Goal: Task Accomplishment & Management: Manage account settings

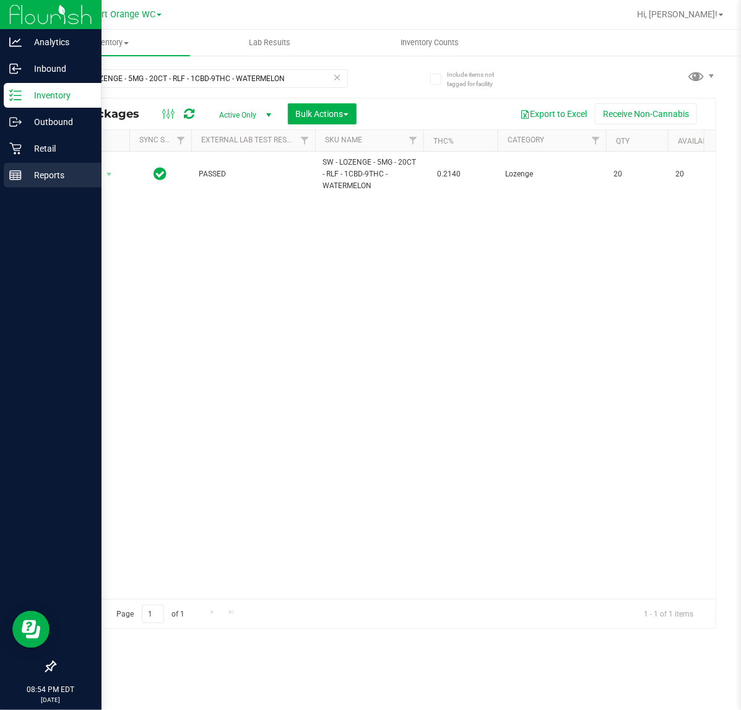
click at [19, 166] on div "Reports" at bounding box center [53, 175] width 98 height 25
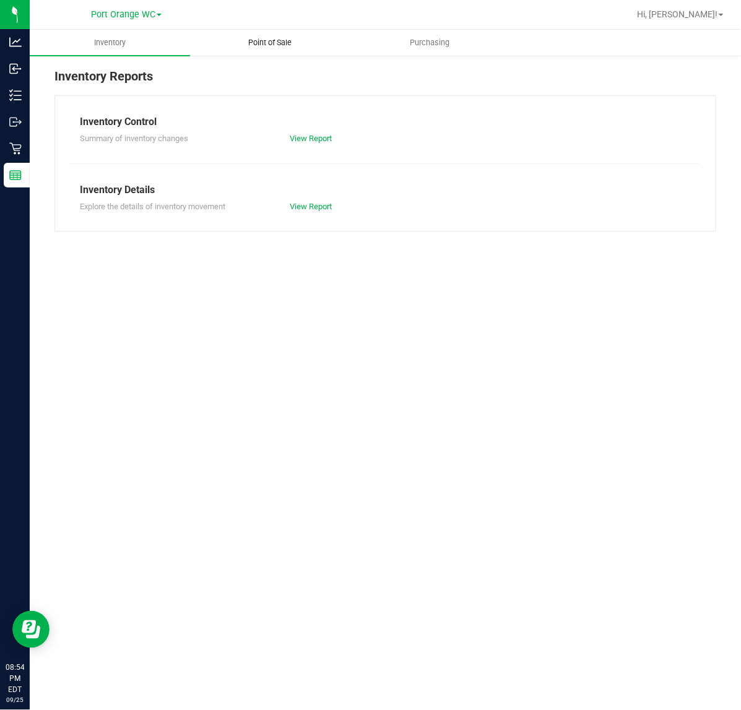
click at [270, 43] on span "Point of Sale" at bounding box center [269, 42] width 77 height 11
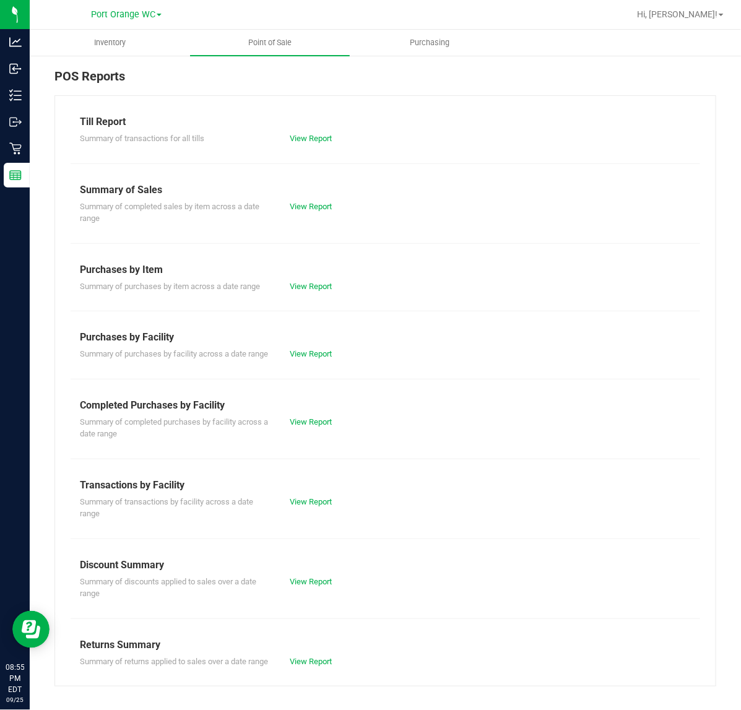
click at [301, 425] on div "Summary of completed purchases by facility across a date range View Report" at bounding box center [385, 426] width 629 height 27
click at [304, 426] on link "View Report" at bounding box center [311, 421] width 42 height 9
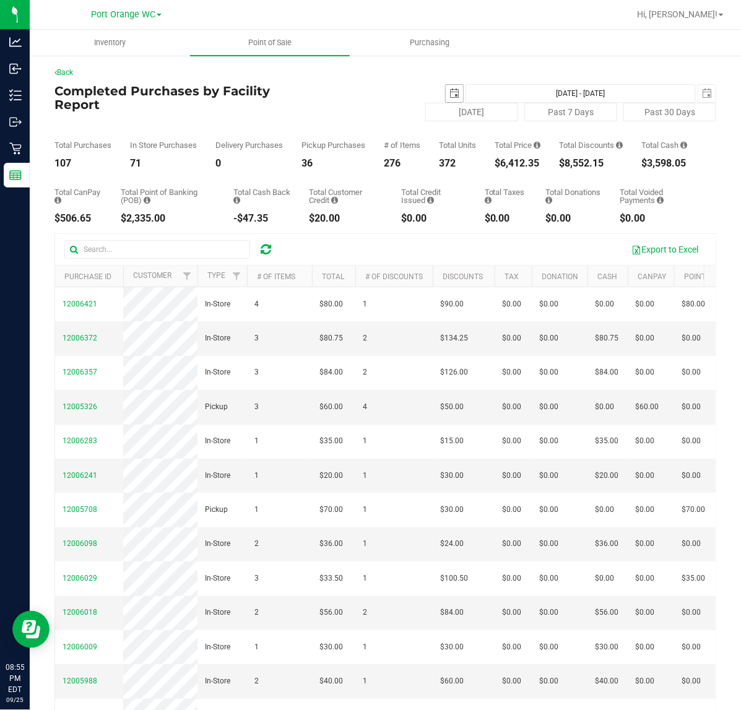
click at [449, 97] on span "select" at bounding box center [454, 93] width 10 height 10
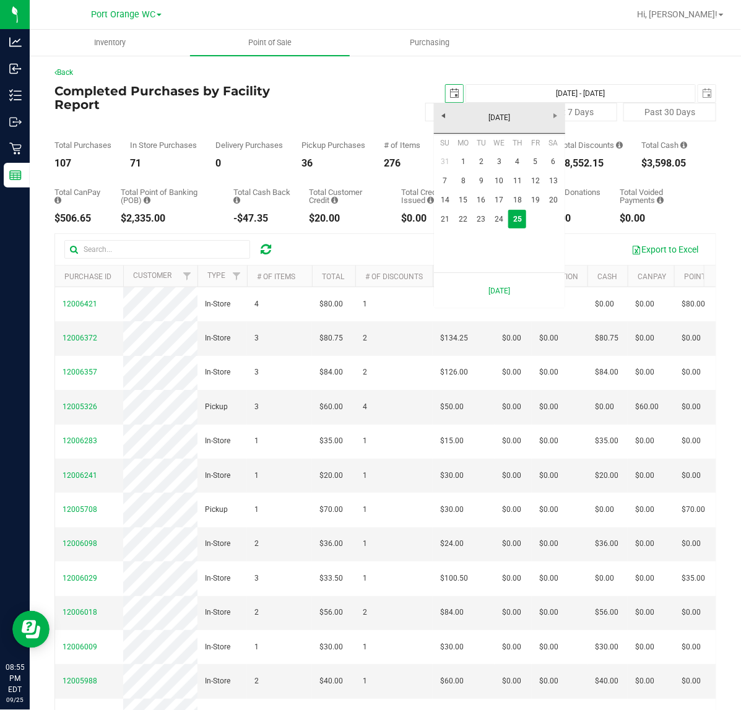
scroll to position [0, 31]
click at [463, 222] on link "22" at bounding box center [463, 219] width 18 height 19
type input "[DATE]"
type input "[DATE] - [DATE]"
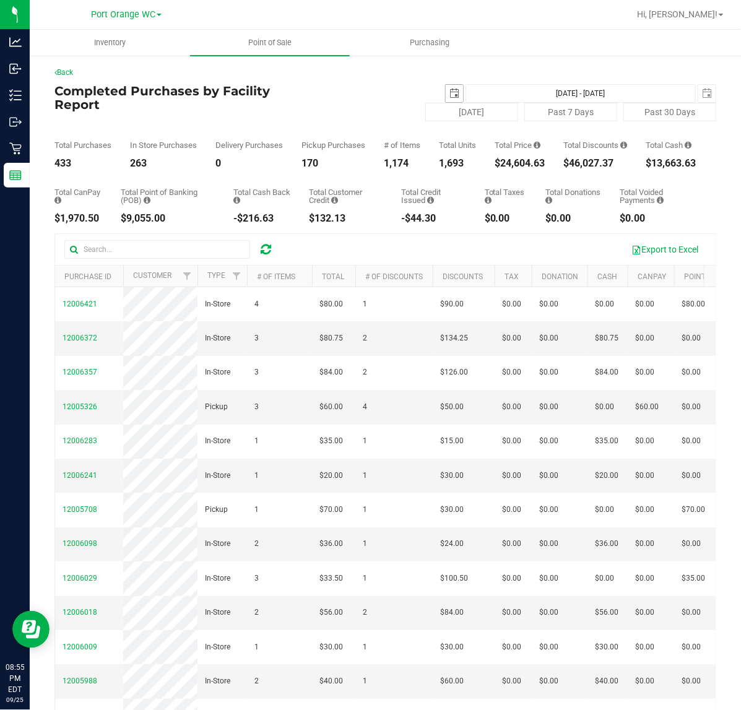
click at [449, 91] on span "select" at bounding box center [454, 93] width 10 height 10
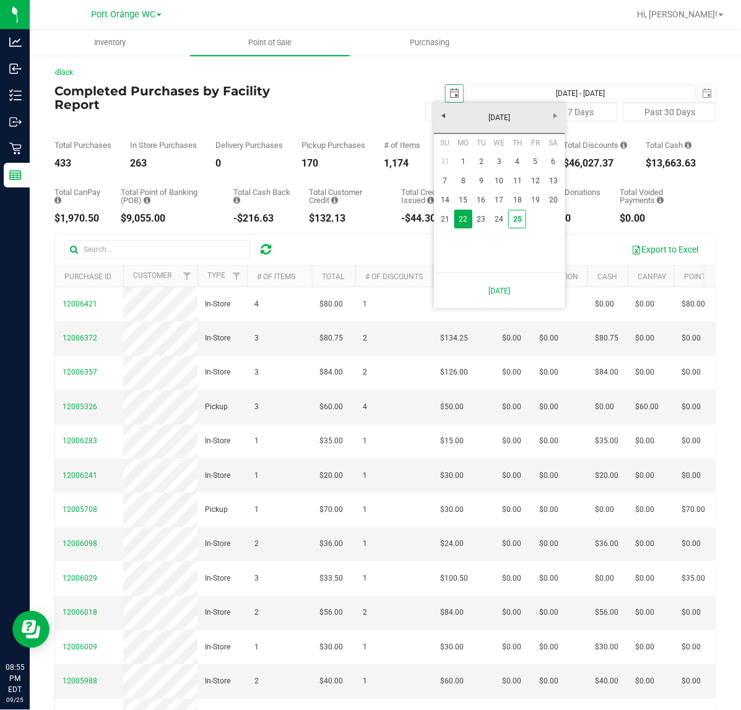
click at [449, 93] on span "select" at bounding box center [454, 93] width 10 height 10
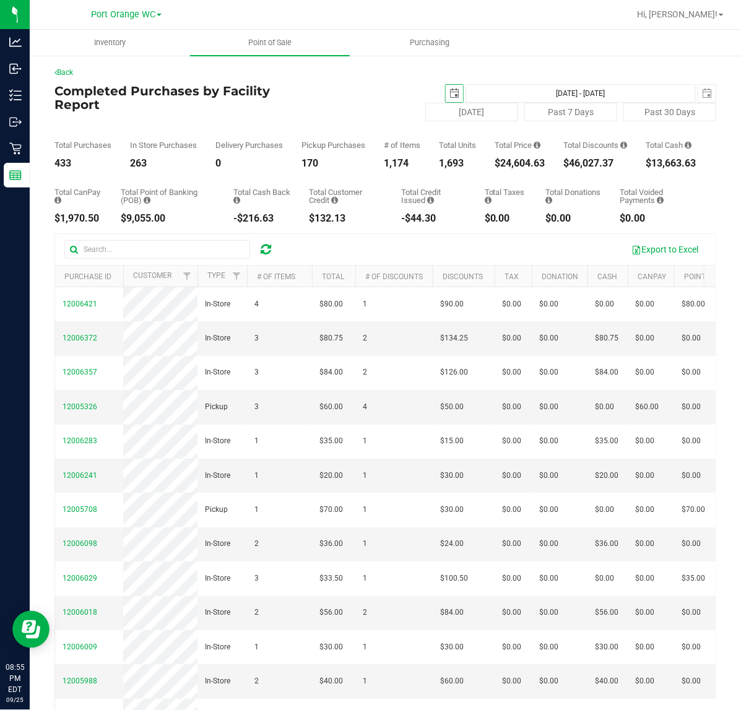
click at [449, 90] on span "select" at bounding box center [454, 93] width 10 height 10
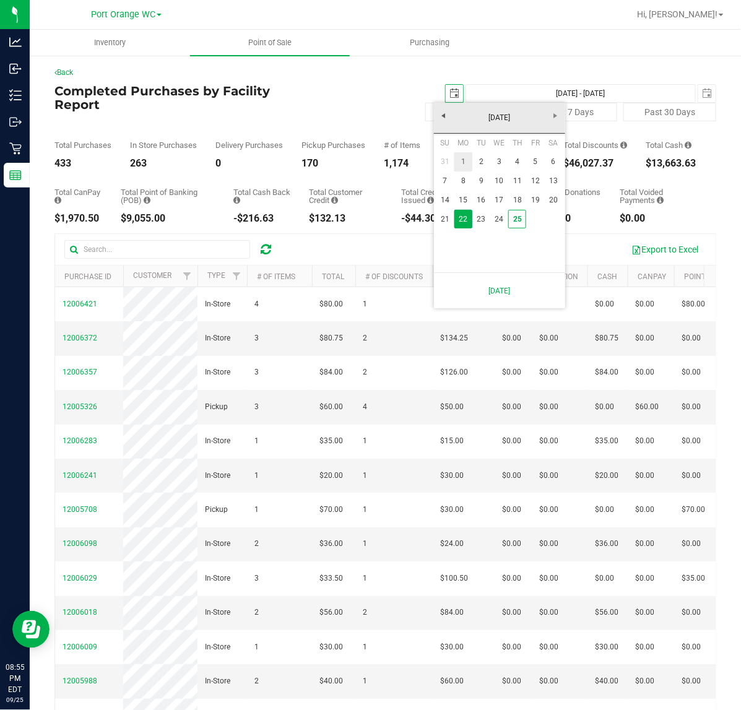
click at [463, 155] on link "1" at bounding box center [463, 161] width 18 height 19
type input "[DATE]"
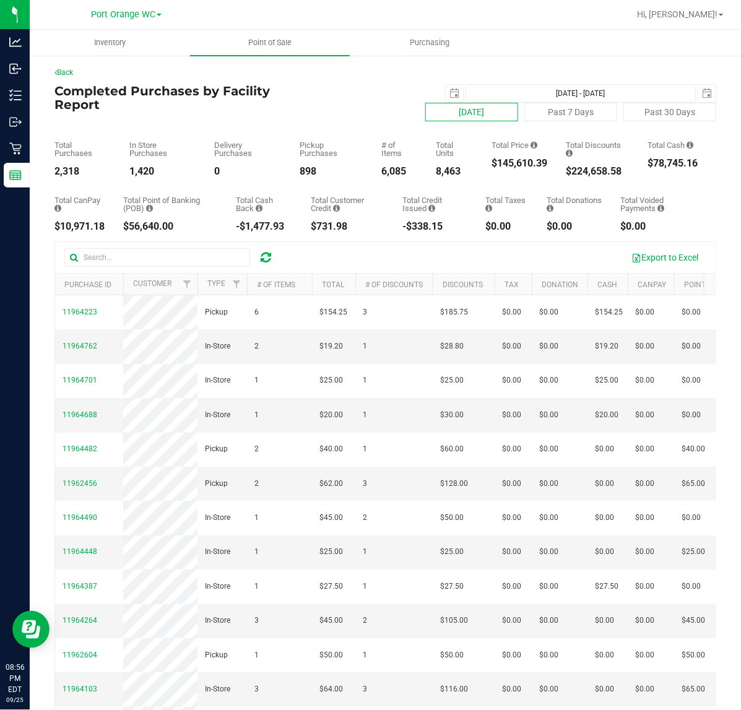
click at [447, 110] on button "[DATE]" at bounding box center [471, 112] width 93 height 19
type input "[DATE] - [DATE]"
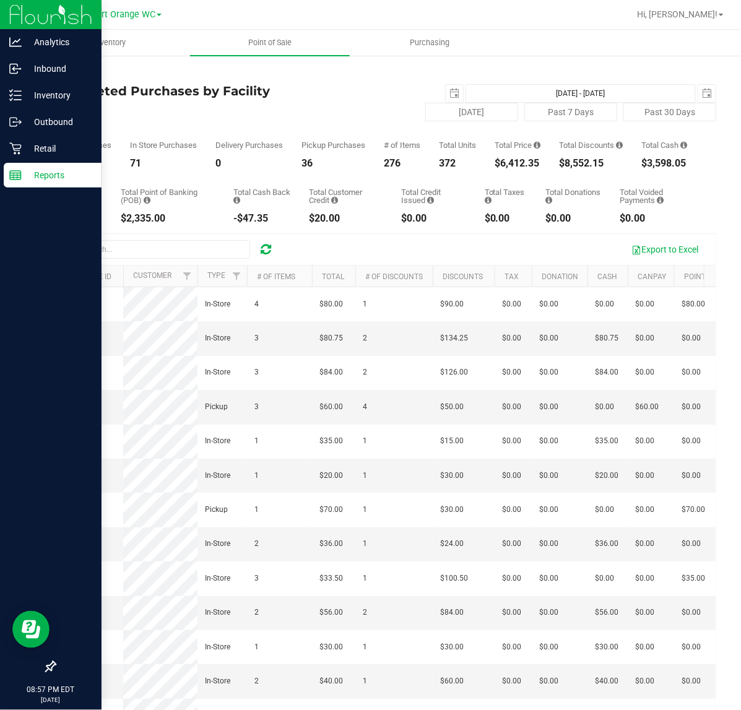
click at [14, 171] on icon at bounding box center [15, 175] width 12 height 12
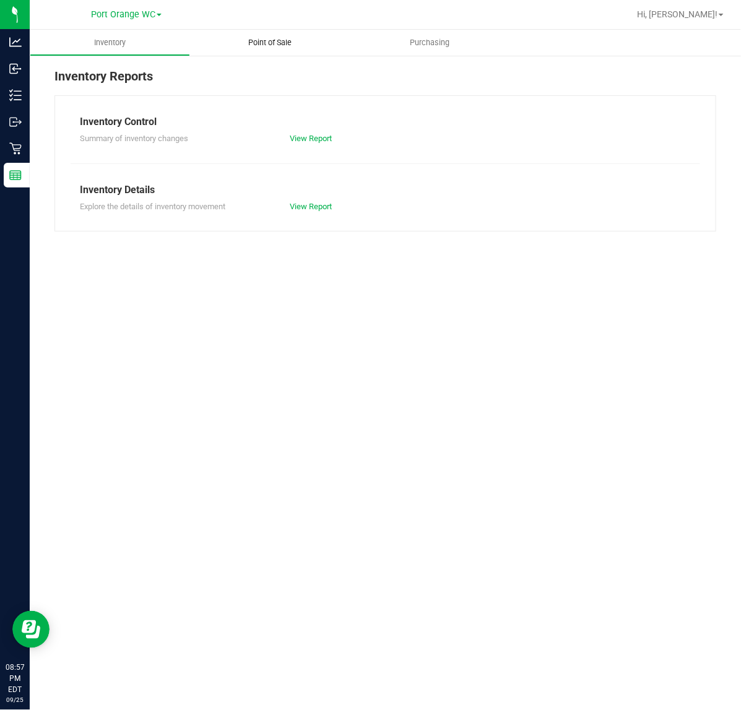
click at [278, 38] on span "Point of Sale" at bounding box center [269, 42] width 77 height 11
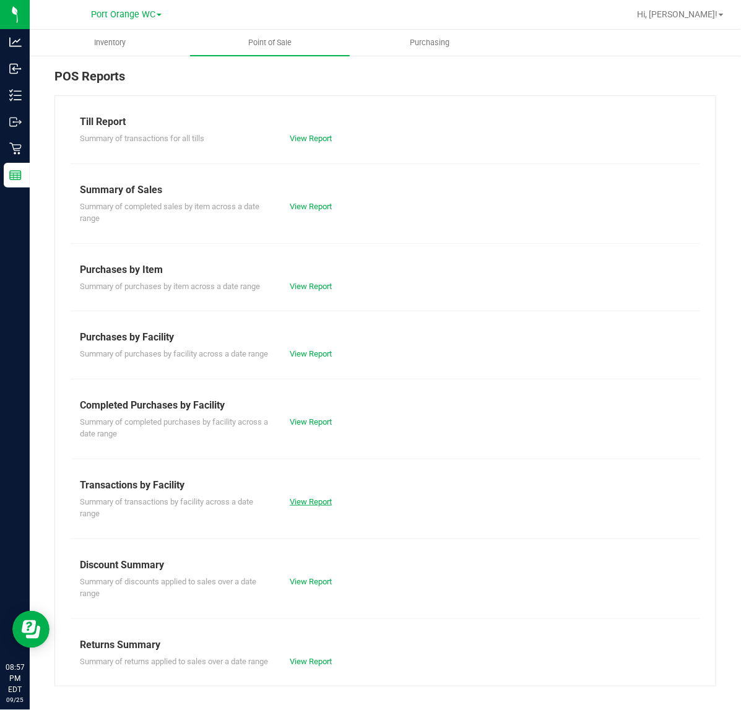
click at [306, 506] on link "View Report" at bounding box center [311, 501] width 42 height 9
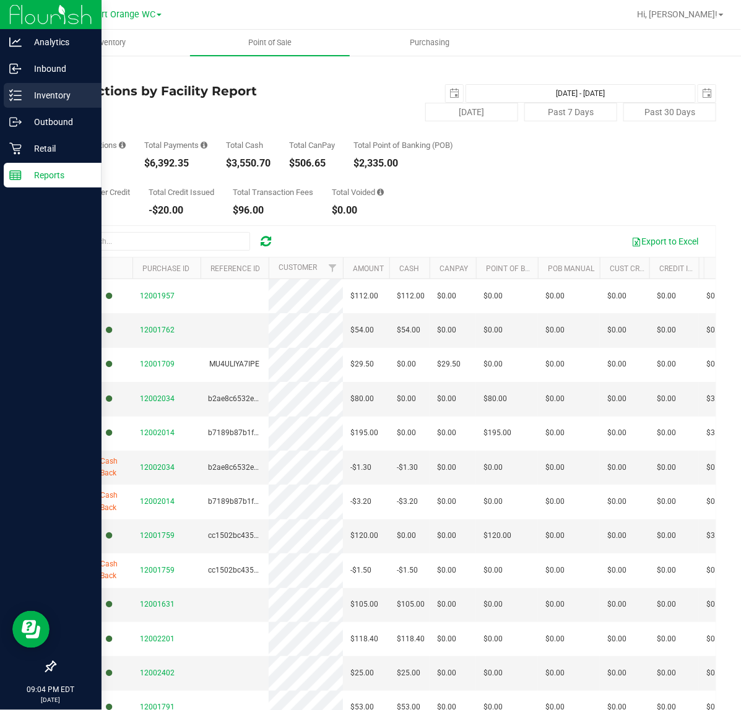
click at [31, 94] on p "Inventory" at bounding box center [59, 95] width 74 height 15
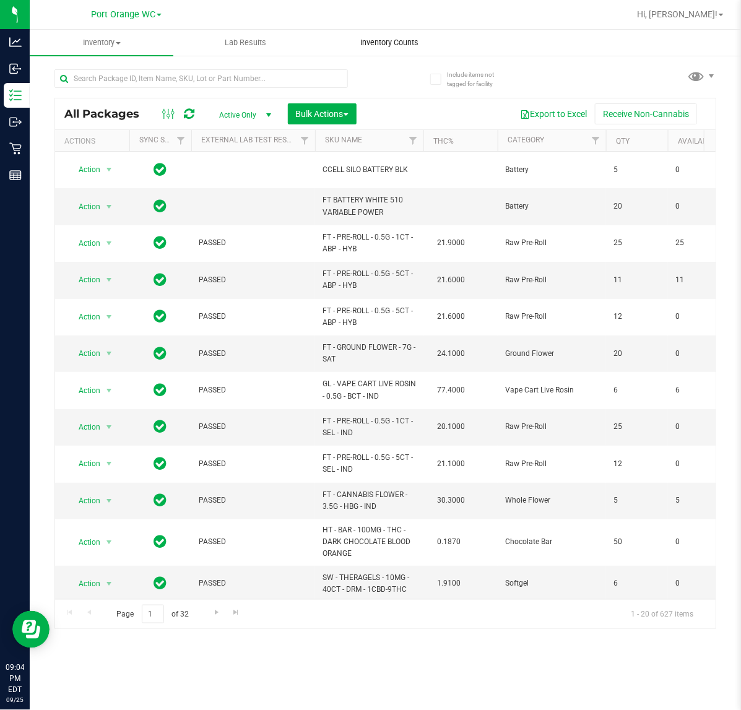
click at [363, 41] on span "Inventory Counts" at bounding box center [389, 42] width 92 height 11
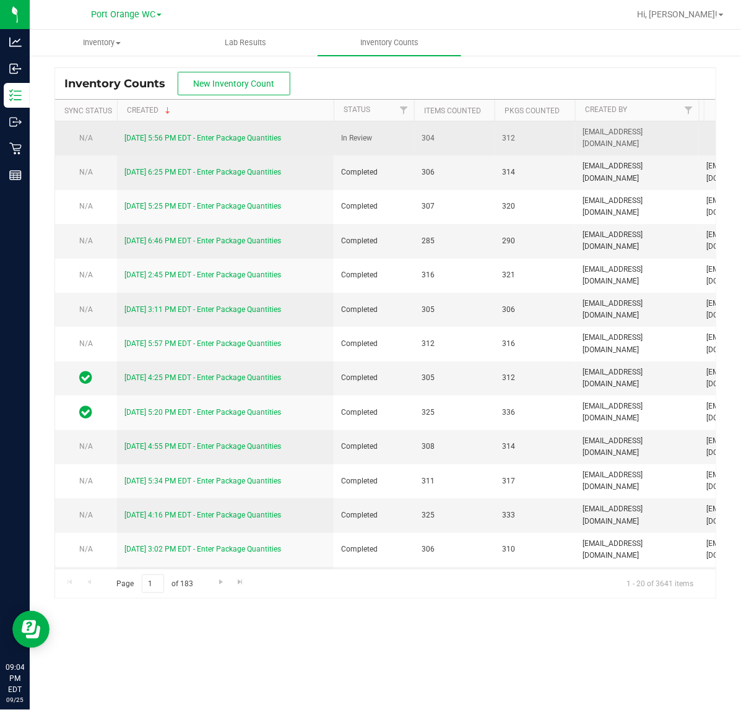
click at [153, 140] on link "[DATE] 5:56 PM EDT - Enter Package Quantities" at bounding box center [202, 138] width 157 height 9
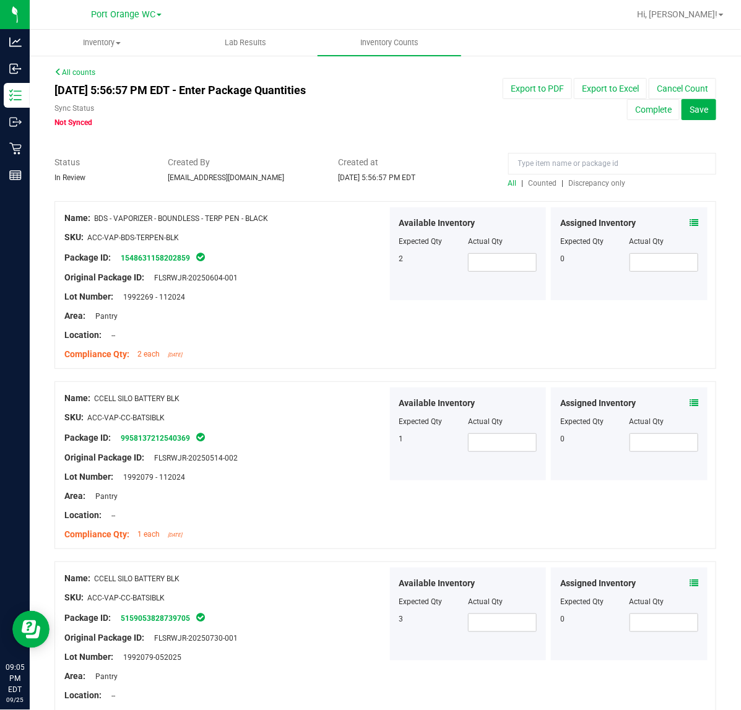
click at [595, 184] on span "Discrepancy only" at bounding box center [597, 183] width 57 height 9
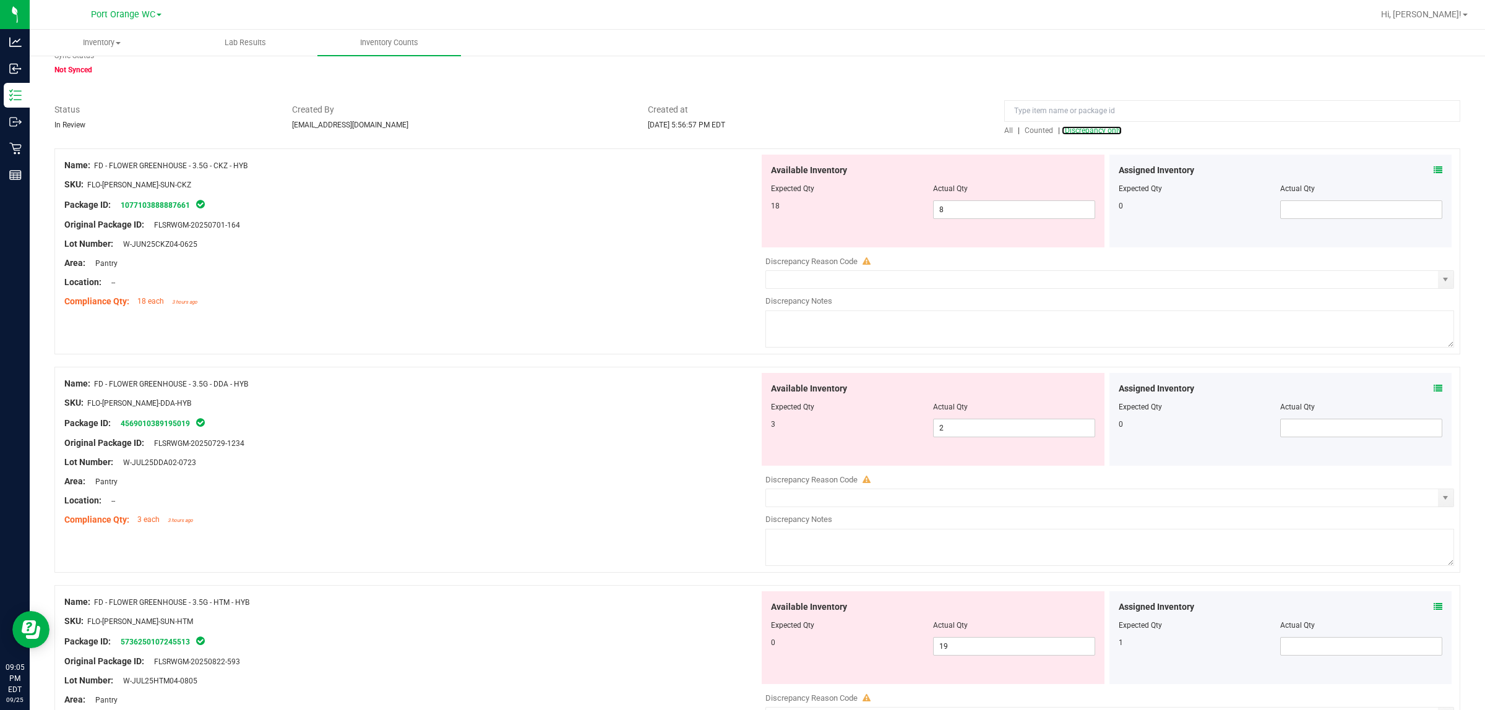
scroll to position [77, 0]
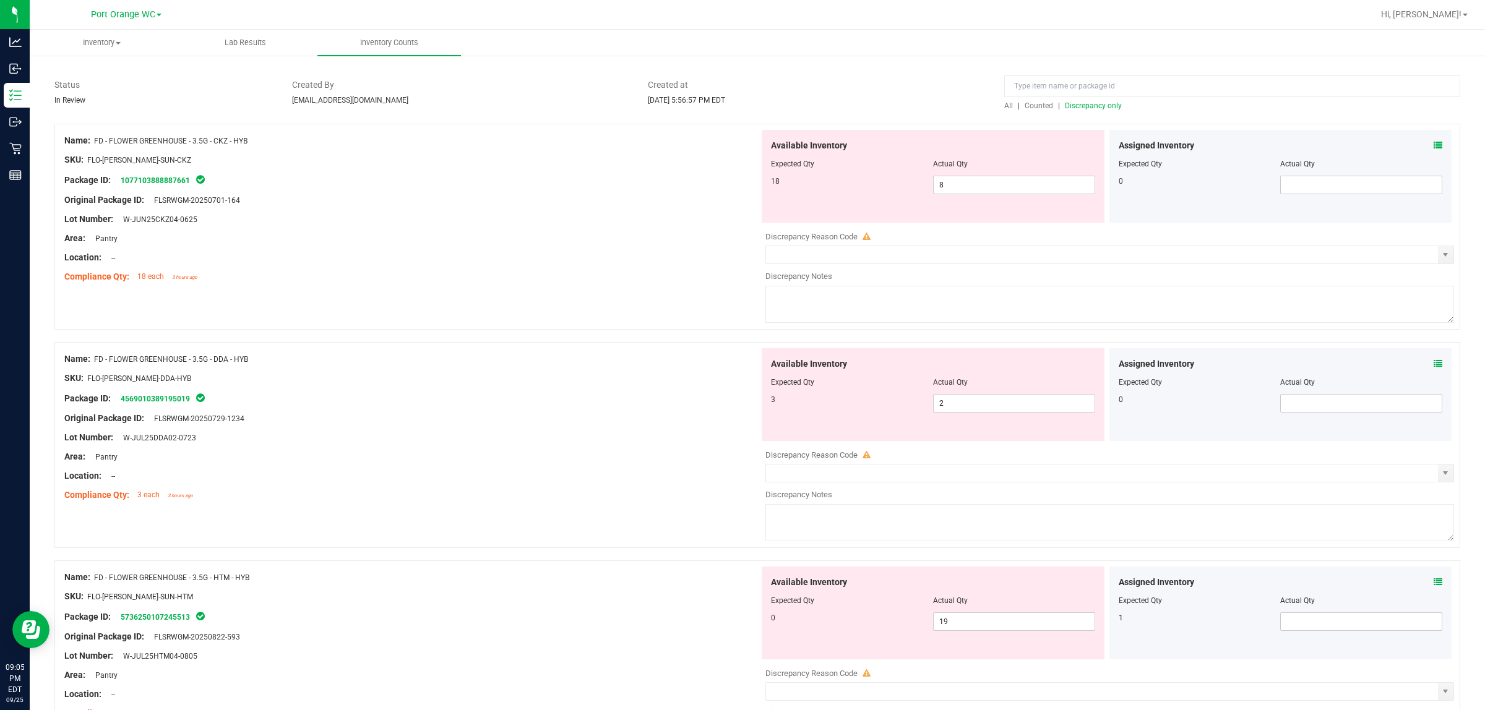
click at [740, 148] on icon at bounding box center [1438, 145] width 9 height 9
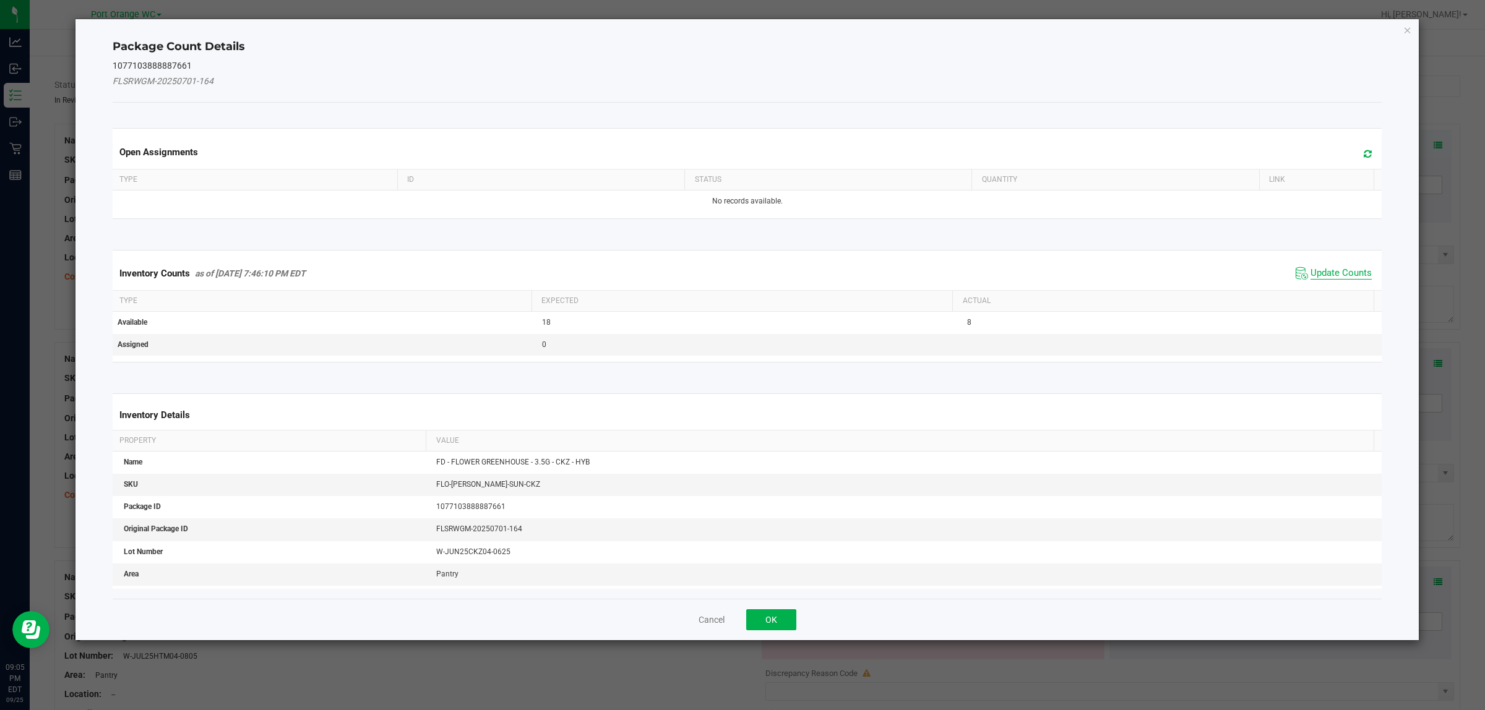
click at [740, 268] on span "Update Counts" at bounding box center [1340, 273] width 61 height 12
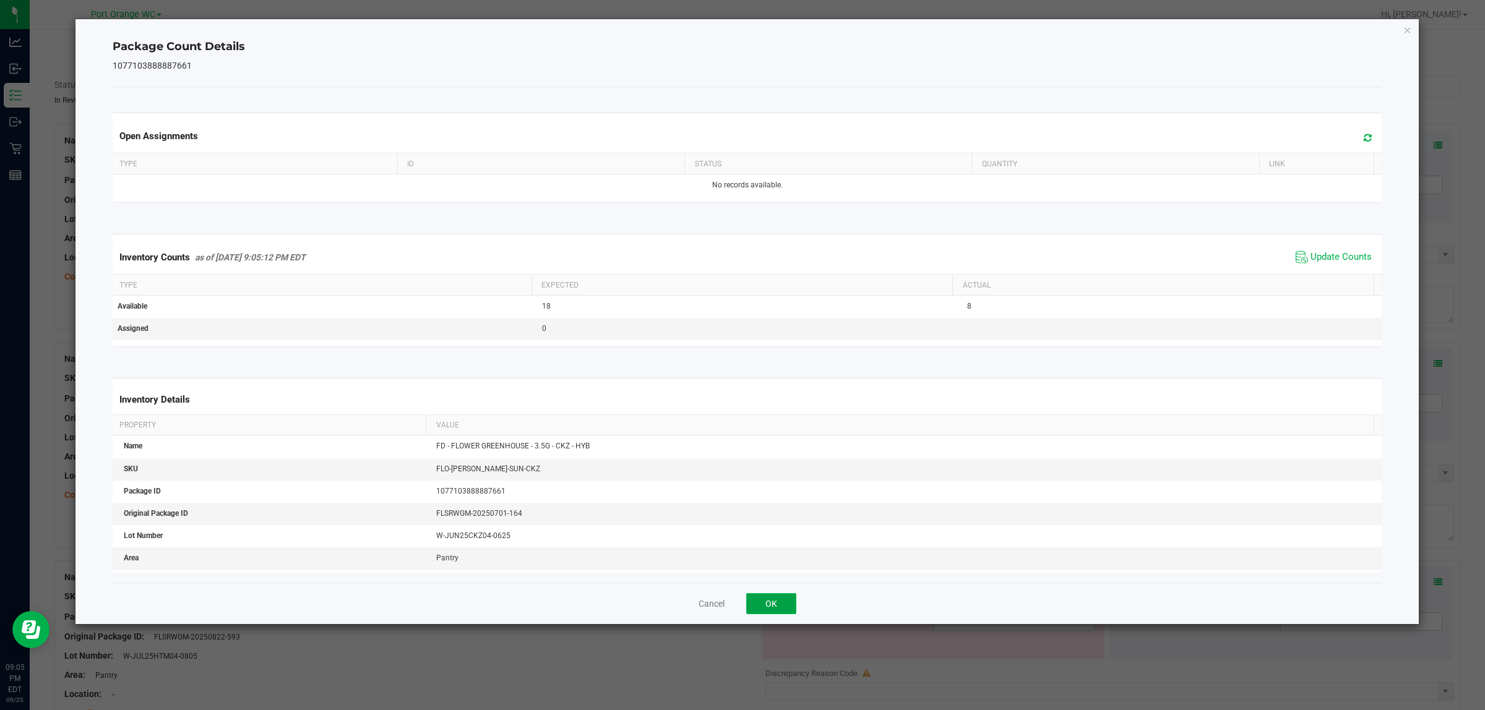
click at [740, 604] on button "OK" at bounding box center [771, 603] width 50 height 21
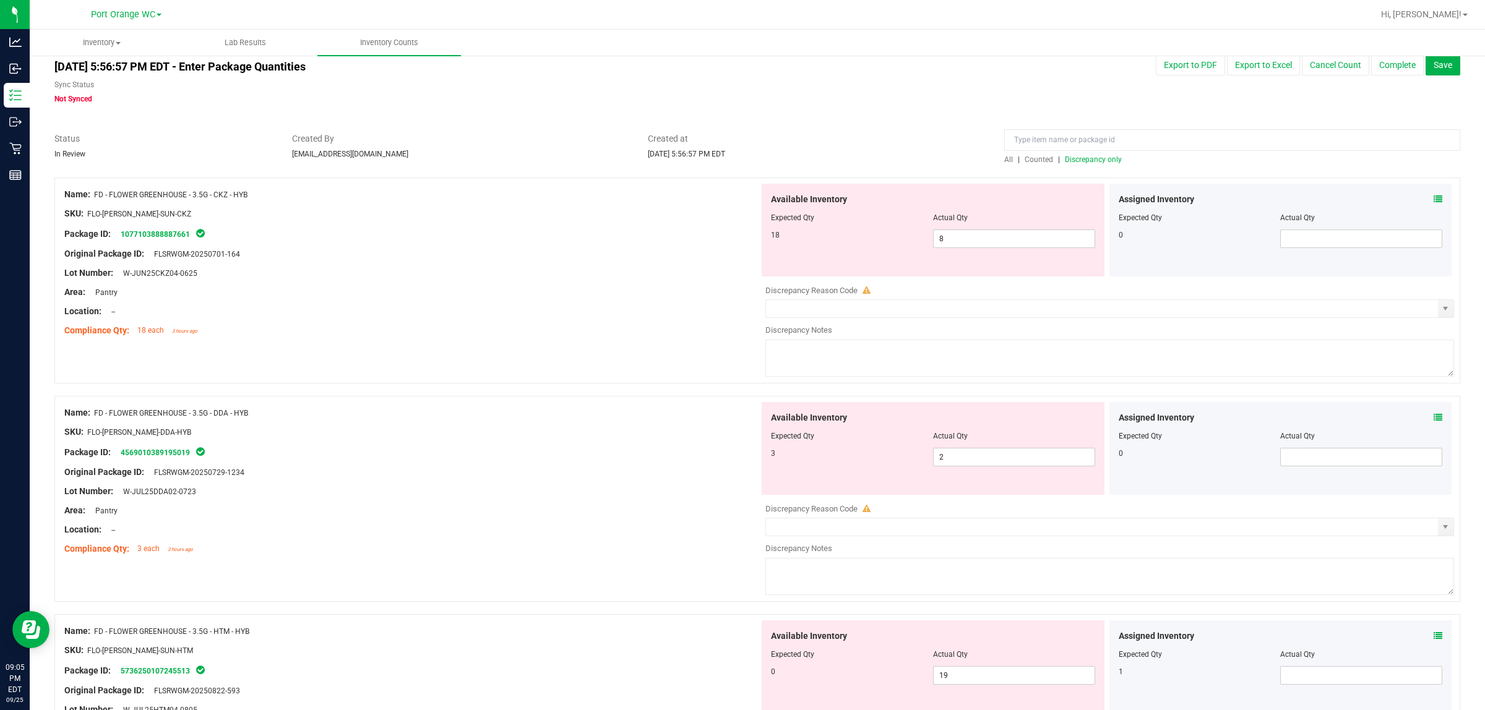
scroll to position [0, 0]
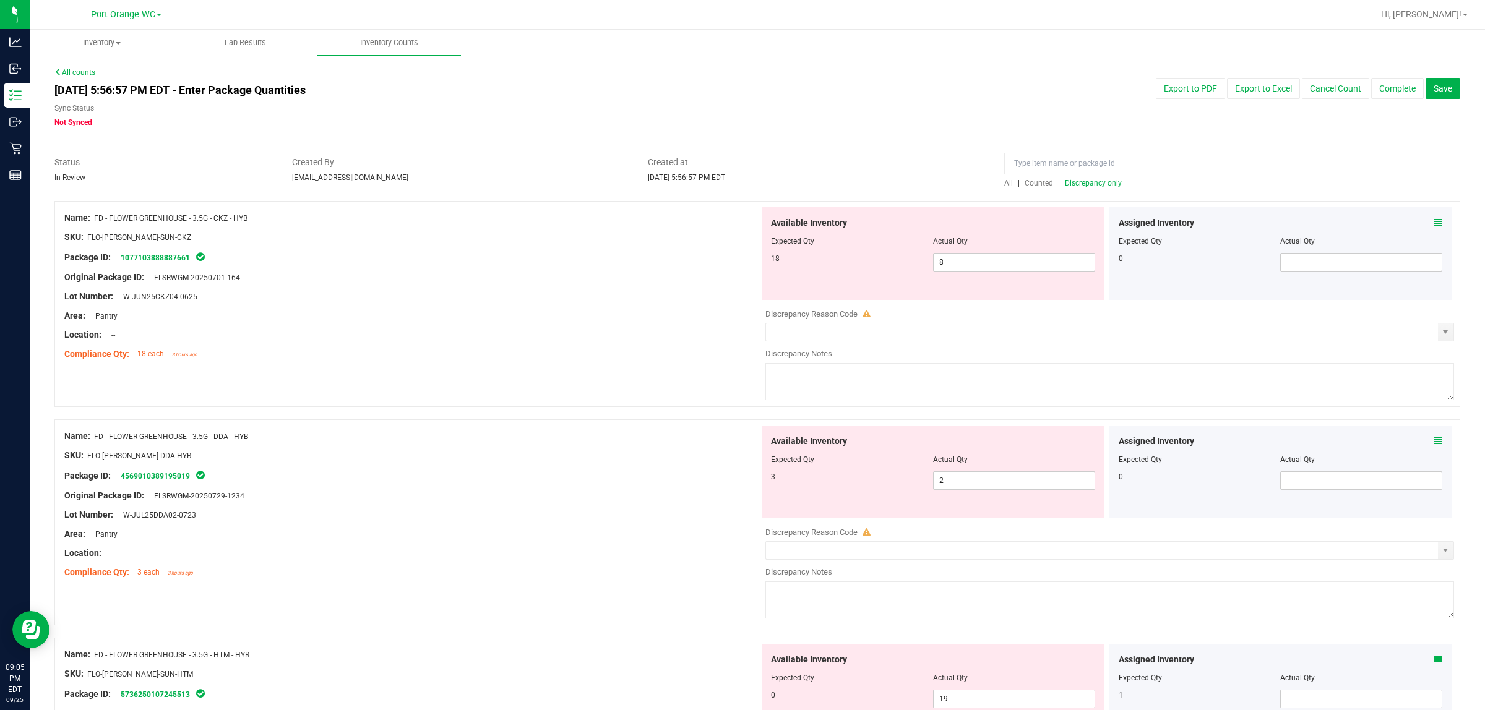
click at [740, 251] on div at bounding box center [933, 250] width 324 height 6
click at [740, 267] on span "8 8" at bounding box center [1014, 262] width 162 height 19
type input "18"
click at [601, 344] on div at bounding box center [411, 345] width 695 height 6
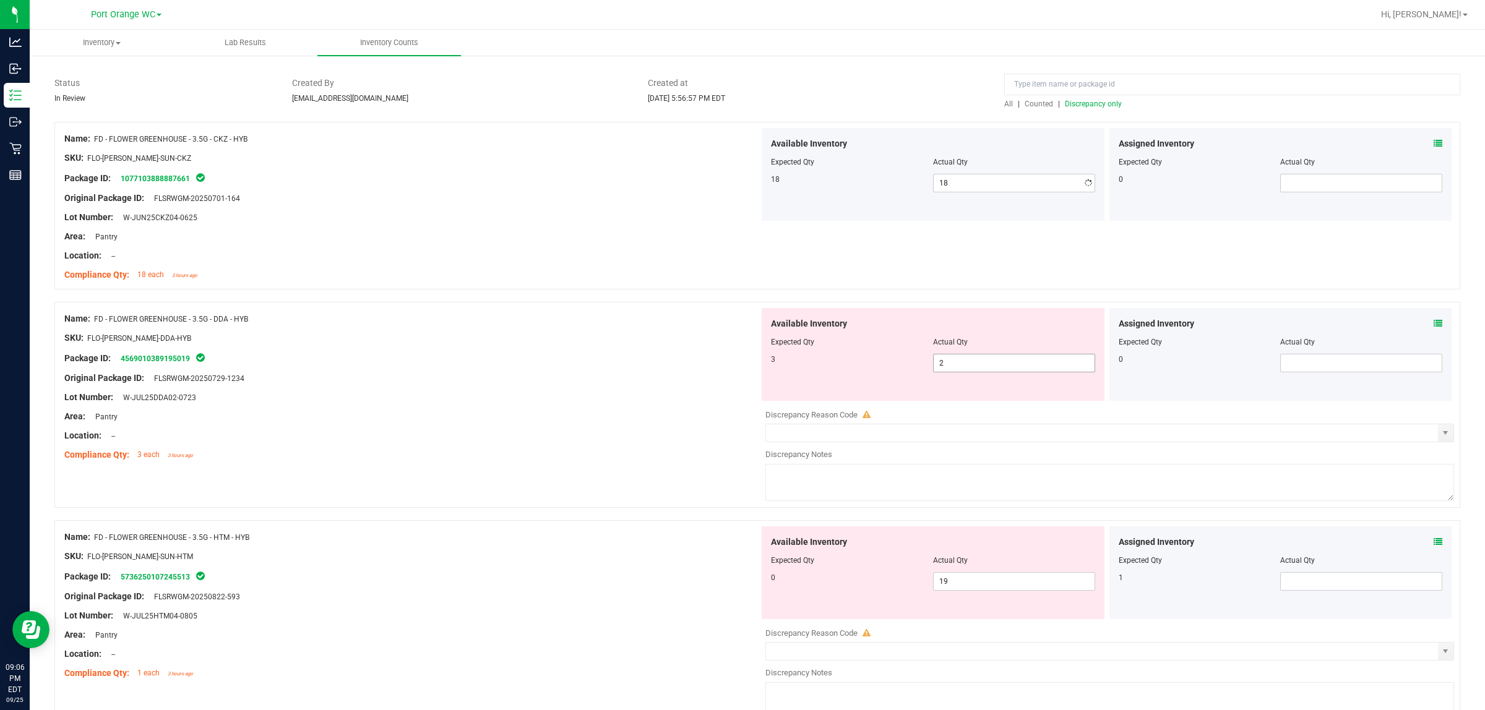
scroll to position [155, 0]
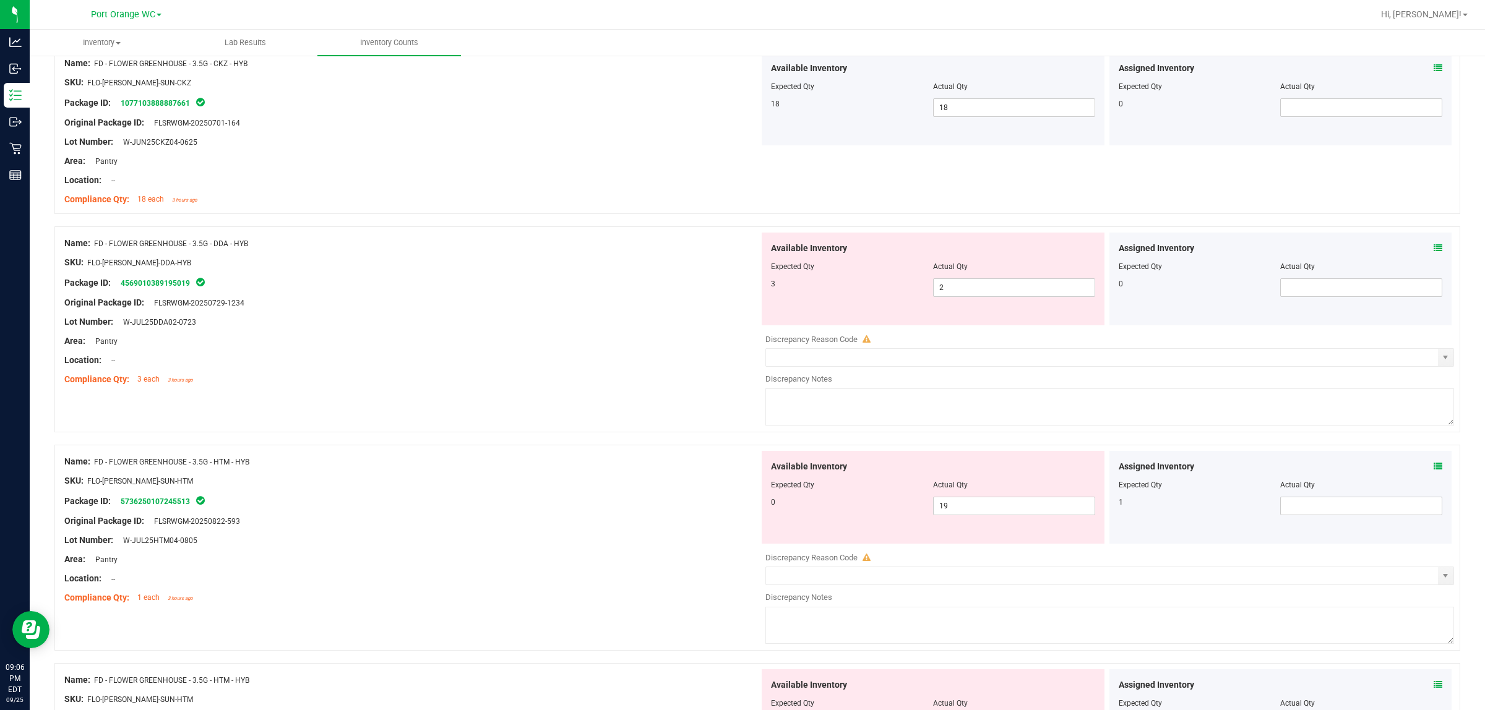
click at [740, 245] on icon at bounding box center [1438, 248] width 9 height 9
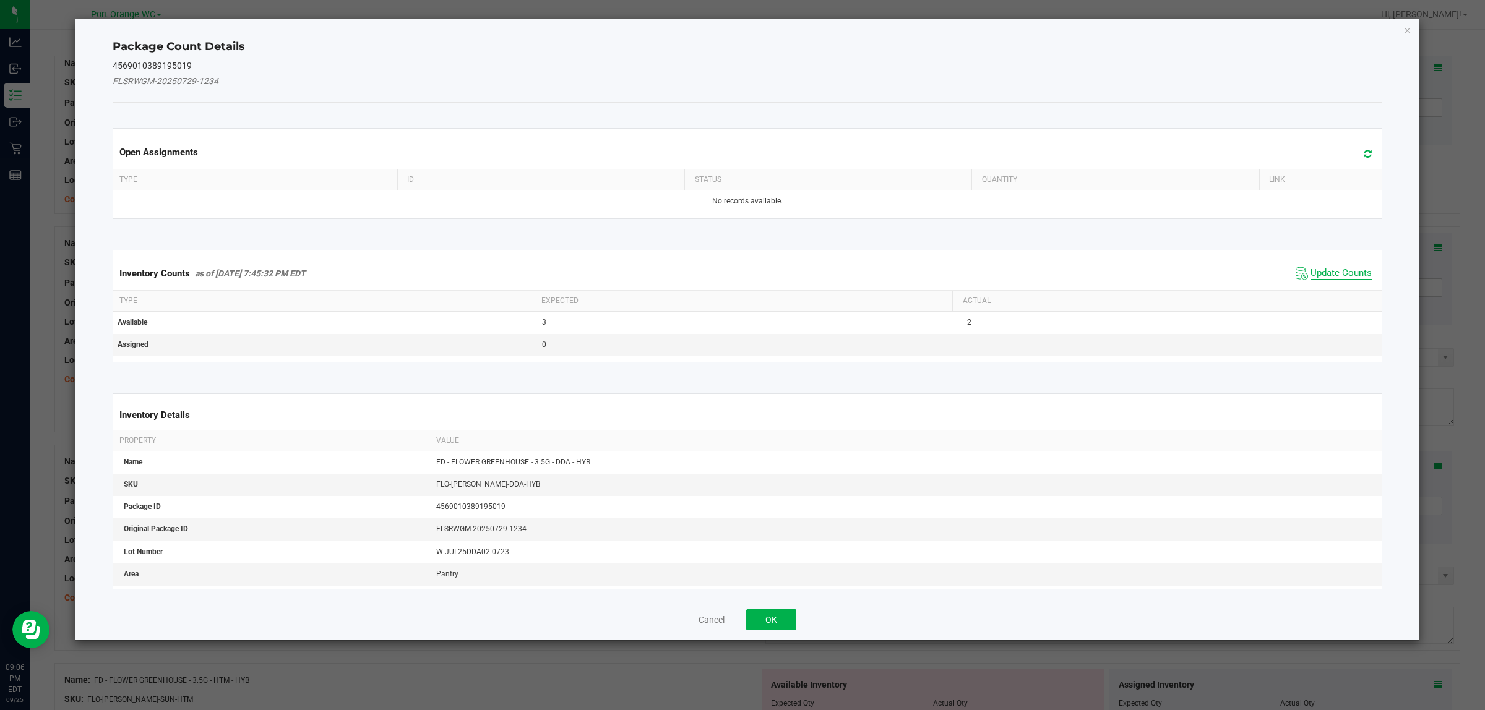
click at [740, 267] on span "Update Counts" at bounding box center [1340, 273] width 61 height 12
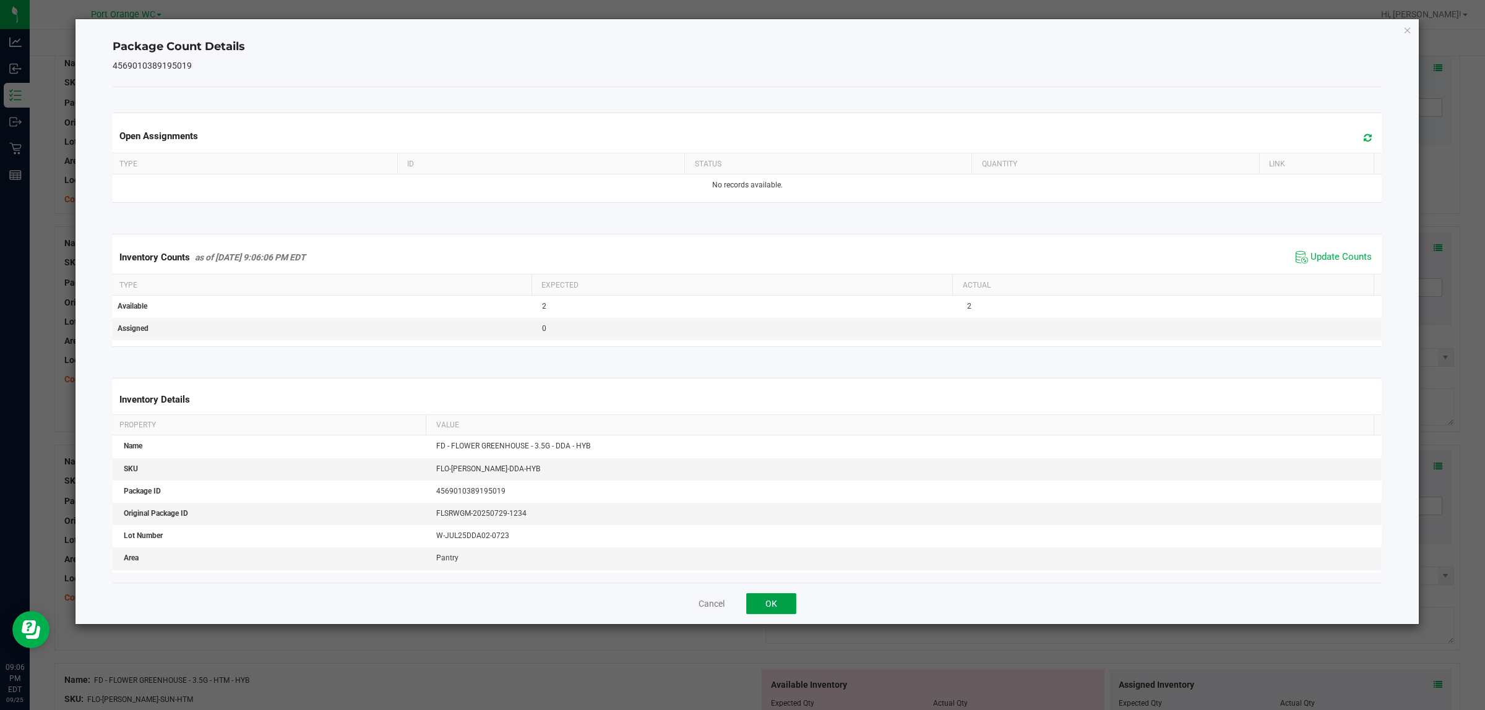
click at [740, 614] on button "OK" at bounding box center [771, 603] width 50 height 21
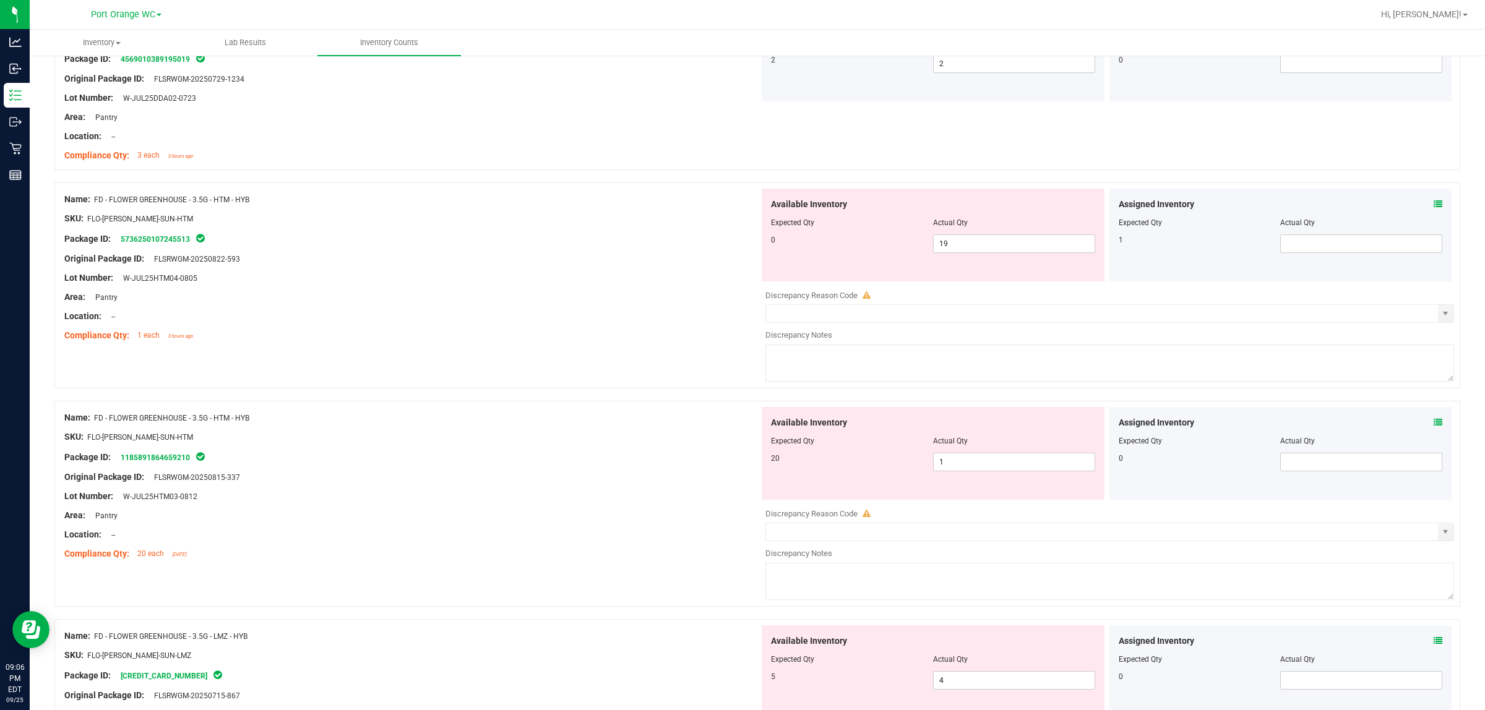
scroll to position [387, 0]
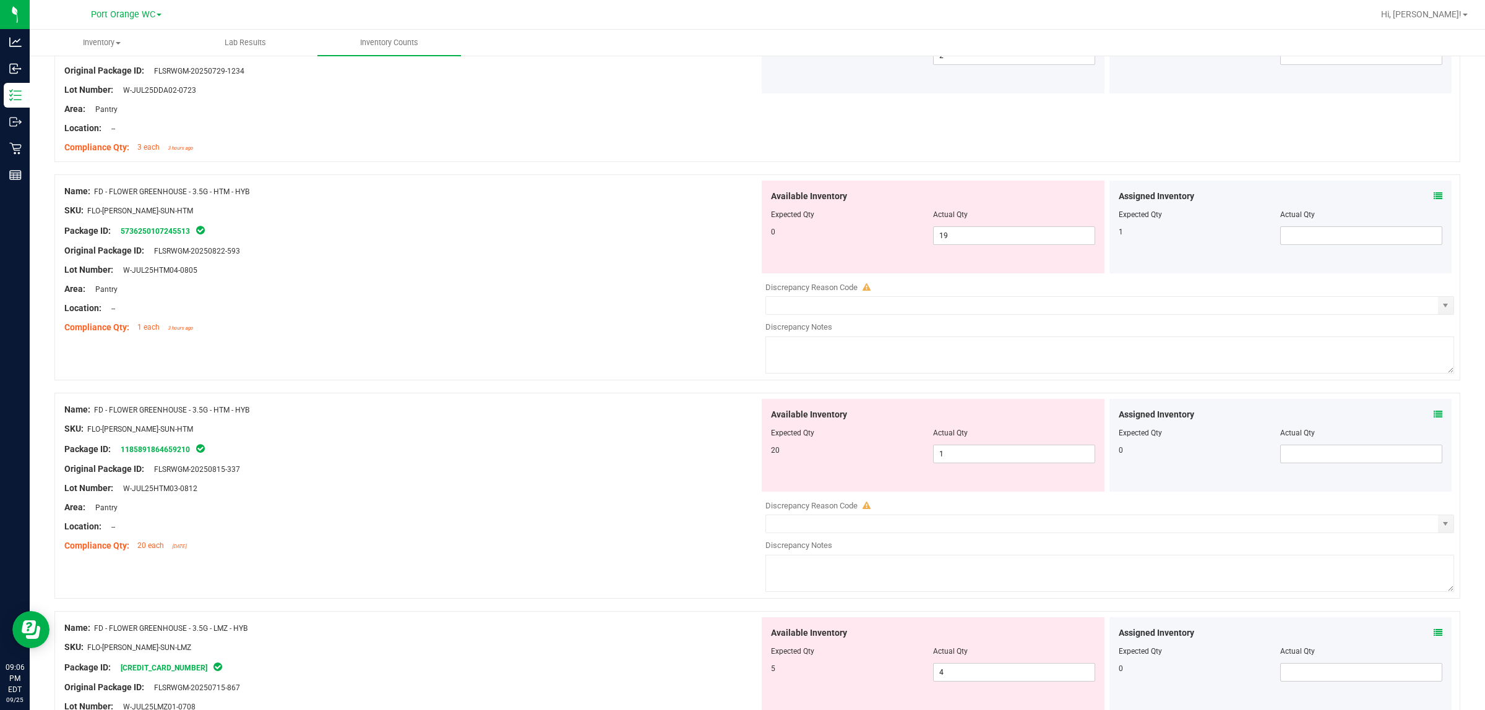
click at [740, 202] on span at bounding box center [1438, 196] width 9 height 13
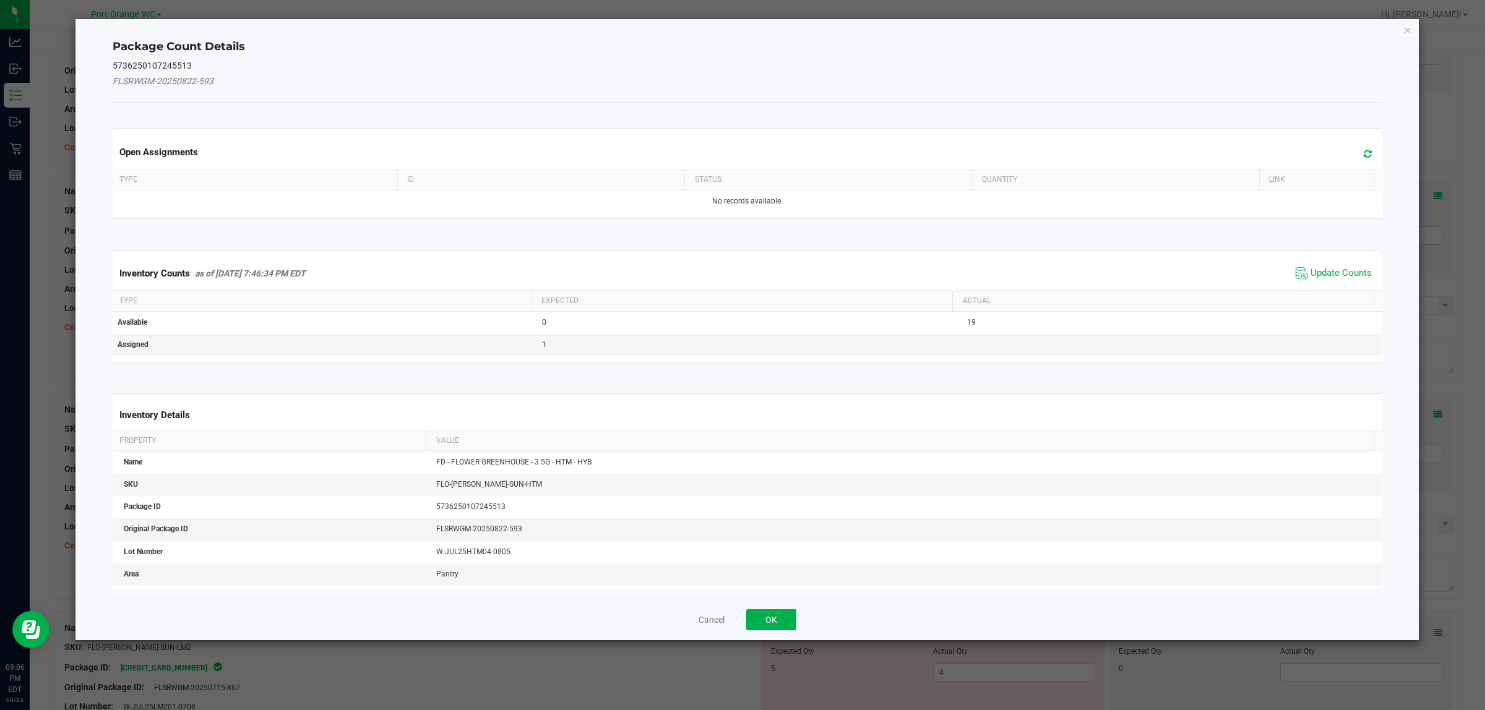
click at [740, 267] on span "Update Counts" at bounding box center [1334, 273] width 82 height 19
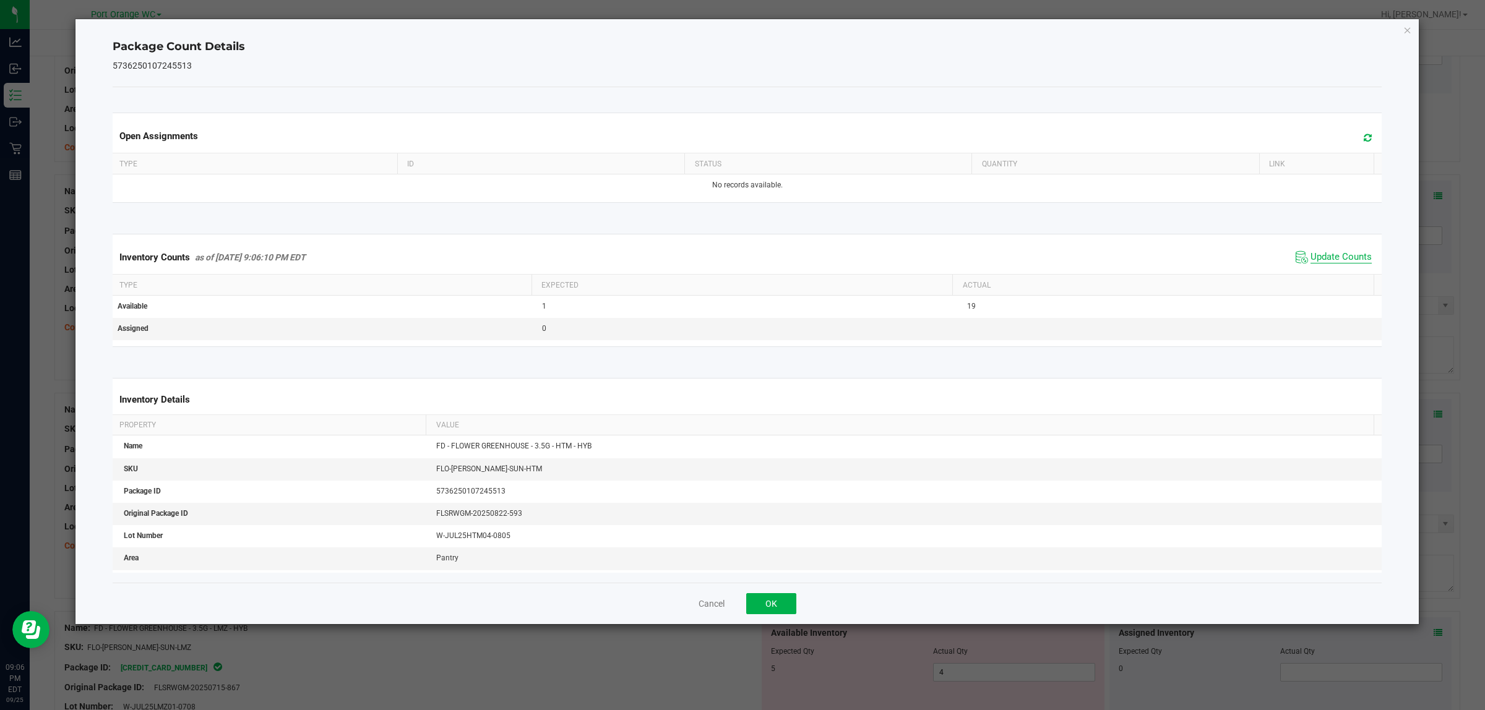
click at [740, 251] on span "Update Counts" at bounding box center [1340, 257] width 61 height 12
drag, startPoint x: 795, startPoint y: 585, endPoint x: 784, endPoint y: 597, distance: 16.2
click at [740, 591] on div "Package Count Details 5736250107245513 Open Assignments Type ID Status Quantity…" at bounding box center [747, 321] width 1344 height 605
click at [740, 597] on button "OK" at bounding box center [771, 603] width 50 height 21
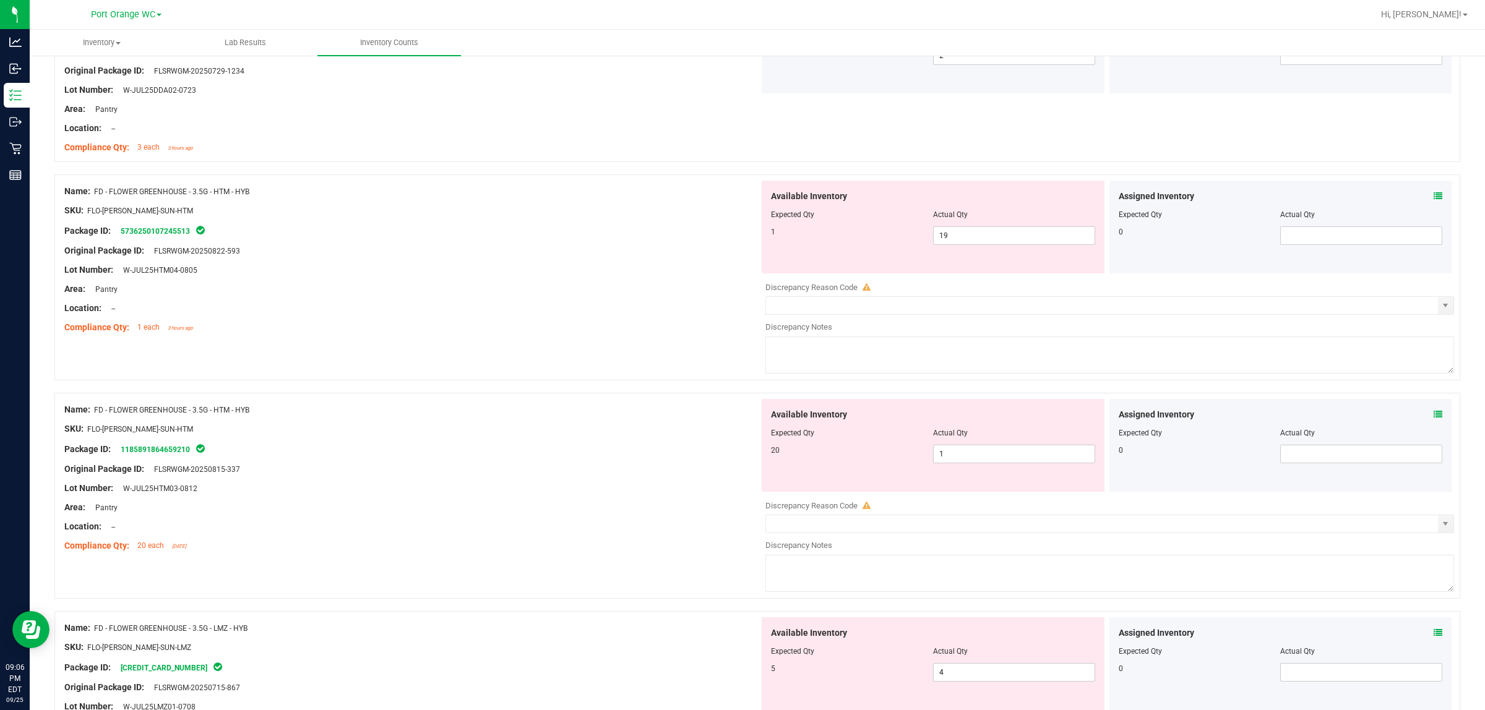
click at [740, 418] on icon at bounding box center [1438, 414] width 9 height 9
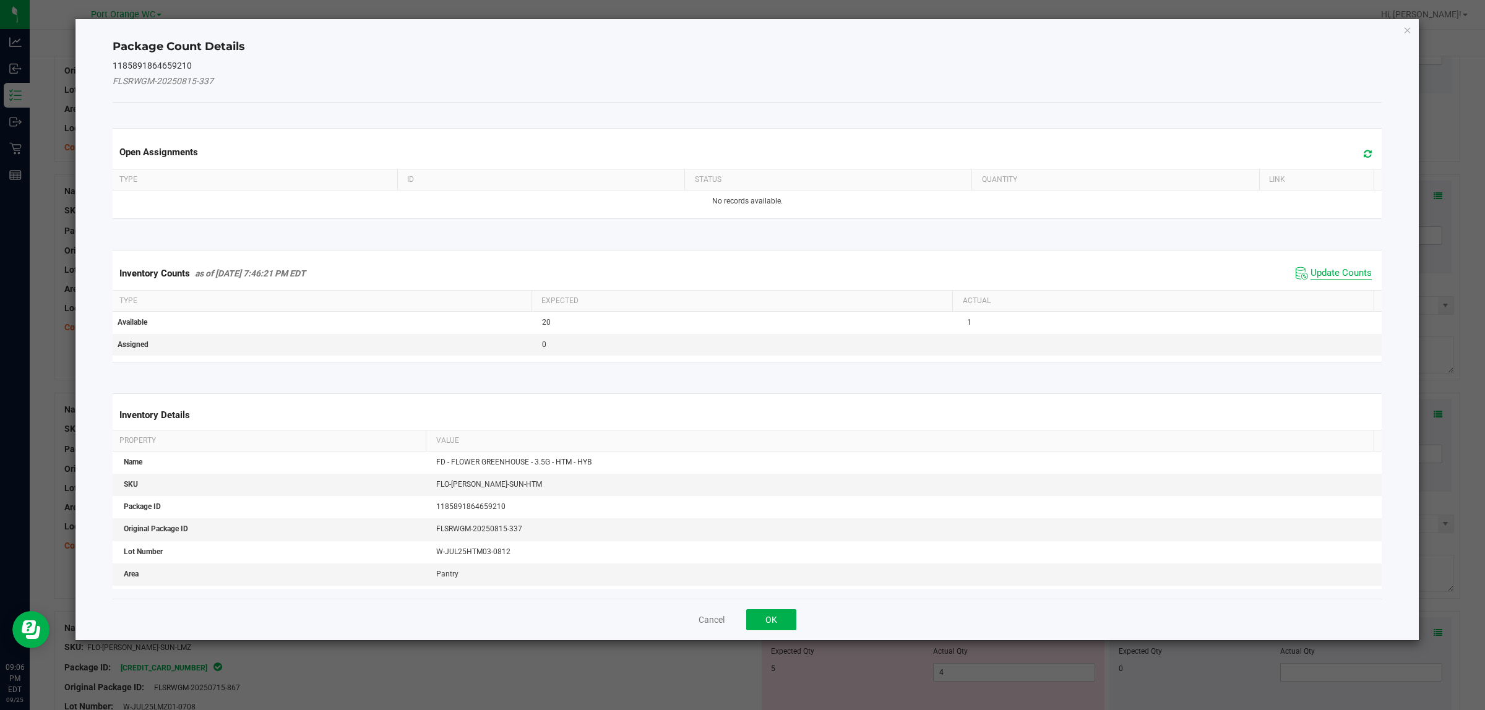
click at [740, 278] on span "Update Counts" at bounding box center [1340, 273] width 61 height 12
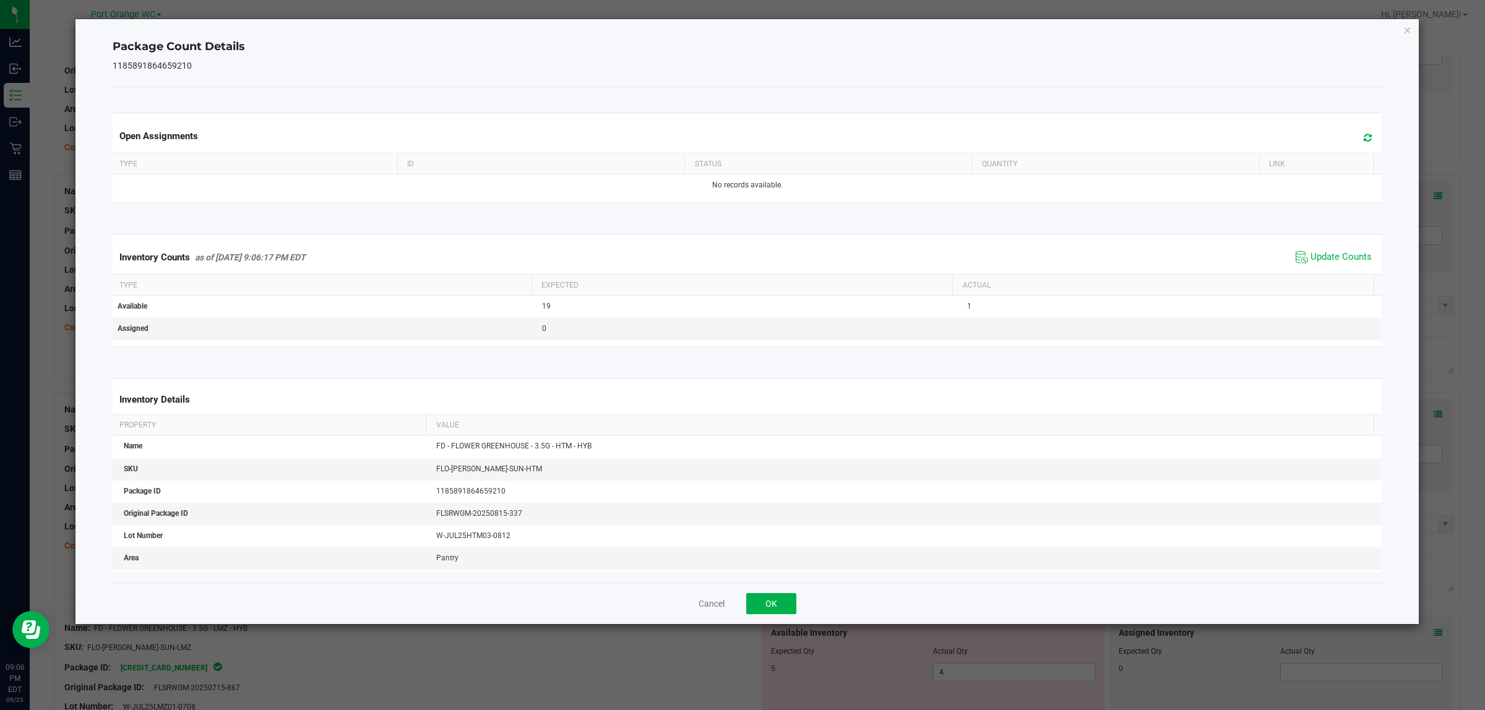
click at [740, 265] on span "Update Counts" at bounding box center [1334, 257] width 82 height 19
click at [740, 614] on button "OK" at bounding box center [771, 603] width 50 height 21
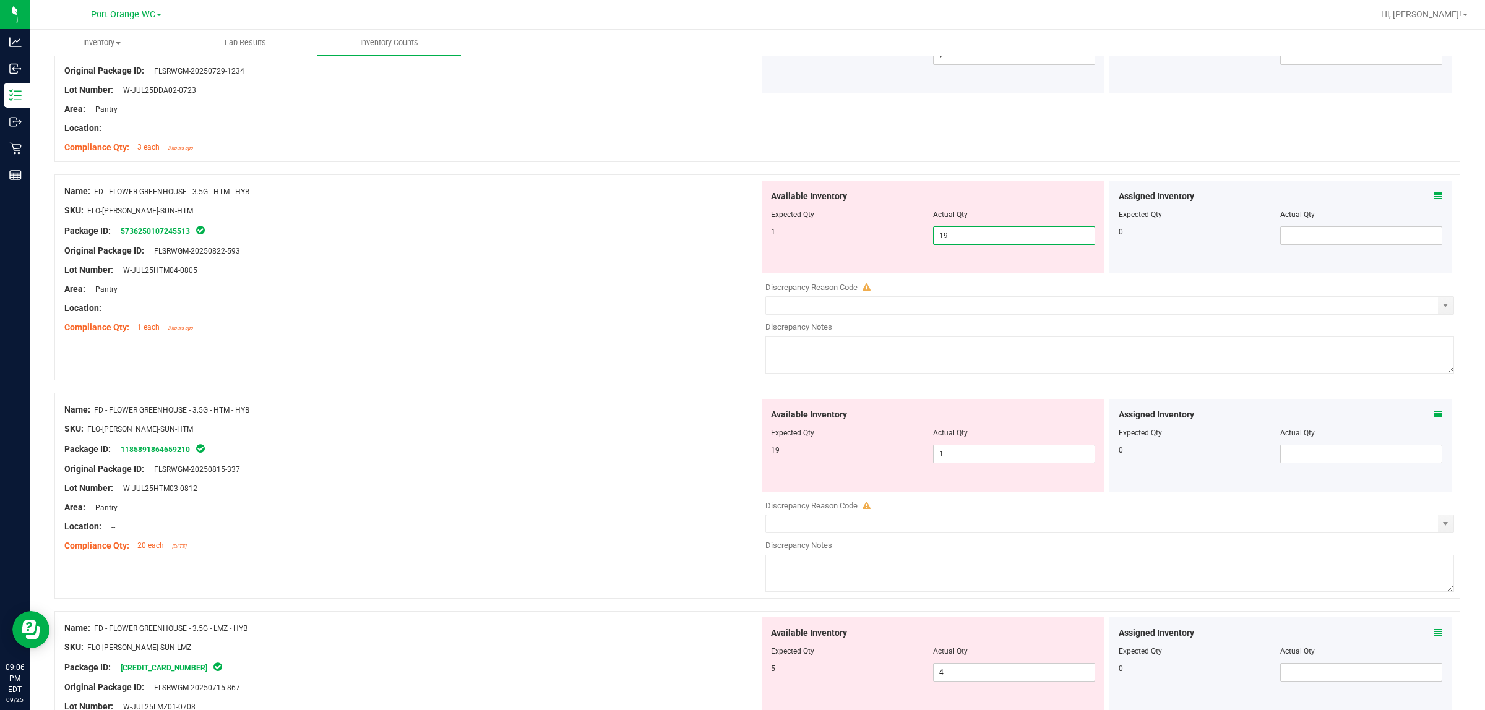
click at [740, 240] on span "19 19" at bounding box center [1014, 235] width 162 height 19
click at [740, 240] on input "19" at bounding box center [1014, 235] width 161 height 17
type input "1"
click at [740, 456] on div "Available Inventory Expected Qty Actual Qty 19 1 1" at bounding box center [1106, 497] width 695 height 196
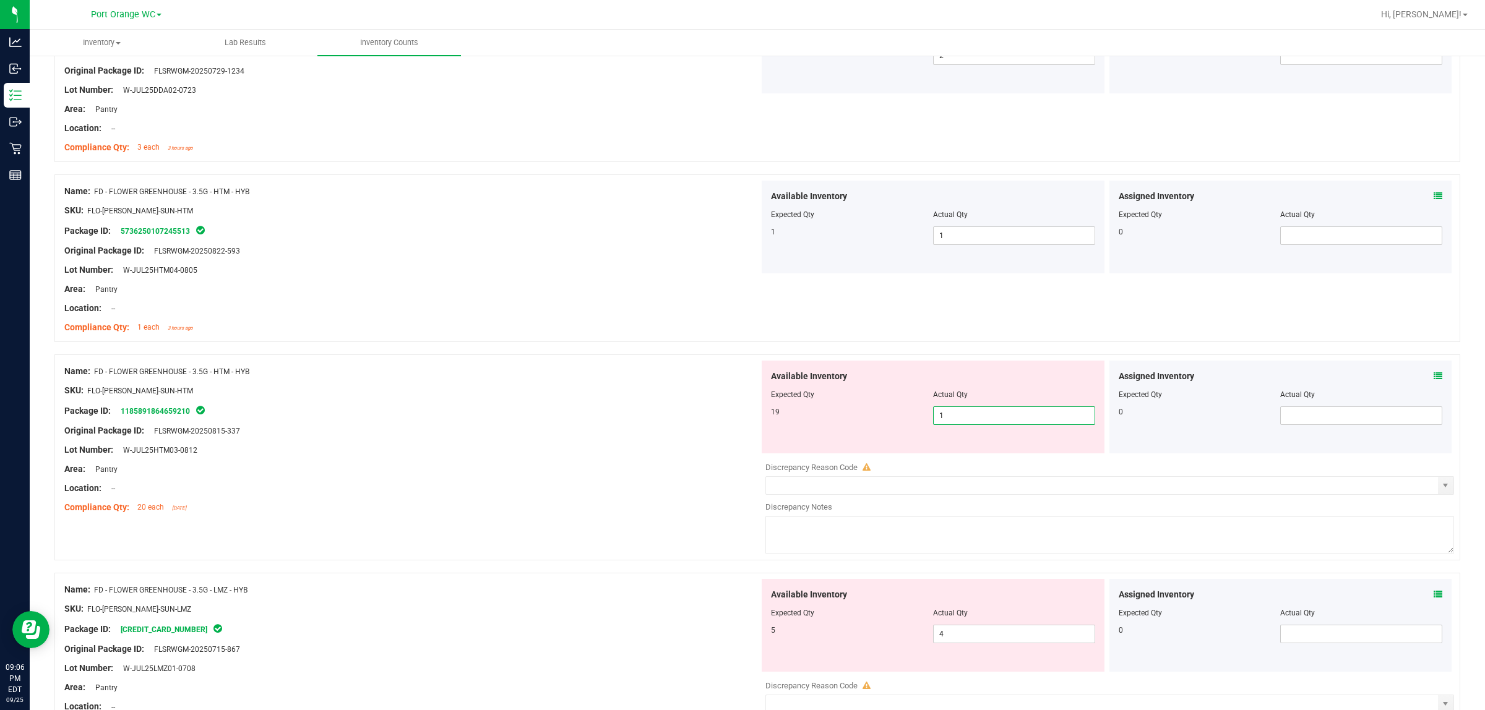
click at [740, 423] on input "1" at bounding box center [1014, 415] width 161 height 17
click at [740, 421] on input "1" at bounding box center [1014, 415] width 161 height 17
type input "19"
drag, startPoint x: 605, startPoint y: 384, endPoint x: 616, endPoint y: 390, distance: 12.5
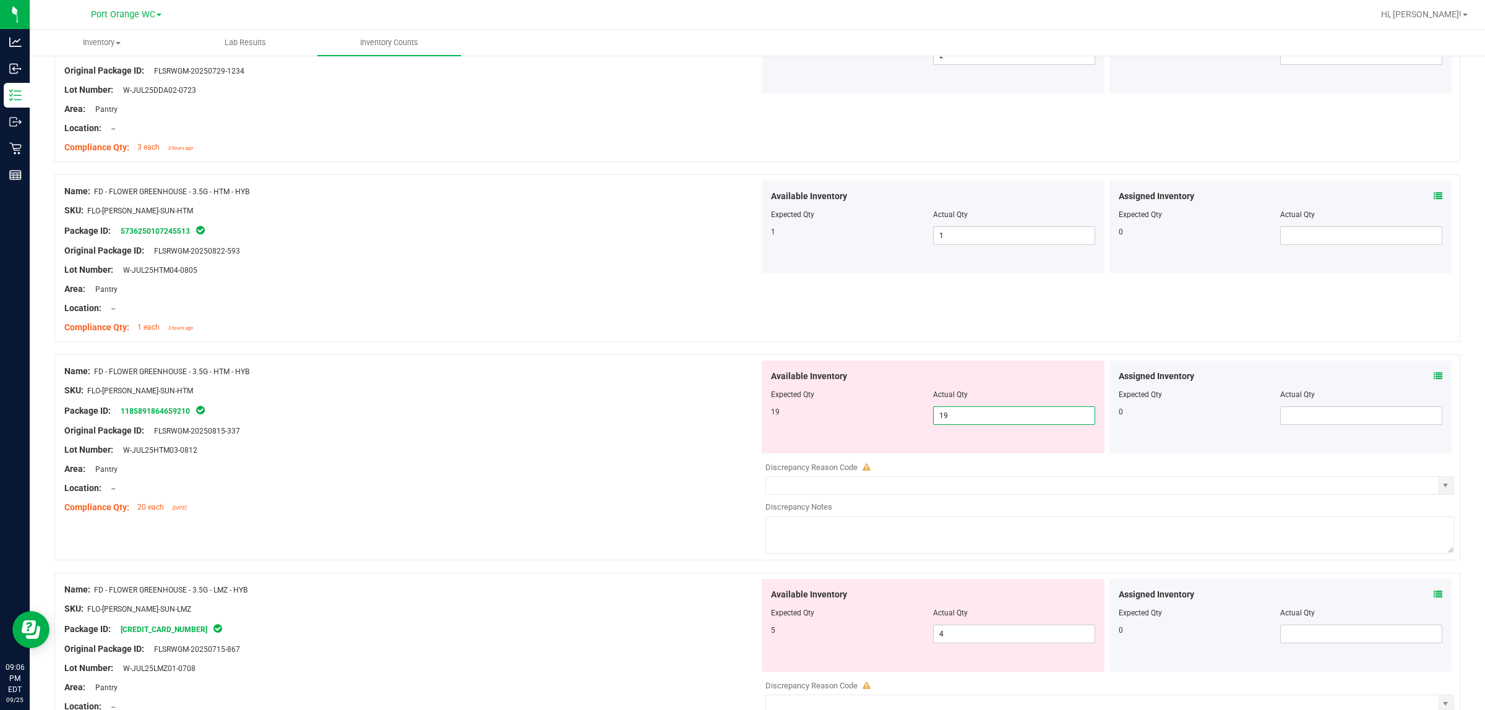
click at [605, 385] on div "SKU: FLO-[PERSON_NAME]-SUN-HTM" at bounding box center [411, 390] width 695 height 13
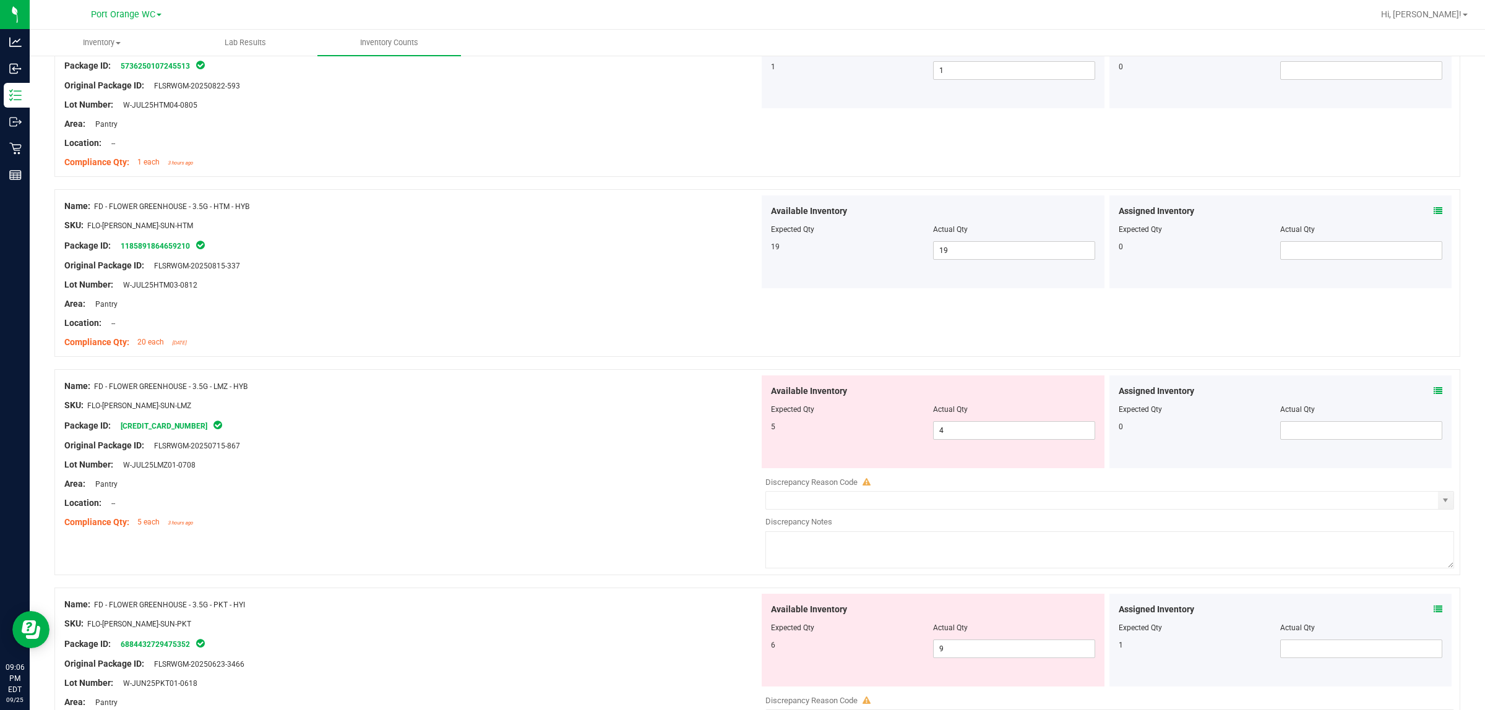
scroll to position [696, 0]
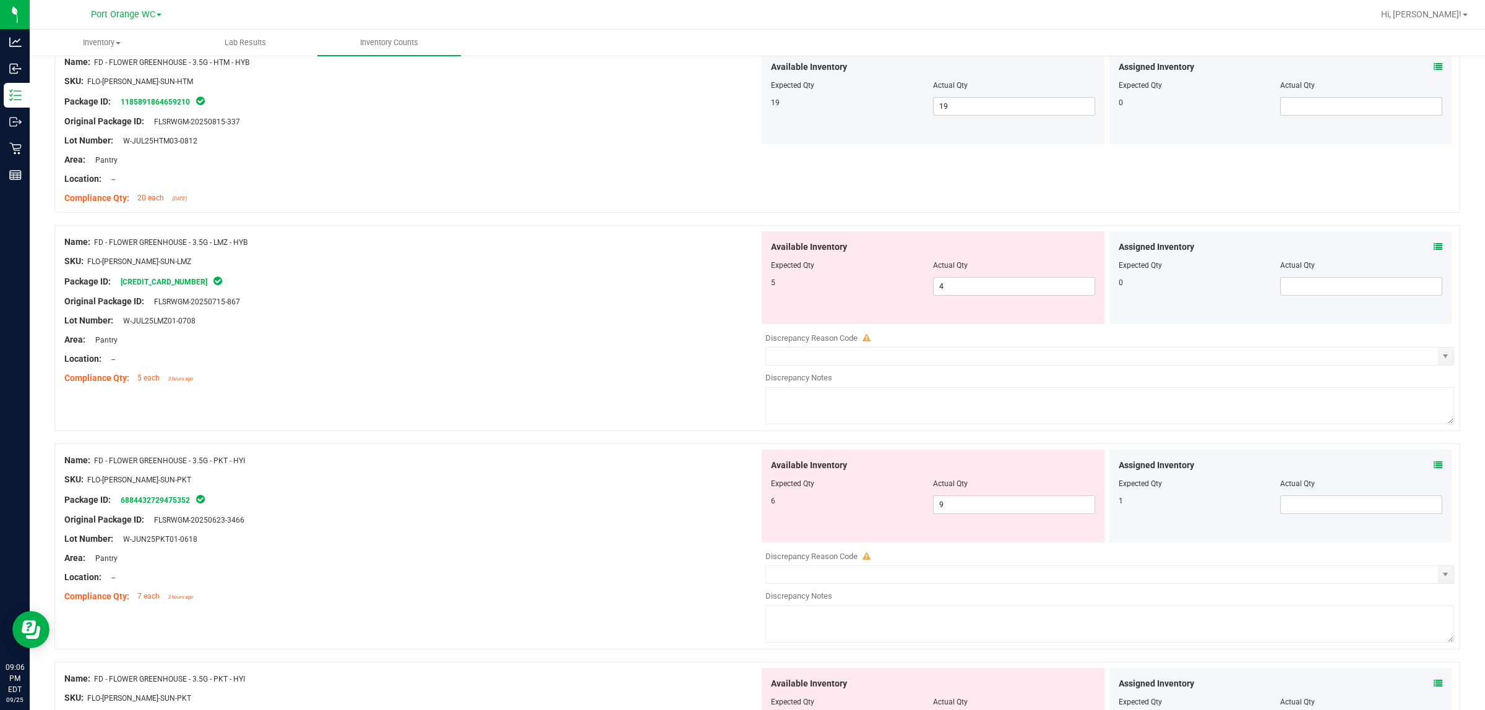
click at [740, 255] on div at bounding box center [1281, 257] width 324 height 6
click at [740, 251] on icon at bounding box center [1438, 247] width 9 height 9
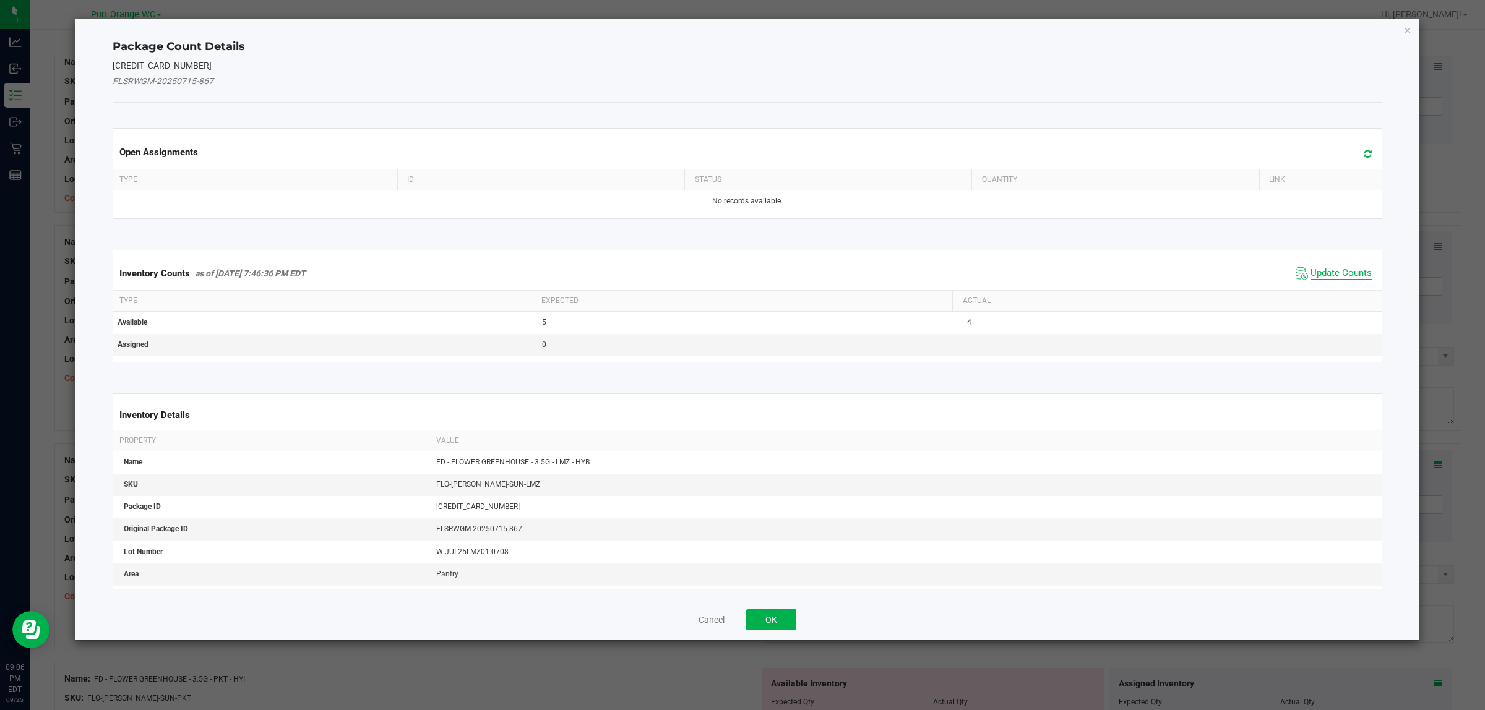
click at [740, 268] on span "Update Counts" at bounding box center [1340, 273] width 61 height 12
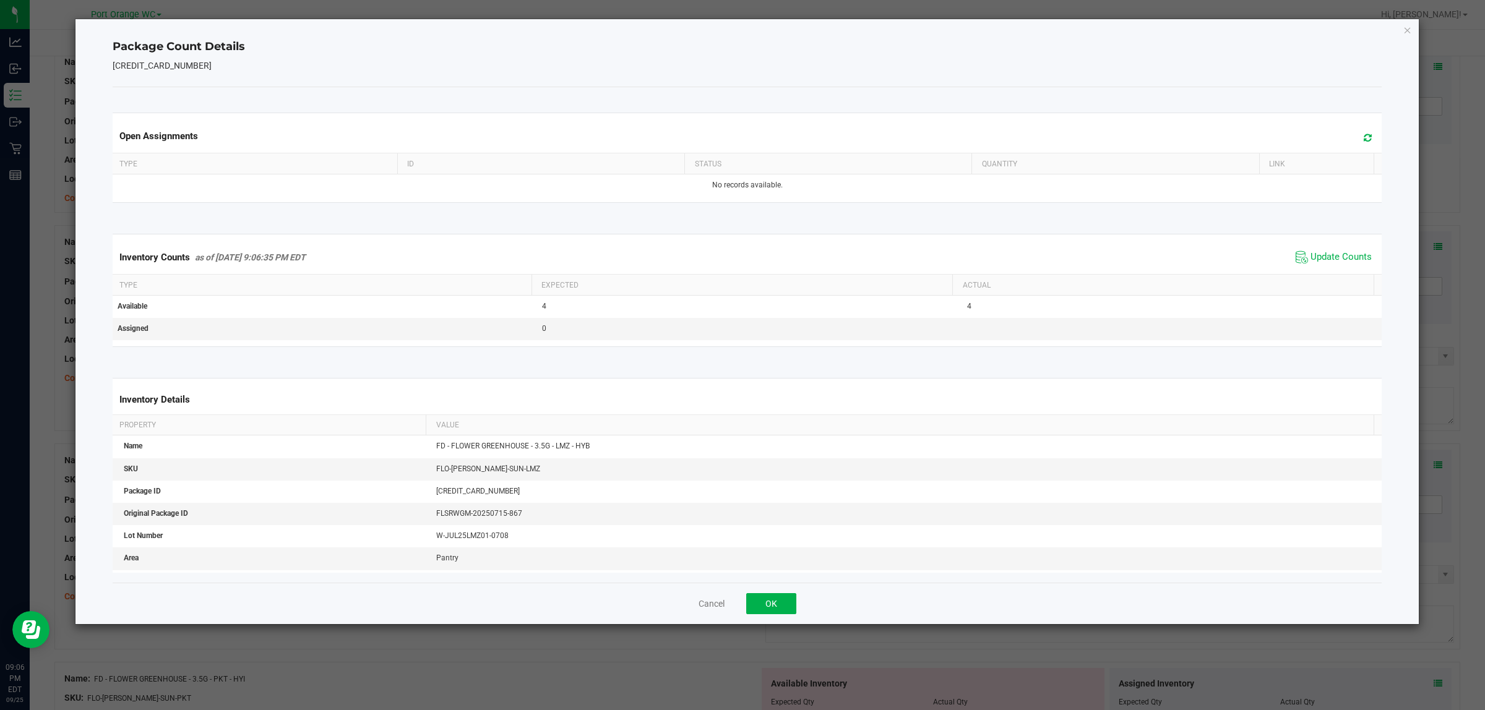
click at [740, 587] on div "Cancel OK" at bounding box center [748, 603] width 1270 height 41
click at [740, 601] on button "OK" at bounding box center [771, 603] width 50 height 21
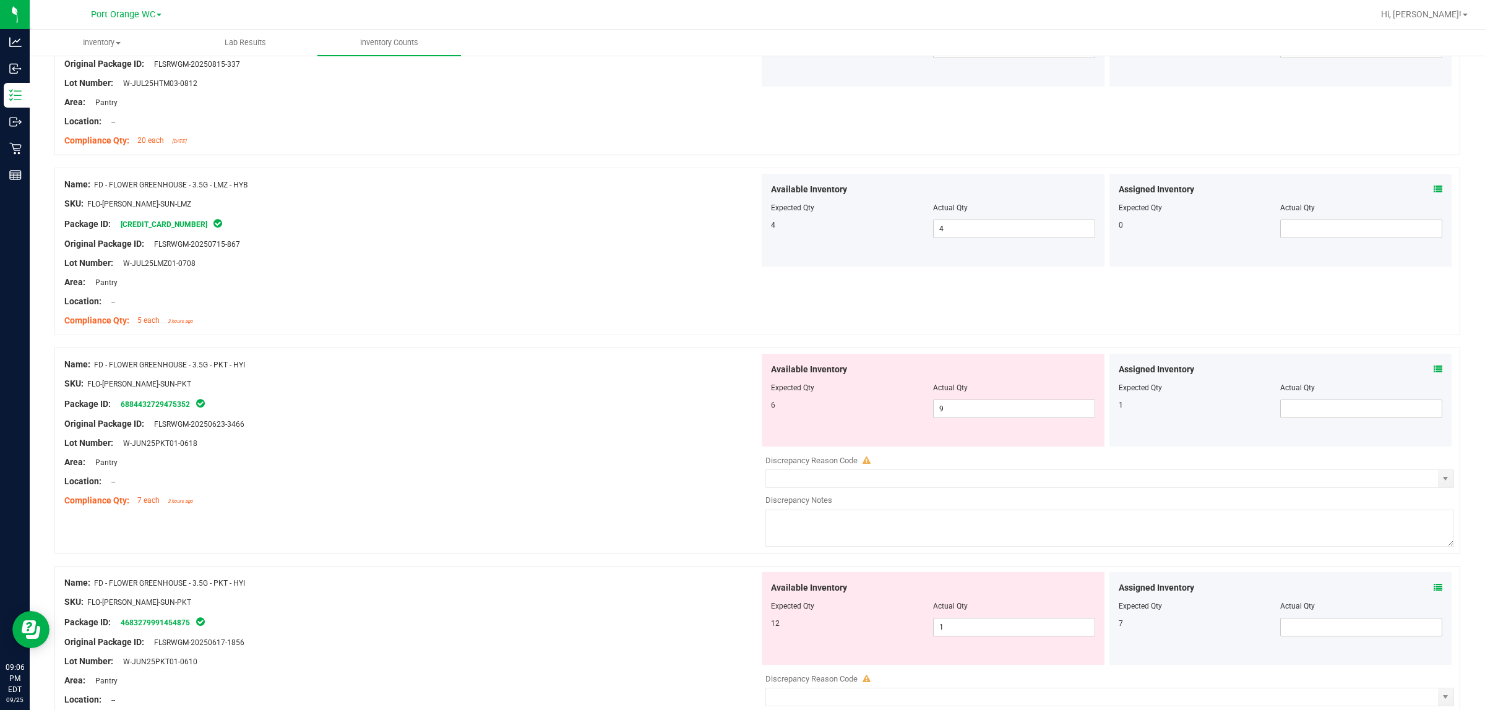
scroll to position [851, 0]
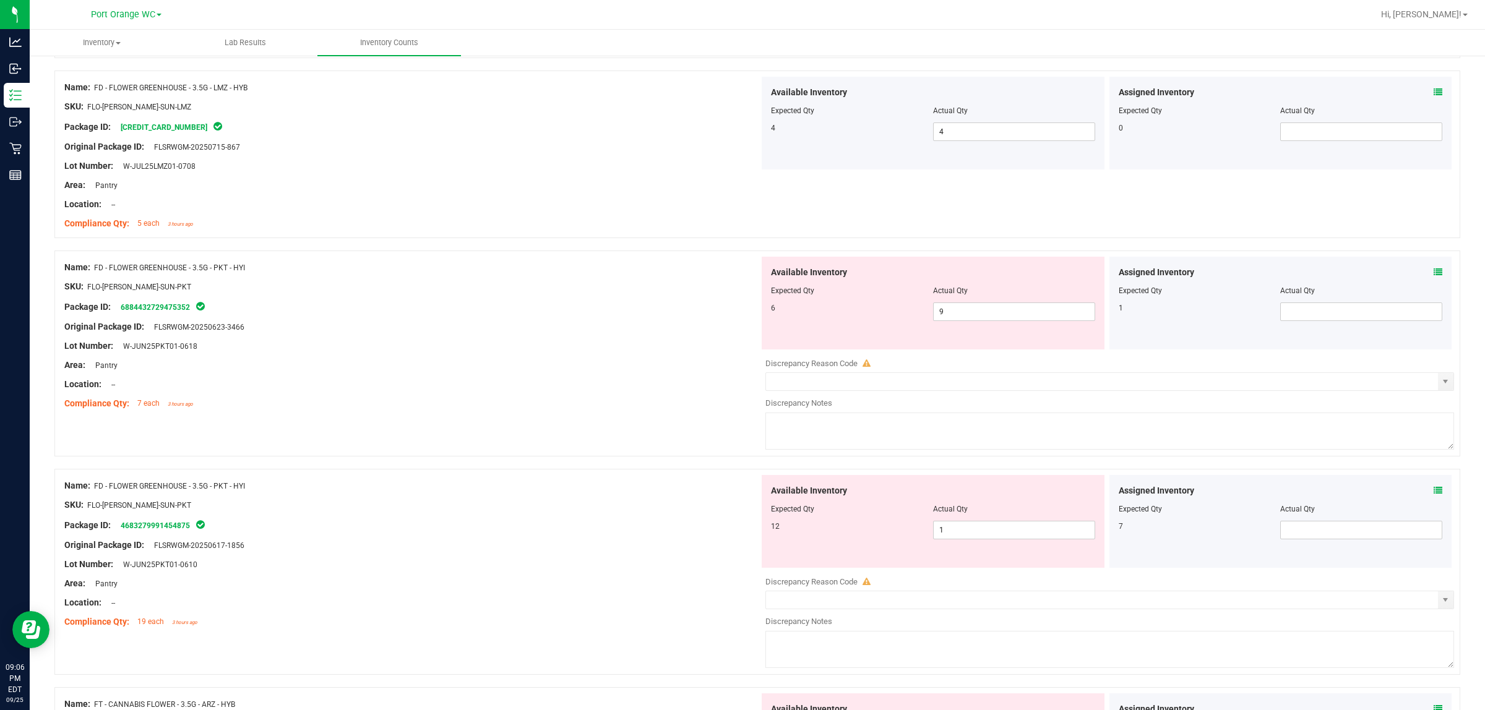
click at [740, 274] on icon at bounding box center [1438, 272] width 9 height 9
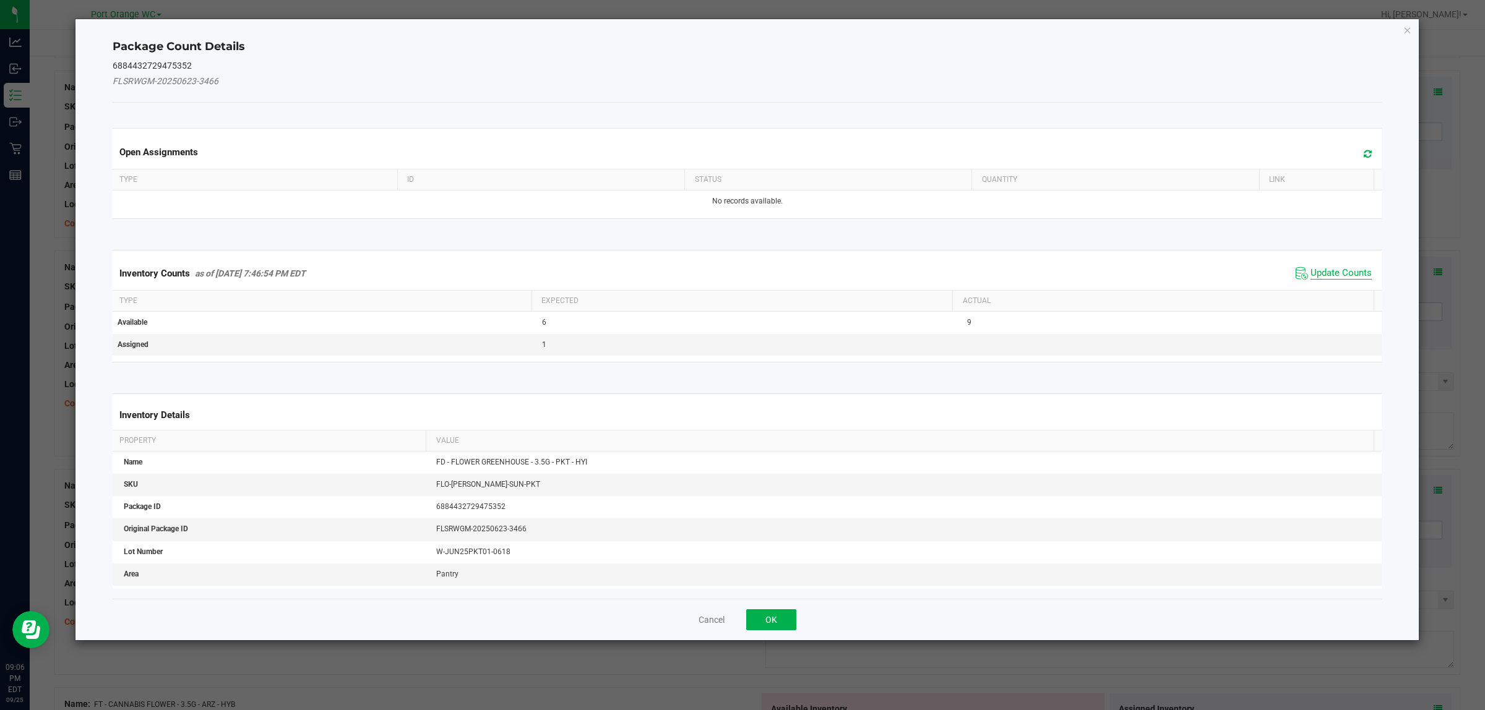
click at [740, 268] on span "Update Counts" at bounding box center [1340, 273] width 61 height 12
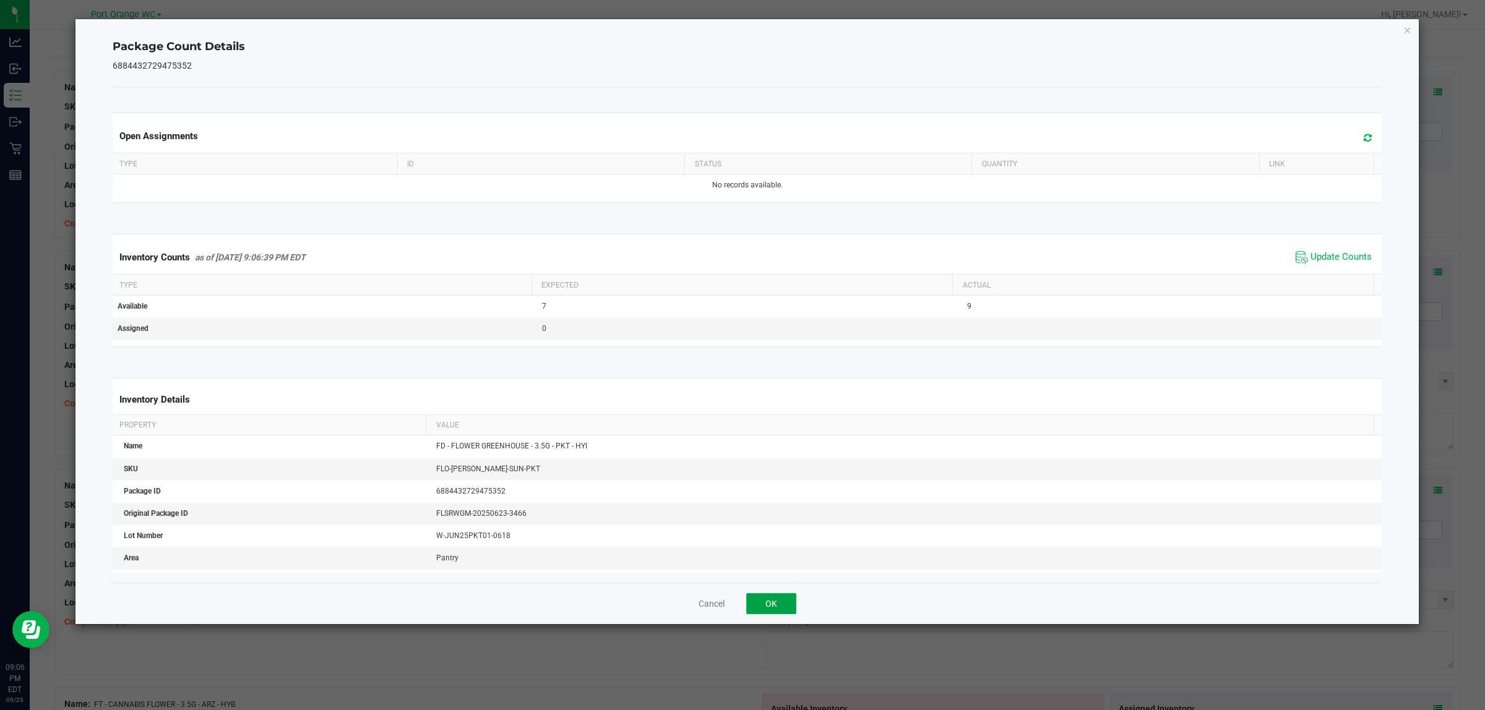
click at [740, 606] on button "OK" at bounding box center [771, 603] width 50 height 21
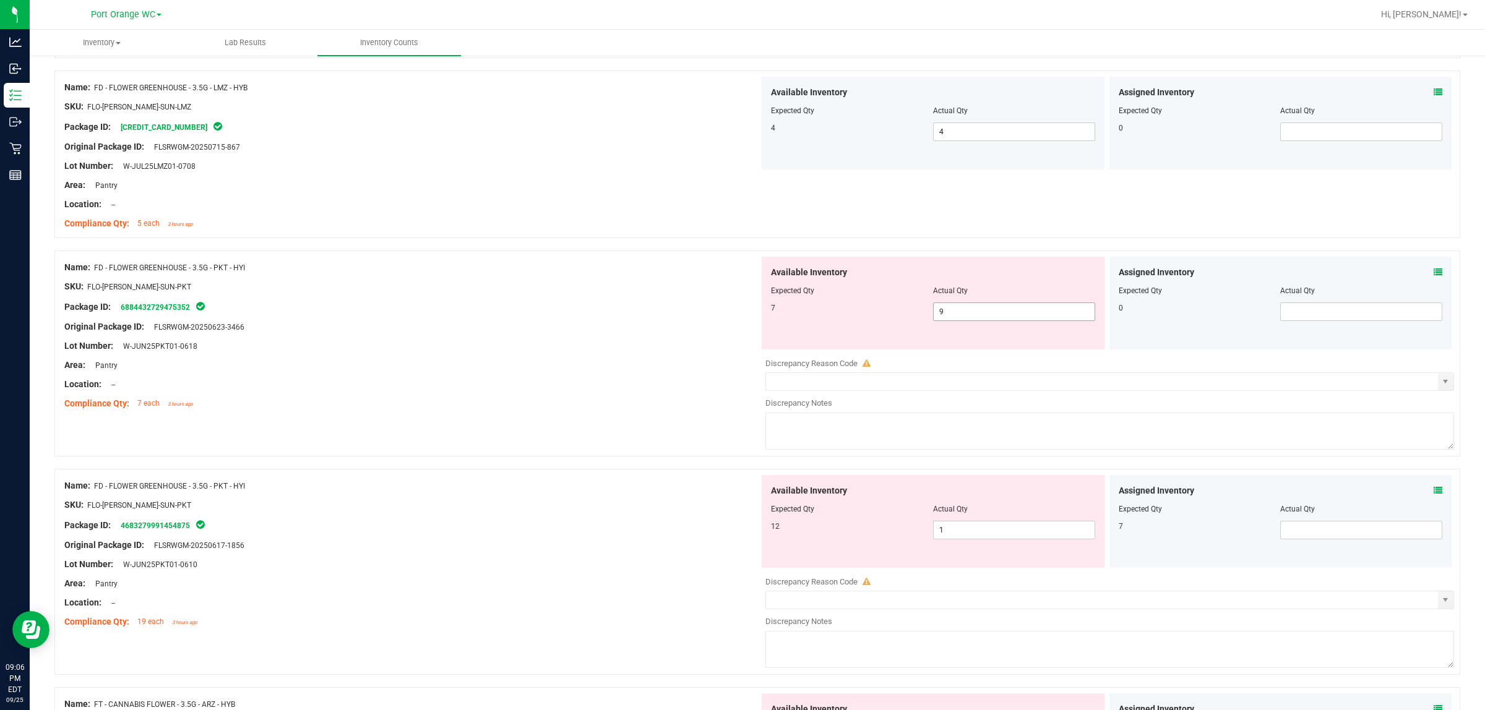
click at [740, 319] on span "9 9" at bounding box center [1014, 312] width 162 height 19
click at [740, 493] on div "Assigned Inventory Expected Qty Actual Qty 7" at bounding box center [1280, 521] width 343 height 93
click at [740, 493] on icon at bounding box center [1438, 490] width 9 height 9
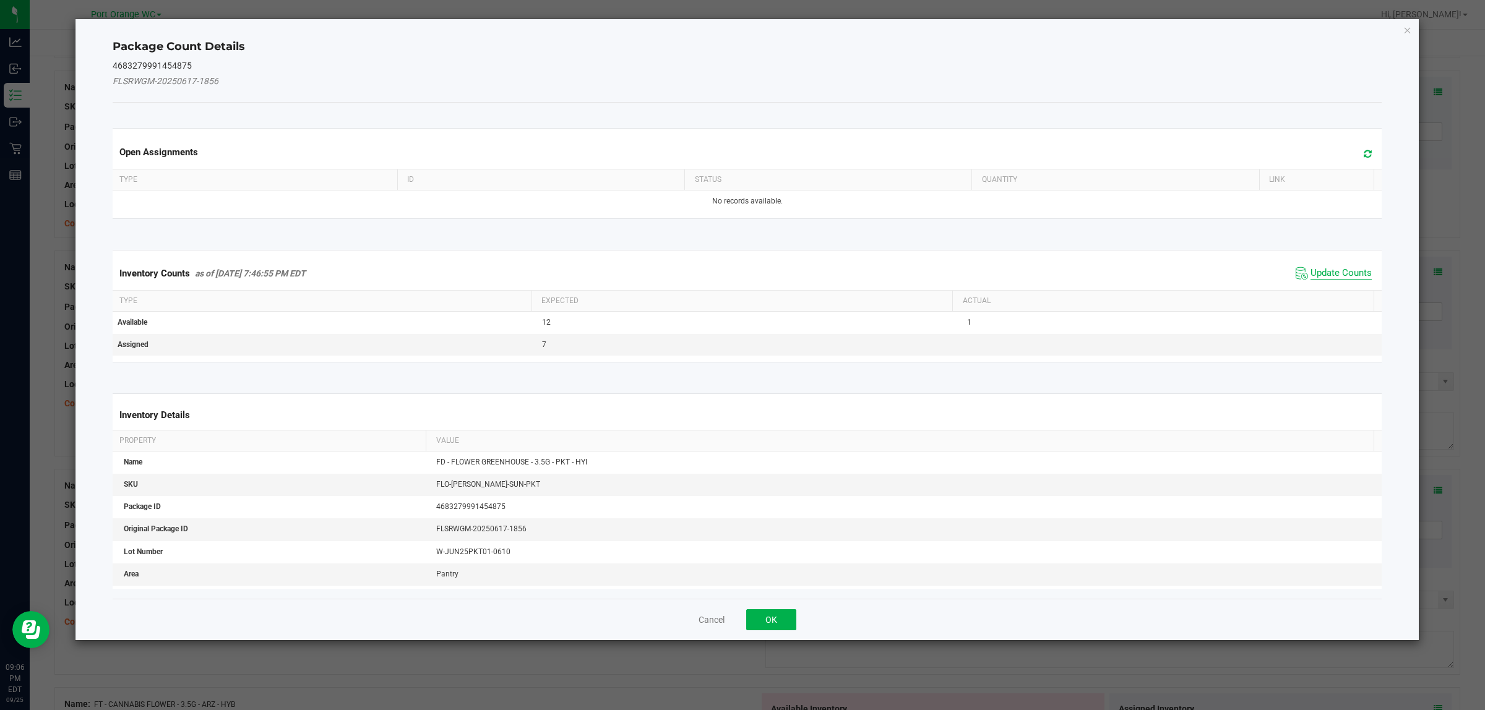
click at [740, 276] on span "Update Counts" at bounding box center [1340, 273] width 61 height 12
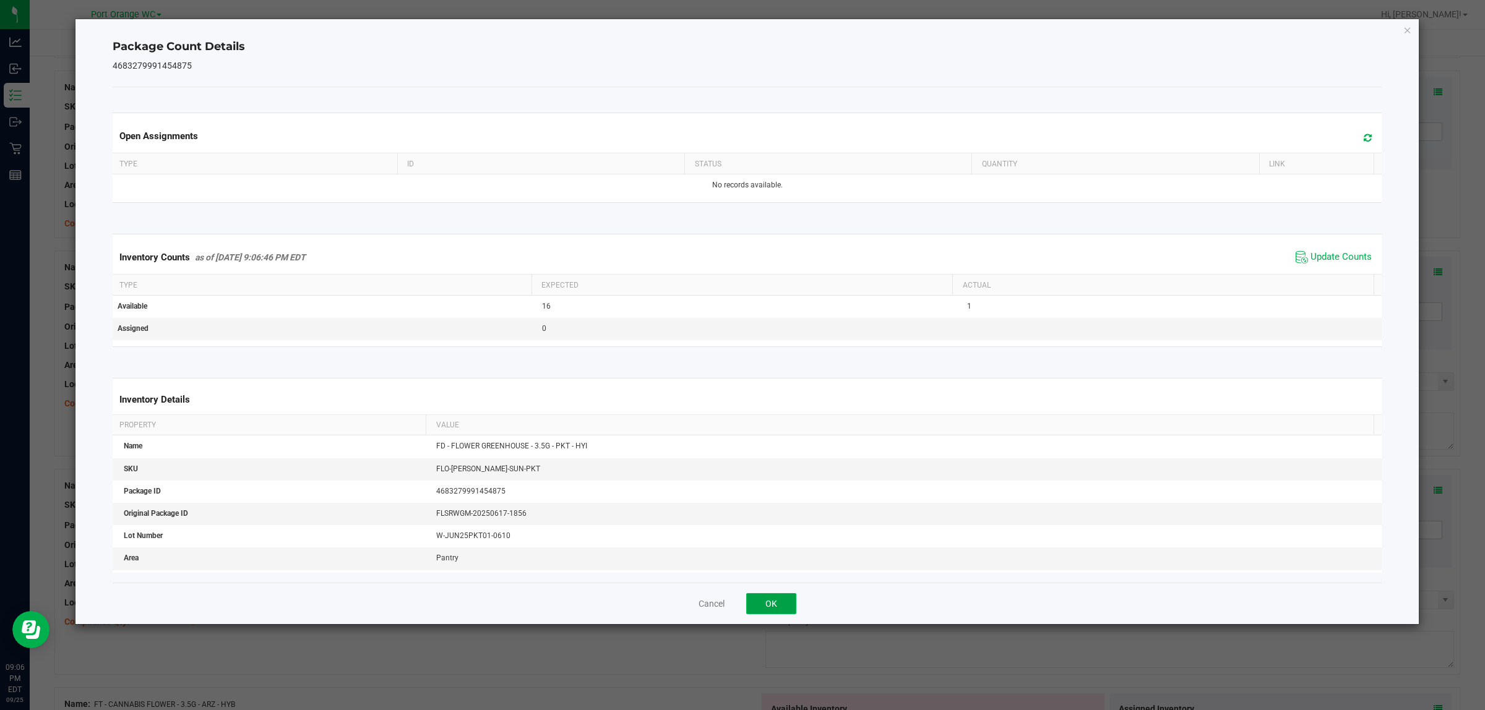
click at [740, 604] on button "OK" at bounding box center [771, 603] width 50 height 21
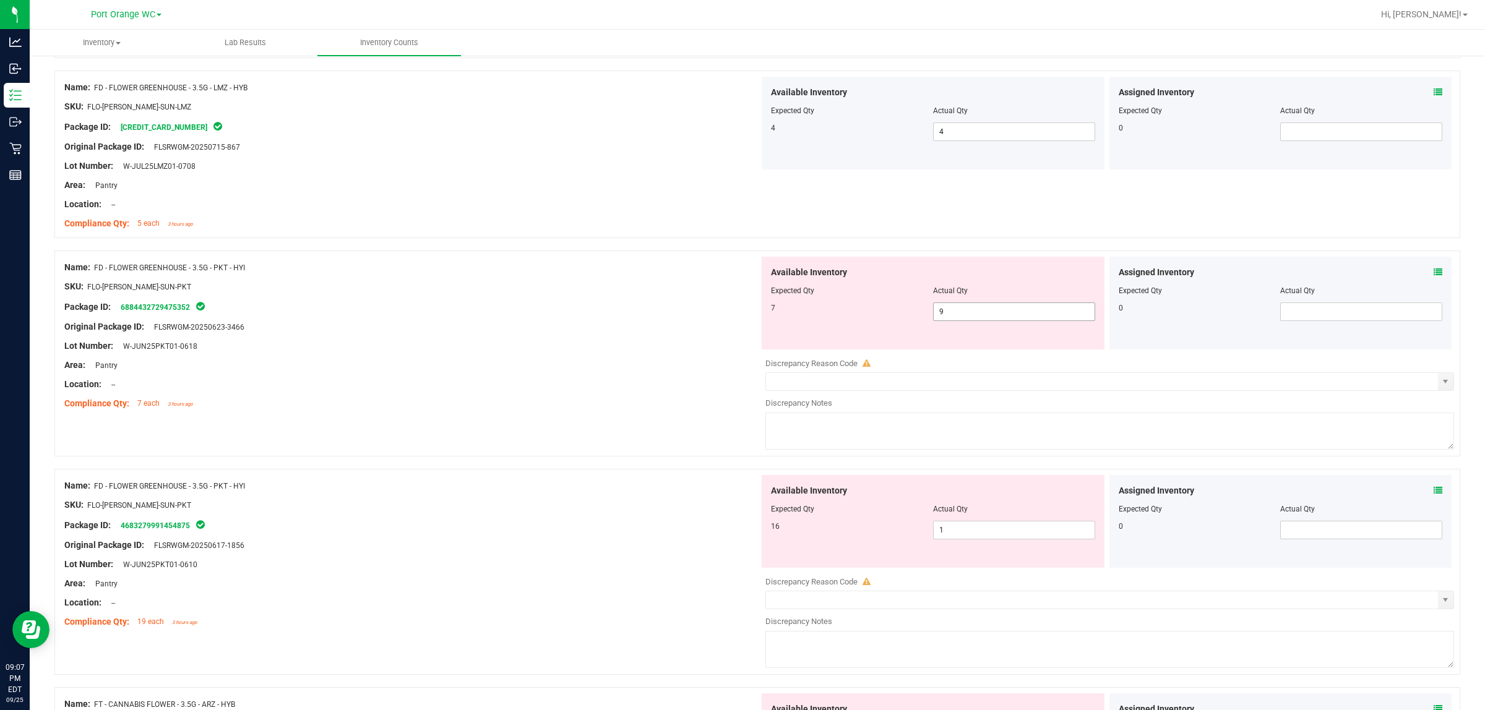
click at [740, 317] on span "9 9" at bounding box center [1014, 312] width 162 height 19
type input "7"
click at [699, 348] on div "Lot Number: W-JUN25PKT01-0618" at bounding box center [411, 346] width 695 height 13
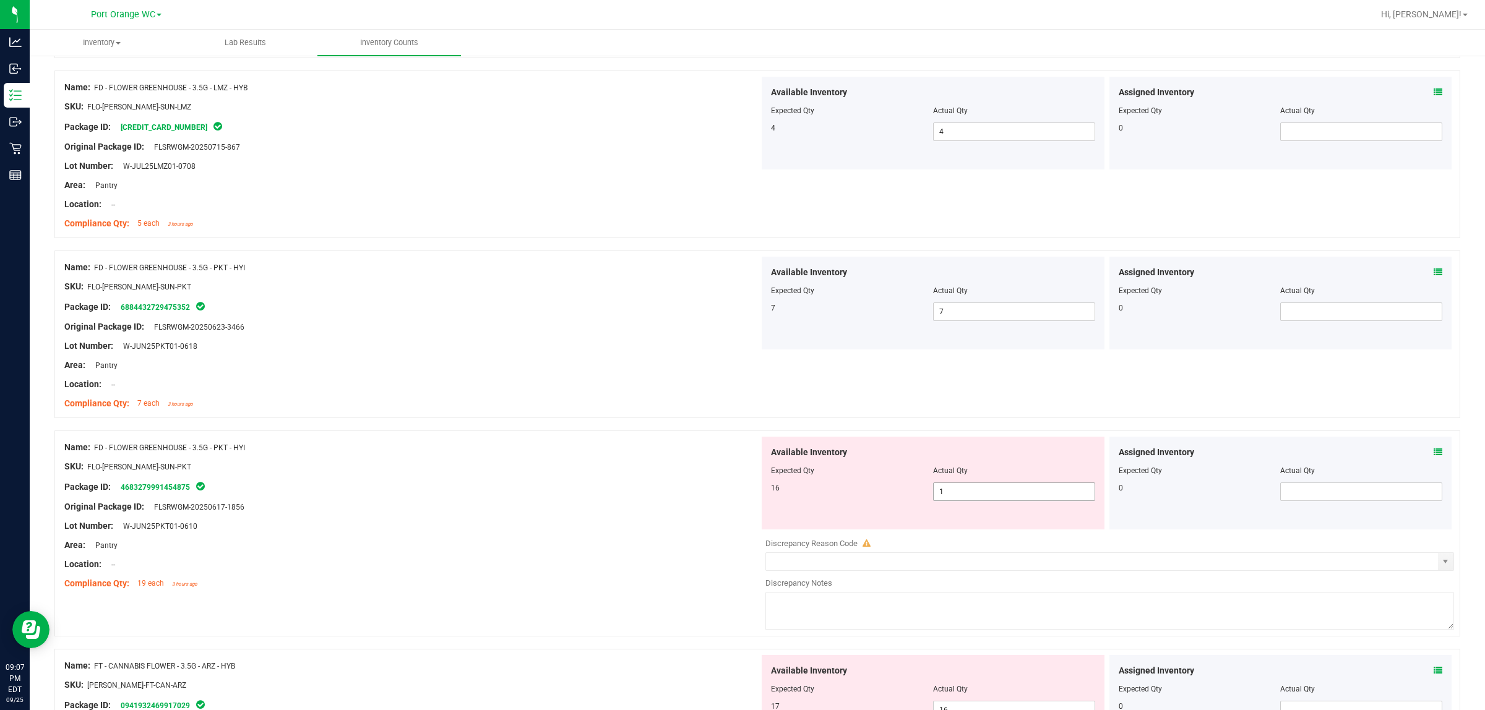
click at [740, 487] on span "1 1" at bounding box center [1014, 492] width 162 height 19
type input "16"
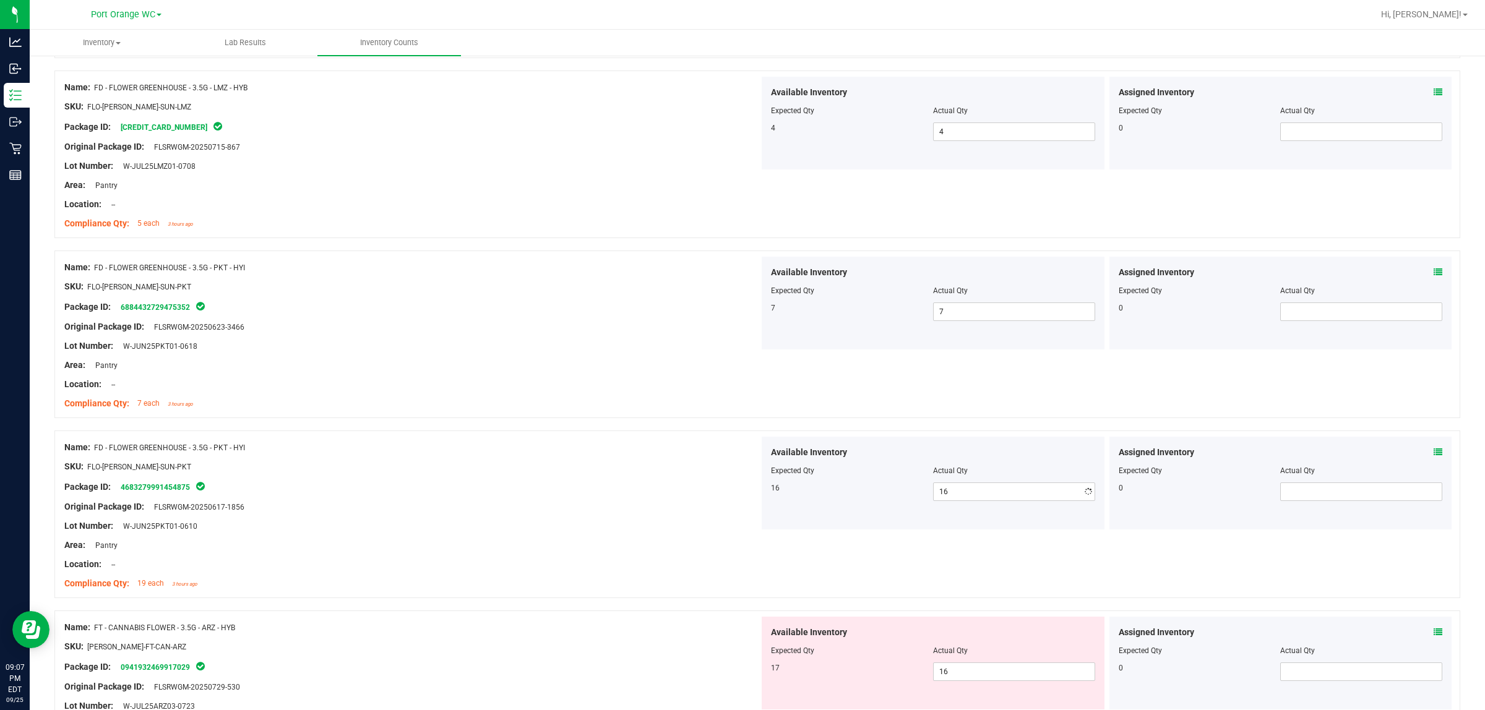
drag, startPoint x: 460, startPoint y: 252, endPoint x: 564, endPoint y: 286, distance: 109.4
click at [460, 254] on div "Name: FD - FLOWER GREENHOUSE - 3.5G - PKT - HYI SKU: FLO-[PERSON_NAME]-SUN-PKT …" at bounding box center [757, 335] width 1406 height 168
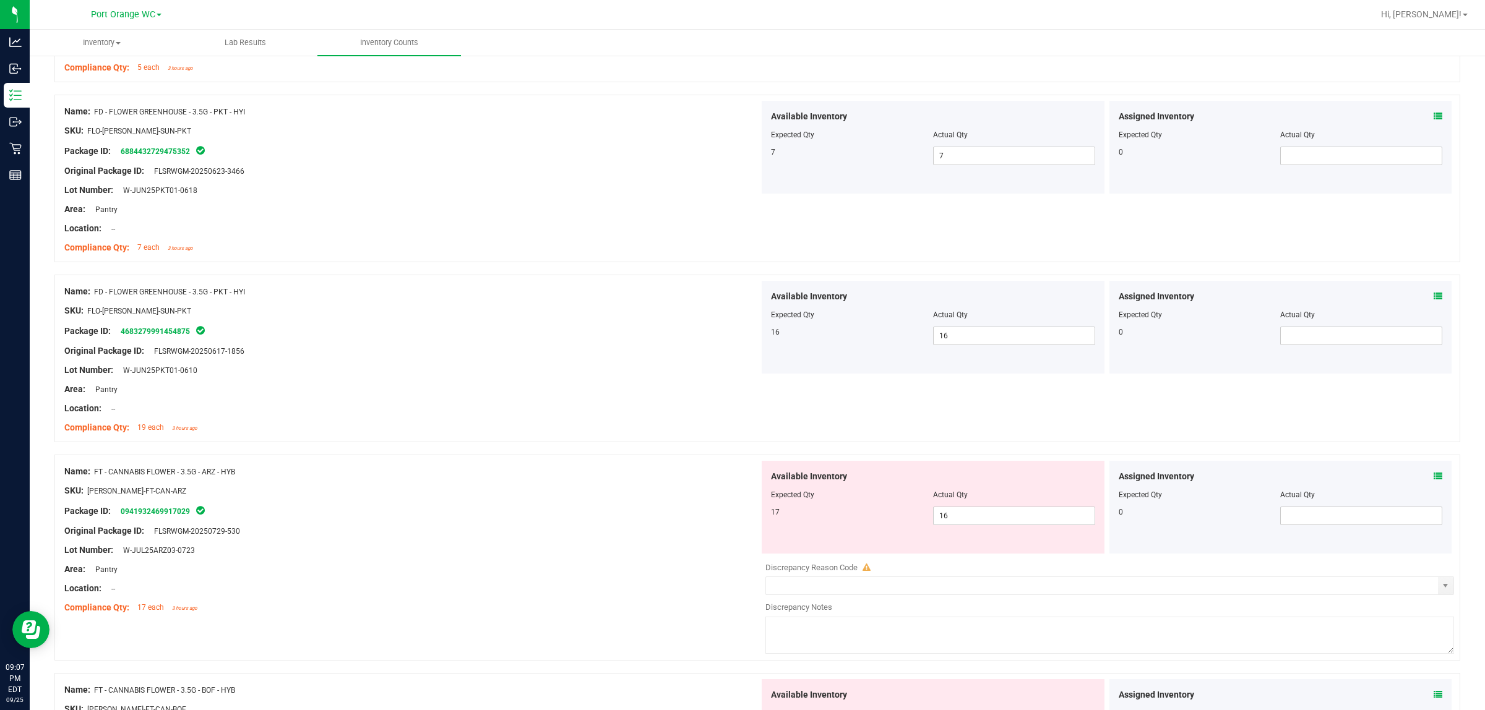
scroll to position [1160, 0]
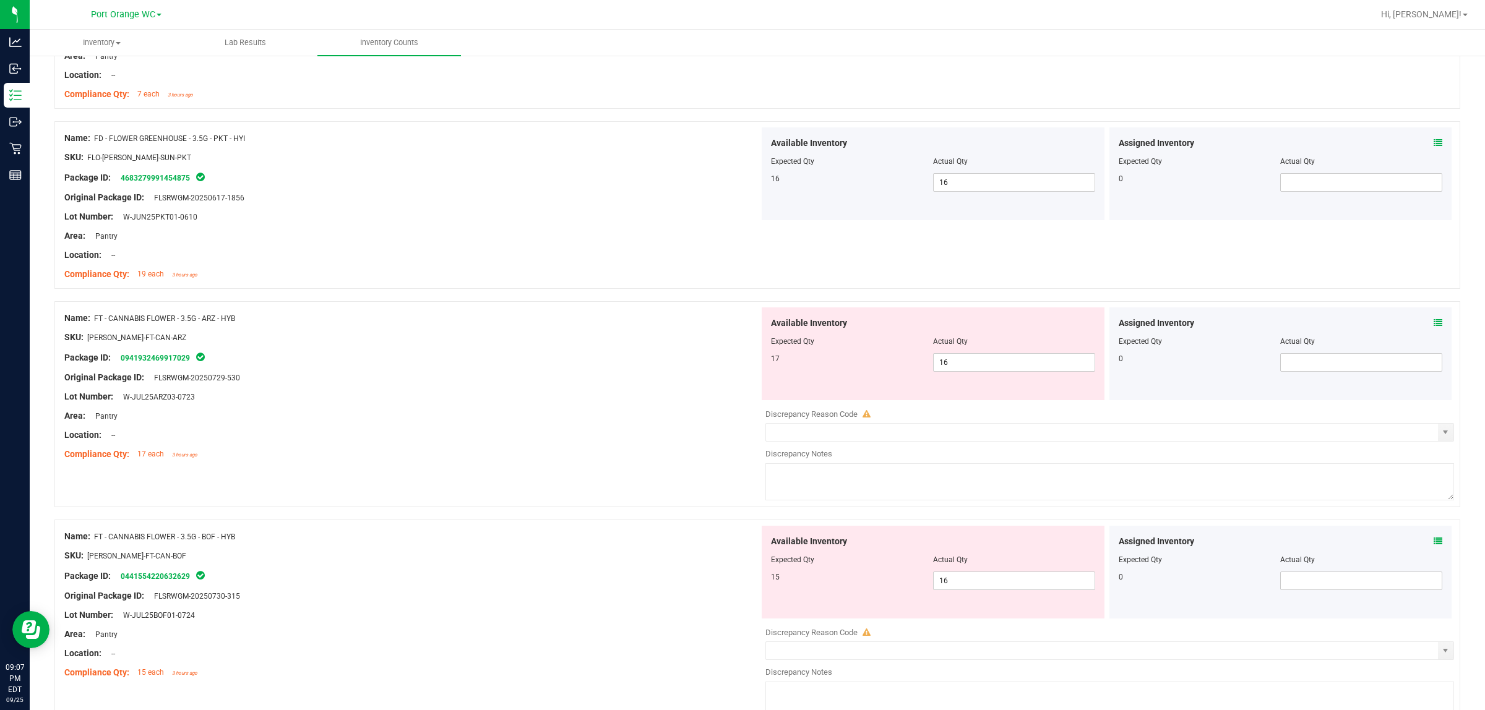
click at [740, 325] on icon at bounding box center [1438, 323] width 9 height 9
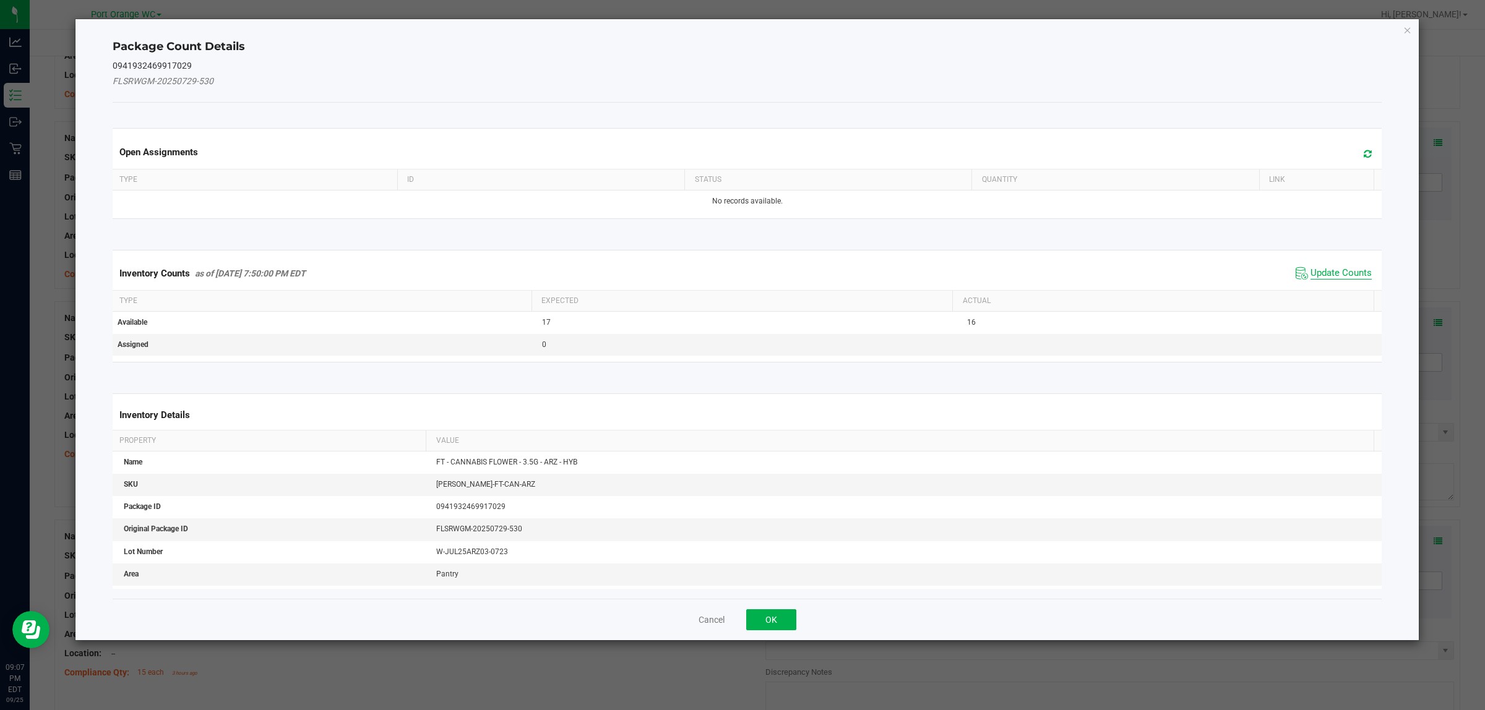
click at [740, 277] on span "Update Counts" at bounding box center [1340, 273] width 61 height 12
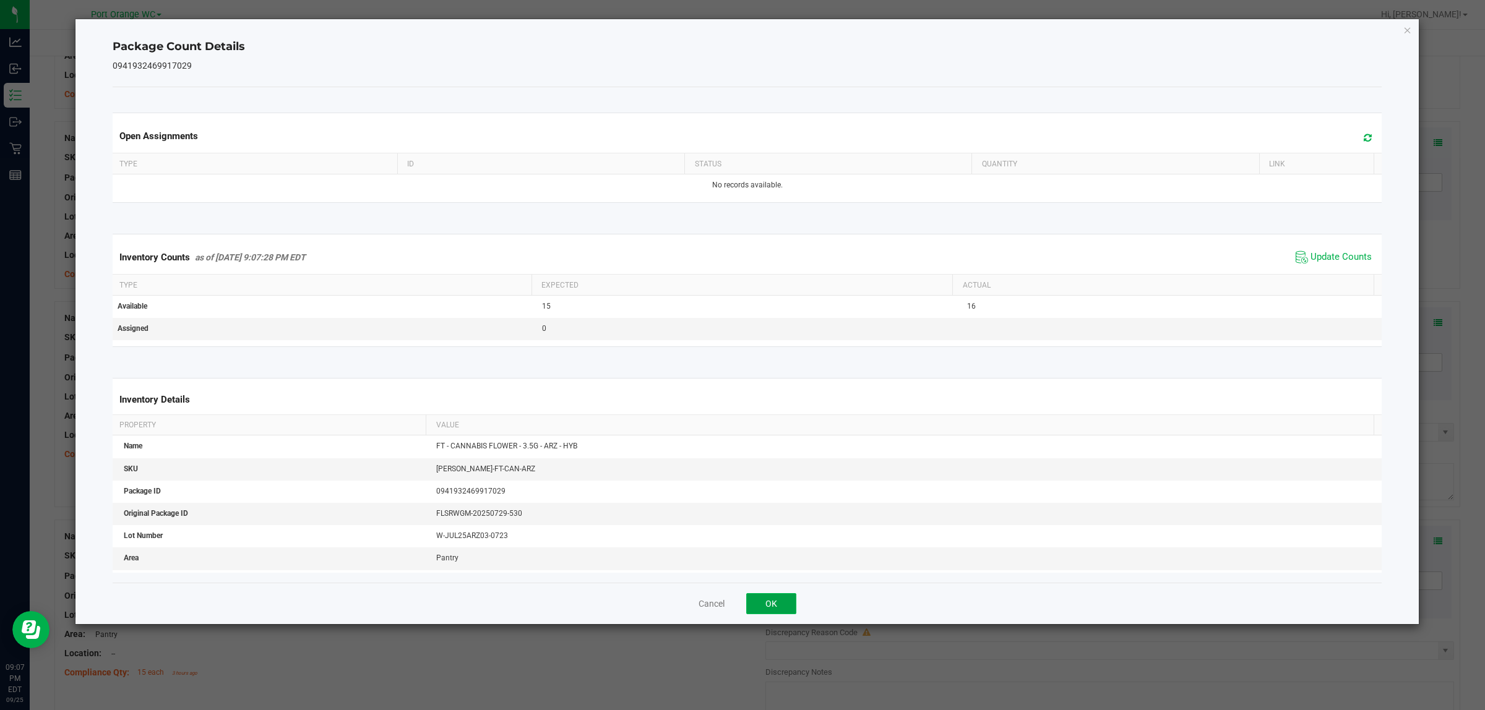
click at [740, 604] on button "OK" at bounding box center [771, 603] width 50 height 21
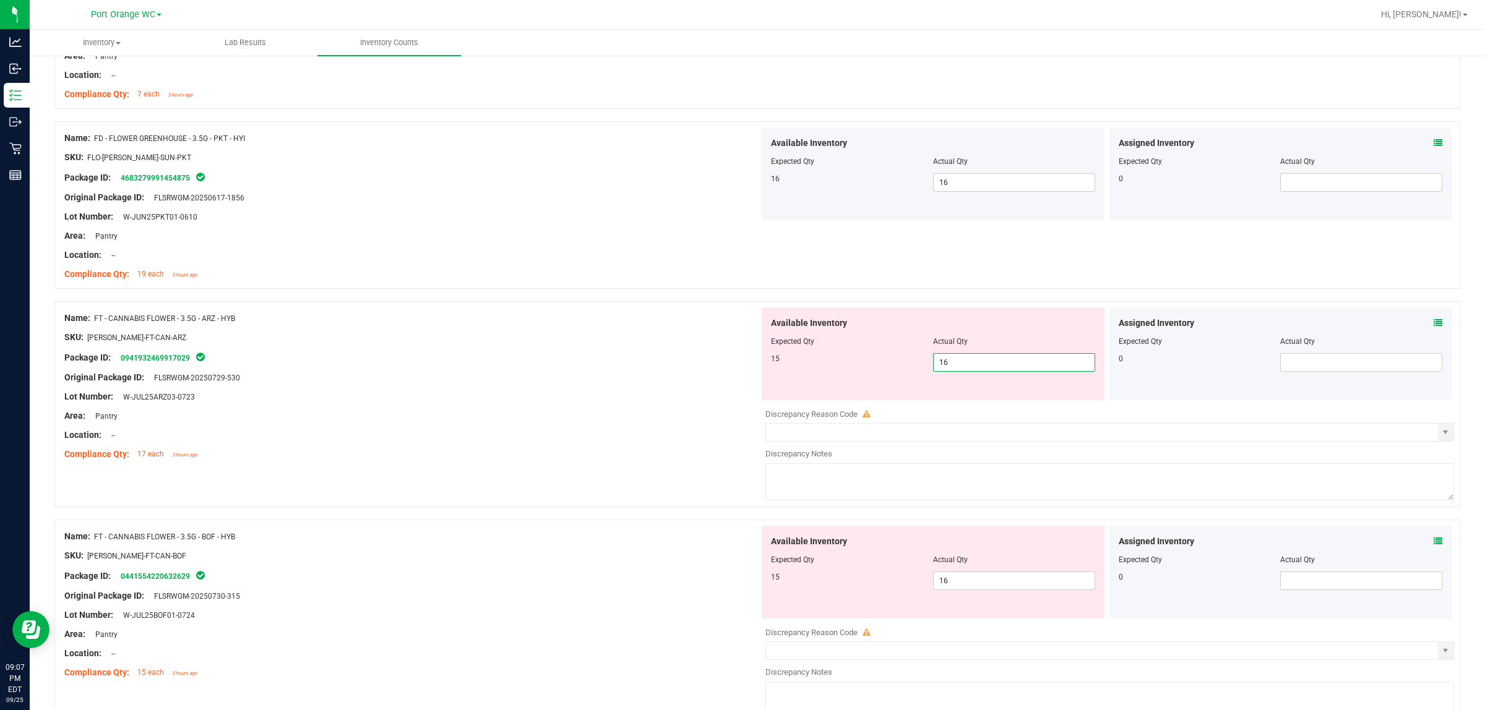
click at [740, 366] on span "16 16" at bounding box center [1014, 362] width 162 height 19
type input "15"
click at [701, 378] on div "Original Package ID: FLSRWGM-20250729-530" at bounding box center [411, 377] width 695 height 13
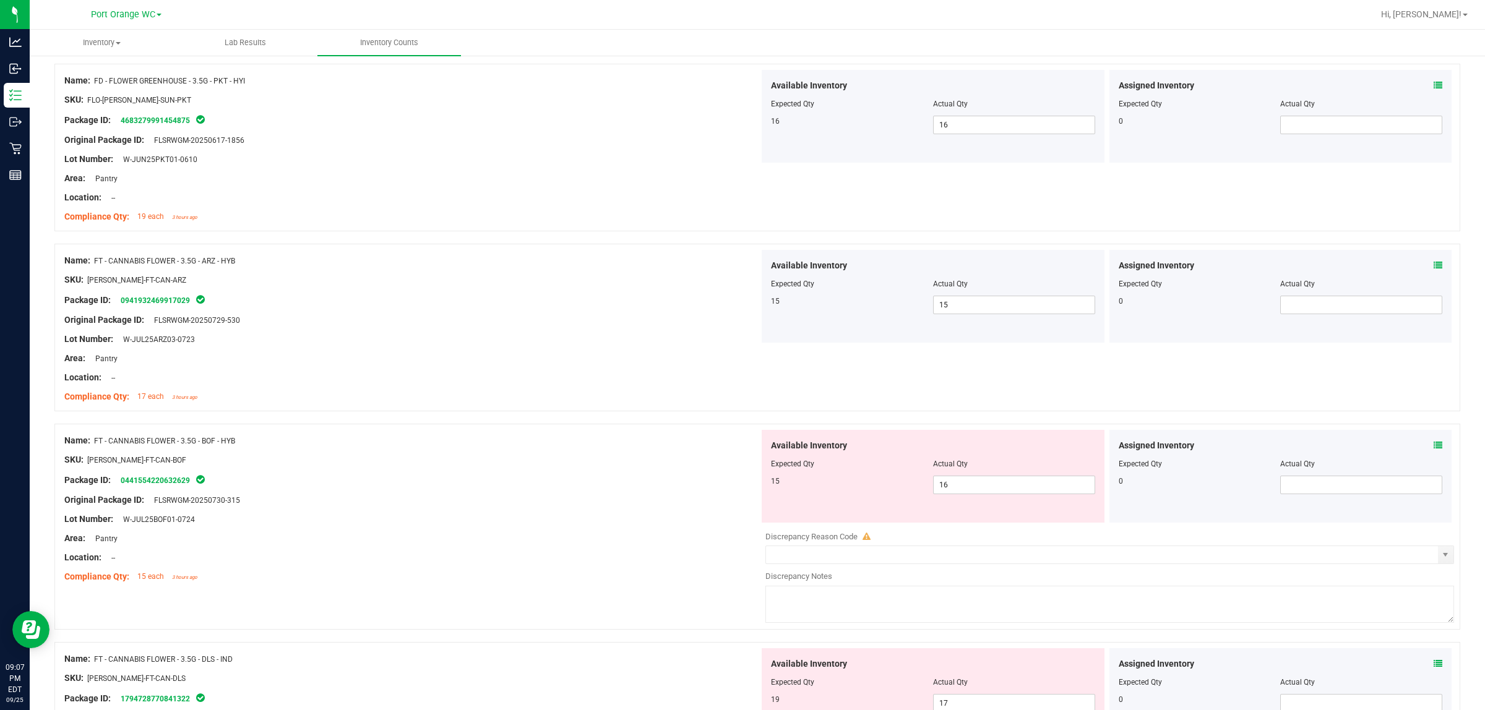
scroll to position [1315, 0]
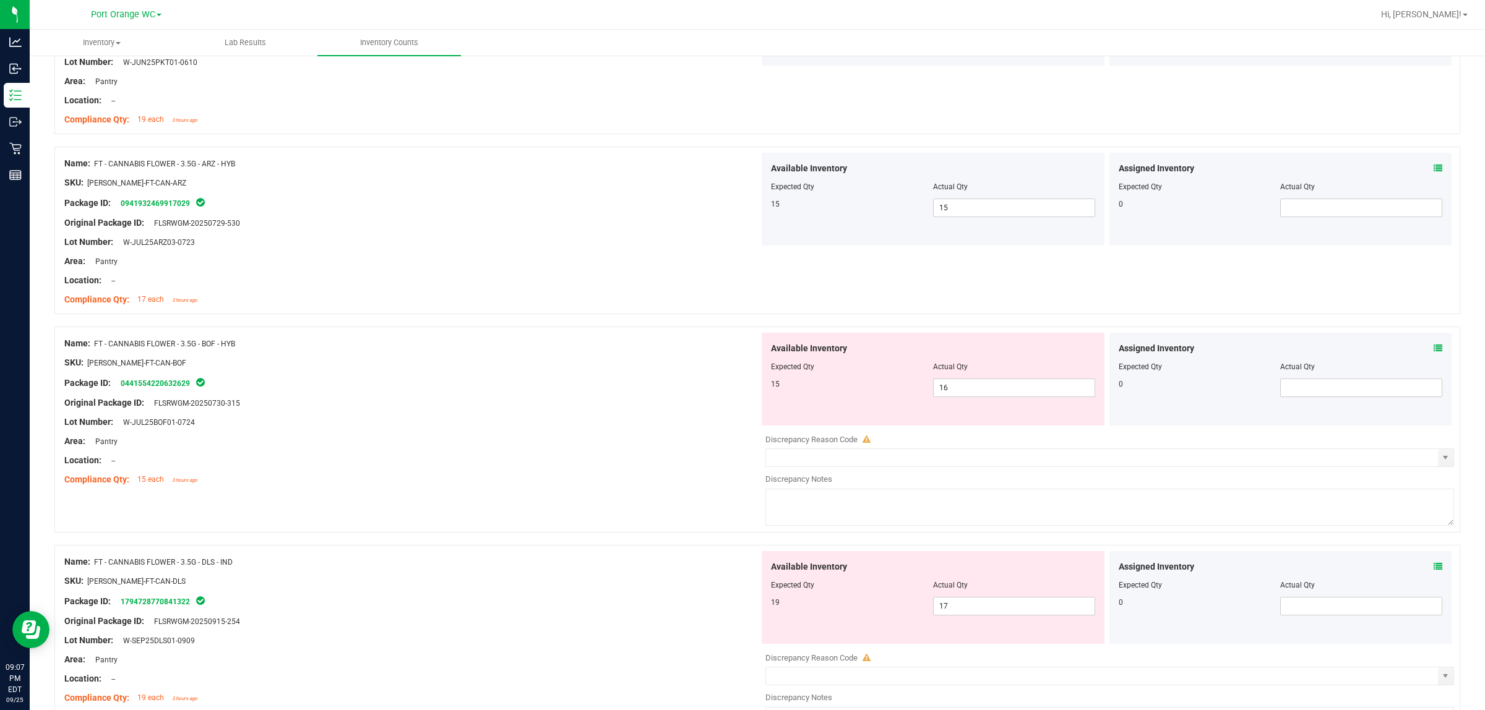
click at [740, 348] on div "Assigned Inventory Expected Qty Actual Qty 0" at bounding box center [1280, 379] width 343 height 93
click at [740, 348] on icon at bounding box center [1438, 348] width 9 height 9
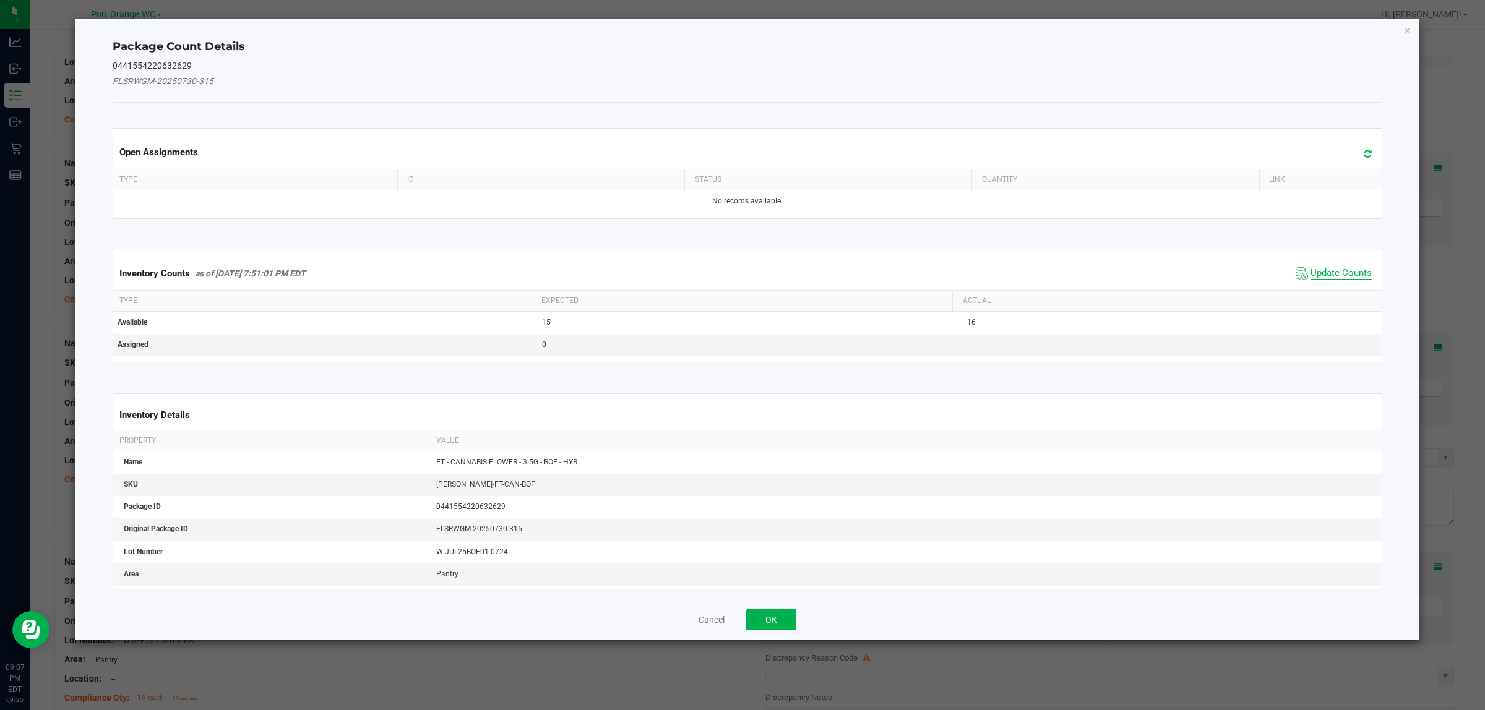
click at [740, 277] on span "Update Counts" at bounding box center [1340, 273] width 61 height 12
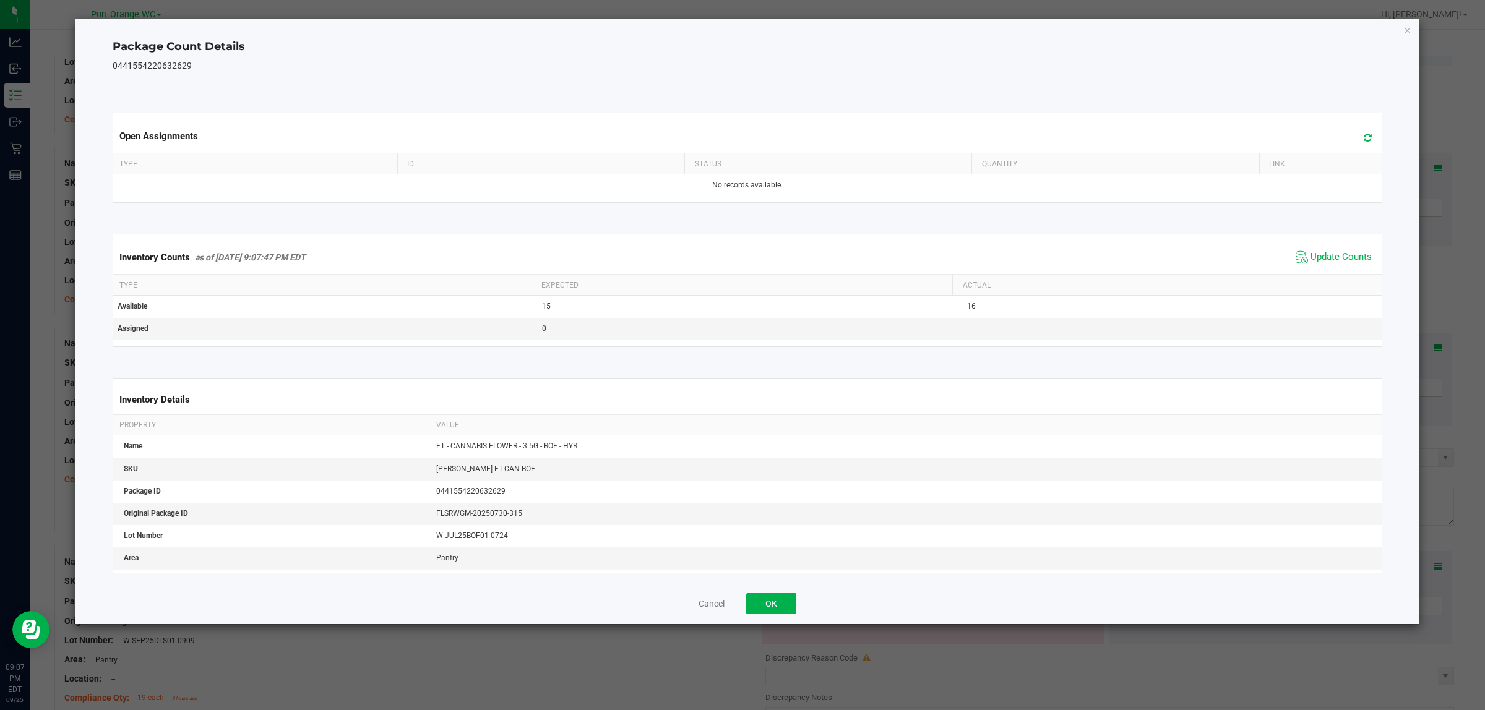
click at [740, 273] on div "Inventory Counts as of [DATE] 9:07:47 PM EDT Update Counts" at bounding box center [747, 257] width 1275 height 33
click at [740, 258] on span "Update Counts" at bounding box center [1340, 257] width 61 height 12
click at [740, 598] on button "OK" at bounding box center [771, 603] width 50 height 21
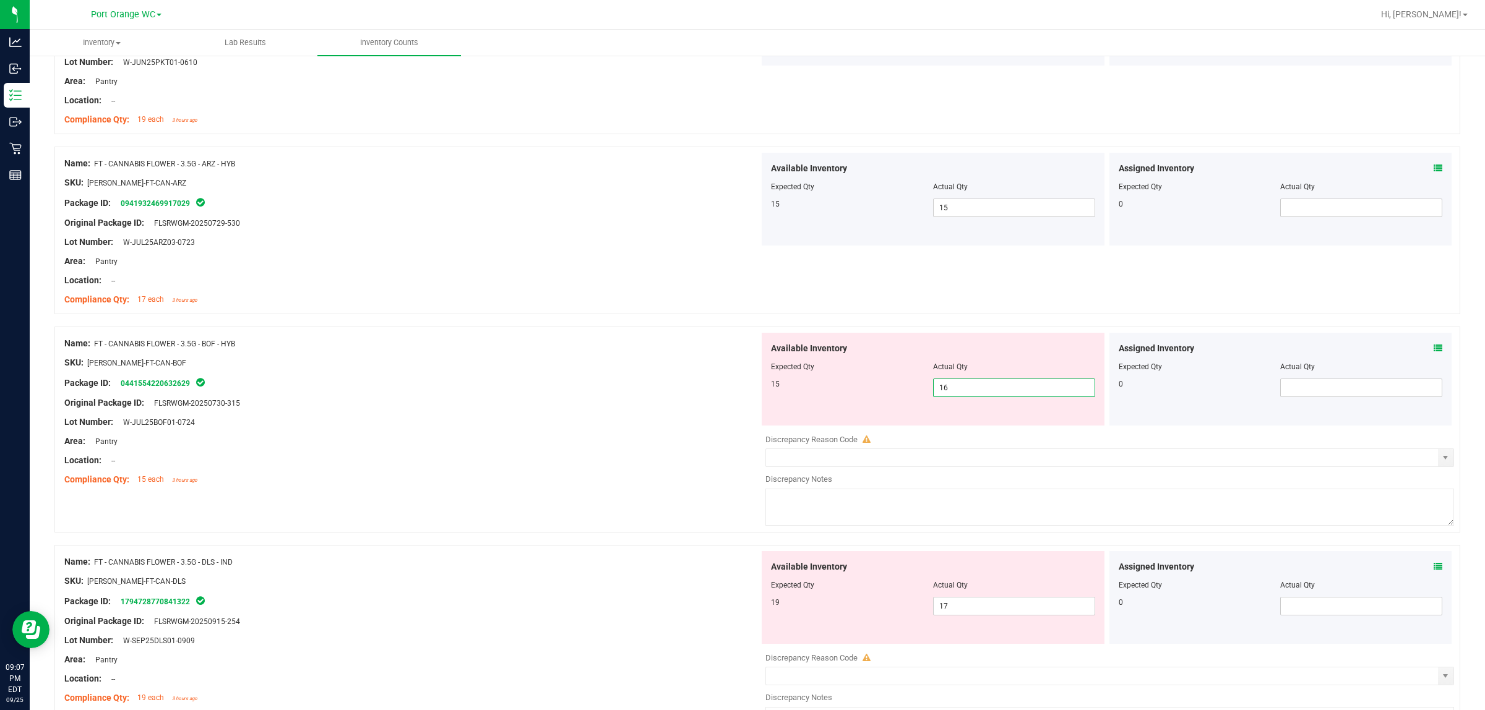
click at [740, 396] on span "16 16" at bounding box center [1014, 388] width 162 height 19
click at [740, 458] on span "select" at bounding box center [1445, 457] width 15 height 17
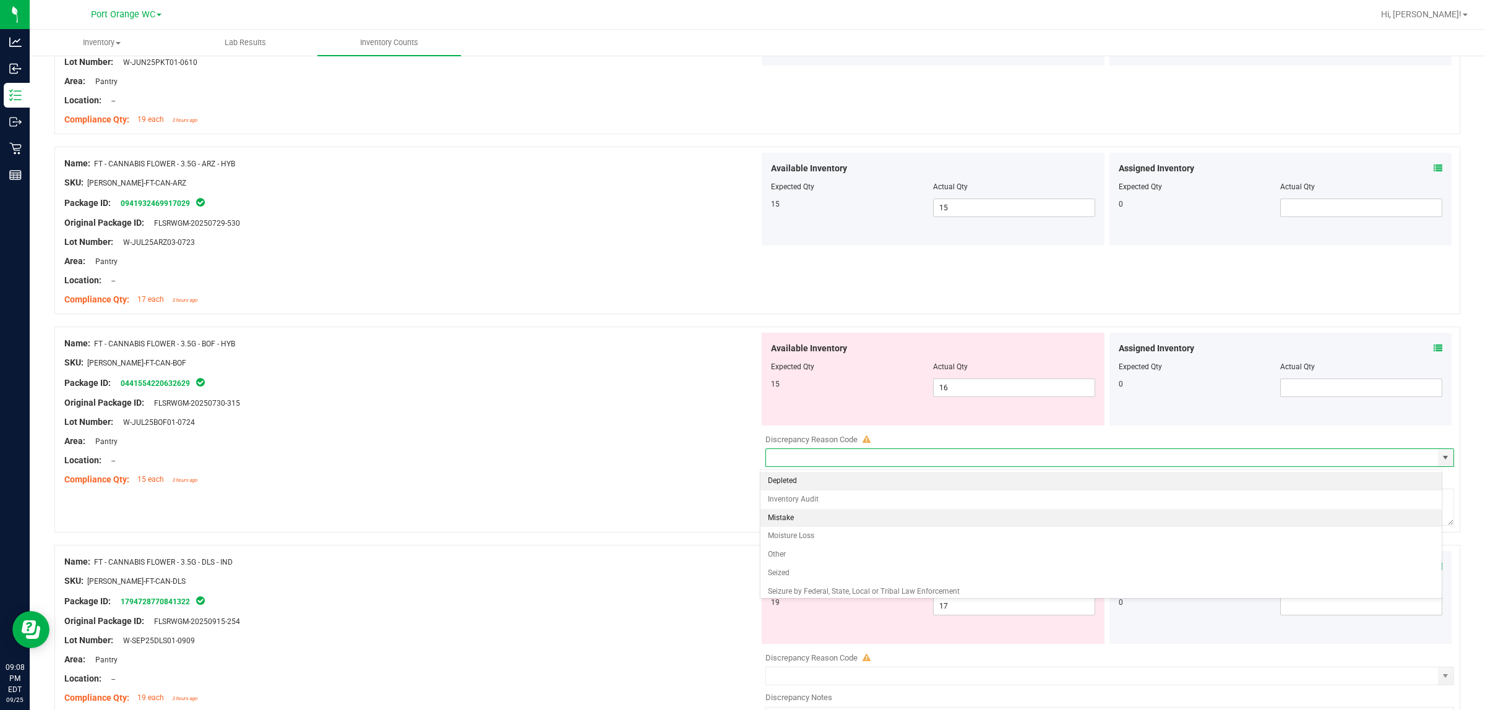
click at [740, 517] on li "Mistake" at bounding box center [1100, 518] width 681 height 19
type input "Mistake"
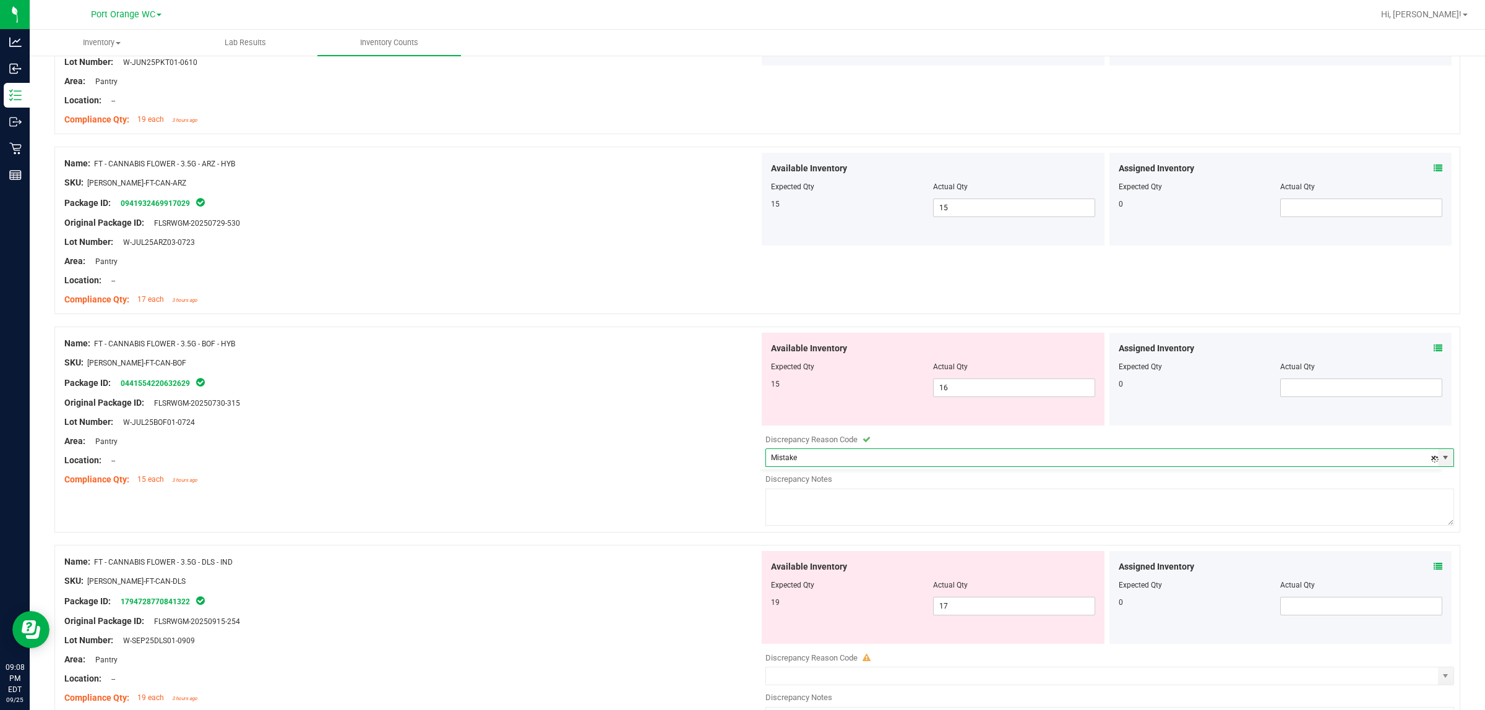
click at [740, 499] on textarea at bounding box center [1109, 507] width 689 height 37
type textarea "16 in stock"
click at [535, 379] on div "Package ID: 0441554220632629" at bounding box center [411, 383] width 695 height 15
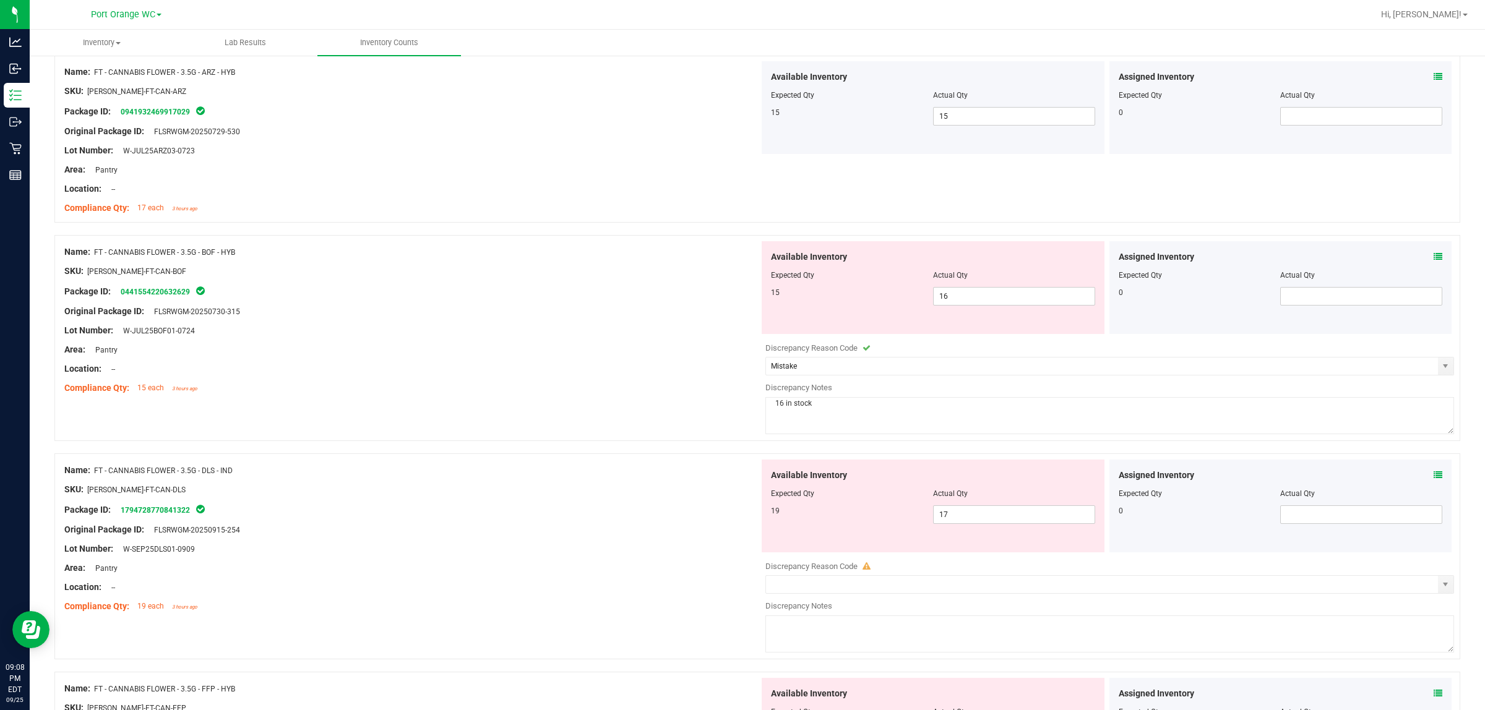
scroll to position [1624, 0]
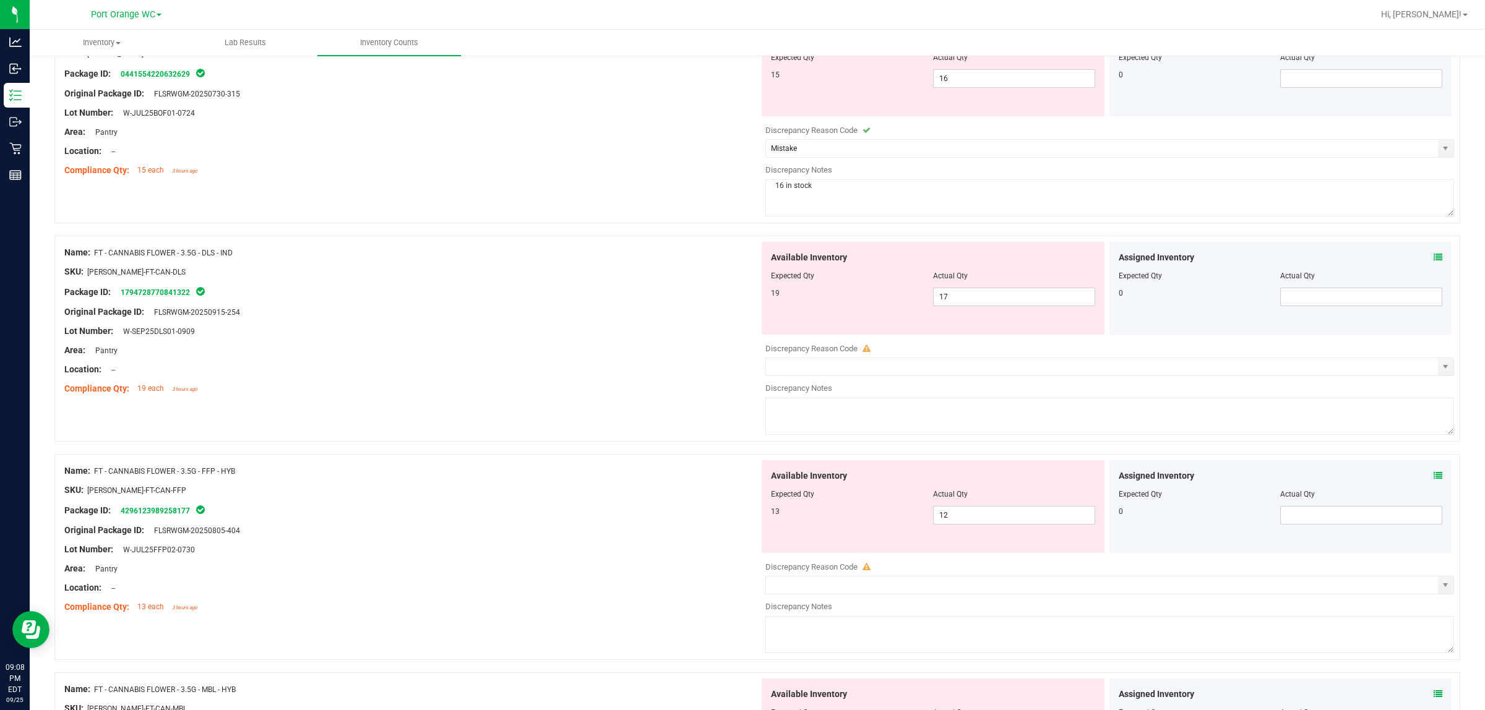
click at [740, 264] on span at bounding box center [1438, 257] width 9 height 13
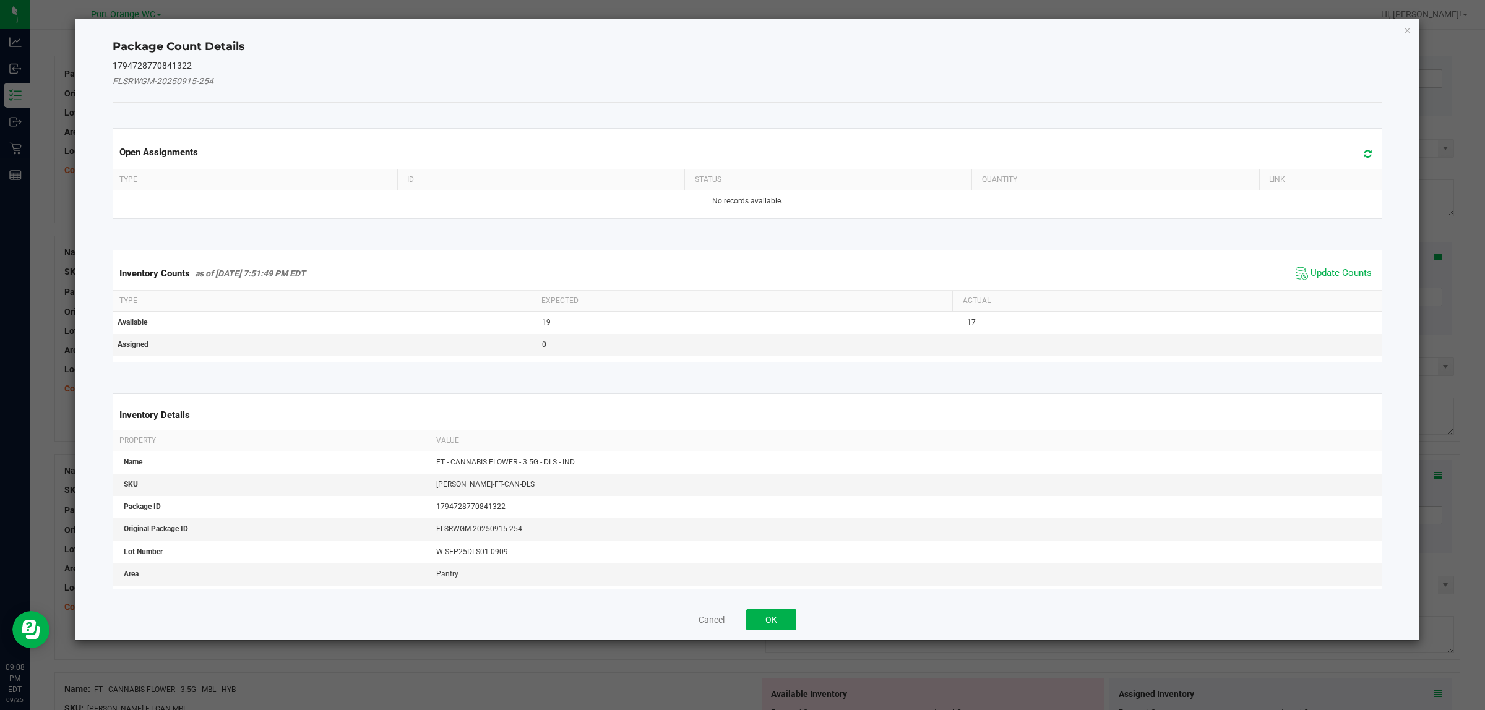
click at [740, 260] on div "Inventory Counts as of [DATE] 7:51:49 PM EDT Update Counts" at bounding box center [747, 273] width 1275 height 33
click at [740, 265] on span "Update Counts" at bounding box center [1334, 273] width 82 height 19
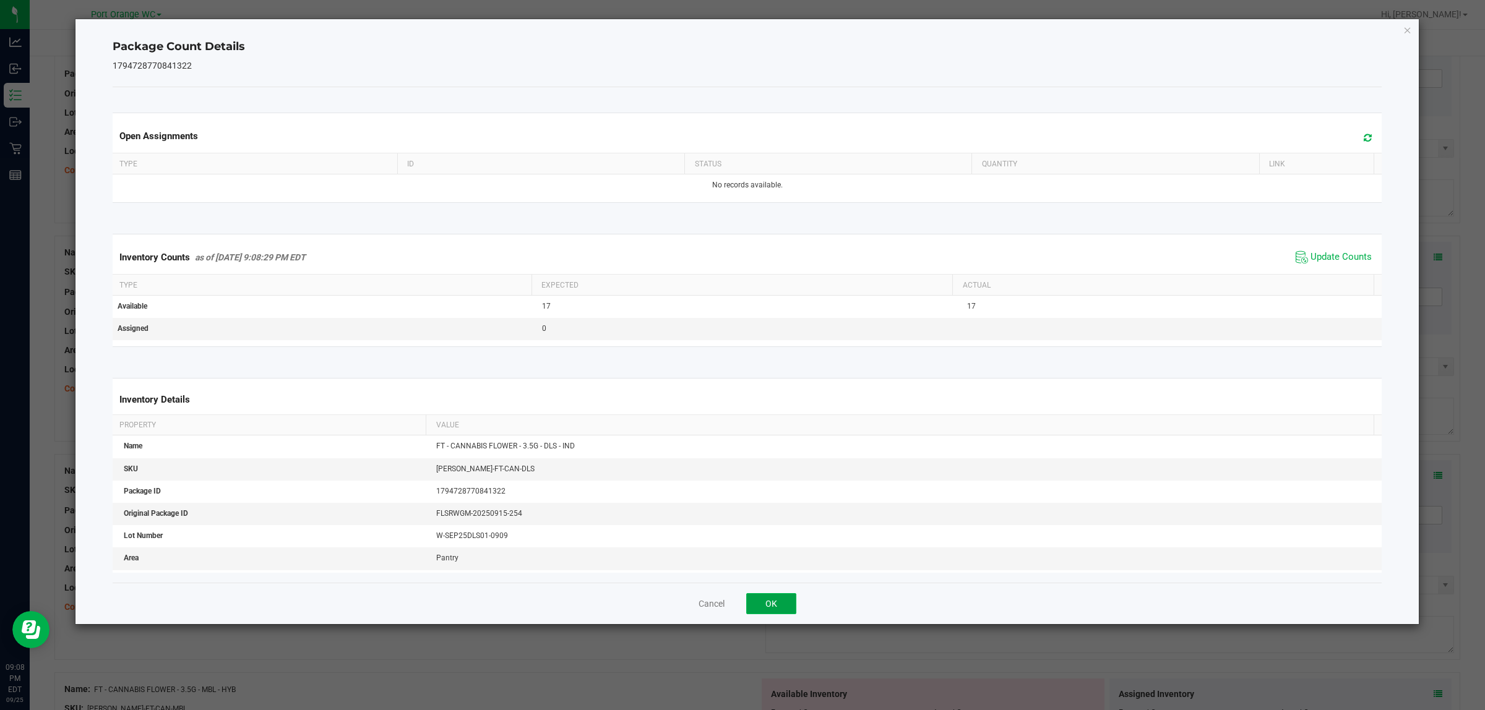
click at [740, 614] on button "OK" at bounding box center [771, 603] width 50 height 21
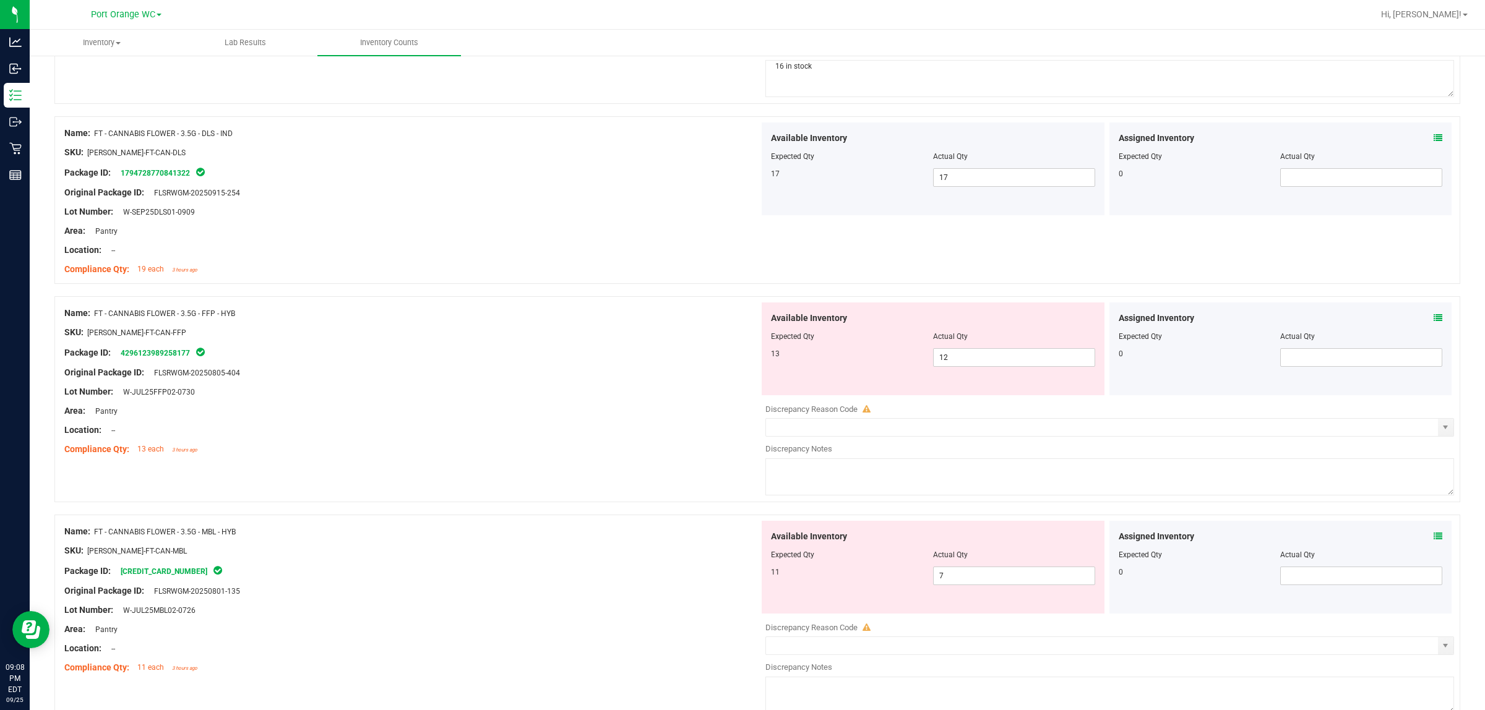
scroll to position [1856, 0]
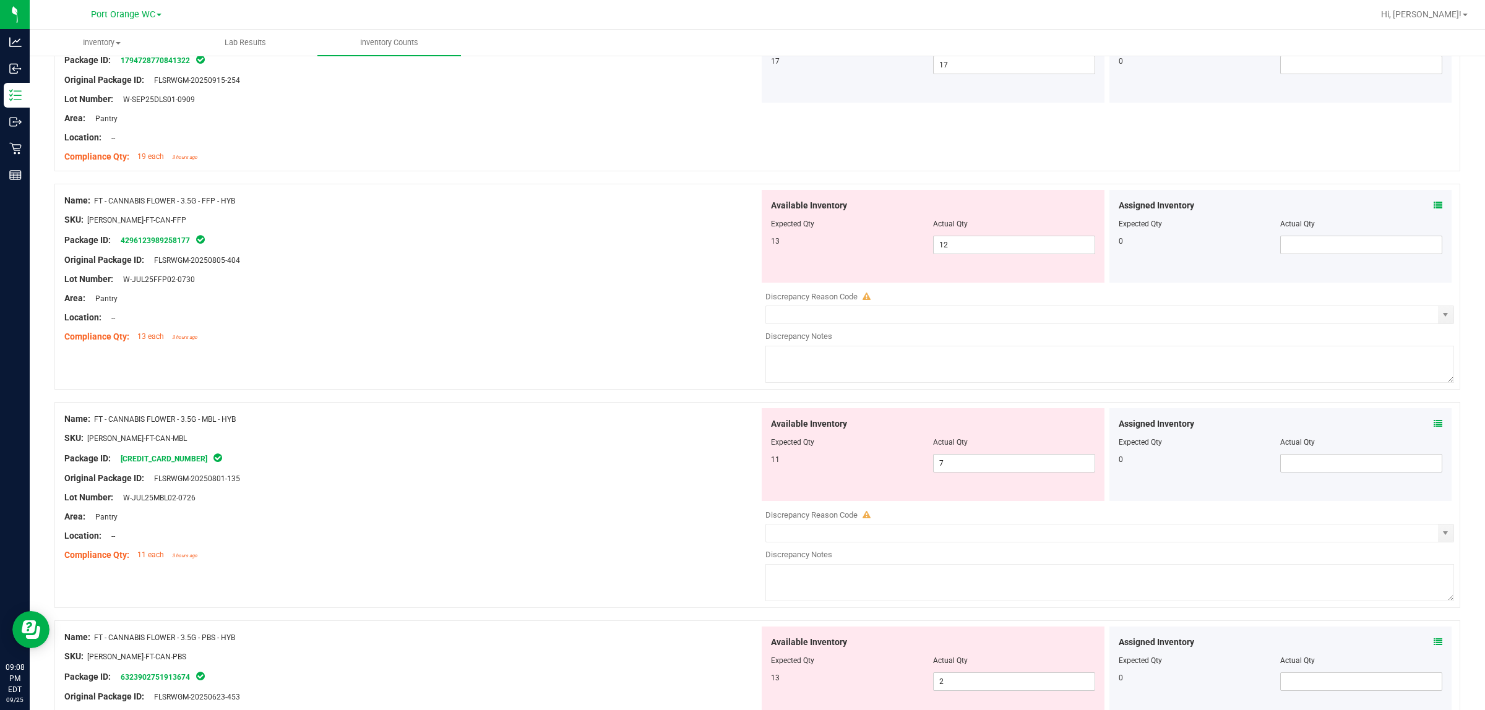
click at [740, 207] on icon at bounding box center [1438, 205] width 9 height 9
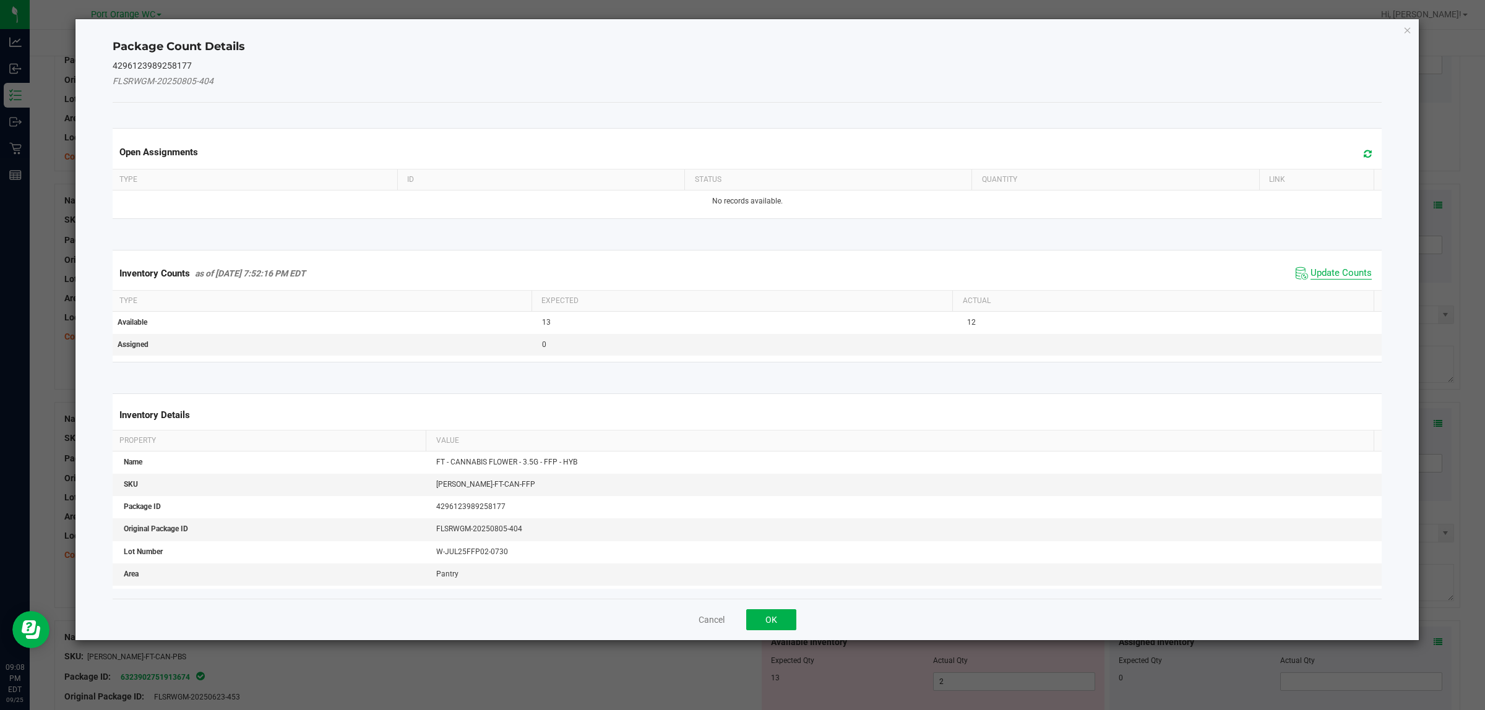
click at [740, 272] on span "Update Counts" at bounding box center [1340, 273] width 61 height 12
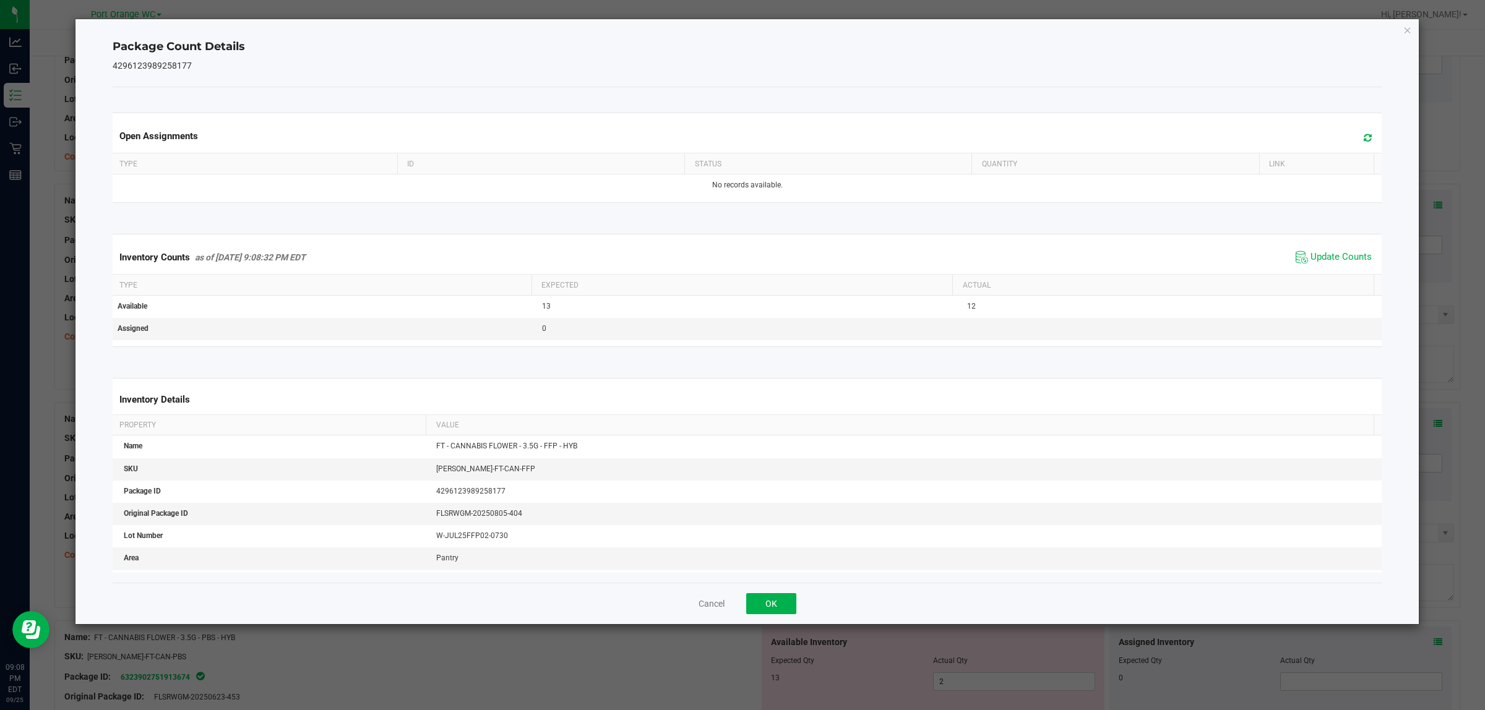
click at [740, 622] on div "Cancel OK" at bounding box center [748, 603] width 1270 height 41
click at [740, 616] on div "Cancel OK" at bounding box center [748, 603] width 1270 height 41
click at [740, 603] on button "OK" at bounding box center [771, 603] width 50 height 21
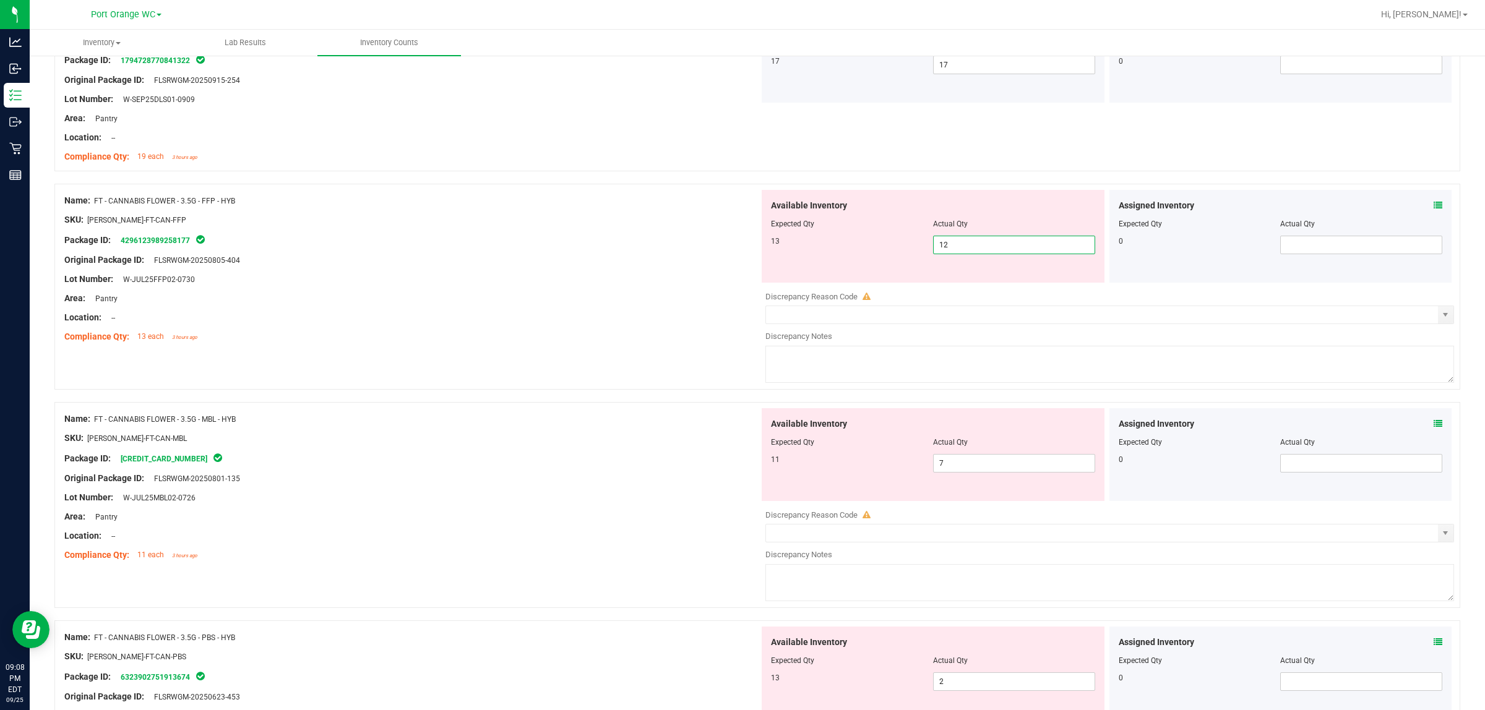
click at [740, 247] on span "12 12" at bounding box center [1014, 245] width 162 height 19
type input "13"
click at [704, 273] on div at bounding box center [411, 270] width 695 height 6
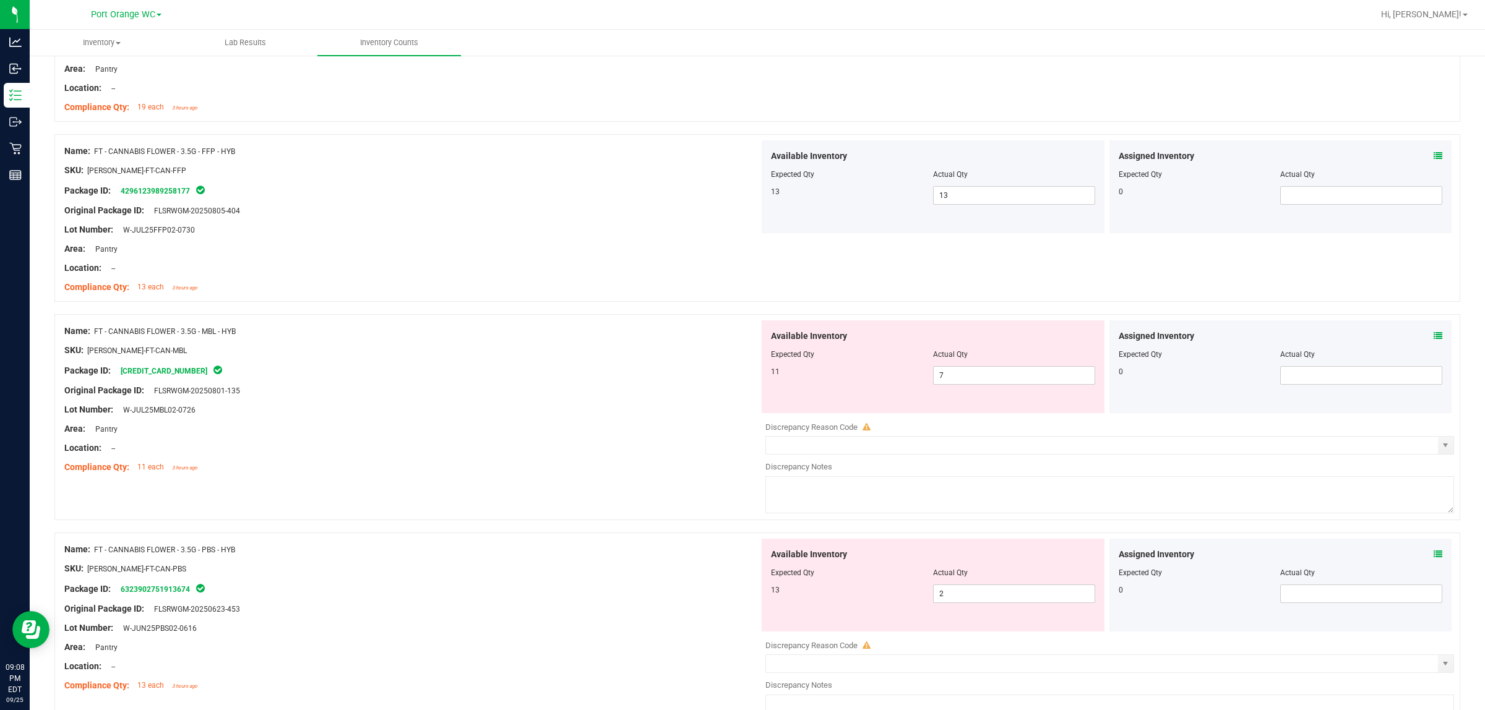
scroll to position [1933, 0]
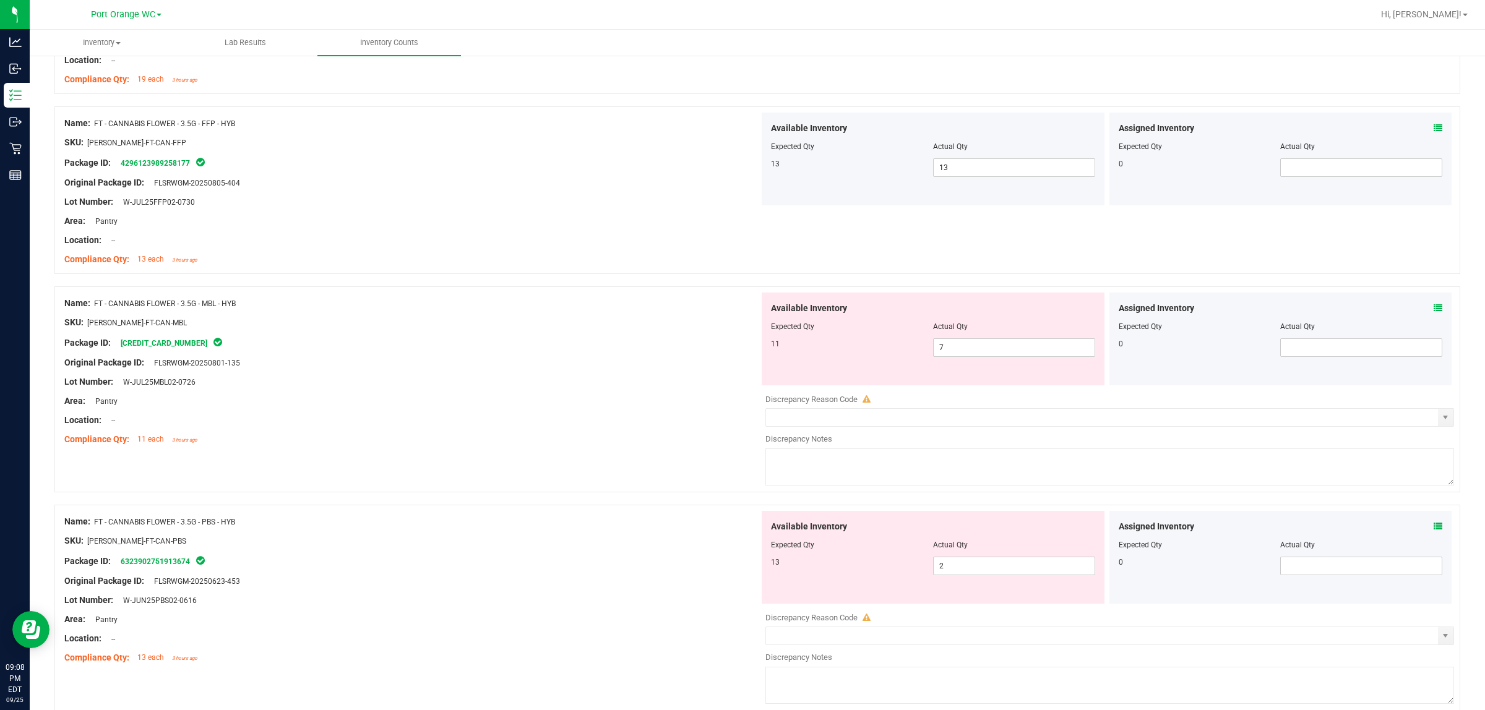
click at [740, 303] on div "Assigned Inventory Expected Qty Actual Qty 0" at bounding box center [1280, 339] width 343 height 93
click at [740, 304] on span at bounding box center [1438, 308] width 9 height 13
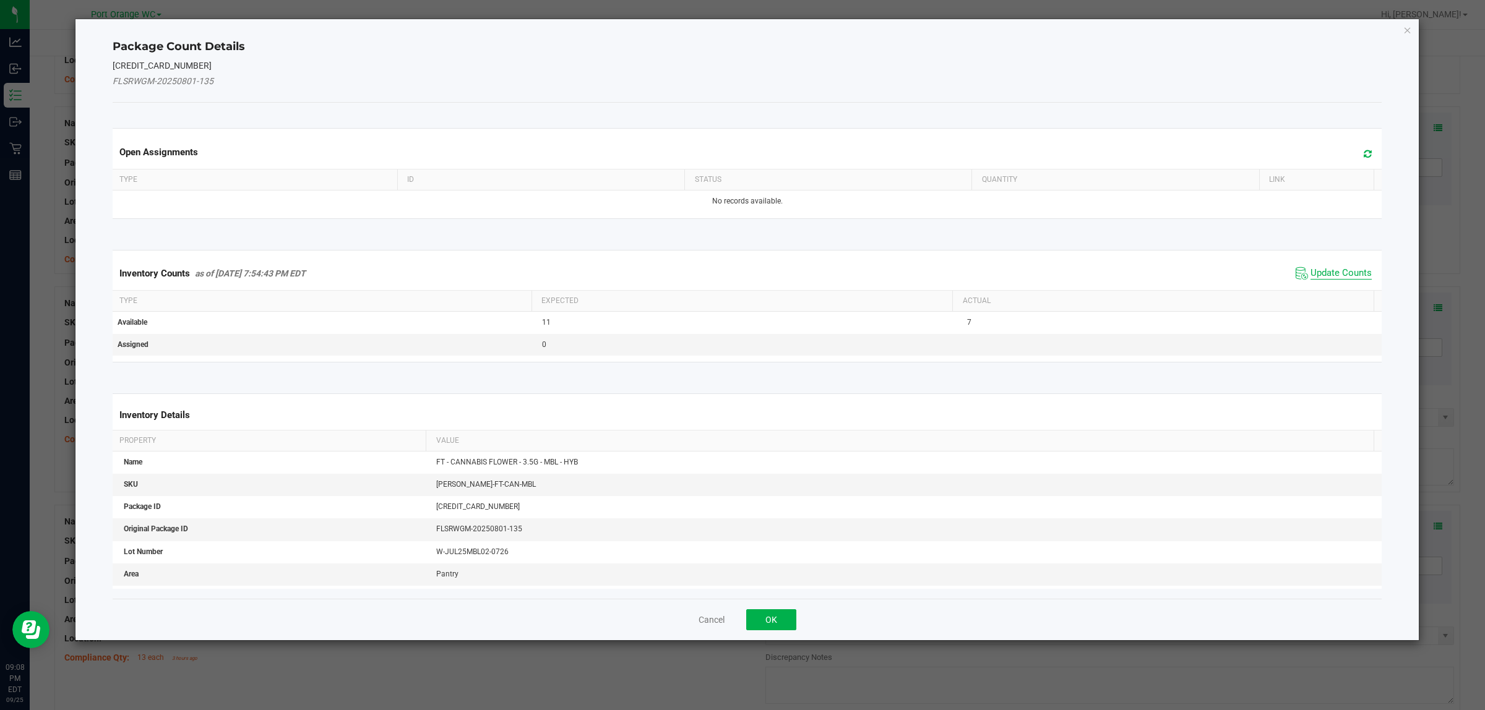
click at [740, 274] on span "Update Counts" at bounding box center [1340, 273] width 61 height 12
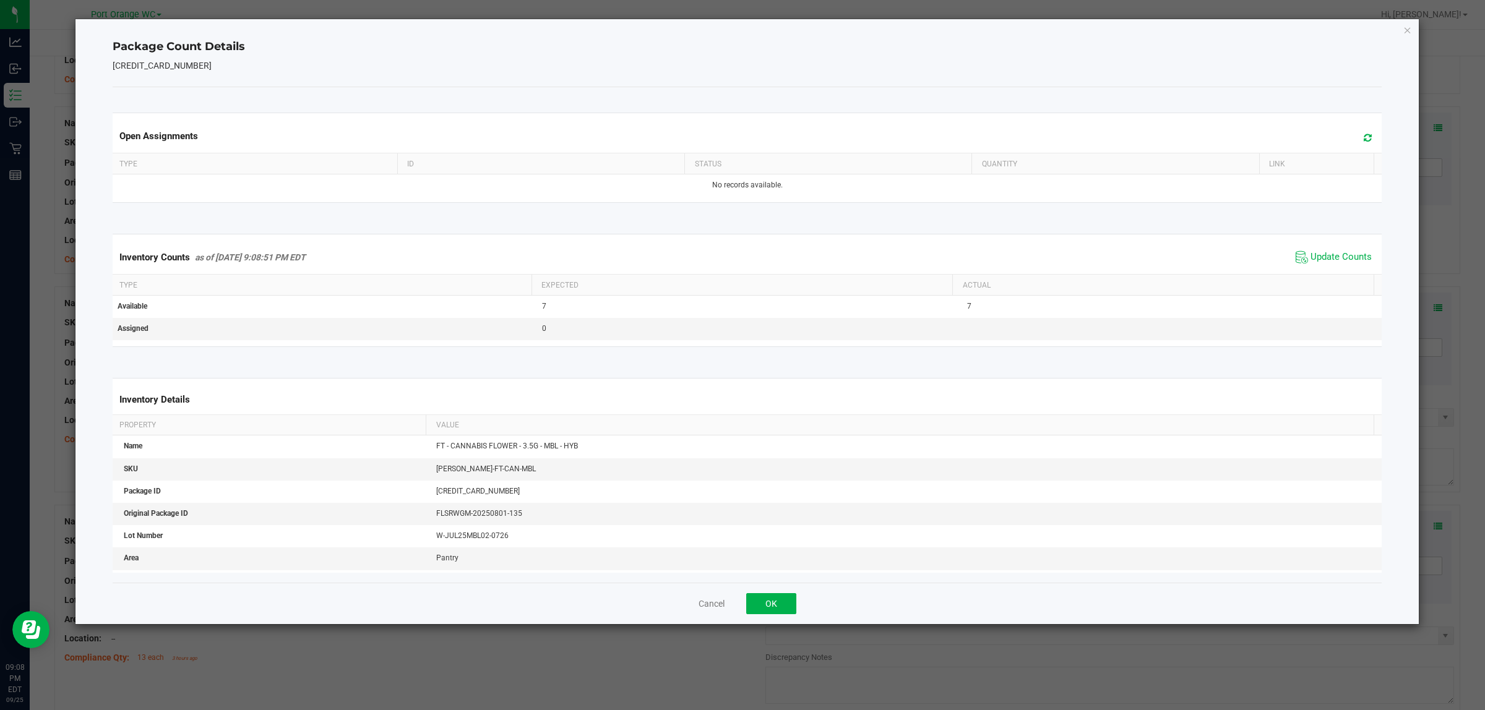
click at [740, 267] on span "Update Counts" at bounding box center [1334, 257] width 82 height 19
drag, startPoint x: 754, startPoint y: 598, endPoint x: 769, endPoint y: 598, distance: 15.5
click at [740, 598] on button "OK" at bounding box center [771, 603] width 50 height 21
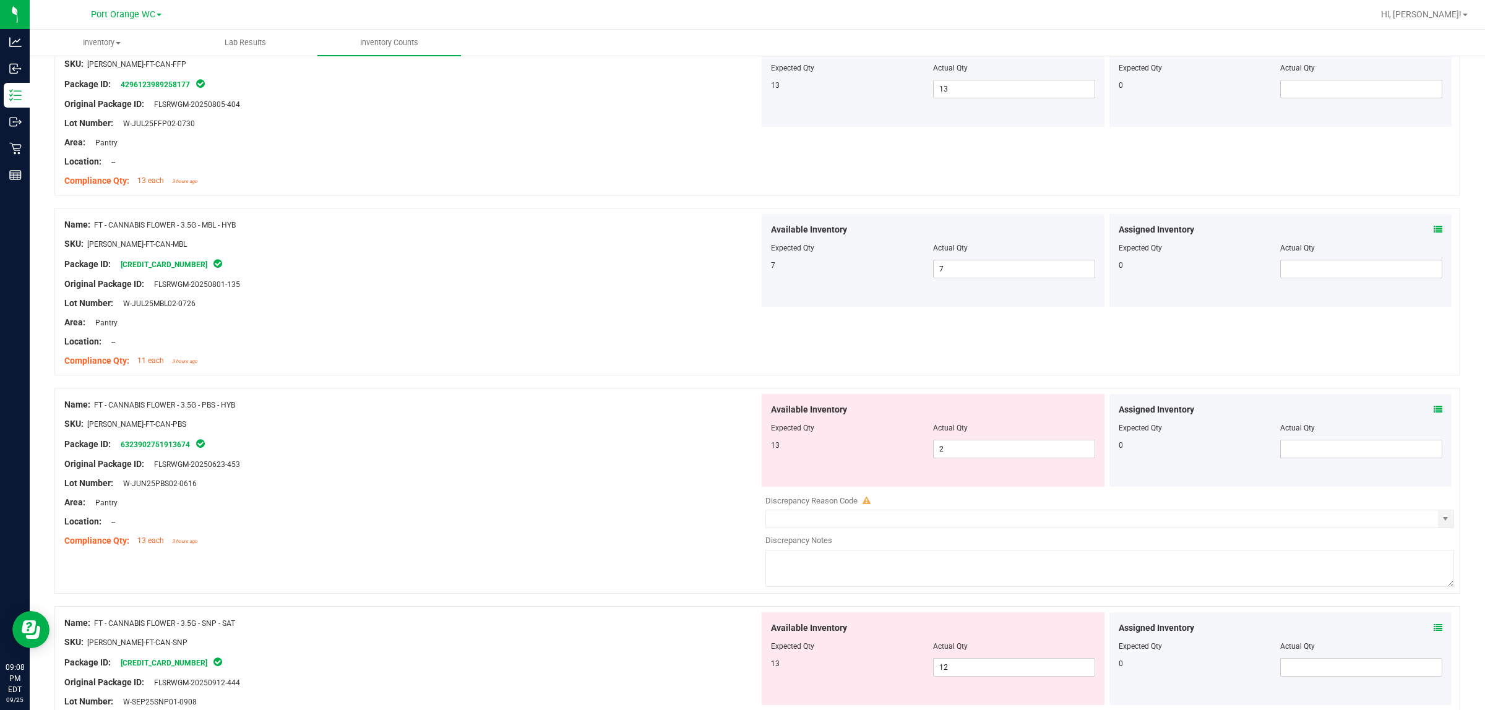
scroll to position [2088, 0]
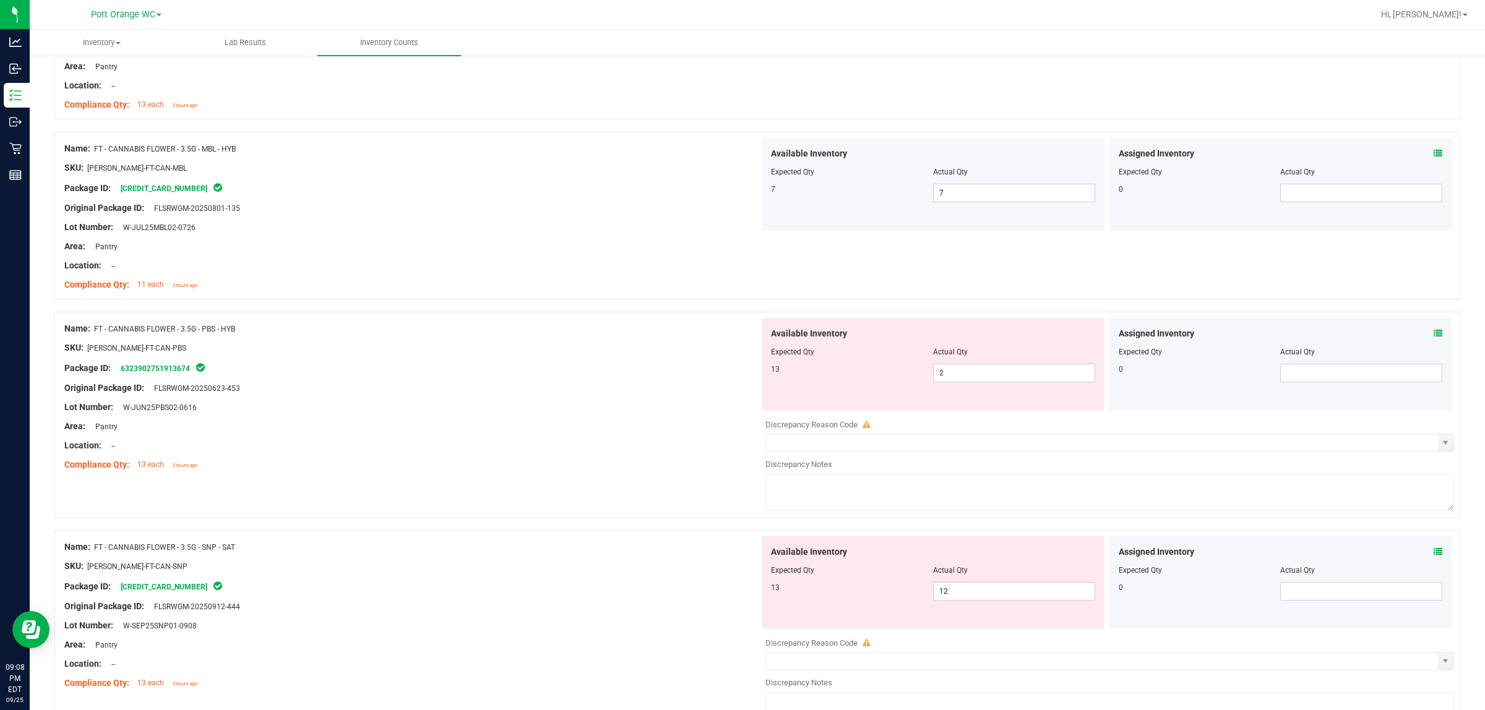
click at [740, 337] on icon at bounding box center [1438, 333] width 9 height 9
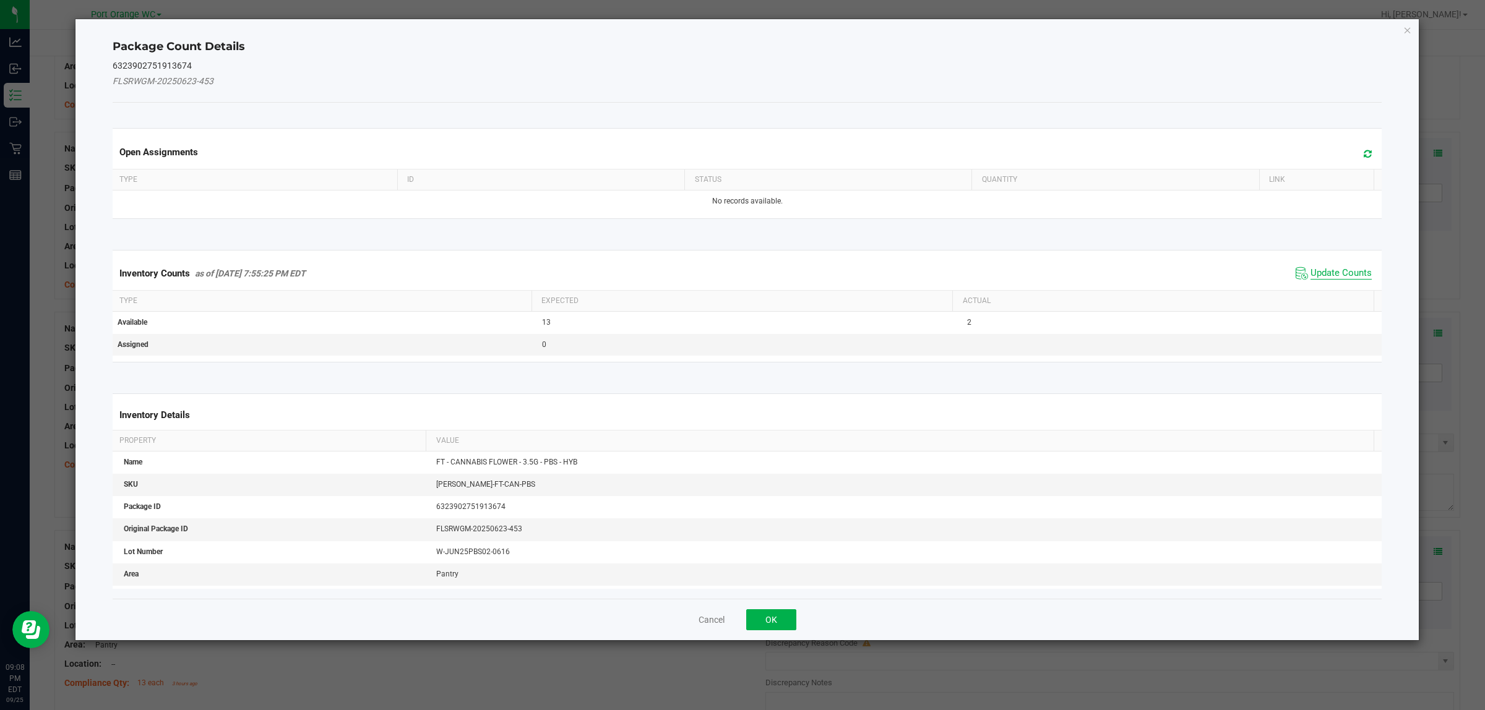
click at [740, 269] on span "Update Counts" at bounding box center [1340, 273] width 61 height 12
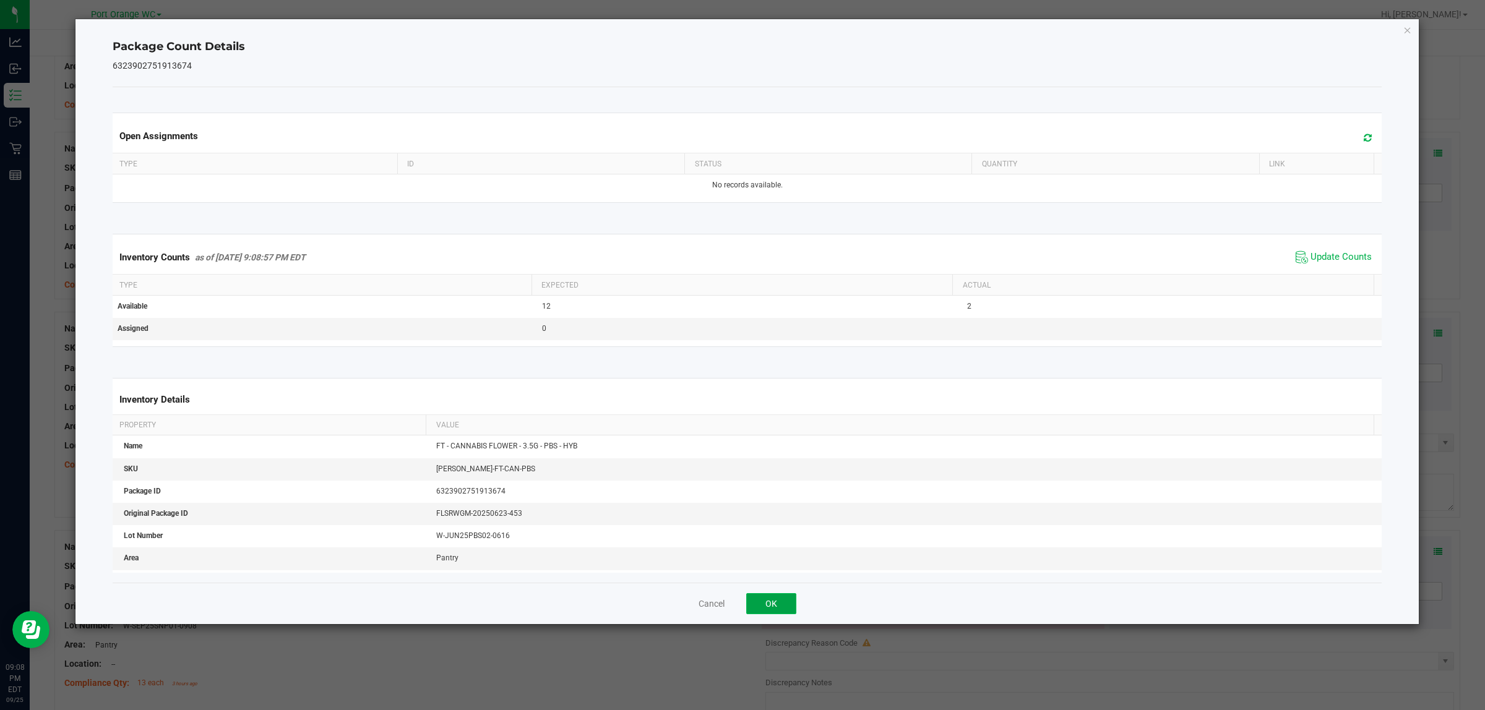
click at [740, 608] on button "OK" at bounding box center [771, 603] width 50 height 21
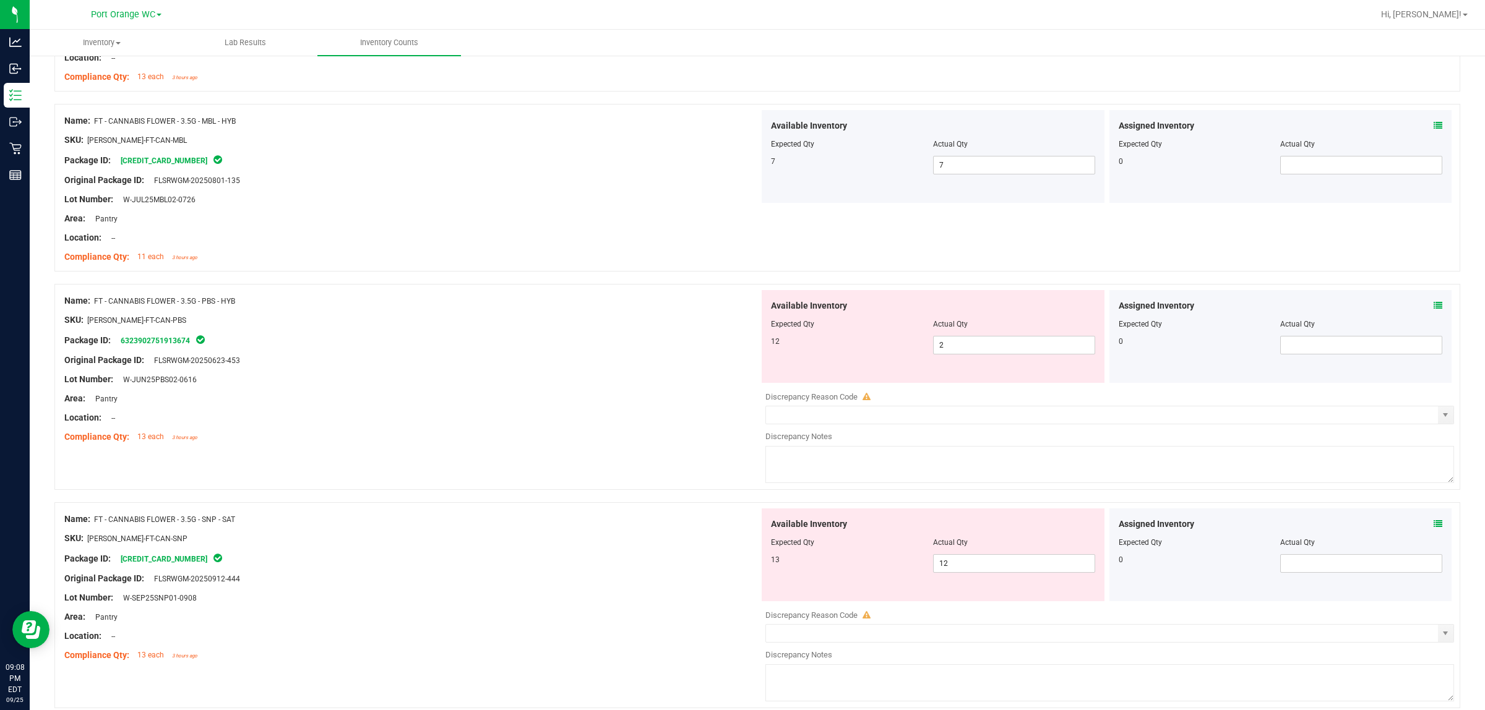
scroll to position [2166, 0]
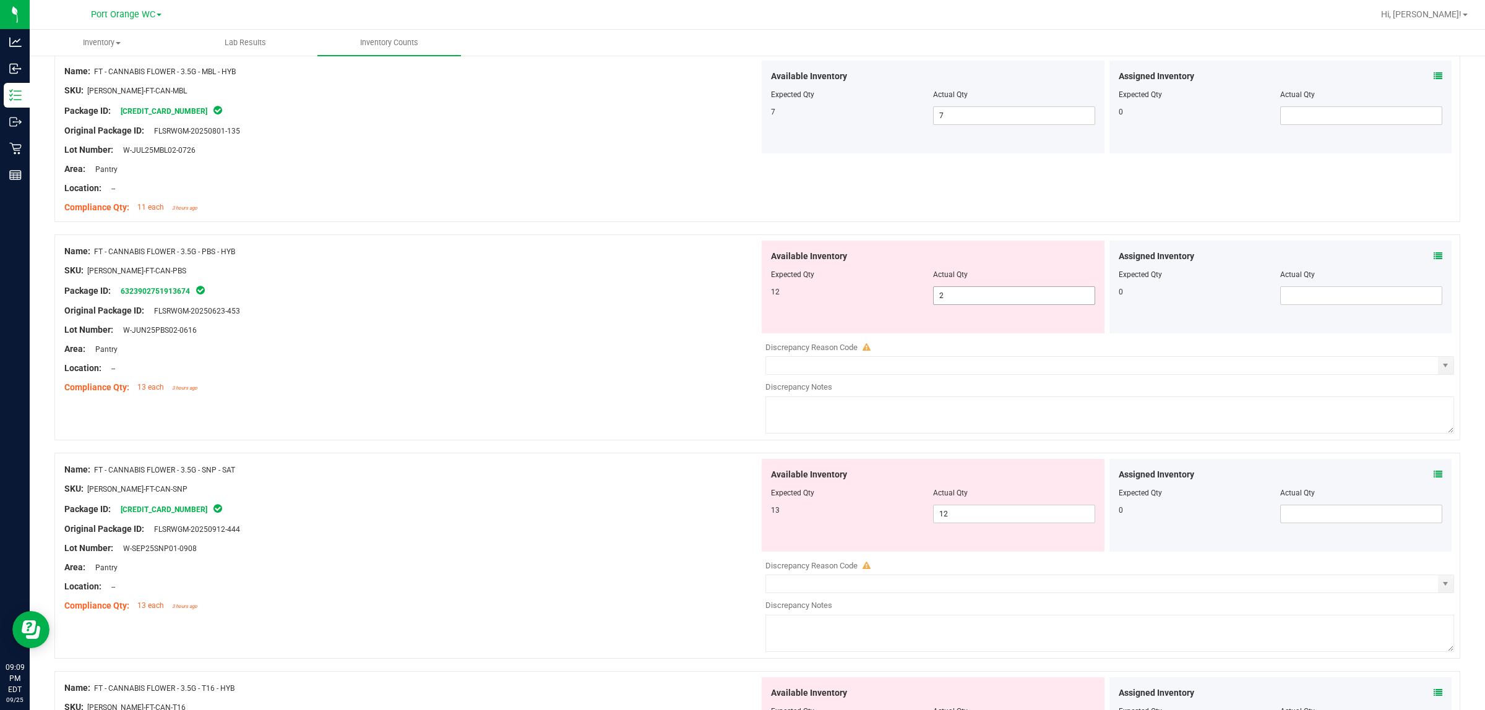
click at [740, 299] on span "2 2" at bounding box center [1014, 295] width 162 height 19
type input "12"
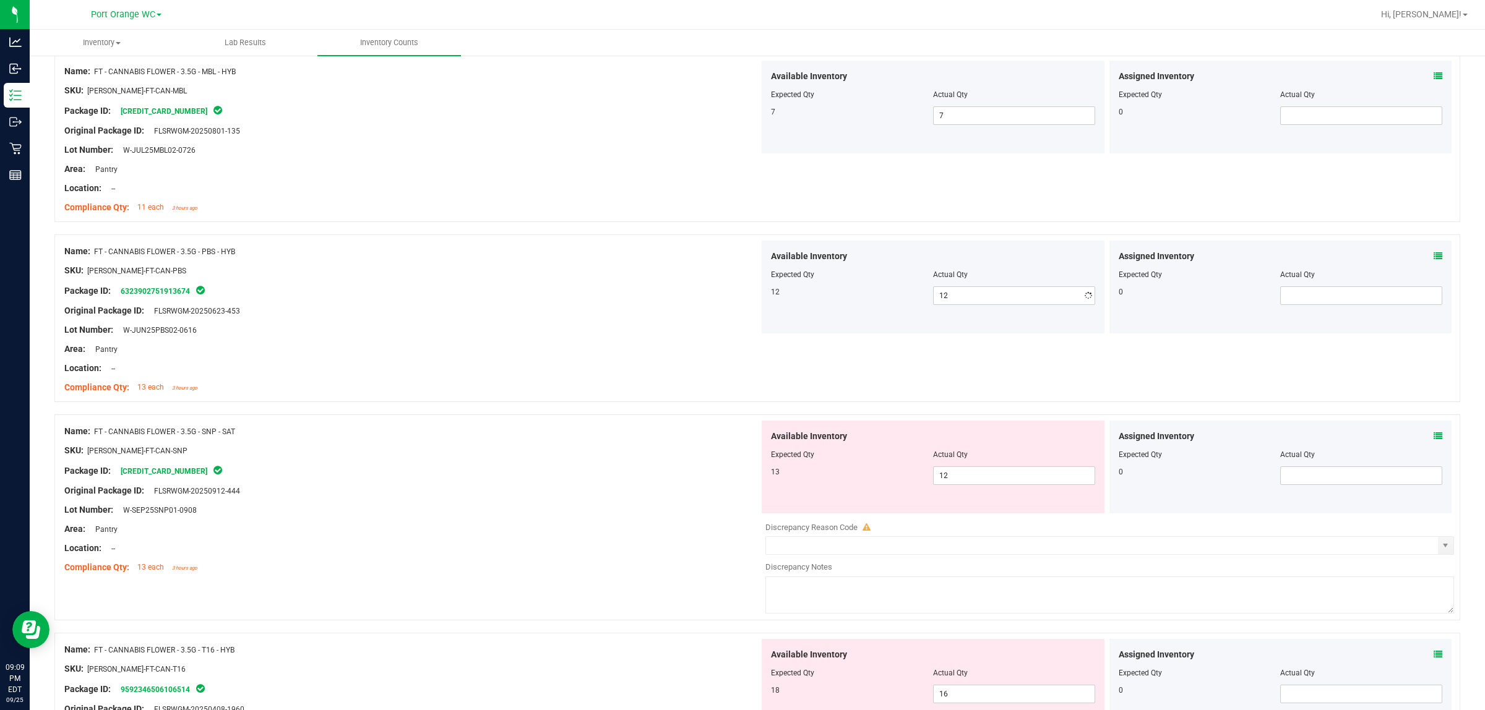
drag, startPoint x: 681, startPoint y: 378, endPoint x: 815, endPoint y: 379, distance: 134.9
click at [682, 379] on div at bounding box center [411, 378] width 695 height 6
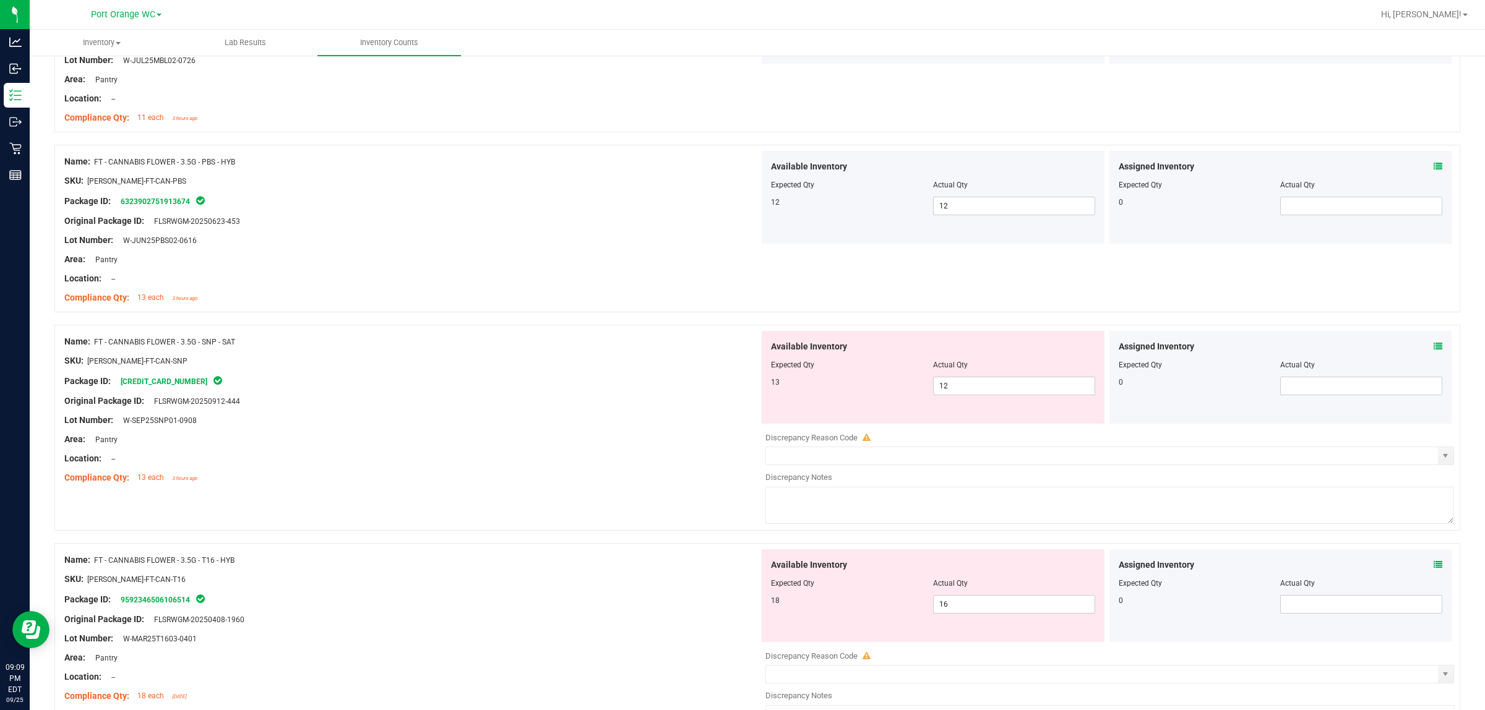
scroll to position [2398, 0]
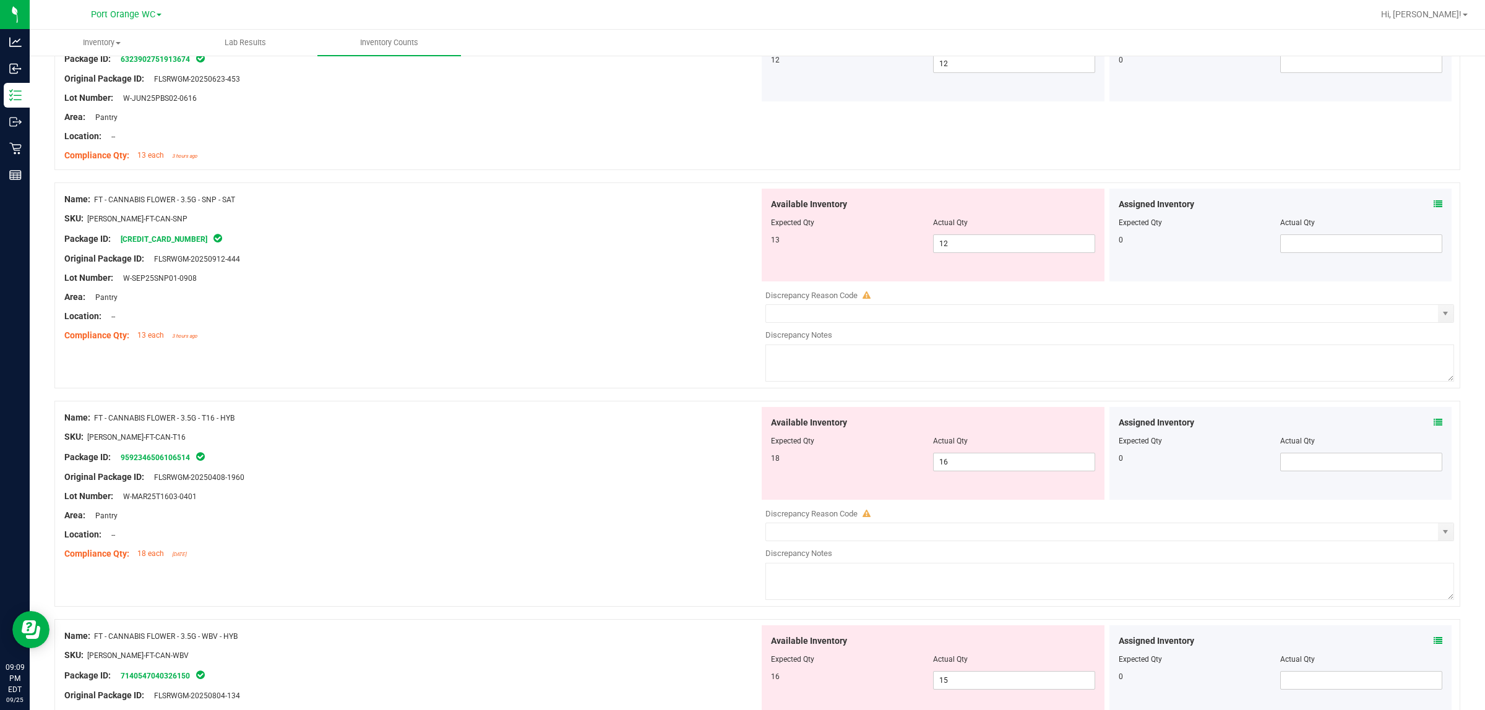
click at [740, 207] on div "Assigned Inventory" at bounding box center [1281, 204] width 324 height 13
click at [740, 207] on icon at bounding box center [1438, 204] width 9 height 9
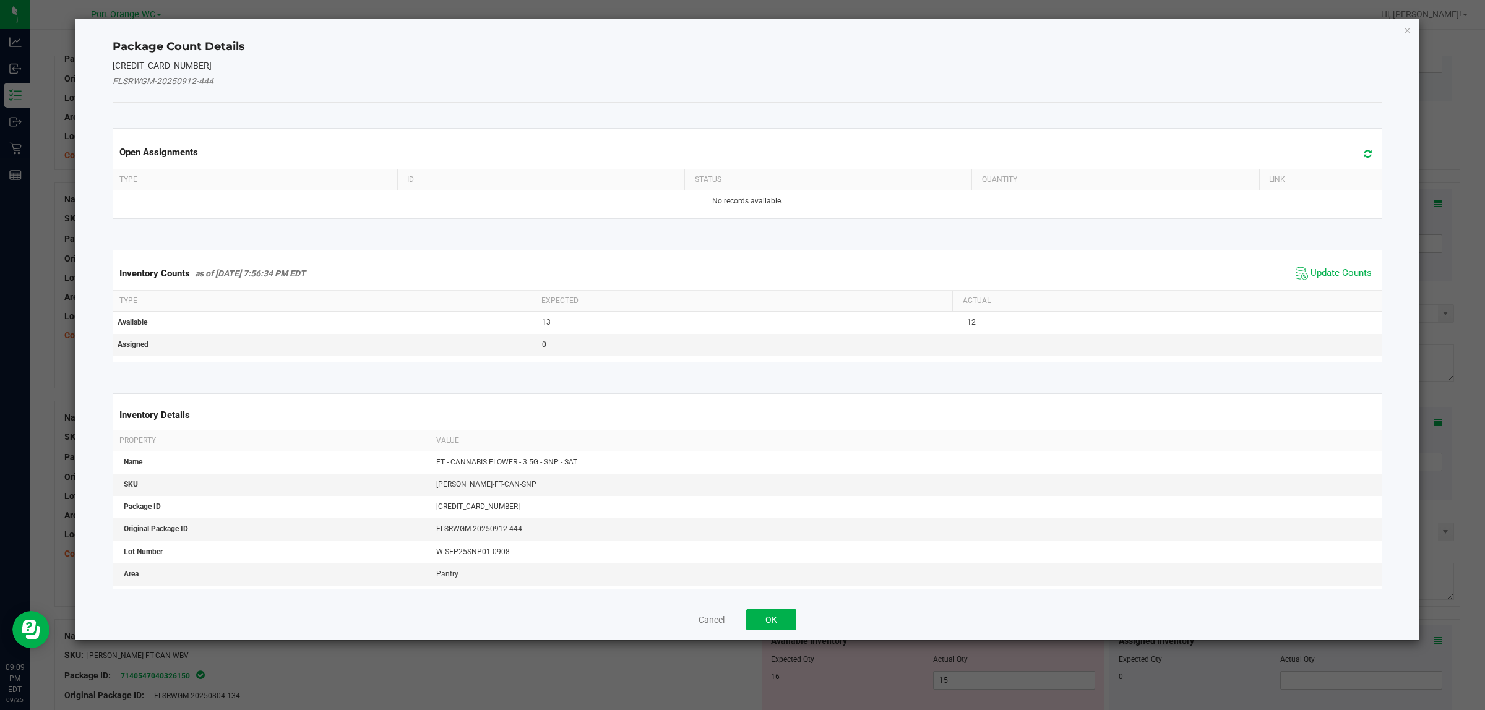
click at [740, 264] on div "Inventory Counts as of [DATE] 7:56:34 PM EDT Update Counts" at bounding box center [747, 273] width 1275 height 33
click at [740, 266] on span "Update Counts" at bounding box center [1334, 273] width 82 height 19
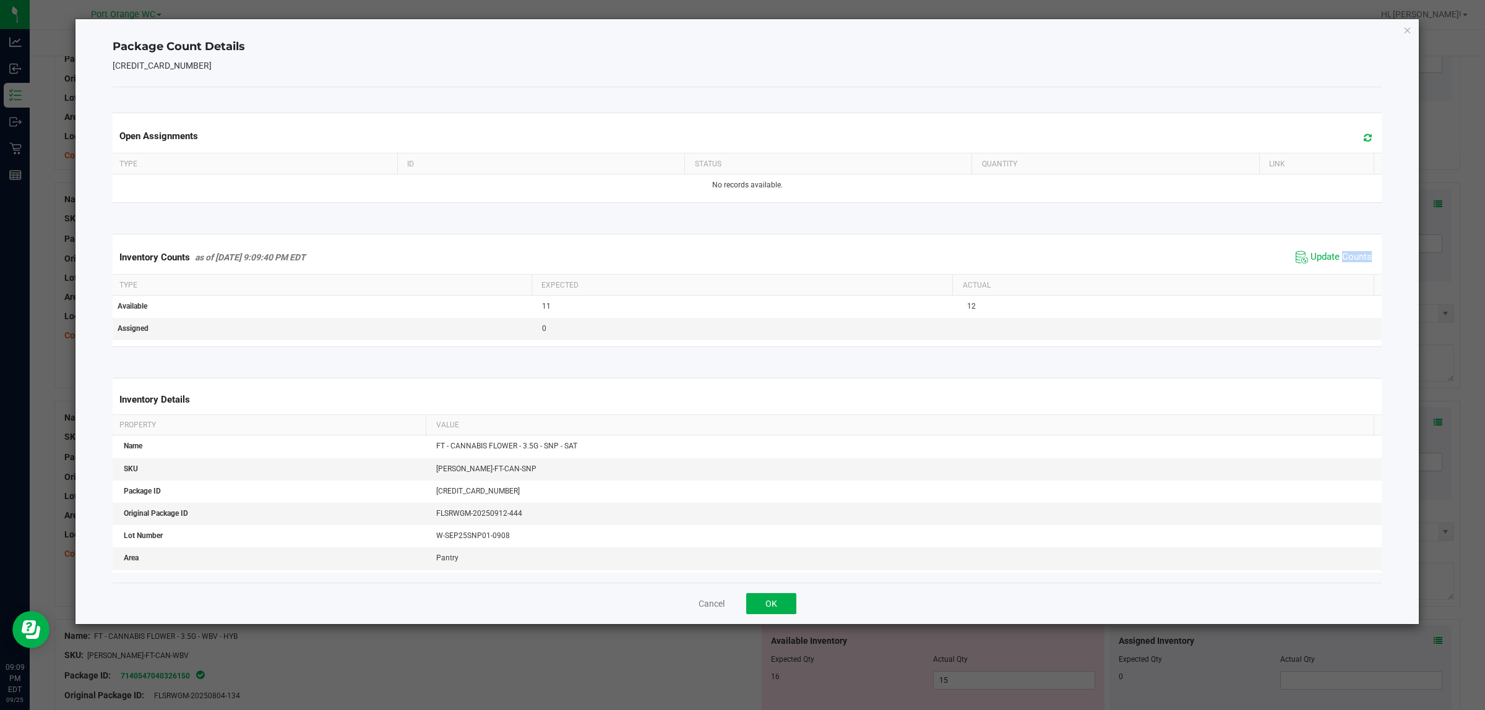
click at [740, 266] on span "Update Counts" at bounding box center [1334, 257] width 82 height 19
click at [740, 599] on button "OK" at bounding box center [771, 603] width 50 height 21
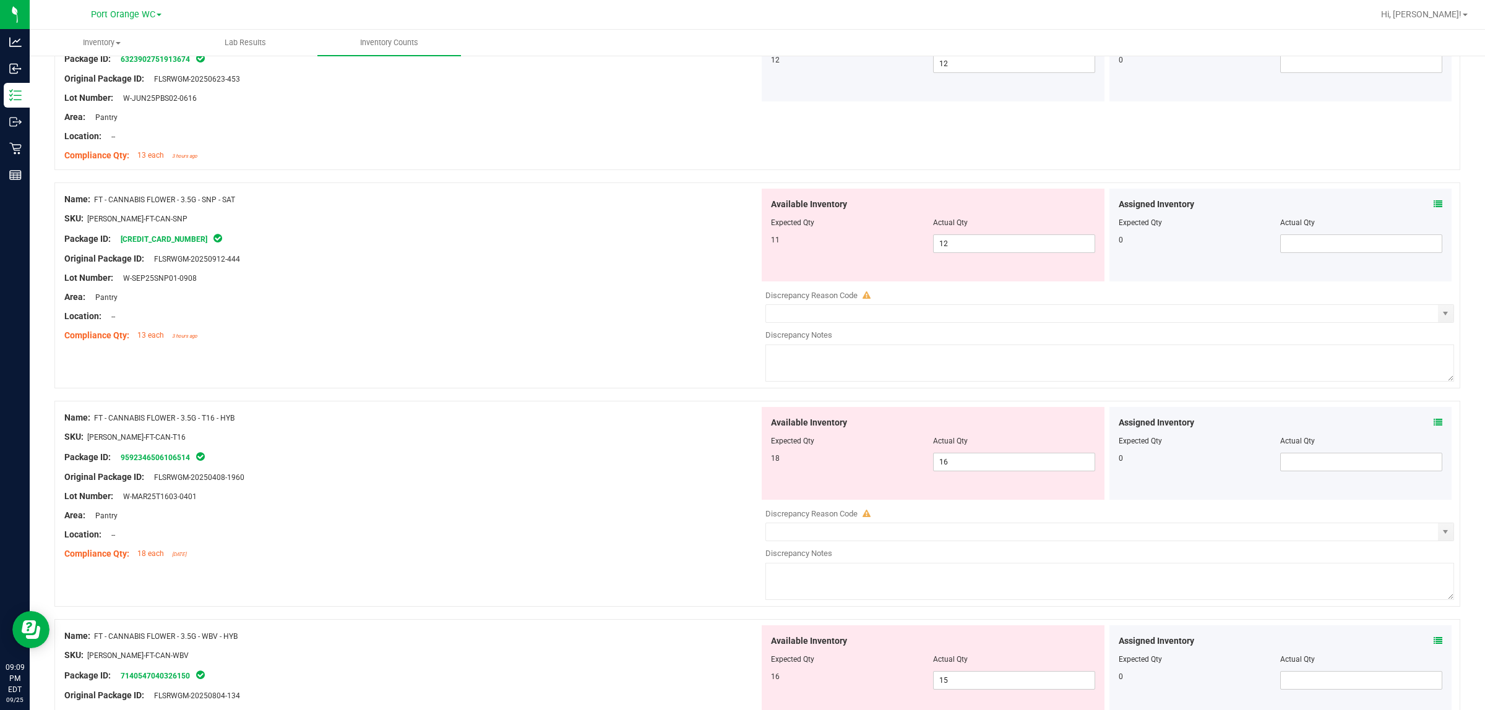
click at [740, 257] on div "Available Inventory Expected Qty Actual Qty 11 12 12" at bounding box center [933, 235] width 343 height 93
click at [740, 249] on span "12 12" at bounding box center [1014, 243] width 162 height 19
click at [740, 249] on input "12" at bounding box center [1014, 243] width 161 height 17
type input "11"
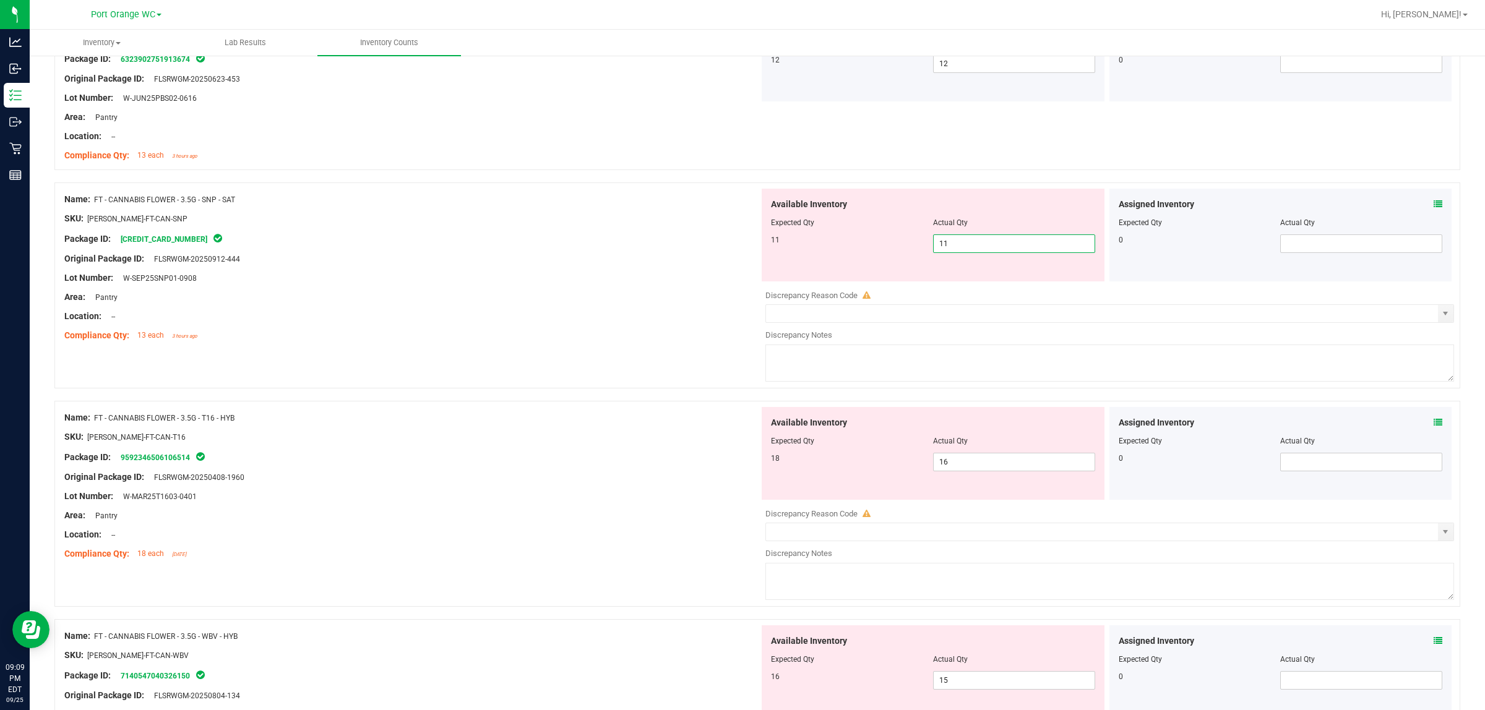
click at [599, 323] on div "Location: --" at bounding box center [411, 316] width 695 height 13
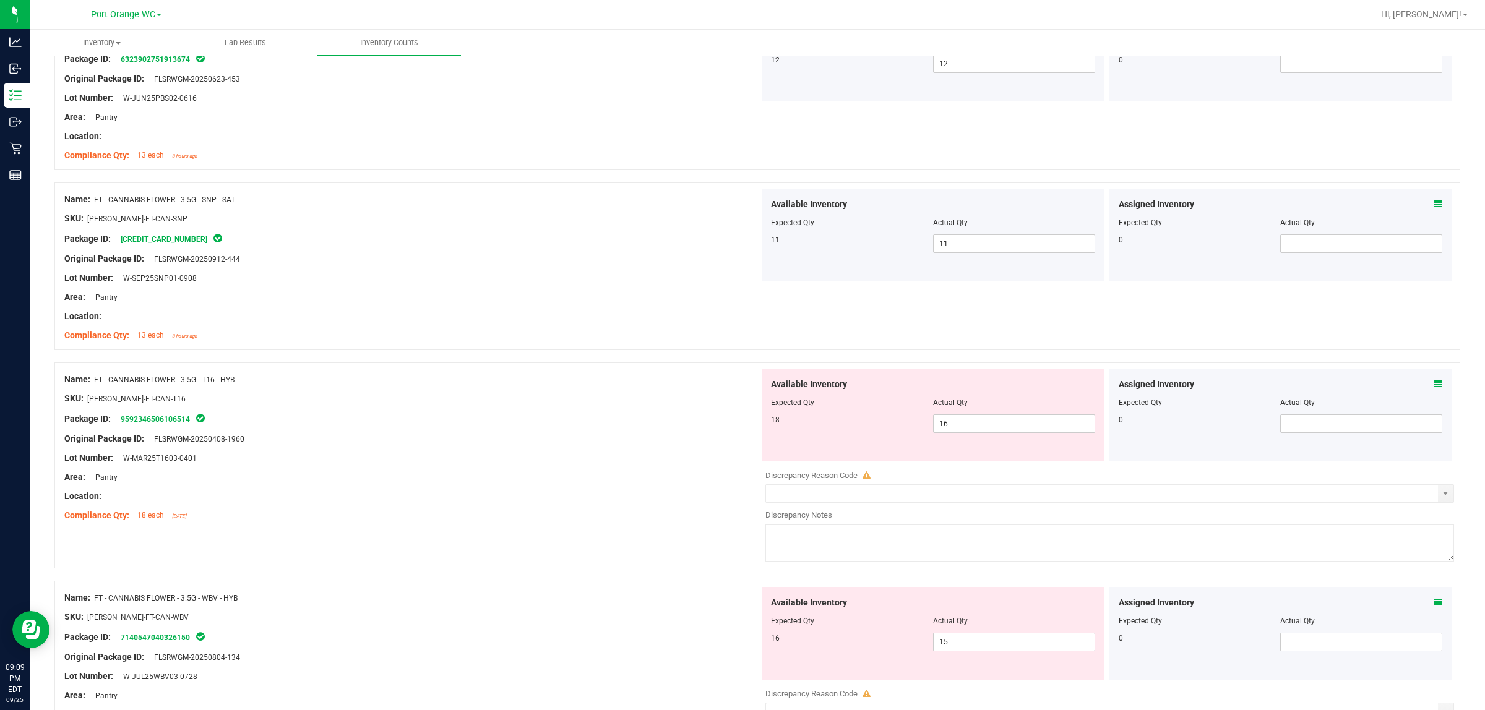
scroll to position [2630, 0]
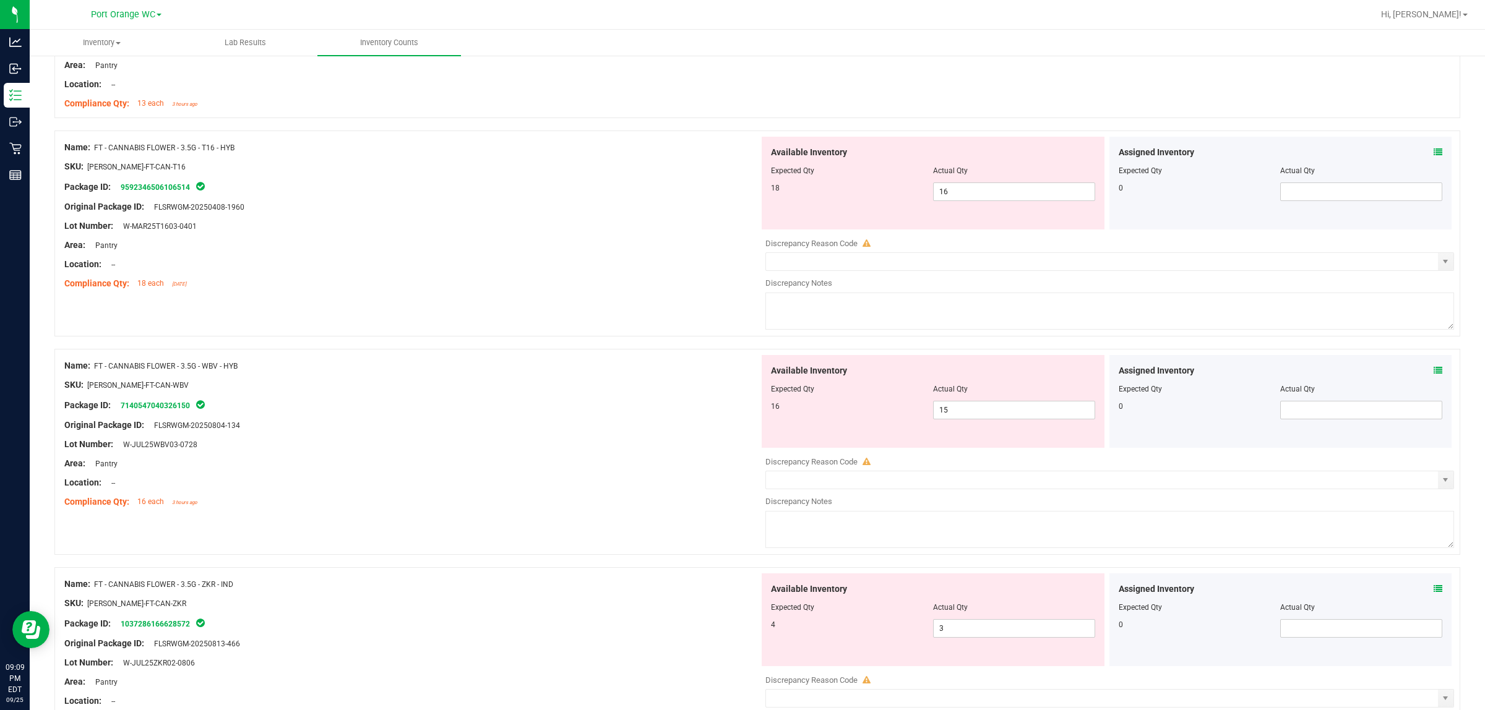
click at [740, 153] on icon at bounding box center [1438, 152] width 9 height 9
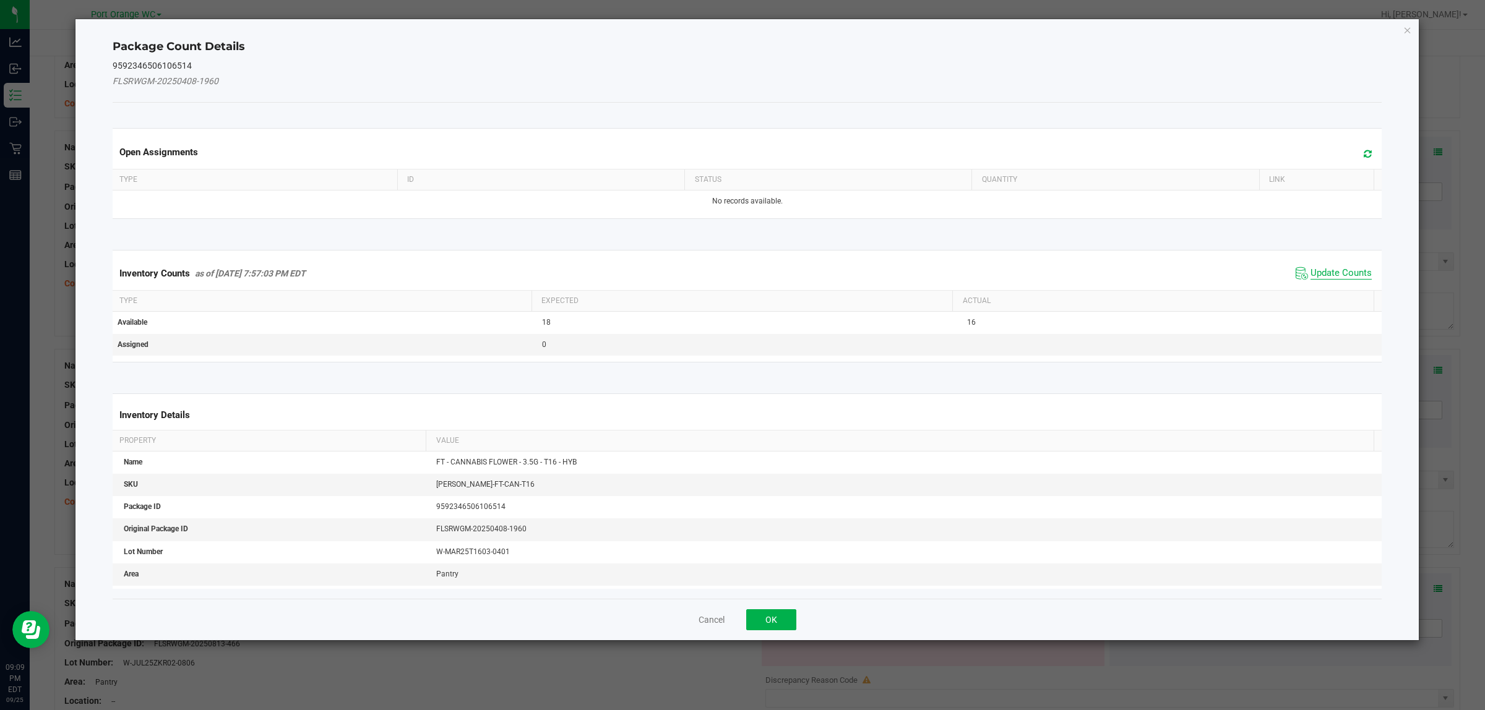
click at [740, 270] on span "Update Counts" at bounding box center [1340, 273] width 61 height 12
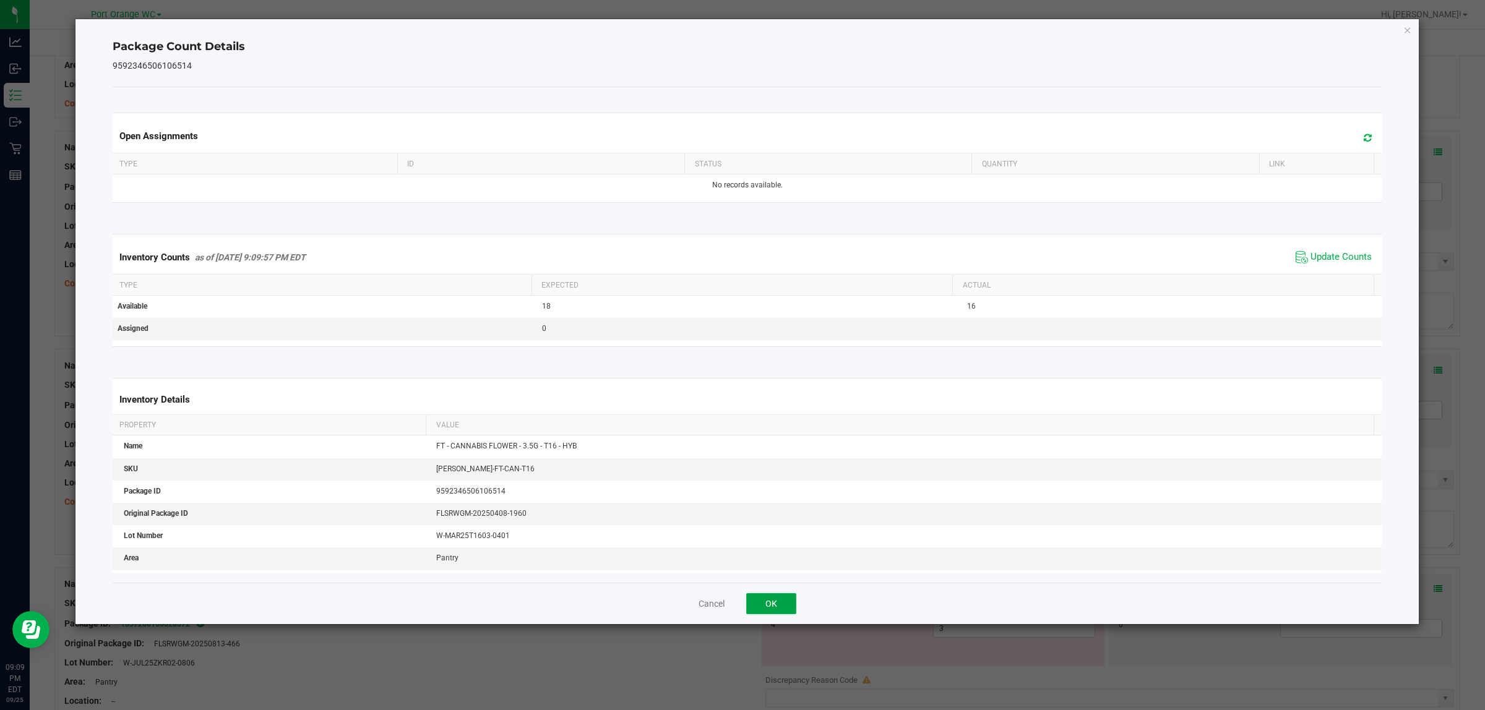
click at [740, 606] on button "OK" at bounding box center [771, 603] width 50 height 21
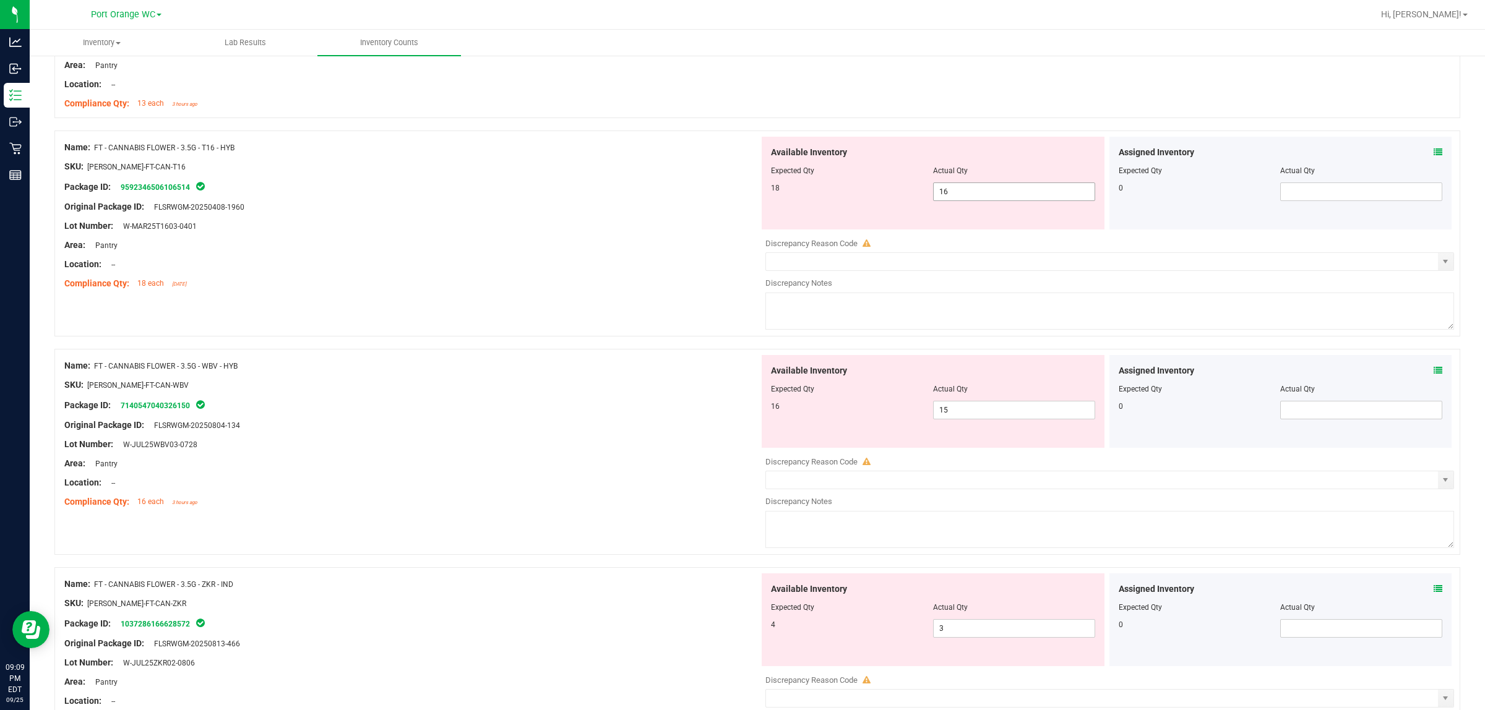
click at [740, 191] on span "16 16" at bounding box center [1014, 192] width 162 height 19
type input "18"
click at [661, 212] on div "Original Package ID: FLSRWGM-20250408-1960" at bounding box center [411, 206] width 695 height 13
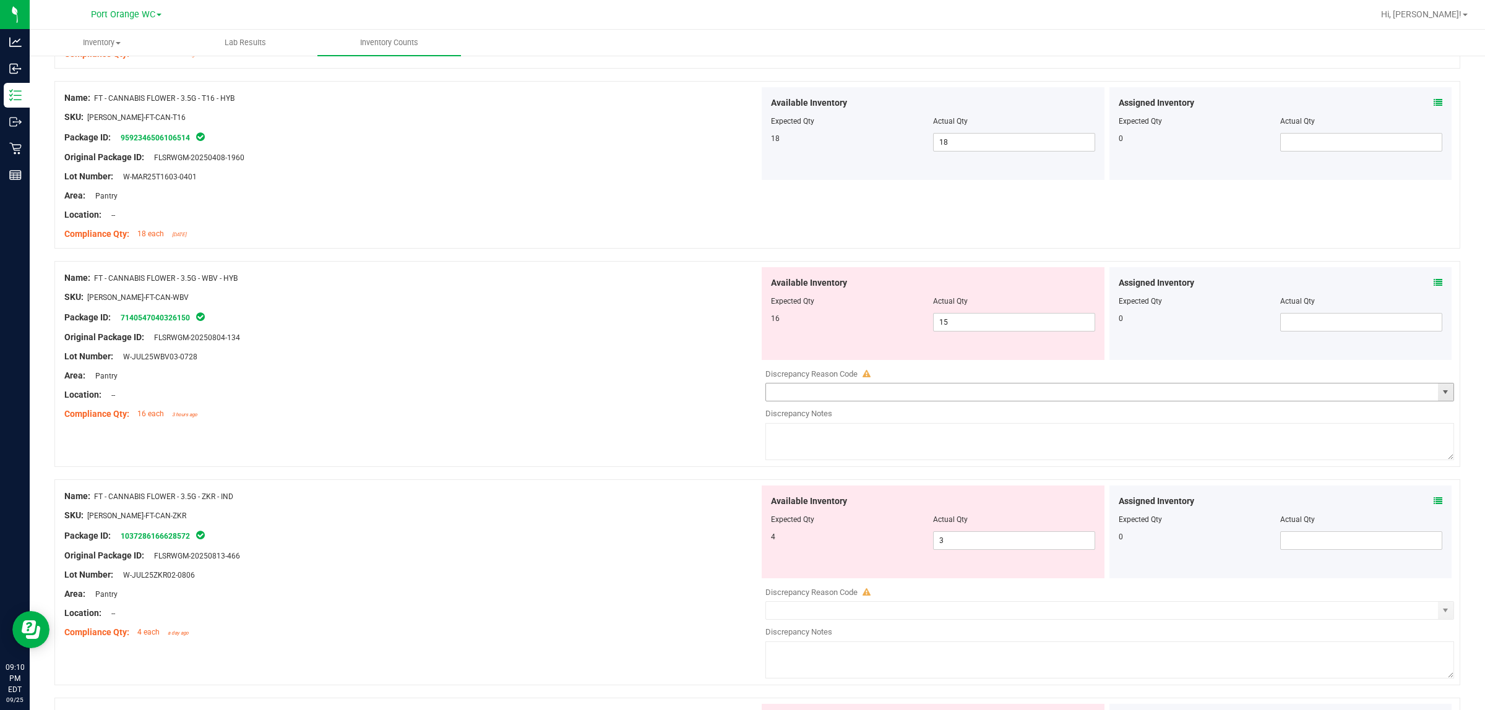
scroll to position [2707, 0]
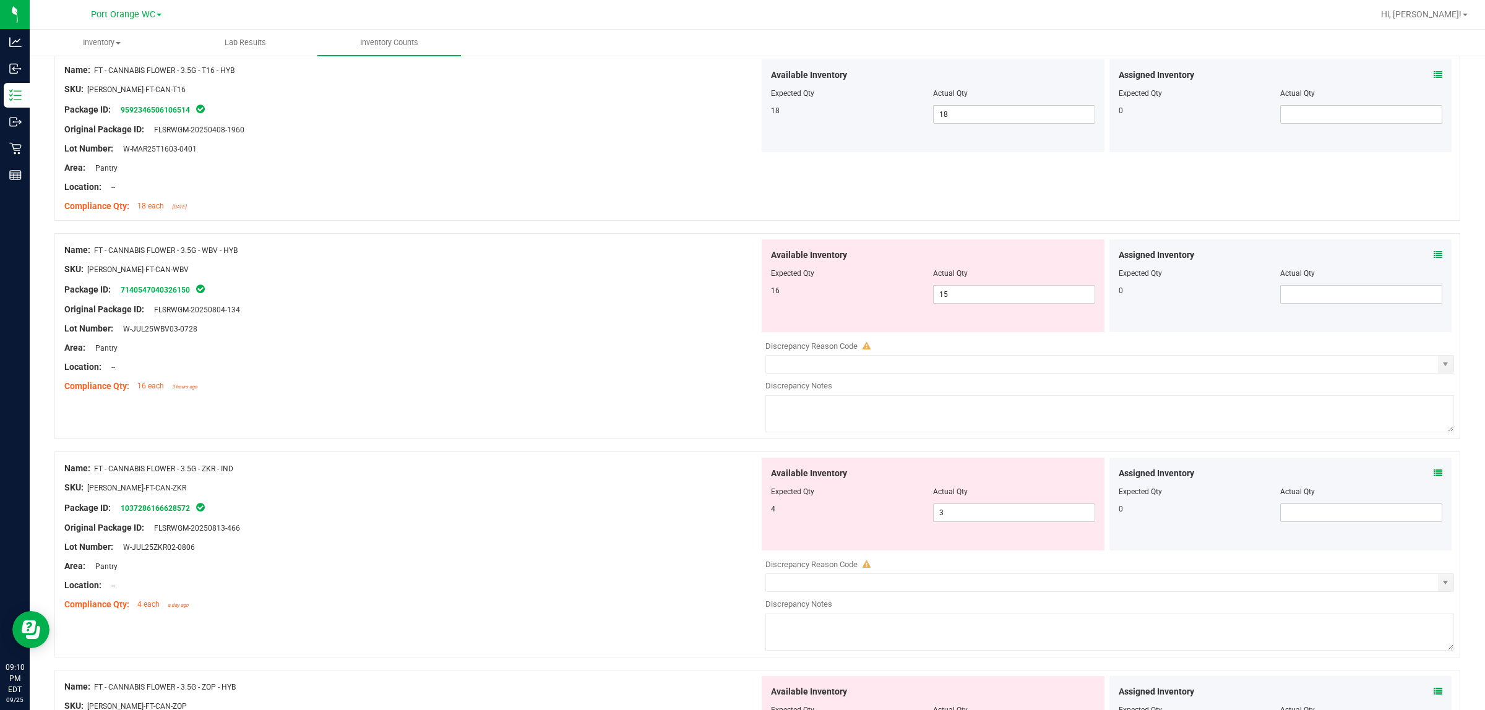
click at [740, 255] on icon at bounding box center [1438, 255] width 9 height 9
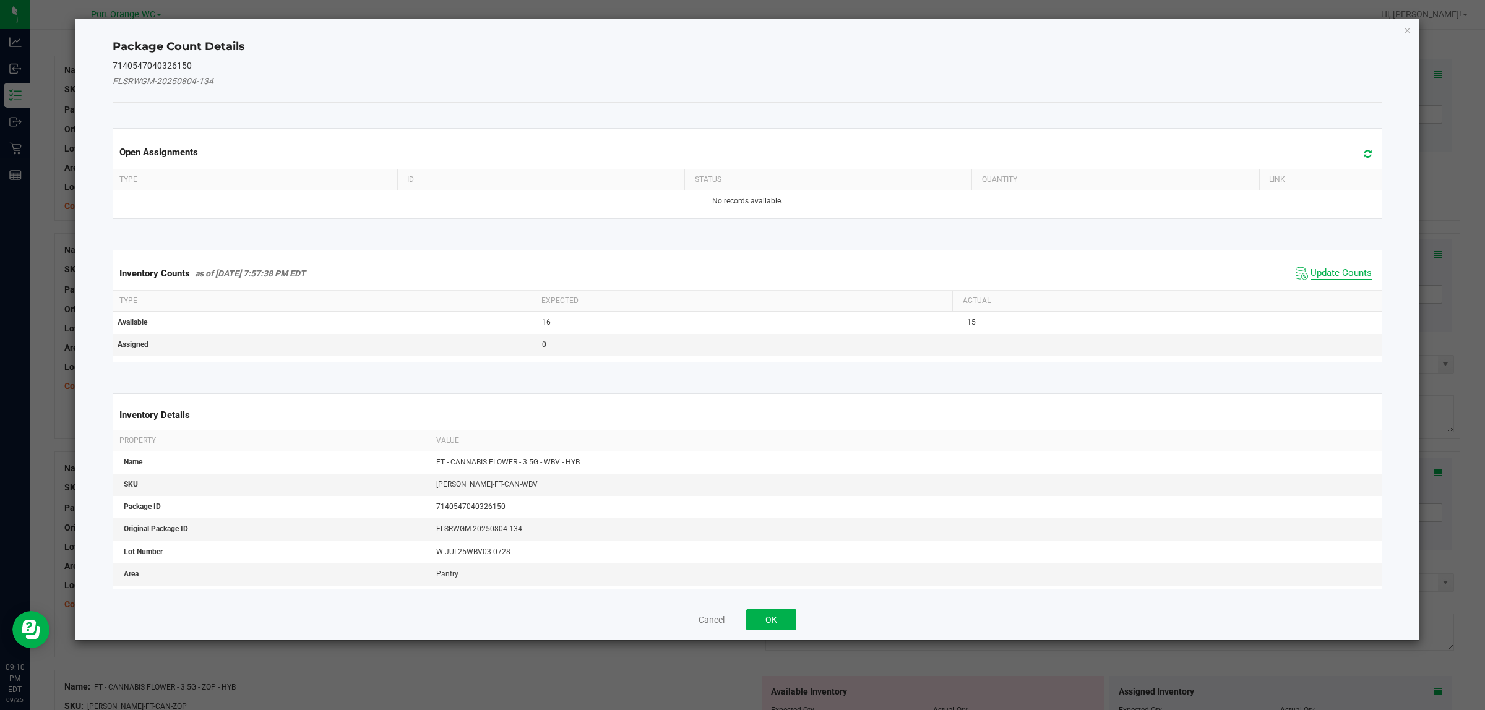
click at [740, 274] on span "Update Counts" at bounding box center [1340, 273] width 61 height 12
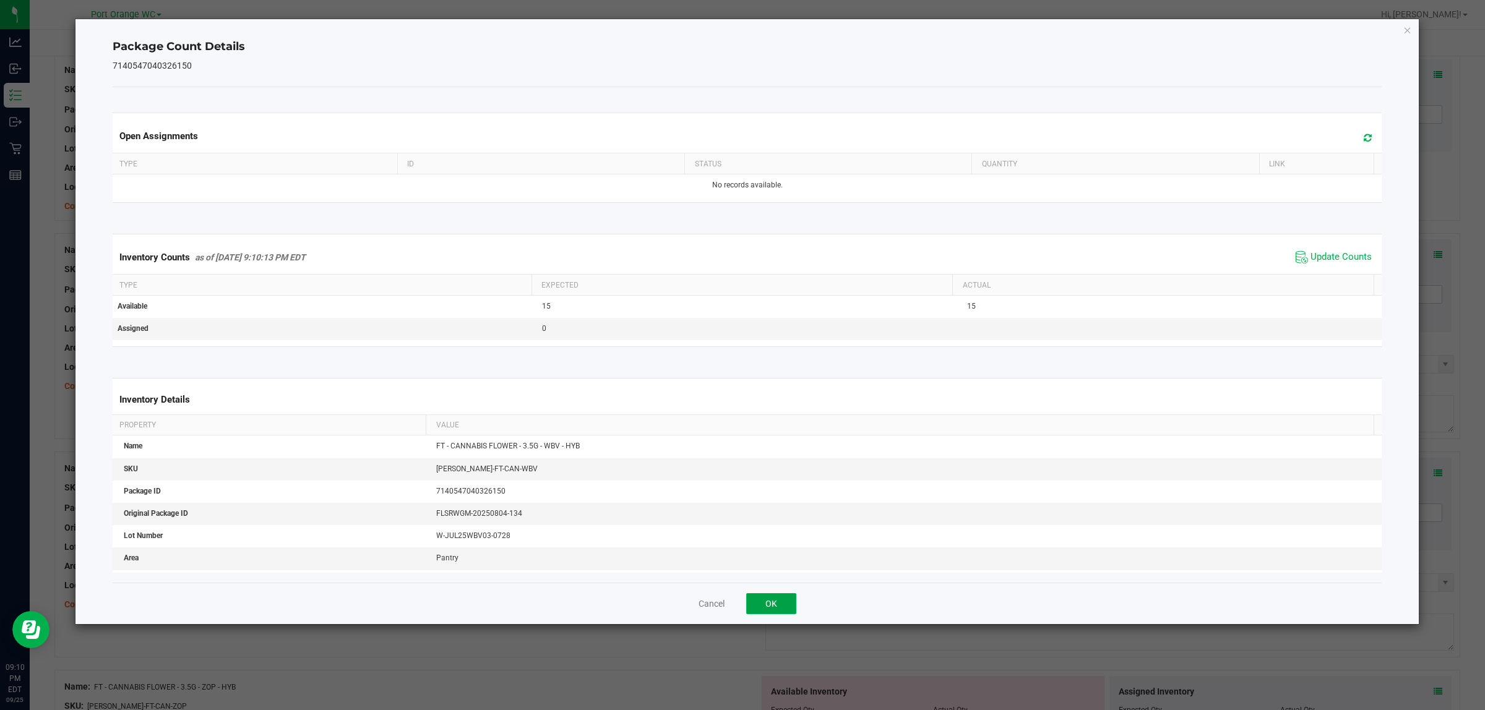
click at [740, 604] on button "OK" at bounding box center [771, 603] width 50 height 21
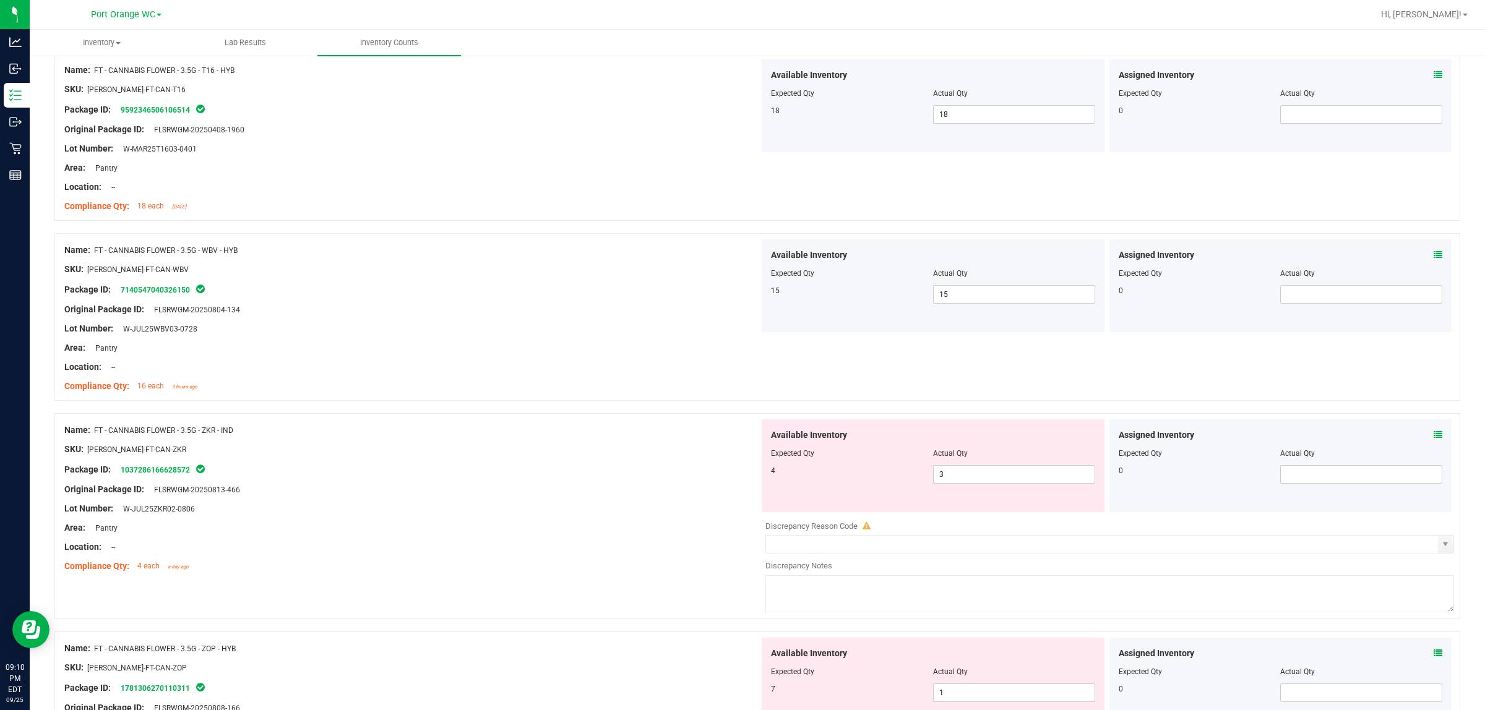
scroll to position [2784, 0]
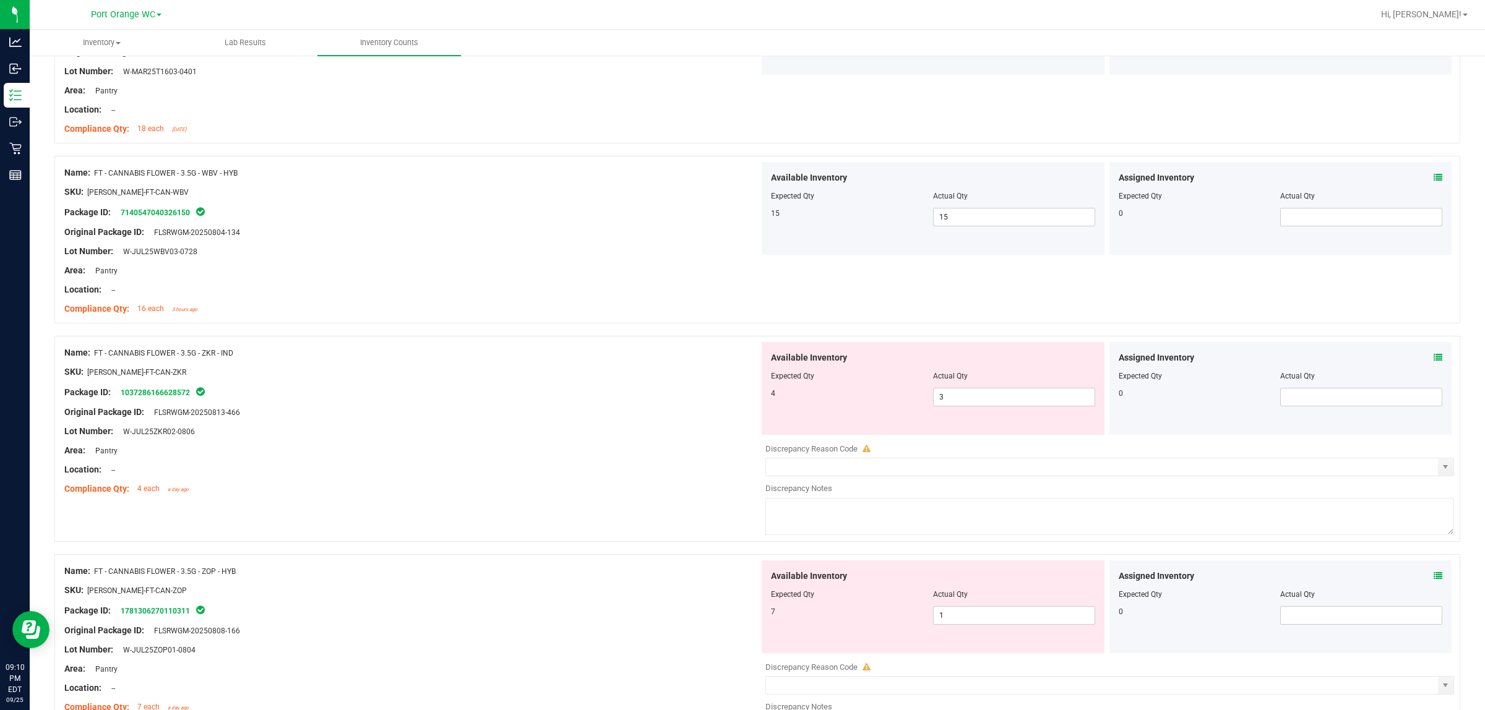
click at [740, 362] on icon at bounding box center [1438, 357] width 9 height 9
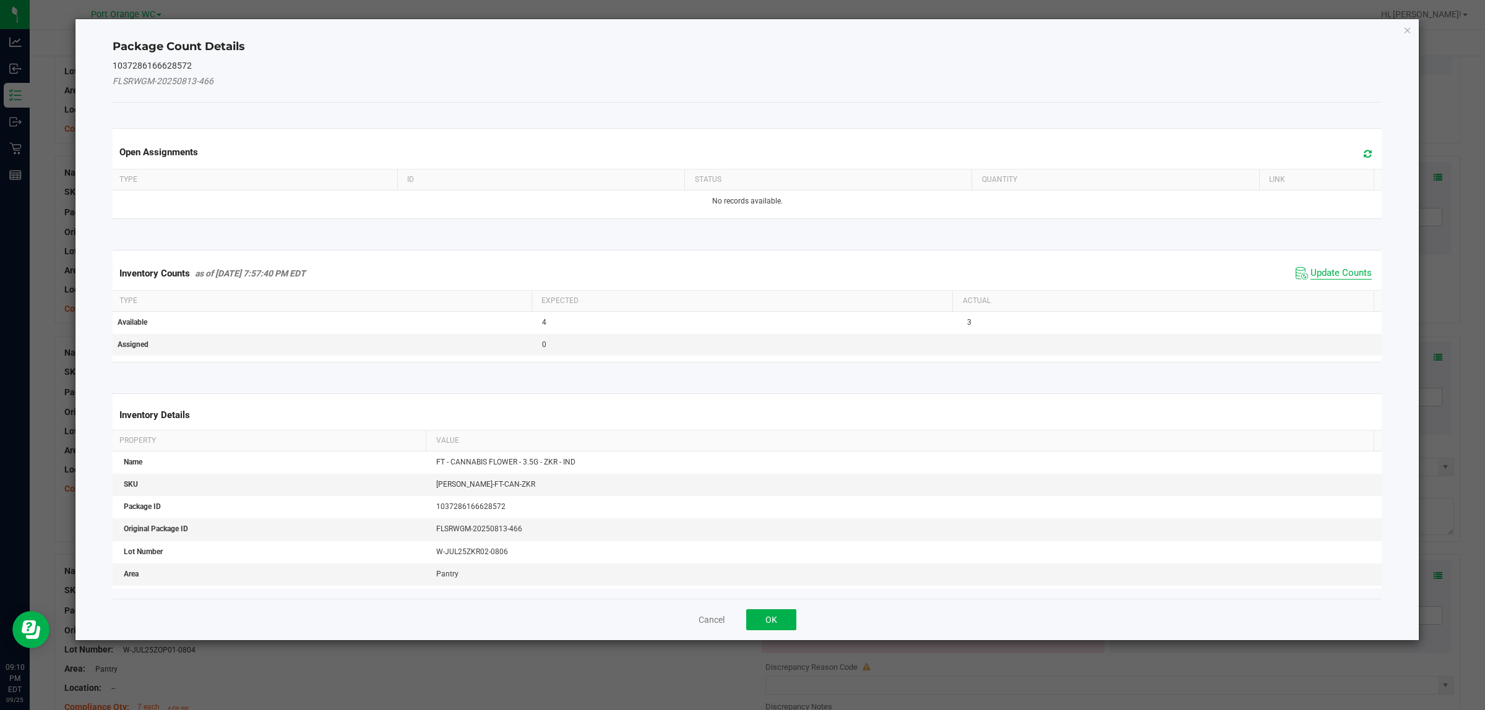
click at [740, 272] on span "Update Counts" at bounding box center [1340, 273] width 61 height 12
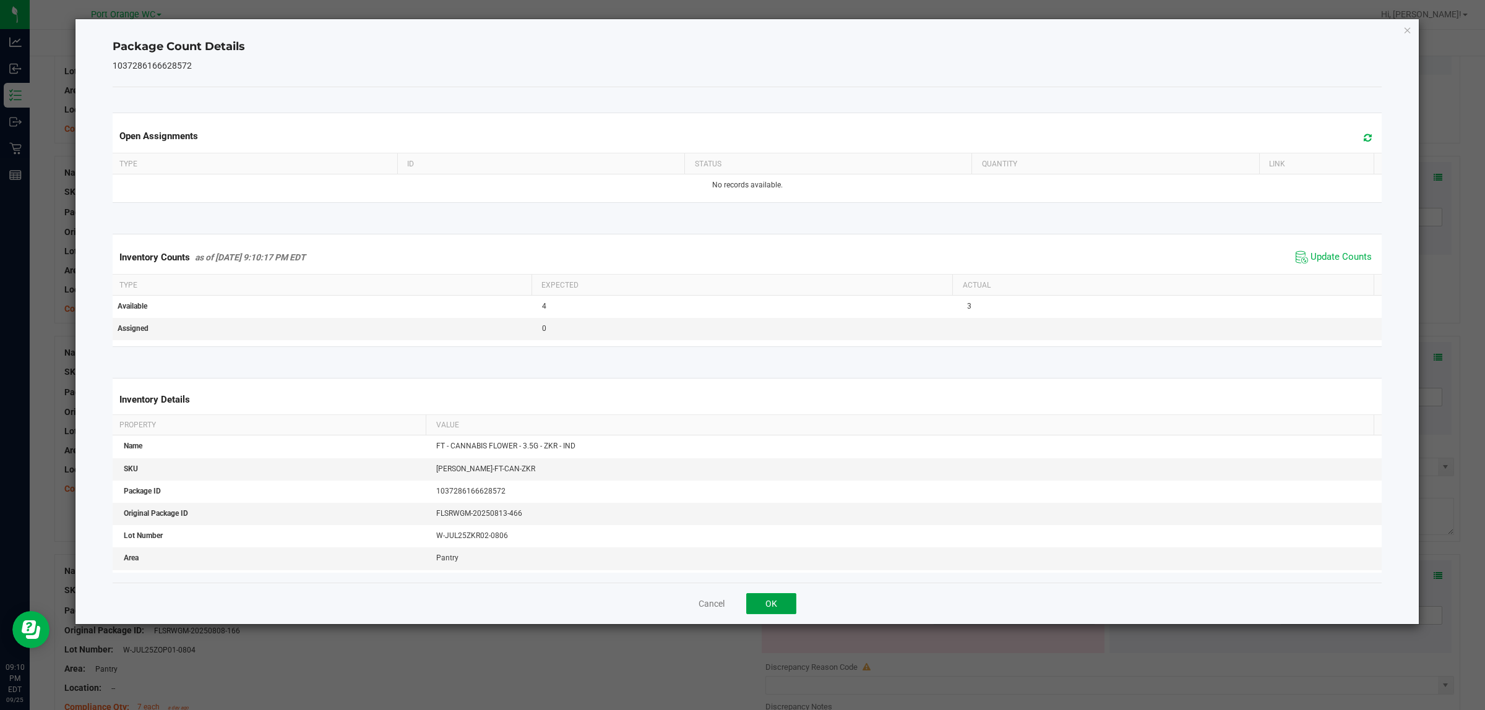
drag, startPoint x: 786, startPoint y: 605, endPoint x: 802, endPoint y: 594, distance: 19.1
click at [740, 606] on button "OK" at bounding box center [771, 603] width 50 height 21
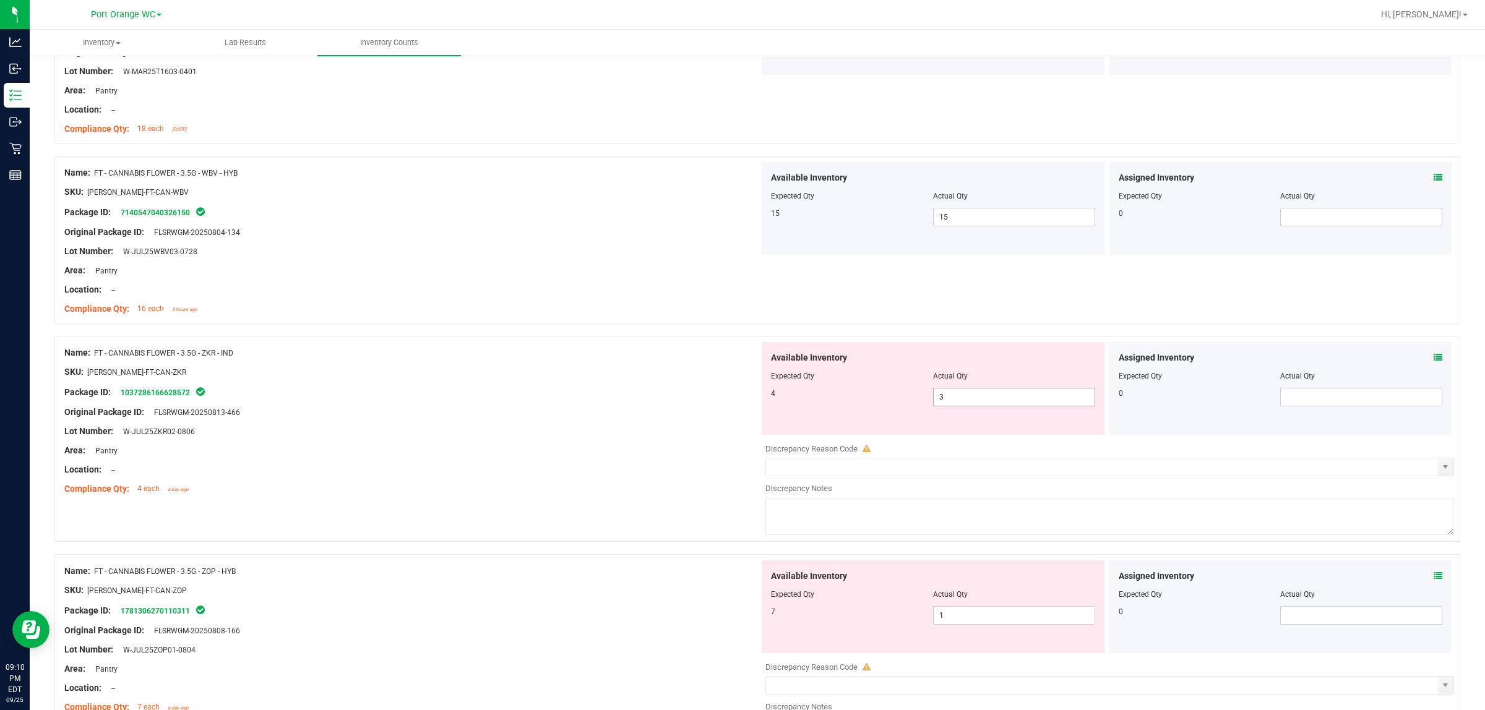
click at [740, 406] on span "3 3" at bounding box center [1014, 397] width 162 height 19
click at [740, 359] on div "Assigned Inventory Expected Qty Actual Qty 0" at bounding box center [1280, 388] width 343 height 93
click at [740, 363] on div "Assigned Inventory Expected Qty Actual Qty 0" at bounding box center [1280, 388] width 343 height 93
click at [740, 362] on icon at bounding box center [1438, 357] width 9 height 9
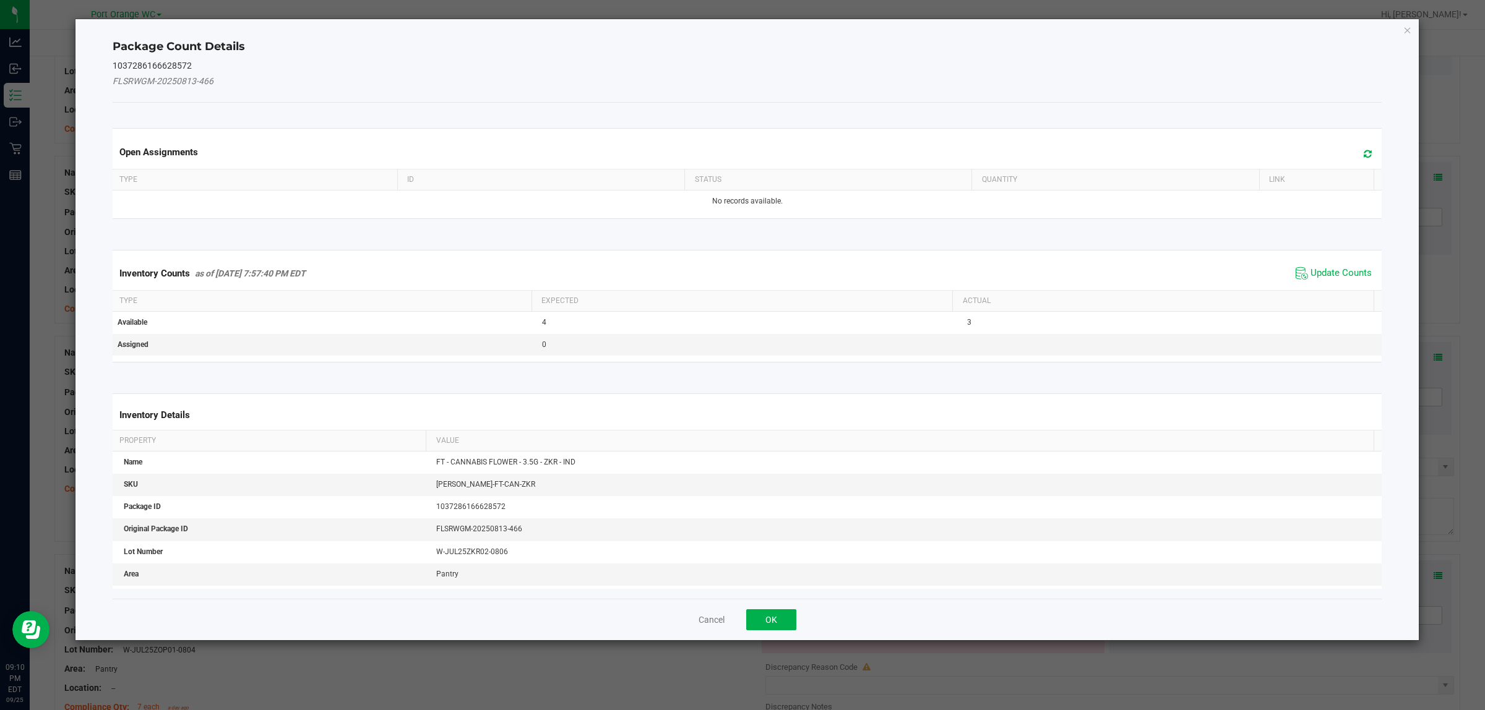
click at [740, 267] on span "Update Counts" at bounding box center [1334, 273] width 82 height 19
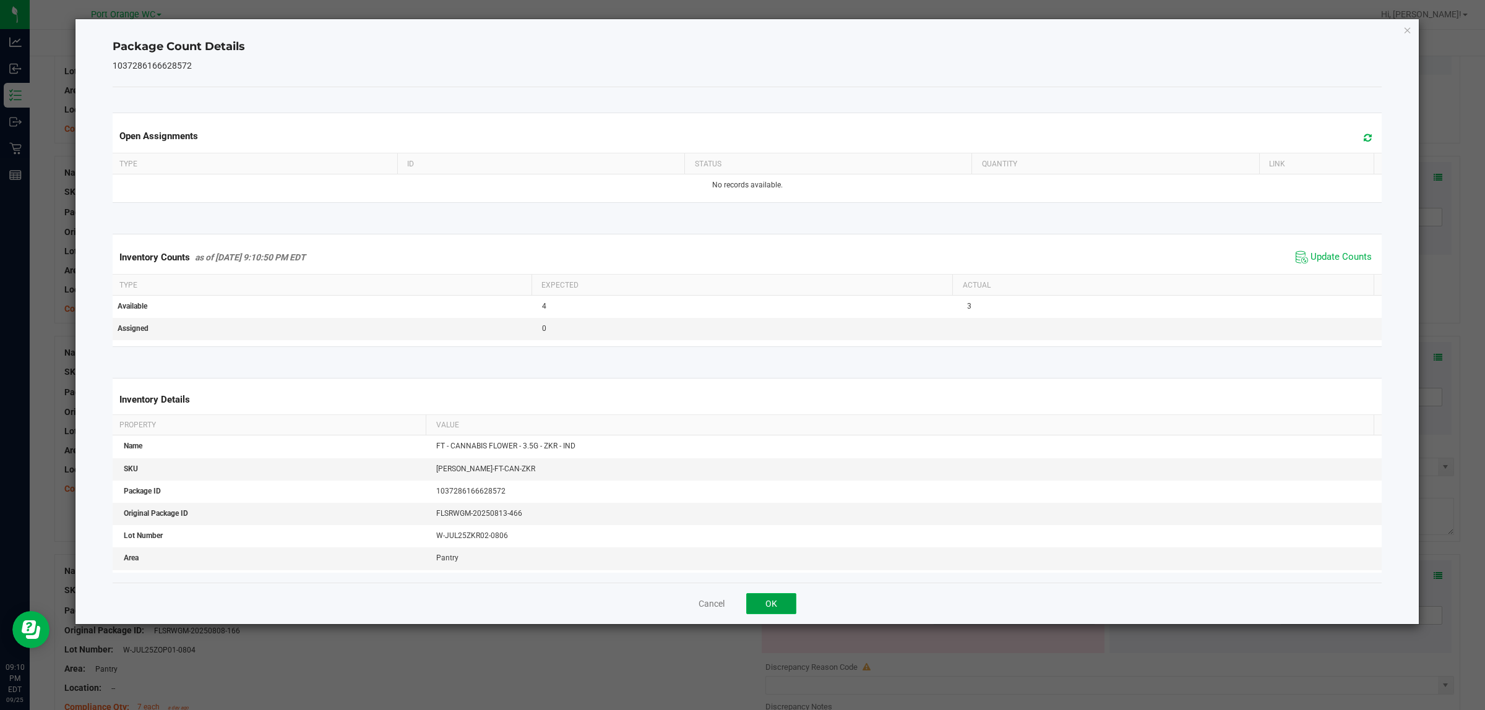
click at [740, 607] on button "OK" at bounding box center [771, 603] width 50 height 21
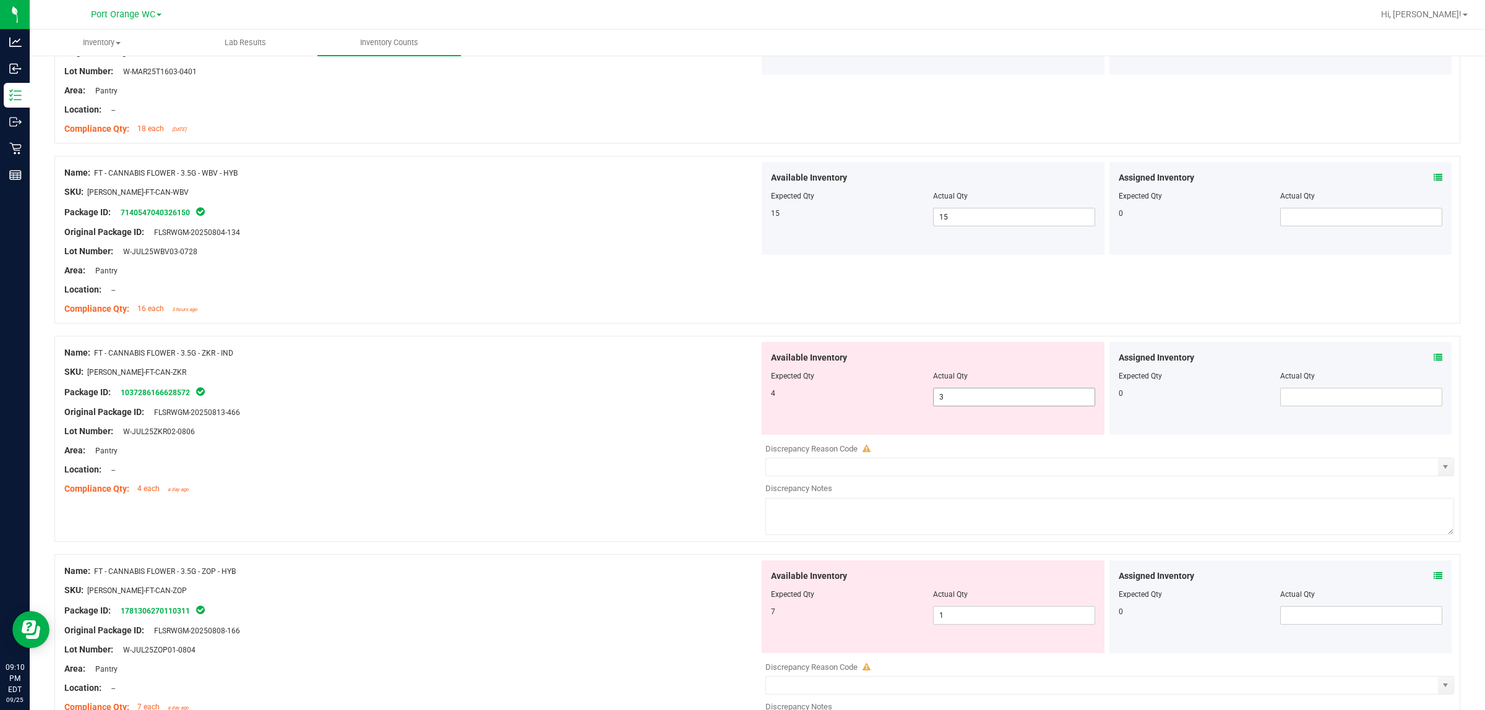
click at [740, 401] on span "3 3" at bounding box center [1014, 397] width 162 height 19
click at [740, 472] on span "select" at bounding box center [1445, 467] width 10 height 10
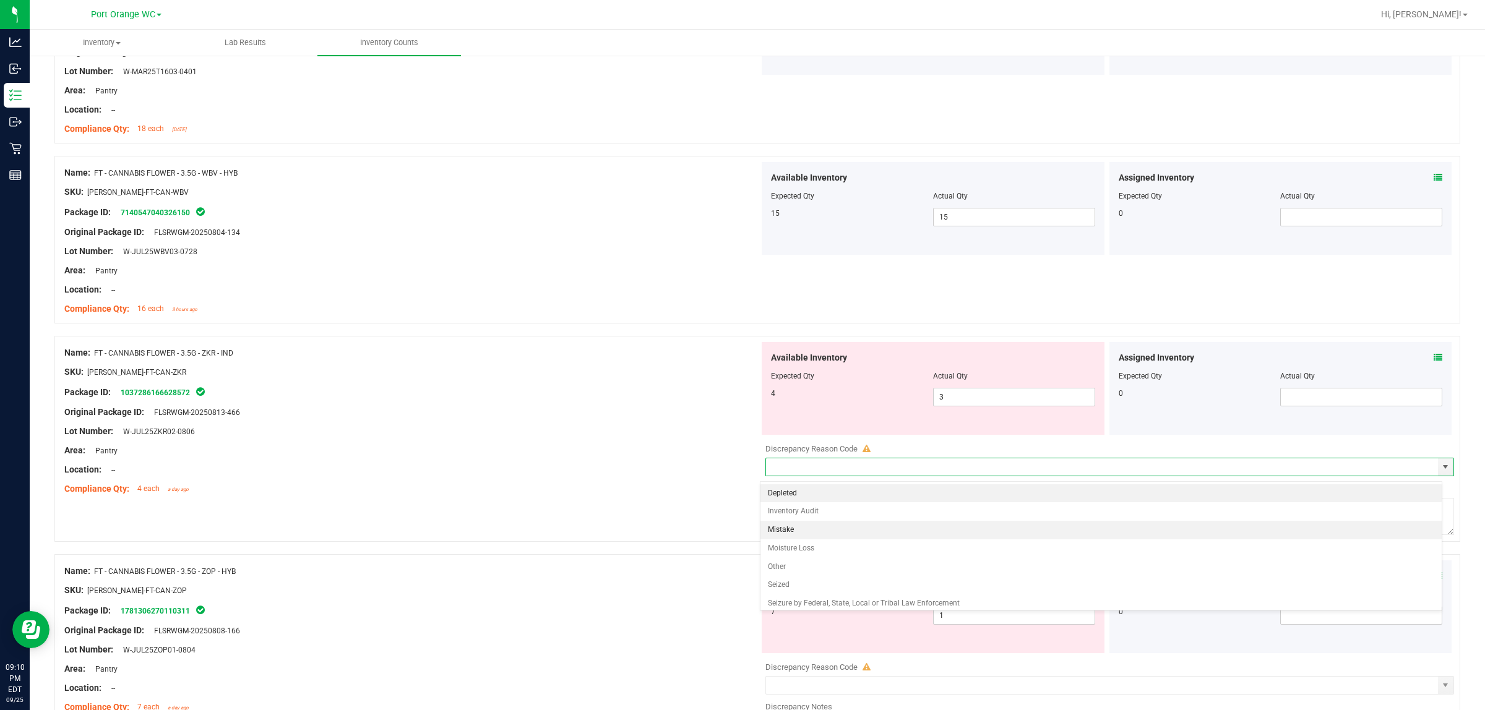
drag, startPoint x: 815, startPoint y: 531, endPoint x: 821, endPoint y: 525, distance: 8.8
click at [740, 530] on li "Mistake" at bounding box center [1100, 530] width 681 height 19
type input "Mistake"
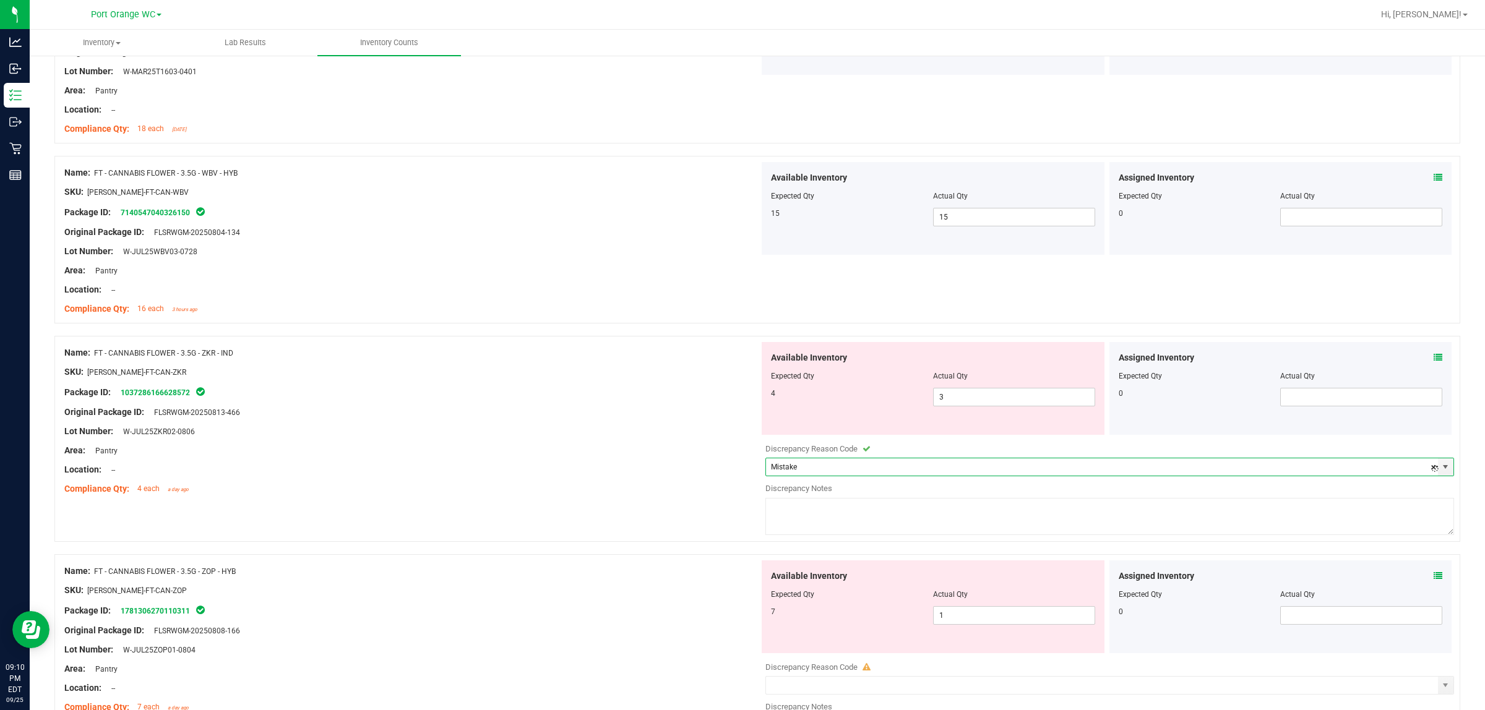
click at [740, 525] on textarea at bounding box center [1109, 516] width 689 height 37
type textarea "Only 3 in stock"
drag, startPoint x: 659, startPoint y: 444, endPoint x: 663, endPoint y: 449, distance: 6.6
click at [658, 449] on div "Name: FT - CANNABIS FLOWER - 3.5G - ZKR - IND SKU: [PERSON_NAME]-FT-CAN-ZKR Pac…" at bounding box center [411, 421] width 695 height 158
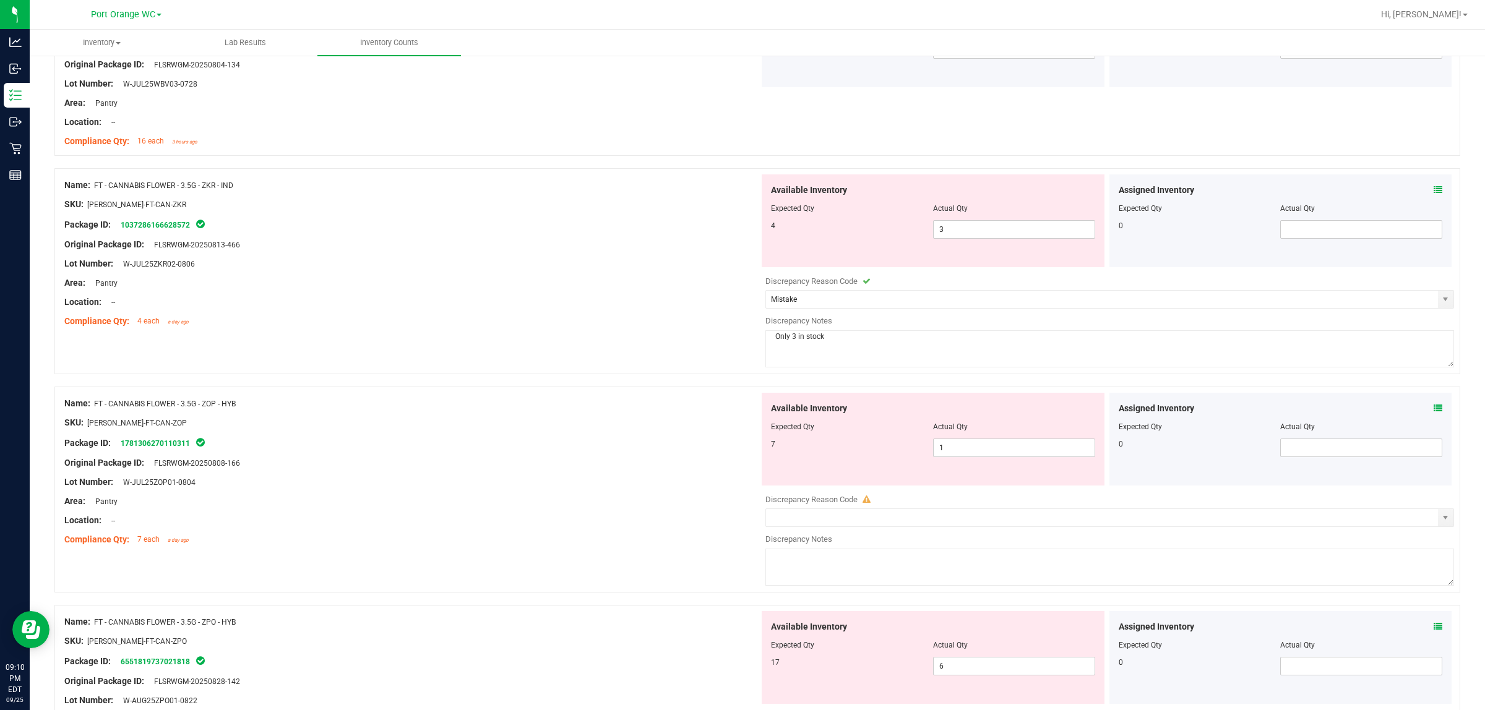
scroll to position [3094, 0]
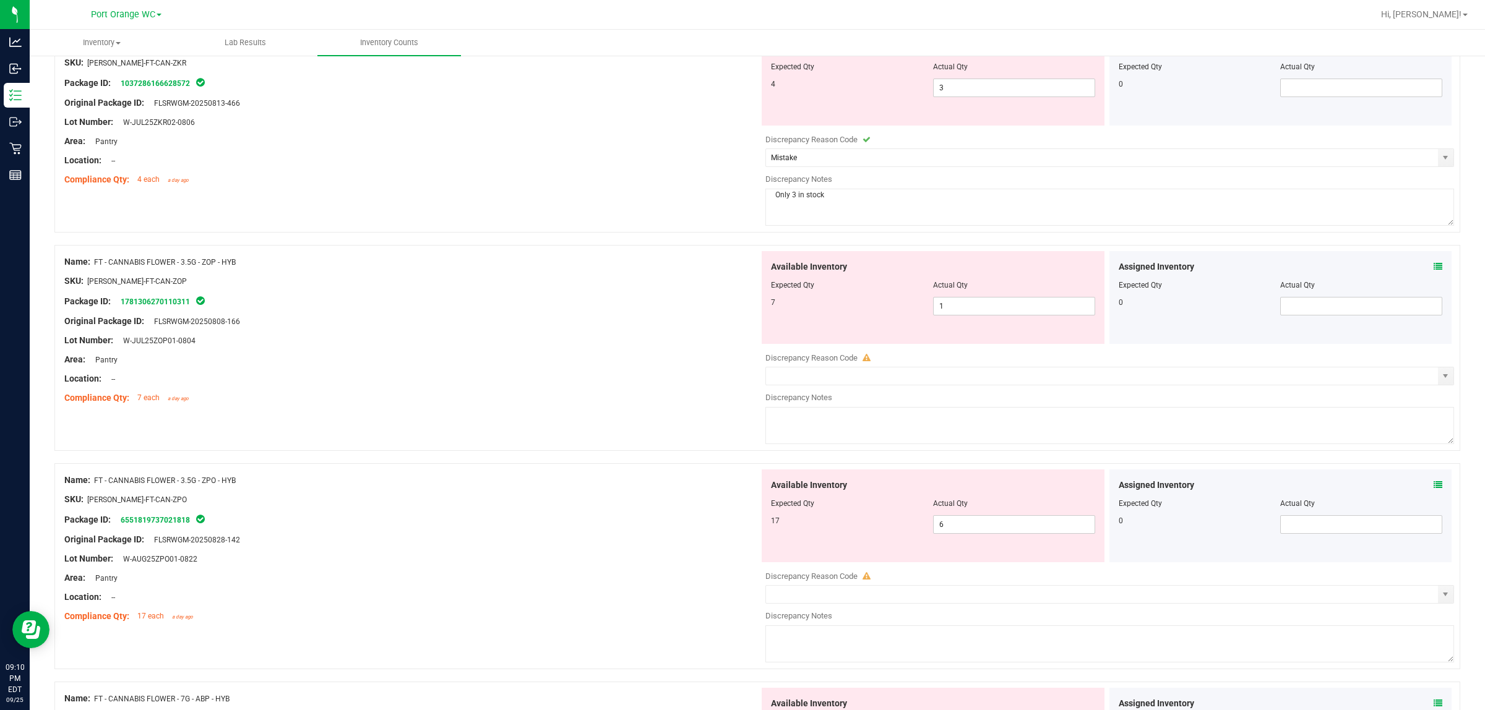
click at [740, 267] on span at bounding box center [1438, 266] width 9 height 13
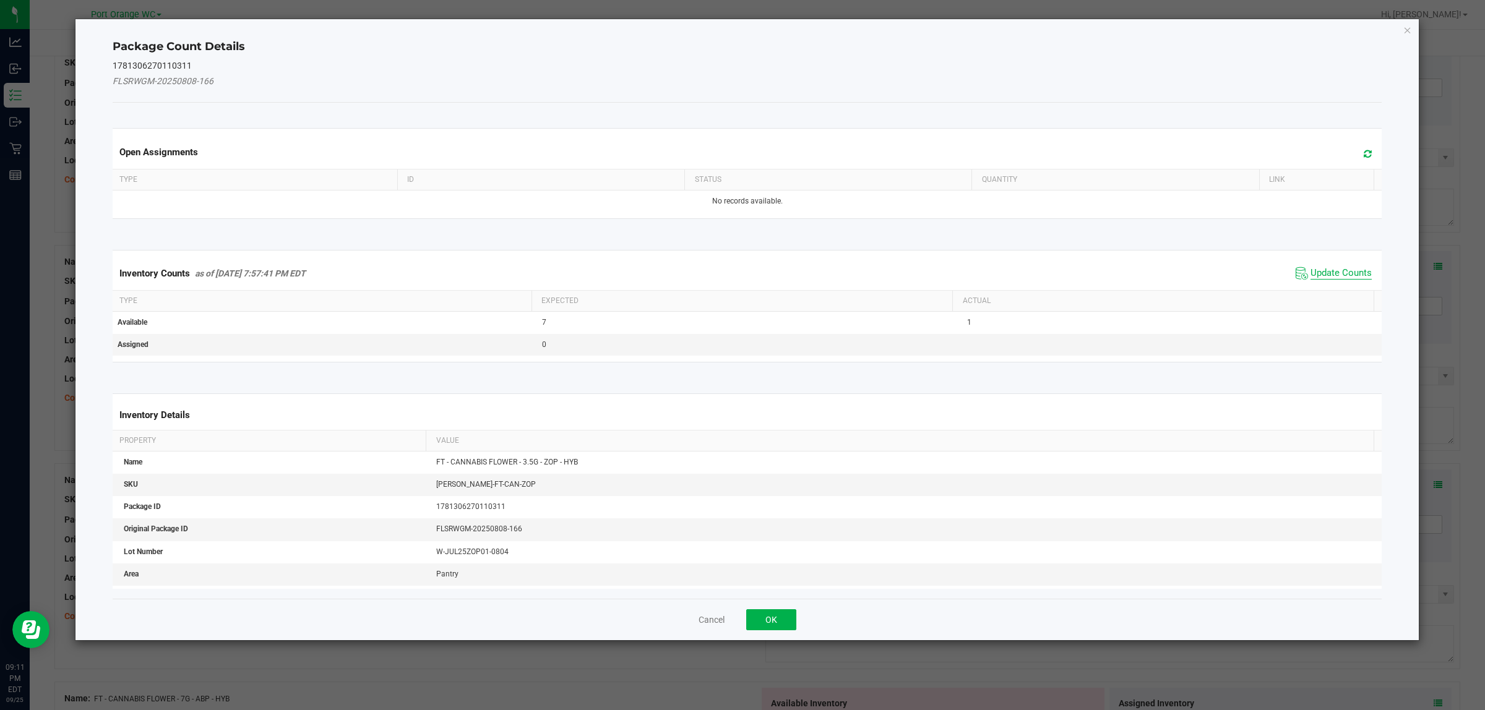
click at [740, 273] on span "Update Counts" at bounding box center [1340, 273] width 61 height 12
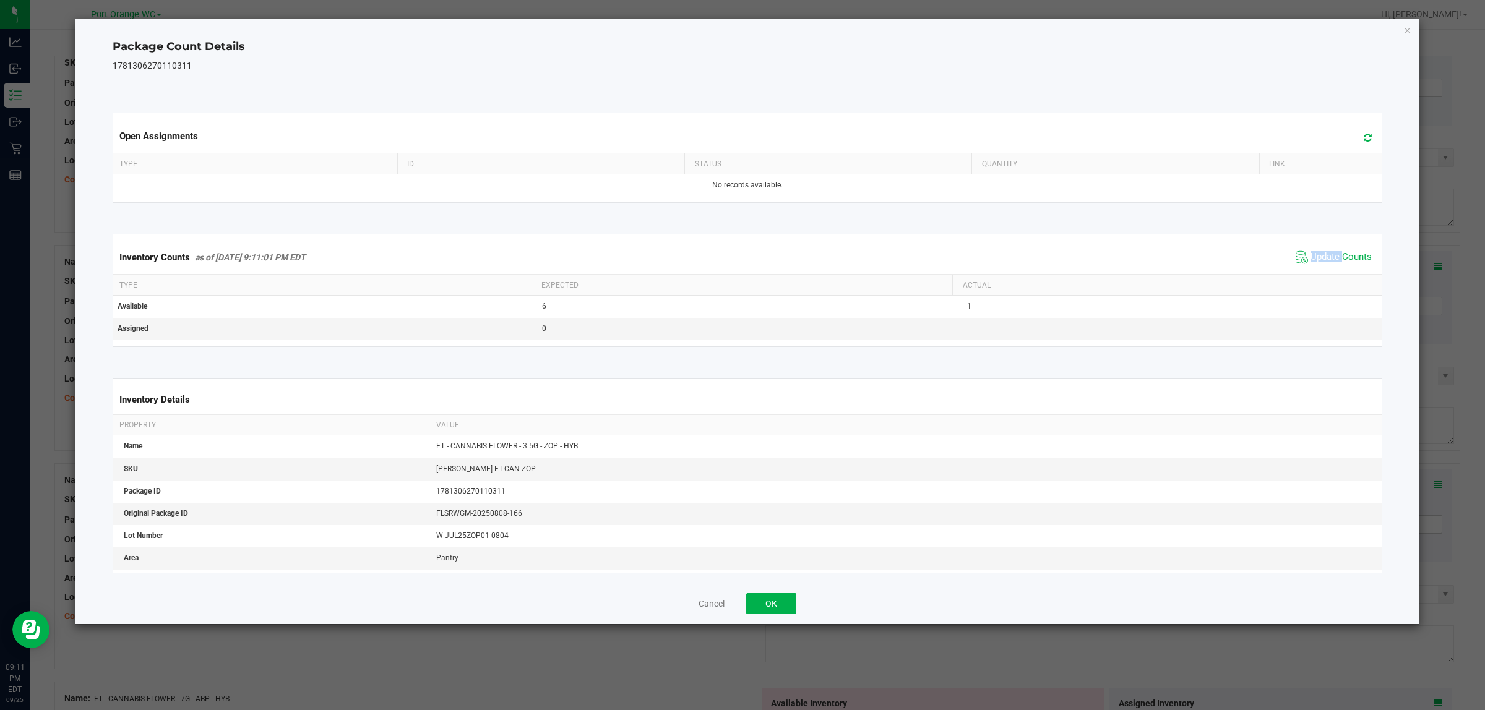
click at [740, 273] on div "Inventory Counts as of [DATE] 9:11:01 PM EDT Update Counts" at bounding box center [747, 257] width 1275 height 33
drag, startPoint x: 770, startPoint y: 610, endPoint x: 803, endPoint y: 536, distance: 81.2
click at [740, 608] on button "OK" at bounding box center [771, 603] width 50 height 21
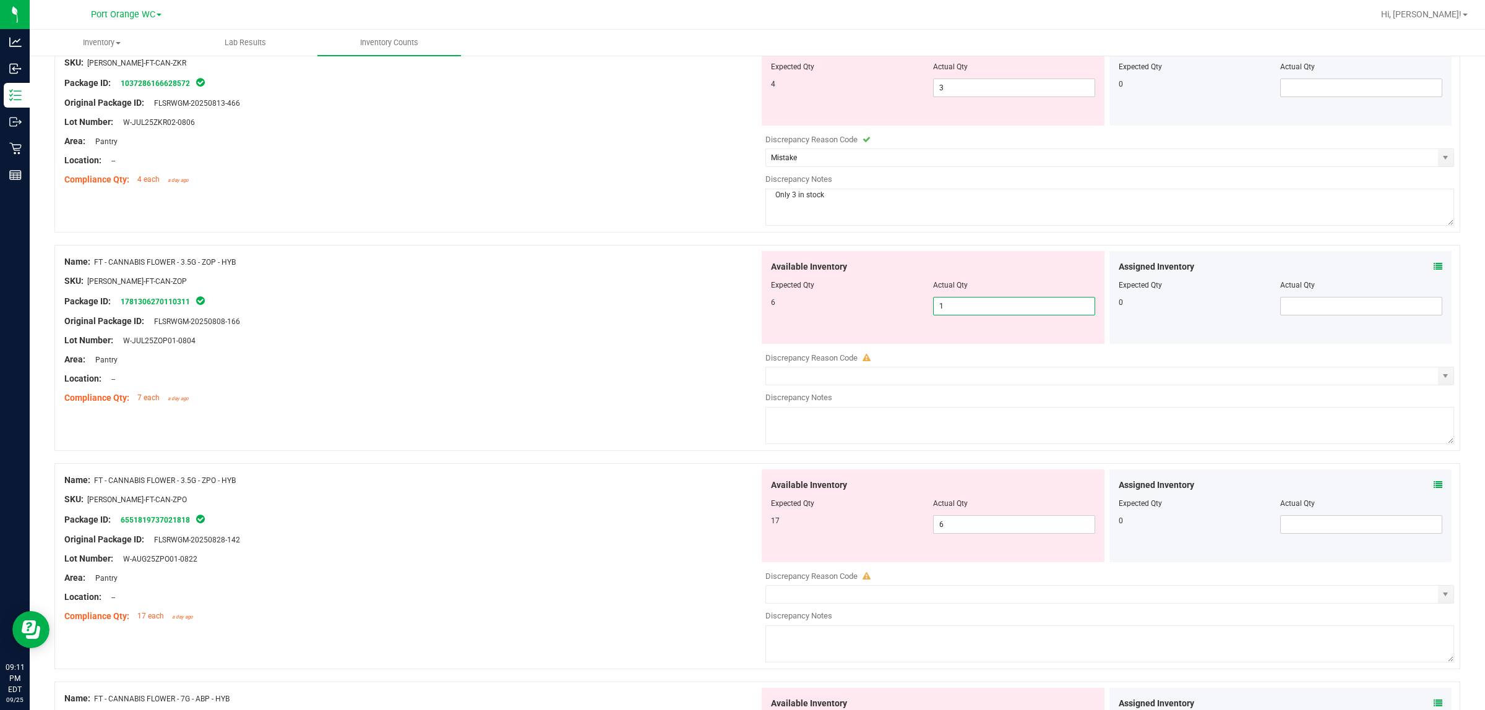
click at [740, 316] on span "1 1" at bounding box center [1014, 306] width 162 height 19
type input "6"
drag, startPoint x: 617, startPoint y: 401, endPoint x: 722, endPoint y: 397, distance: 104.6
click at [626, 403] on div "Compliance Qty: 7 each a day ago" at bounding box center [411, 398] width 695 height 13
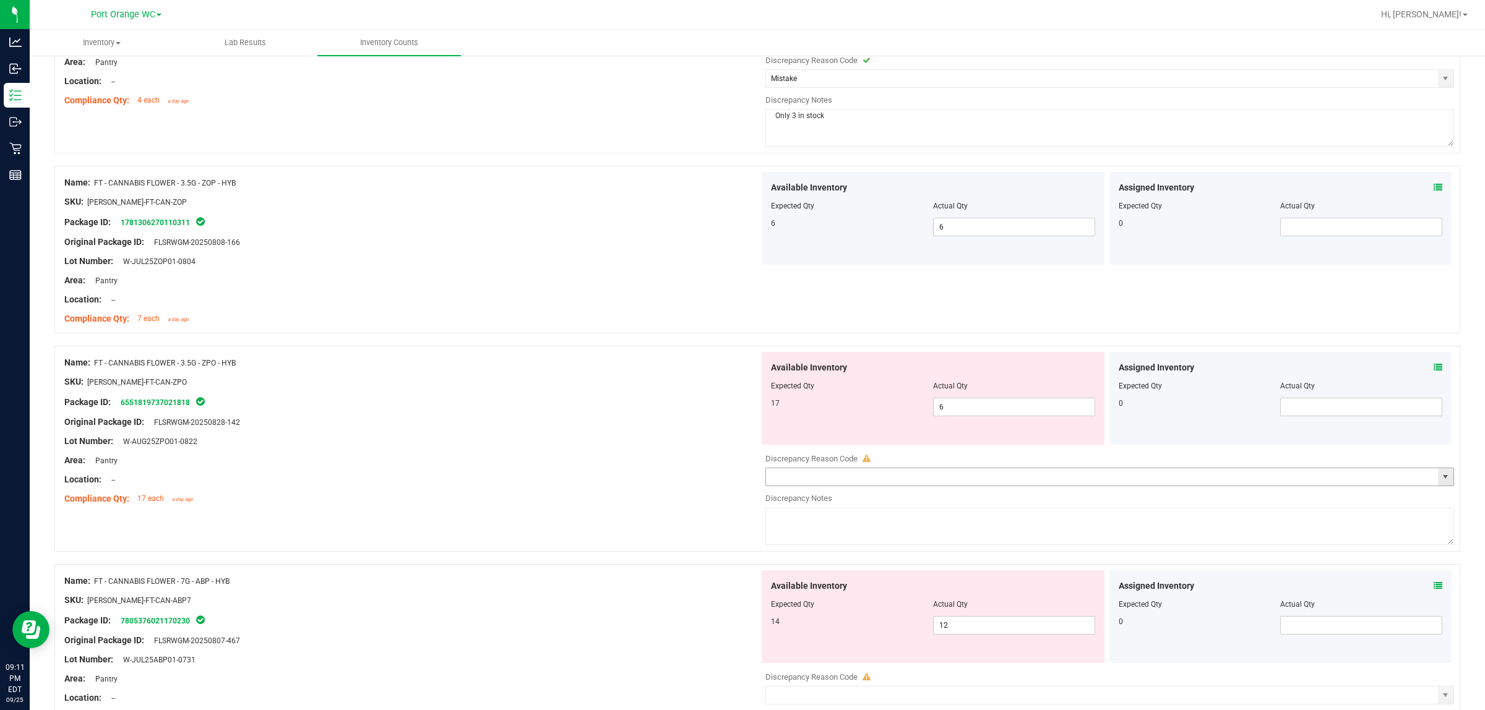
scroll to position [3248, 0]
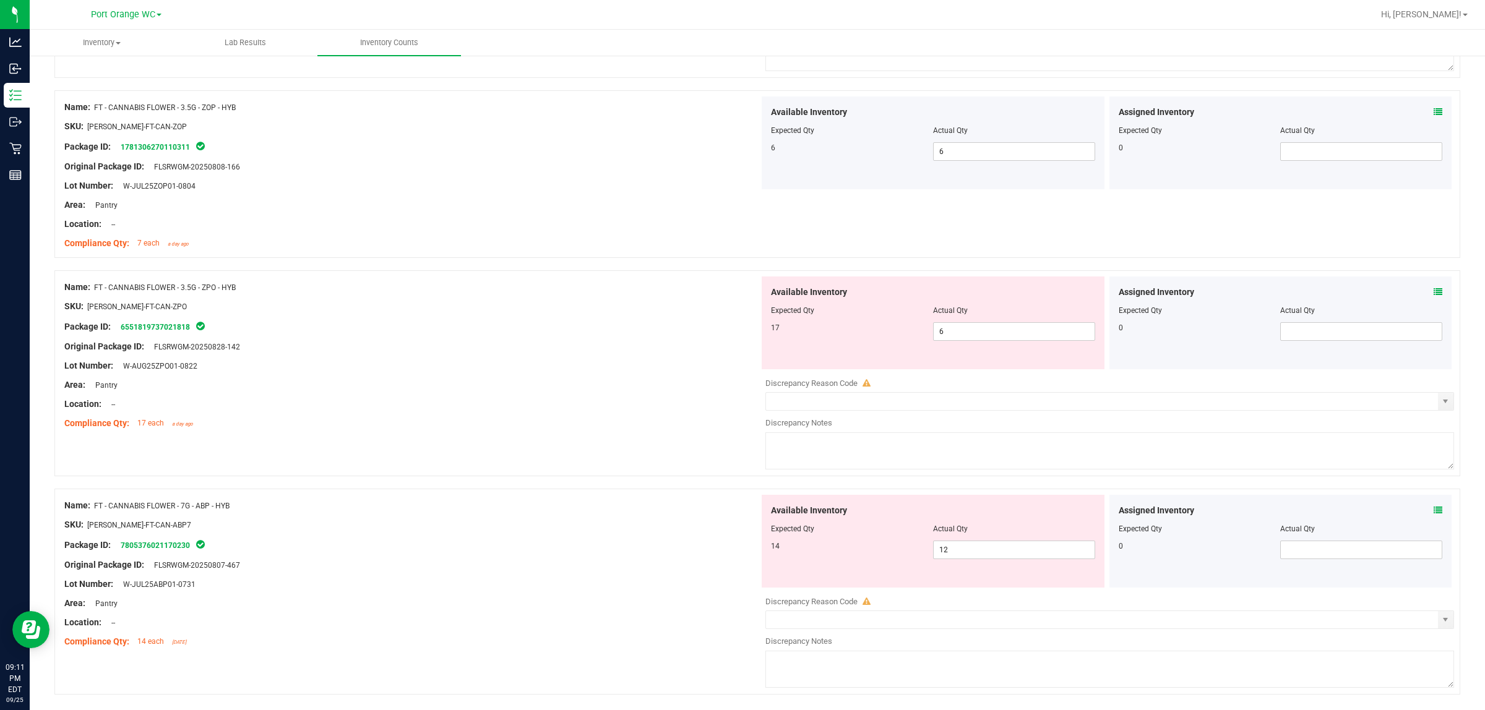
click at [740, 297] on div "Assigned Inventory Expected Qty Actual Qty 0" at bounding box center [1280, 323] width 343 height 93
click at [740, 296] on icon at bounding box center [1438, 292] width 9 height 9
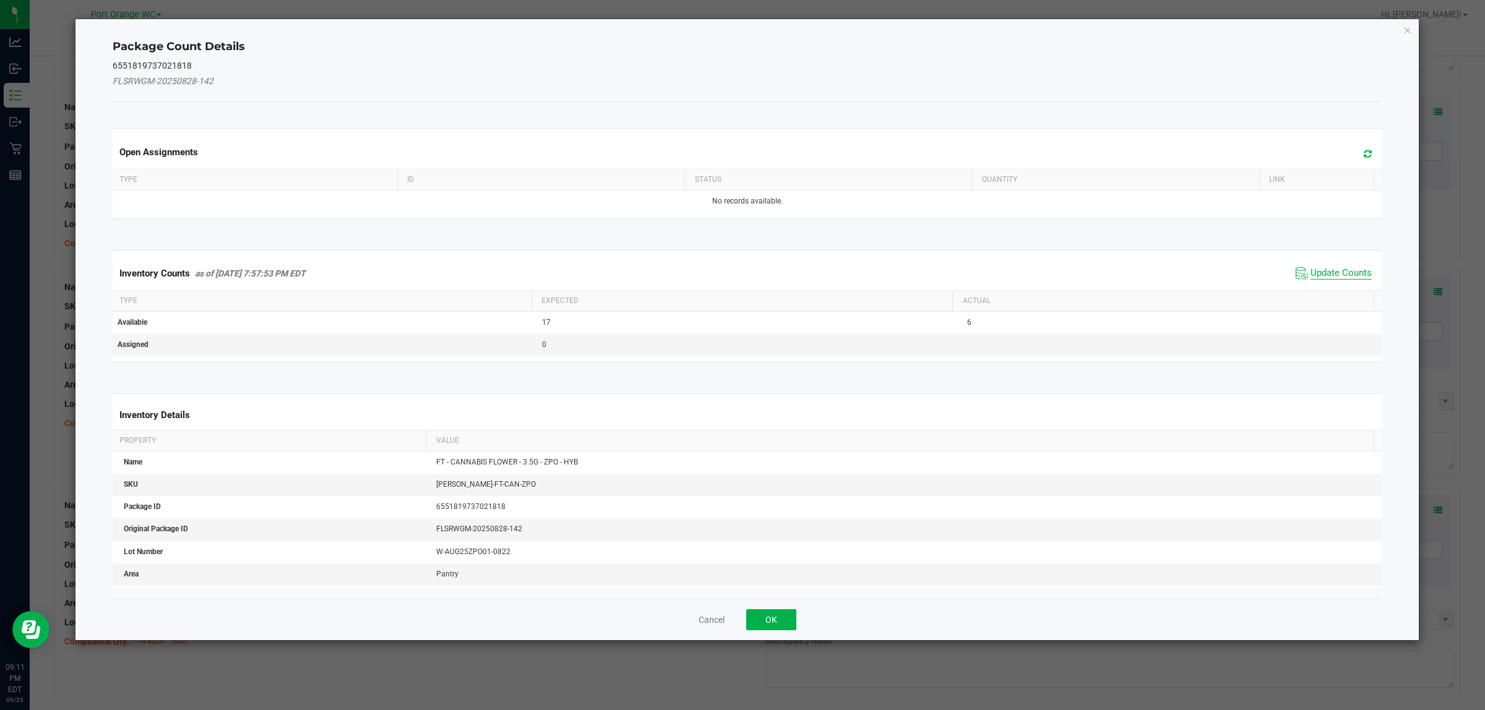
click at [740, 269] on span "Update Counts" at bounding box center [1340, 273] width 61 height 12
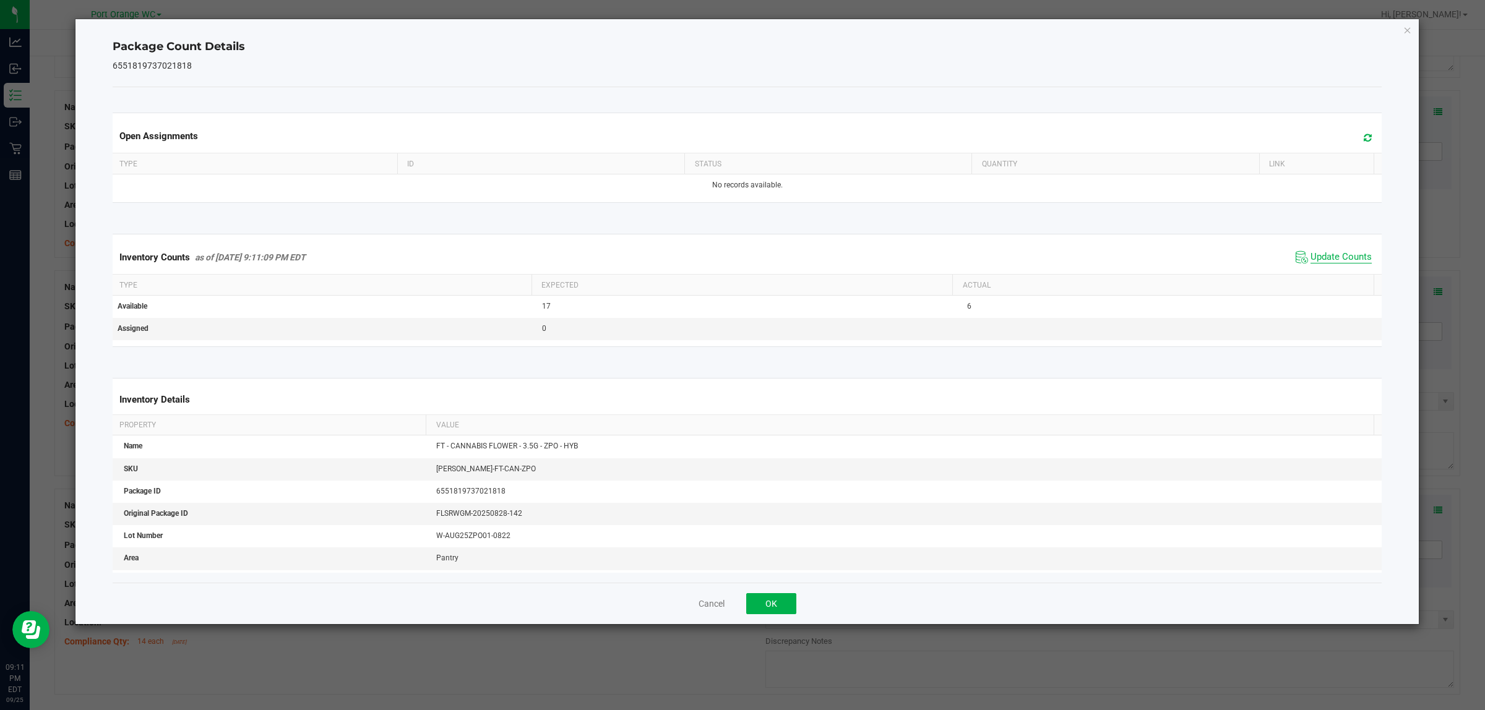
click at [740, 260] on span "Update Counts" at bounding box center [1340, 257] width 61 height 12
drag, startPoint x: 773, startPoint y: 597, endPoint x: 803, endPoint y: 582, distance: 33.5
click at [740, 598] on button "OK" at bounding box center [771, 603] width 50 height 21
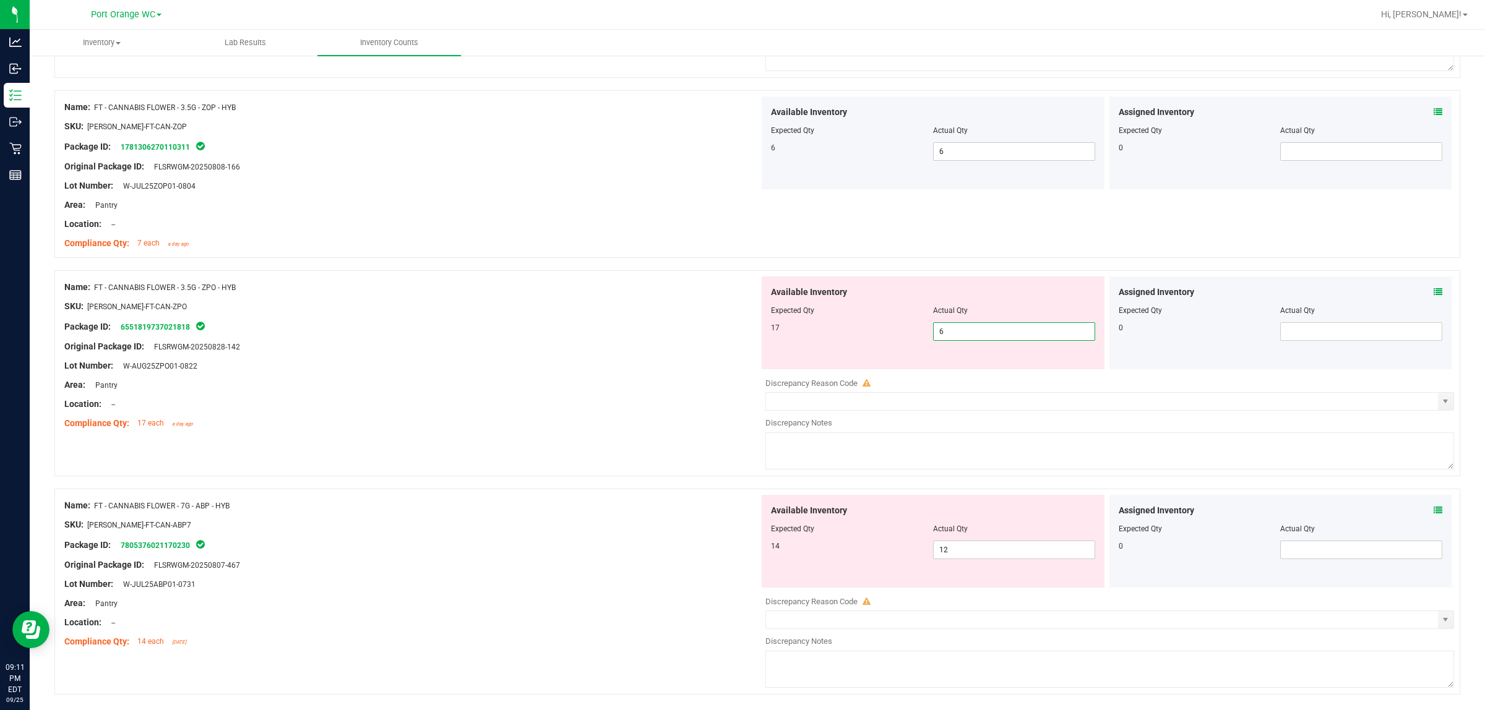
click at [740, 339] on span "6 6" at bounding box center [1014, 331] width 162 height 19
type input "17"
click at [611, 417] on div at bounding box center [411, 414] width 695 height 6
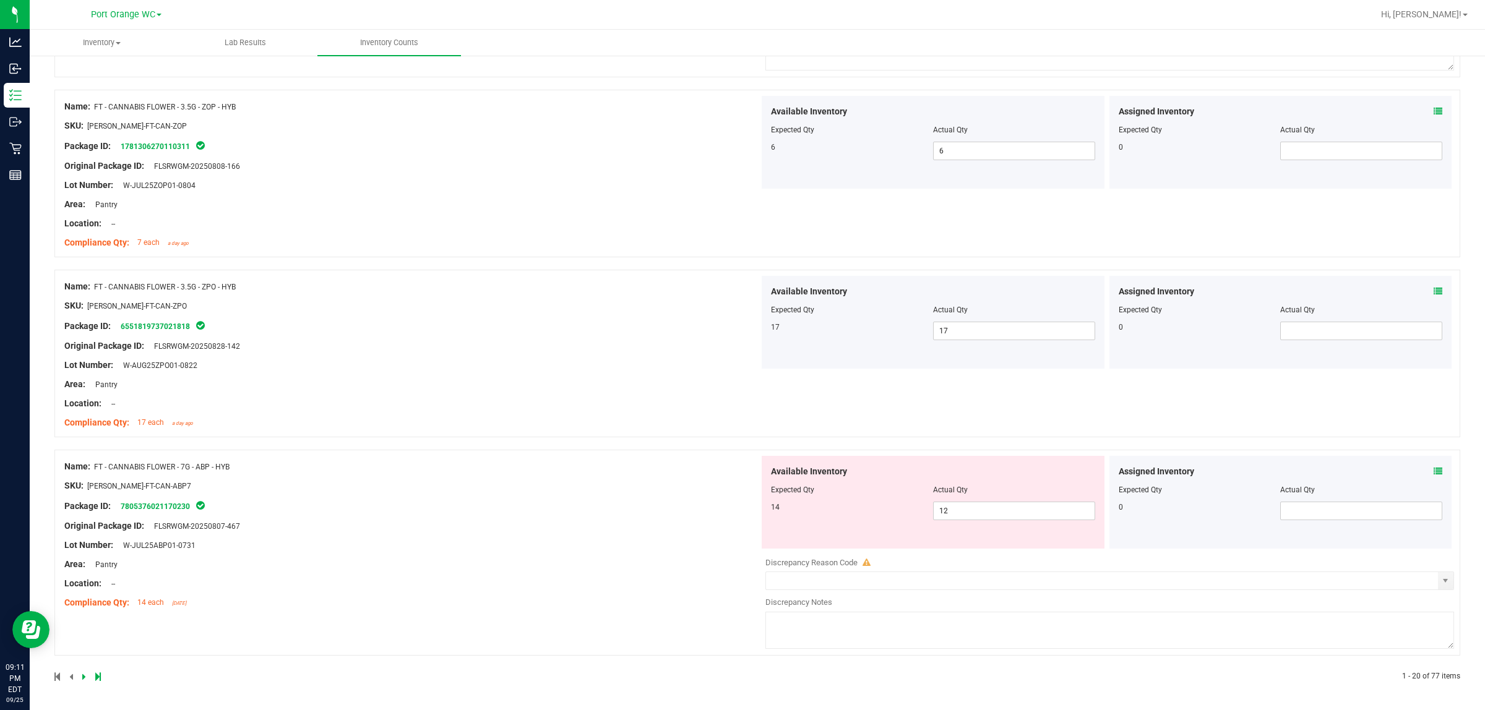
scroll to position [3255, 0]
click at [740, 474] on icon at bounding box center [1438, 471] width 9 height 9
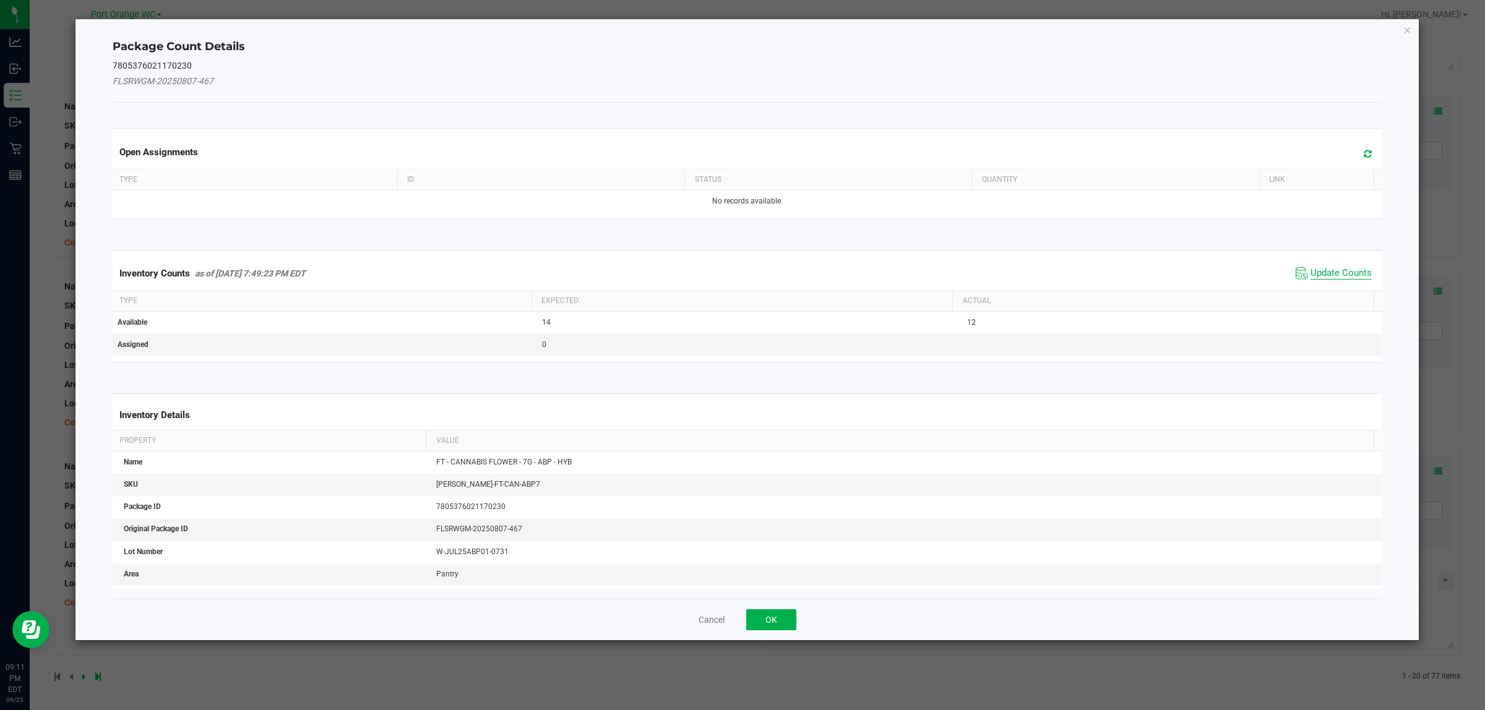
click at [740, 277] on span "Update Counts" at bounding box center [1340, 273] width 61 height 12
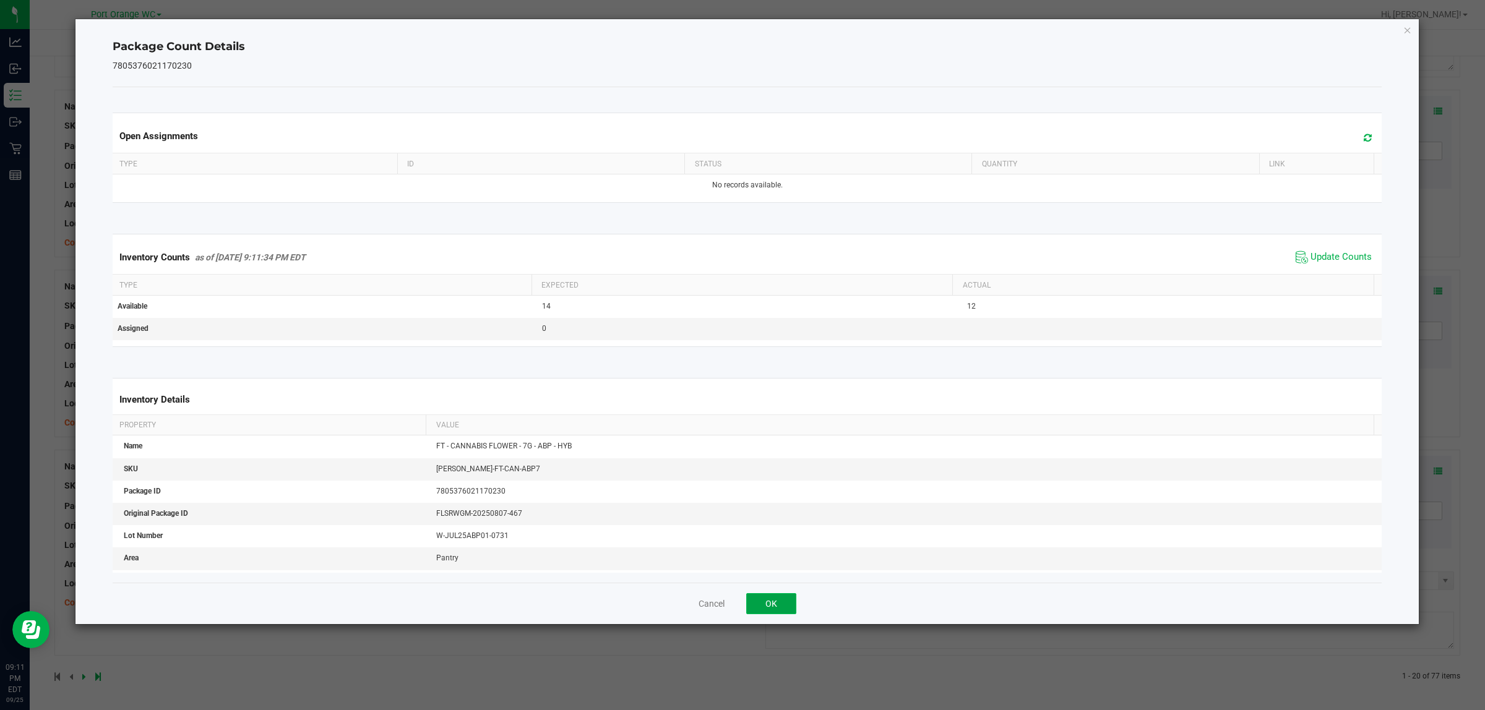
click at [740, 598] on button "OK" at bounding box center [771, 603] width 50 height 21
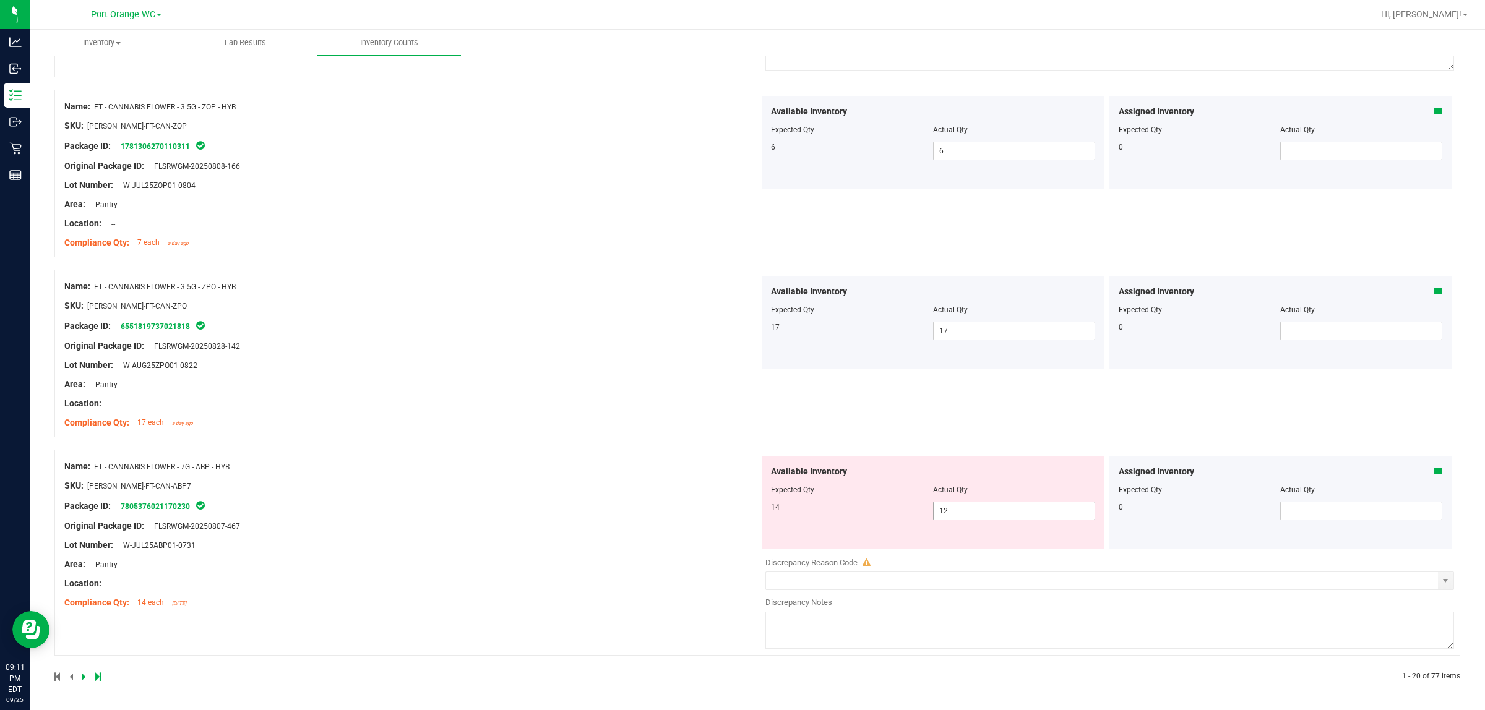
click at [740, 512] on span "12 12" at bounding box center [1014, 511] width 162 height 19
type input "14"
click at [686, 567] on div "Name: FT - CANNABIS FLOWER - 7G - ABP - HYB SKU: [PERSON_NAME]-FT-CAN-ABP7 Pack…" at bounding box center [411, 535] width 695 height 158
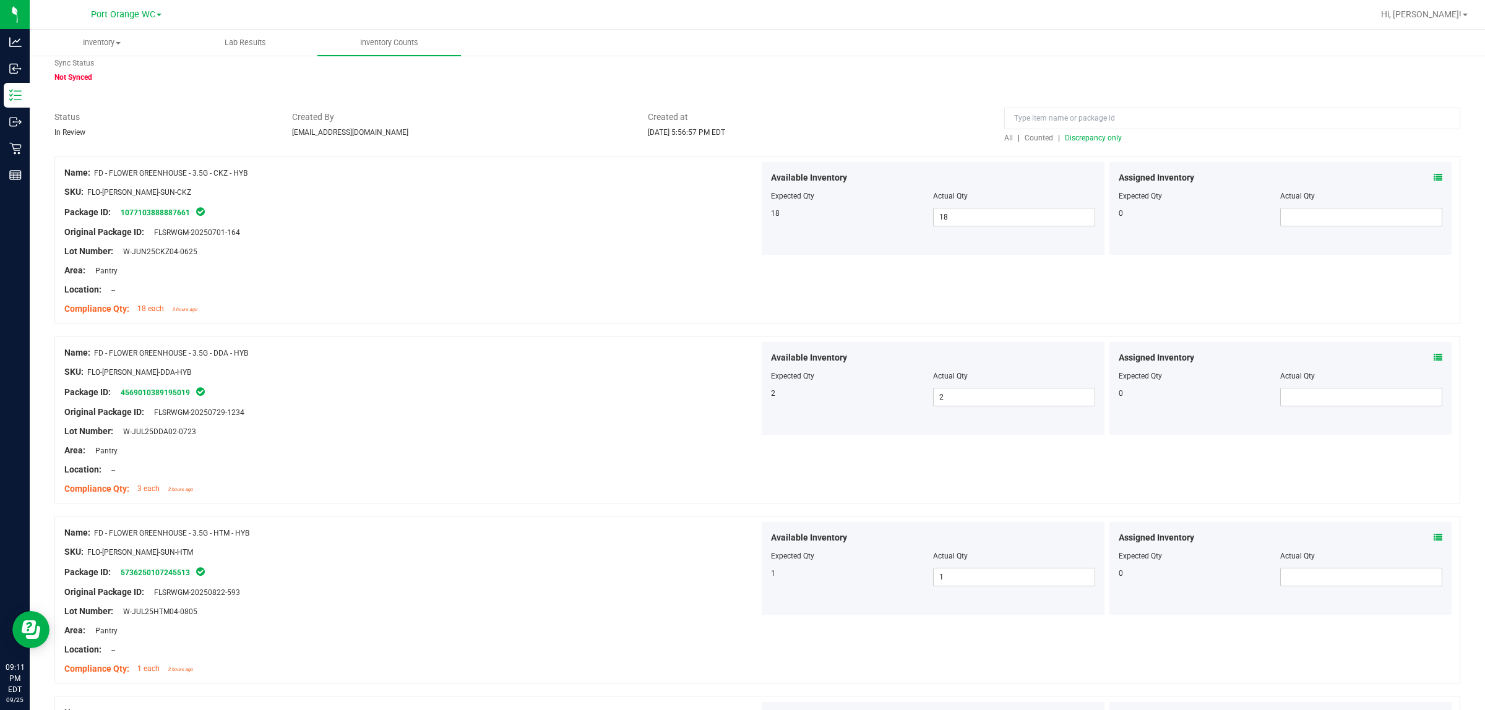
scroll to position [0, 0]
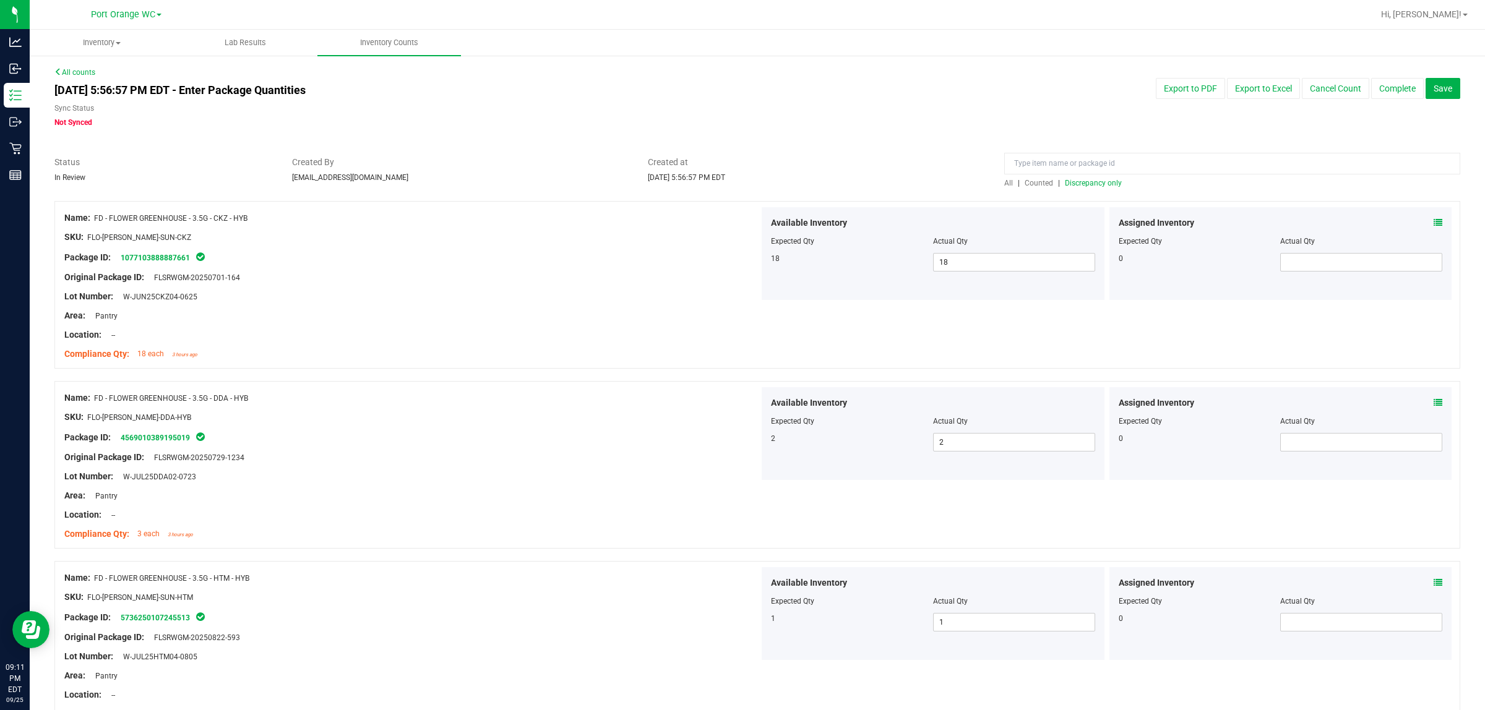
click at [740, 183] on span "Discrepancy only" at bounding box center [1093, 183] width 57 height 9
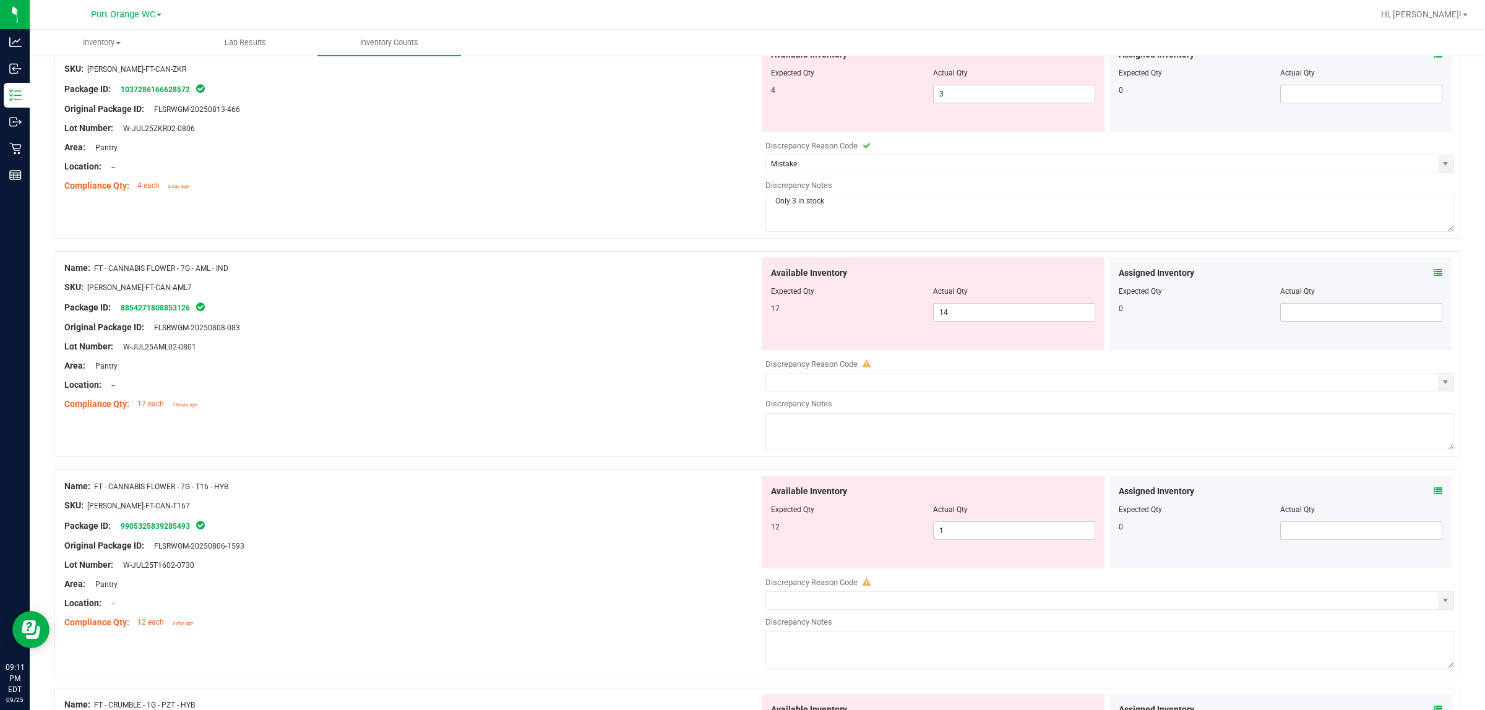
scroll to position [464, 0]
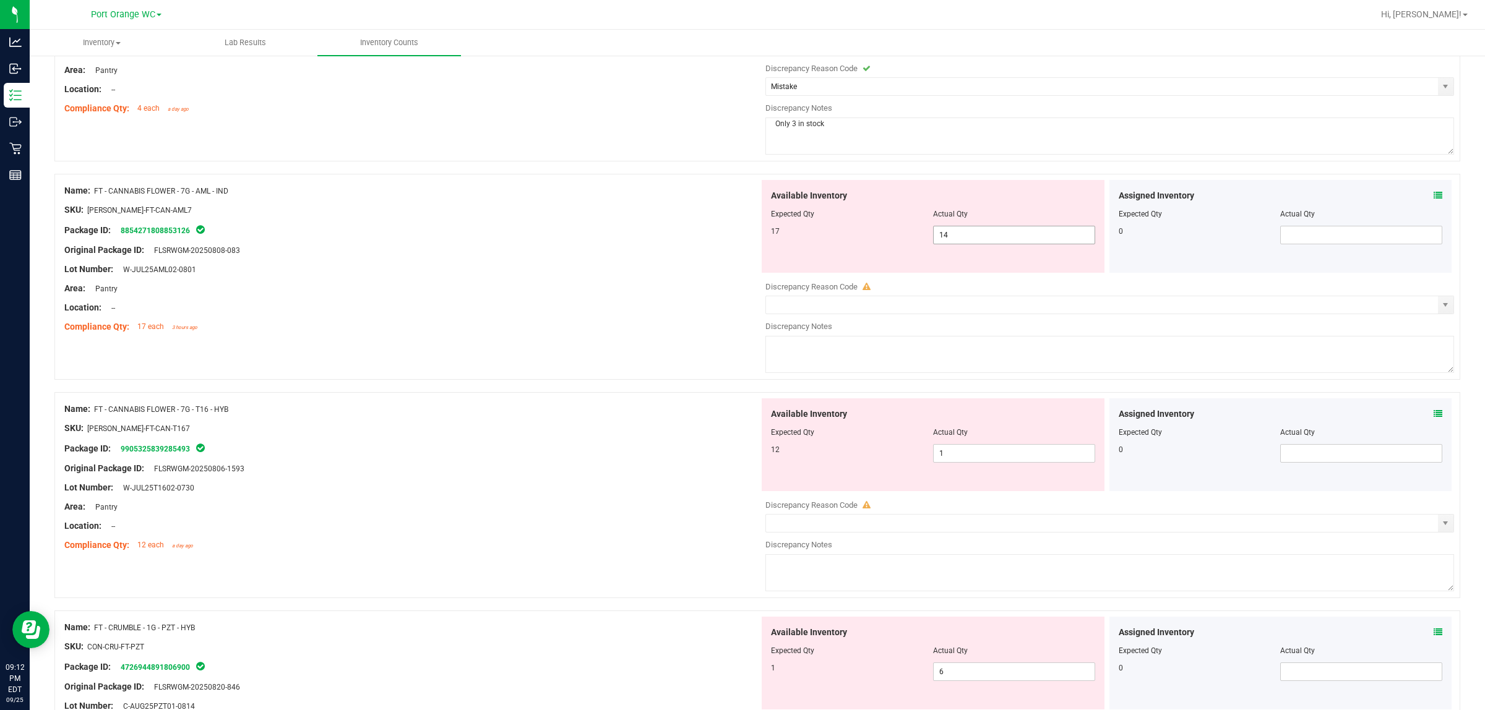
click at [740, 243] on span "14 14" at bounding box center [1014, 235] width 162 height 19
click at [740, 243] on input "14" at bounding box center [1014, 234] width 161 height 17
click at [740, 192] on span at bounding box center [1438, 195] width 9 height 13
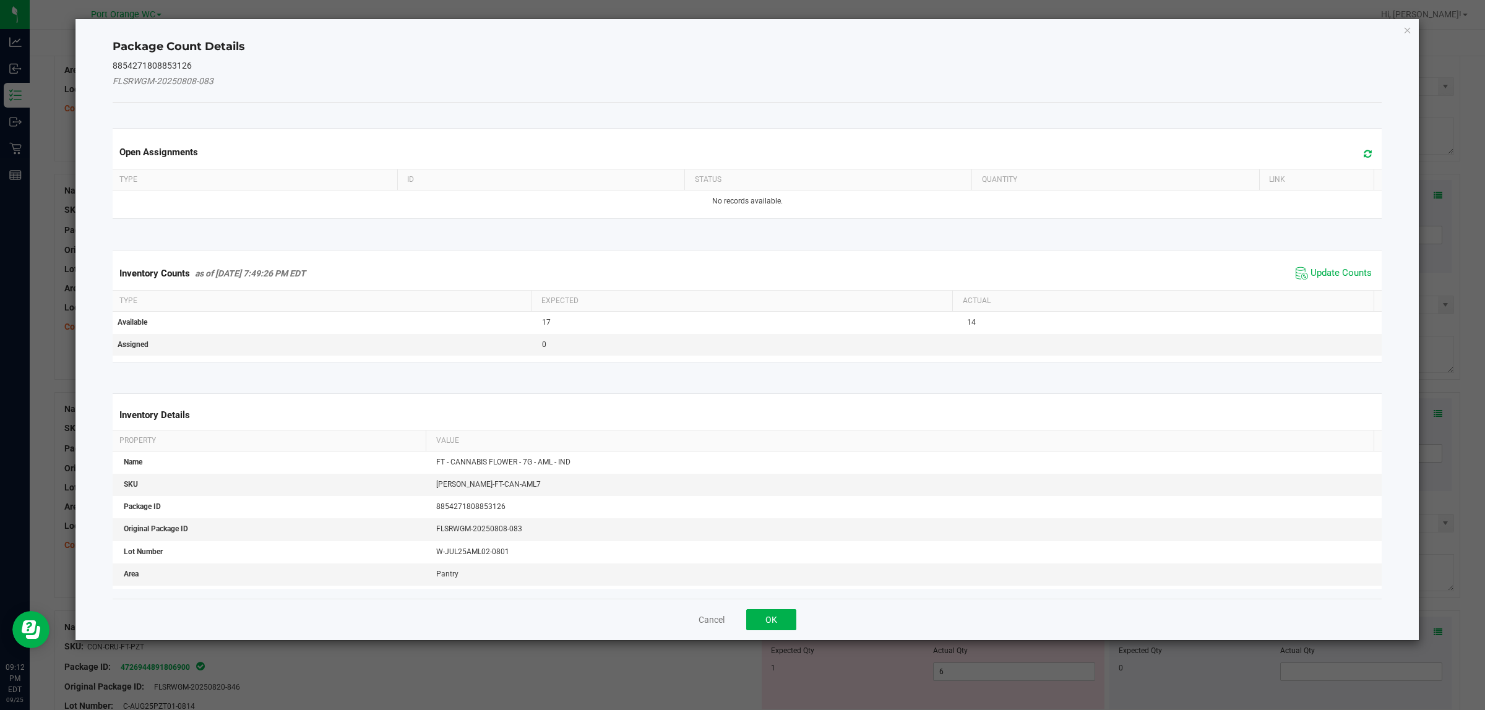
click at [740, 267] on span "Update Counts" at bounding box center [1334, 273] width 82 height 19
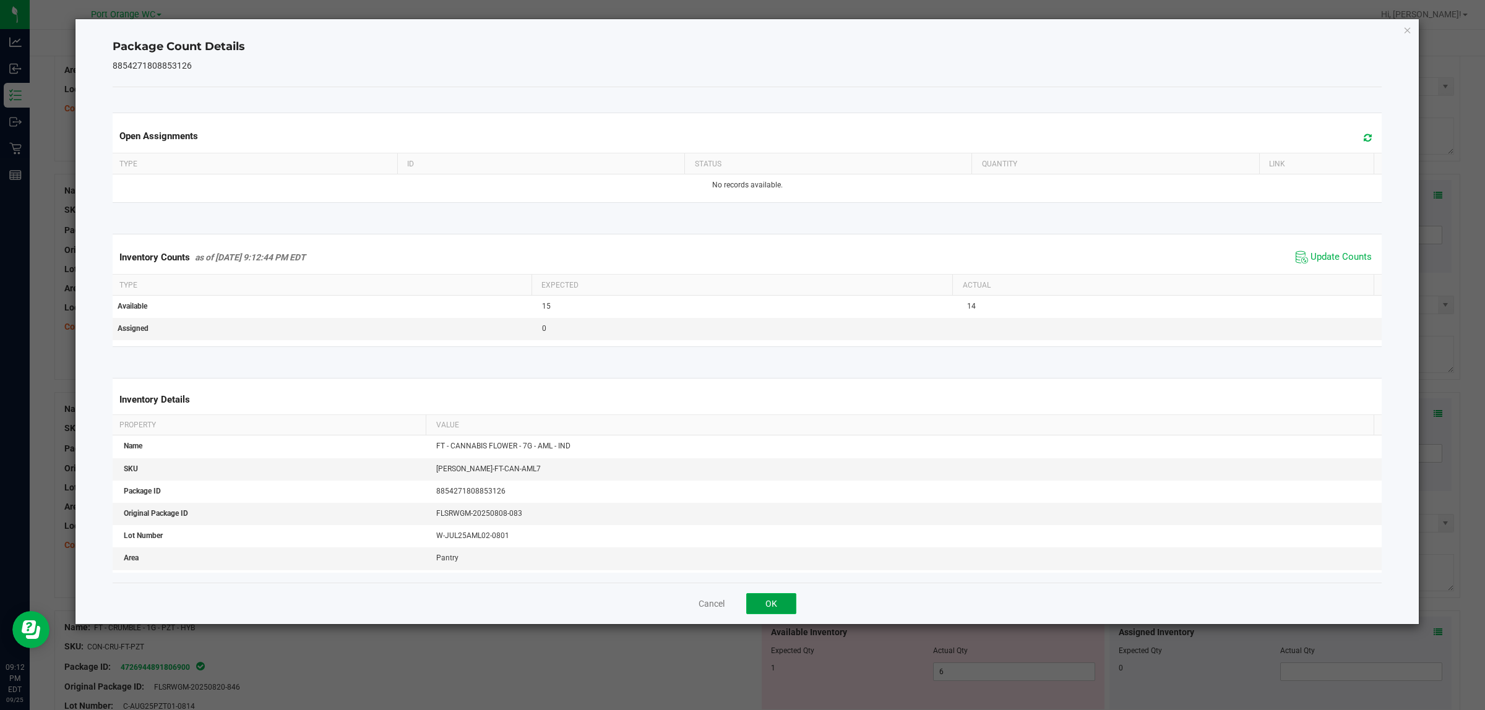
click at [740, 599] on button "OK" at bounding box center [771, 603] width 50 height 21
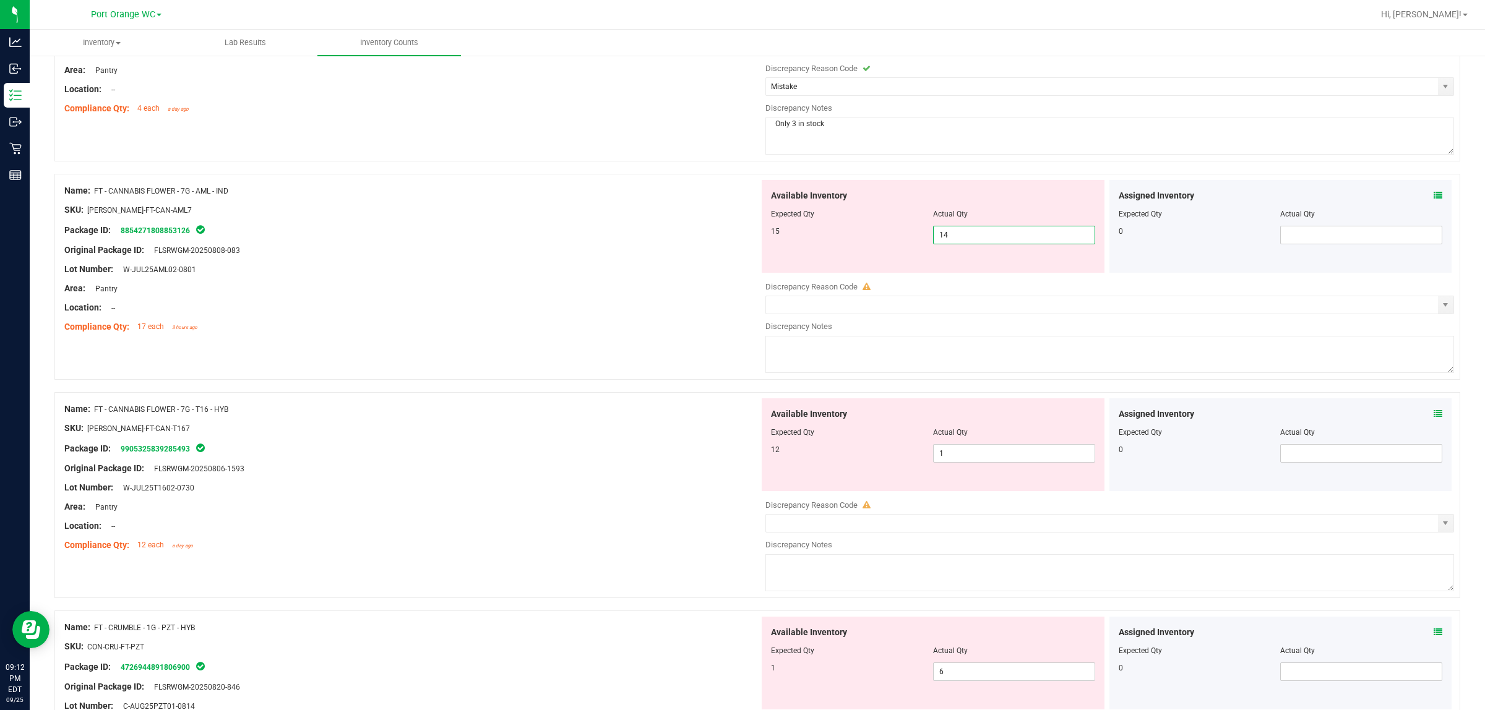
click at [740, 244] on span "14 14" at bounding box center [1014, 235] width 162 height 19
type input "15"
drag, startPoint x: 537, startPoint y: 308, endPoint x: 551, endPoint y: 307, distance: 14.2
click at [542, 308] on div "Location: --" at bounding box center [411, 307] width 695 height 13
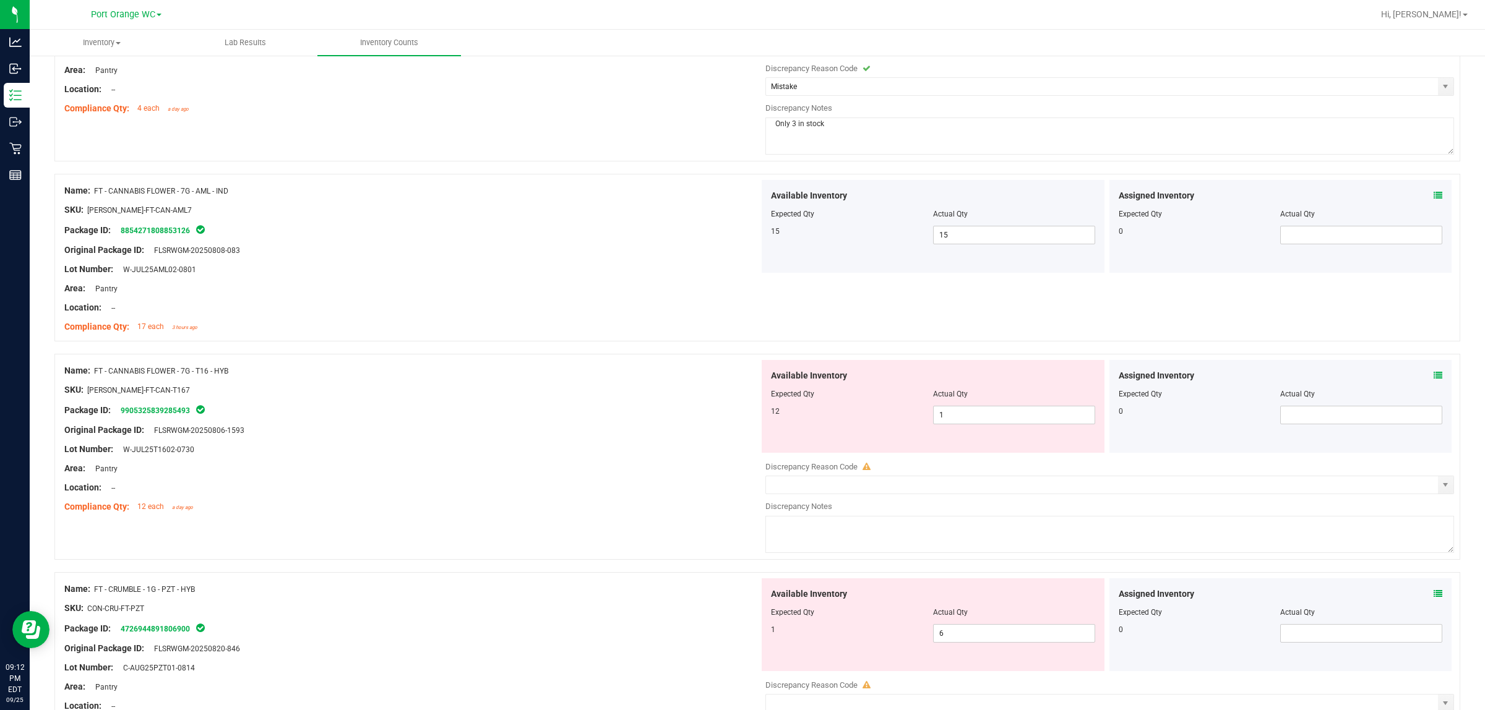
scroll to position [541, 0]
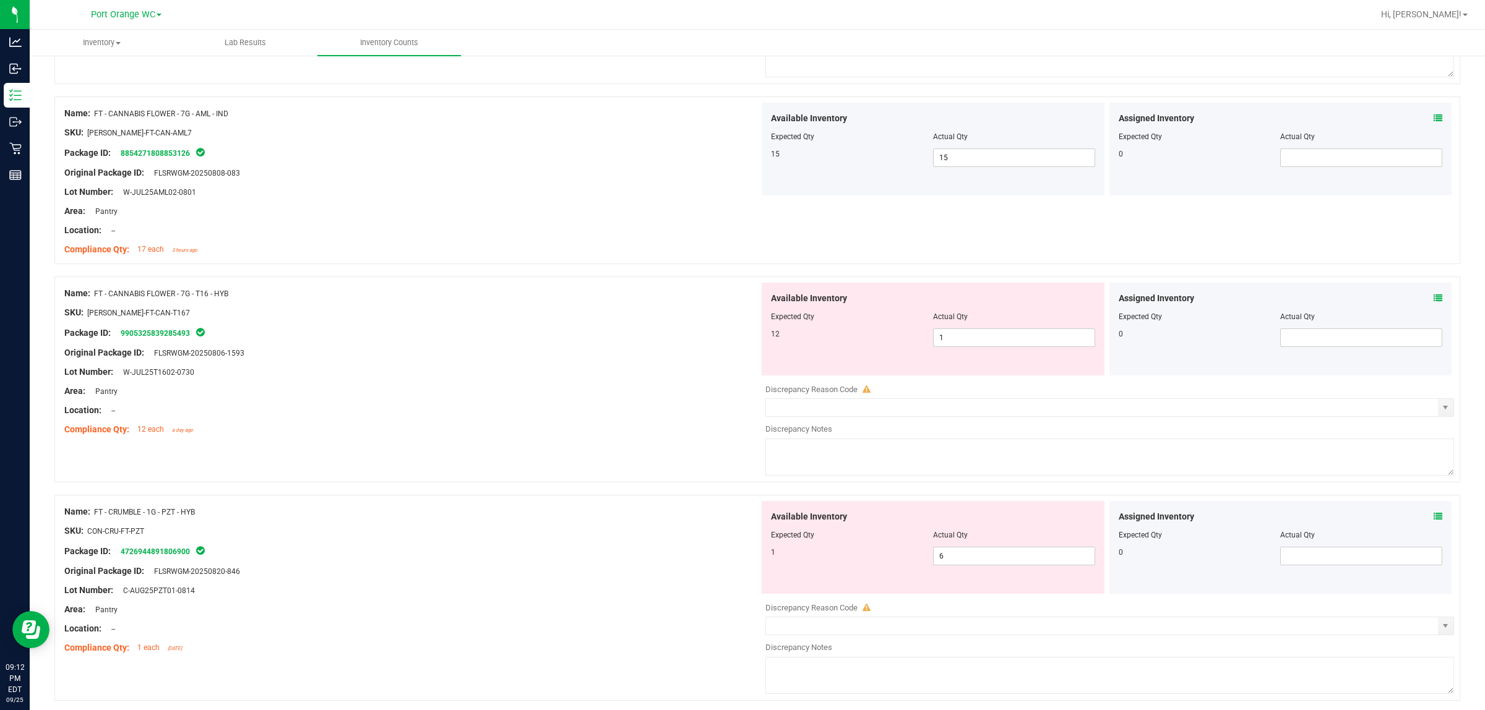
click at [740, 298] on icon at bounding box center [1438, 298] width 9 height 9
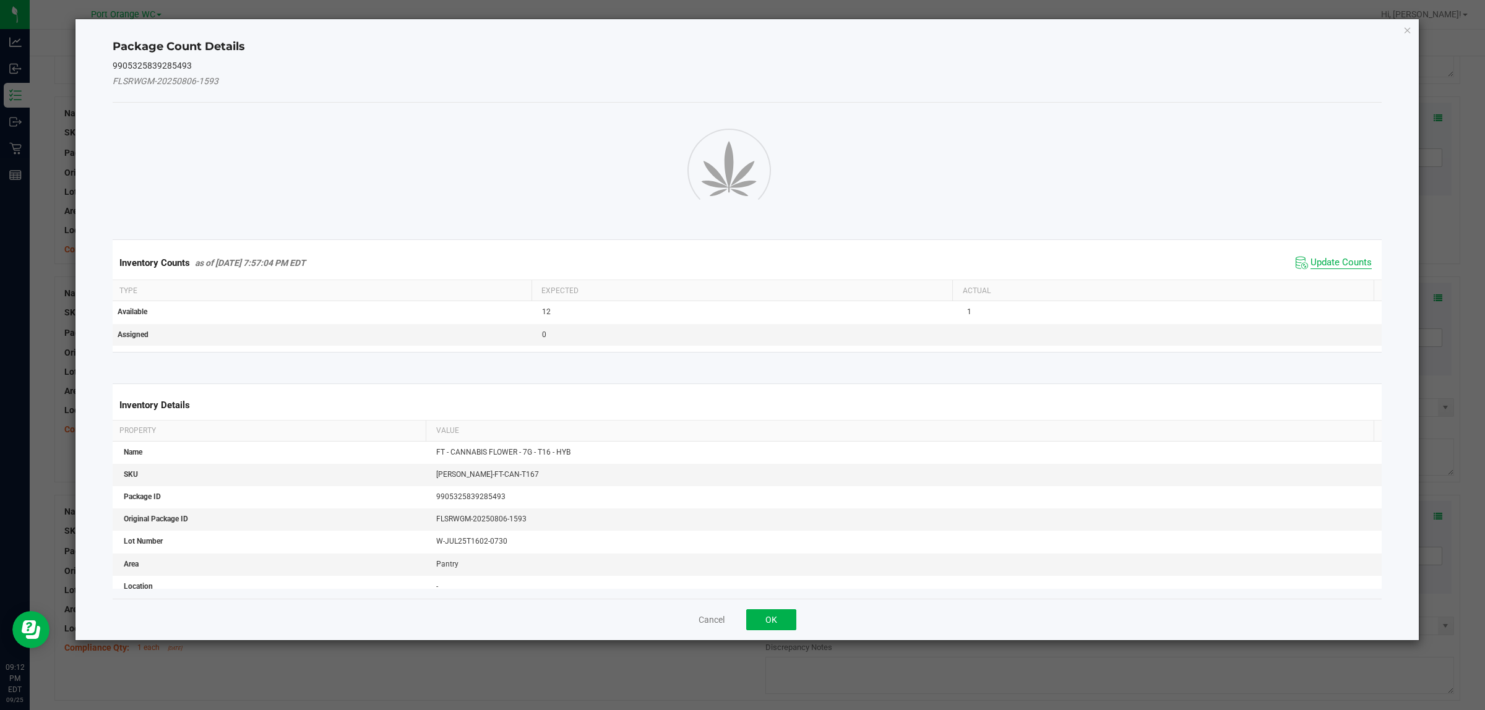
click at [740, 269] on span "Update Counts" at bounding box center [1340, 263] width 61 height 12
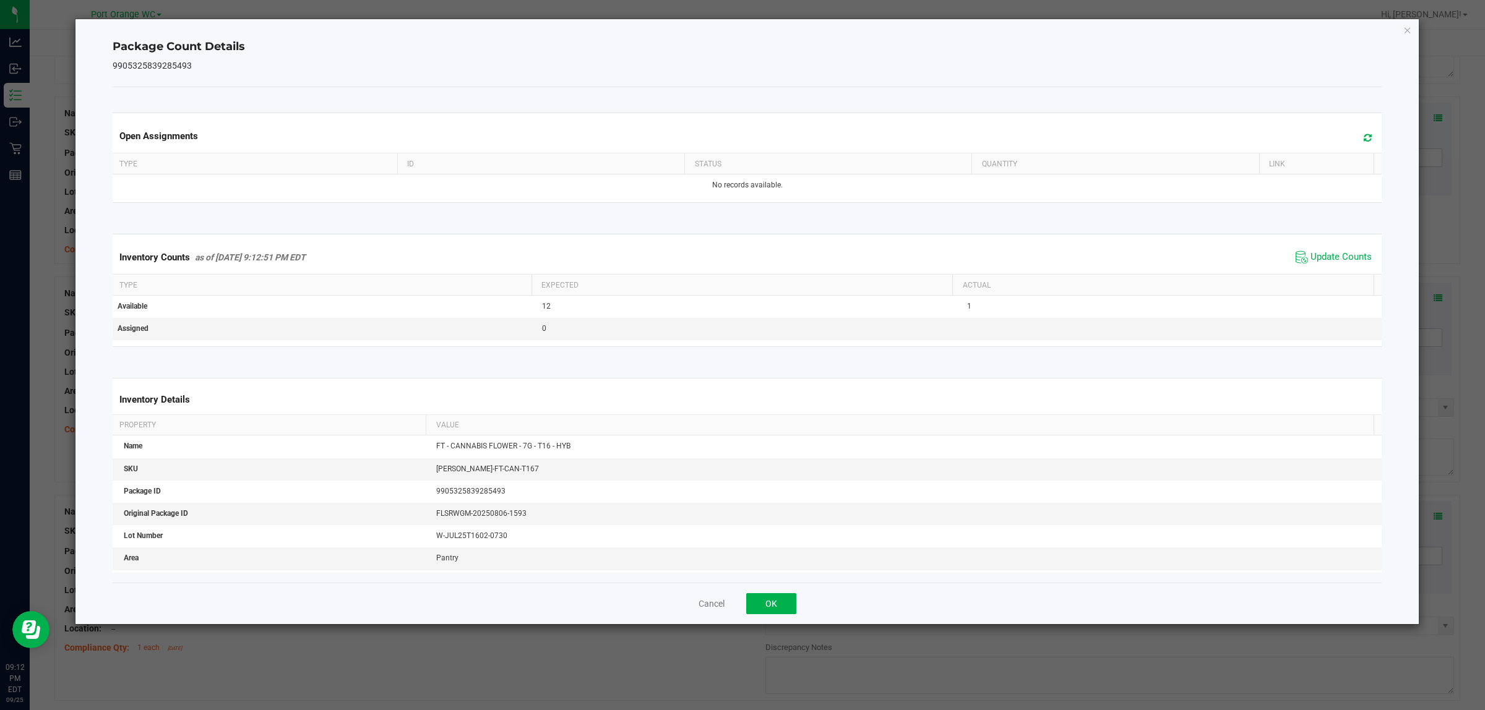
click at [740, 617] on div "Cancel OK" at bounding box center [748, 603] width 1270 height 41
click at [740, 611] on button "OK" at bounding box center [771, 603] width 50 height 21
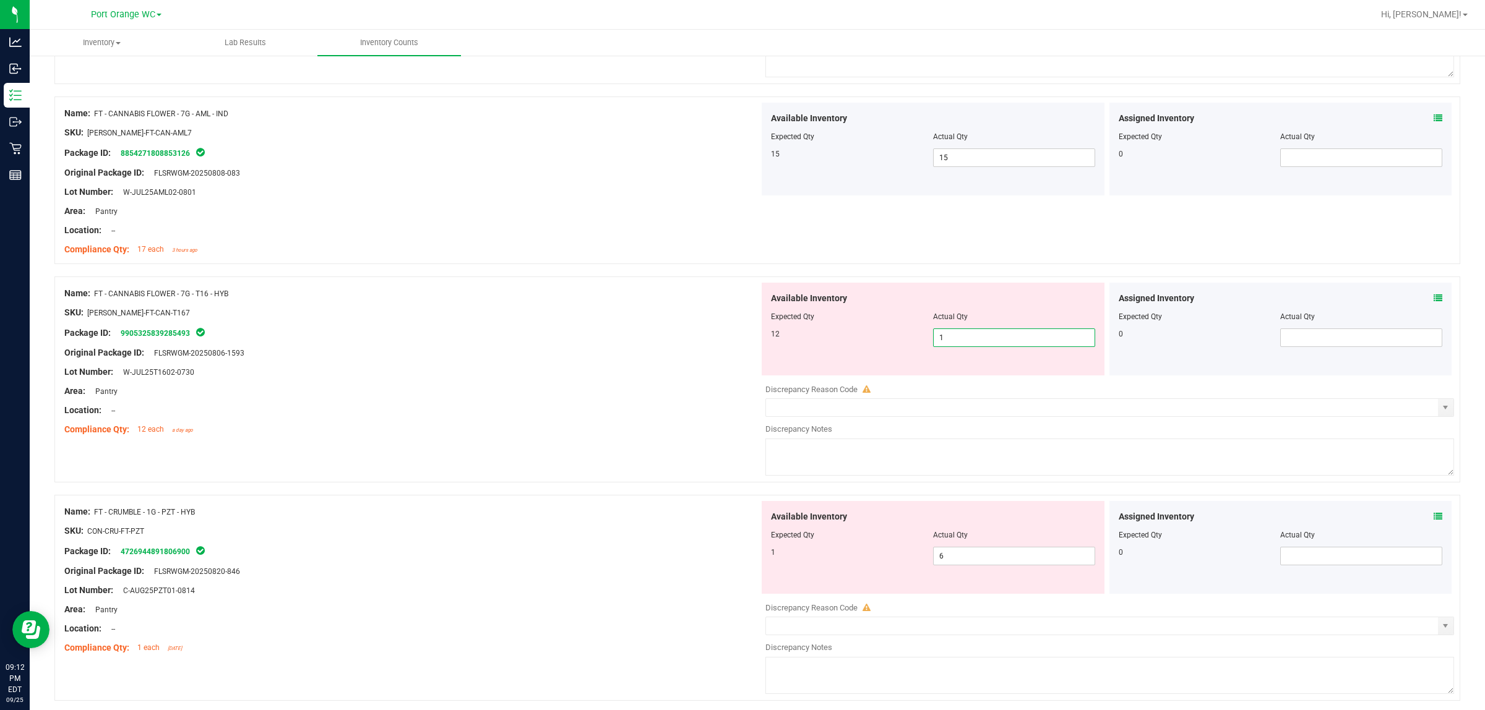
click at [740, 341] on span "1 1" at bounding box center [1014, 338] width 162 height 19
type input "12"
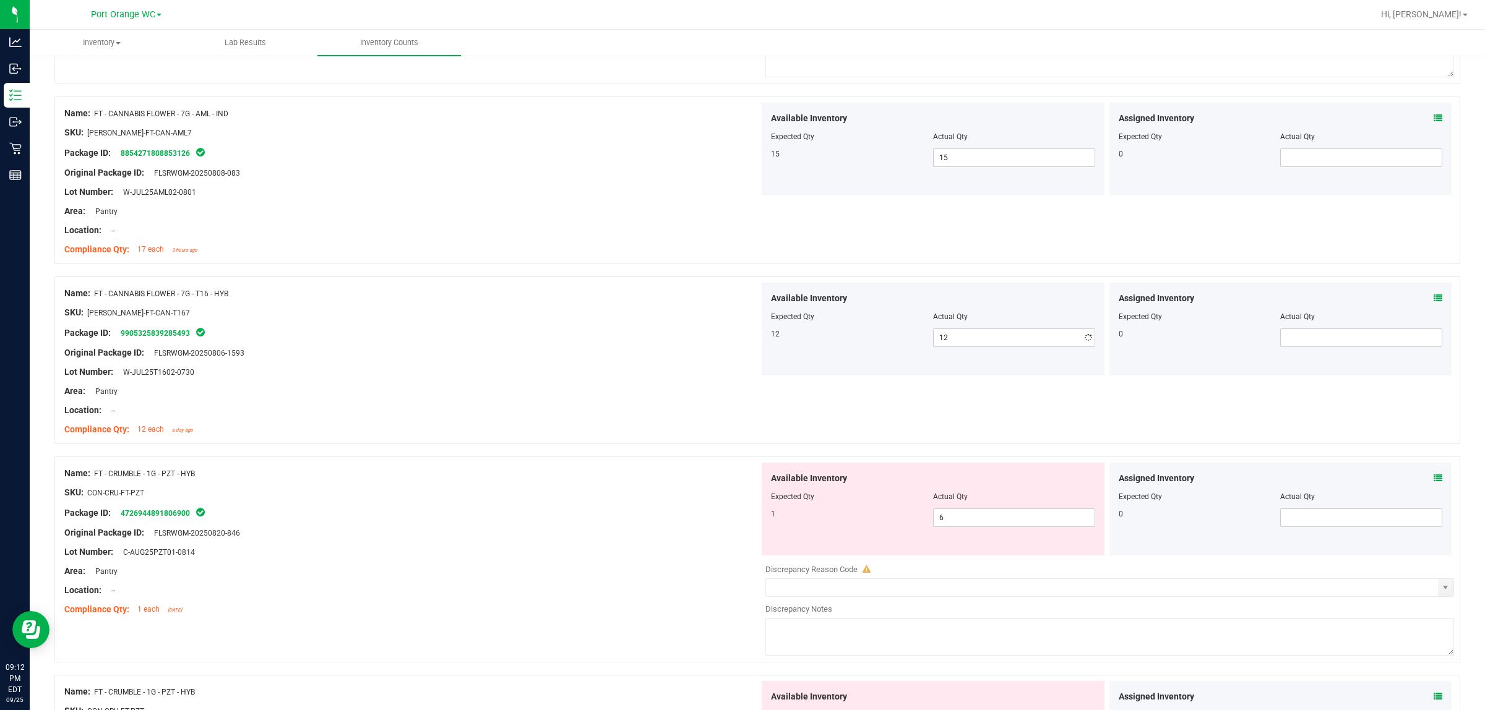
click at [728, 387] on div "Area: Pantry" at bounding box center [411, 391] width 695 height 13
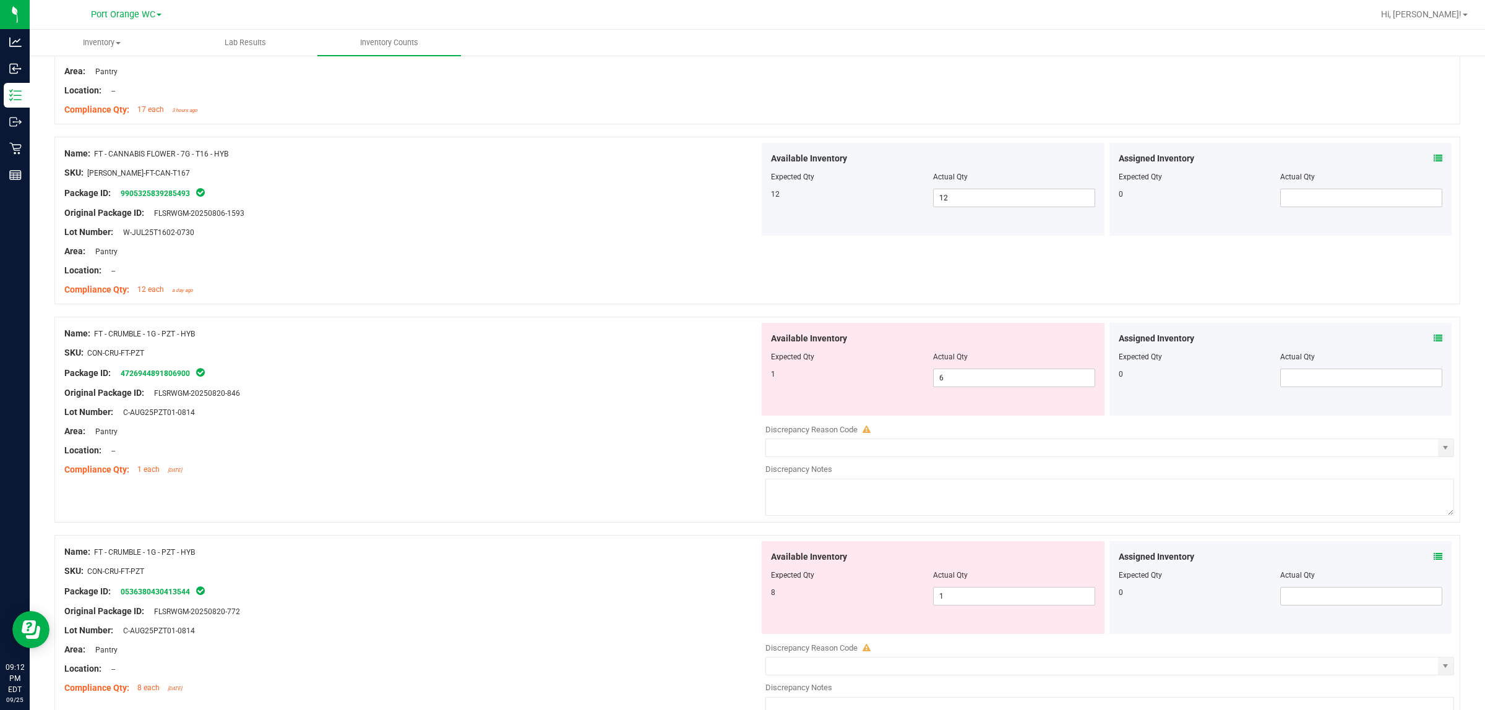
scroll to position [696, 0]
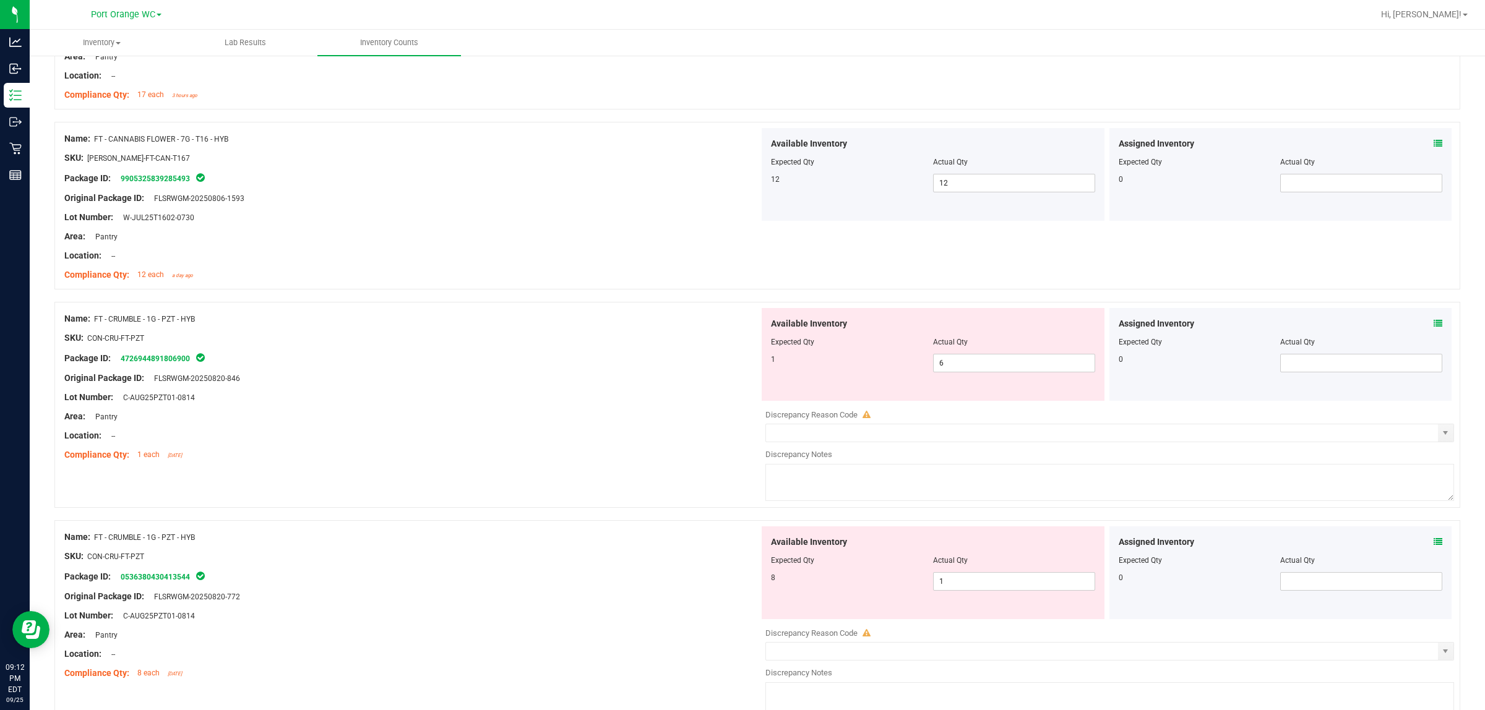
click at [740, 320] on icon at bounding box center [1438, 323] width 9 height 9
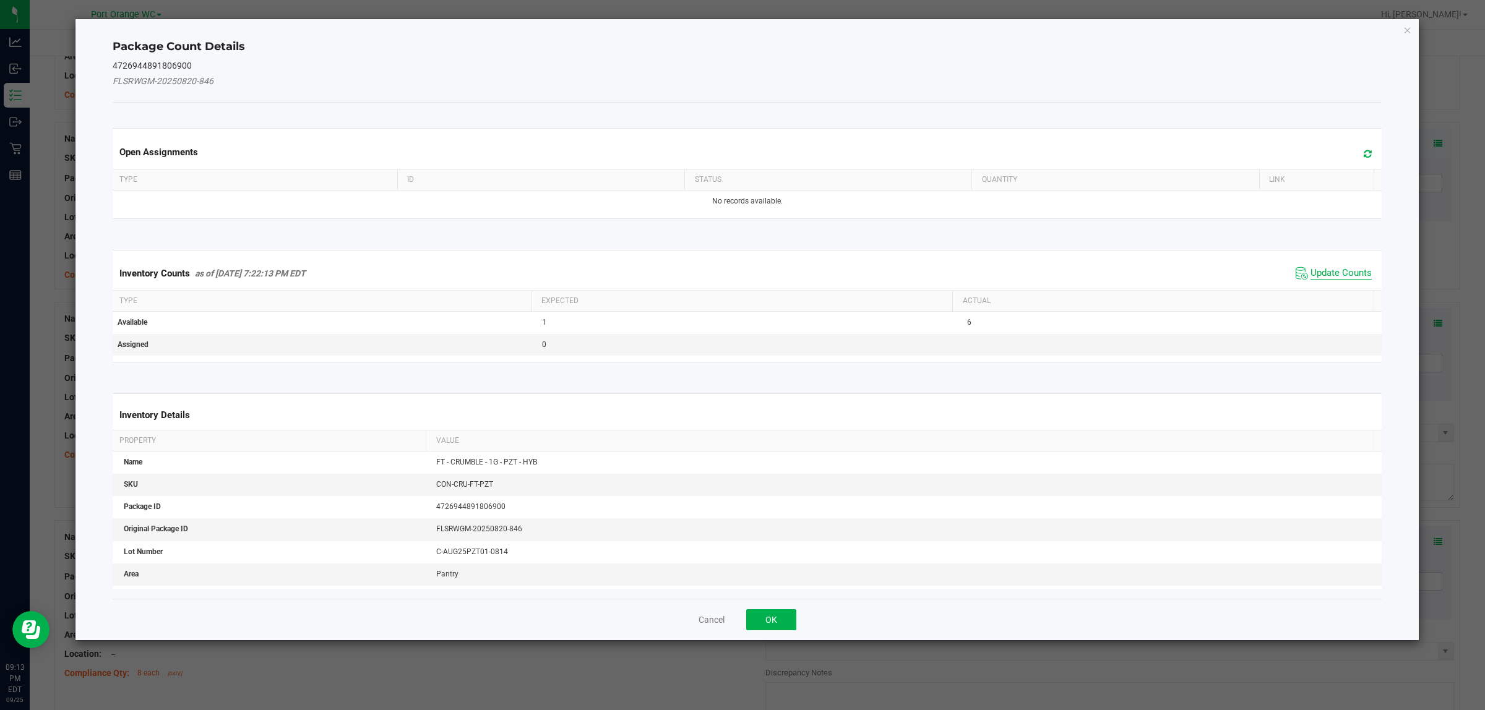
click at [740, 270] on span "Update Counts" at bounding box center [1340, 273] width 61 height 12
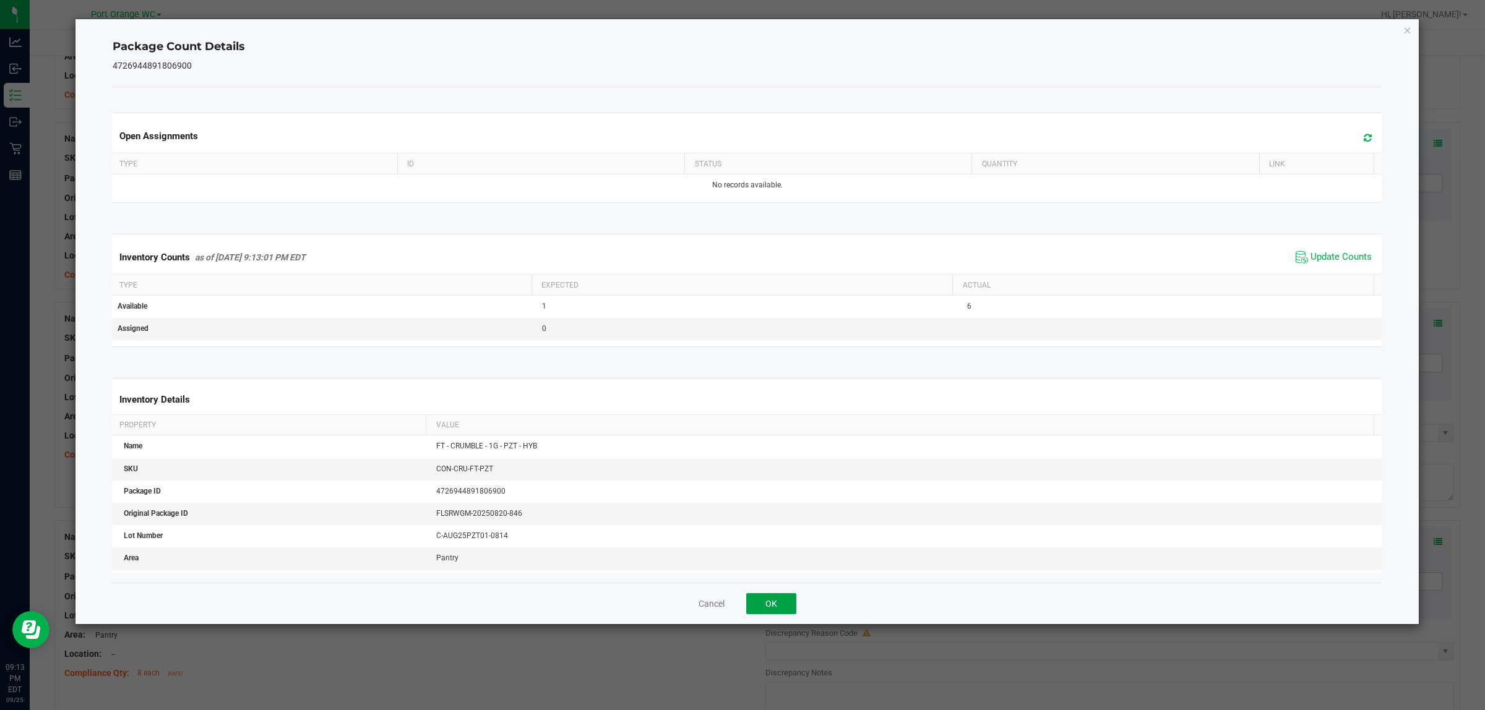
drag, startPoint x: 771, startPoint y: 599, endPoint x: 785, endPoint y: 585, distance: 19.3
click at [740, 601] on button "OK" at bounding box center [771, 603] width 50 height 21
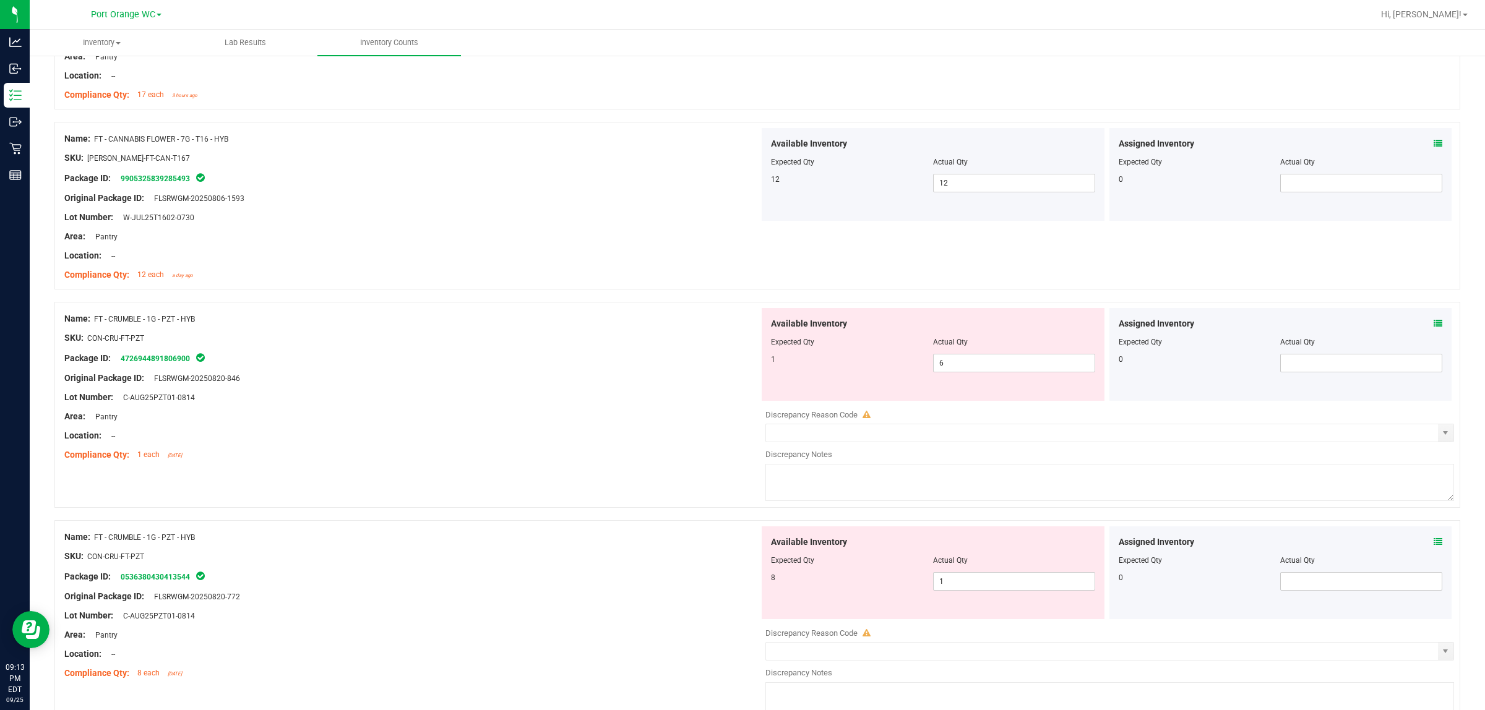
click at [740, 544] on div "Assigned Inventory Expected Qty Actual Qty 0" at bounding box center [1280, 573] width 343 height 93
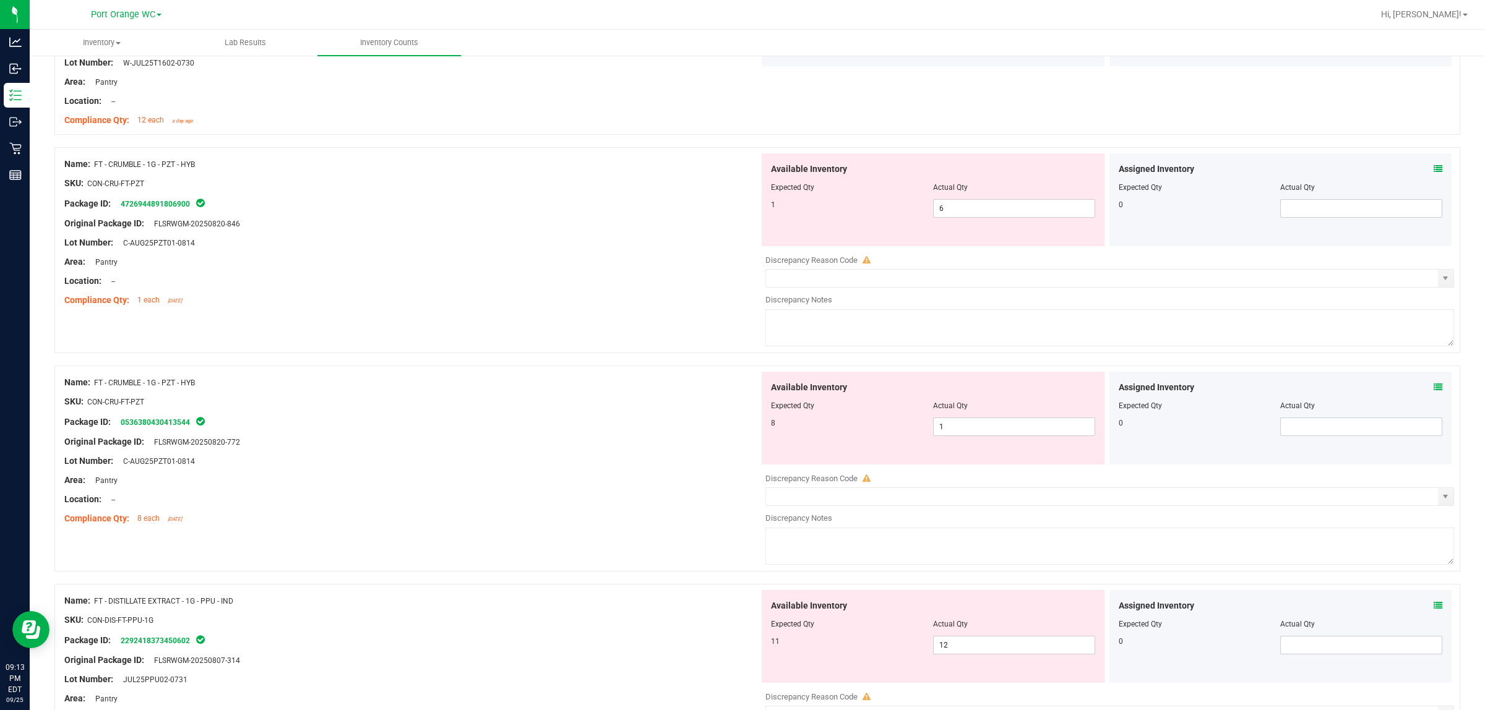
scroll to position [773, 0]
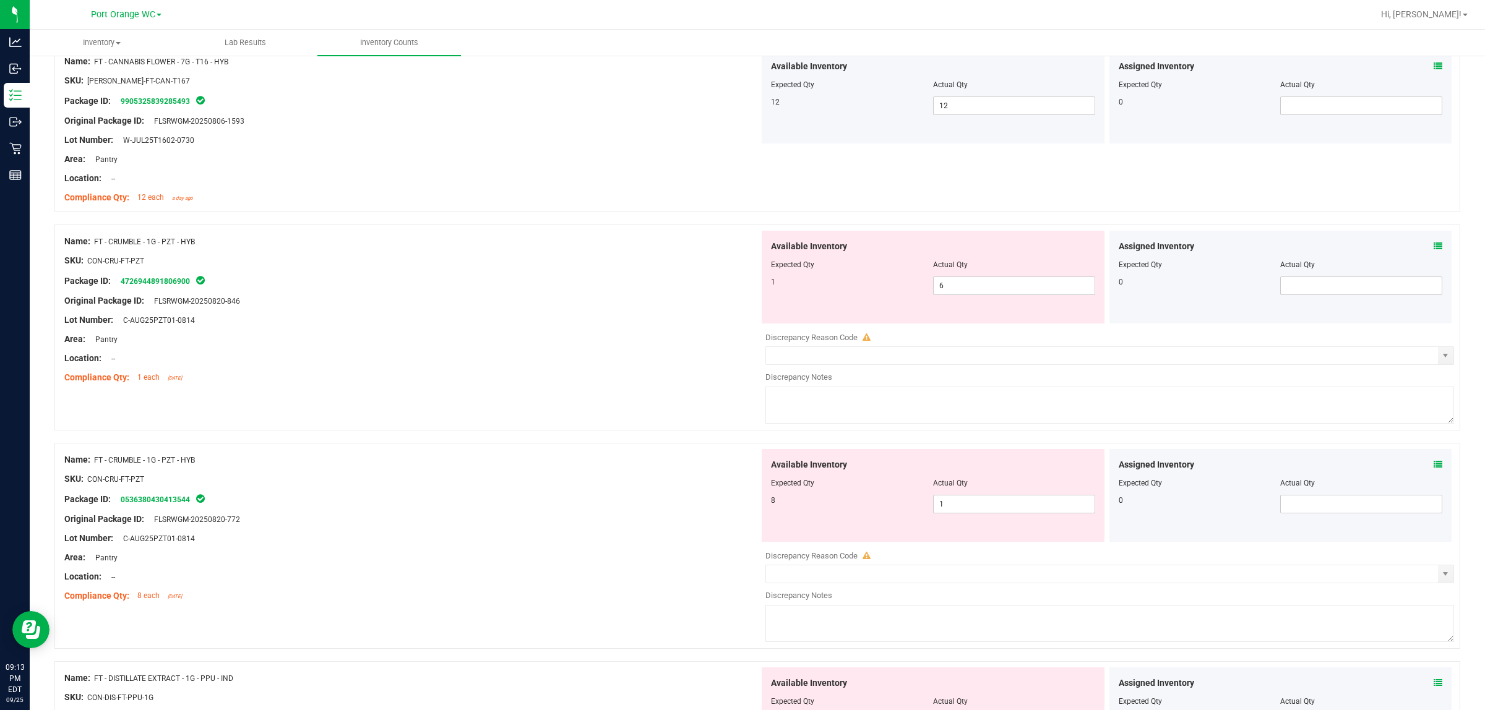
click at [740, 469] on icon at bounding box center [1438, 464] width 9 height 9
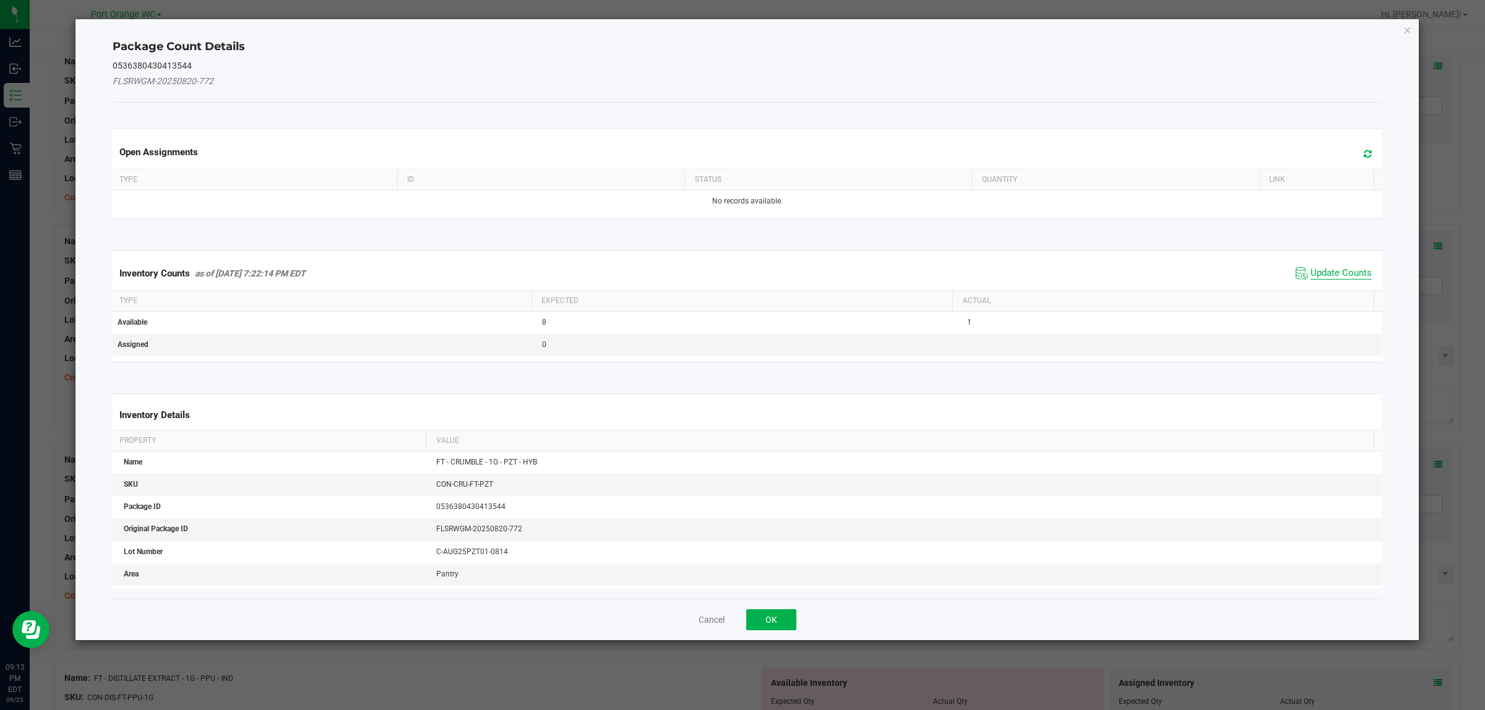
click at [740, 267] on span "Update Counts" at bounding box center [1340, 273] width 61 height 12
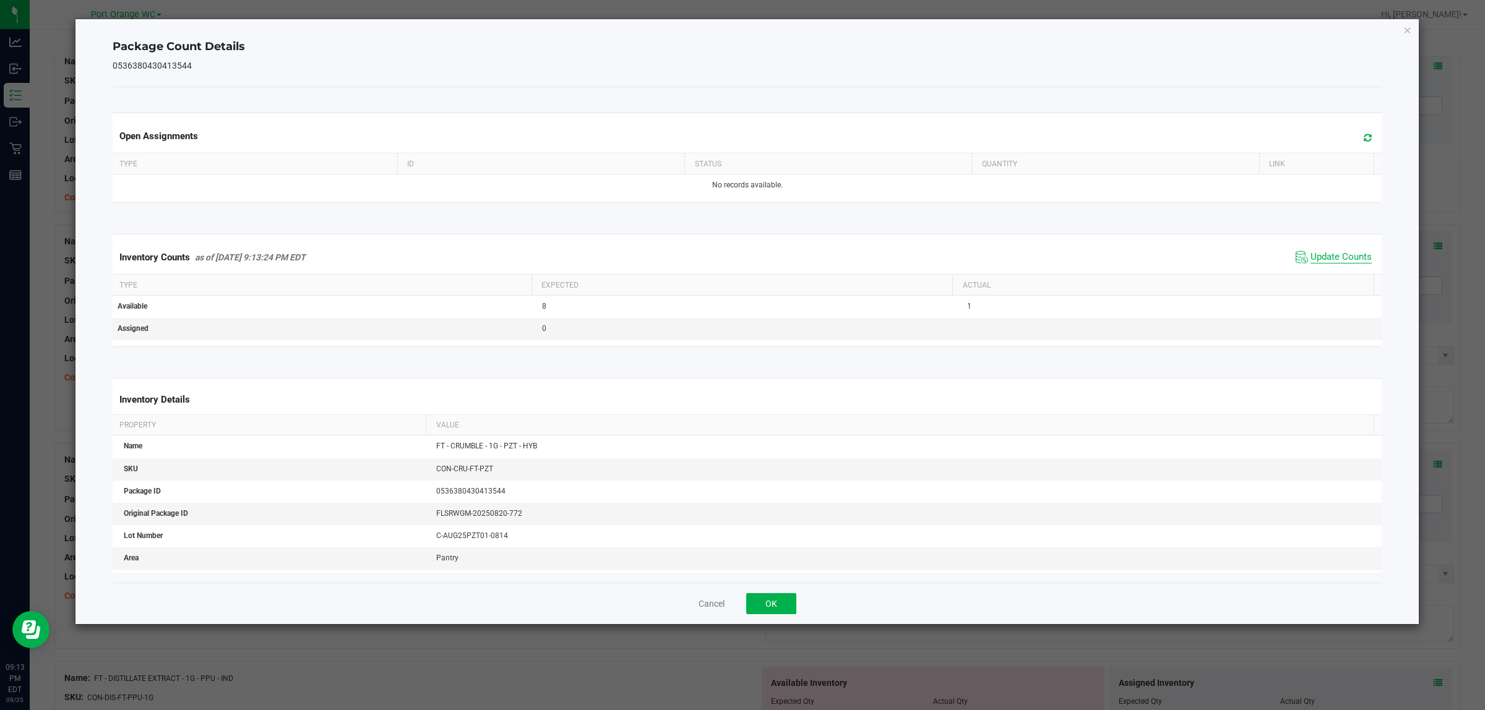
click at [740, 257] on span "Update Counts" at bounding box center [1340, 257] width 61 height 12
click at [740, 608] on button "OK" at bounding box center [771, 603] width 50 height 21
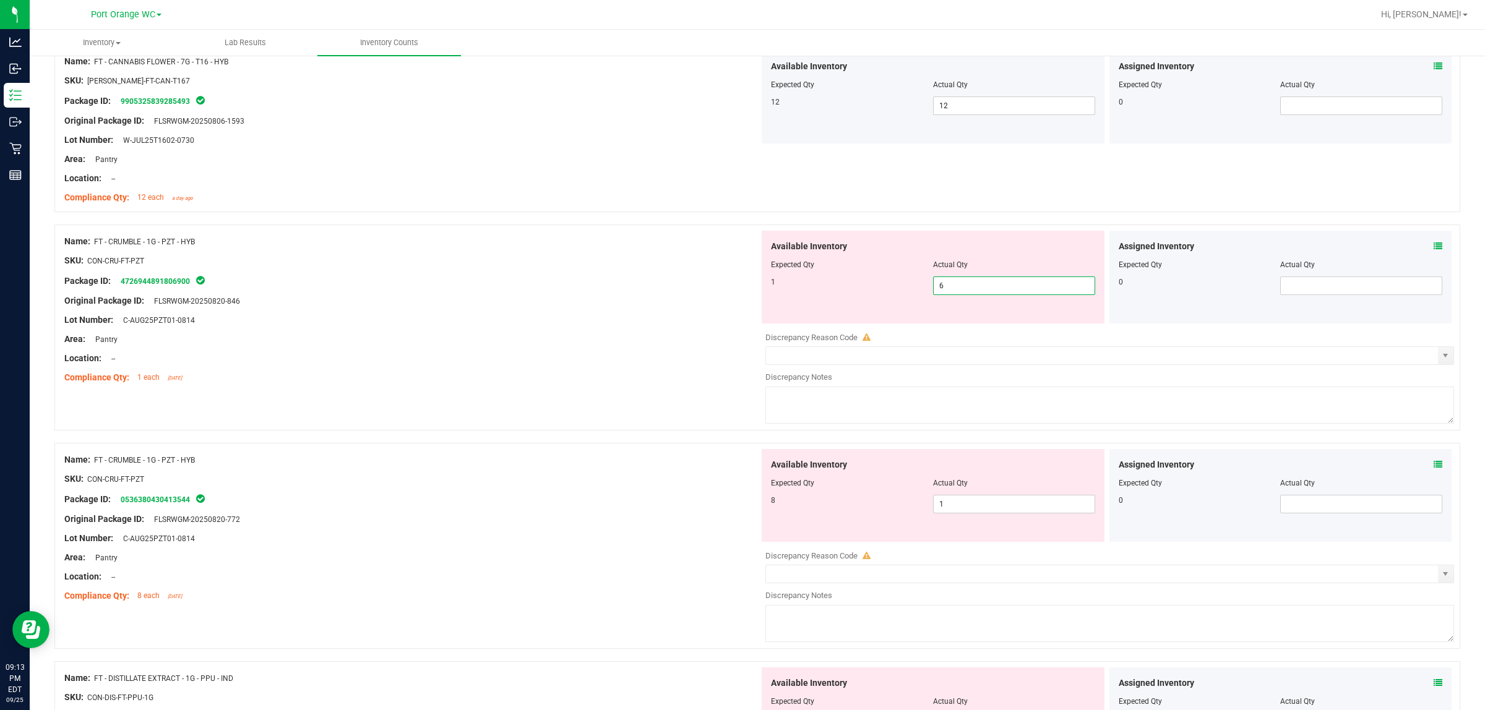
click at [740, 286] on span "6 6" at bounding box center [1014, 286] width 162 height 19
click at [740, 286] on input "6" at bounding box center [1014, 285] width 161 height 17
type input "1"
drag, startPoint x: 710, startPoint y: 317, endPoint x: 1093, endPoint y: 412, distance: 393.9
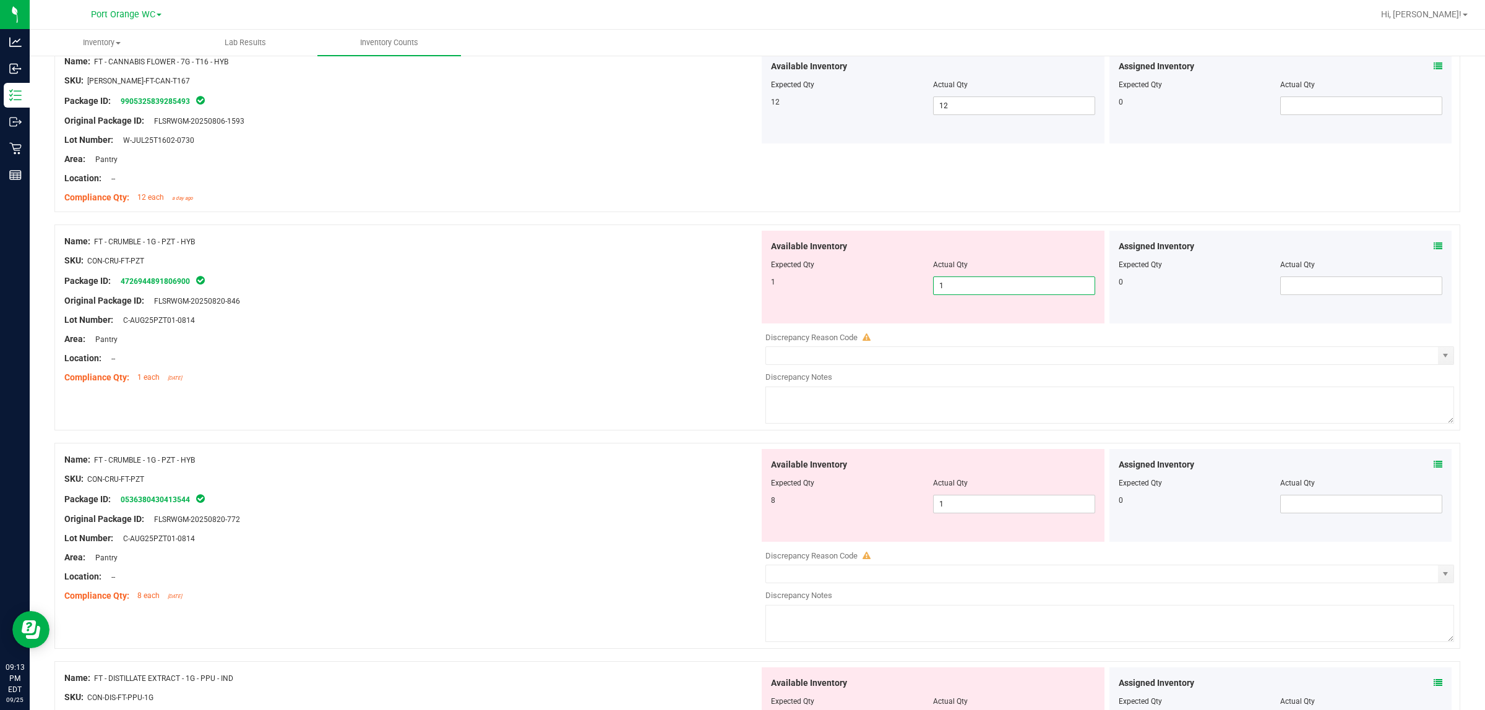
click at [740, 325] on div "Name: FT - CRUMBLE - 1G - PZT - HYB SKU: CON-CRU-FT-PZT Package ID: 47269448918…" at bounding box center [757, 328] width 1406 height 206
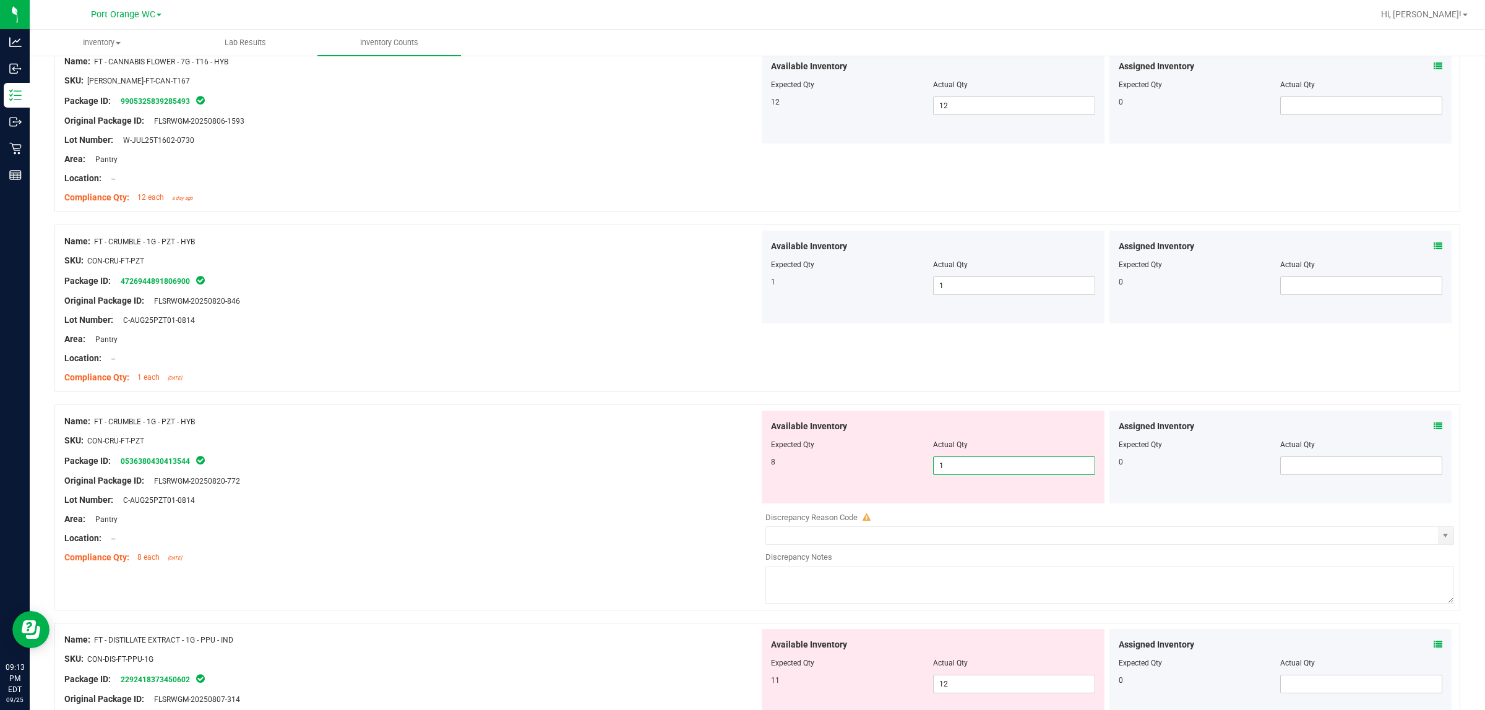
click at [740, 465] on span "1 1" at bounding box center [1014, 466] width 162 height 19
click at [740, 465] on input "1" at bounding box center [1014, 465] width 161 height 17
type input "8"
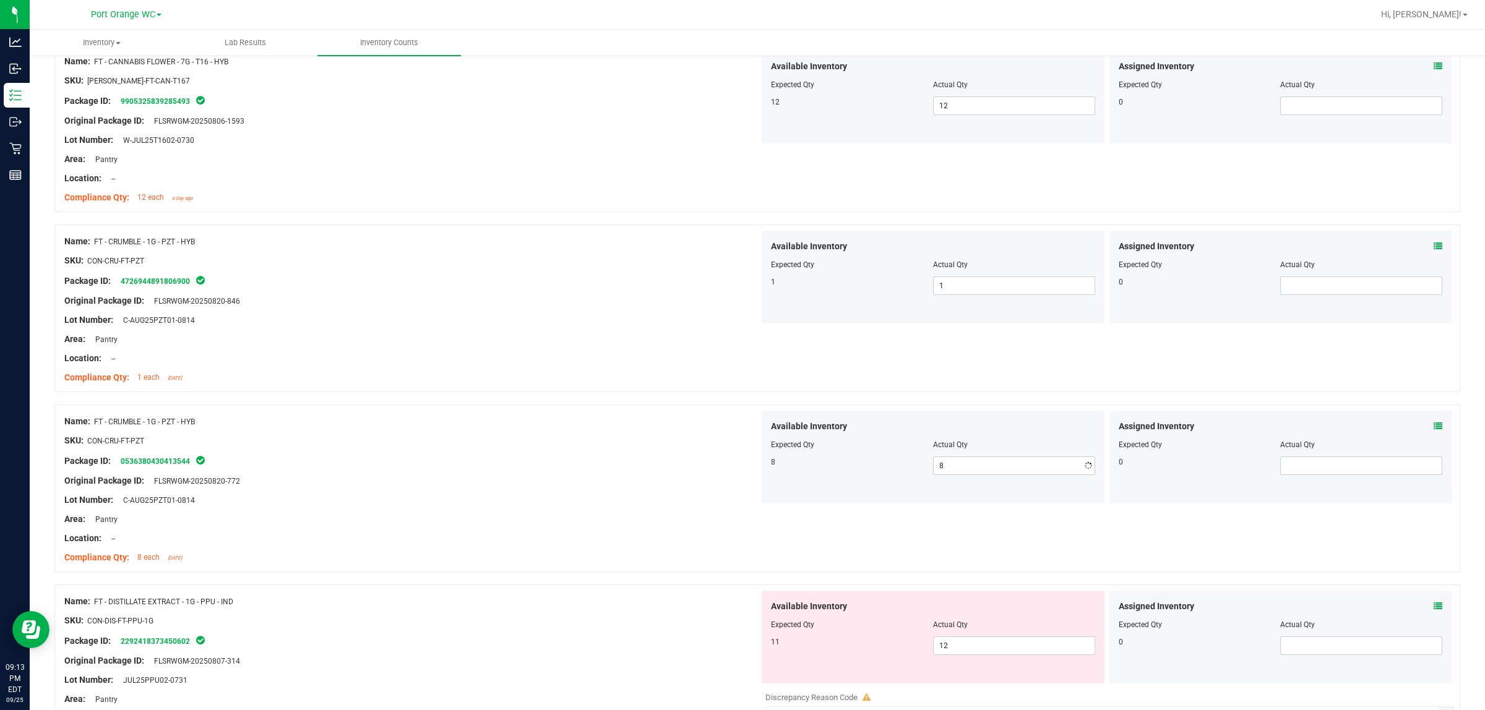
click at [694, 509] on div at bounding box center [411, 510] width 695 height 6
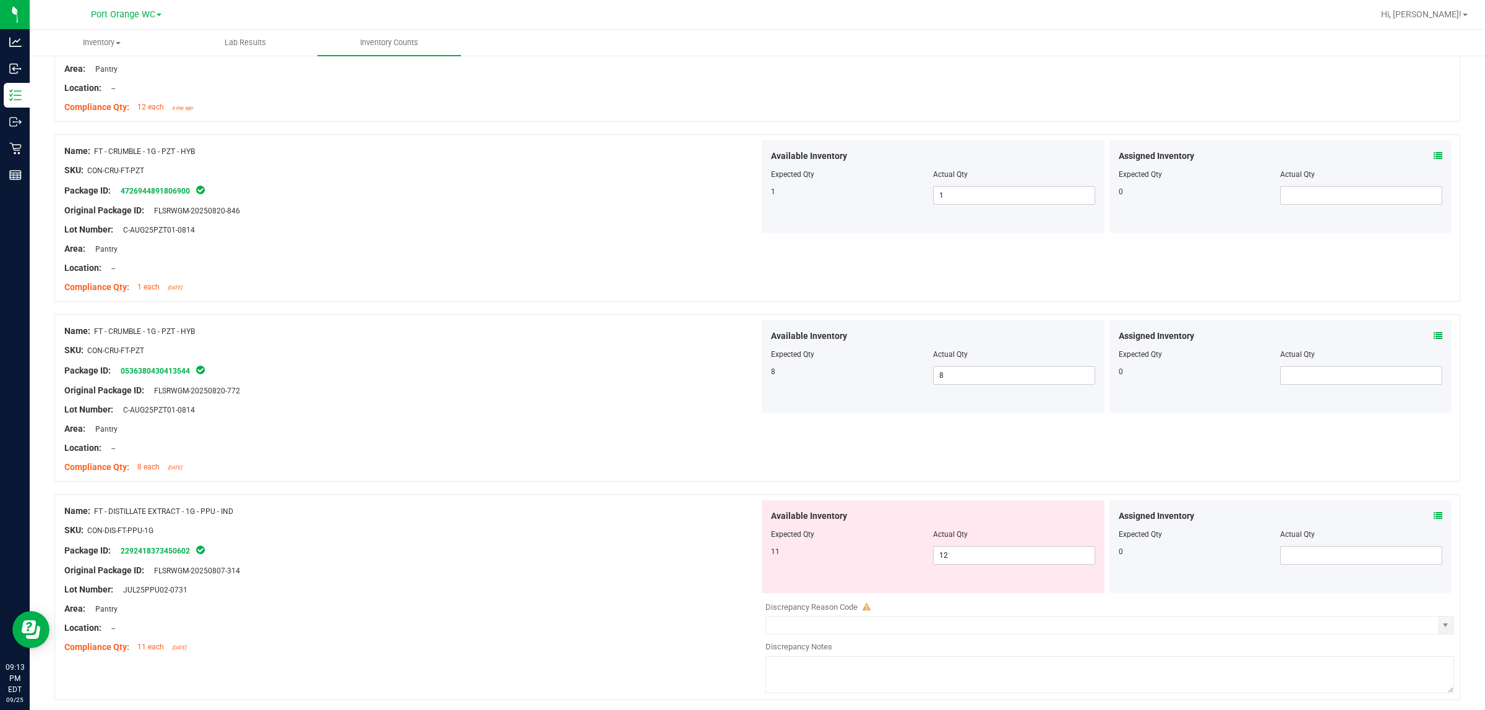
scroll to position [1083, 0]
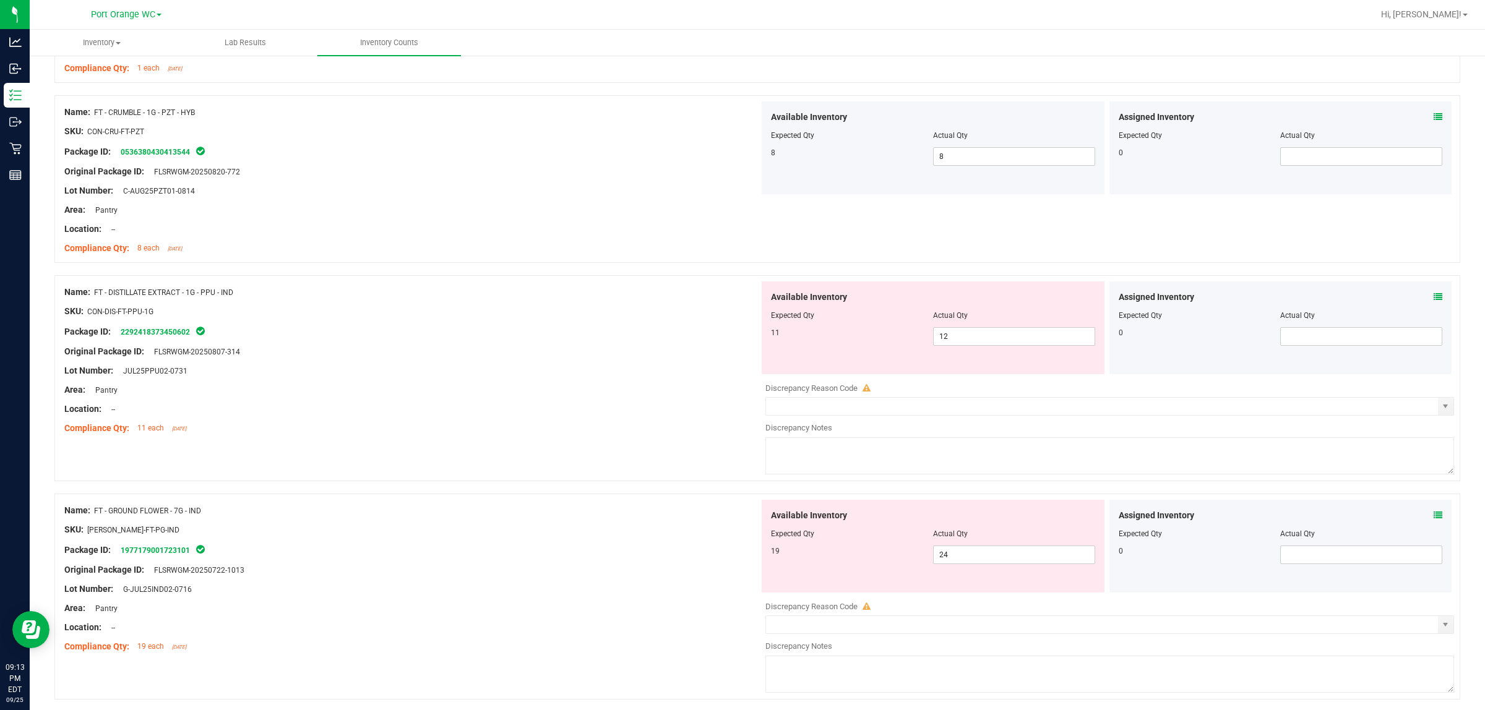
click at [740, 300] on icon at bounding box center [1438, 297] width 9 height 9
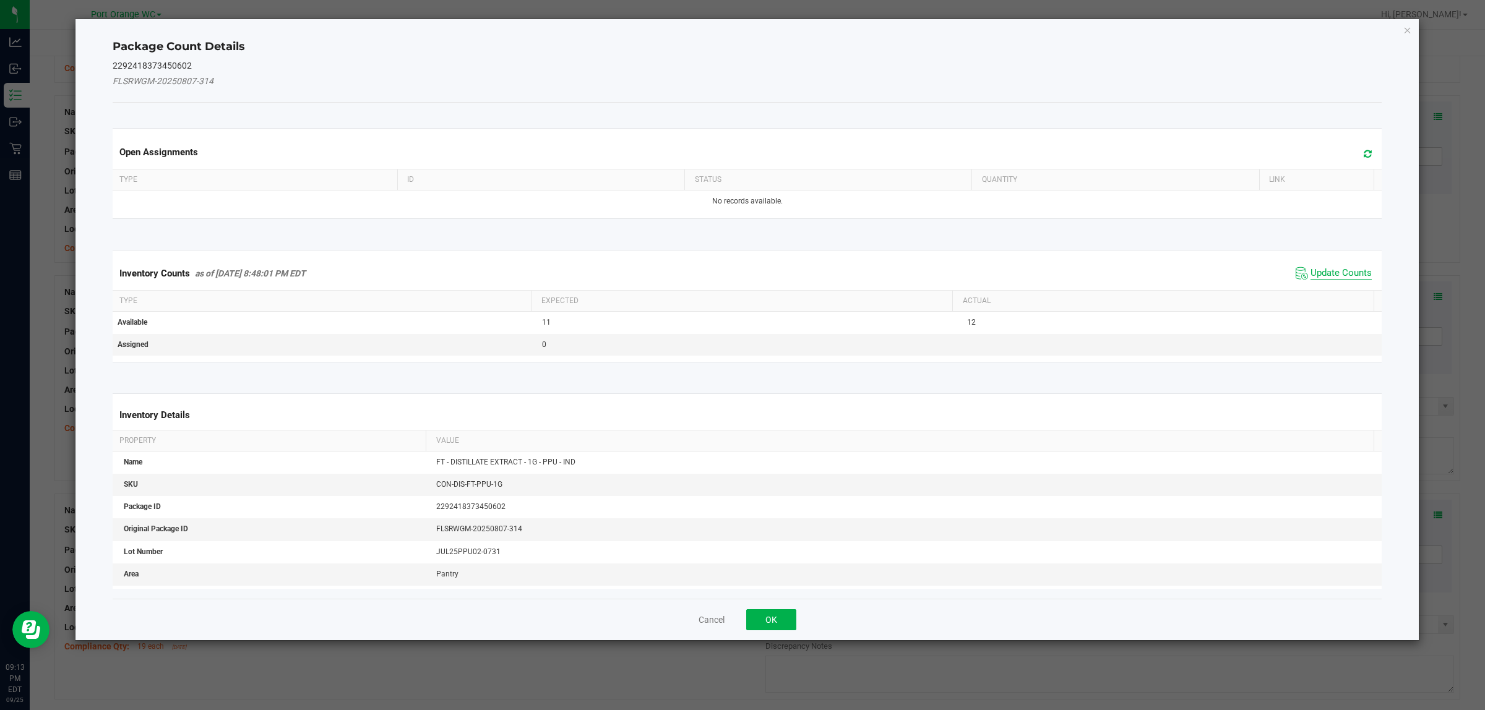
click at [740, 272] on span "Update Counts" at bounding box center [1340, 273] width 61 height 12
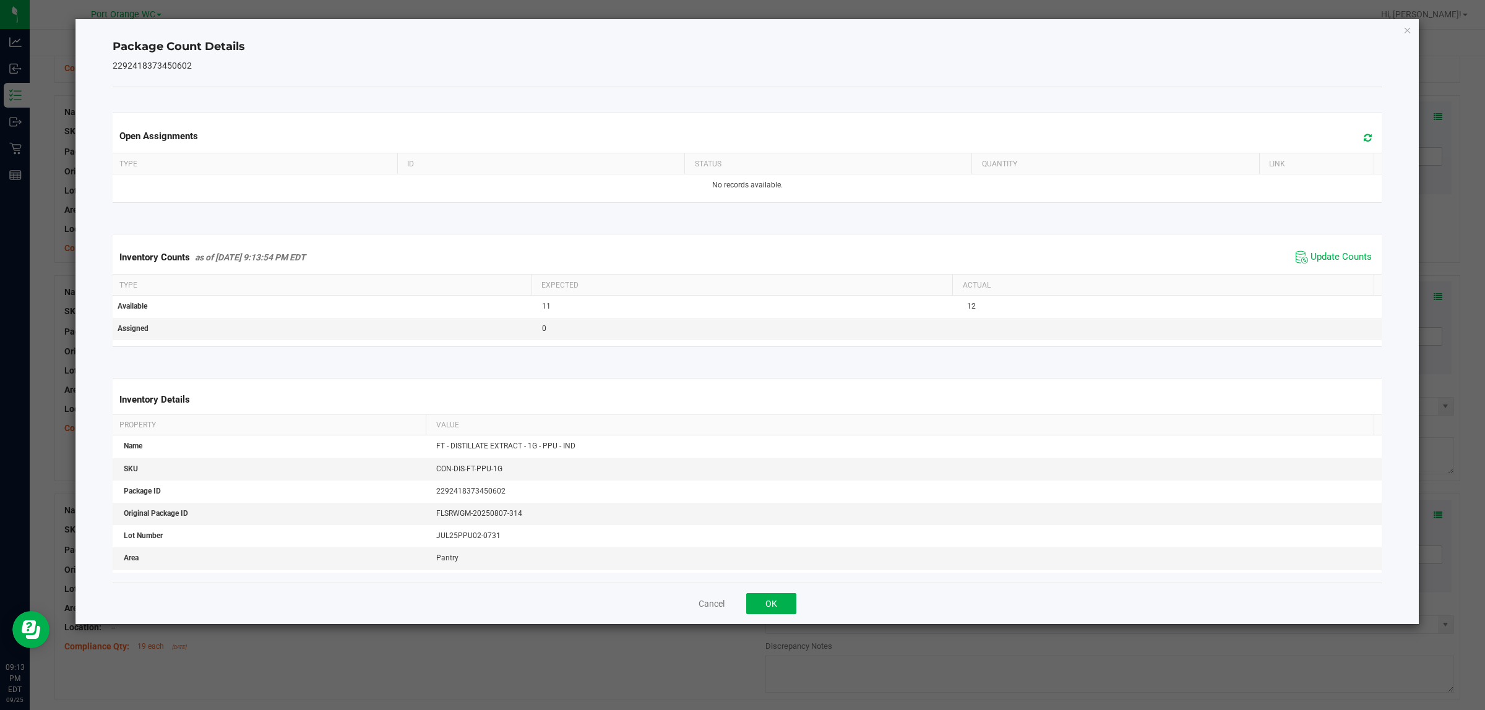
click at [740, 266] on span "Update Counts" at bounding box center [1334, 257] width 82 height 19
click at [740, 598] on button "OK" at bounding box center [771, 603] width 50 height 21
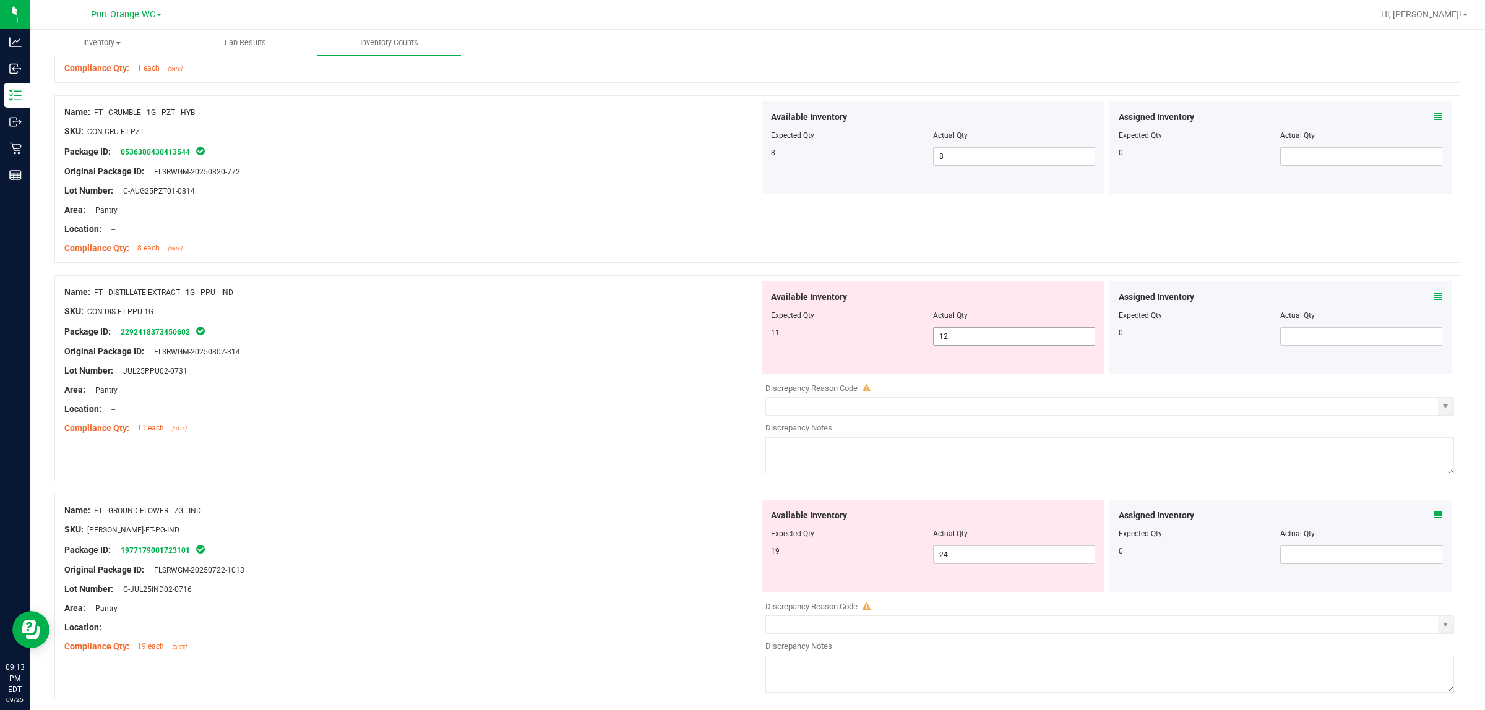
click at [740, 346] on span "12 12" at bounding box center [1014, 336] width 162 height 19
click at [740, 334] on span "12 12" at bounding box center [1014, 336] width 162 height 19
type input "11"
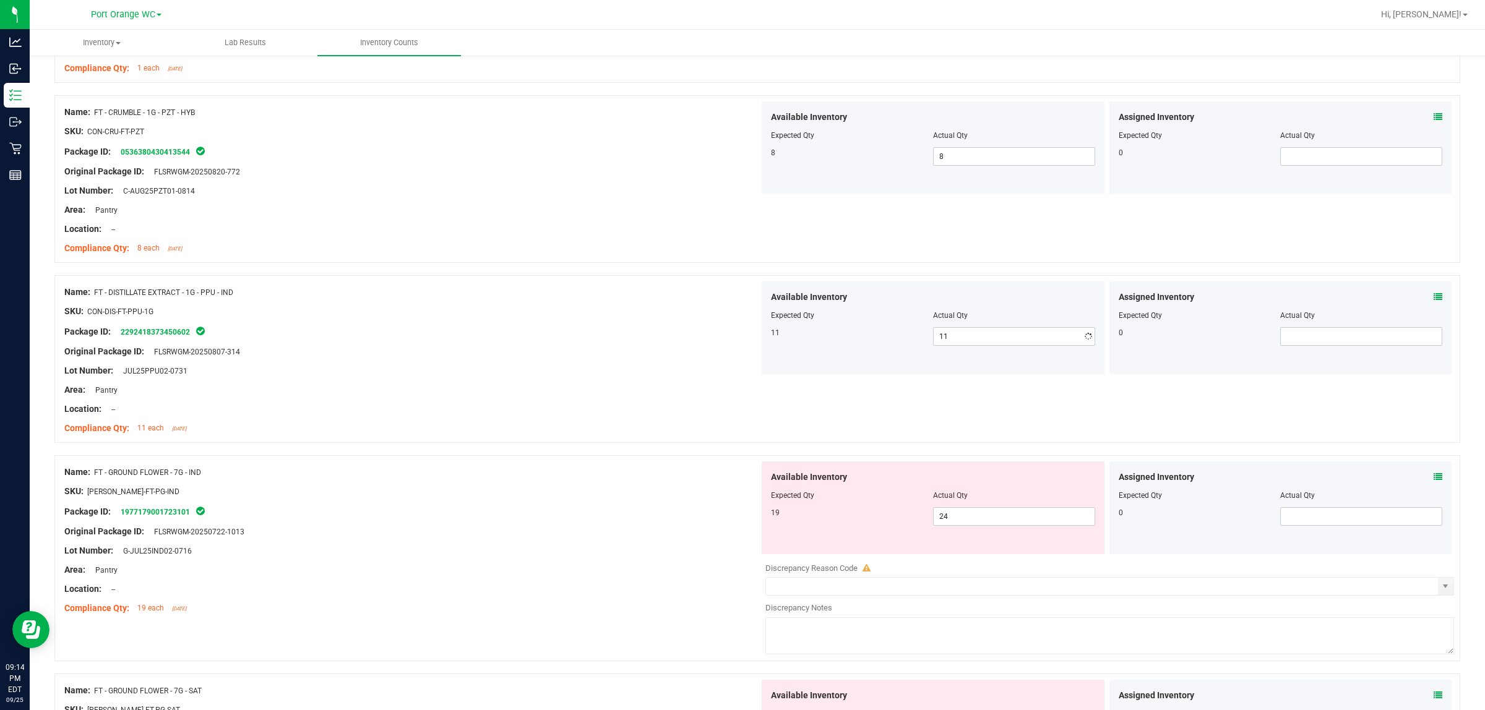
drag, startPoint x: 610, startPoint y: 366, endPoint x: 754, endPoint y: 425, distance: 155.3
click at [611, 364] on div at bounding box center [411, 361] width 695 height 6
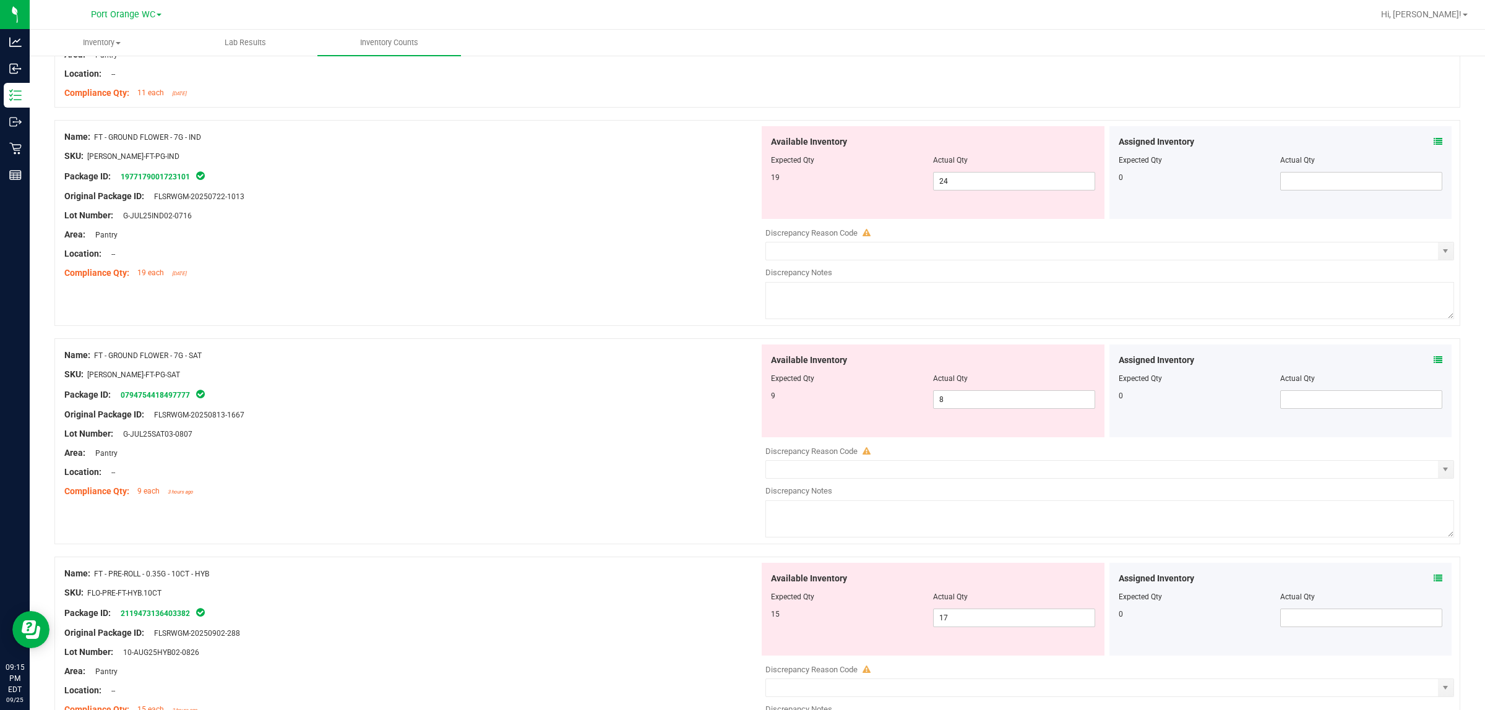
scroll to position [1392, 0]
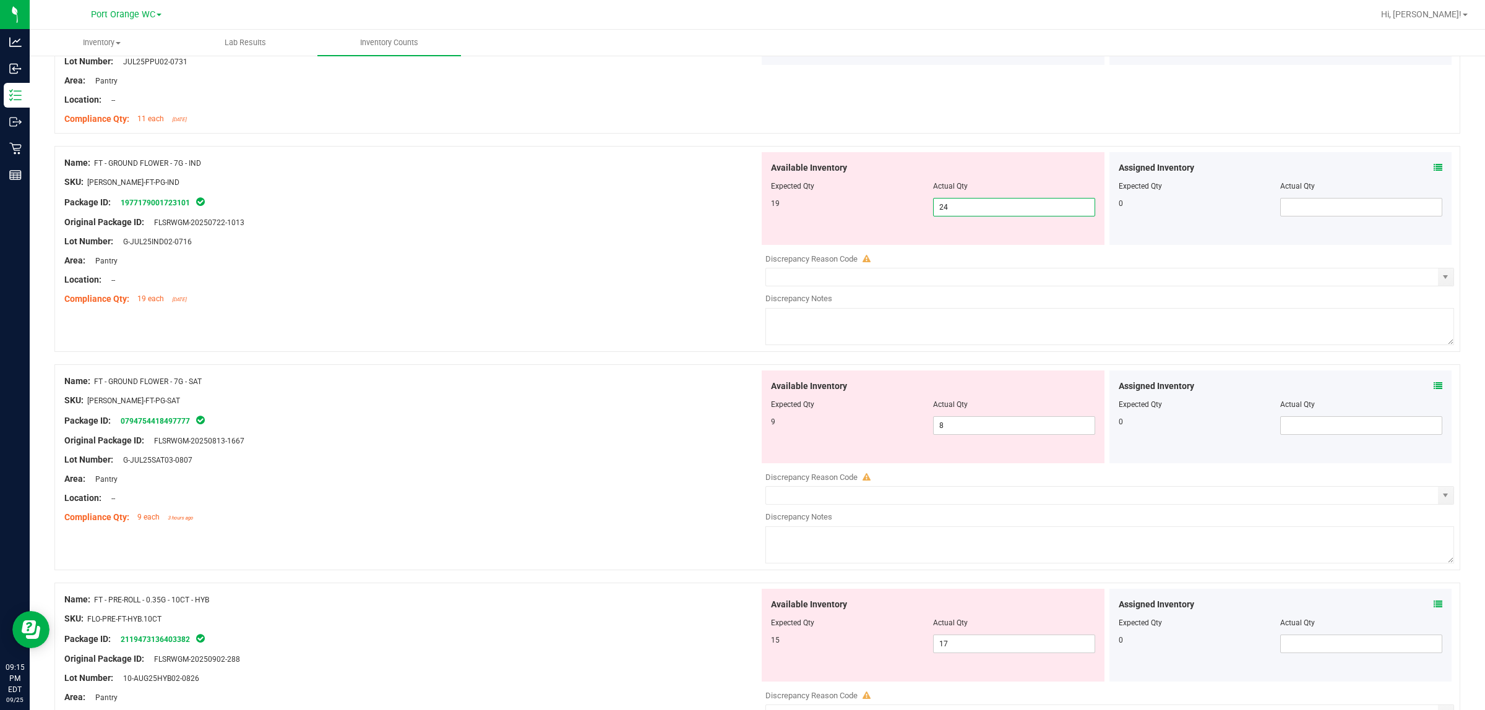
click at [740, 211] on span "24 24" at bounding box center [1014, 207] width 162 height 19
type input "2"
type input "19"
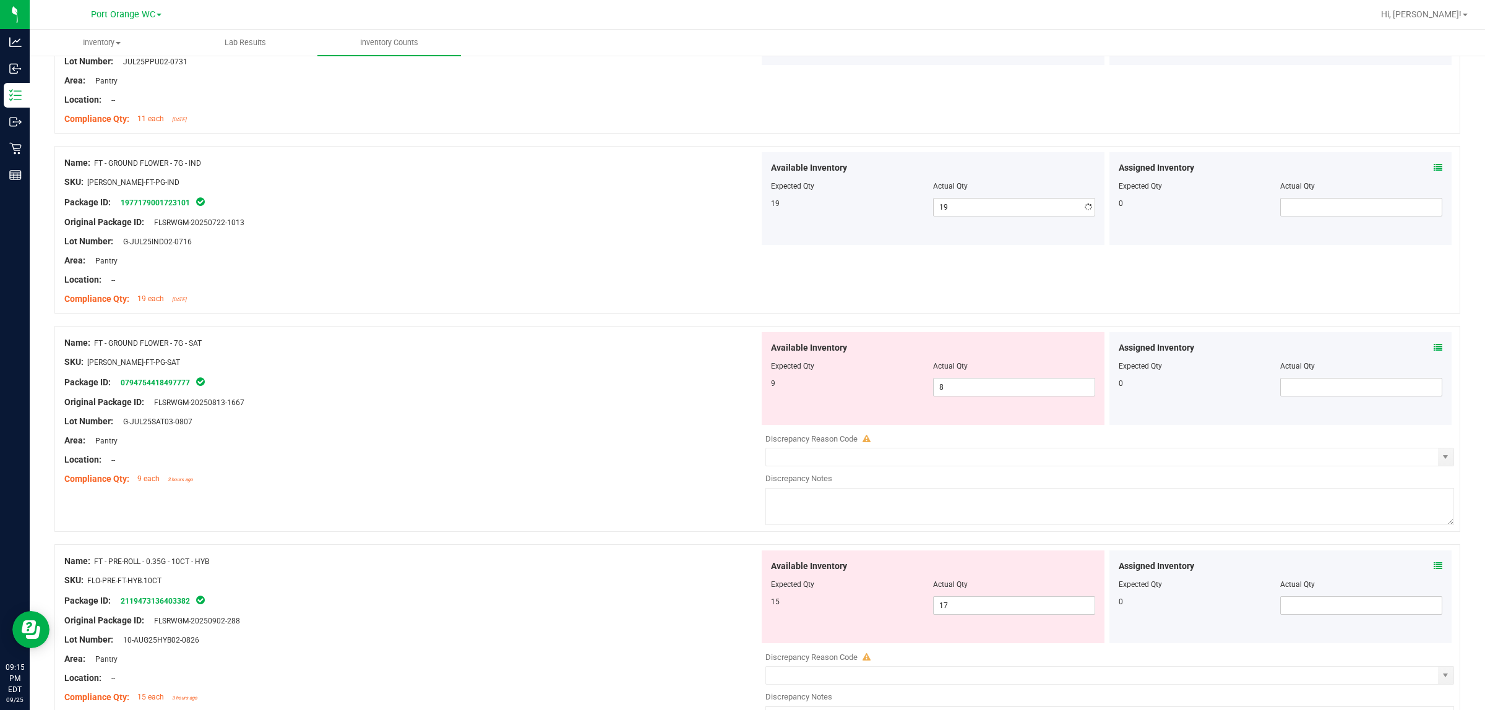
drag, startPoint x: 540, startPoint y: 292, endPoint x: 696, endPoint y: 291, distance: 155.9
click at [557, 293] on div at bounding box center [411, 289] width 695 height 6
click at [740, 348] on div "Assigned Inventory" at bounding box center [1281, 348] width 324 height 13
click at [740, 348] on icon at bounding box center [1438, 347] width 9 height 9
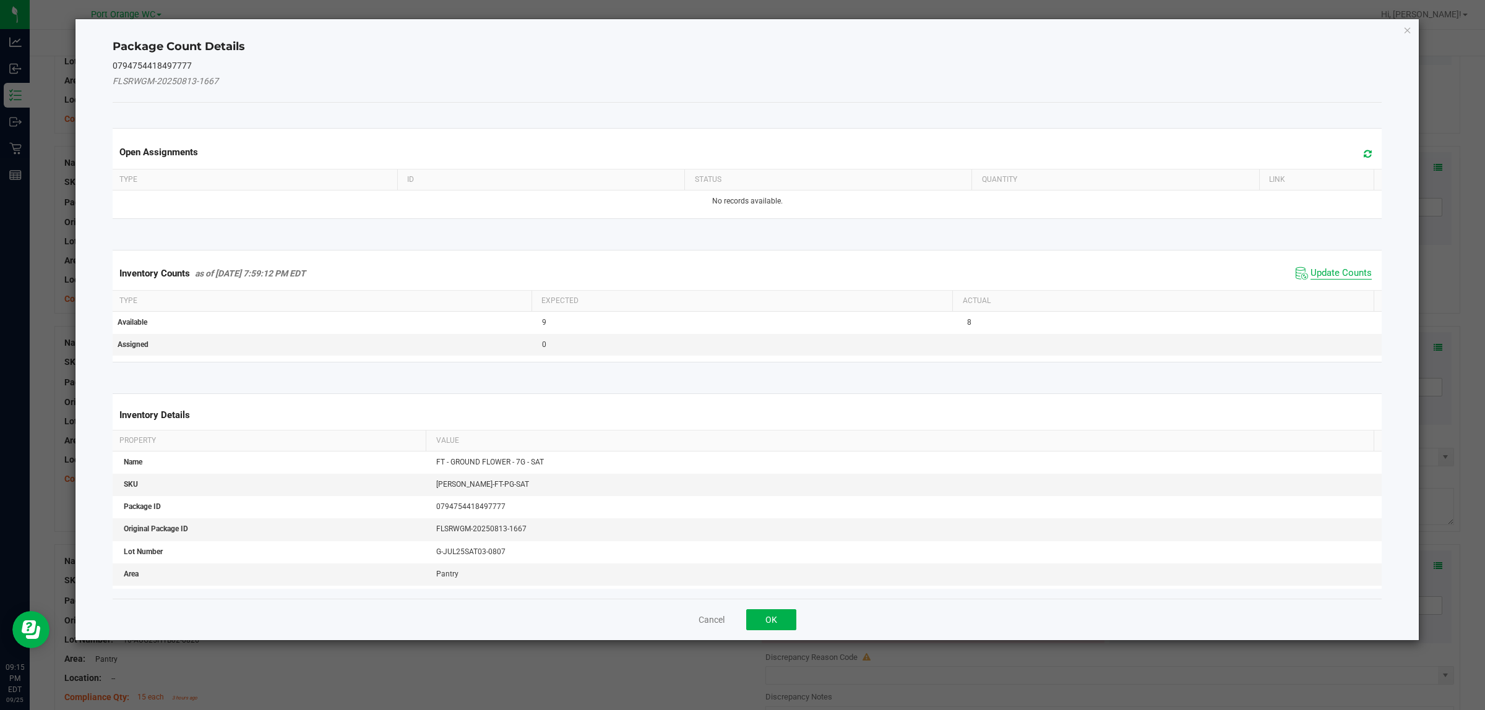
click at [740, 272] on span "Update Counts" at bounding box center [1340, 273] width 61 height 12
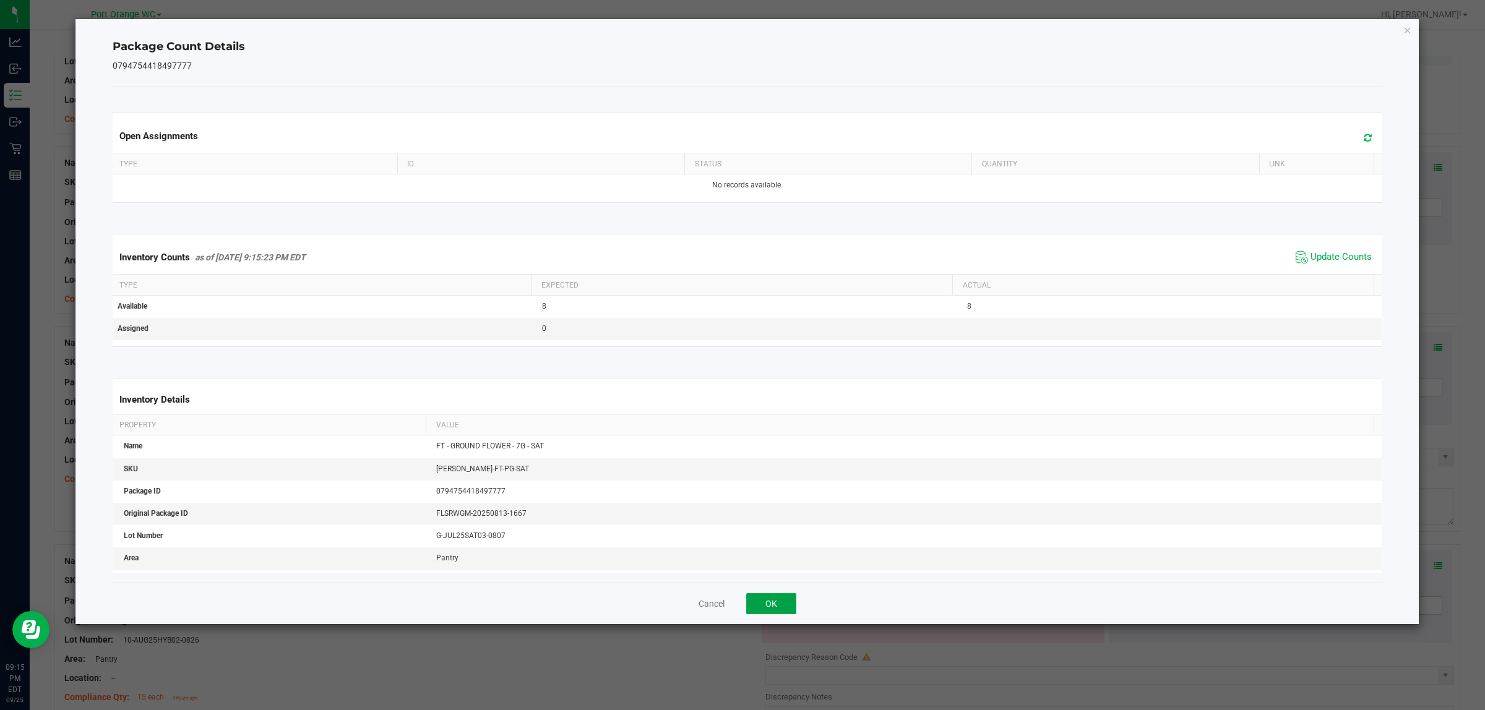
drag, startPoint x: 768, startPoint y: 611, endPoint x: 982, endPoint y: 540, distance: 225.4
click at [740, 611] on button "OK" at bounding box center [771, 603] width 50 height 21
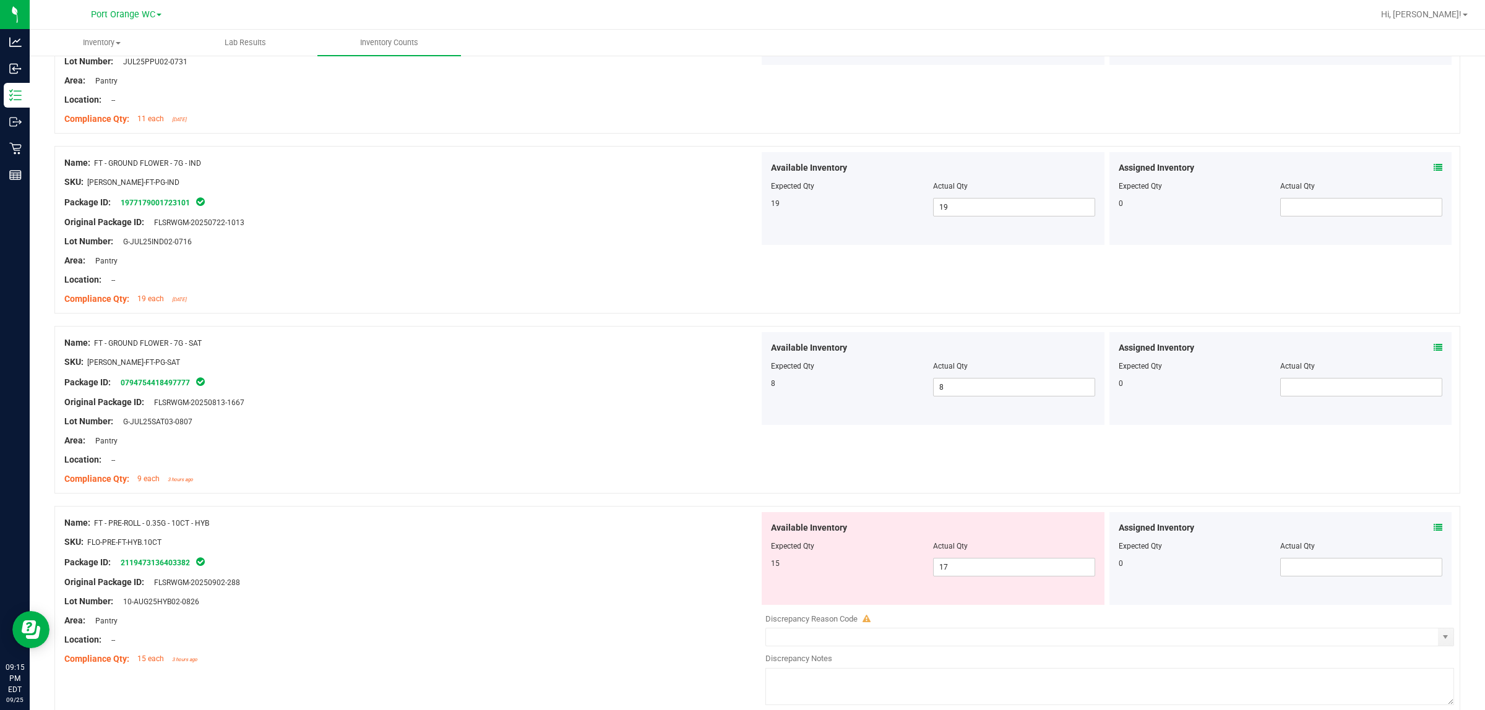
click at [740, 530] on icon at bounding box center [1438, 527] width 9 height 9
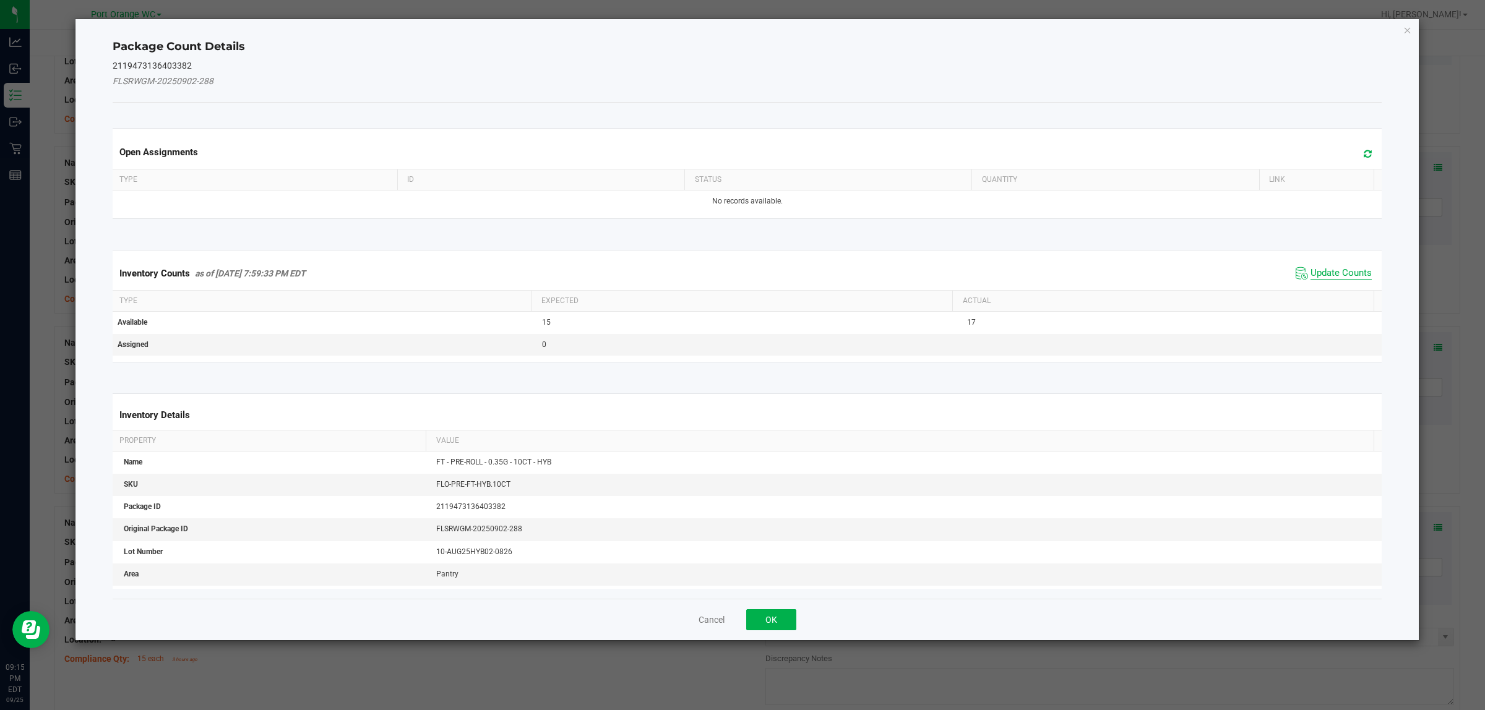
click at [740, 270] on span "Update Counts" at bounding box center [1340, 273] width 61 height 12
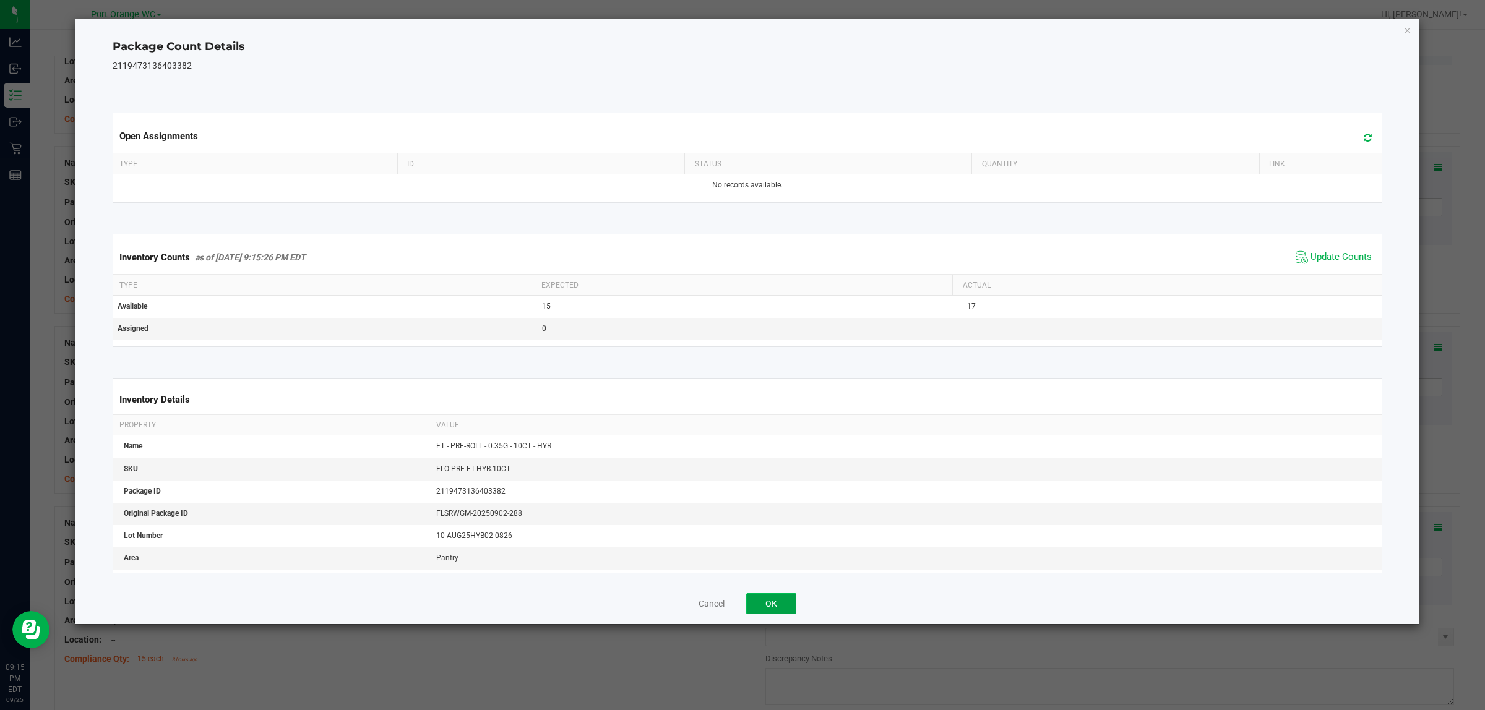
click at [740, 604] on button "OK" at bounding box center [771, 603] width 50 height 21
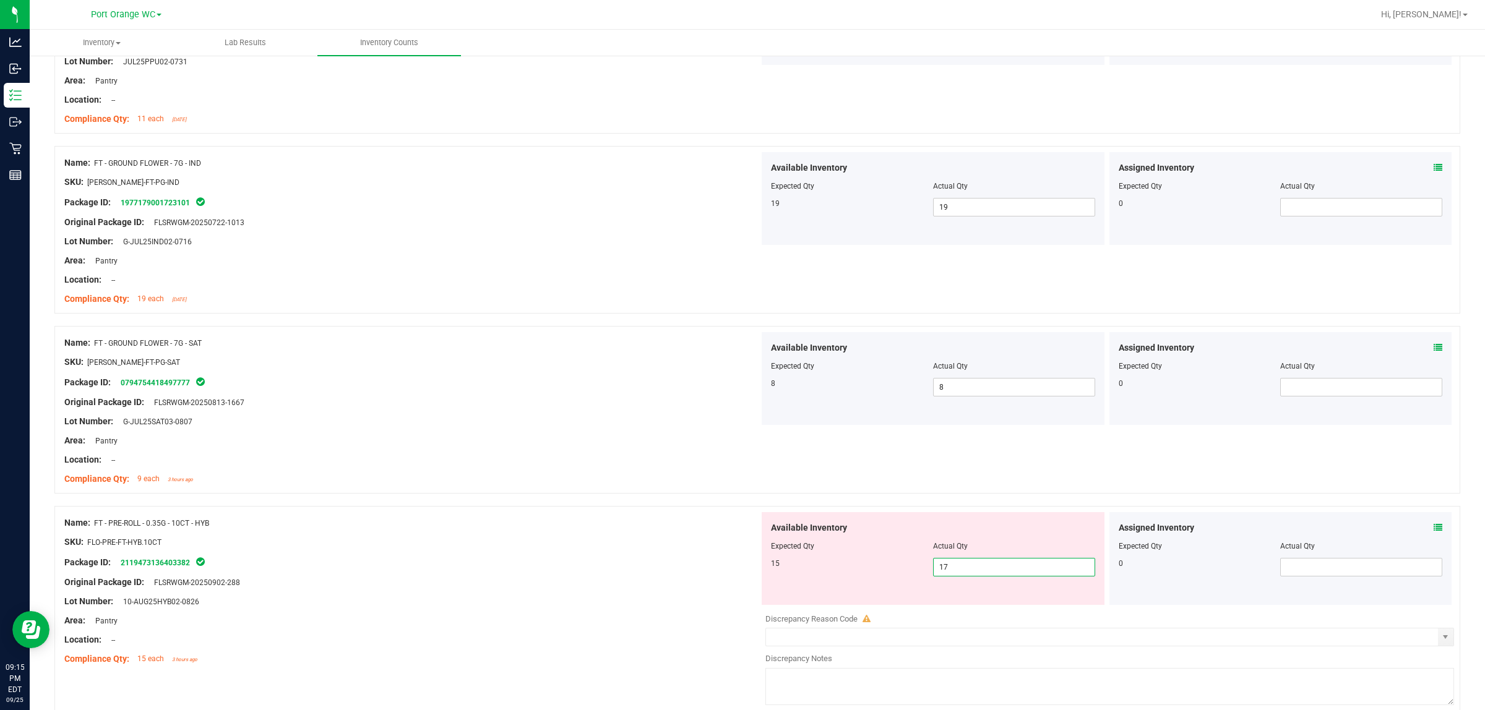
click at [740, 566] on span "17 17" at bounding box center [1014, 567] width 162 height 19
click at [740, 567] on input "17" at bounding box center [1014, 567] width 161 height 17
type input "15"
drag, startPoint x: 684, startPoint y: 566, endPoint x: 677, endPoint y: 555, distance: 12.7
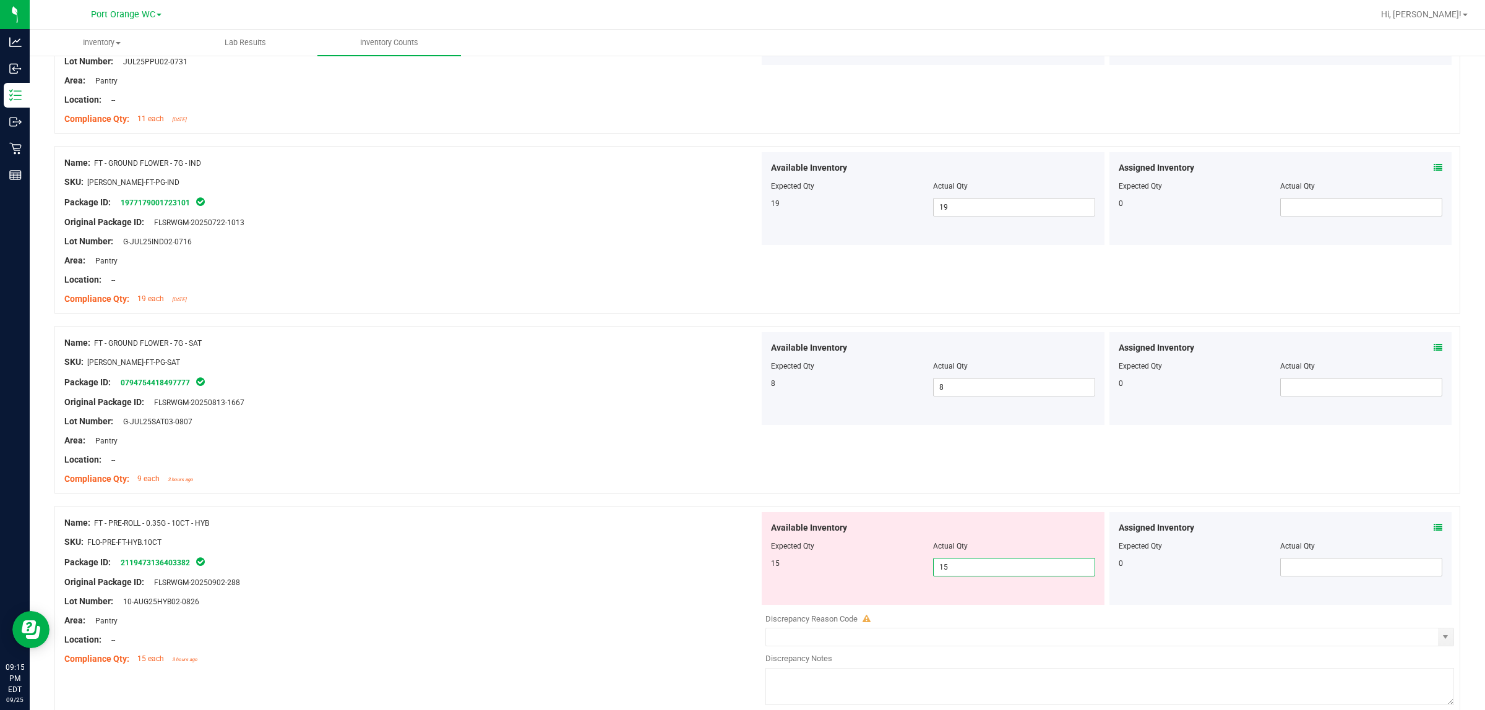
click at [677, 555] on div "Name: FT - PRE-ROLL - 0.35G - 10CT - HYB SKU: FLO-PRE-FT-HYB.10CT Package ID: 2…" at bounding box center [411, 591] width 695 height 158
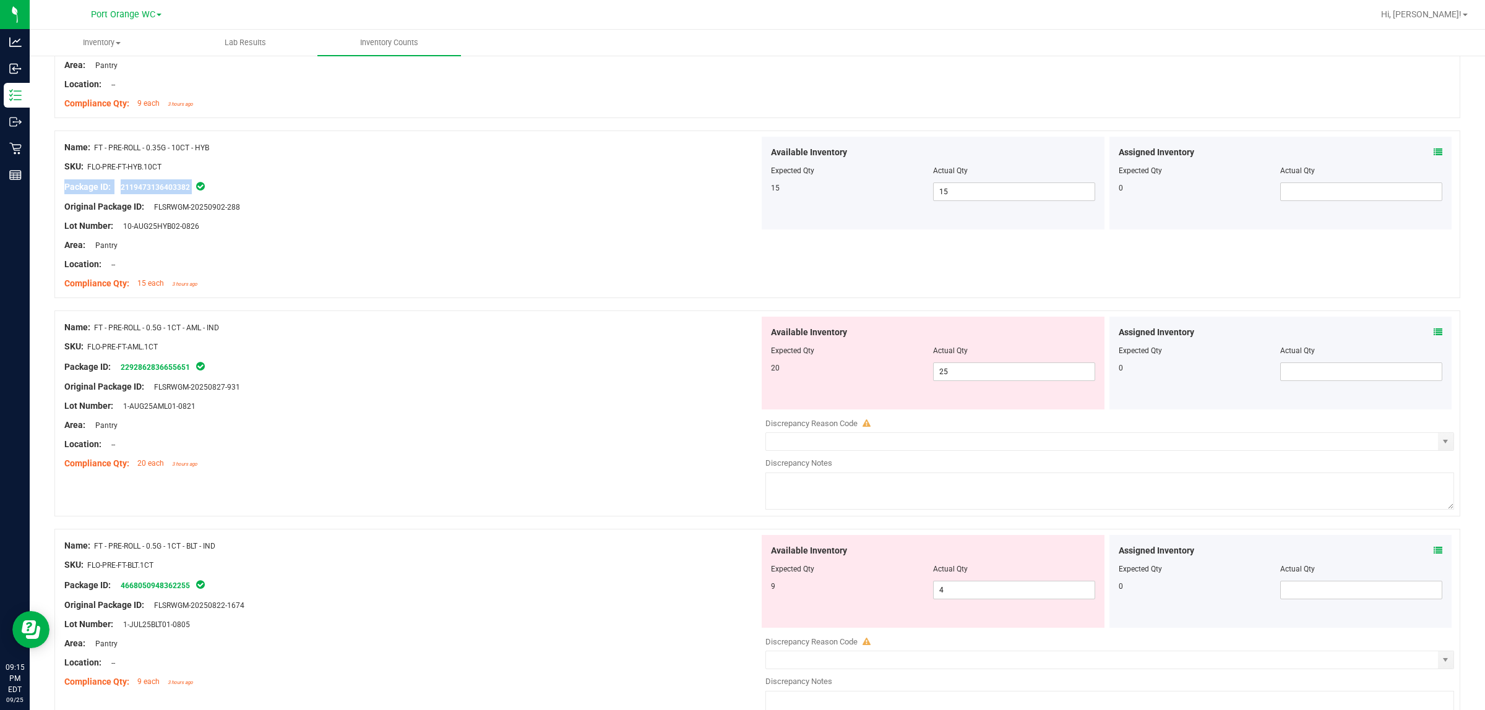
scroll to position [1856, 0]
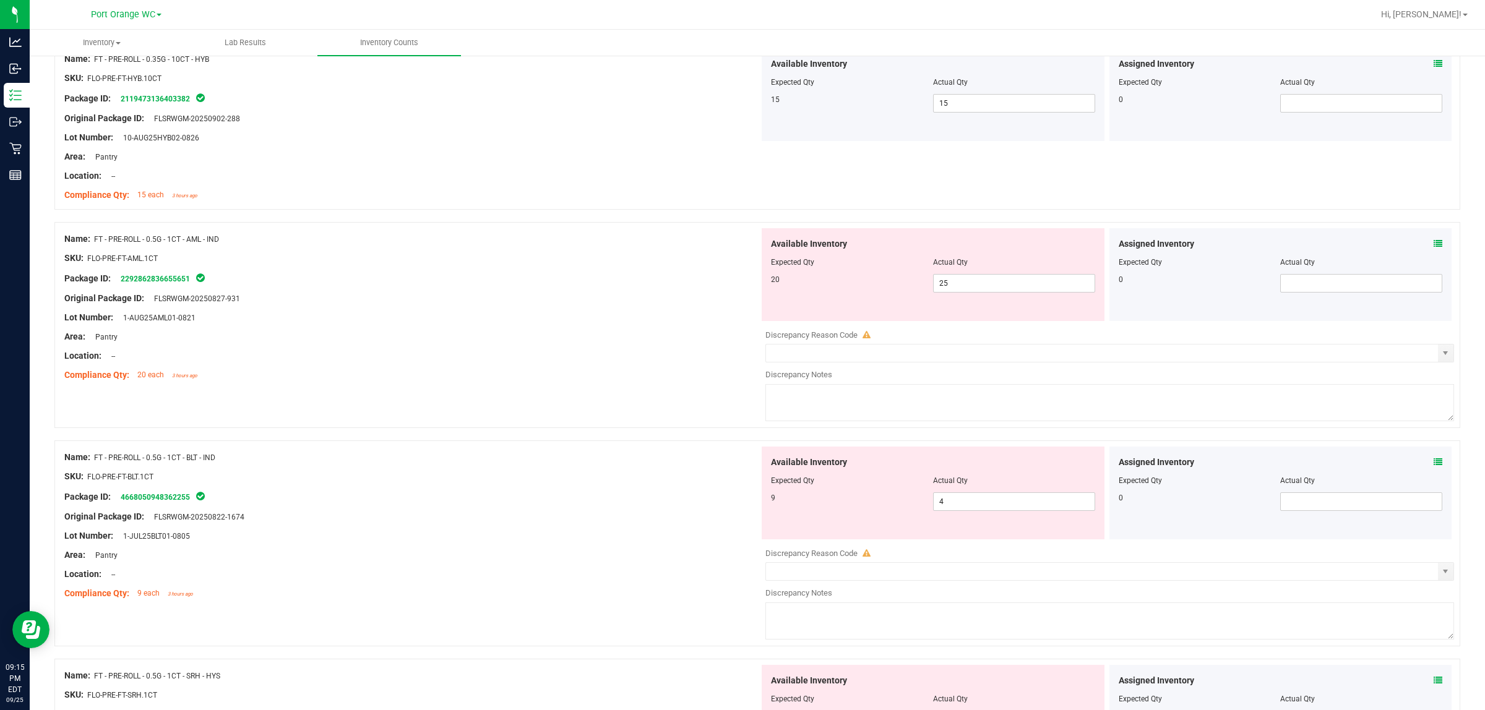
click at [570, 329] on div at bounding box center [411, 327] width 695 height 6
click at [740, 246] on icon at bounding box center [1438, 243] width 9 height 9
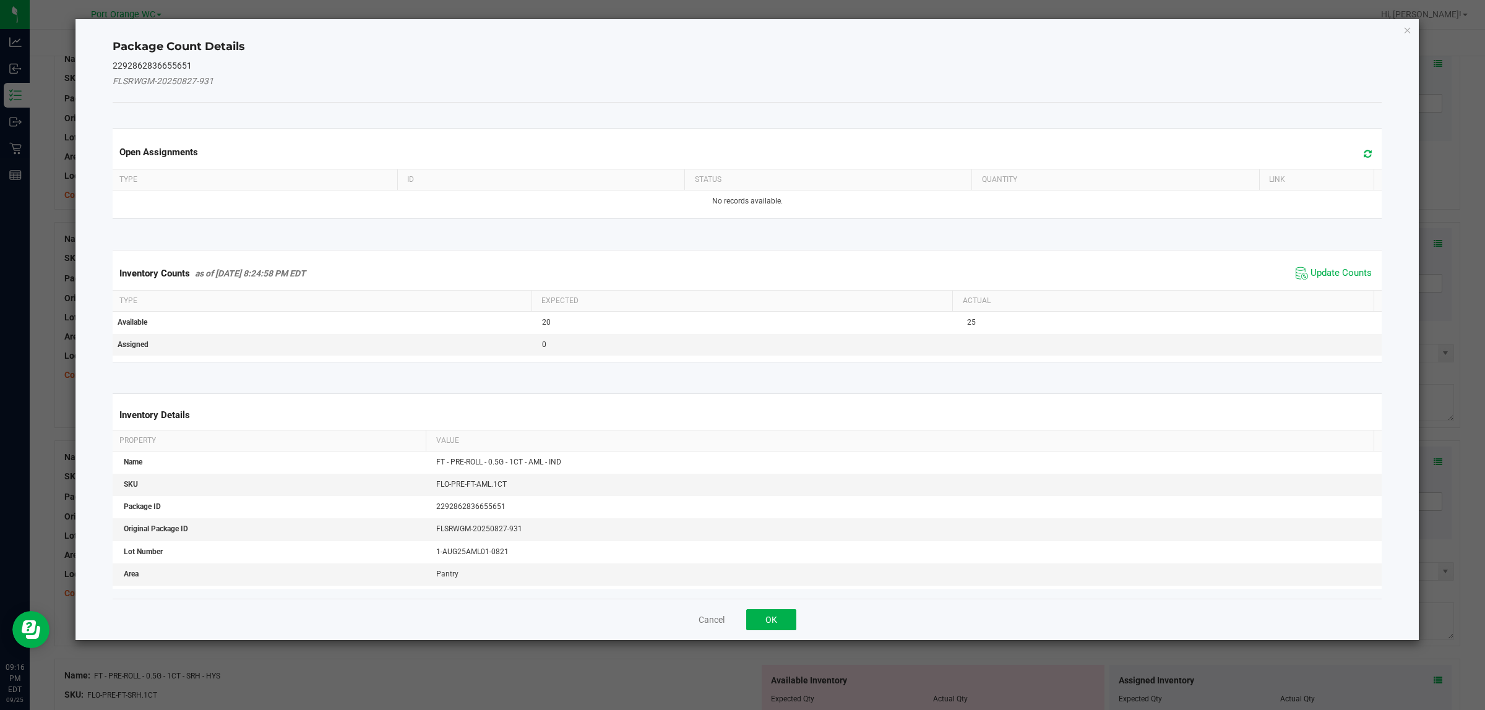
click at [740, 266] on span "Update Counts" at bounding box center [1334, 273] width 82 height 19
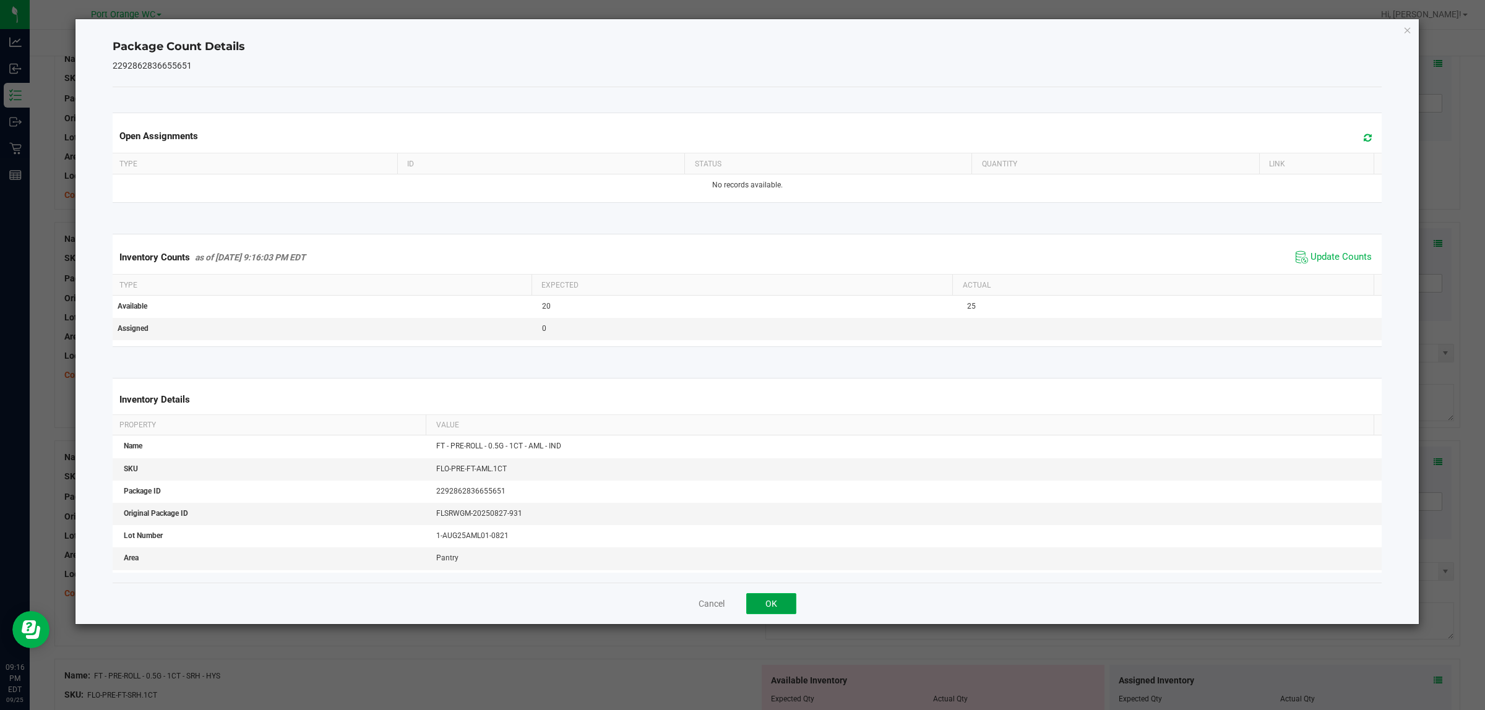
drag, startPoint x: 770, startPoint y: 599, endPoint x: 670, endPoint y: 421, distance: 203.9
click at [740, 599] on button "OK" at bounding box center [771, 603] width 50 height 21
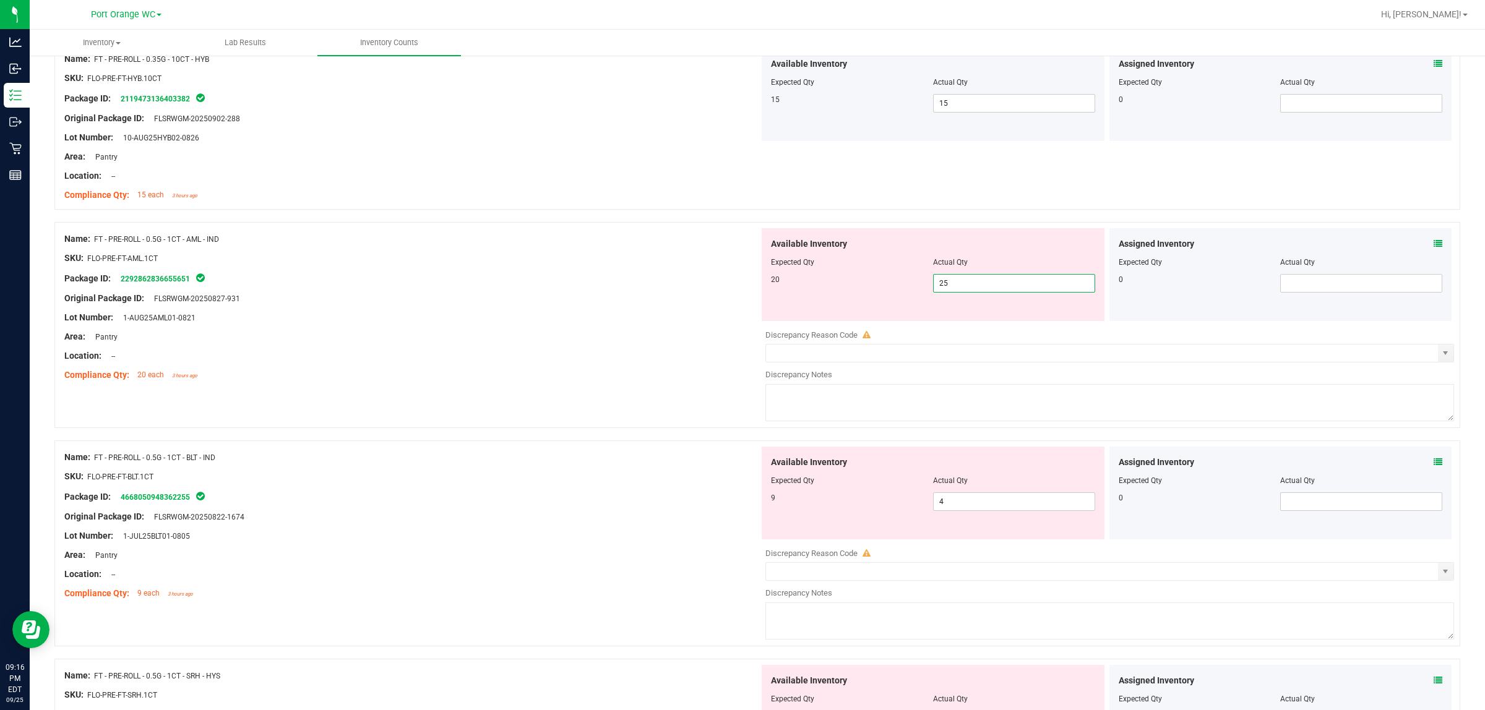
click at [740, 285] on span "25 25" at bounding box center [1014, 283] width 162 height 19
type input "20"
click at [607, 570] on div "Name: FT - PRE-ROLL - 0.5G - 1CT - BLT - IND SKU: FLO-PRE-FT-BLT.1CT Package ID…" at bounding box center [757, 544] width 1406 height 206
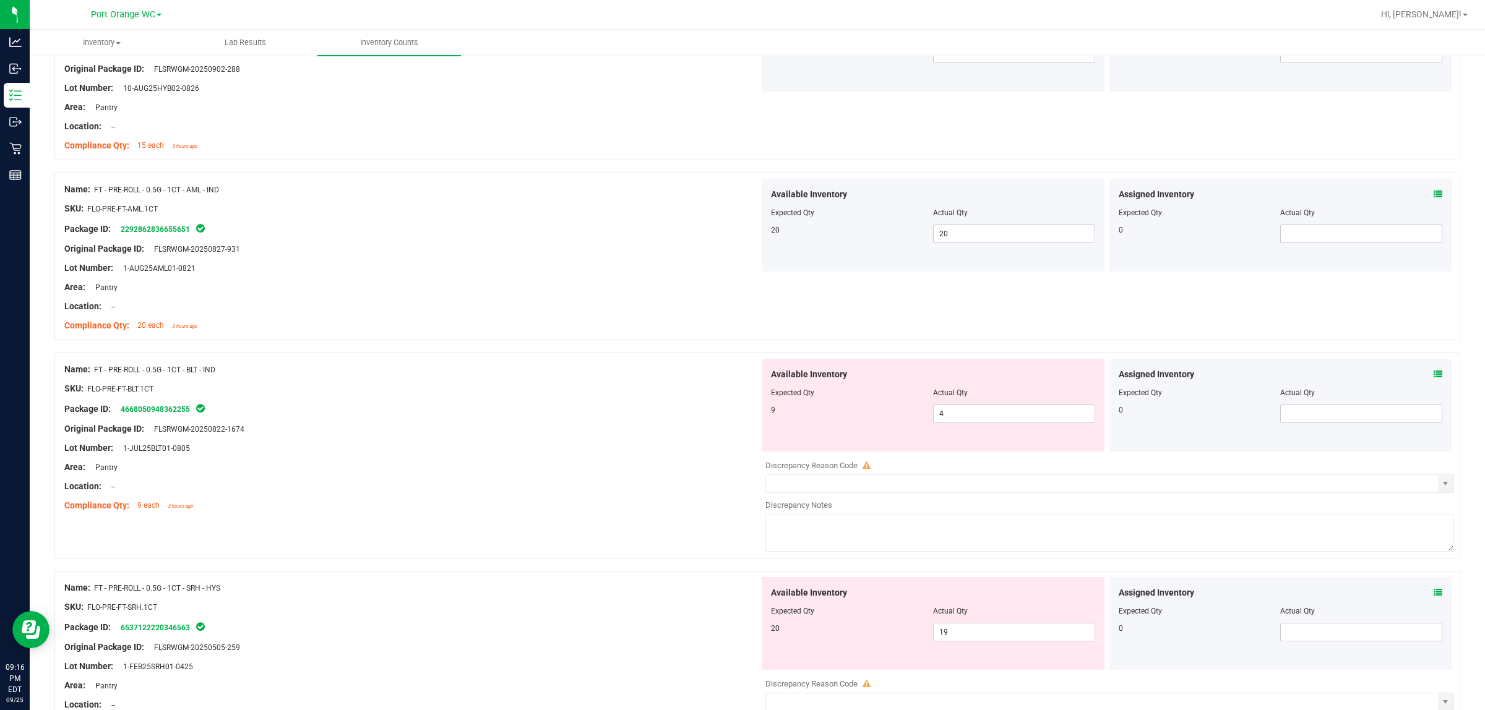
scroll to position [1933, 0]
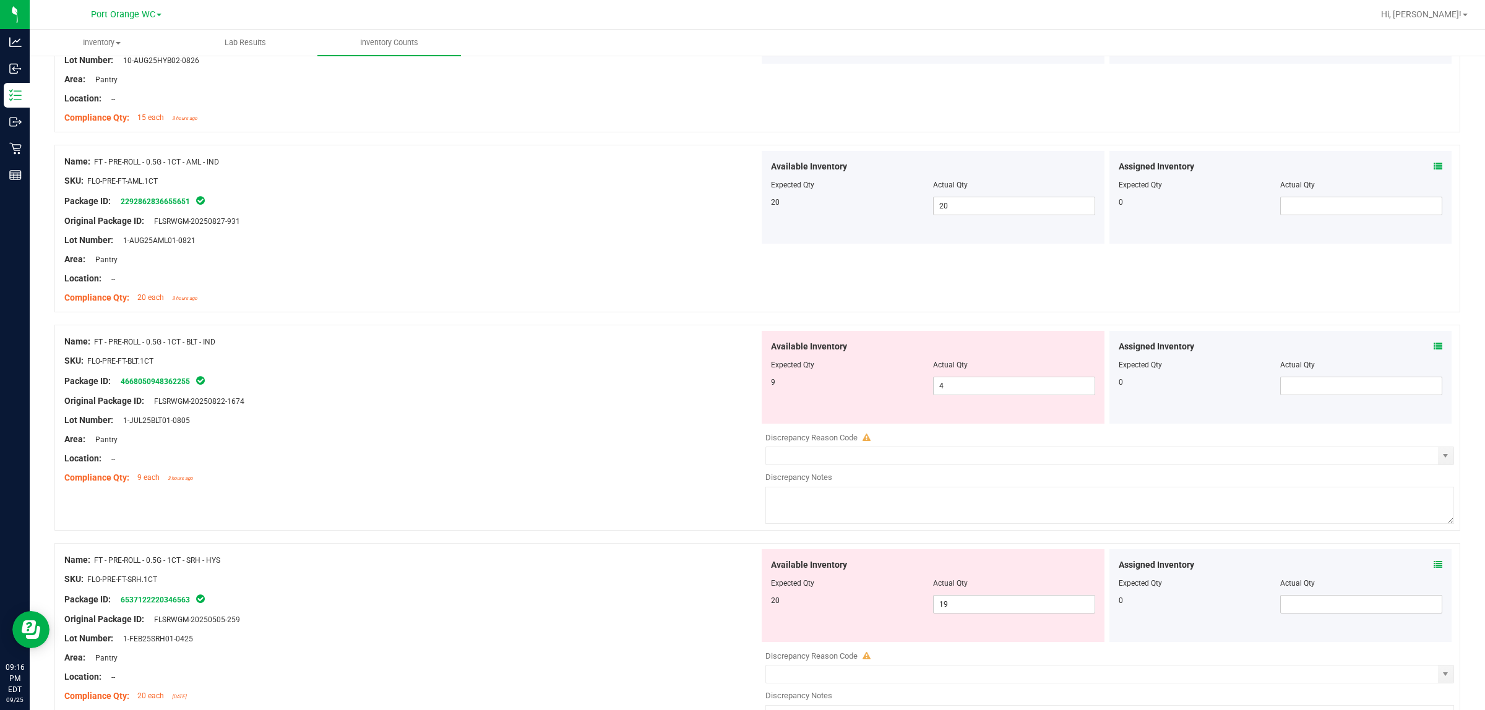
click at [740, 350] on icon at bounding box center [1438, 346] width 9 height 9
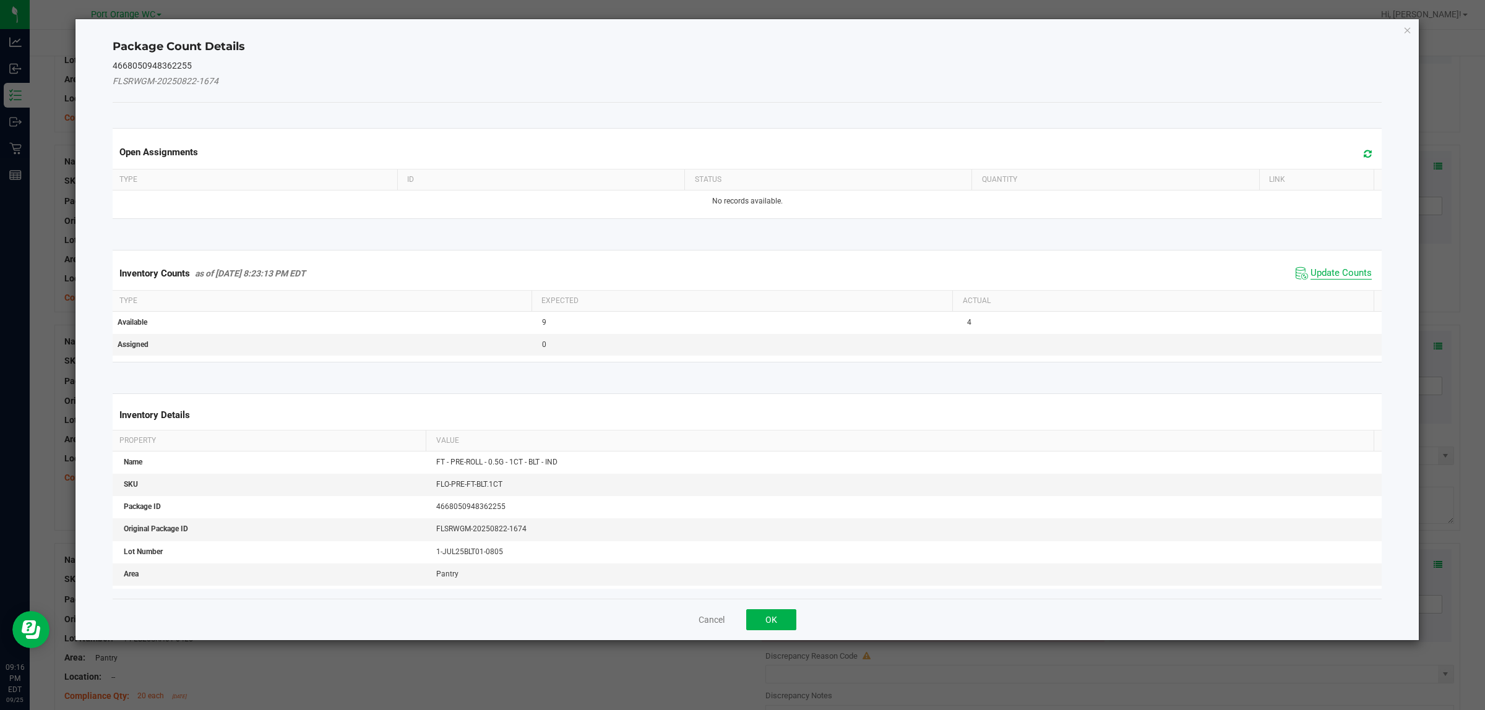
click at [740, 275] on span "Update Counts" at bounding box center [1340, 273] width 61 height 12
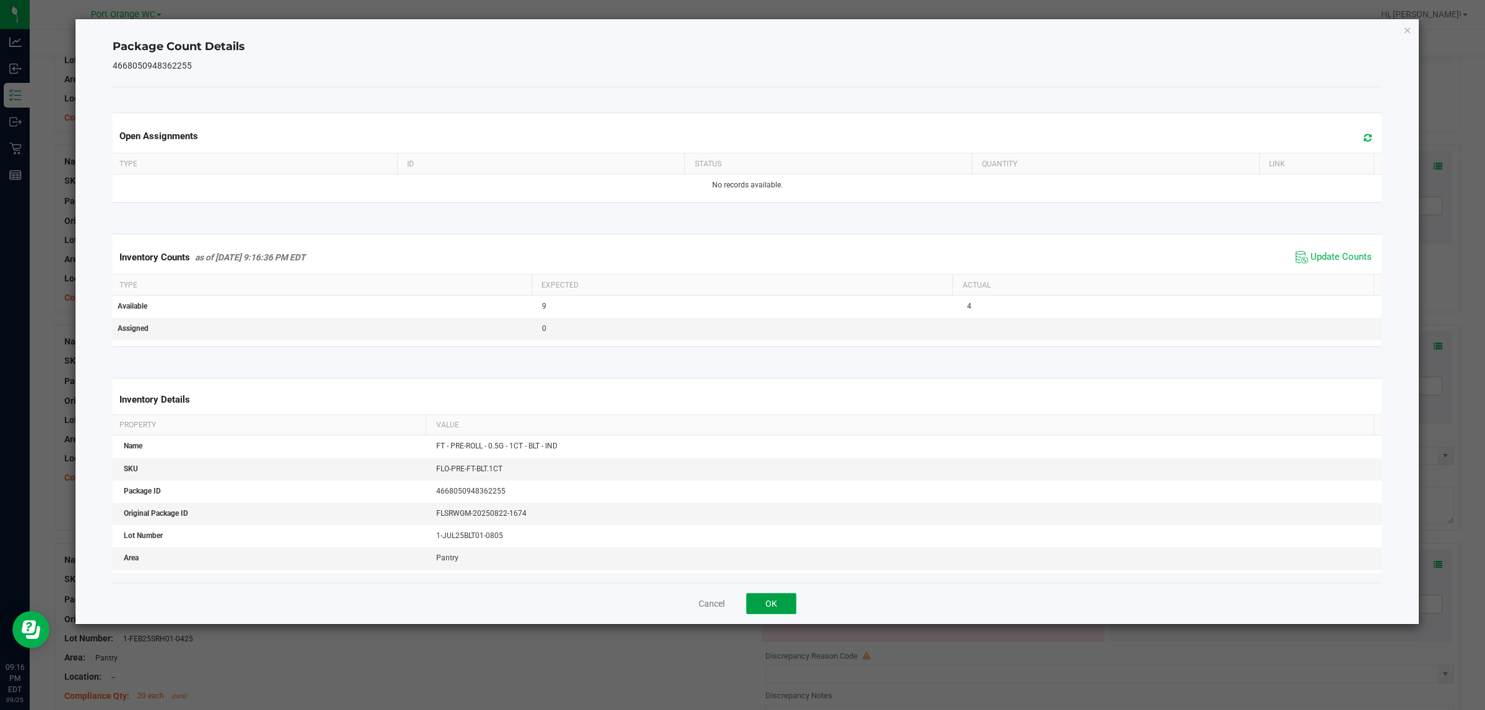
click at [740, 600] on button "OK" at bounding box center [771, 603] width 50 height 21
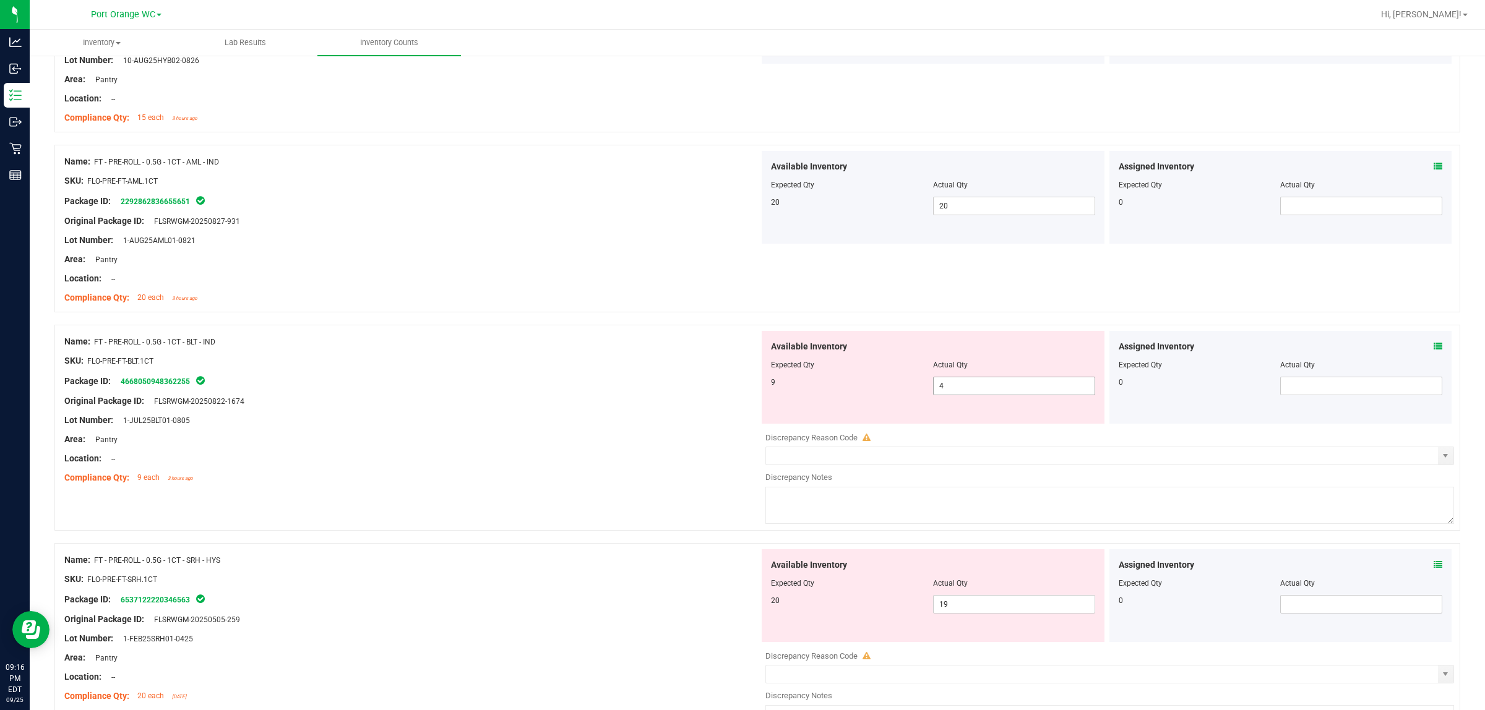
click at [740, 391] on span "4 4" at bounding box center [1014, 386] width 162 height 19
click at [740, 458] on span "select" at bounding box center [1445, 456] width 10 height 10
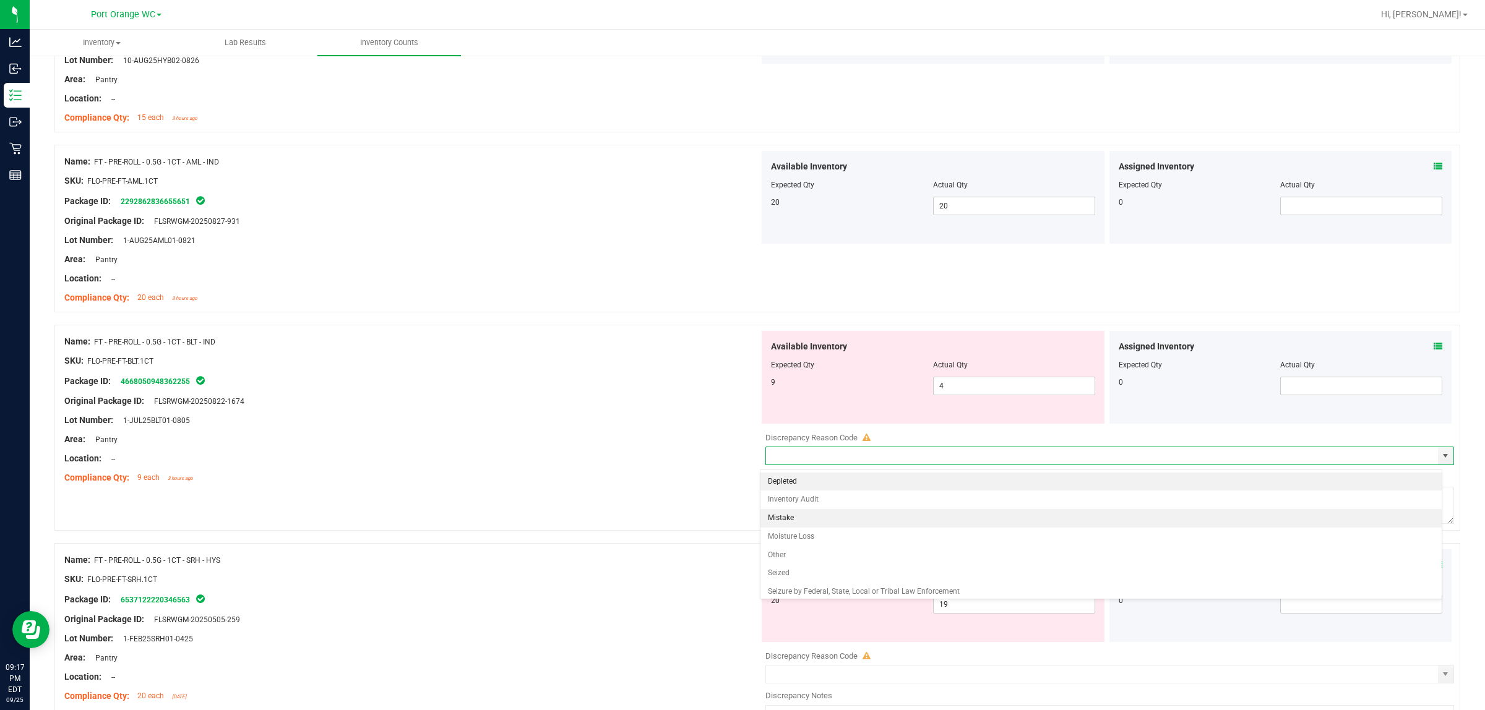
click at [740, 521] on li "Mistake" at bounding box center [1100, 518] width 681 height 19
type input "Mistake"
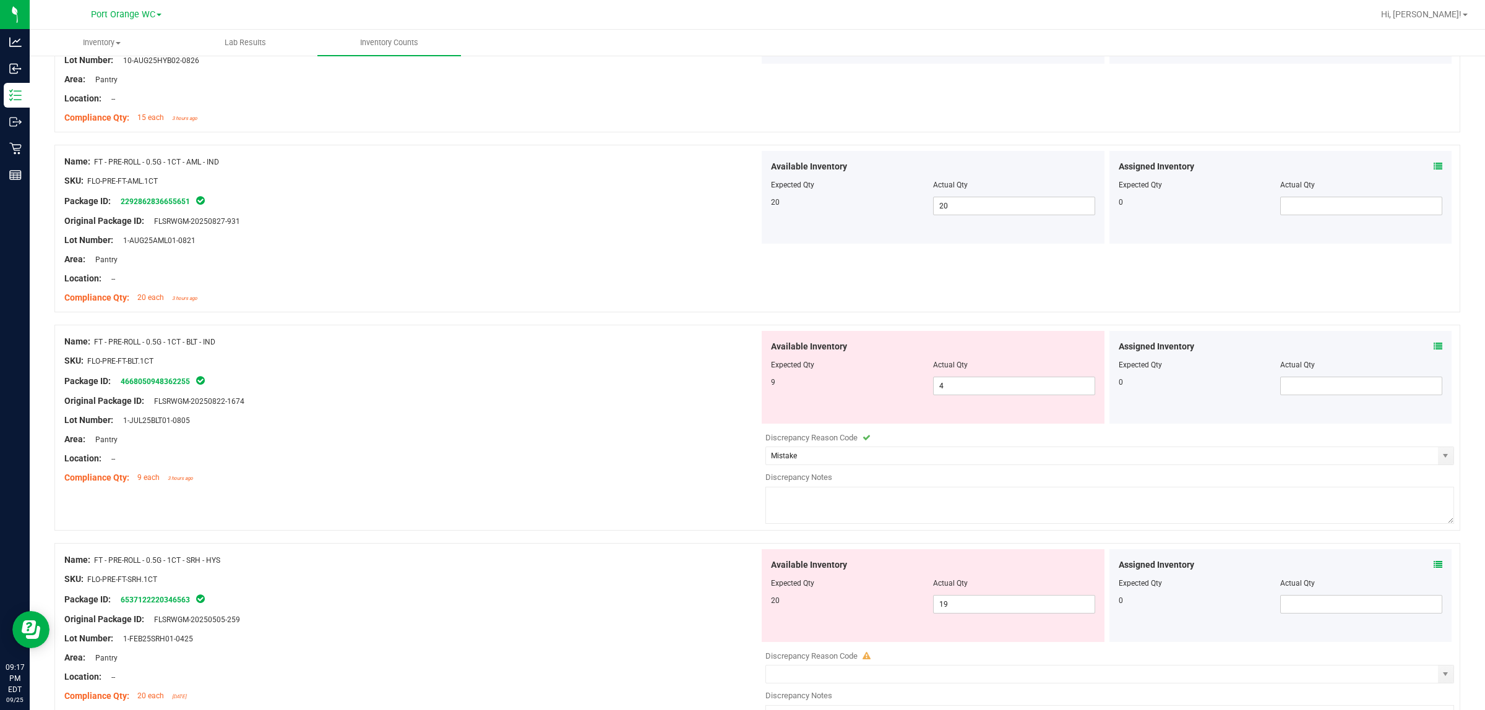
click at [740, 518] on textarea at bounding box center [1109, 505] width 689 height 37
type textarea "4 in stock"
click at [699, 480] on div "Compliance Qty: 9 each 3 hours ago" at bounding box center [411, 477] width 695 height 13
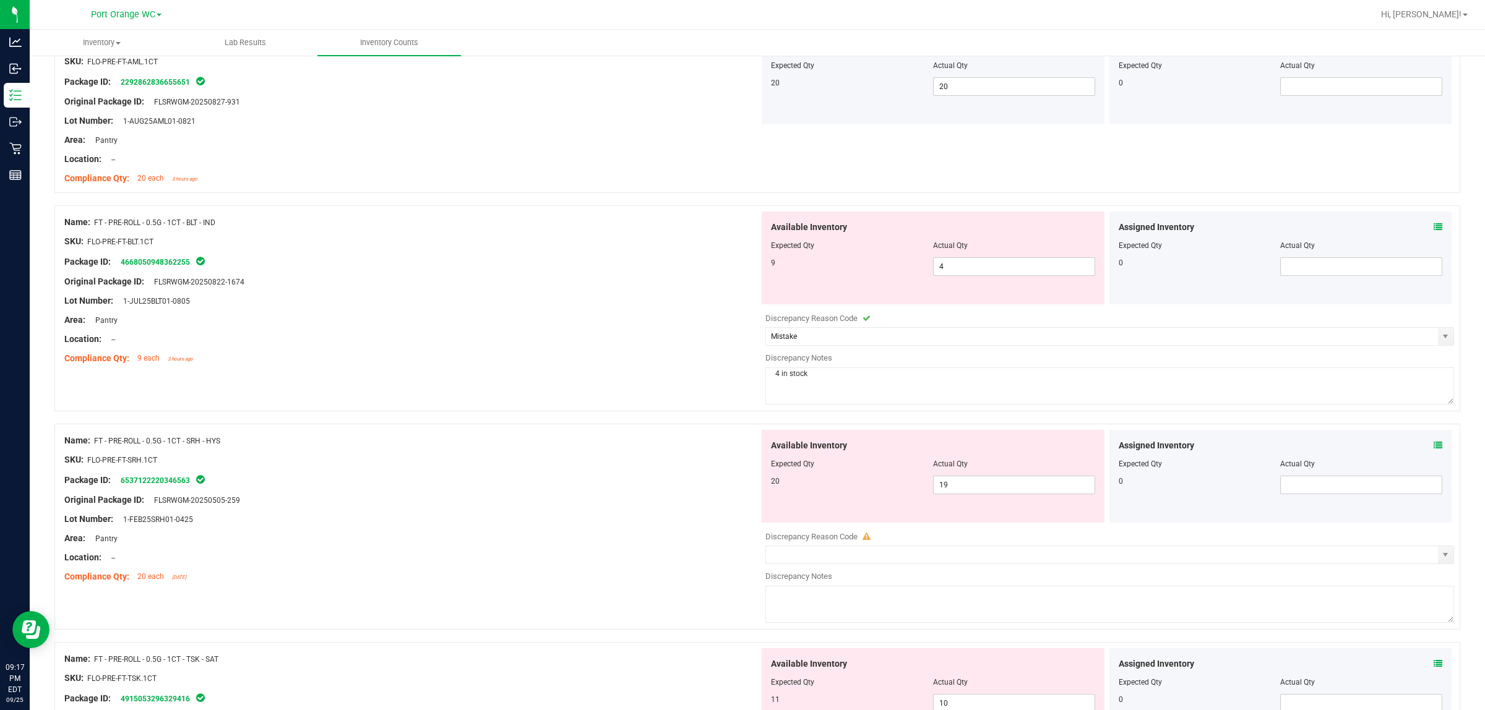
scroll to position [2166, 0]
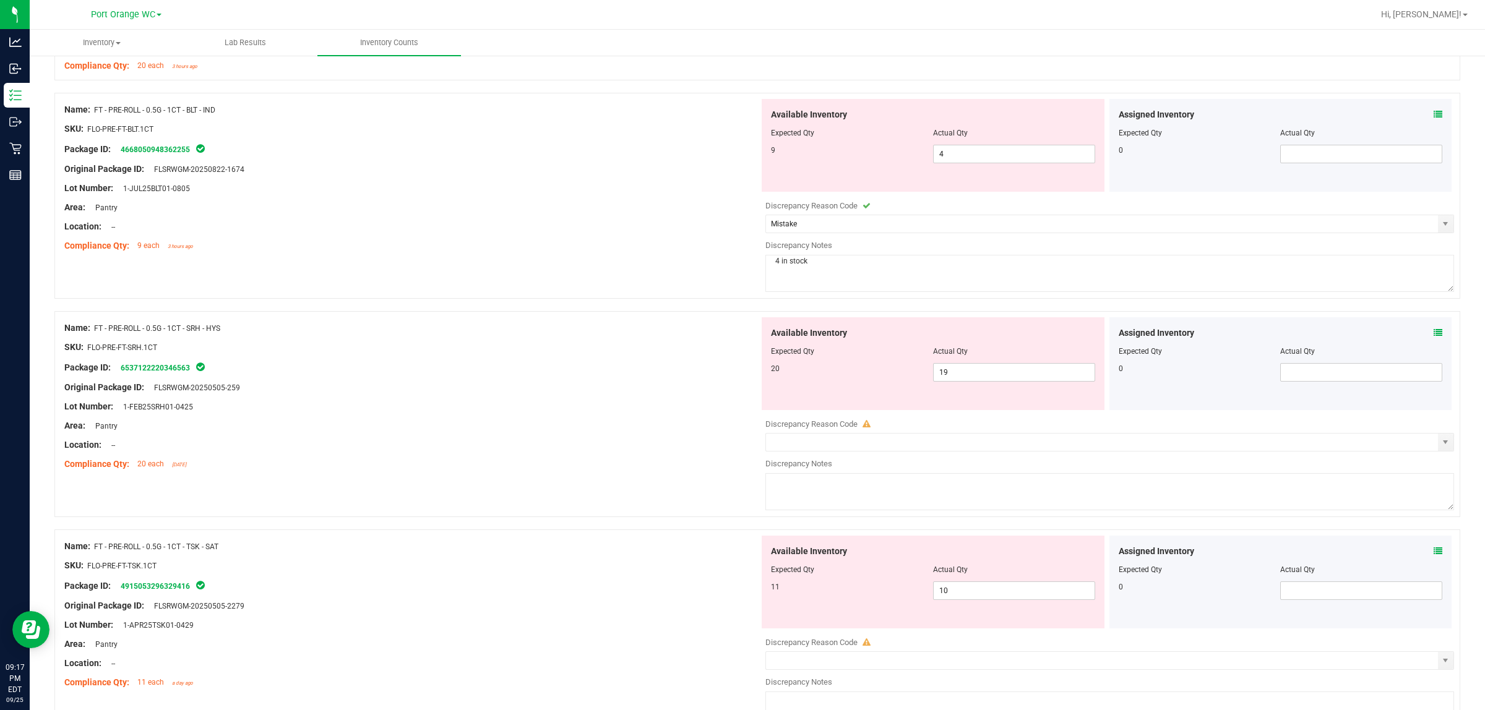
click at [740, 338] on div "Assigned Inventory" at bounding box center [1281, 333] width 324 height 13
click at [740, 337] on icon at bounding box center [1438, 333] width 9 height 9
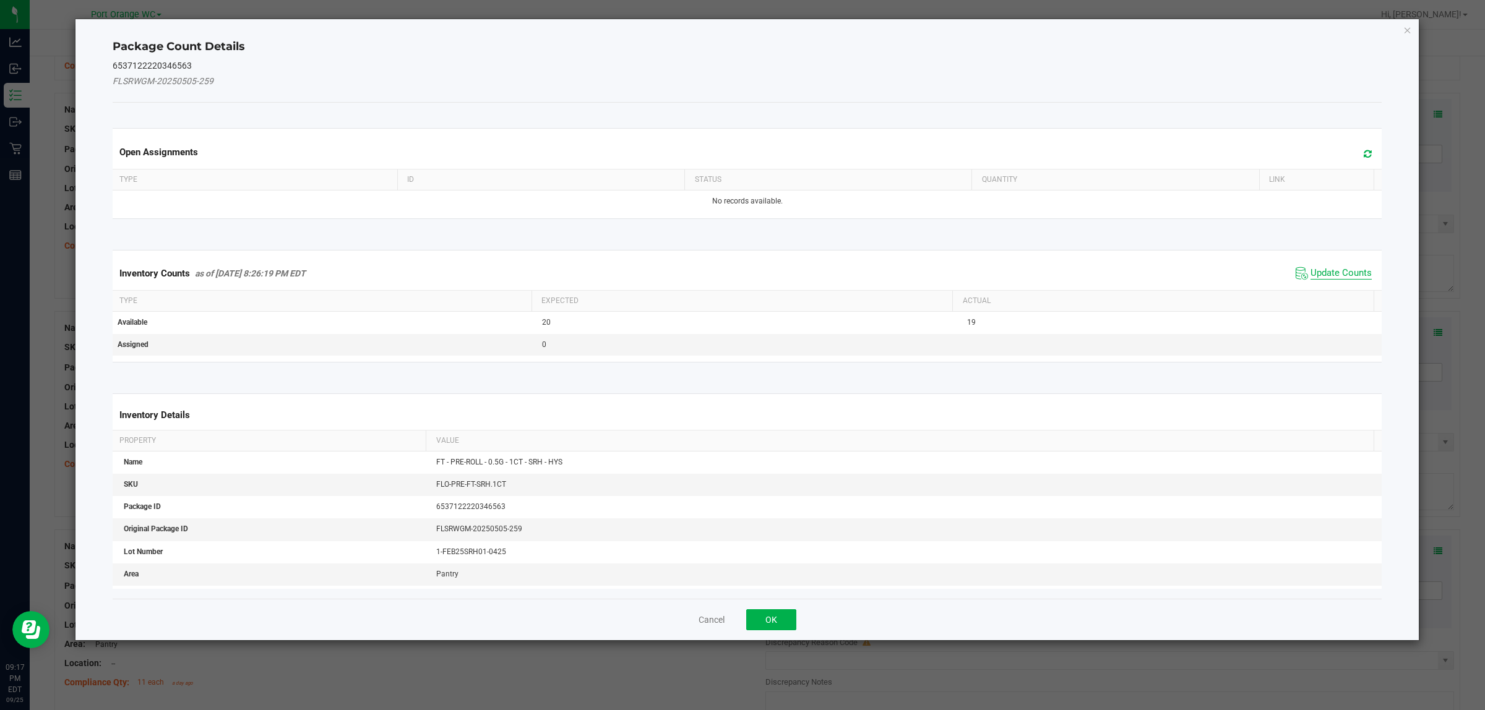
click at [740, 278] on span "Update Counts" at bounding box center [1340, 273] width 61 height 12
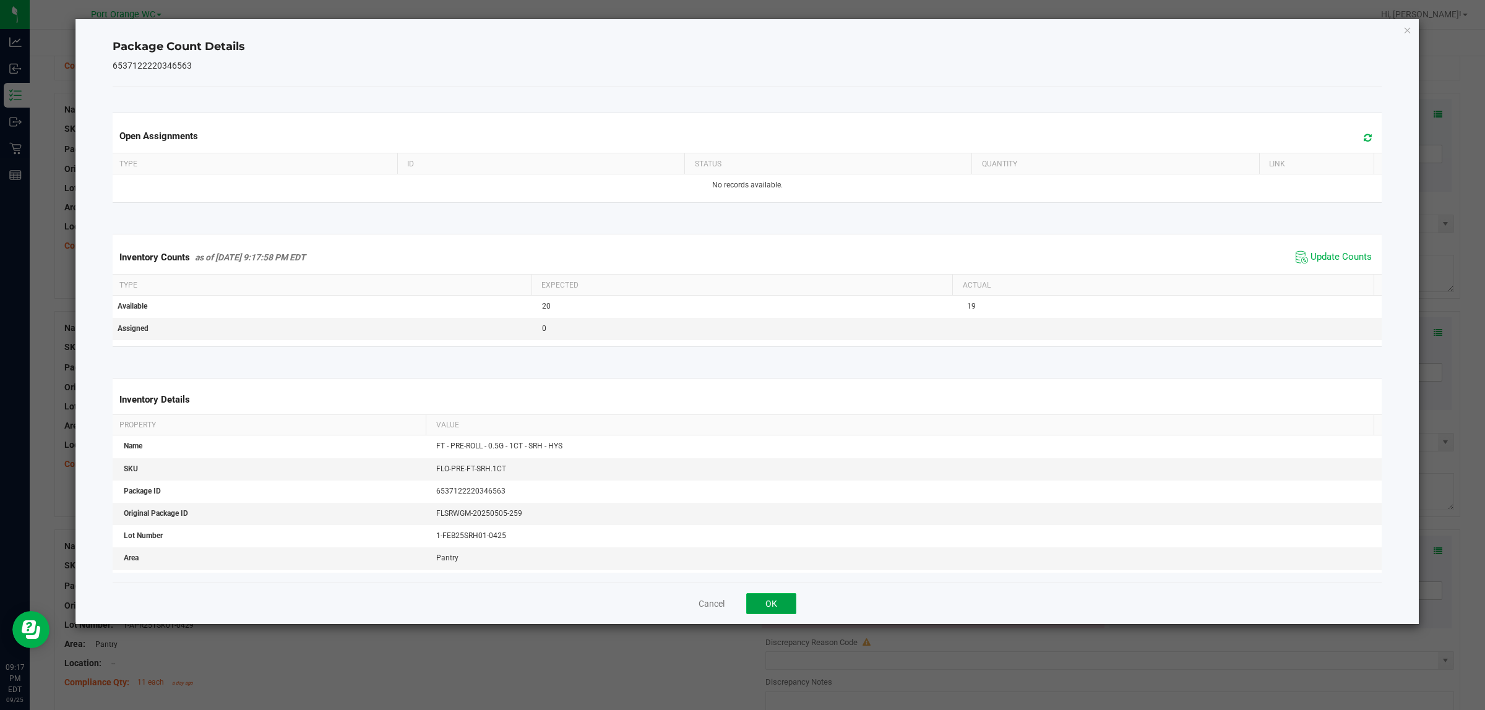
click at [740, 608] on button "OK" at bounding box center [771, 603] width 50 height 21
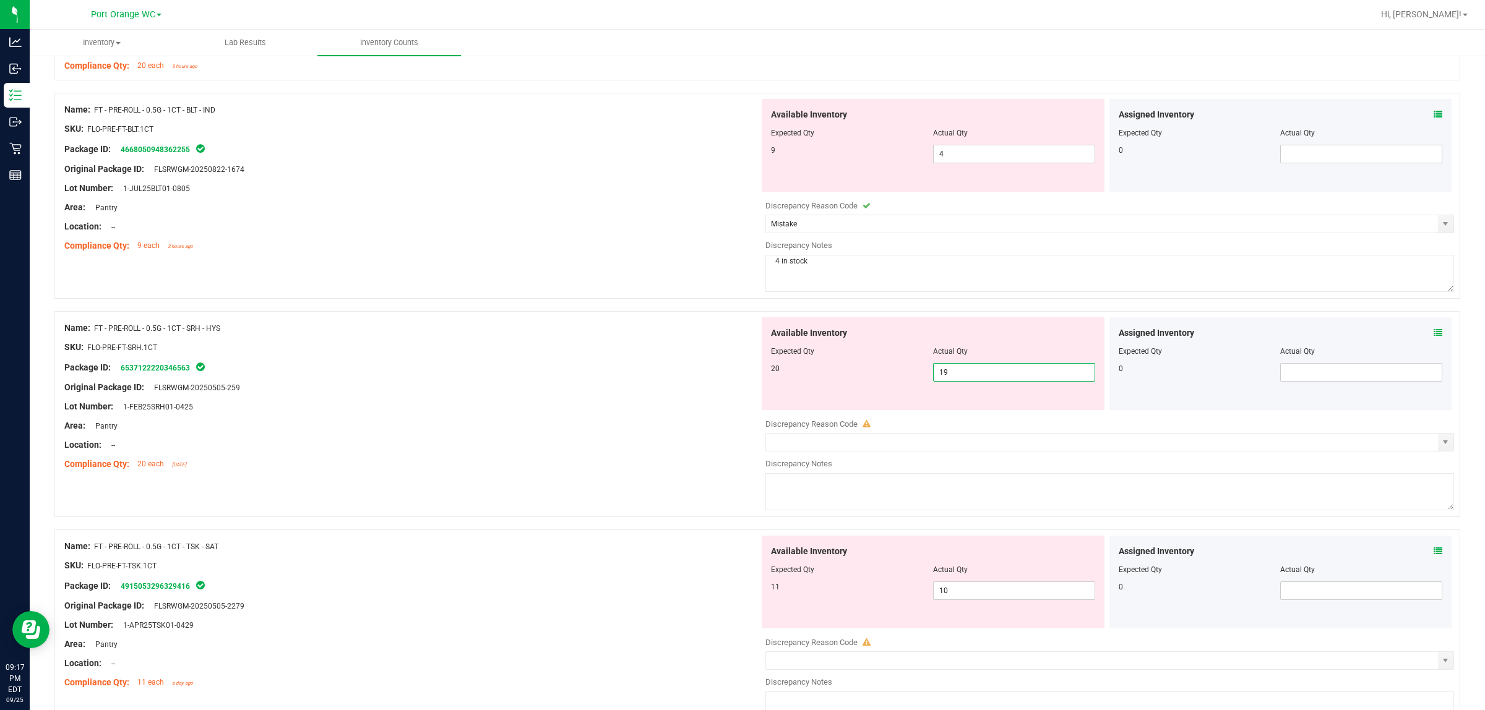
click at [740, 379] on span "19 19" at bounding box center [1014, 372] width 162 height 19
type input "1"
type input "20"
click at [694, 449] on div "Location: --" at bounding box center [411, 445] width 695 height 13
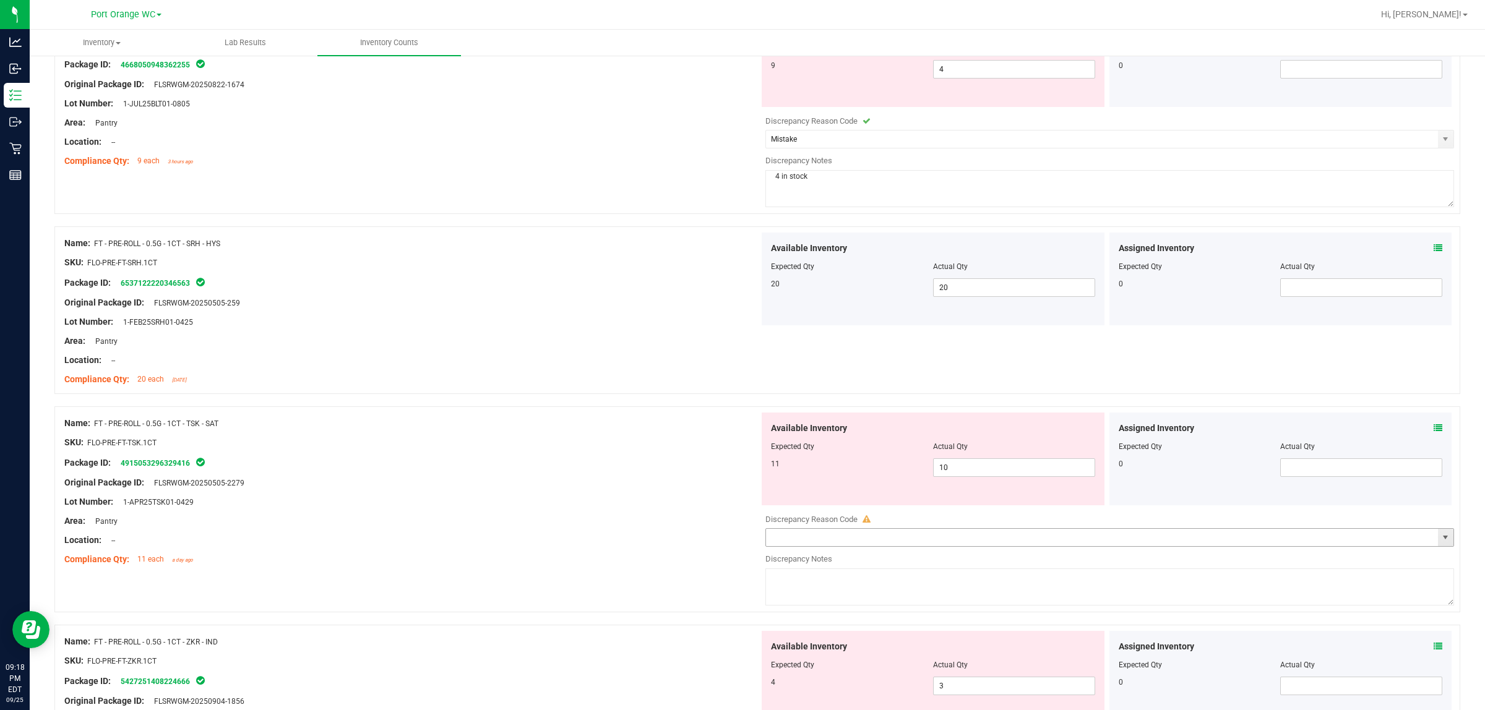
scroll to position [2398, 0]
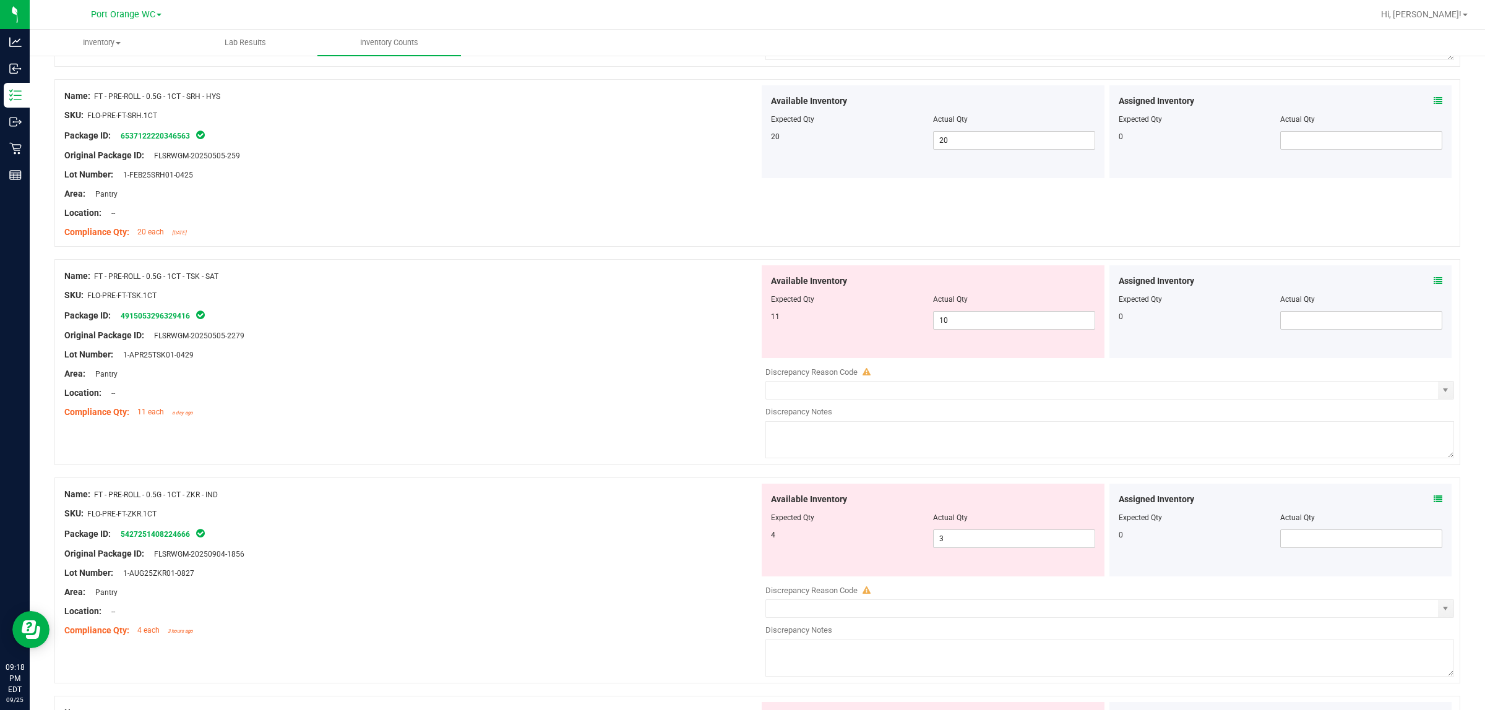
click at [740, 283] on icon at bounding box center [1438, 281] width 9 height 9
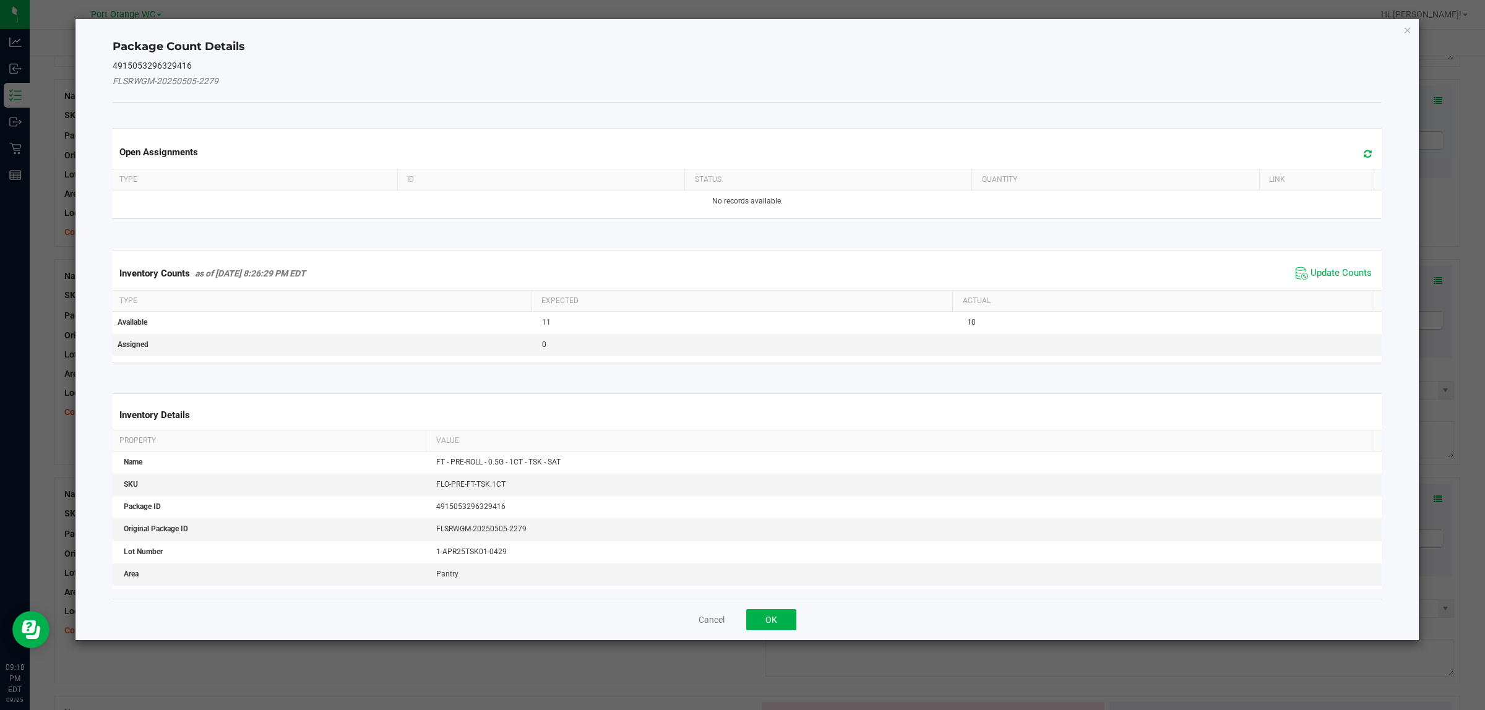
click at [740, 264] on div "Inventory Counts as of [DATE] 8:26:29 PM EDT Update Counts" at bounding box center [747, 273] width 1275 height 33
click at [740, 268] on span "Update Counts" at bounding box center [1340, 273] width 61 height 12
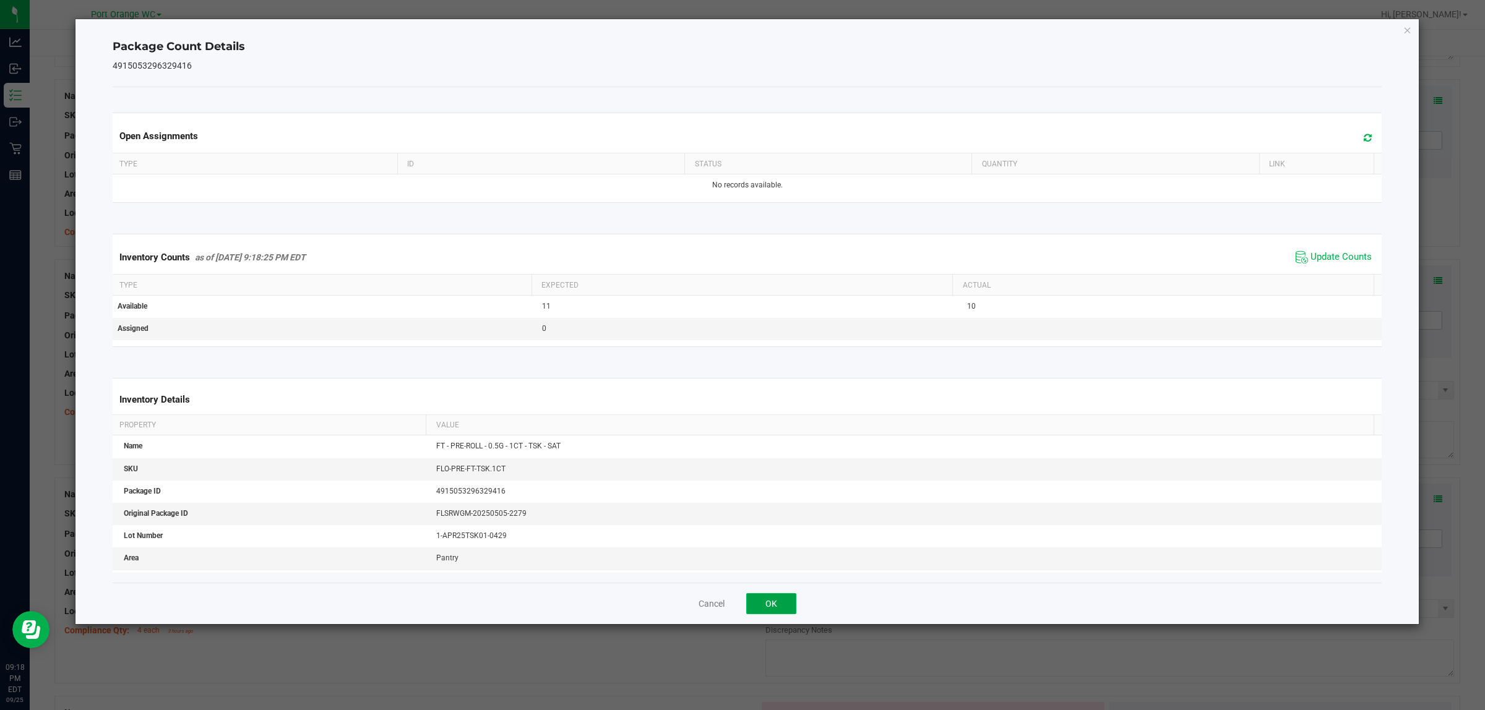
click at [740, 605] on button "OK" at bounding box center [771, 603] width 50 height 21
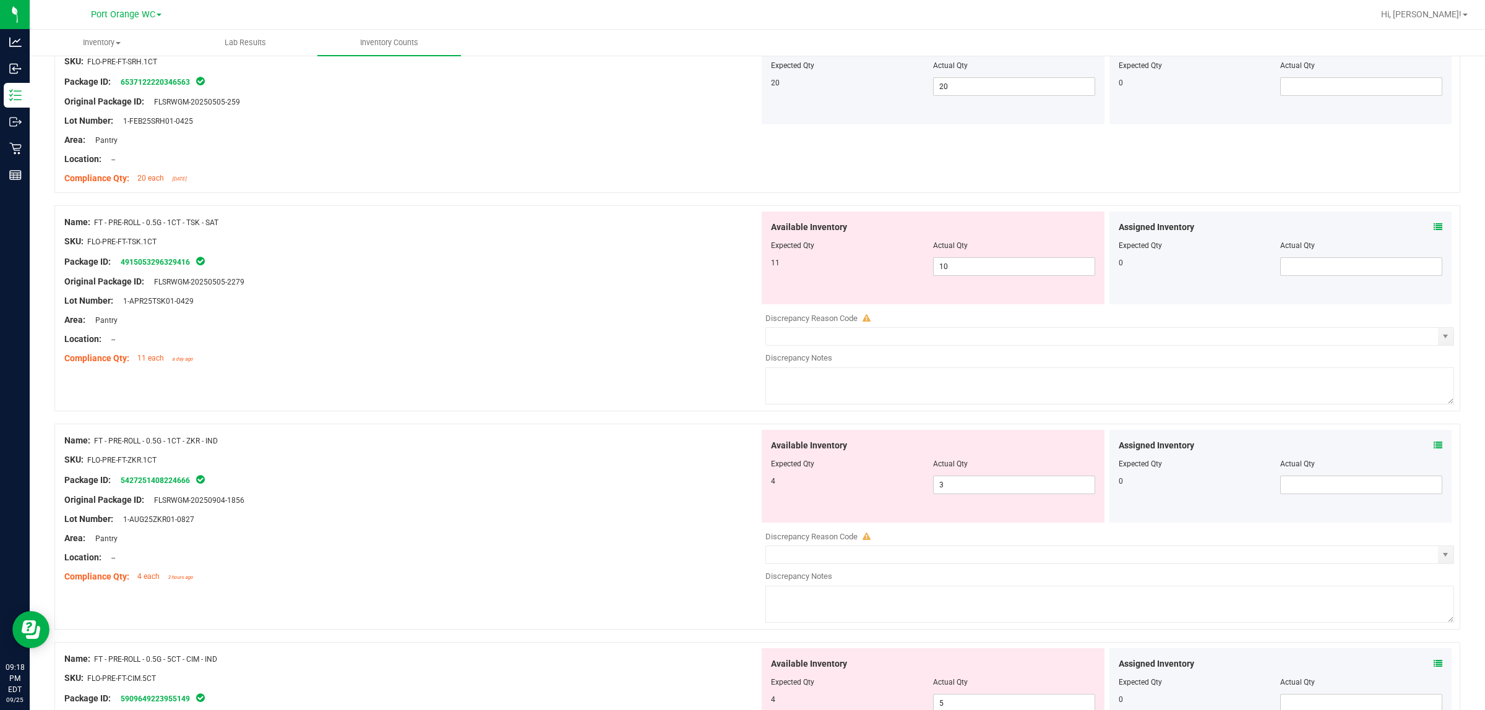
scroll to position [2475, 0]
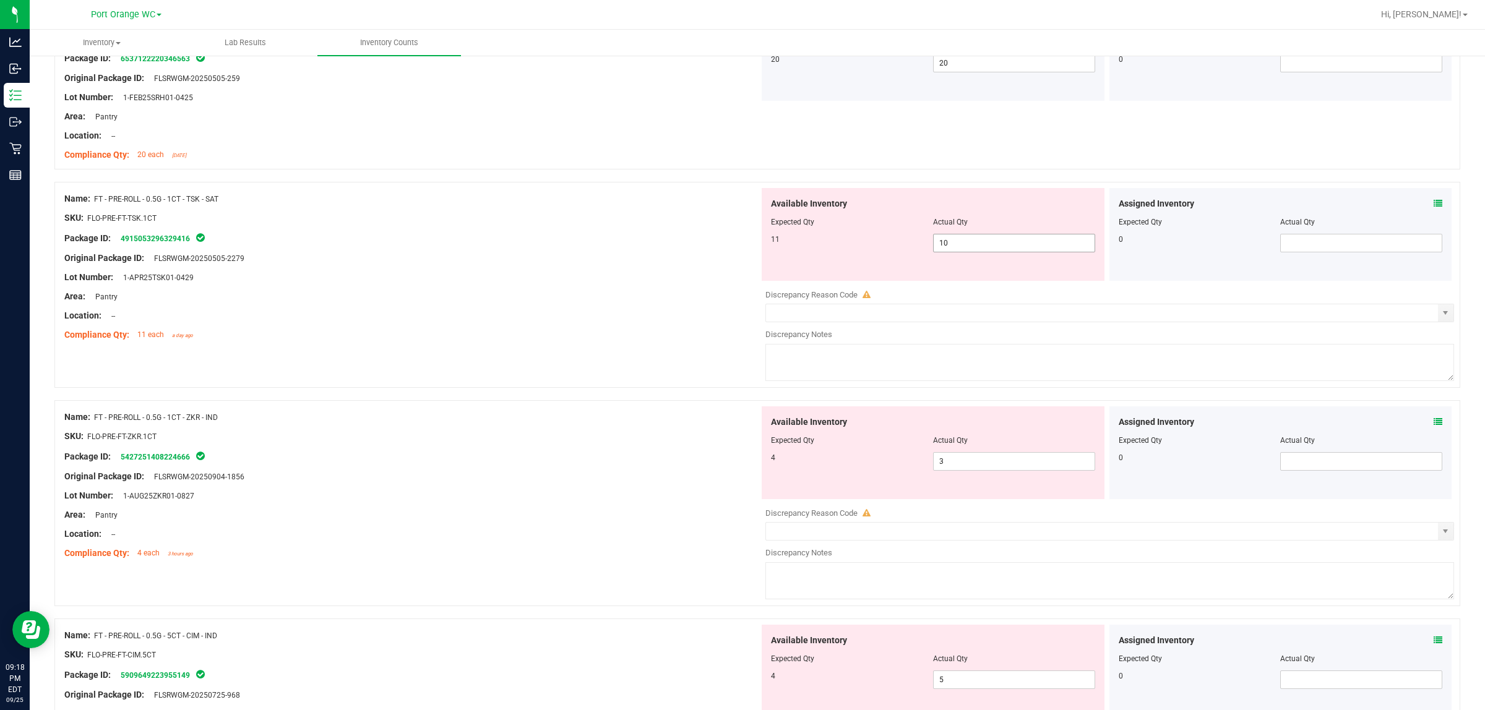
click at [740, 239] on span "10 10" at bounding box center [1014, 243] width 162 height 19
type input "11"
click at [685, 329] on div at bounding box center [411, 325] width 695 height 6
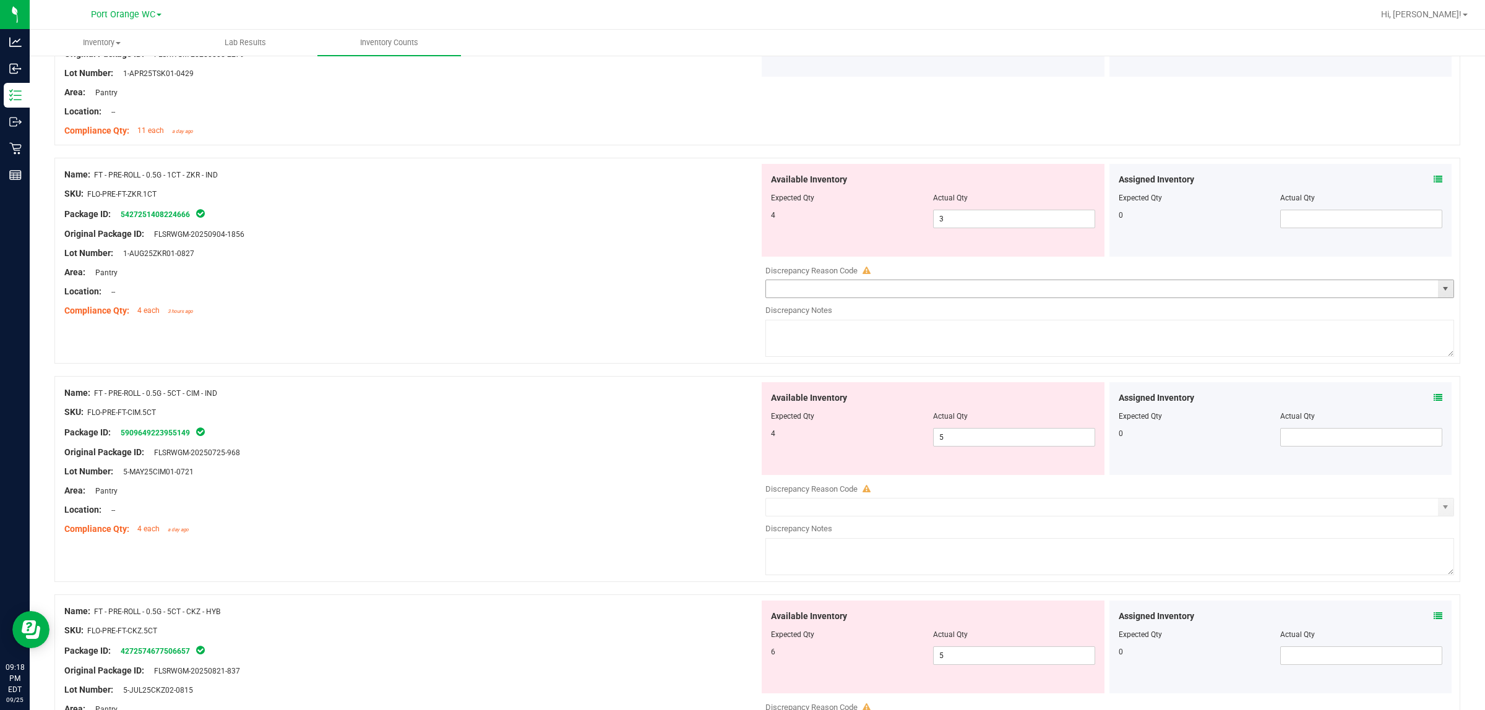
scroll to position [2707, 0]
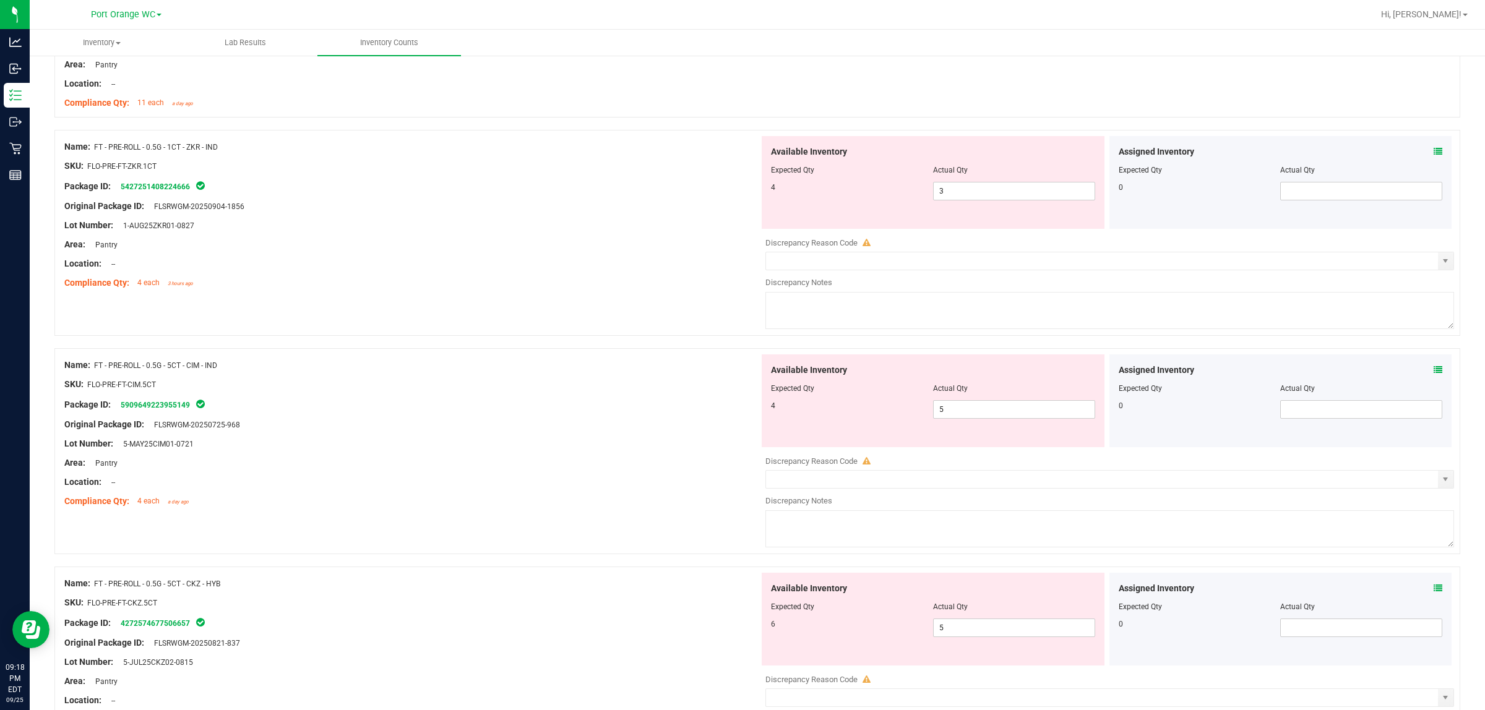
click at [740, 156] on icon at bounding box center [1438, 151] width 9 height 9
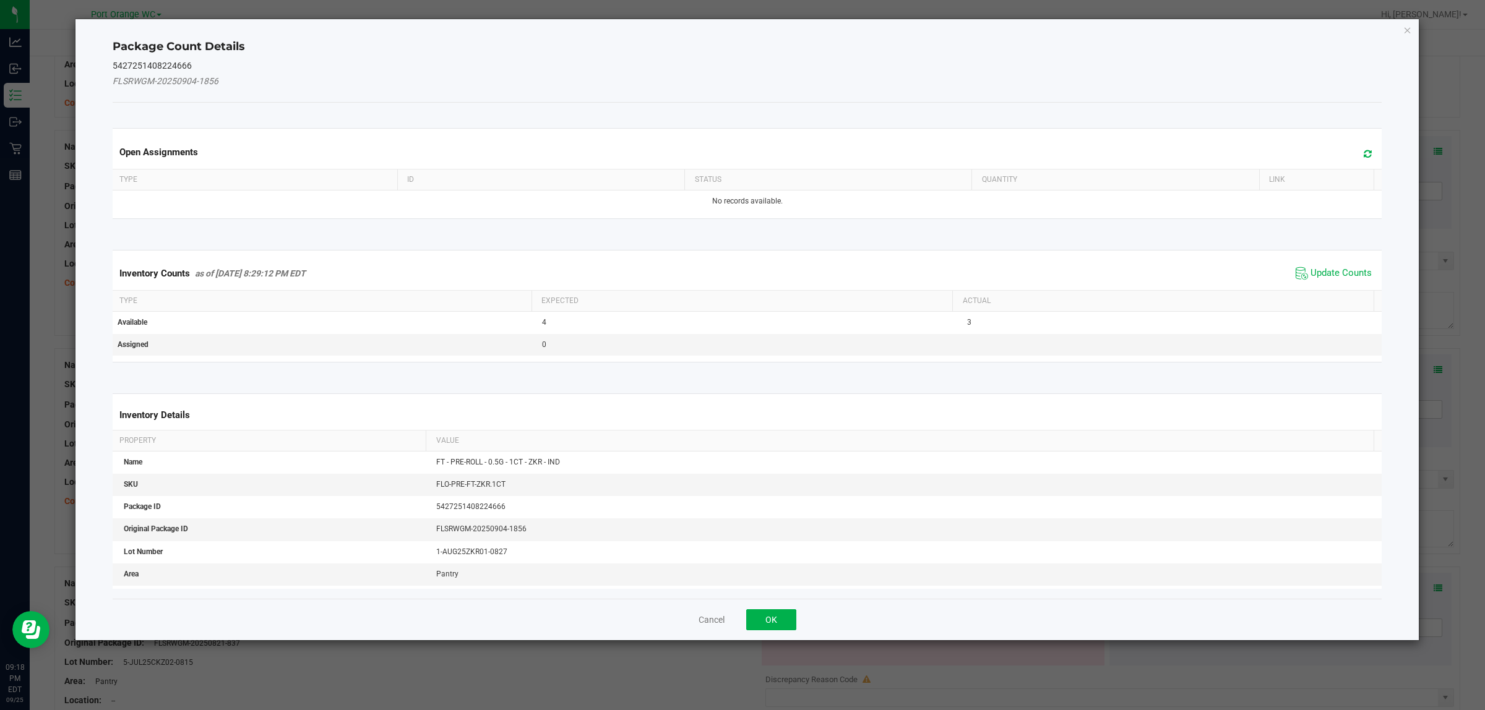
click at [740, 280] on span "Update Counts" at bounding box center [1334, 273] width 82 height 19
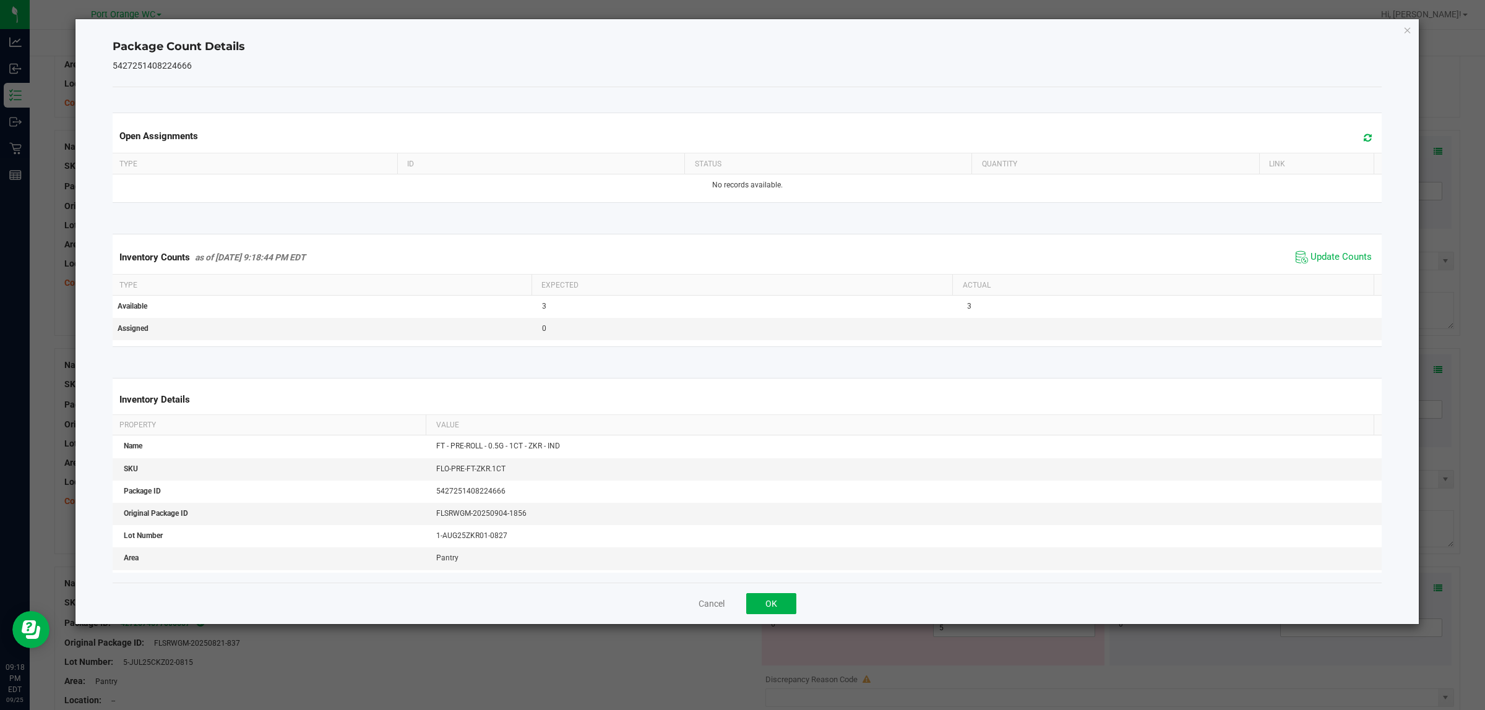
click at [740, 273] on div "Inventory Counts as of [DATE] 9:18:44 PM EDT Update Counts" at bounding box center [747, 257] width 1275 height 33
click at [740, 605] on button "OK" at bounding box center [771, 603] width 50 height 21
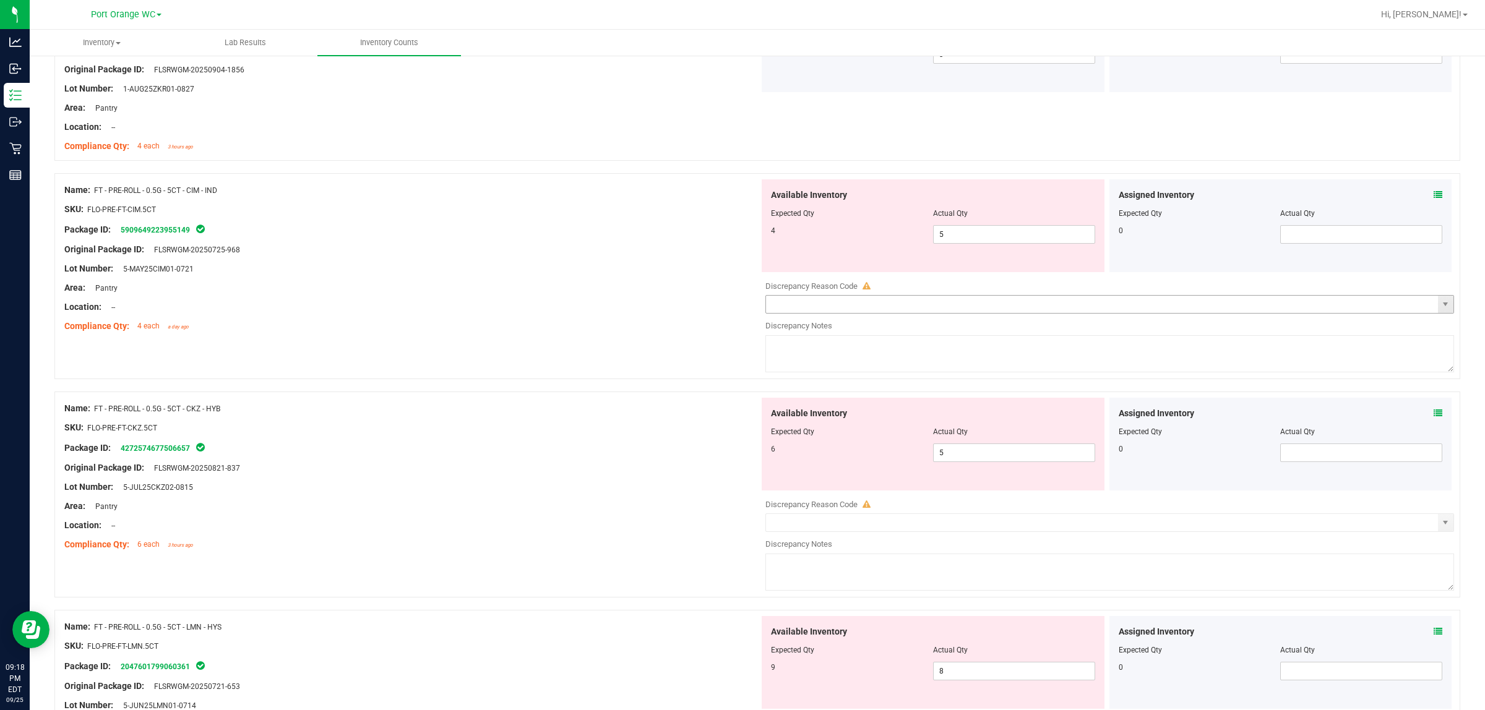
scroll to position [2862, 0]
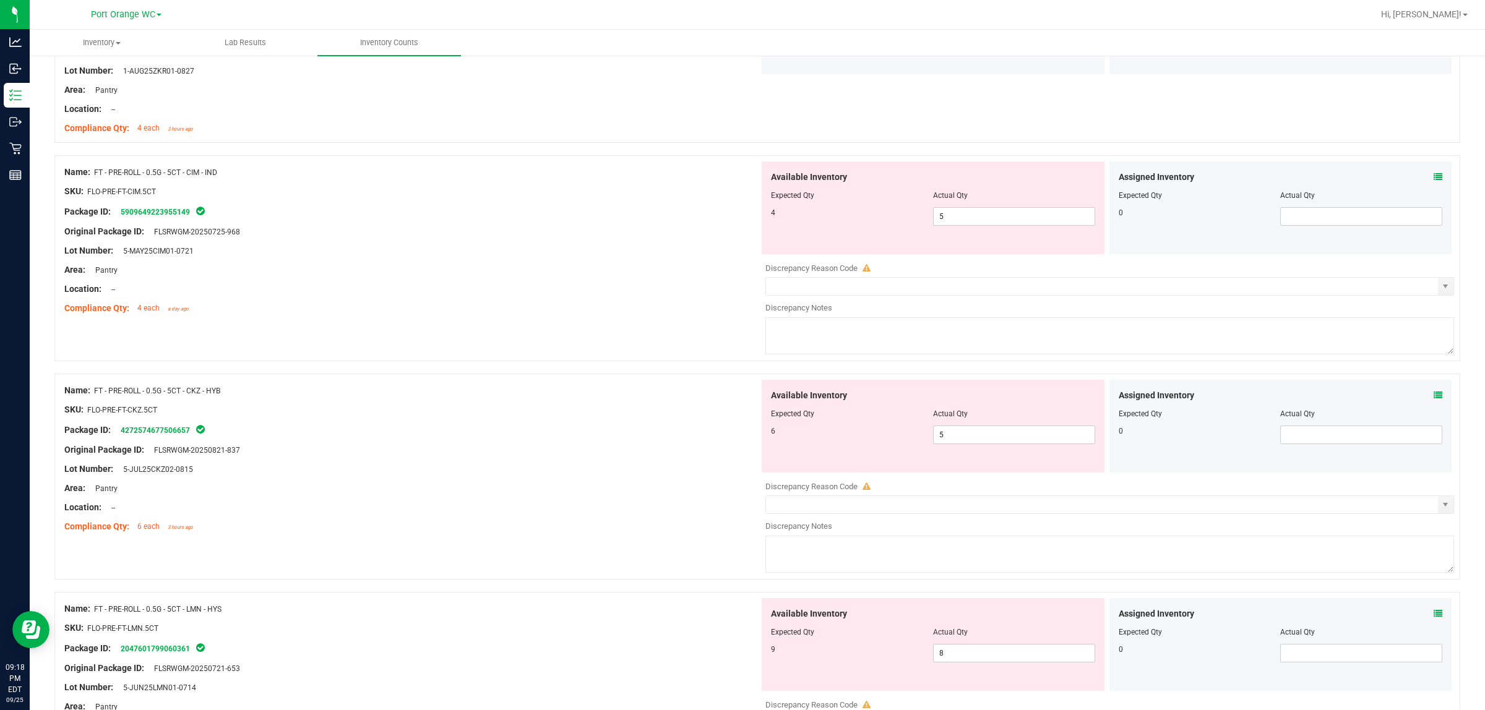
click at [740, 181] on icon at bounding box center [1438, 177] width 9 height 9
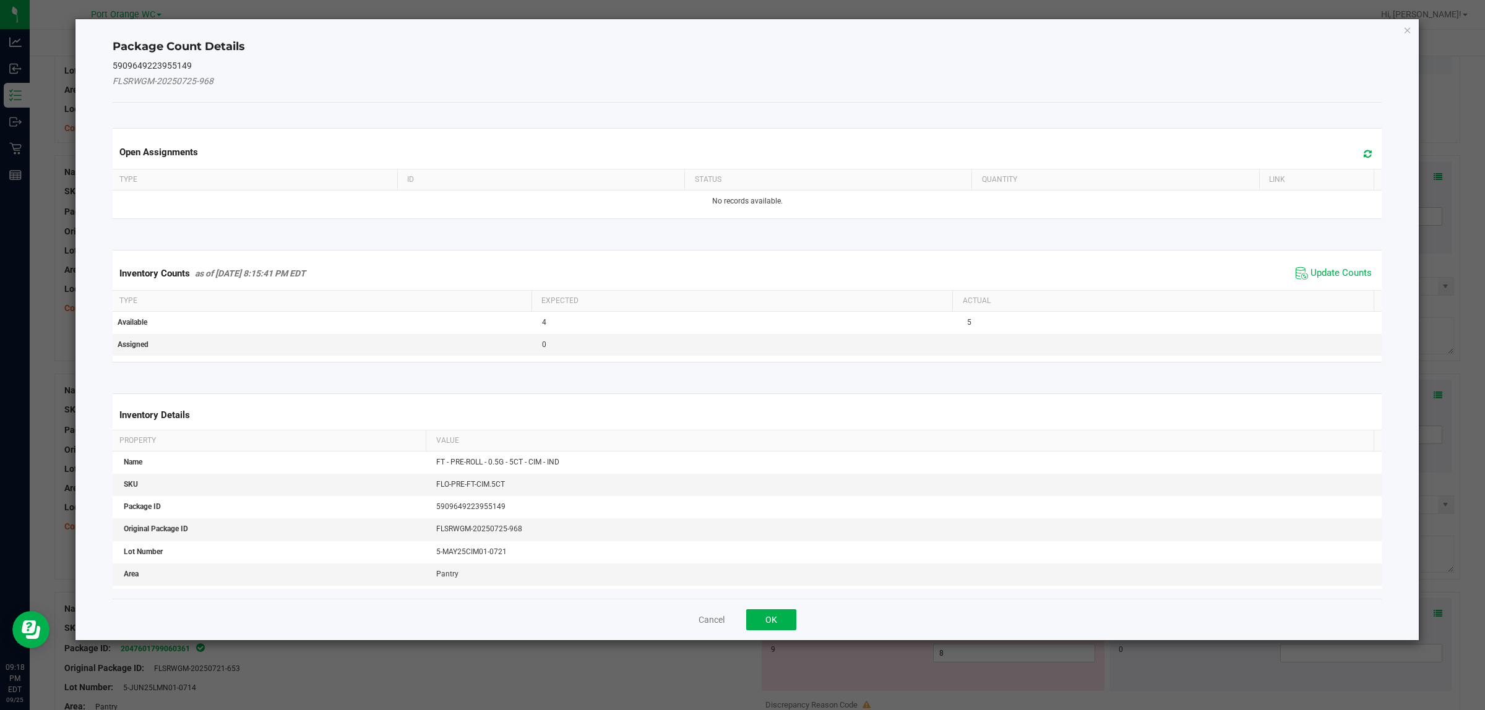
click at [740, 267] on span "Update Counts" at bounding box center [1334, 273] width 82 height 19
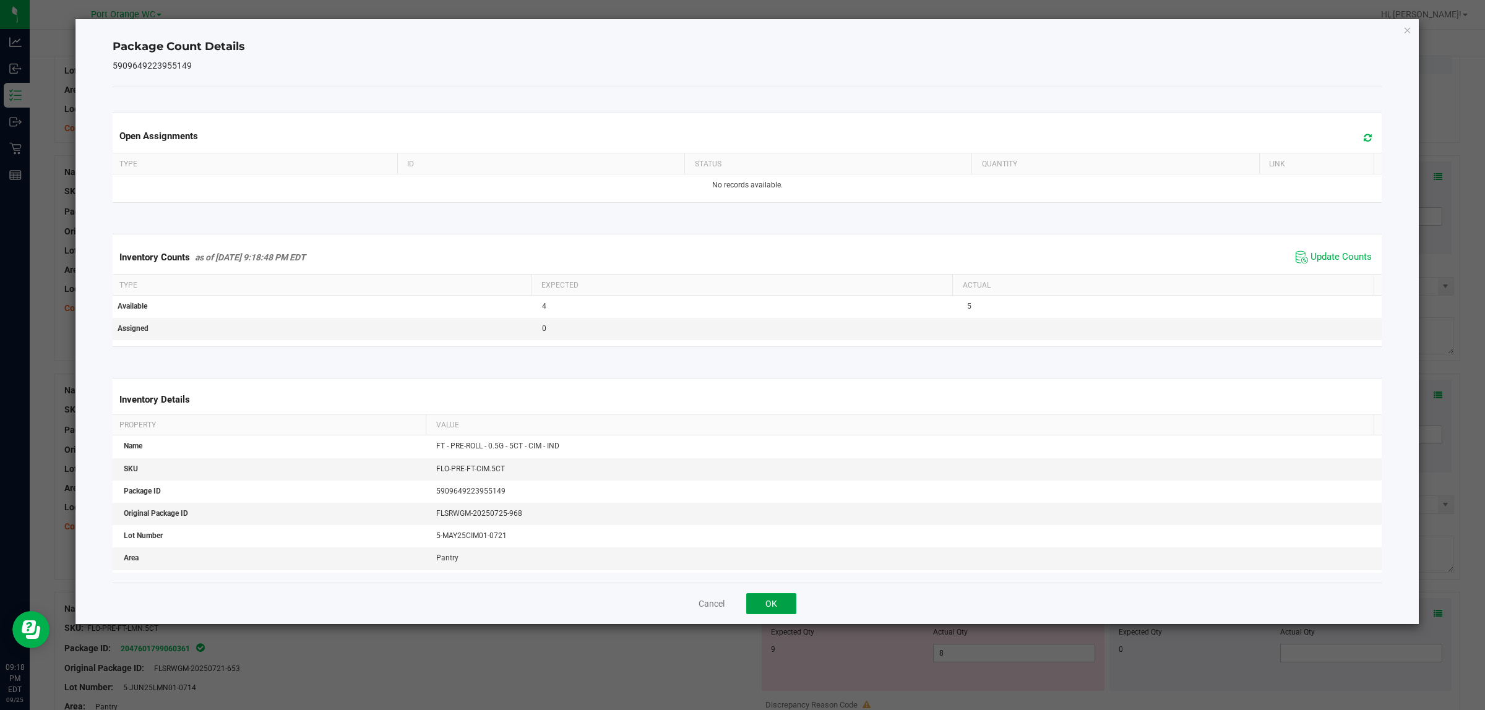
drag, startPoint x: 764, startPoint y: 596, endPoint x: 775, endPoint y: 576, distance: 22.7
click at [740, 598] on button "OK" at bounding box center [771, 603] width 50 height 21
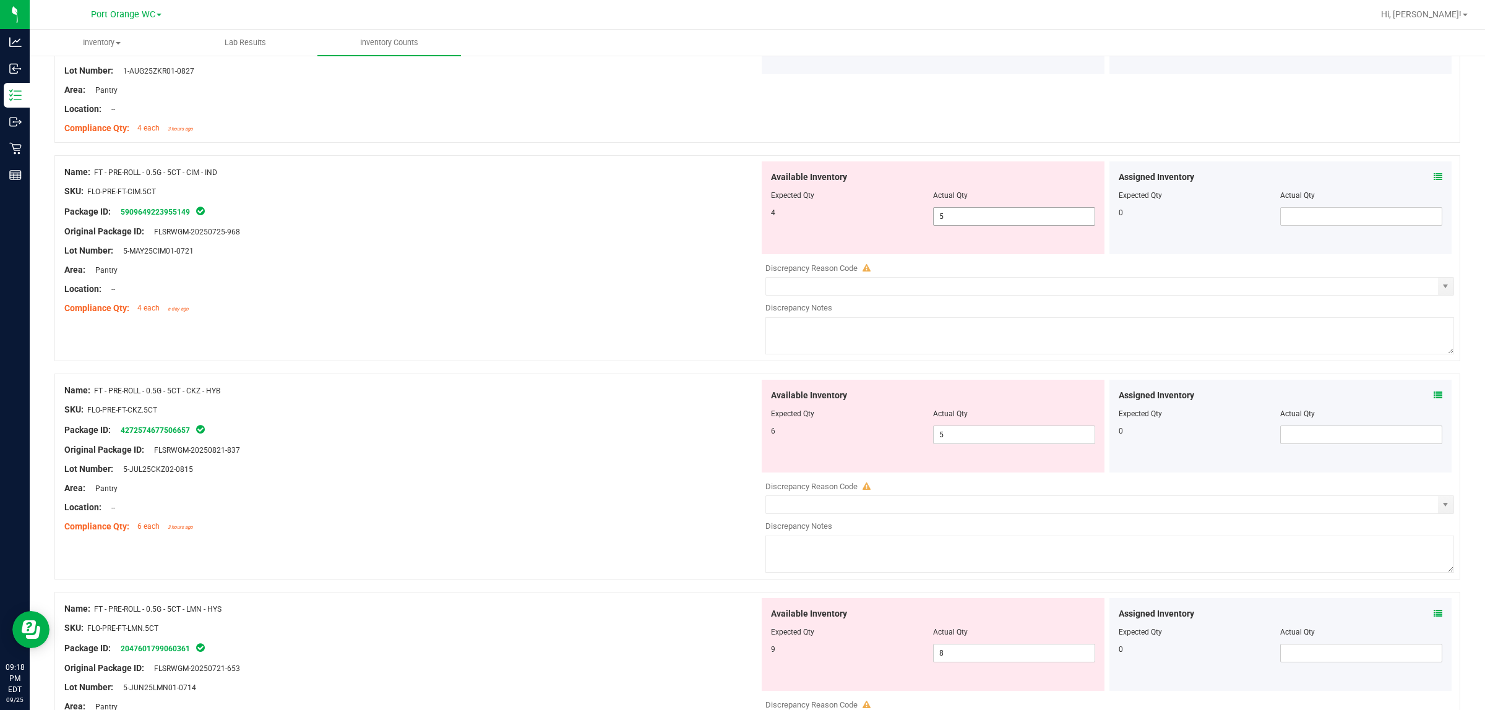
click at [740, 226] on span "5 5" at bounding box center [1014, 216] width 162 height 19
type input "4"
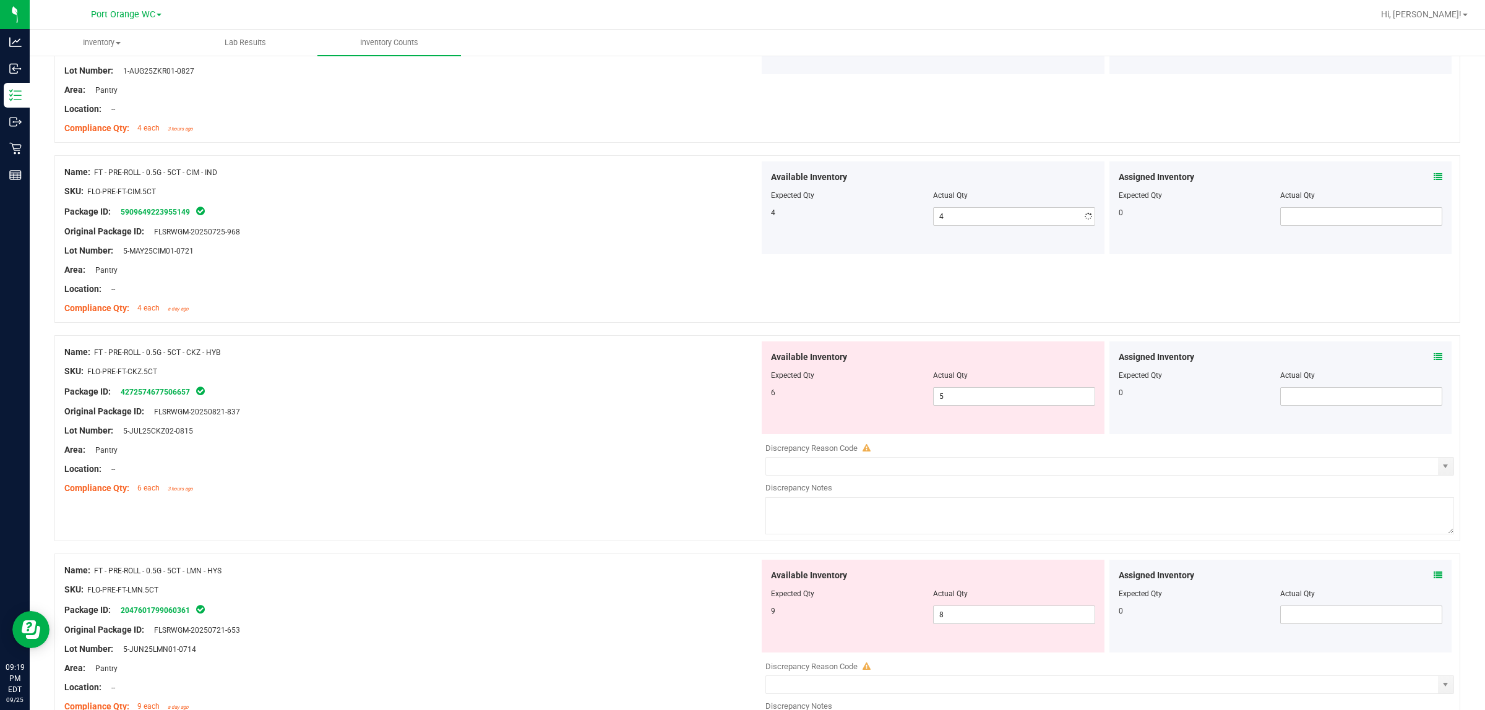
click at [687, 295] on div "Location: --" at bounding box center [411, 289] width 695 height 13
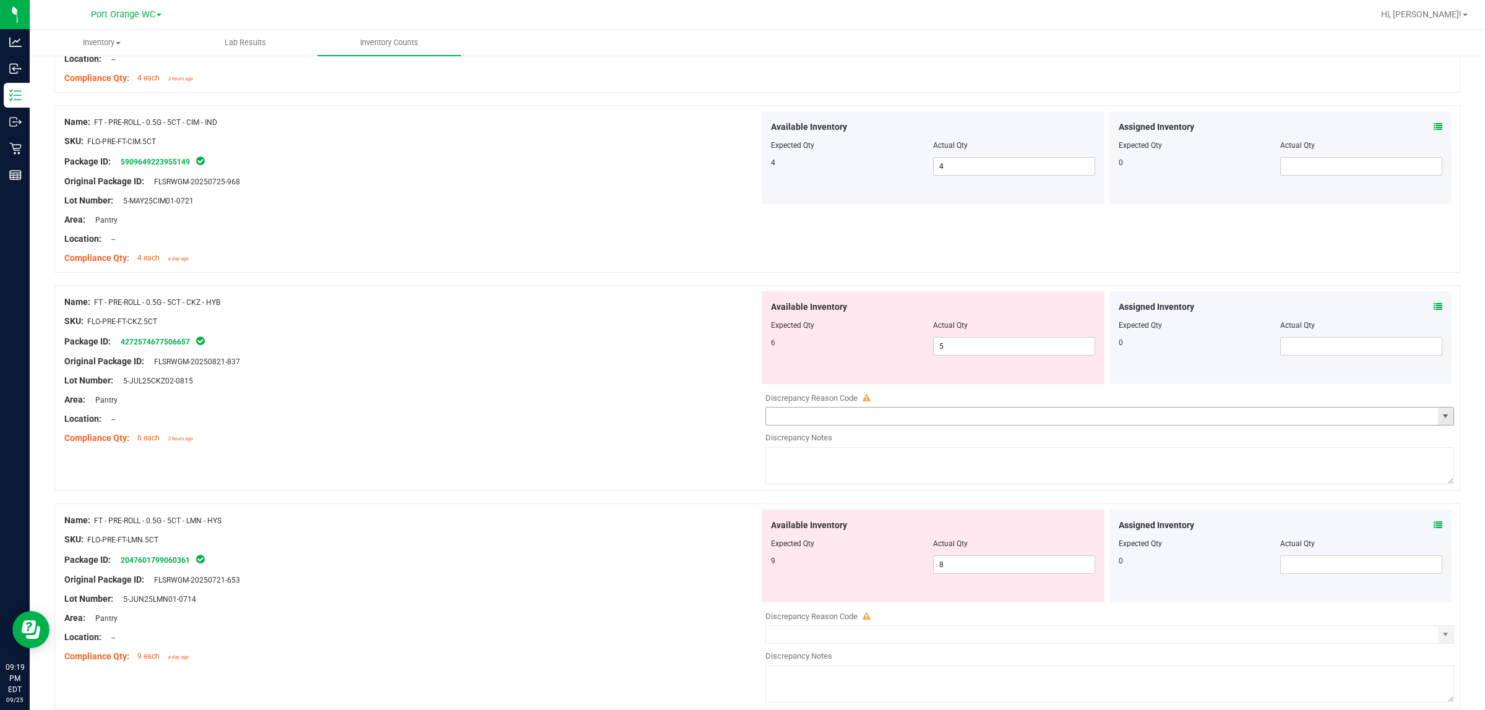
scroll to position [2939, 0]
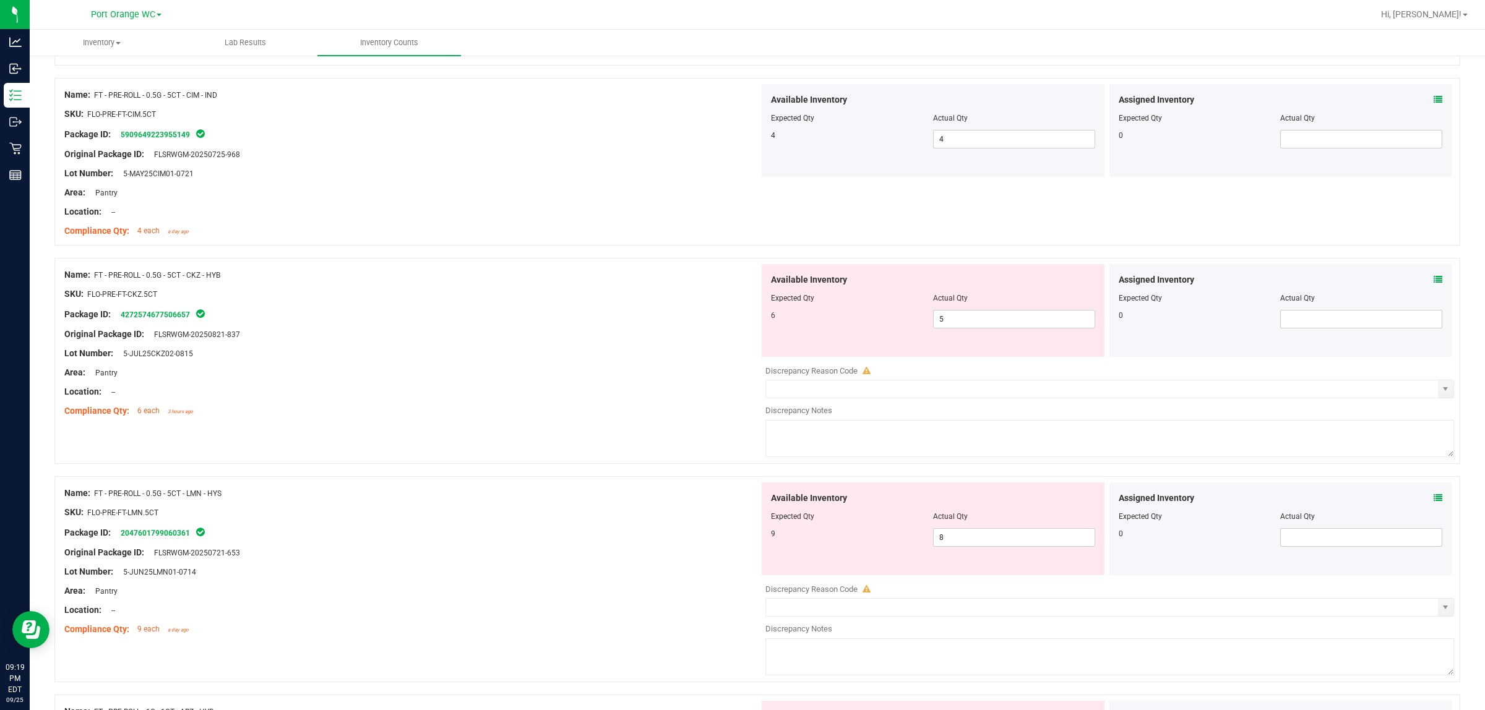
click at [740, 285] on div "Assigned Inventory Expected Qty Actual Qty 0" at bounding box center [1280, 310] width 343 height 93
click at [740, 284] on icon at bounding box center [1438, 279] width 9 height 9
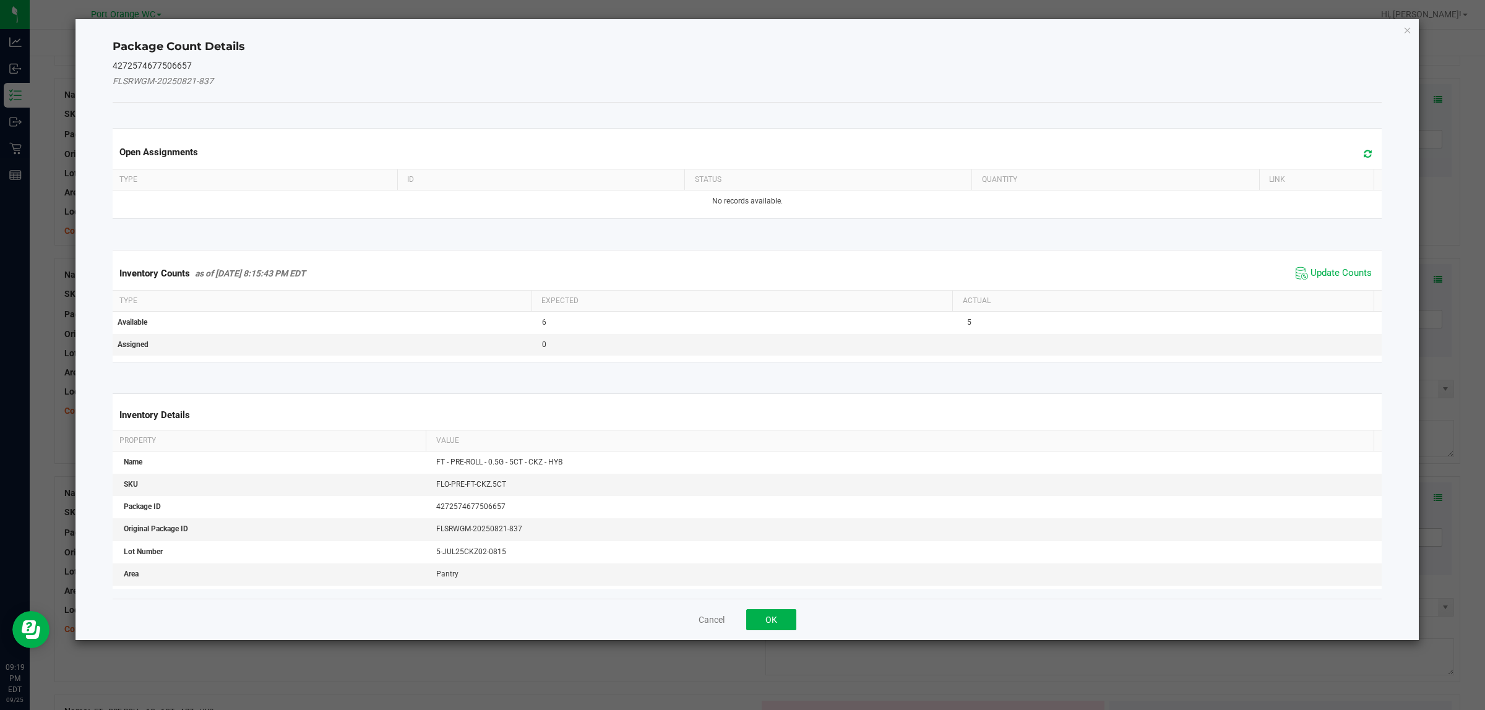
click at [740, 282] on span "Update Counts" at bounding box center [1334, 273] width 82 height 19
click at [740, 290] on th "Actual" at bounding box center [1162, 300] width 421 height 21
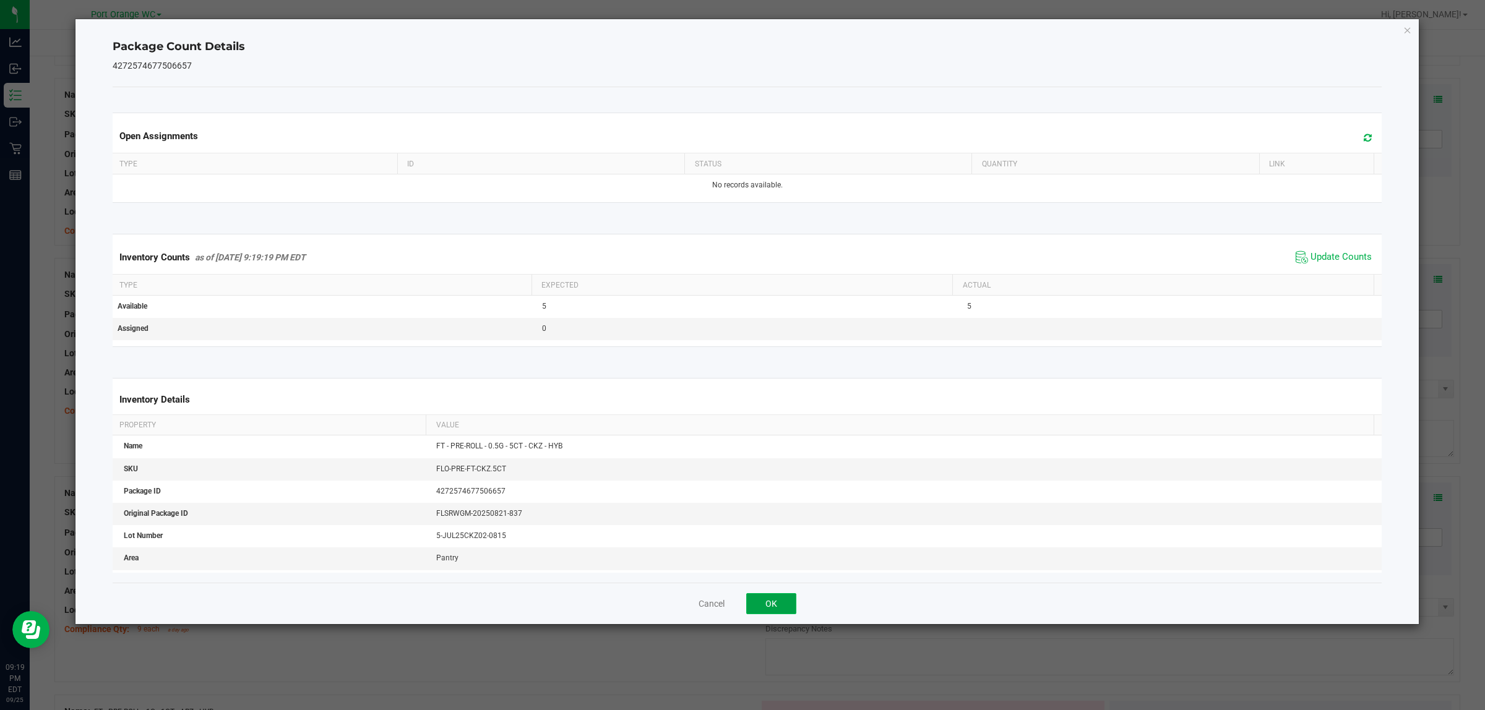
click at [740, 608] on button "OK" at bounding box center [771, 603] width 50 height 21
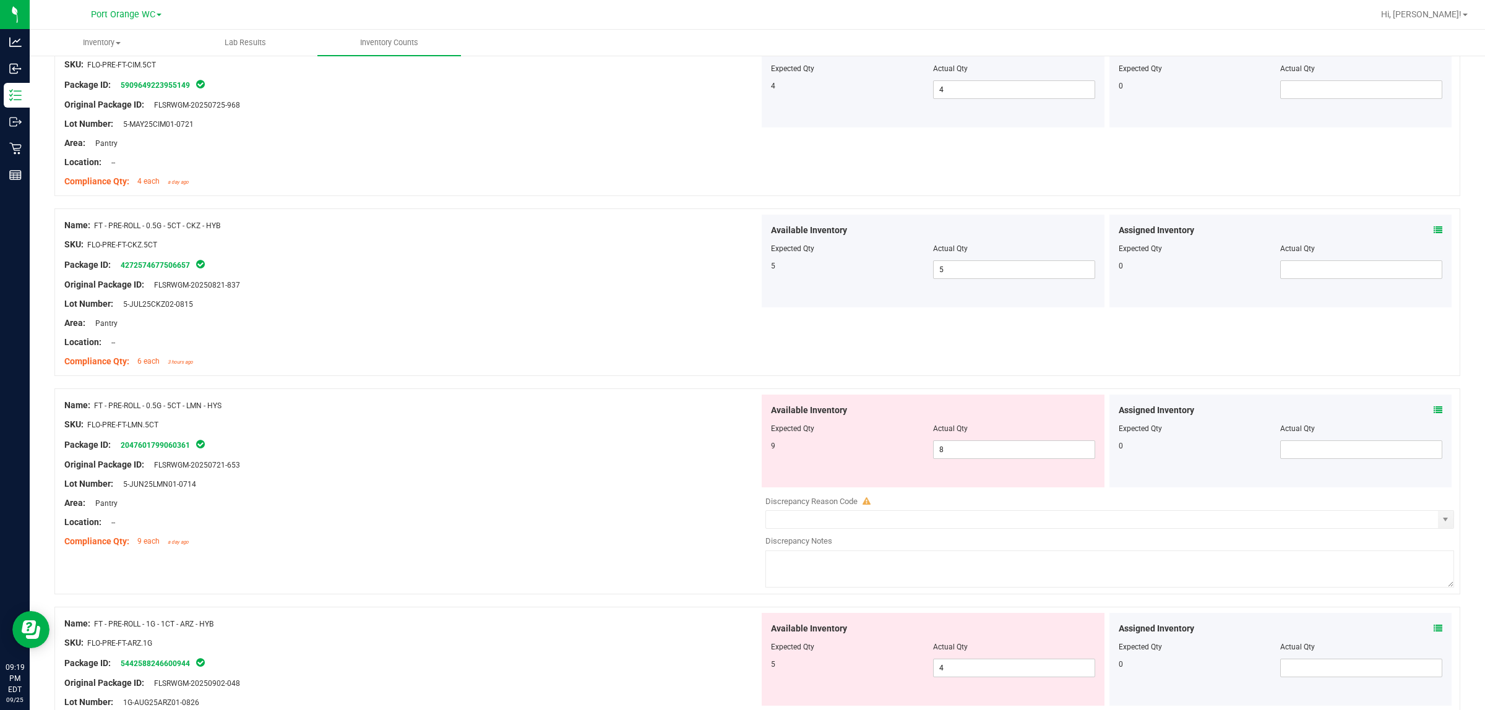
scroll to position [3016, 0]
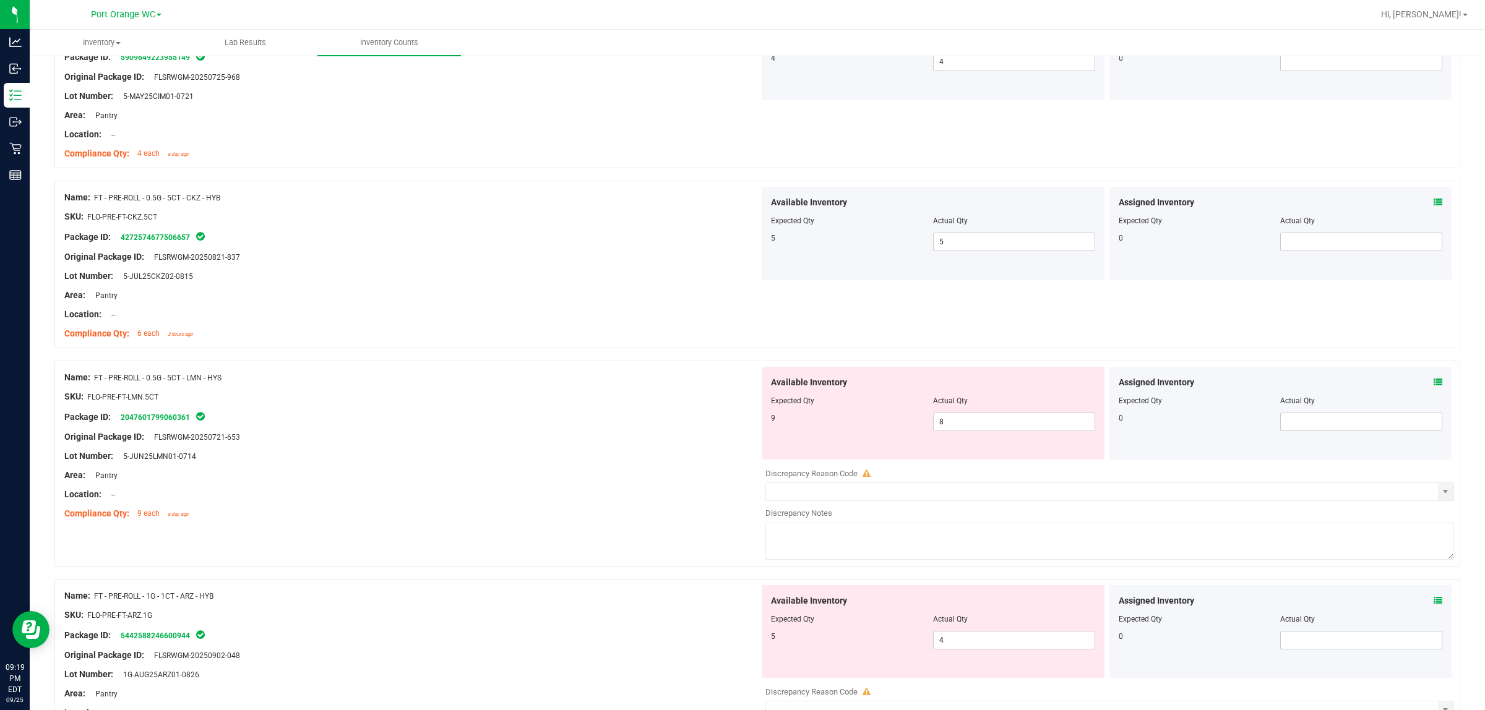
click at [740, 387] on icon at bounding box center [1438, 382] width 9 height 9
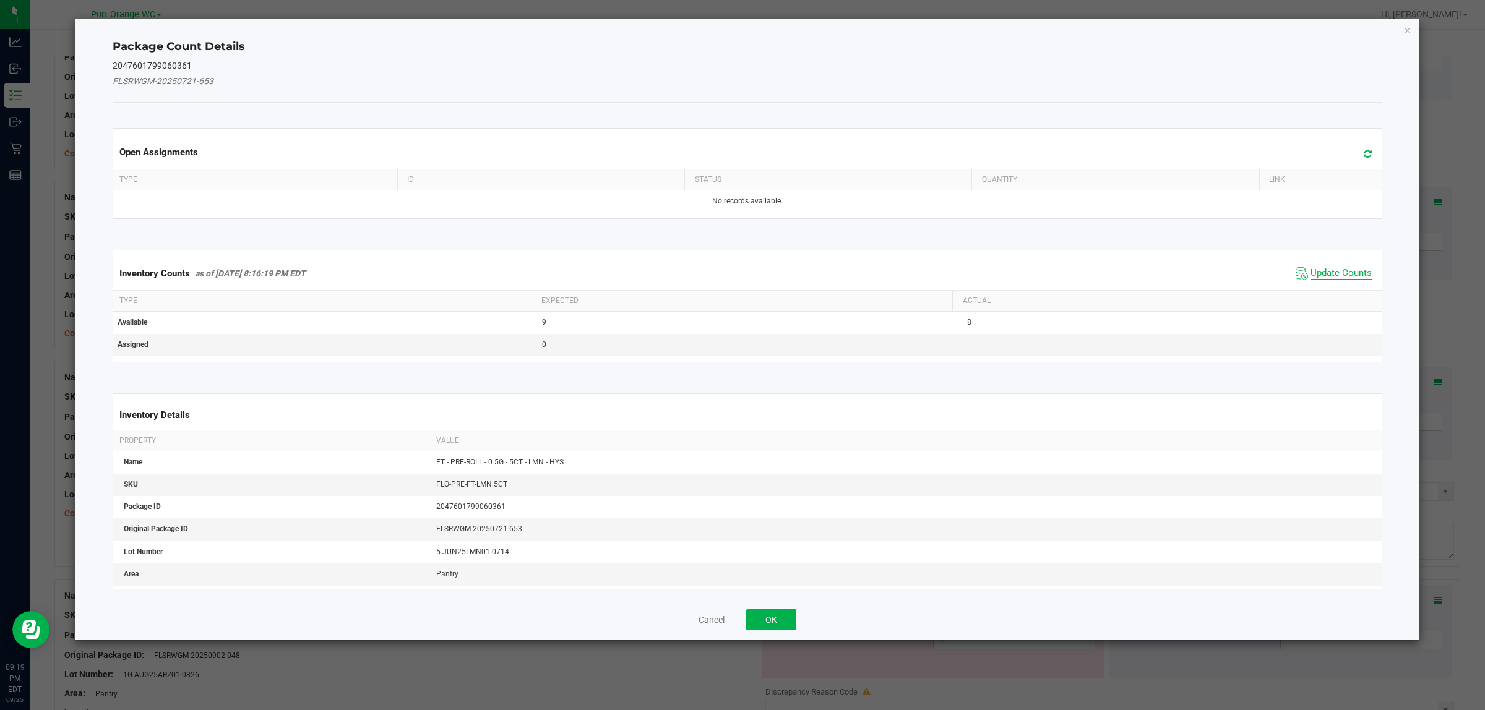
click at [740, 277] on span "Update Counts" at bounding box center [1340, 273] width 61 height 12
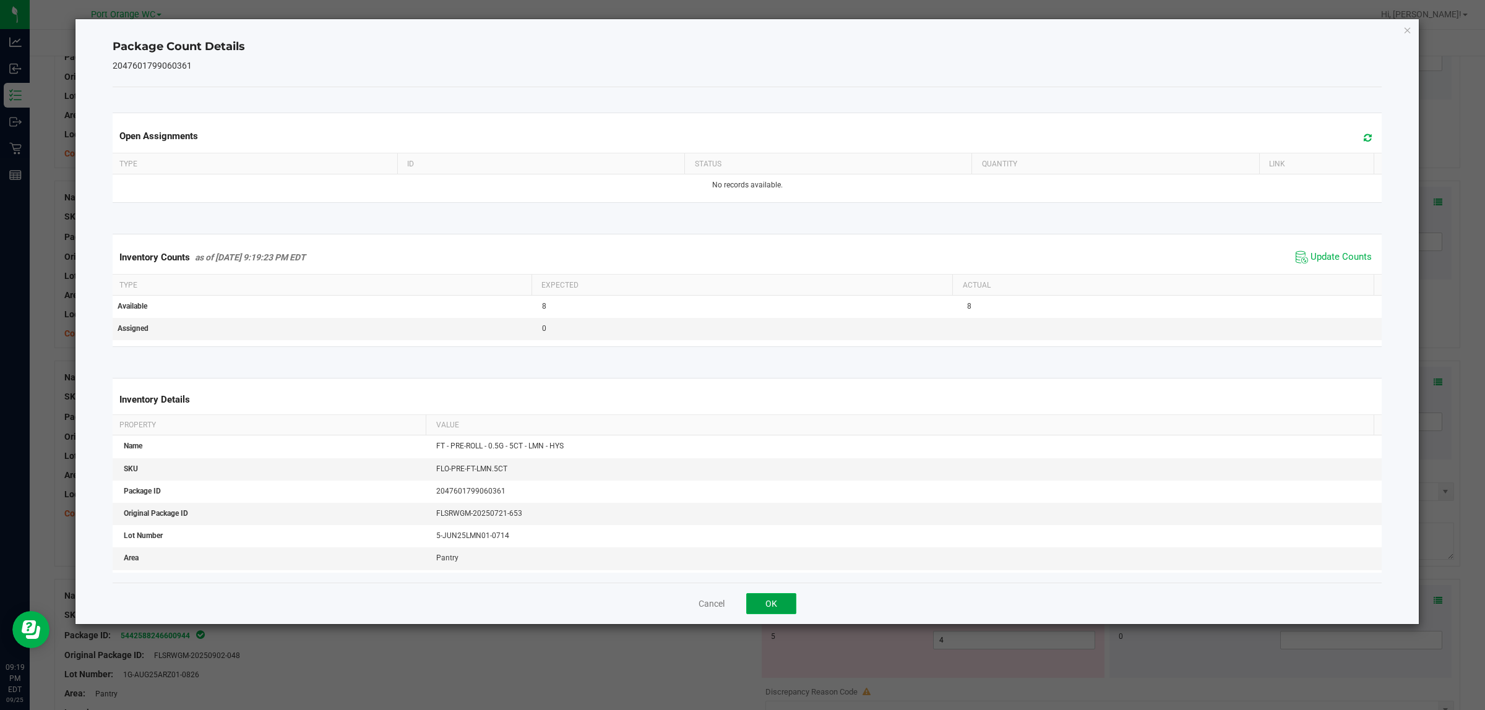
click at [740, 599] on button "OK" at bounding box center [771, 603] width 50 height 21
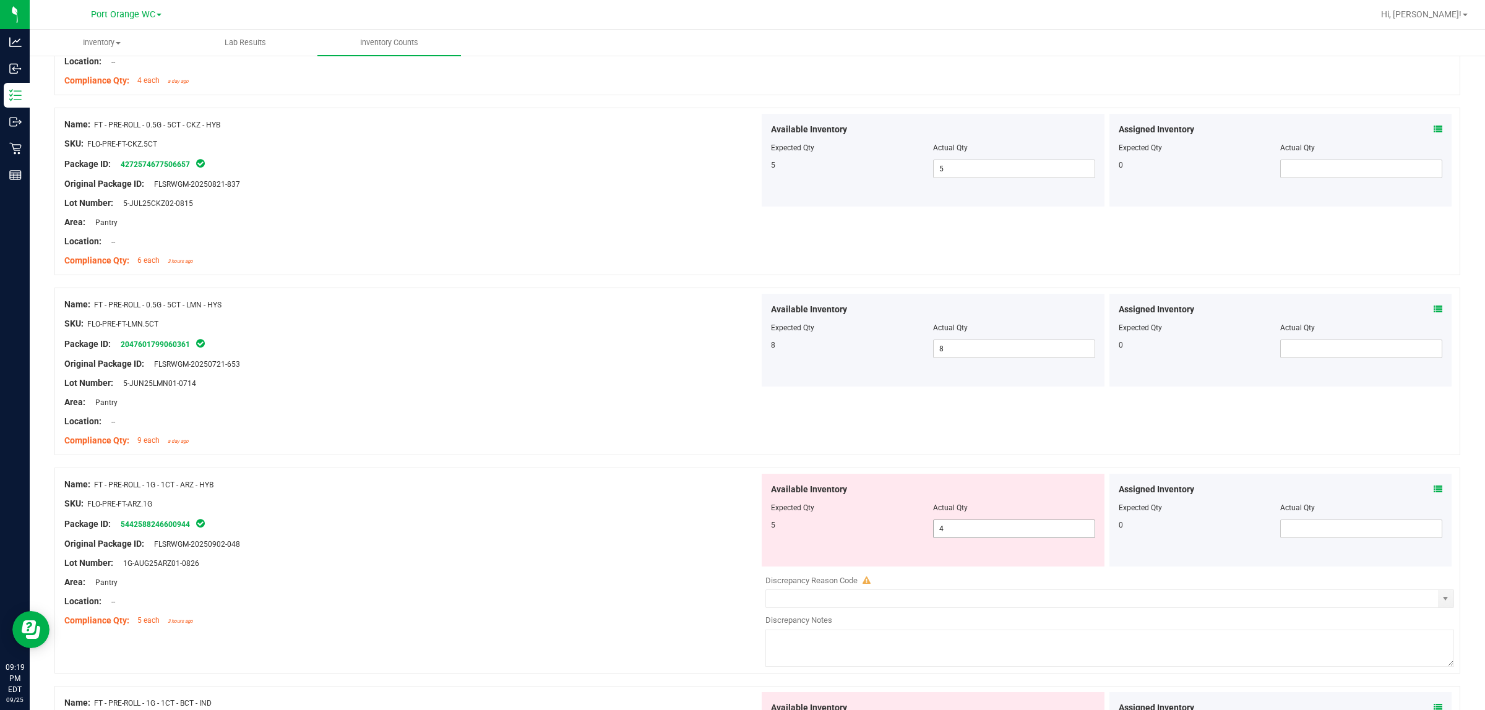
scroll to position [3171, 0]
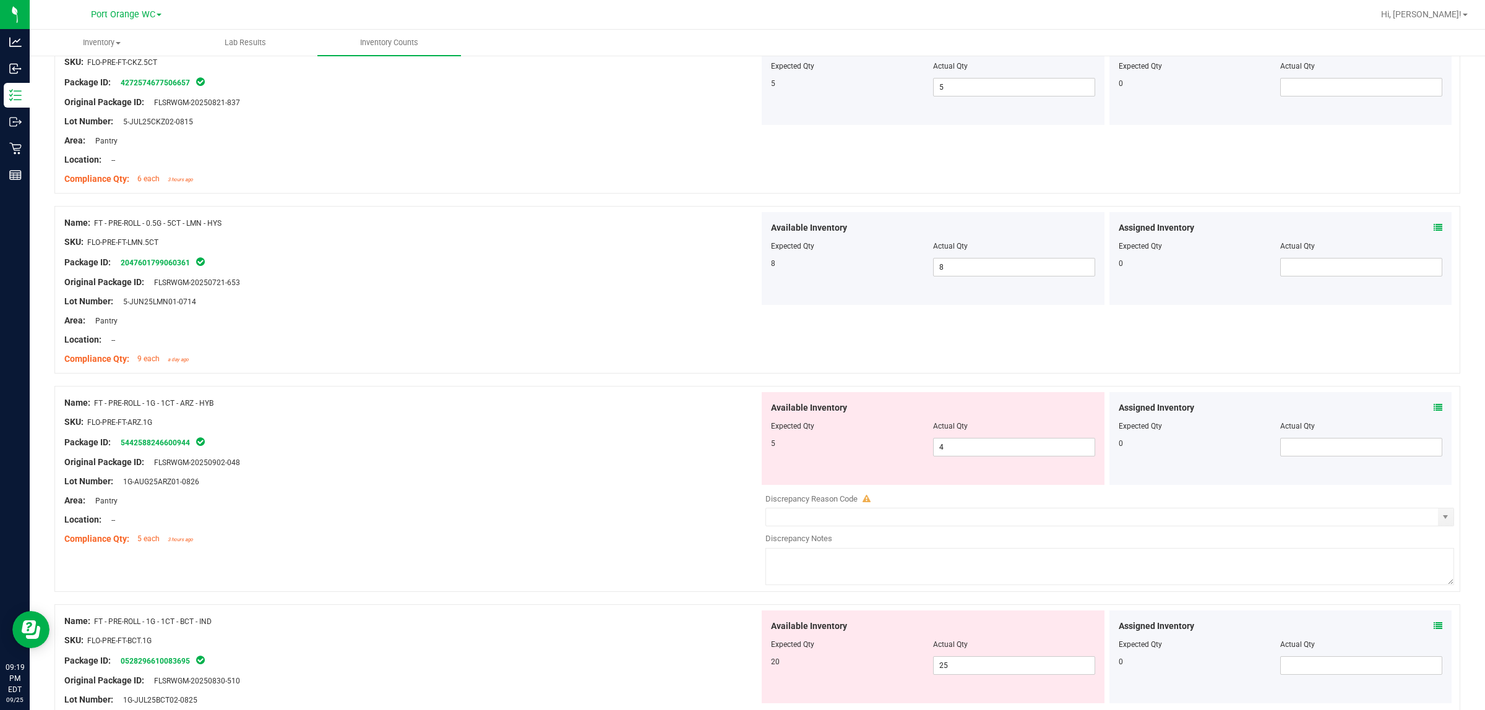
click at [740, 410] on icon at bounding box center [1438, 407] width 9 height 9
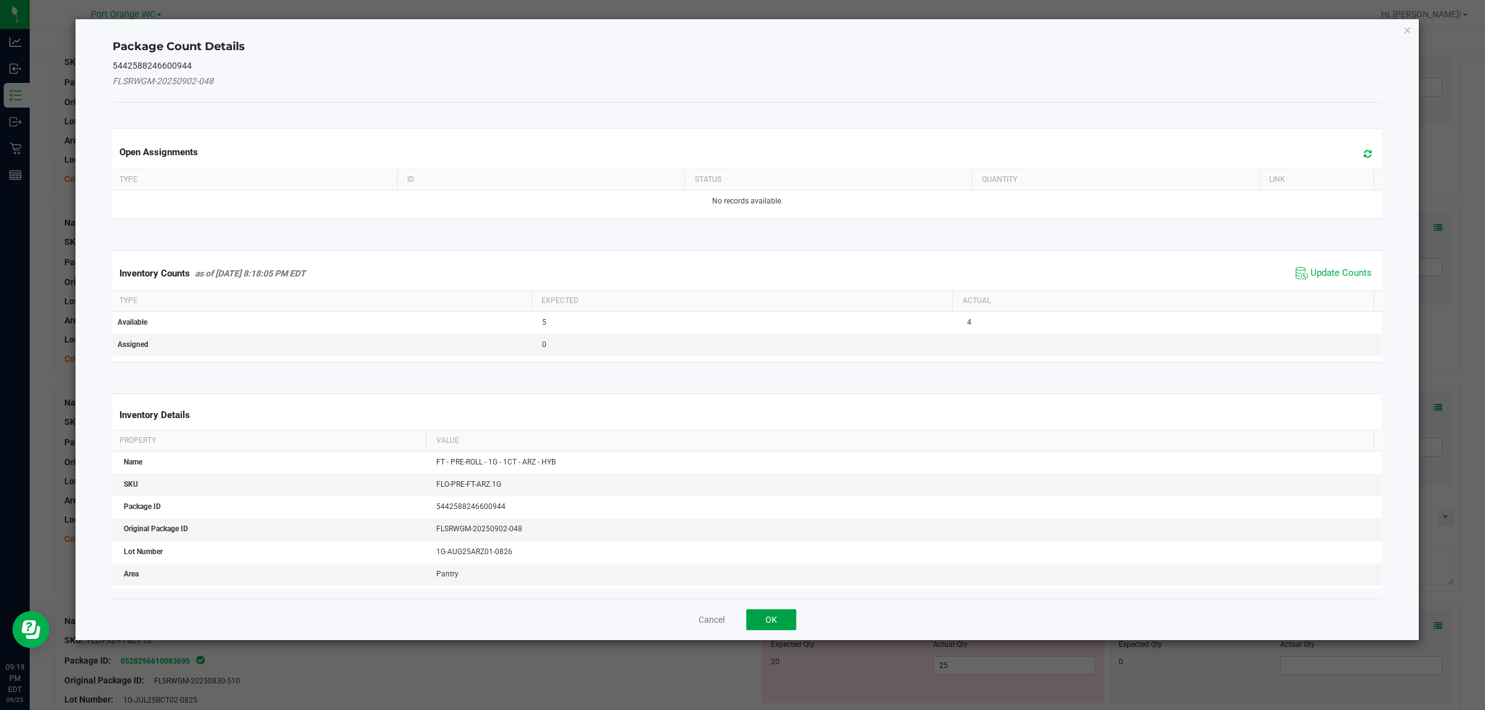
click at [740, 613] on button "OK" at bounding box center [771, 619] width 50 height 21
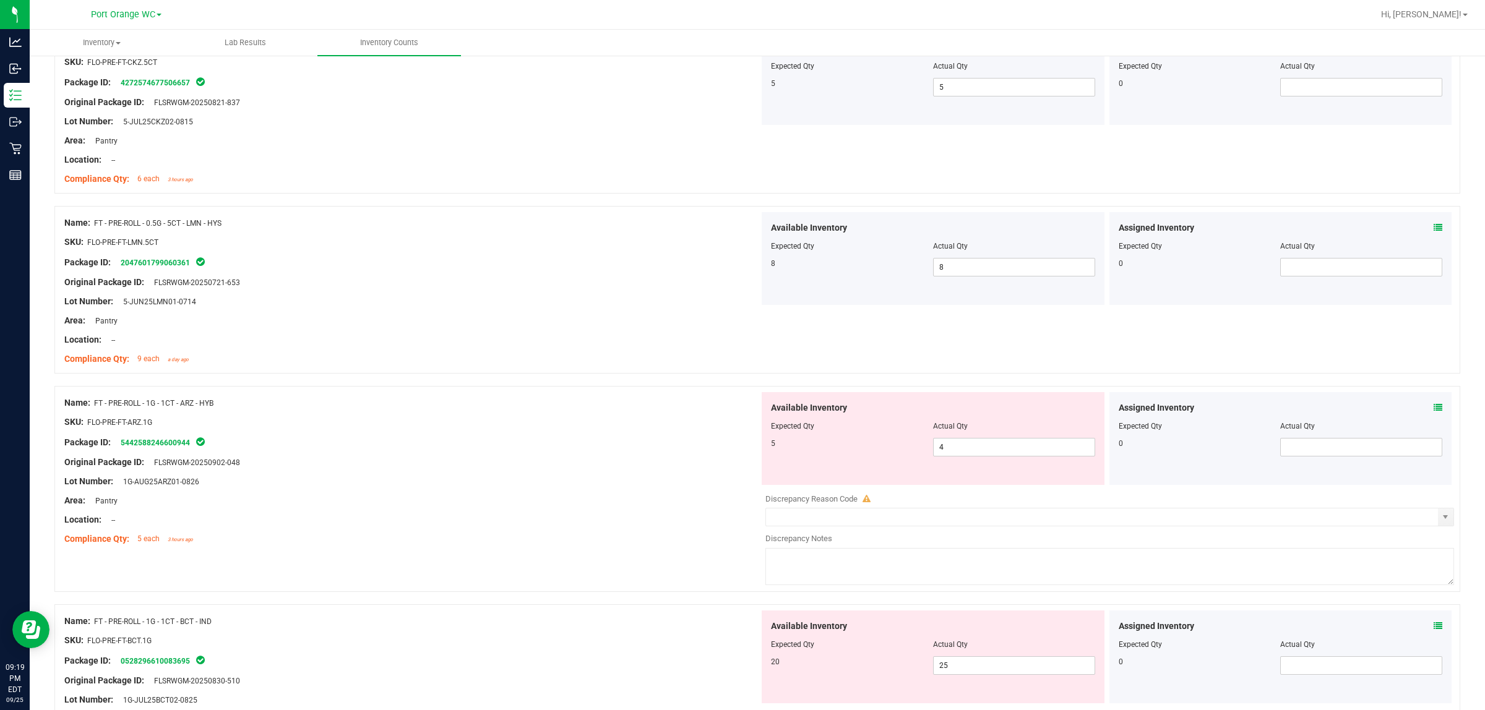
click at [740, 416] on div "Assigned Inventory Expected Qty Actual Qty 0" at bounding box center [1280, 438] width 343 height 93
click at [740, 412] on icon at bounding box center [1438, 407] width 9 height 9
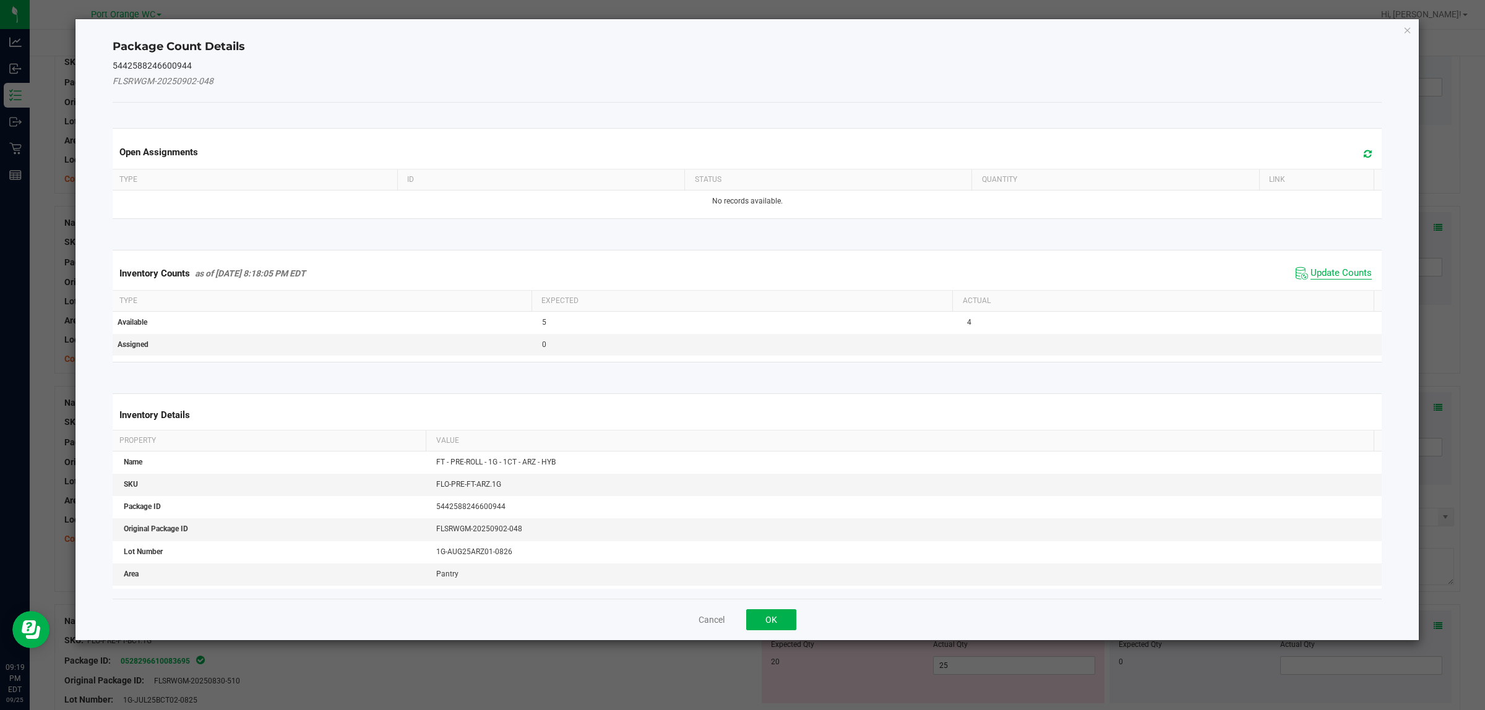
click at [740, 270] on span "Update Counts" at bounding box center [1340, 273] width 61 height 12
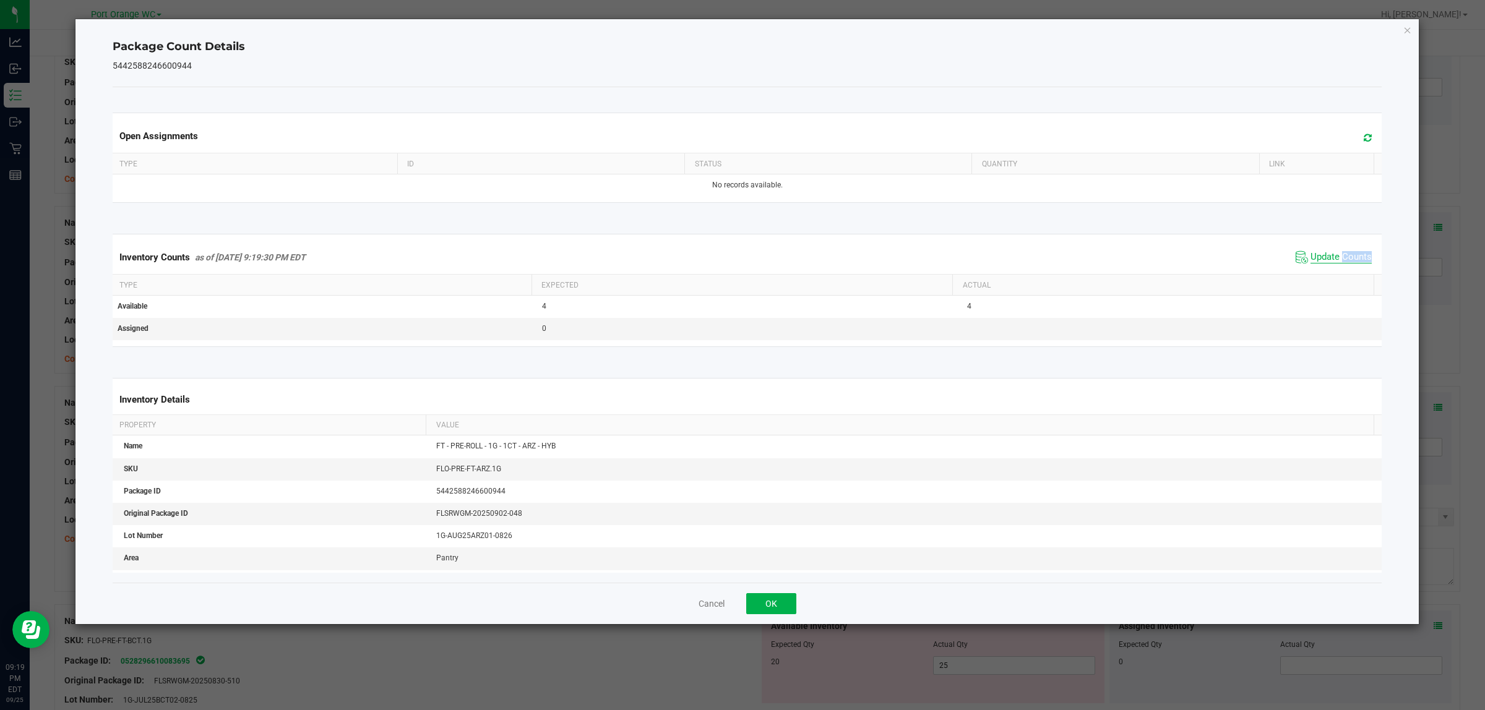
click at [740, 270] on div "Inventory Counts as of [DATE] 9:19:30 PM EDT Update Counts" at bounding box center [747, 257] width 1275 height 33
click at [740, 263] on span "Update Counts" at bounding box center [1340, 257] width 61 height 12
drag, startPoint x: 772, startPoint y: 604, endPoint x: 808, endPoint y: 585, distance: 41.5
click at [740, 604] on button "OK" at bounding box center [771, 603] width 50 height 21
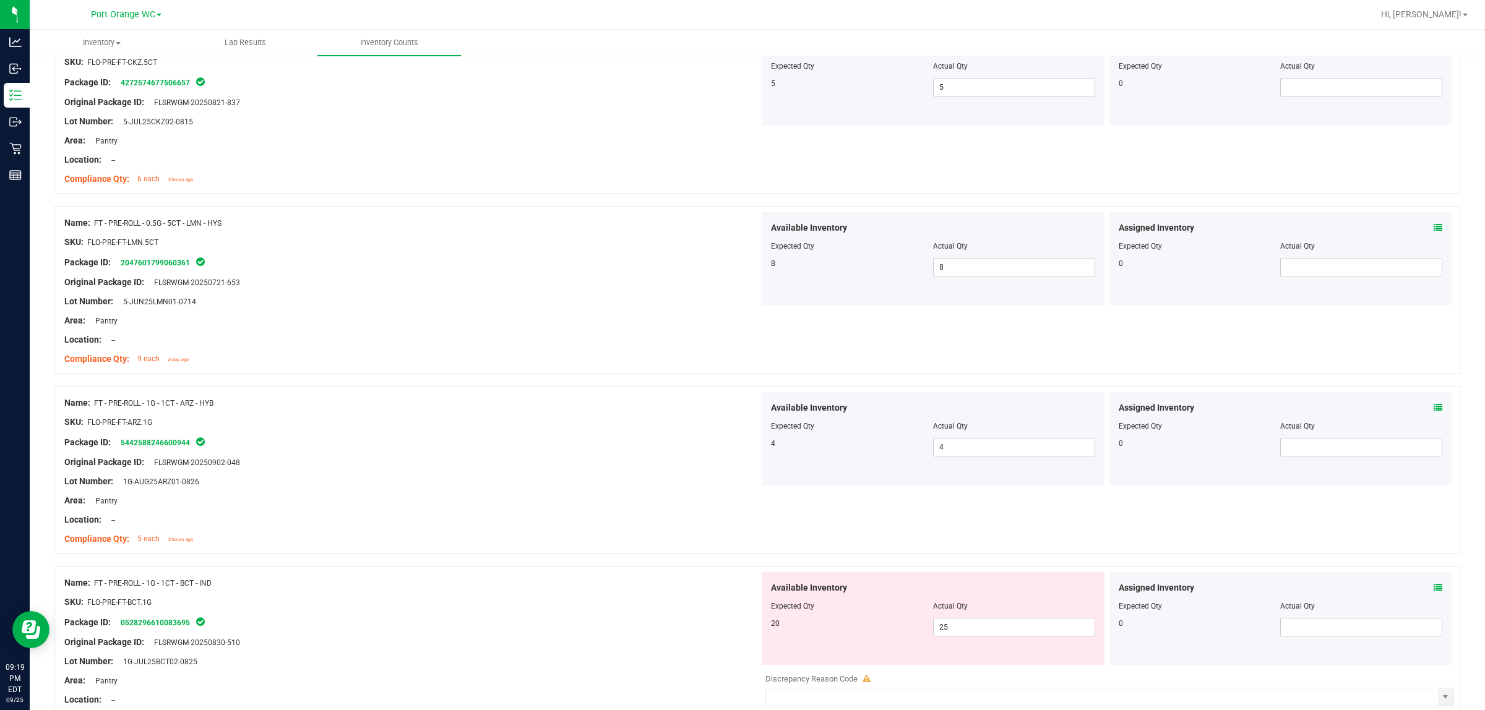
scroll to position [3293, 0]
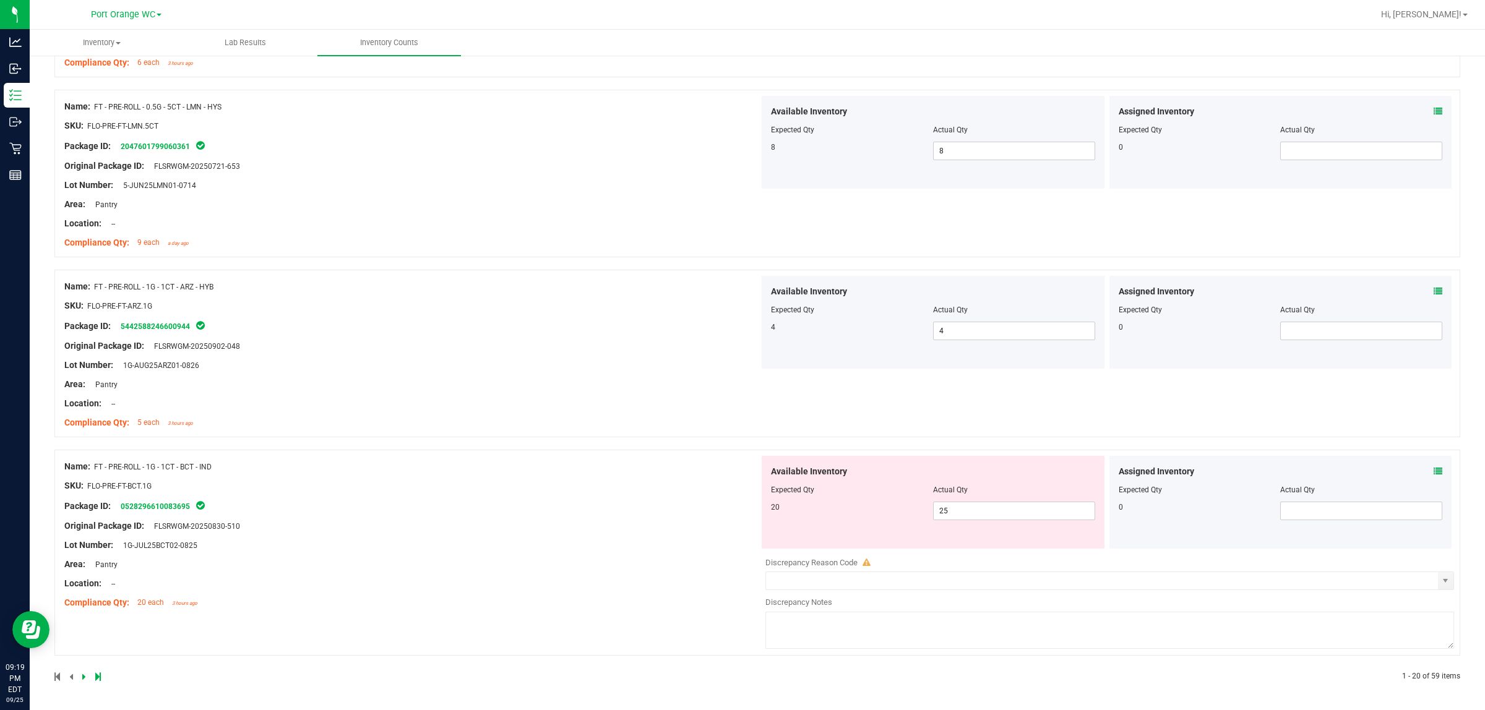
click at [740, 471] on icon at bounding box center [1438, 471] width 9 height 9
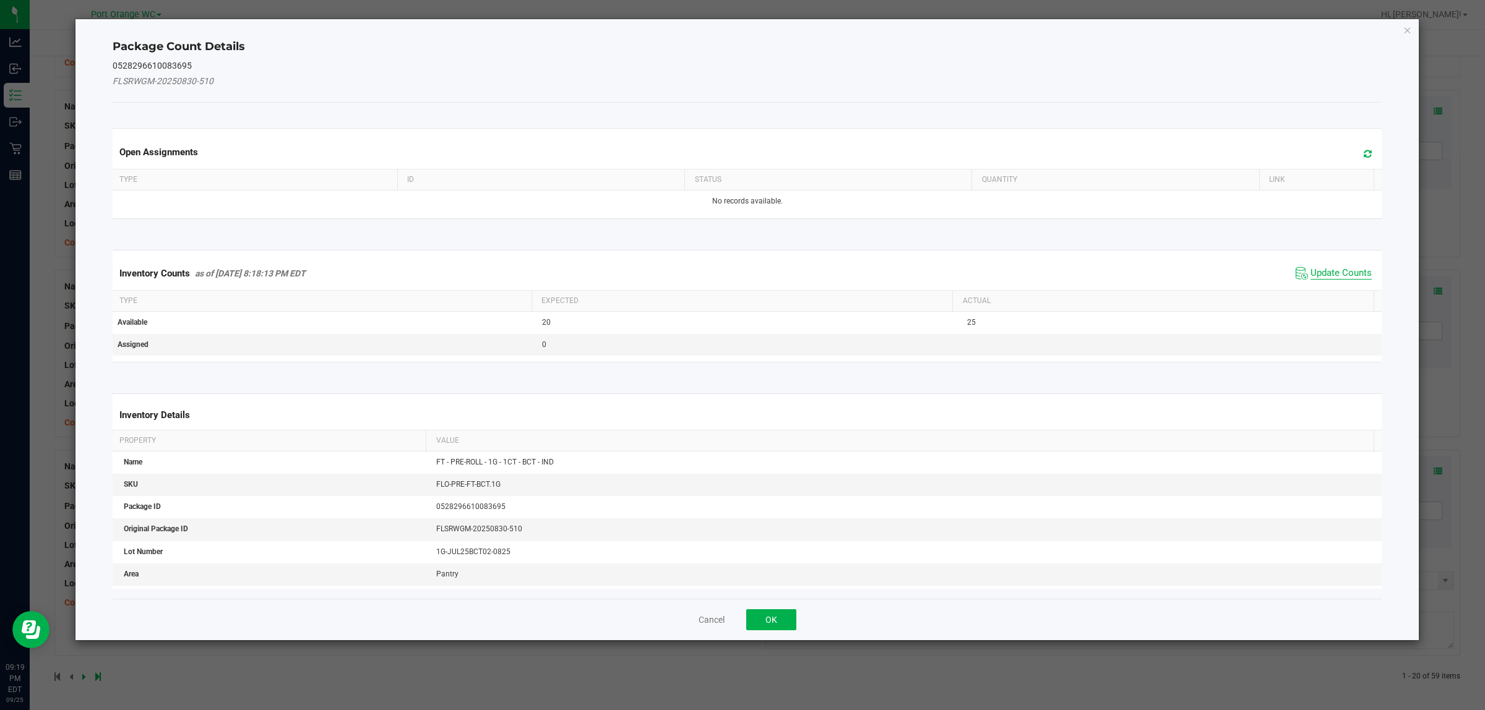
click at [740, 273] on span "Update Counts" at bounding box center [1340, 273] width 61 height 12
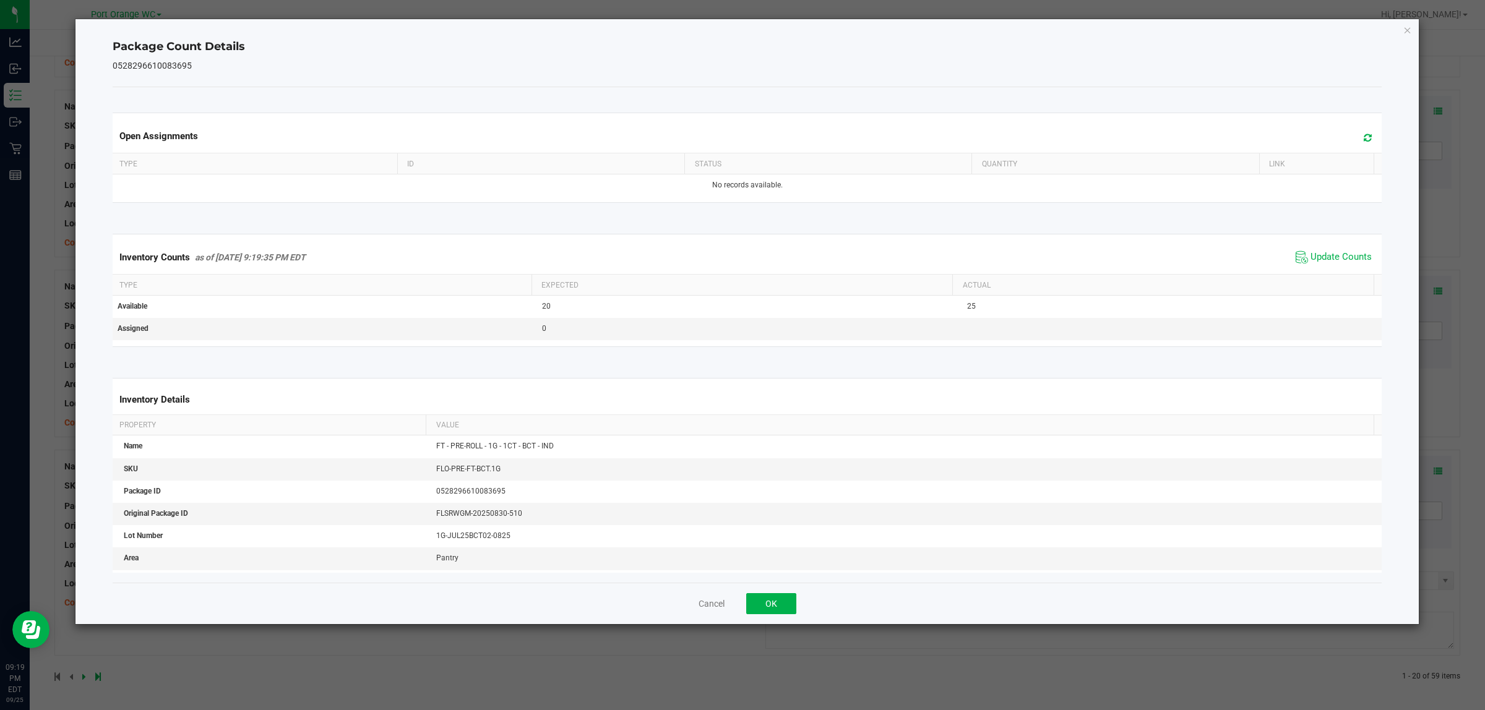
click at [740, 617] on div "Cancel OK" at bounding box center [748, 603] width 1270 height 41
click at [740, 610] on button "OK" at bounding box center [771, 603] width 50 height 21
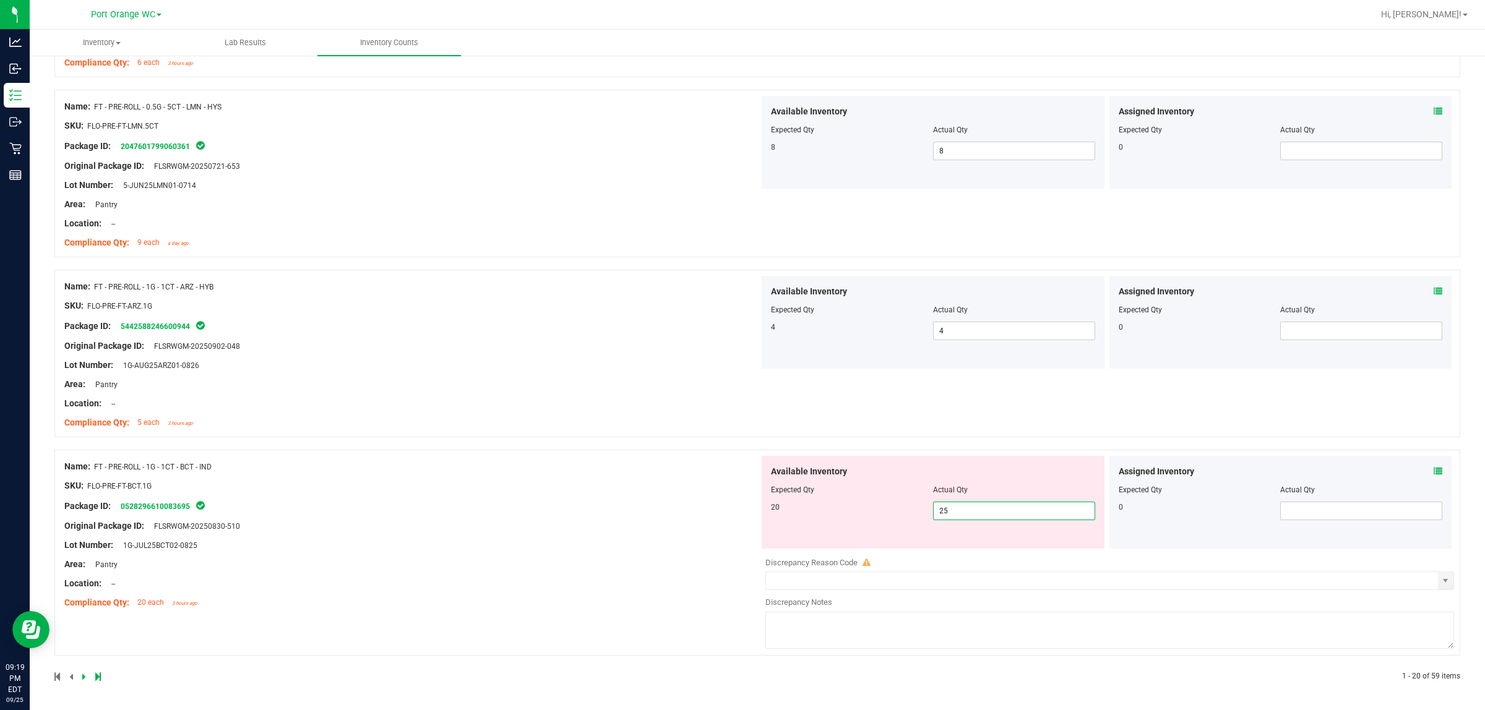
click at [740, 512] on span "25 25" at bounding box center [1014, 511] width 162 height 19
click at [740, 512] on input "25" at bounding box center [1014, 510] width 161 height 17
type input "25"
click at [548, 593] on div at bounding box center [411, 593] width 695 height 6
drag, startPoint x: 96, startPoint y: 465, endPoint x: 227, endPoint y: 465, distance: 131.2
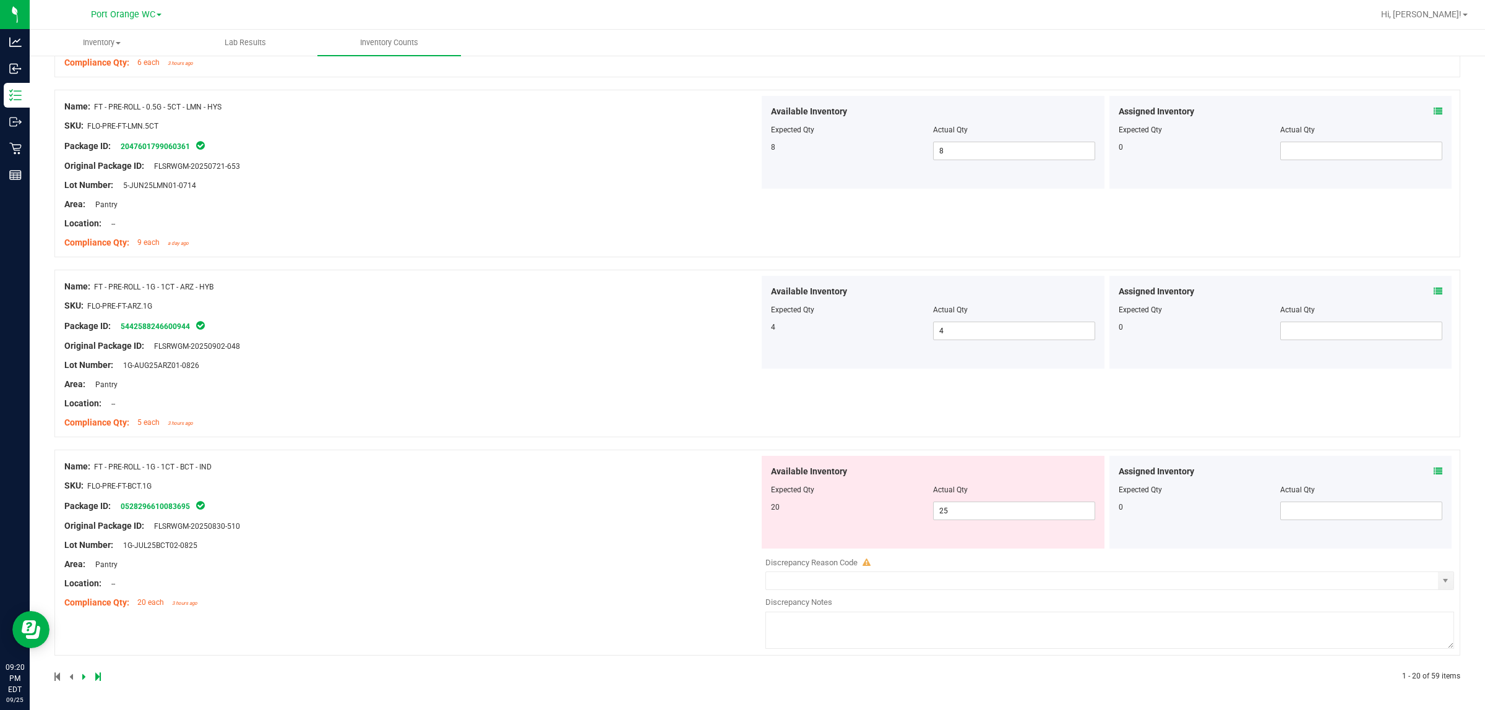
click at [229, 465] on div "Name: FT - PRE-ROLL - 1G - 1CT - BCT - IND" at bounding box center [411, 466] width 695 height 13
copy span "FT - PRE-ROLL - 1G - 1CT - BCT - IND"
drag, startPoint x: 600, startPoint y: 497, endPoint x: 606, endPoint y: 492, distance: 7.9
click at [601, 497] on div at bounding box center [411, 496] width 695 height 6
click at [740, 582] on input "text" at bounding box center [1102, 580] width 672 height 17
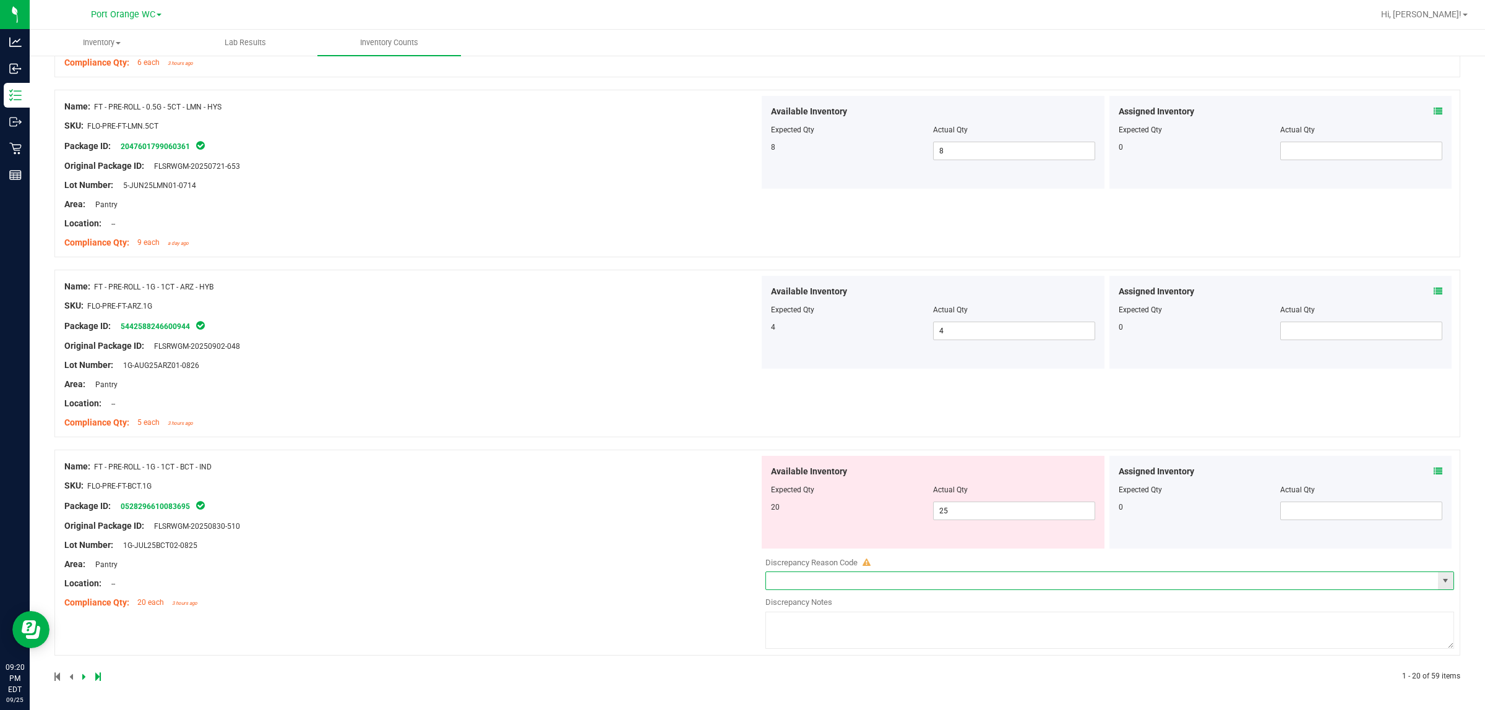
click at [740, 589] on span "select" at bounding box center [1445, 580] width 15 height 17
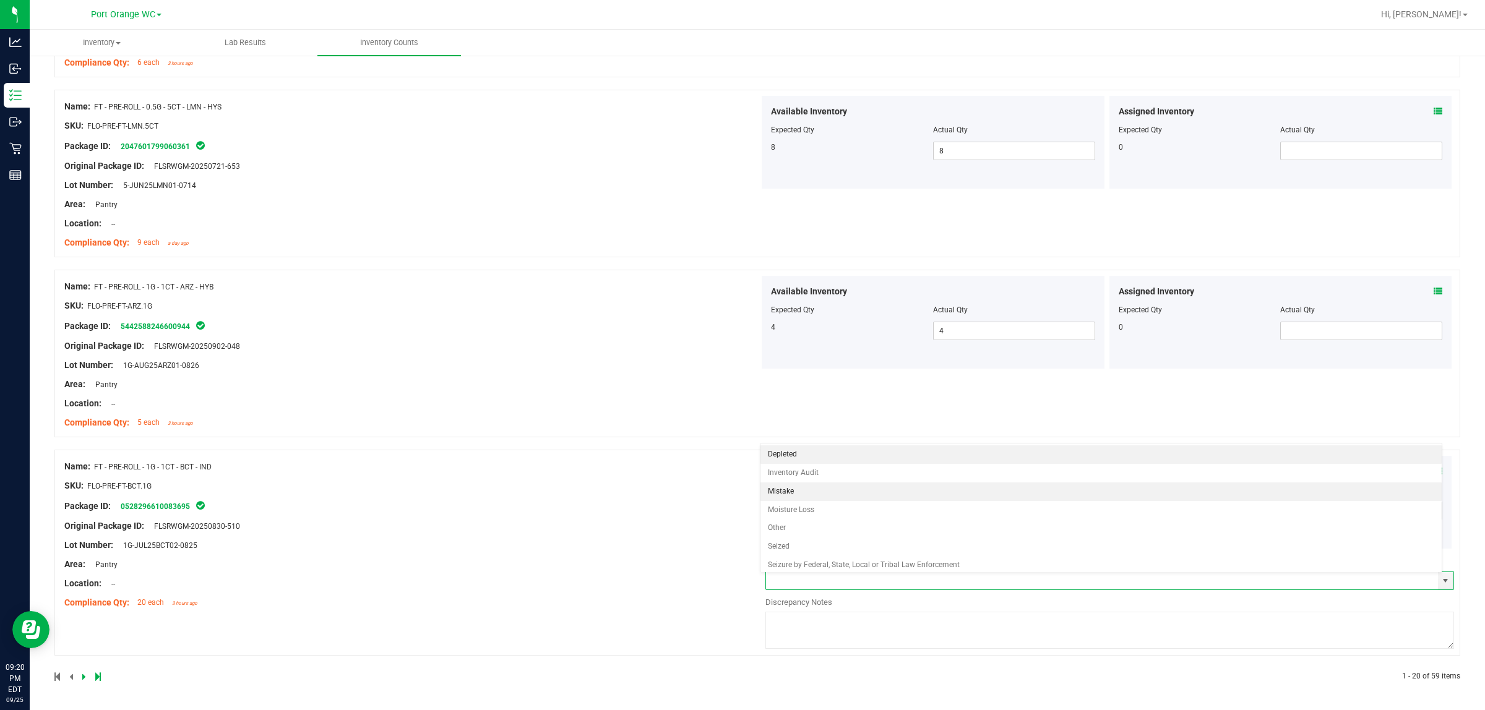
click at [740, 492] on li "Mistake" at bounding box center [1100, 492] width 681 height 19
type input "Mistake"
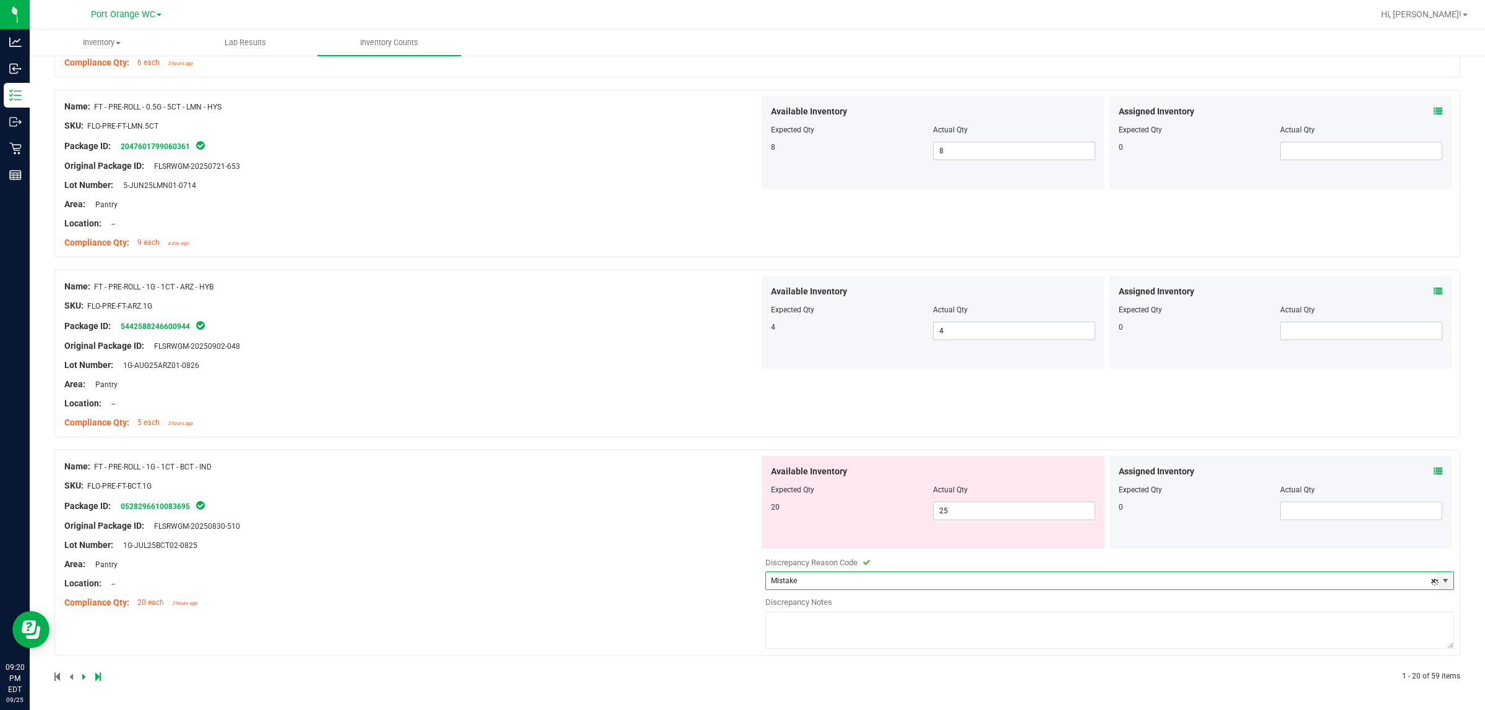
click at [740, 622] on textarea at bounding box center [1109, 630] width 689 height 37
type textarea "25 in stock"
drag, startPoint x: 681, startPoint y: 569, endPoint x: 679, endPoint y: 580, distance: 11.3
click at [676, 572] on div "Name: FT - PRE-ROLL - 1G - 1CT - BCT - IND SKU: FLO-PRE-FT-BCT.1G Package ID: 0…" at bounding box center [411, 535] width 695 height 158
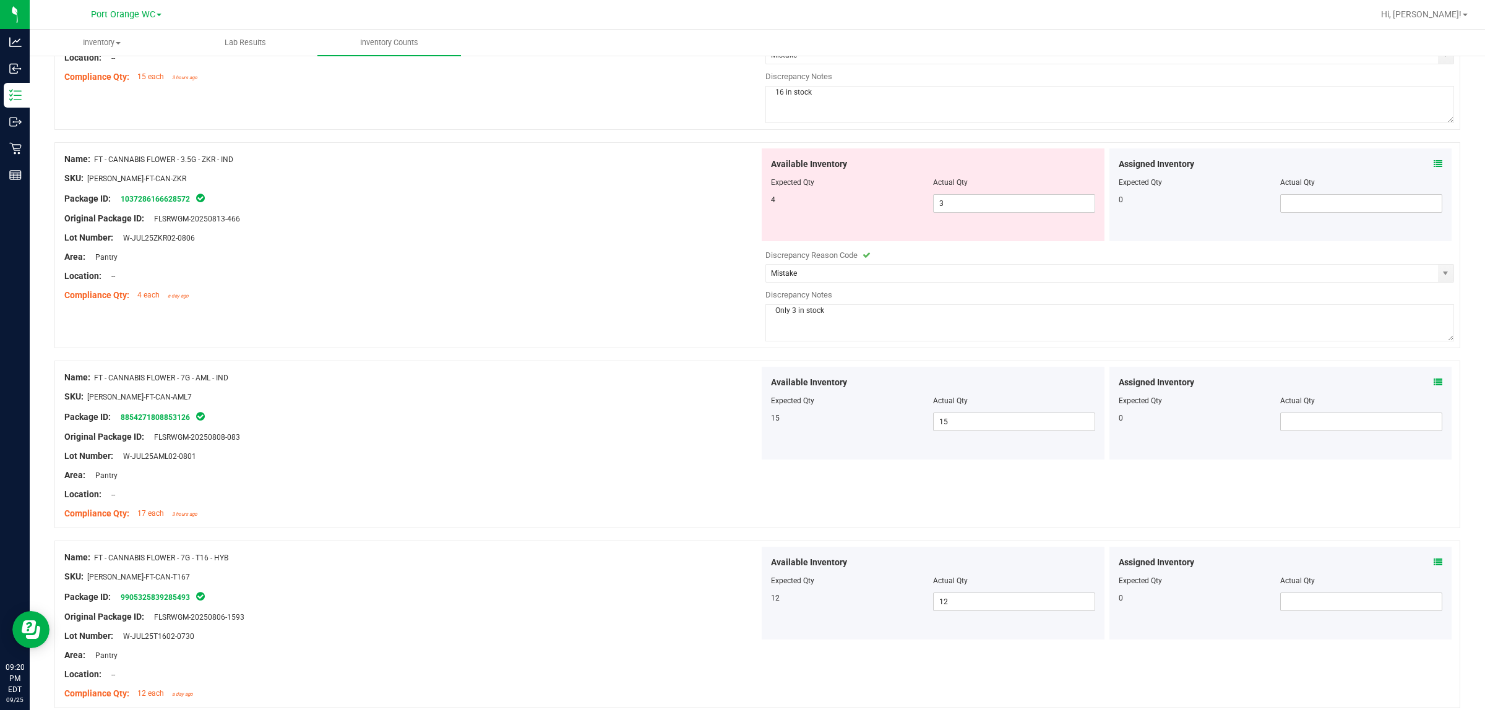
scroll to position [0, 0]
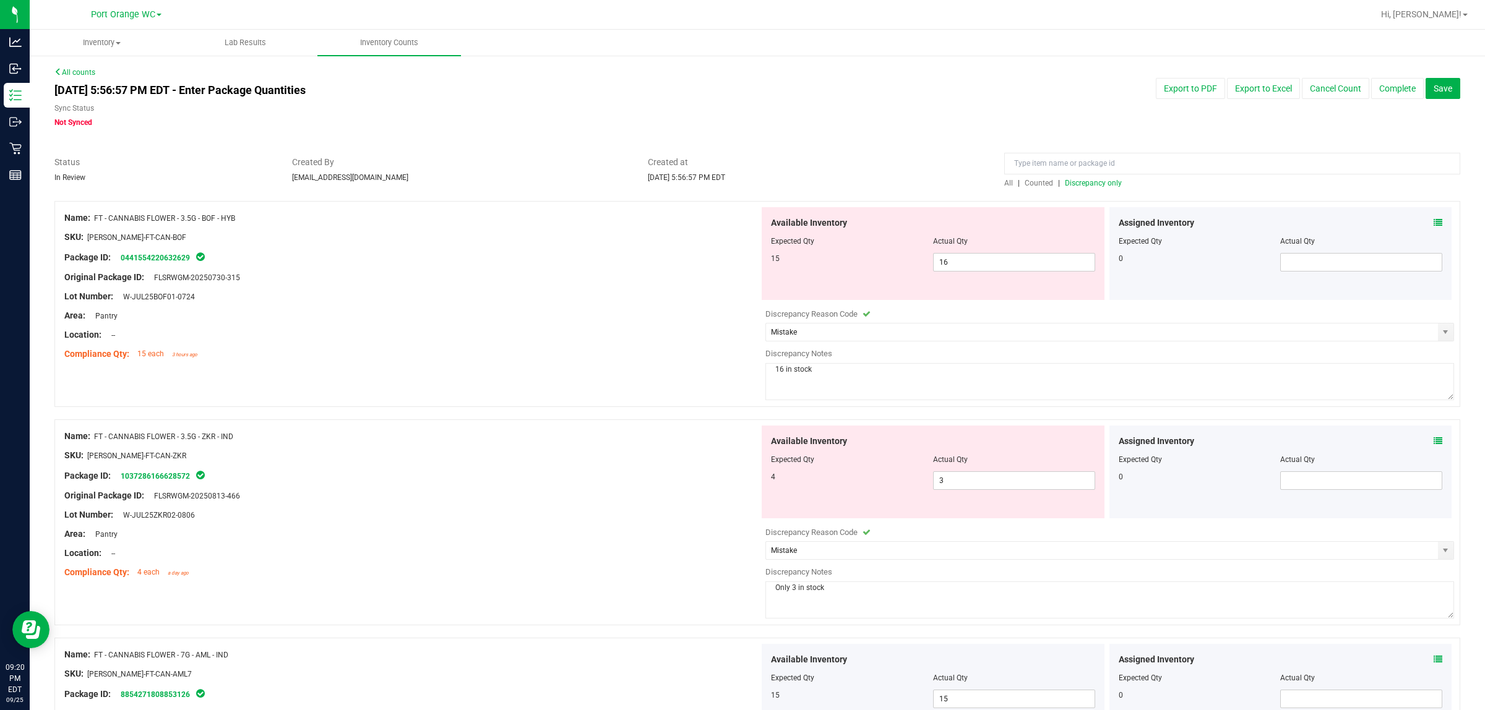
click at [740, 186] on span "Discrepancy only" at bounding box center [1093, 183] width 57 height 9
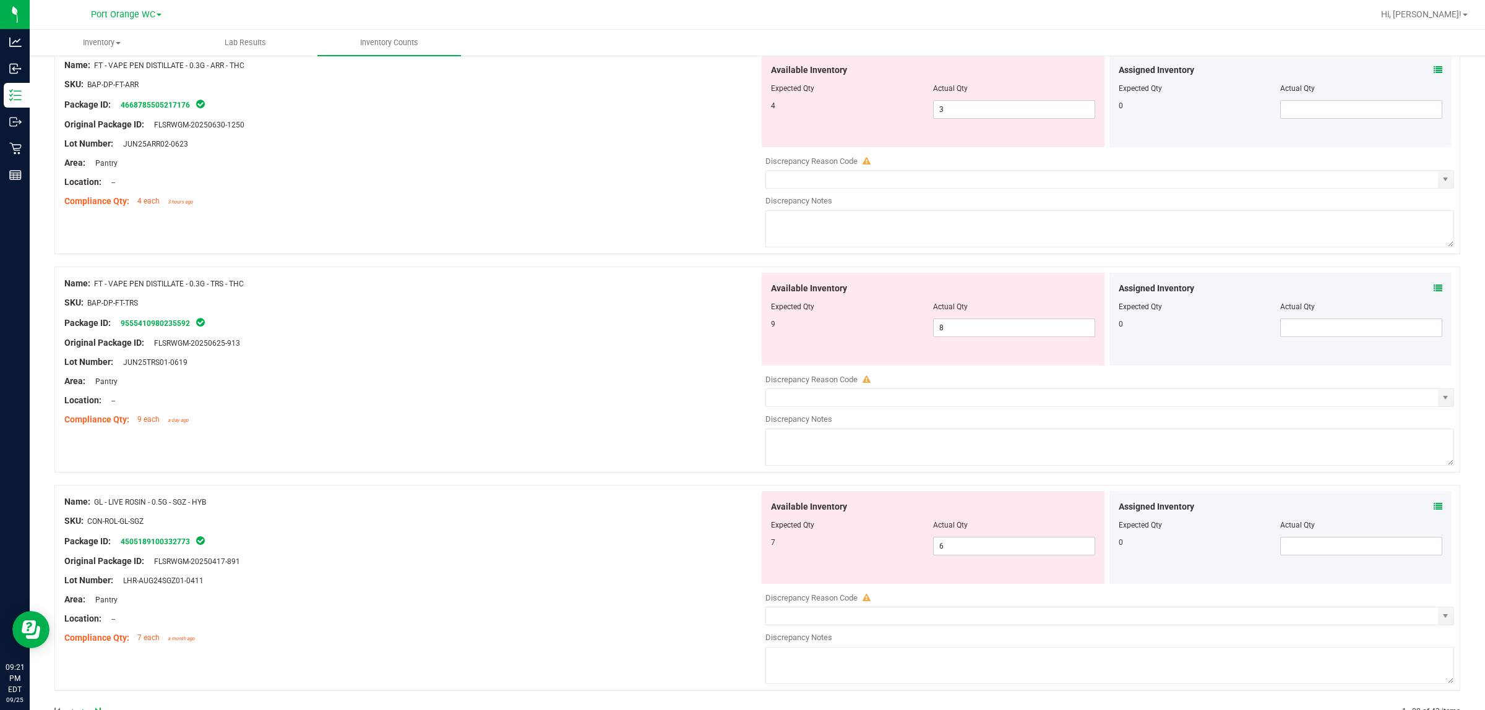
scroll to position [3840, 0]
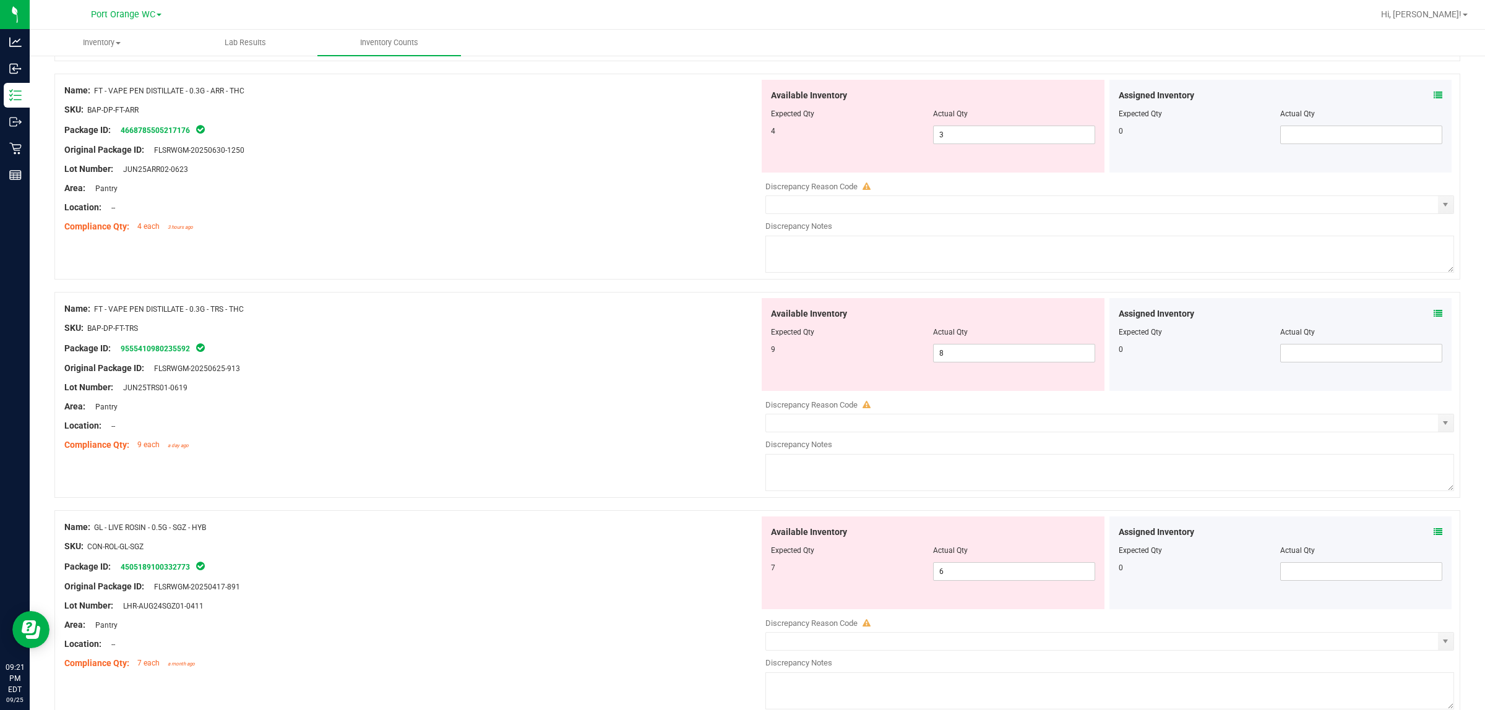
click at [740, 536] on icon at bounding box center [1438, 532] width 9 height 9
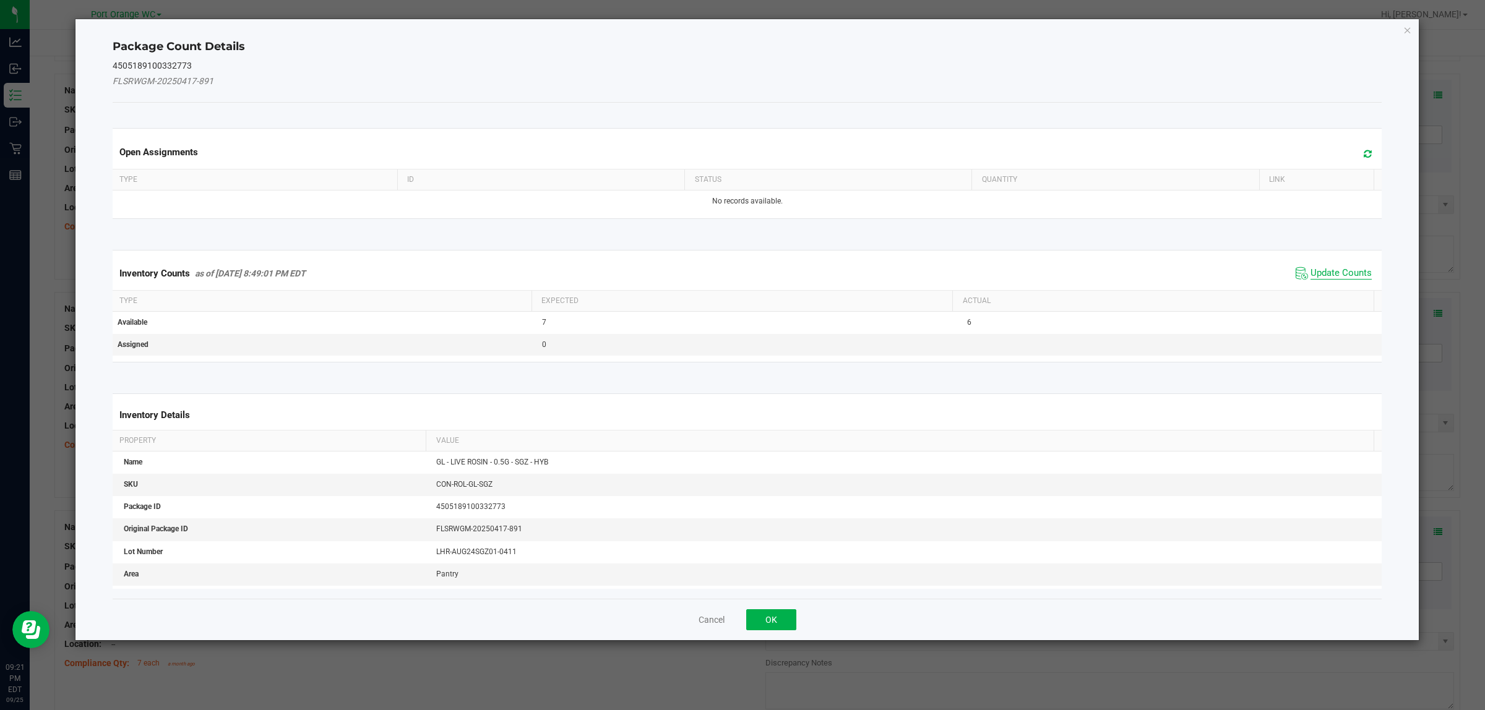
click at [740, 270] on span "Update Counts" at bounding box center [1340, 273] width 61 height 12
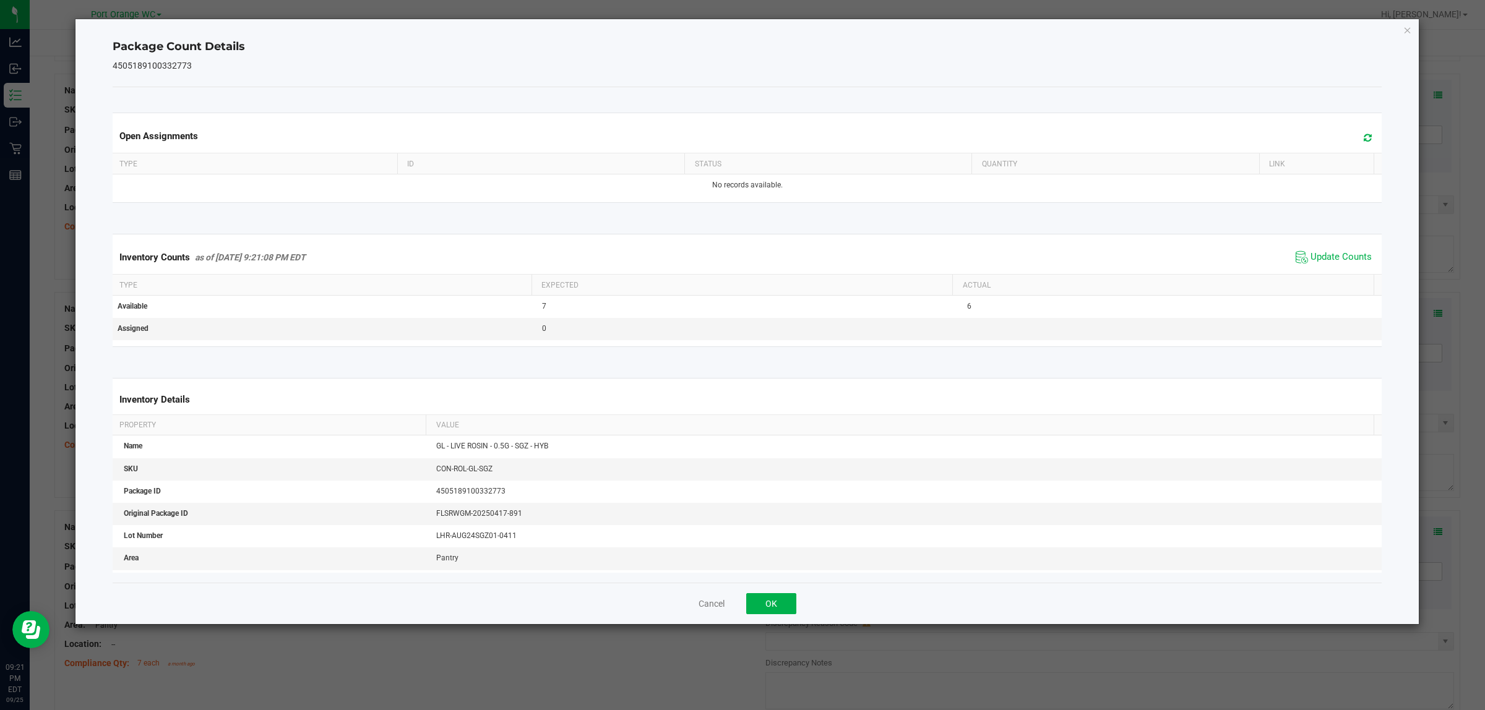
click at [740, 616] on div "Cancel OK" at bounding box center [748, 603] width 1270 height 41
click at [740, 611] on button "OK" at bounding box center [771, 603] width 50 height 21
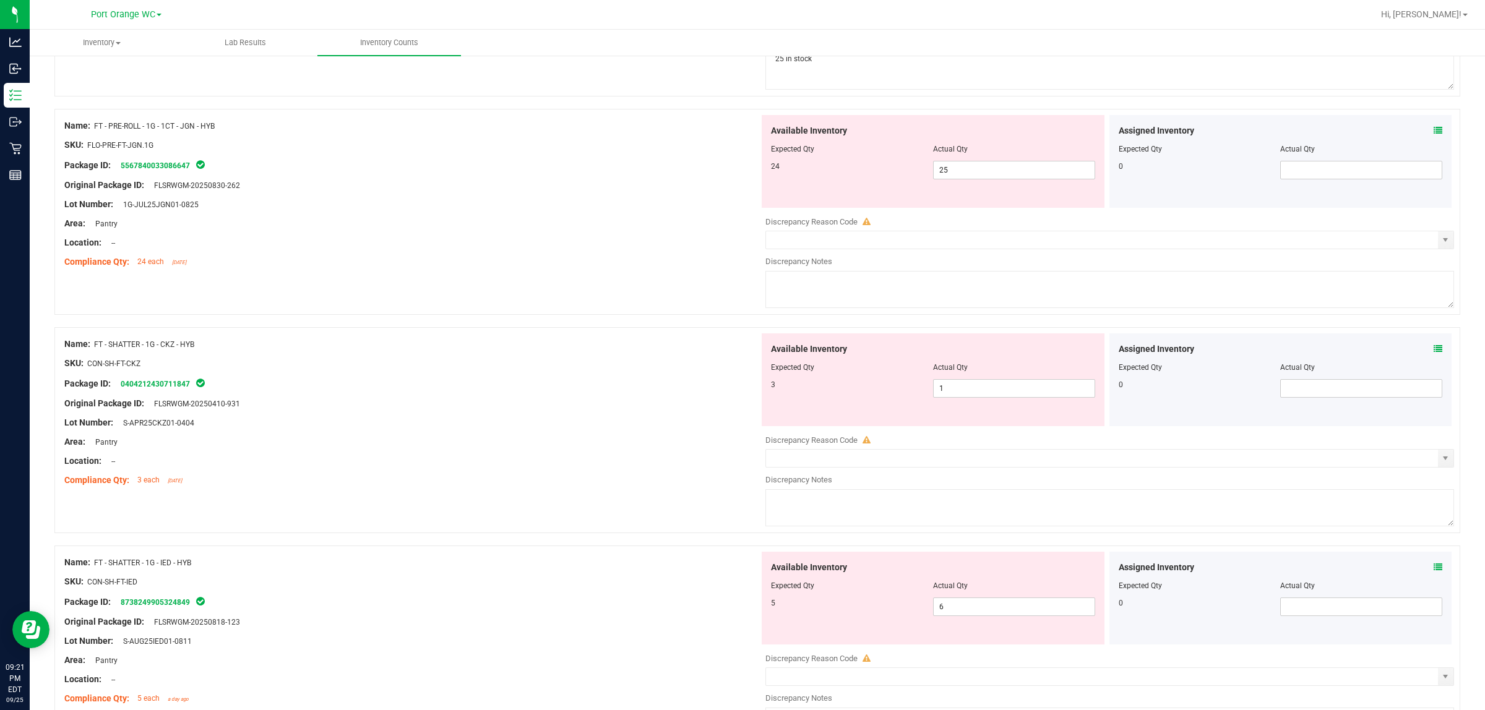
scroll to position [928, 0]
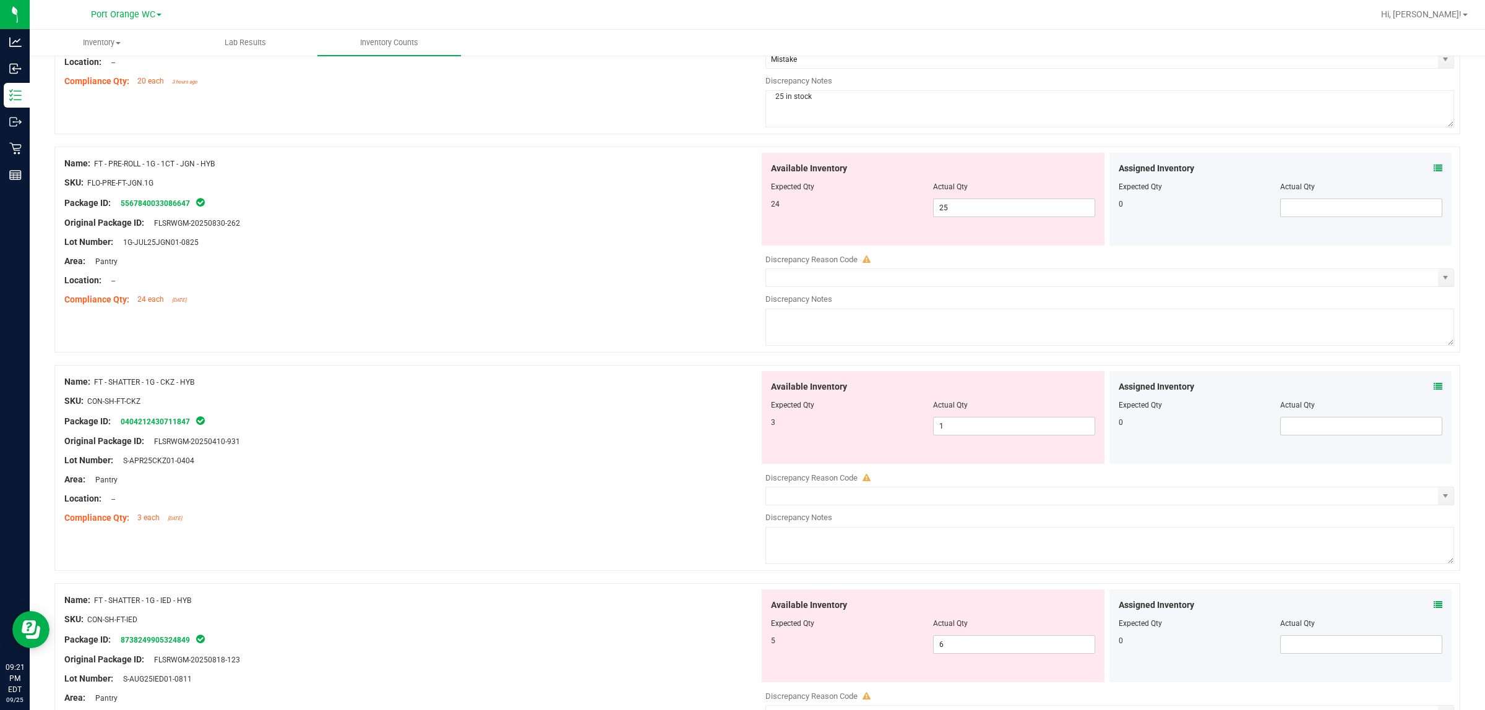
click at [740, 166] on span at bounding box center [1438, 168] width 9 height 13
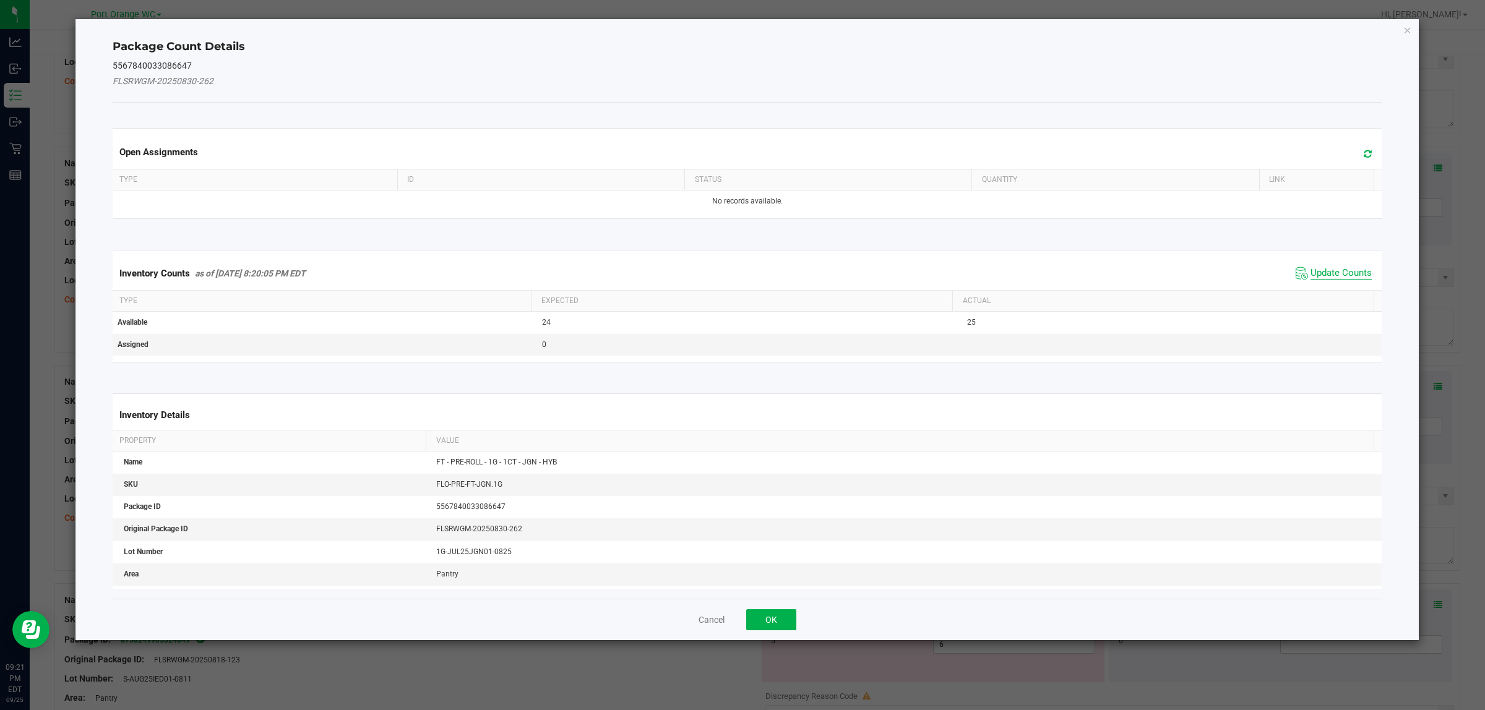
click at [740, 273] on span "Update Counts" at bounding box center [1340, 273] width 61 height 12
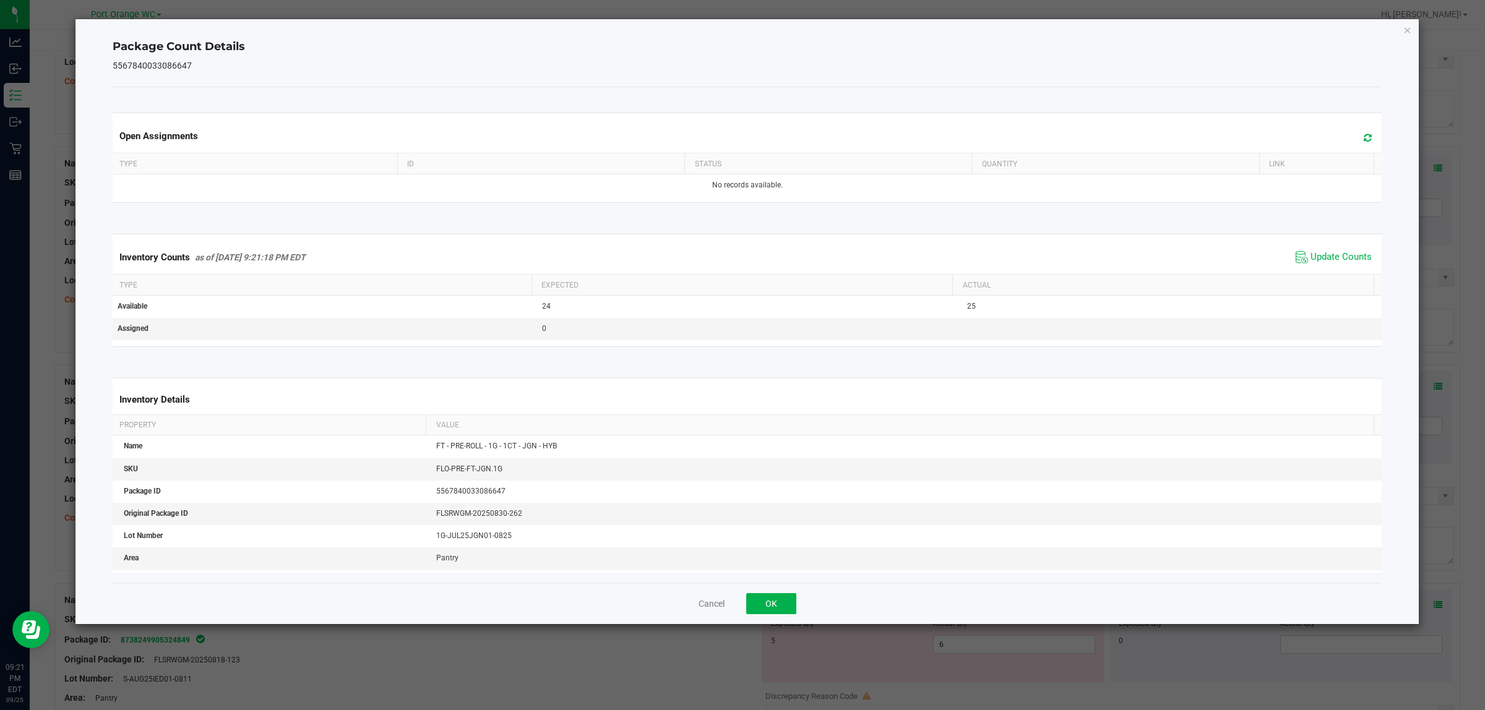
click at [740, 251] on span "Update Counts" at bounding box center [1334, 257] width 82 height 19
click at [740, 592] on div "Cancel OK" at bounding box center [748, 603] width 1270 height 41
click at [740, 605] on button "OK" at bounding box center [771, 603] width 50 height 21
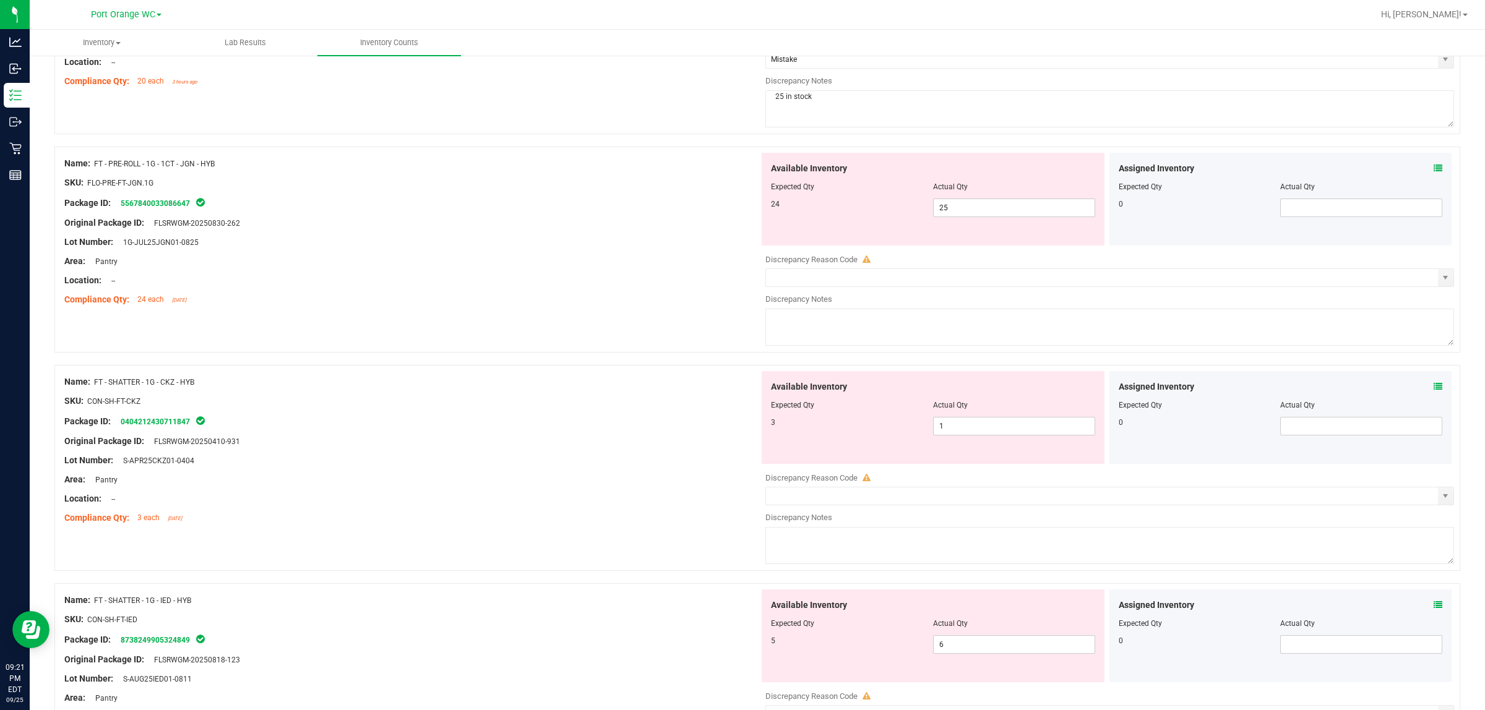
click at [740, 223] on div "Available Inventory Expected Qty Actual Qty 24 25 25" at bounding box center [933, 199] width 343 height 93
click at [740, 217] on span "25 25" at bounding box center [1014, 208] width 162 height 19
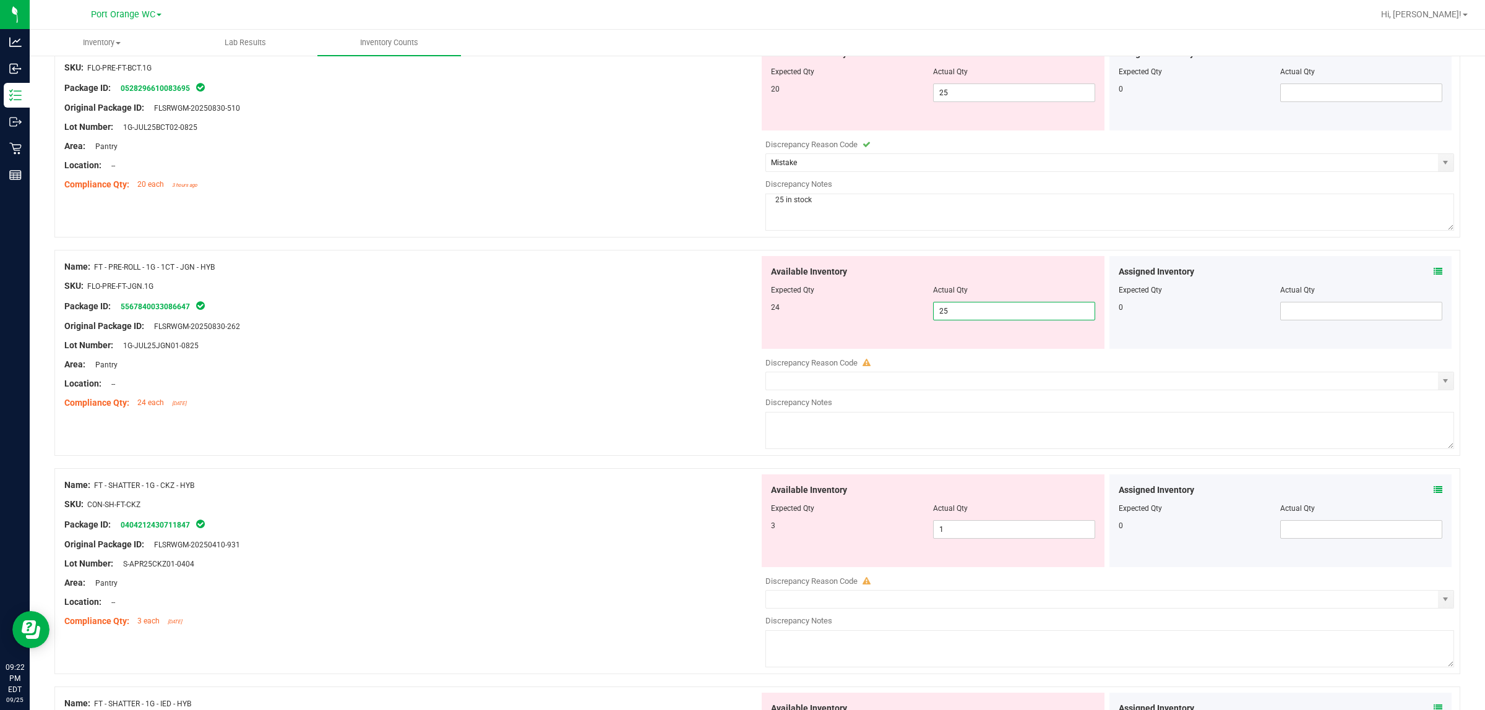
scroll to position [902, 0]
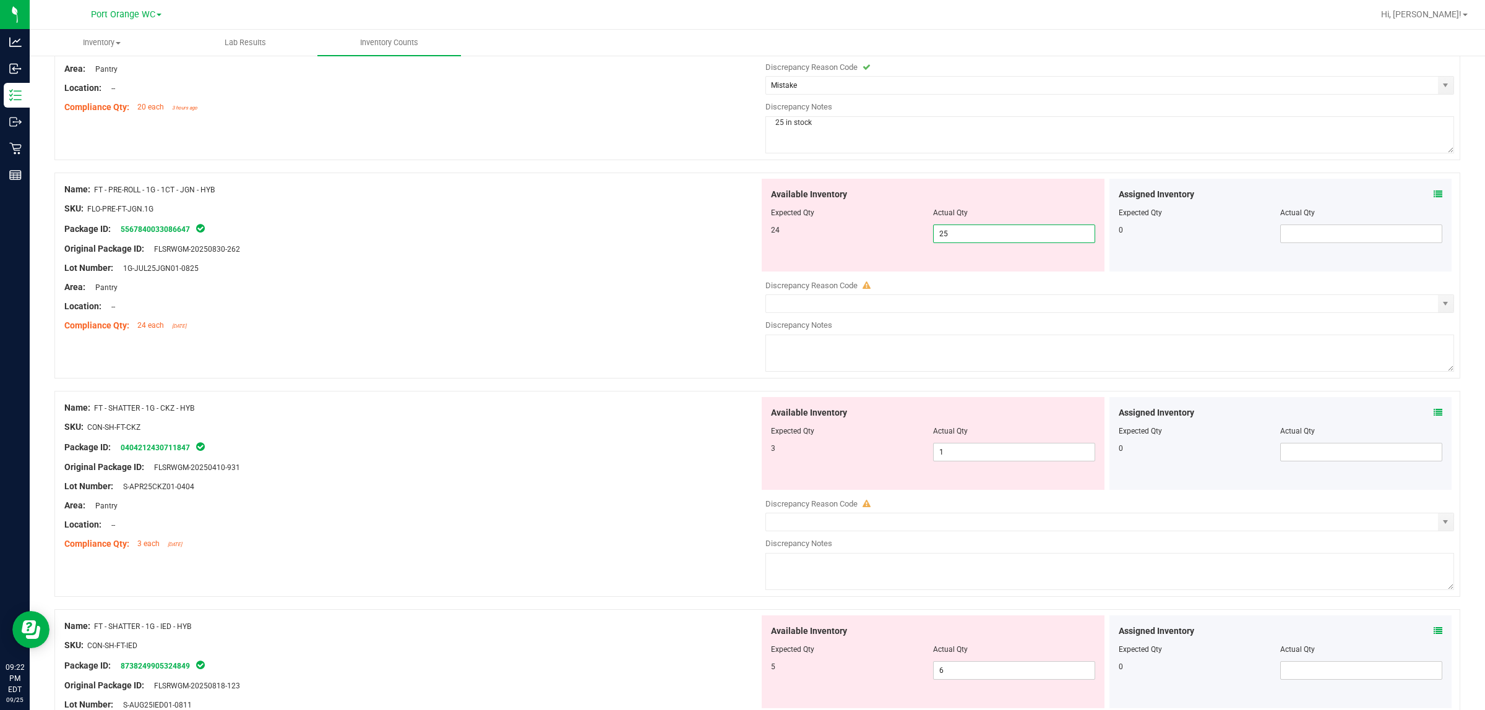
click at [544, 328] on div "Compliance Qty: 24 each [DATE]" at bounding box center [411, 325] width 695 height 13
click at [740, 415] on icon at bounding box center [1438, 412] width 9 height 9
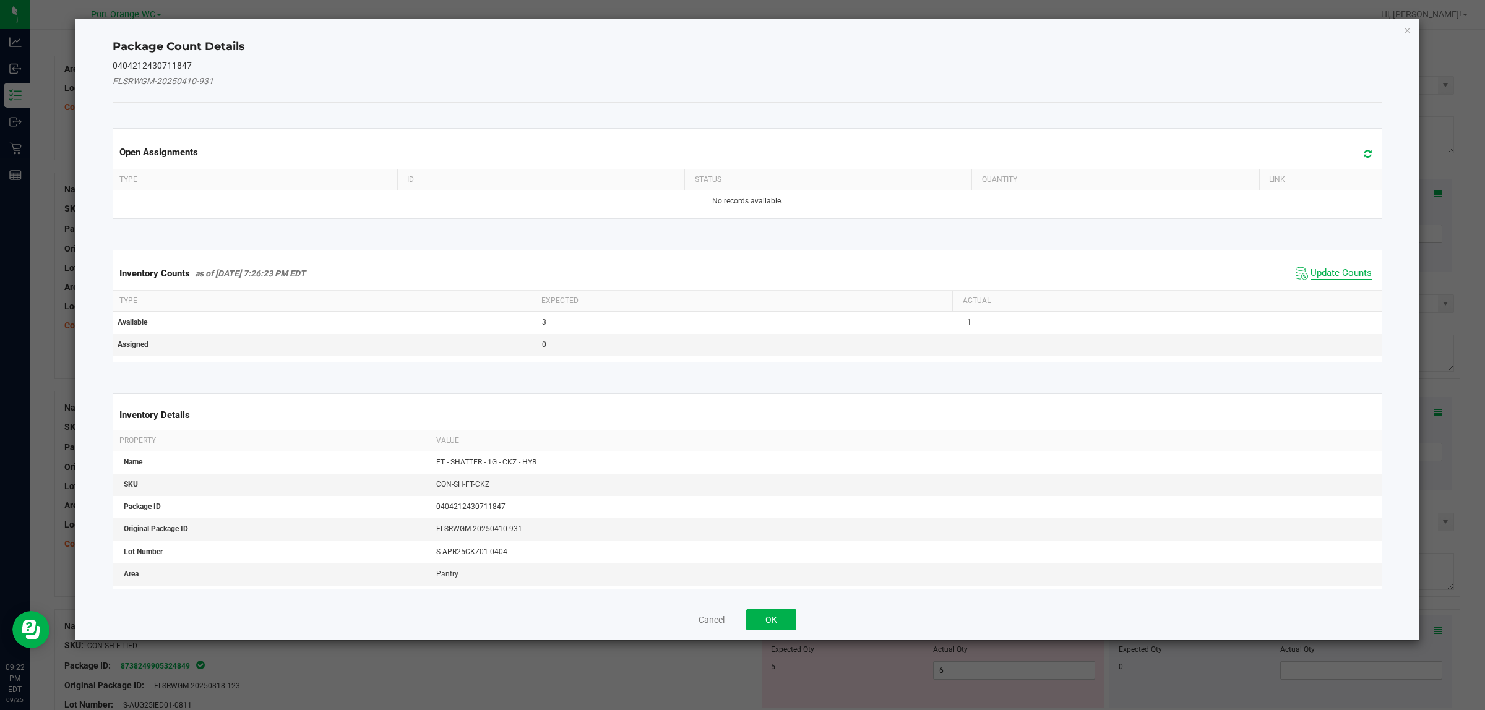
click at [740, 271] on span "Update Counts" at bounding box center [1340, 273] width 61 height 12
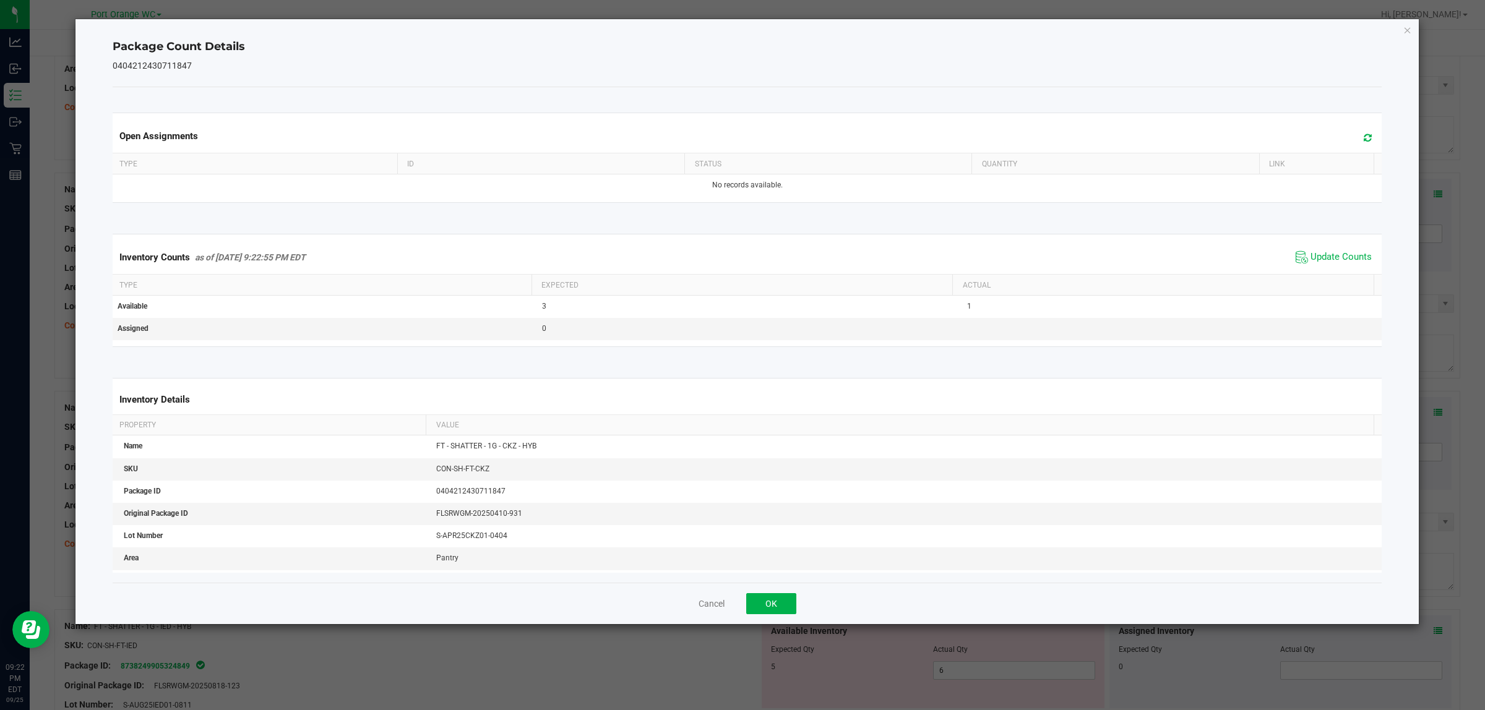
click at [740, 267] on div "Inventory Counts as of [DATE] 9:22:55 PM EDT Update Counts" at bounding box center [747, 257] width 1275 height 33
click at [740, 620] on div "Cancel OK" at bounding box center [748, 603] width 1270 height 41
click at [740, 595] on button "OK" at bounding box center [771, 603] width 50 height 21
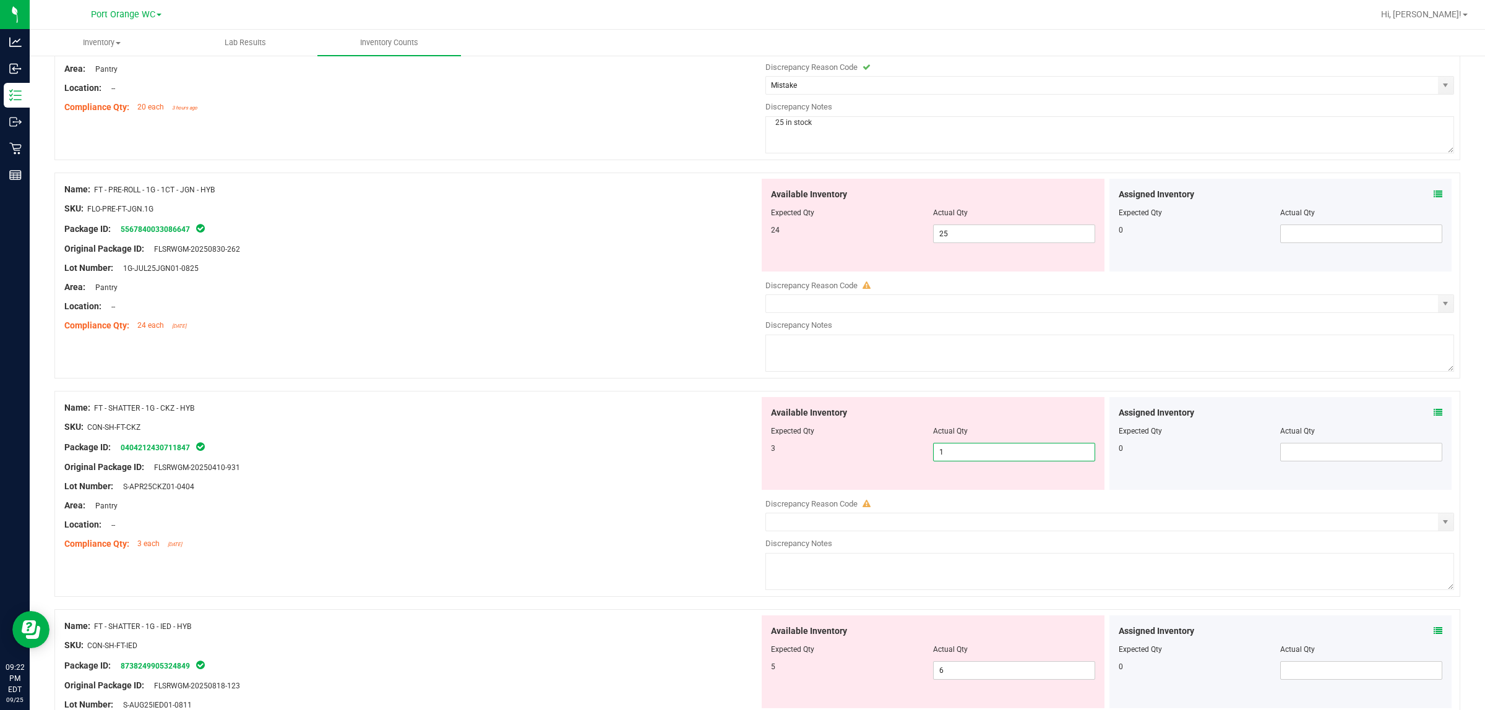
click at [740, 460] on span "1 1" at bounding box center [1014, 452] width 162 height 19
type input "3"
click at [669, 555] on div "Name: FT - SHATTER - 1G - CKZ - HYB SKU: CON-SH-FT-CKZ Package ID: 040421243071…" at bounding box center [411, 476] width 695 height 158
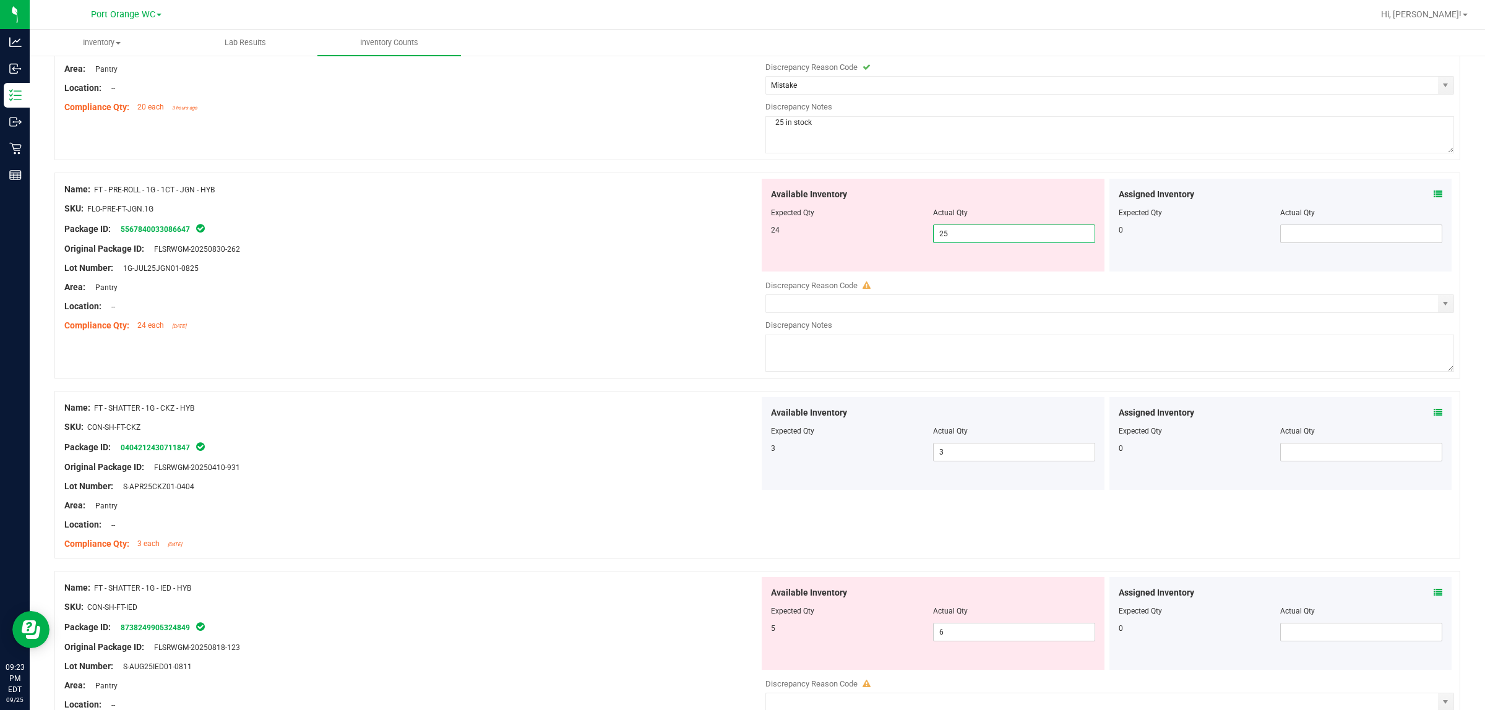
click at [740, 243] on span "25 25" at bounding box center [1014, 234] width 162 height 19
type input "224"
drag, startPoint x: 620, startPoint y: 338, endPoint x: 653, endPoint y: 357, distance: 38.2
click at [623, 341] on div "Name: FT - PRE-ROLL - 1G - 1CT - JGN - HYB SKU: FLO-PRE-FT-JGN.1G Package ID: 5…" at bounding box center [757, 276] width 1406 height 206
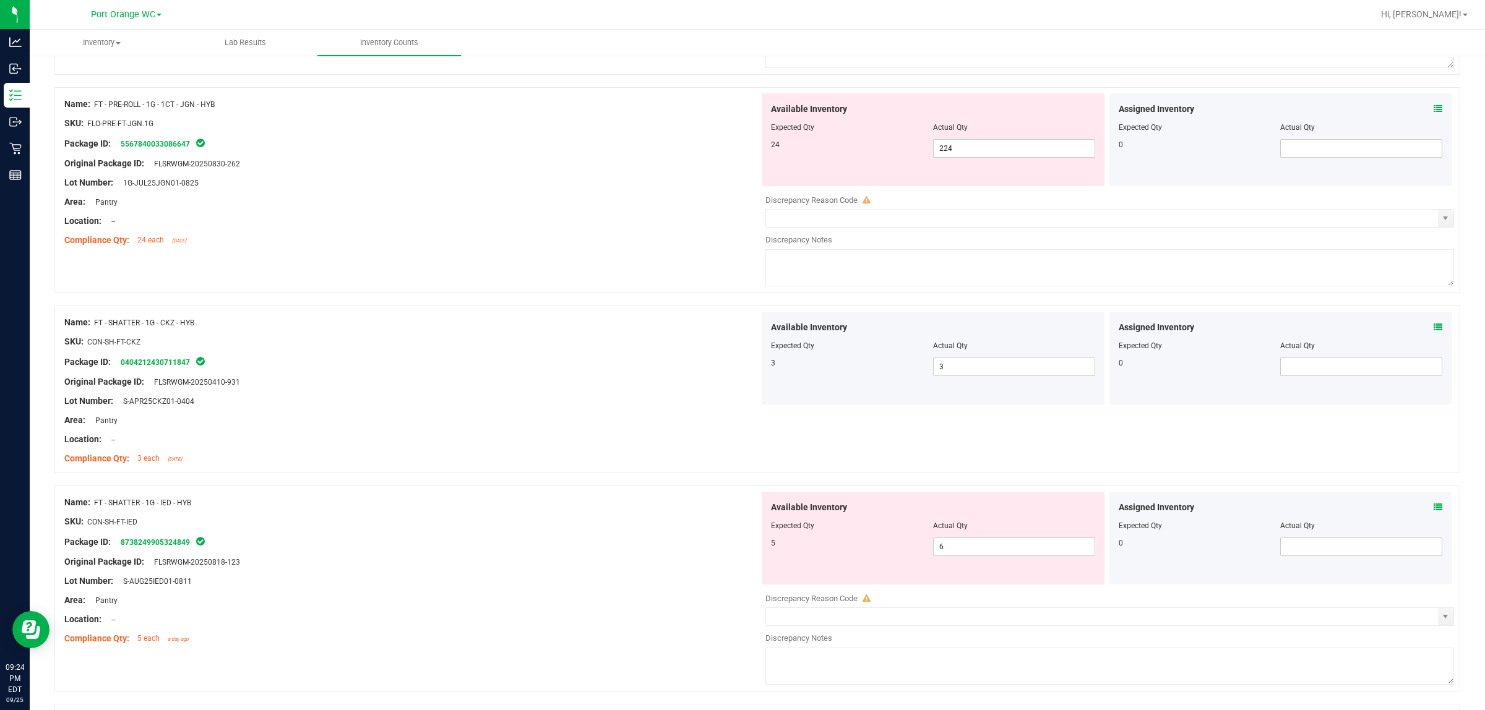
scroll to position [1057, 0]
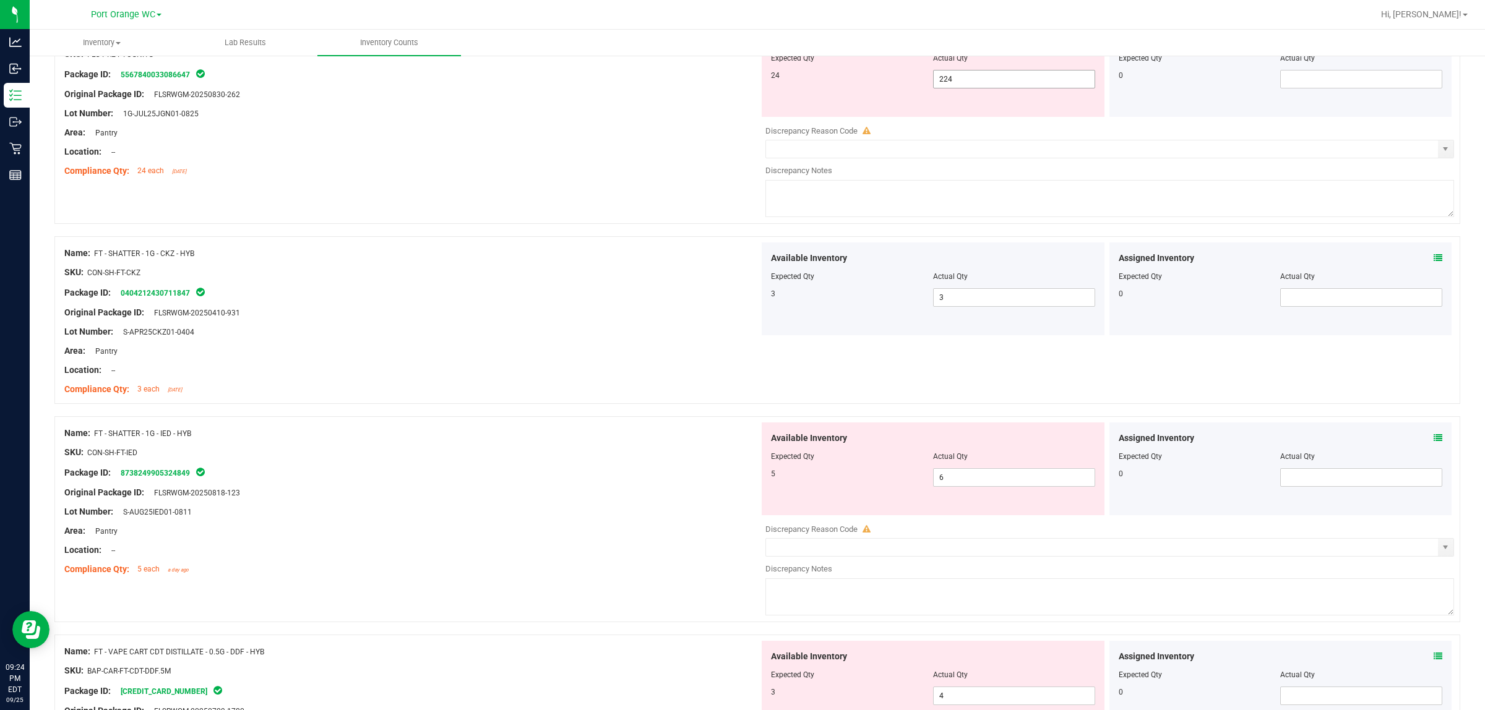
click at [740, 74] on span "224 224" at bounding box center [1014, 79] width 162 height 19
click at [740, 74] on input "224" at bounding box center [1014, 79] width 161 height 17
type input "24"
click at [502, 145] on div at bounding box center [411, 142] width 695 height 6
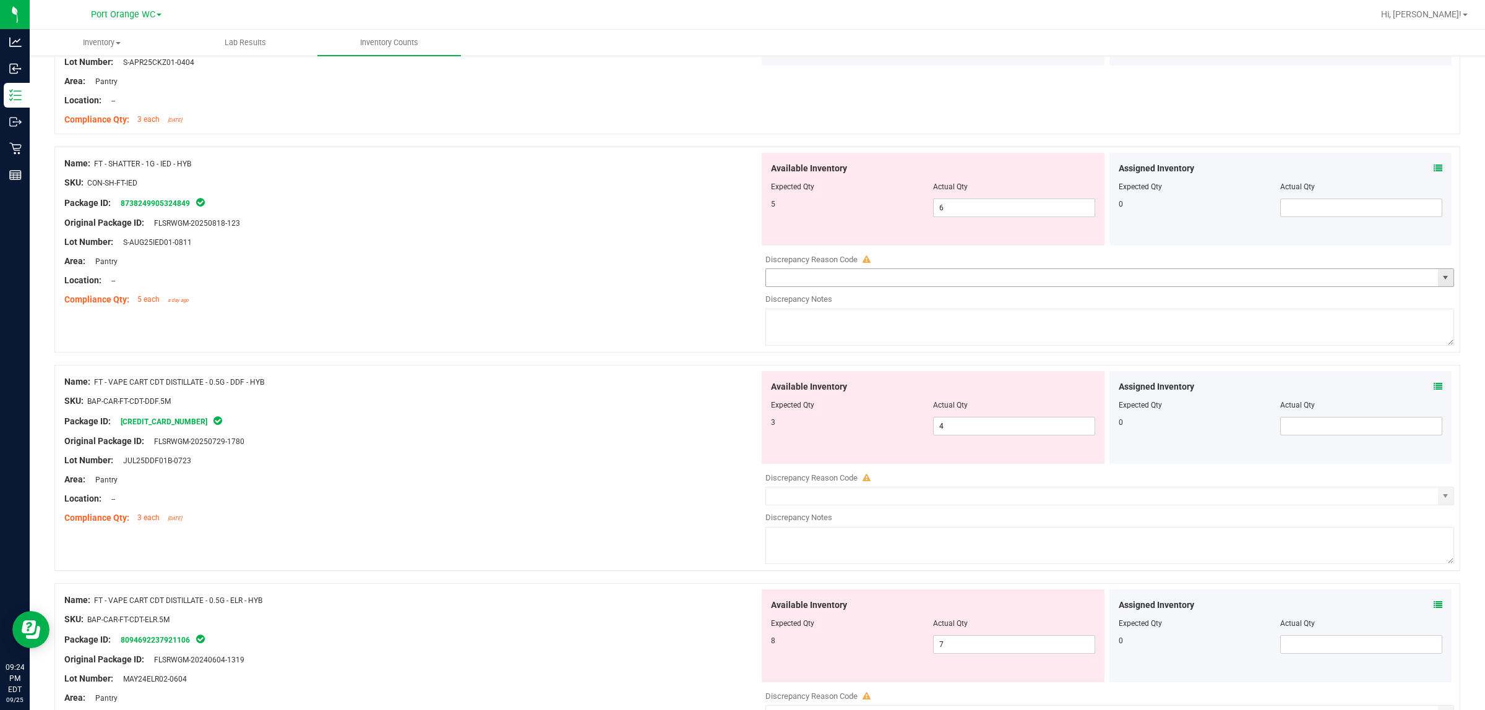
scroll to position [1289, 0]
click at [740, 175] on div "Assigned Inventory Expected Qty Actual Qty 0" at bounding box center [1280, 198] width 343 height 93
click at [740, 167] on div "Assigned Inventory" at bounding box center [1281, 167] width 324 height 13
click at [740, 170] on icon at bounding box center [1438, 167] width 9 height 9
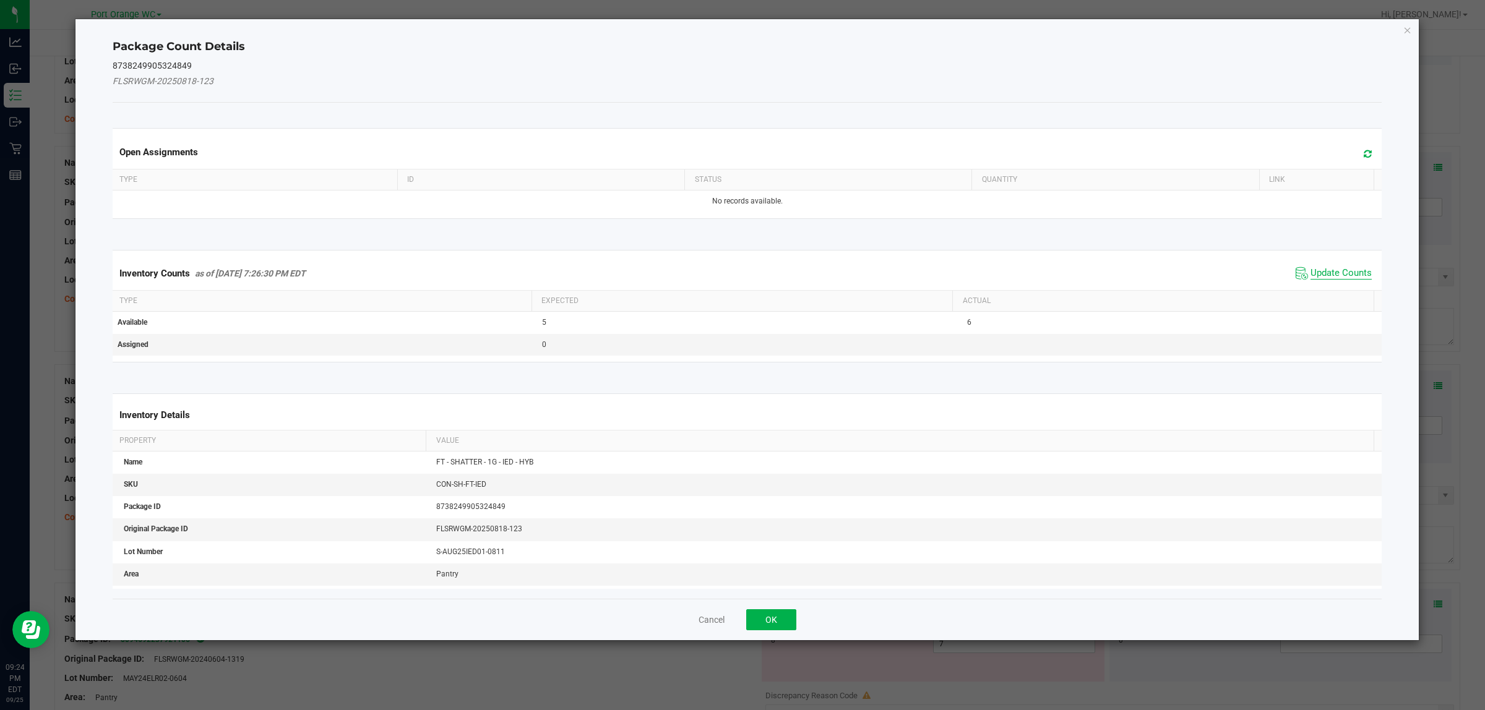
click at [740, 269] on span "Update Counts" at bounding box center [1340, 273] width 61 height 12
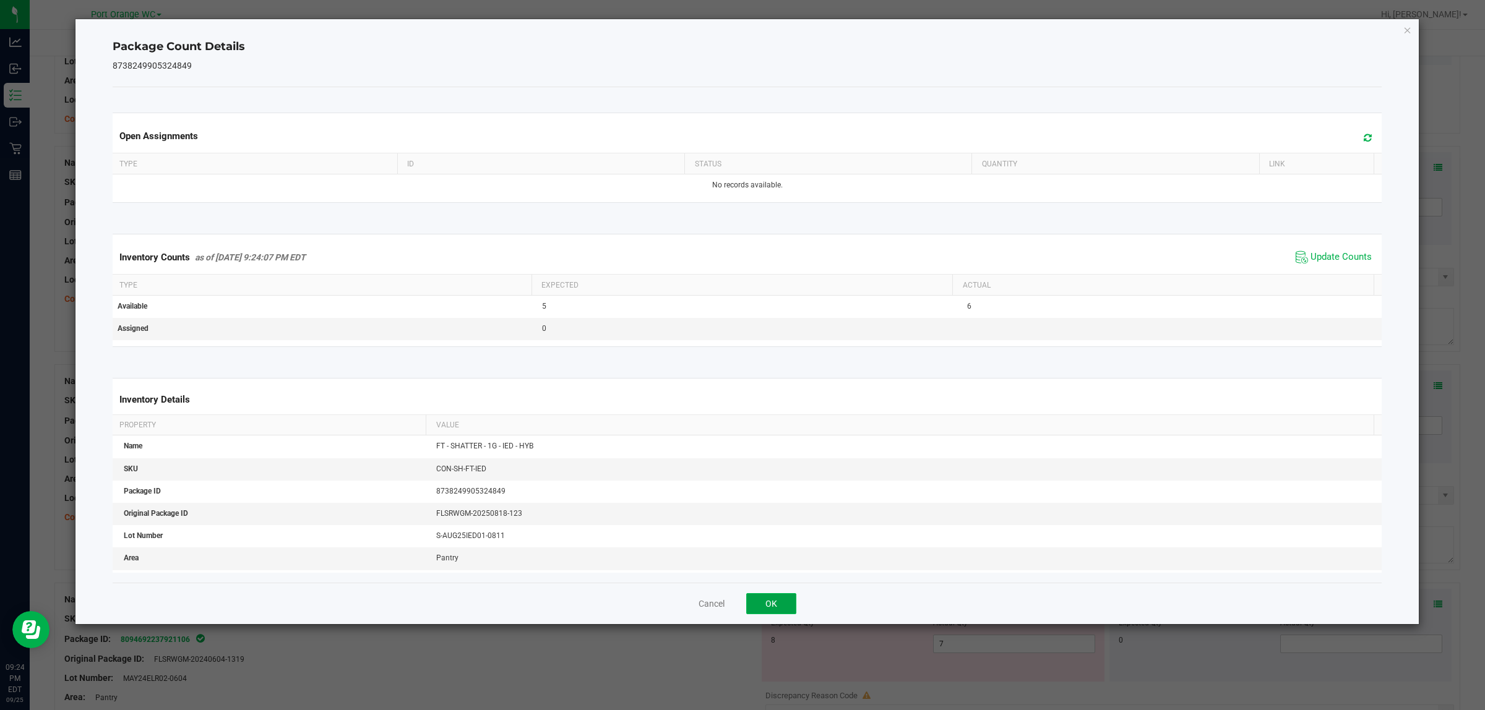
click at [740, 610] on button "OK" at bounding box center [771, 603] width 50 height 21
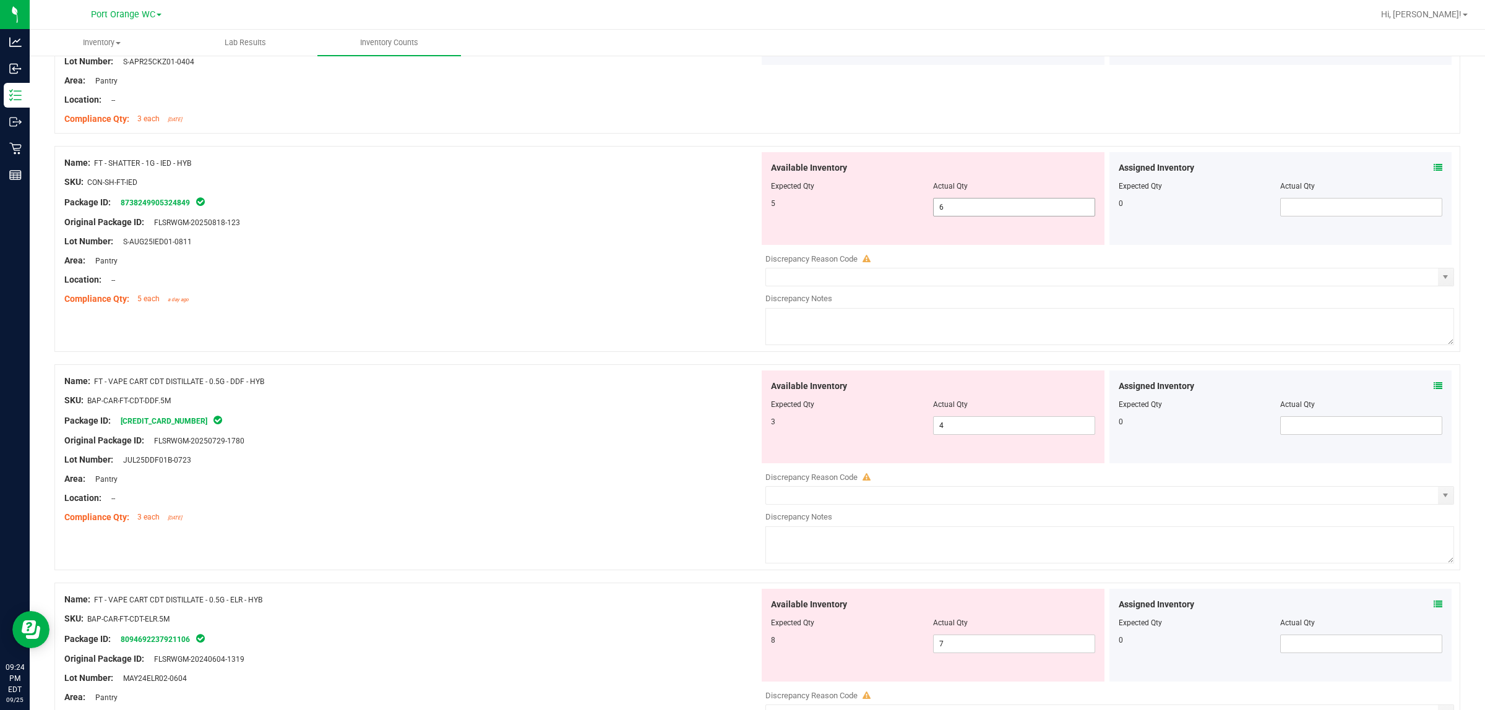
click at [740, 217] on span "6 6" at bounding box center [1014, 207] width 162 height 19
type input "5"
click at [641, 293] on div at bounding box center [411, 289] width 695 height 6
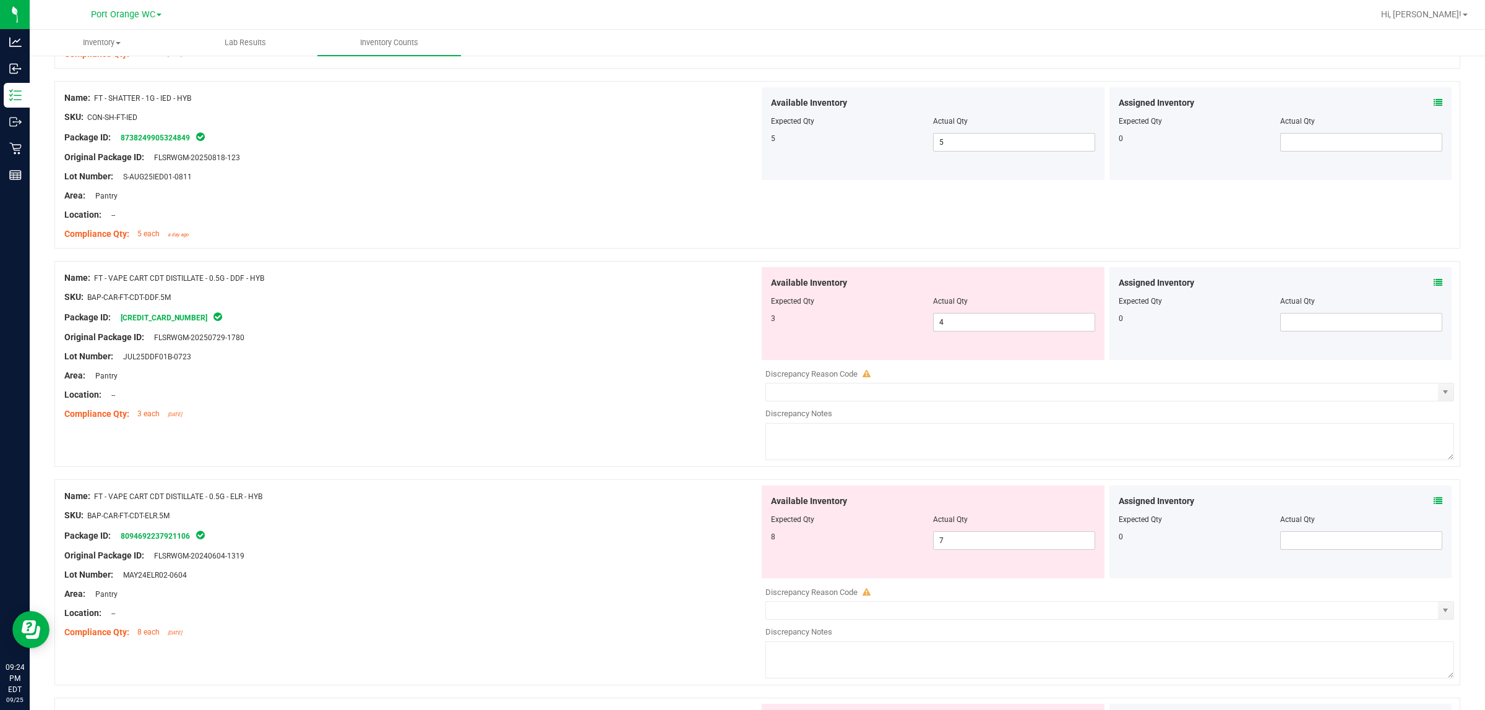
scroll to position [1443, 0]
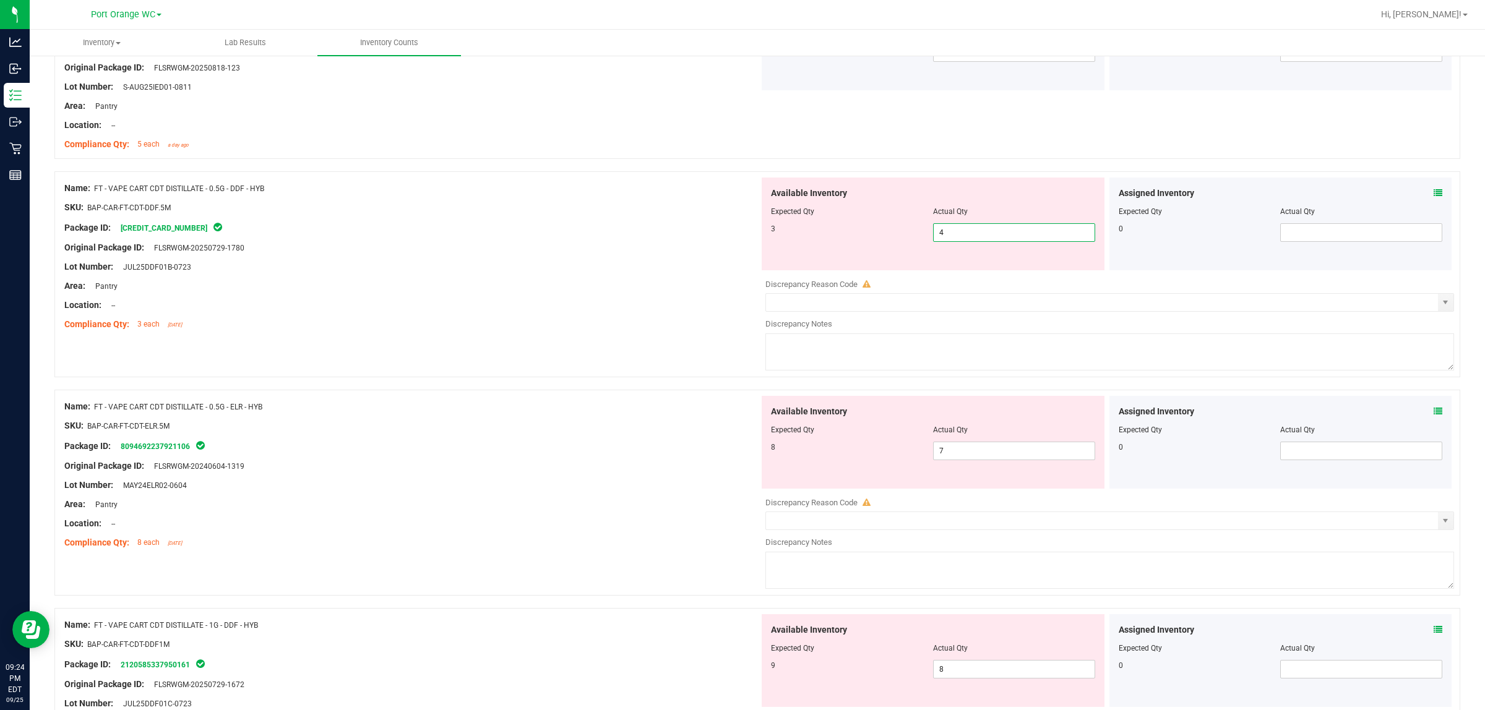
click at [740, 233] on span "4 4" at bounding box center [1014, 232] width 162 height 19
click at [740, 308] on span "select" at bounding box center [1445, 303] width 10 height 10
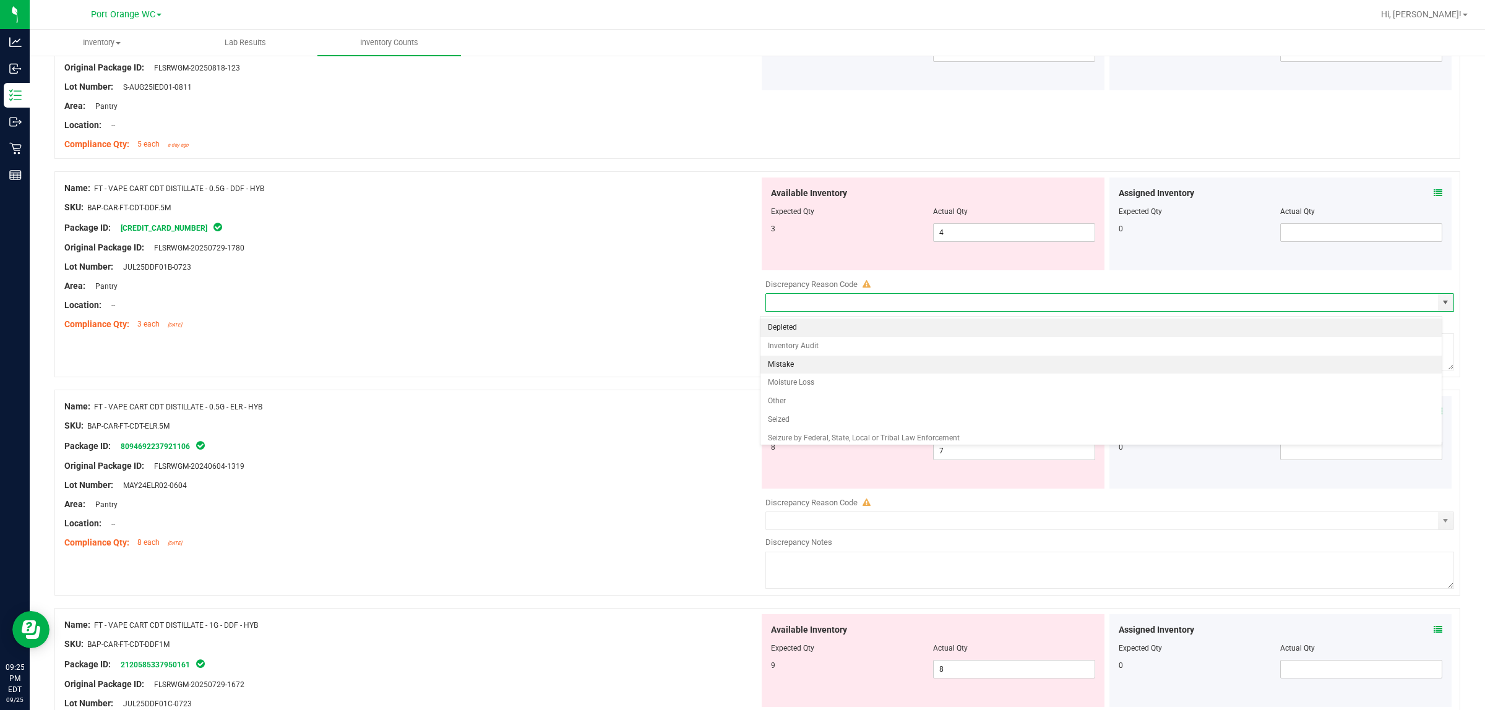
click at [740, 363] on li "Mistake" at bounding box center [1100, 365] width 681 height 19
type input "Mistake"
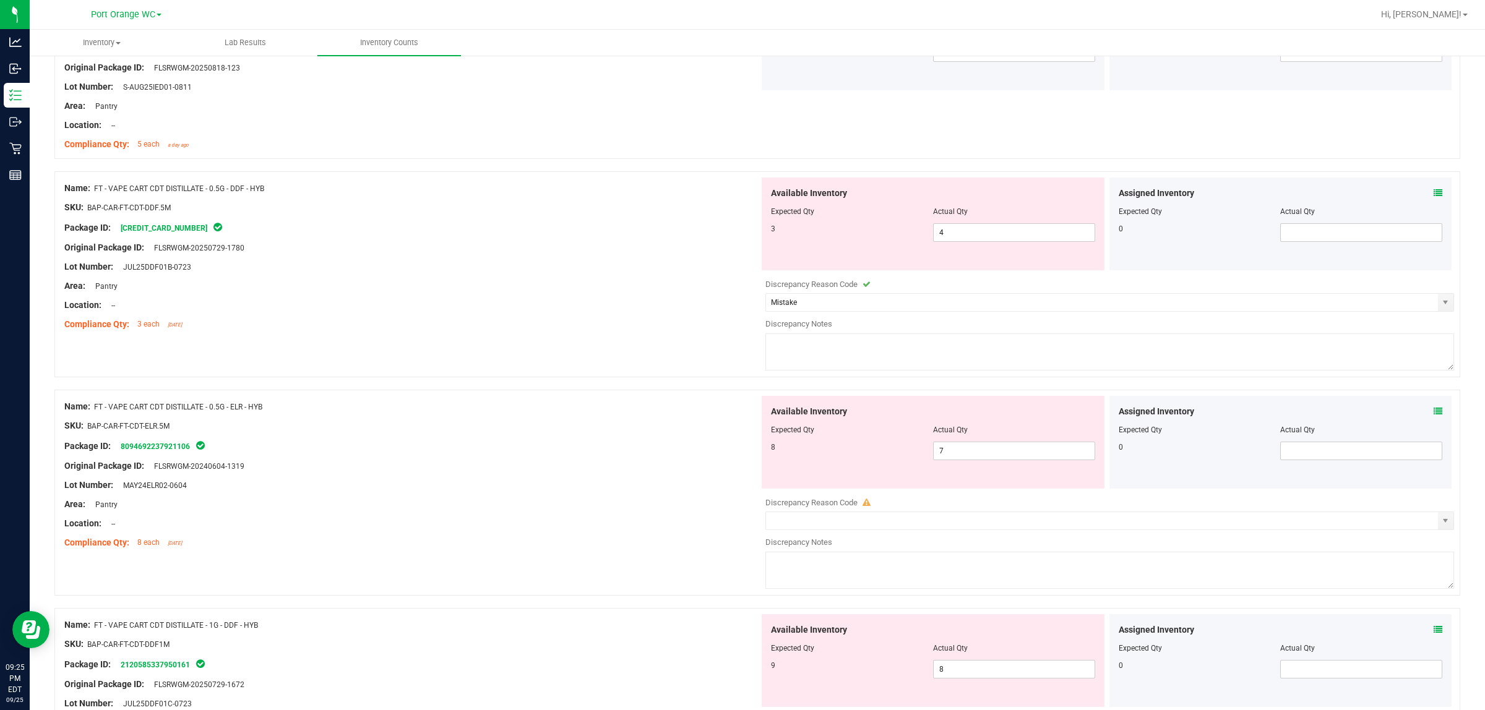
click at [740, 353] on textarea at bounding box center [1109, 351] width 689 height 37
type textarea "4 in stock"
drag, startPoint x: 450, startPoint y: 320, endPoint x: 880, endPoint y: 351, distance: 431.7
click at [450, 318] on div at bounding box center [411, 315] width 695 height 6
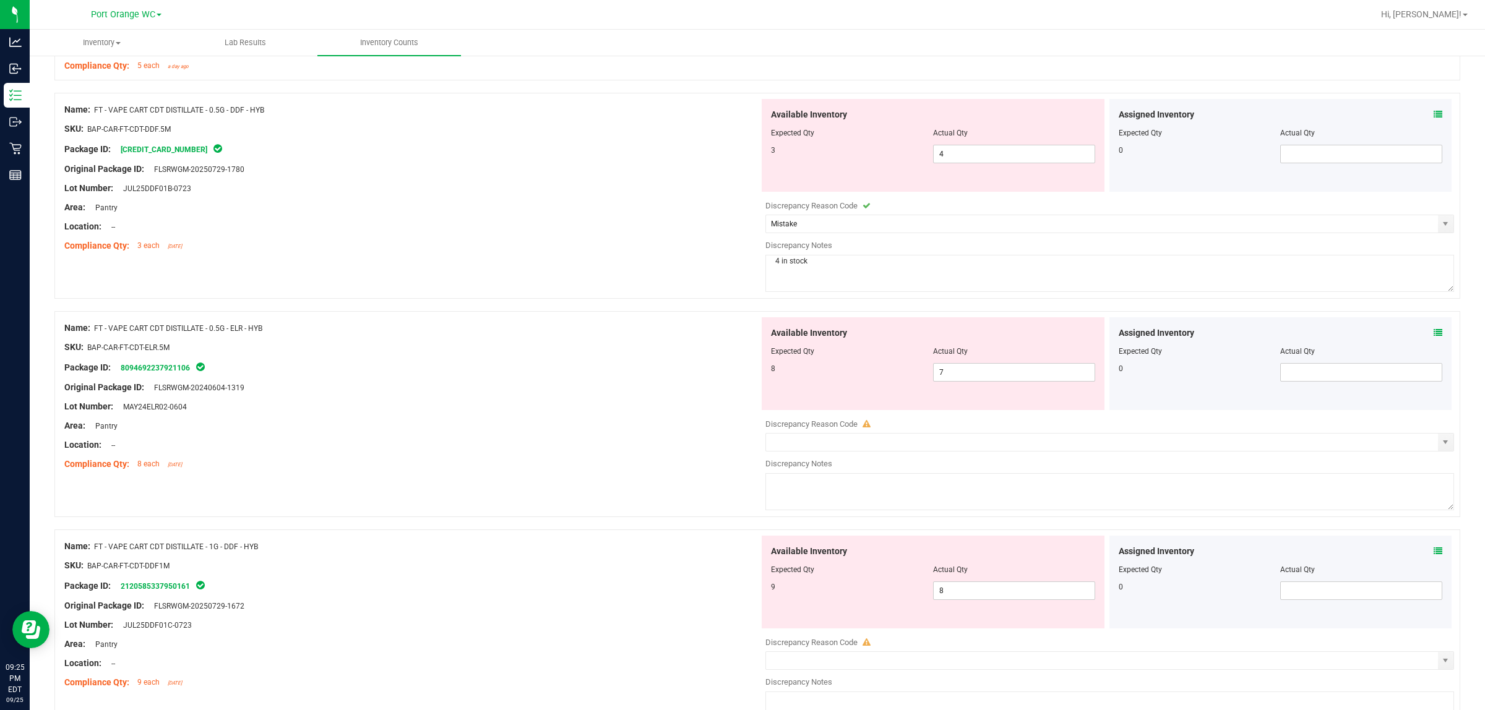
scroll to position [1675, 0]
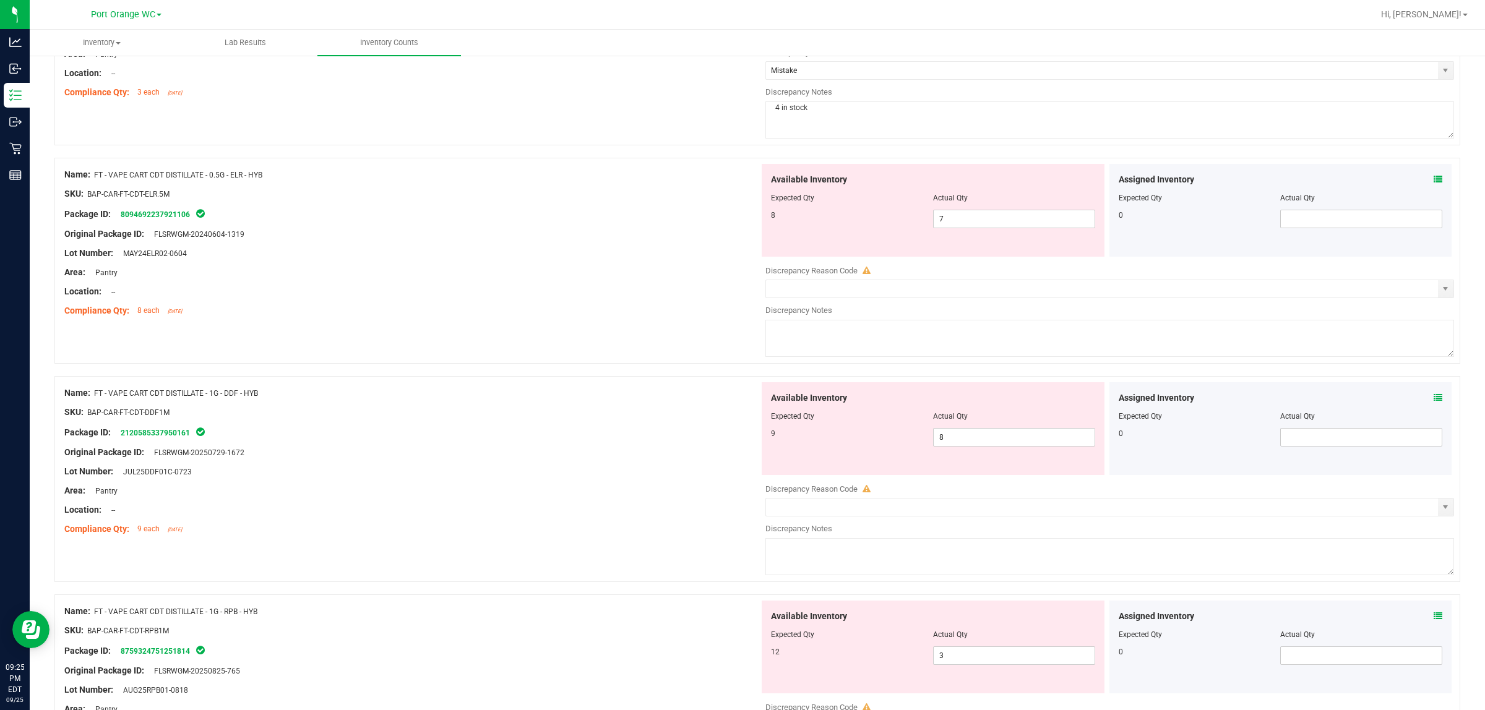
click at [740, 184] on icon at bounding box center [1438, 179] width 9 height 9
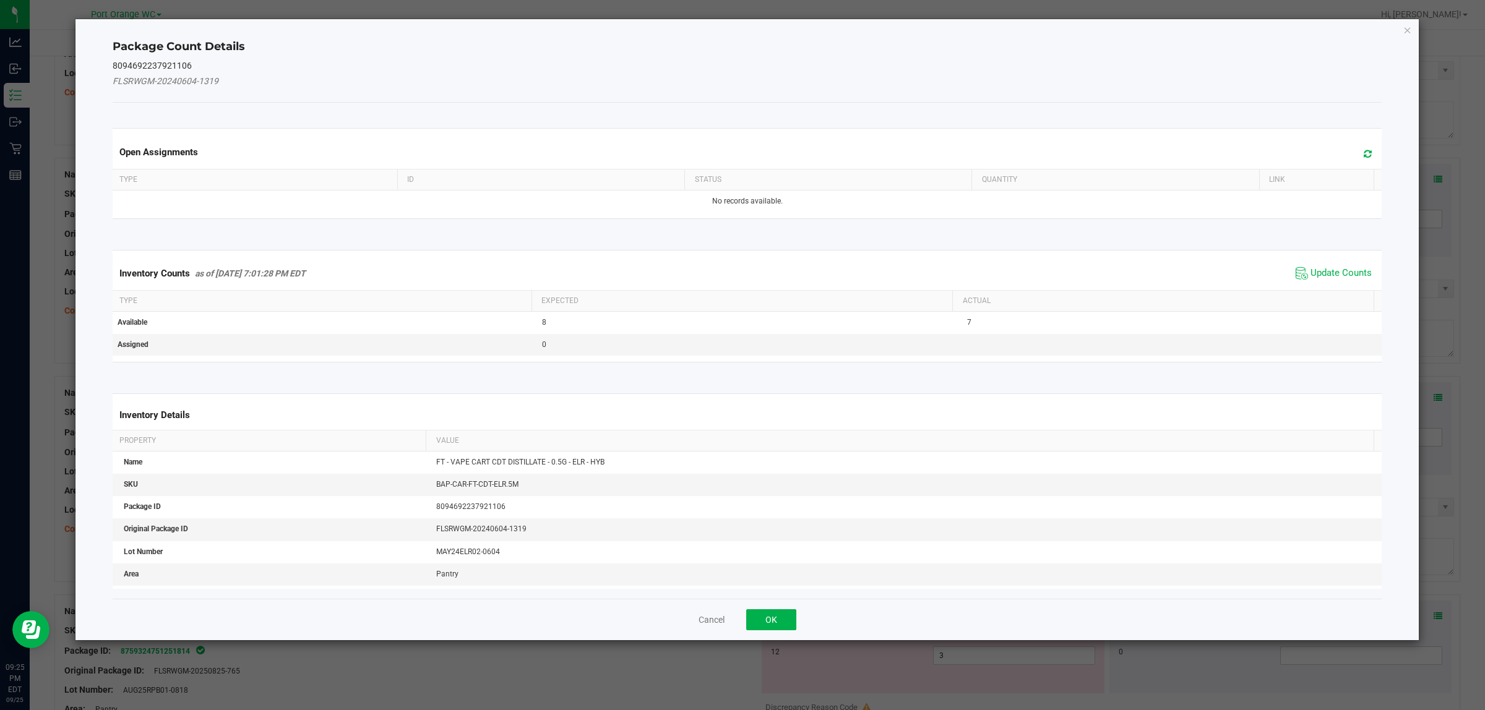
click at [740, 267] on span "Update Counts" at bounding box center [1334, 273] width 82 height 19
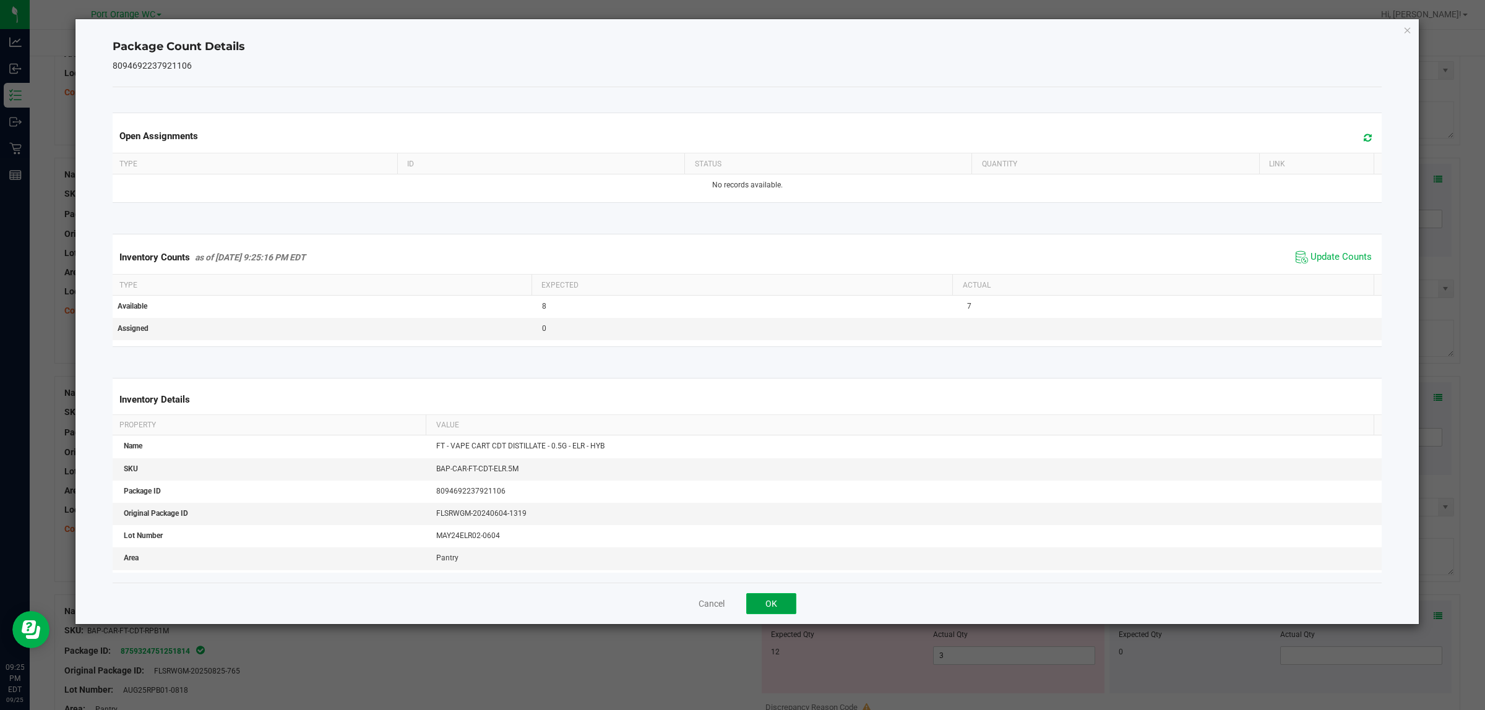
click at [740, 607] on button "OK" at bounding box center [771, 603] width 50 height 21
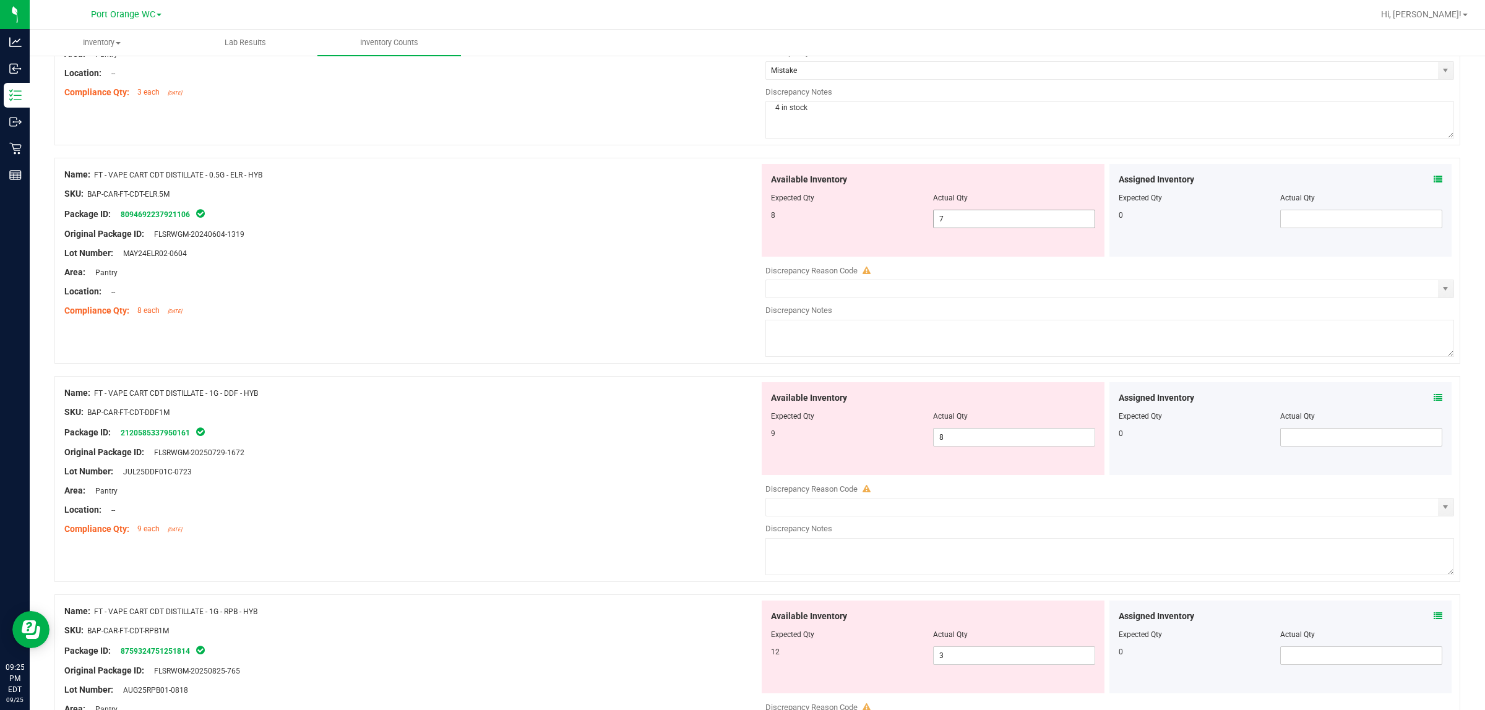
click at [740, 215] on span "7 7" at bounding box center [1014, 219] width 162 height 19
type input "8"
click at [662, 260] on div "Lot Number: MAY24ELR02-0604" at bounding box center [411, 253] width 695 height 13
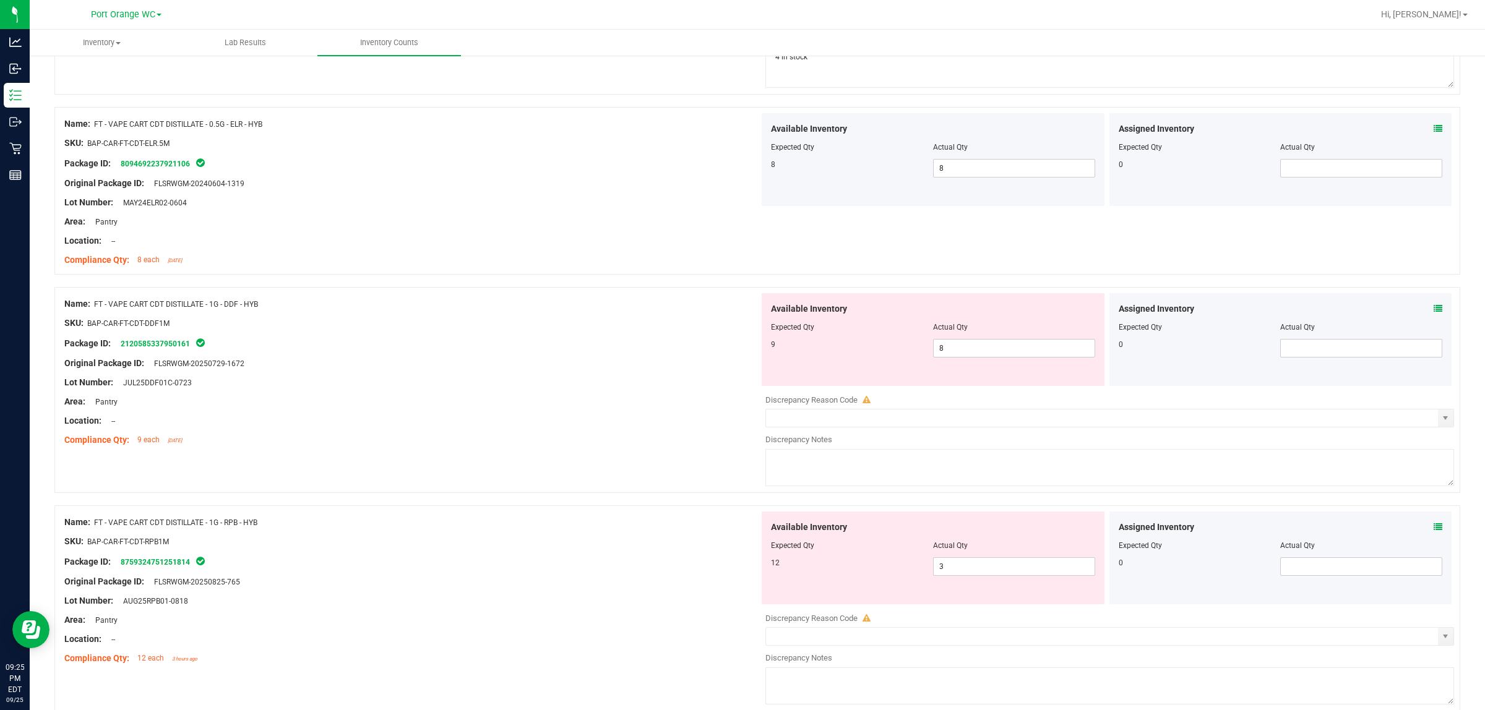
scroll to position [1753, 0]
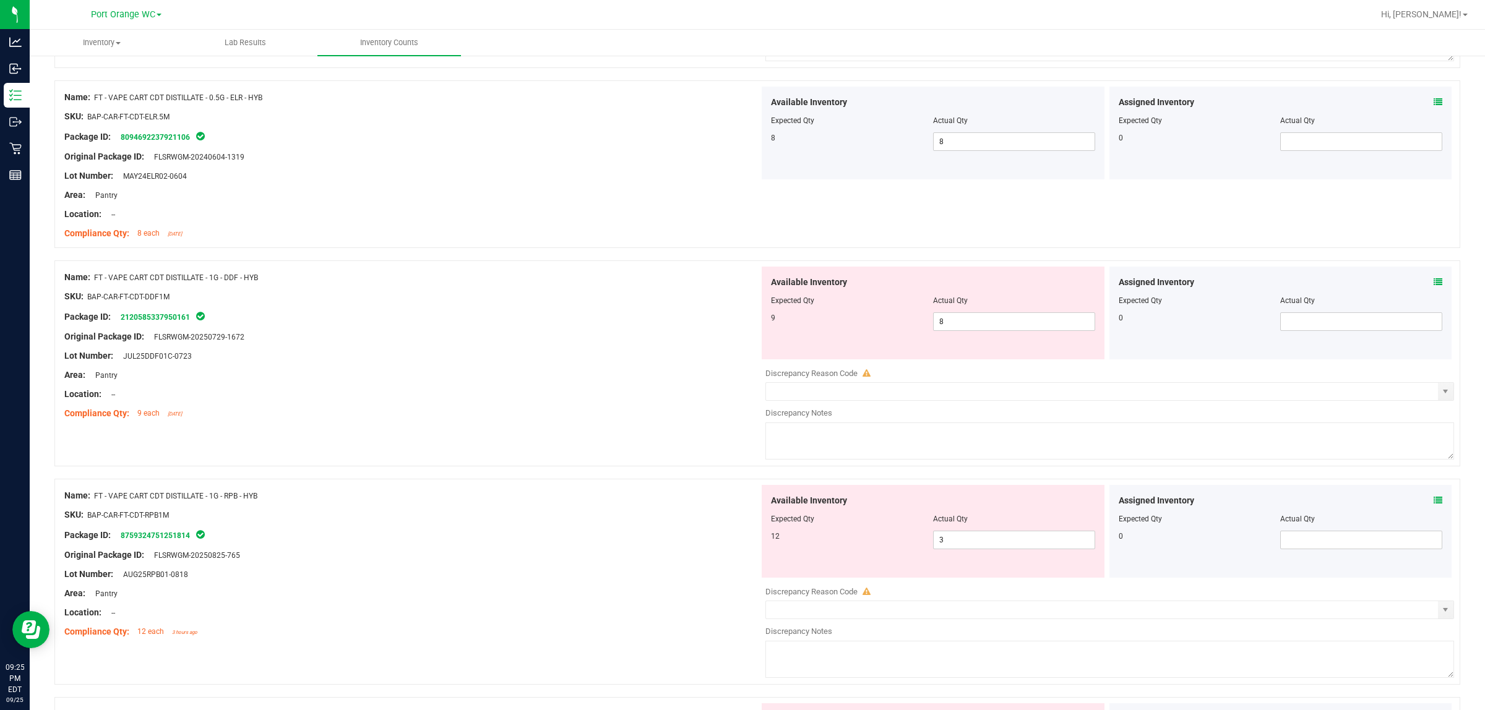
click at [740, 280] on span at bounding box center [1438, 282] width 9 height 13
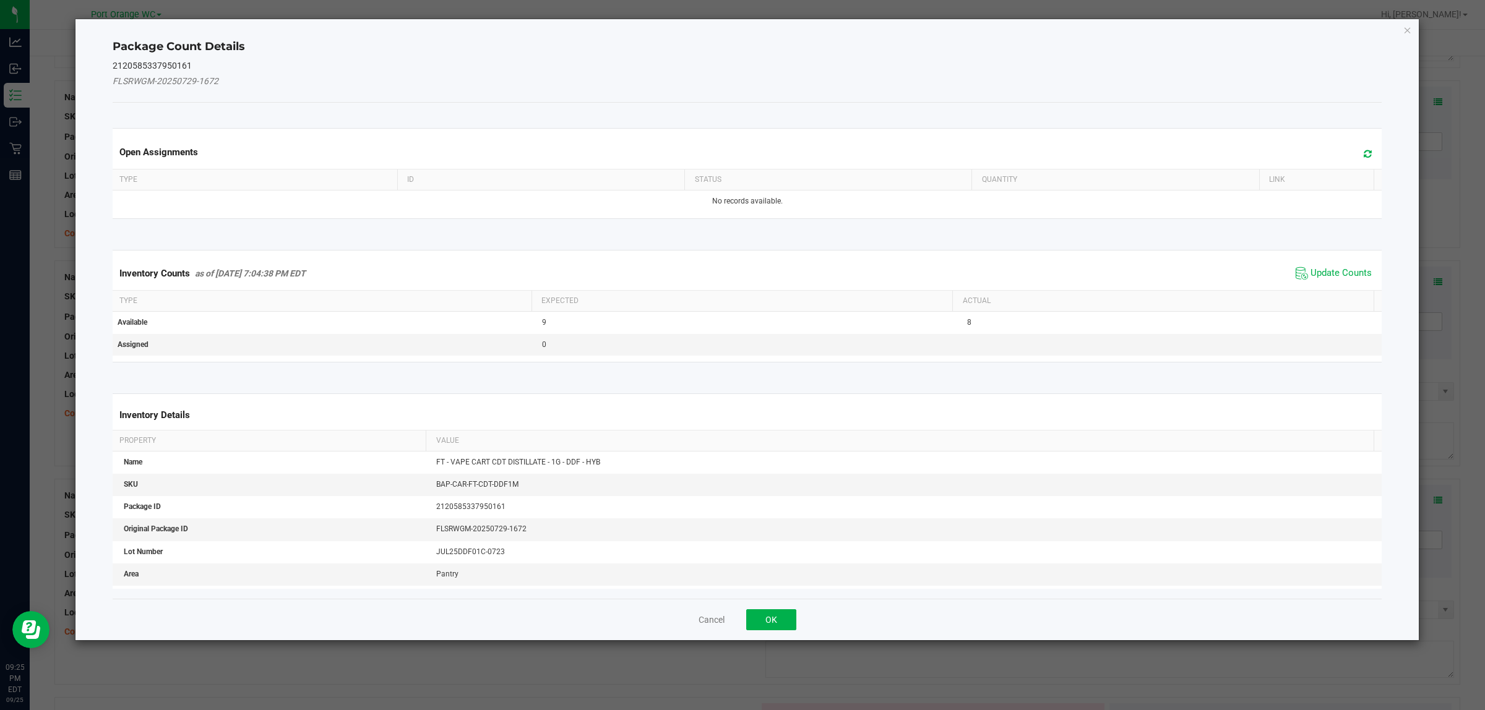
click at [740, 267] on span "Update Counts" at bounding box center [1334, 273] width 82 height 19
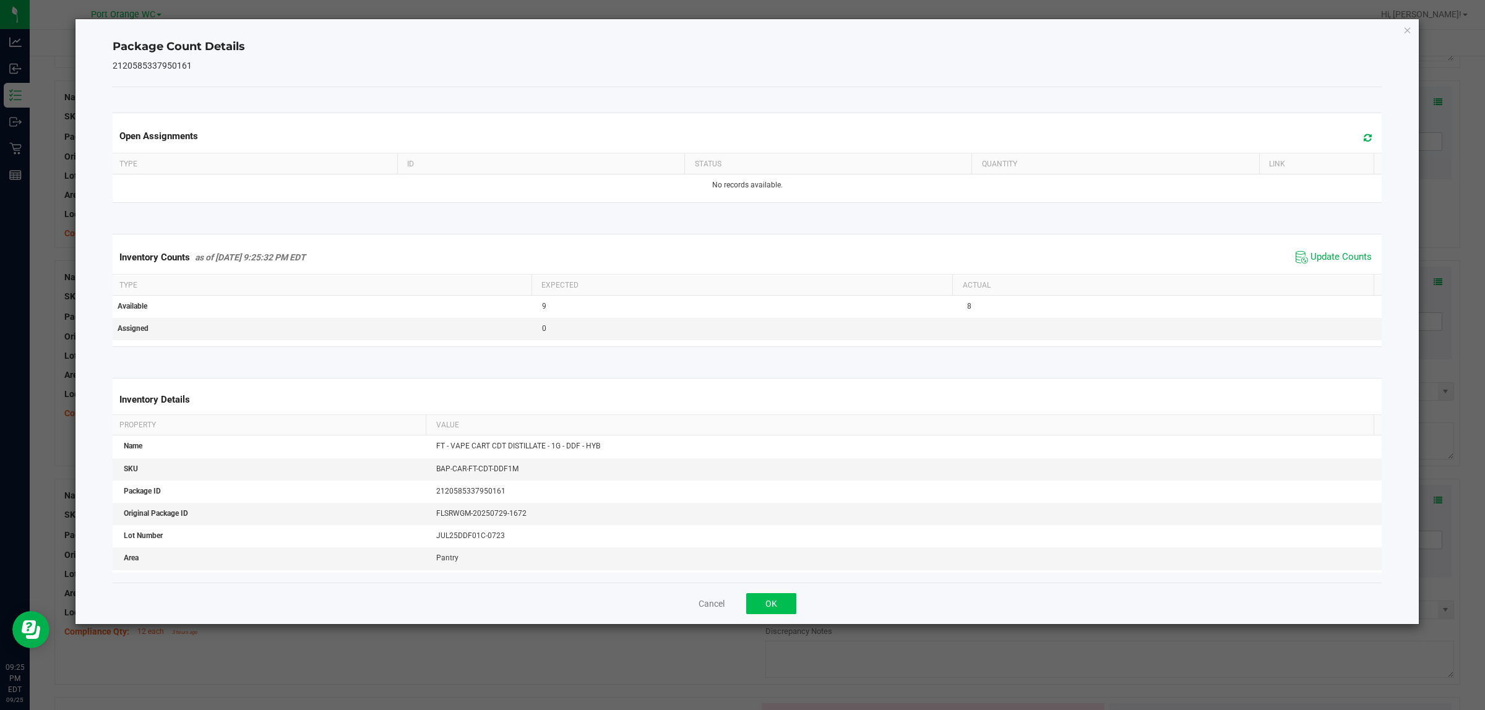
drag, startPoint x: 743, startPoint y: 598, endPoint x: 759, endPoint y: 599, distance: 15.5
click at [740, 600] on div "Cancel OK" at bounding box center [748, 603] width 1270 height 41
click at [740, 599] on button "OK" at bounding box center [771, 603] width 50 height 21
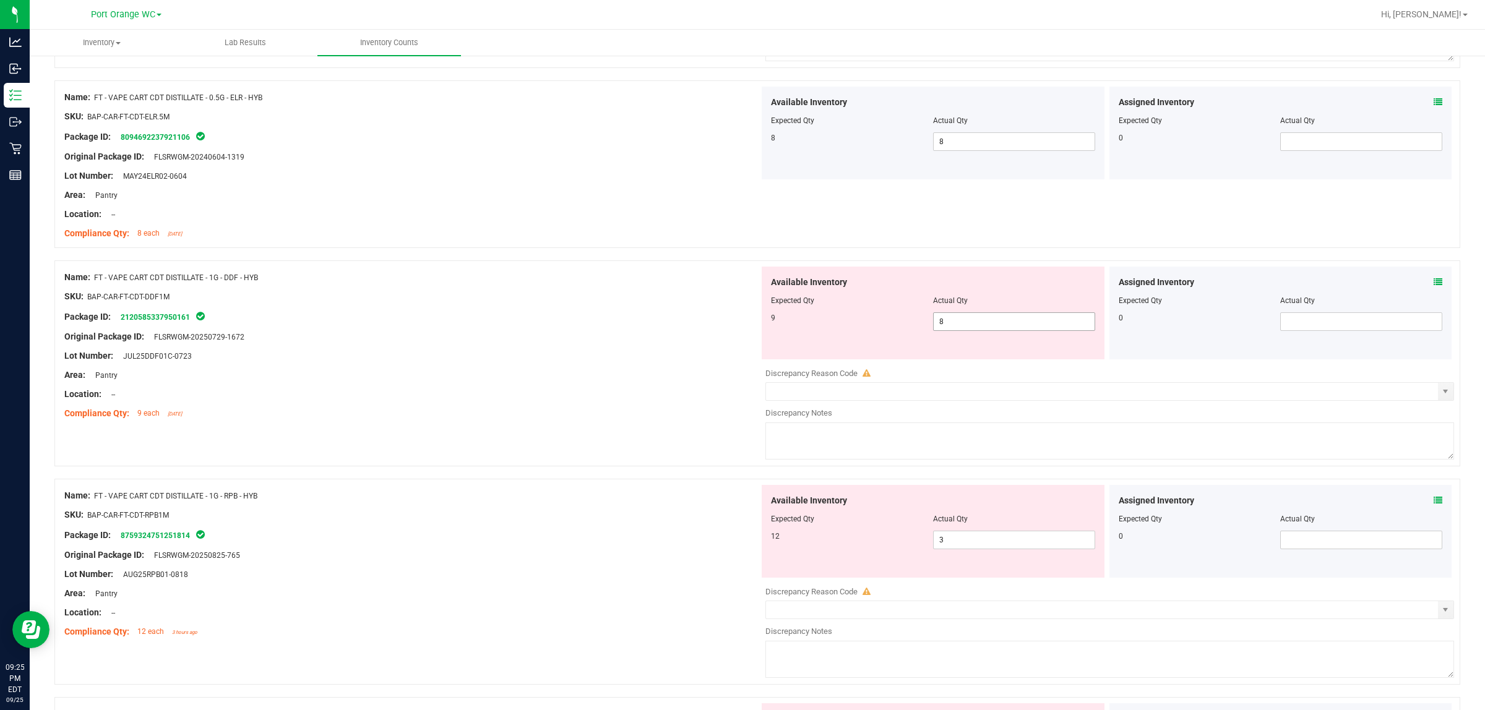
click at [740, 320] on span "8 8" at bounding box center [1014, 321] width 162 height 19
click at [740, 396] on span "select" at bounding box center [1445, 392] width 10 height 10
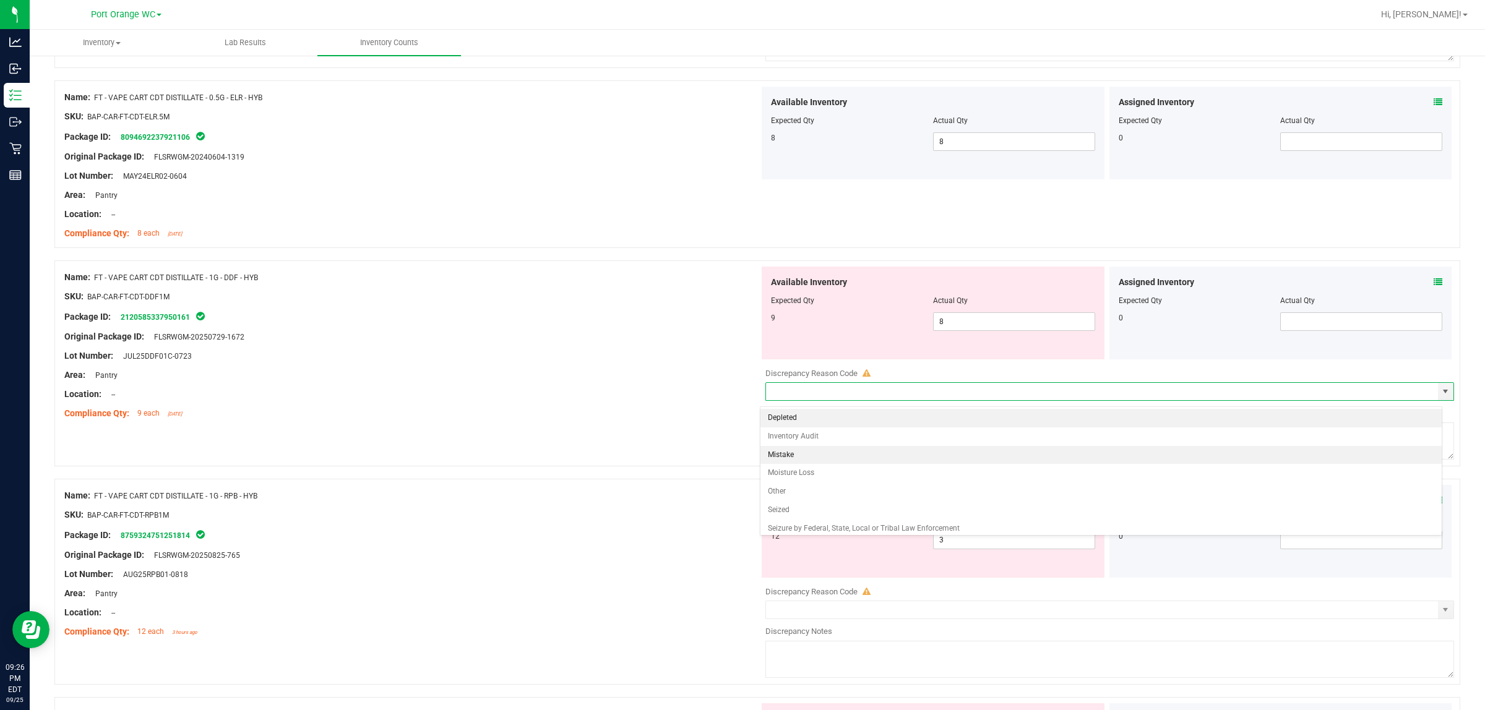
click at [740, 455] on li "Mistake" at bounding box center [1100, 455] width 681 height 19
type input "Mistake"
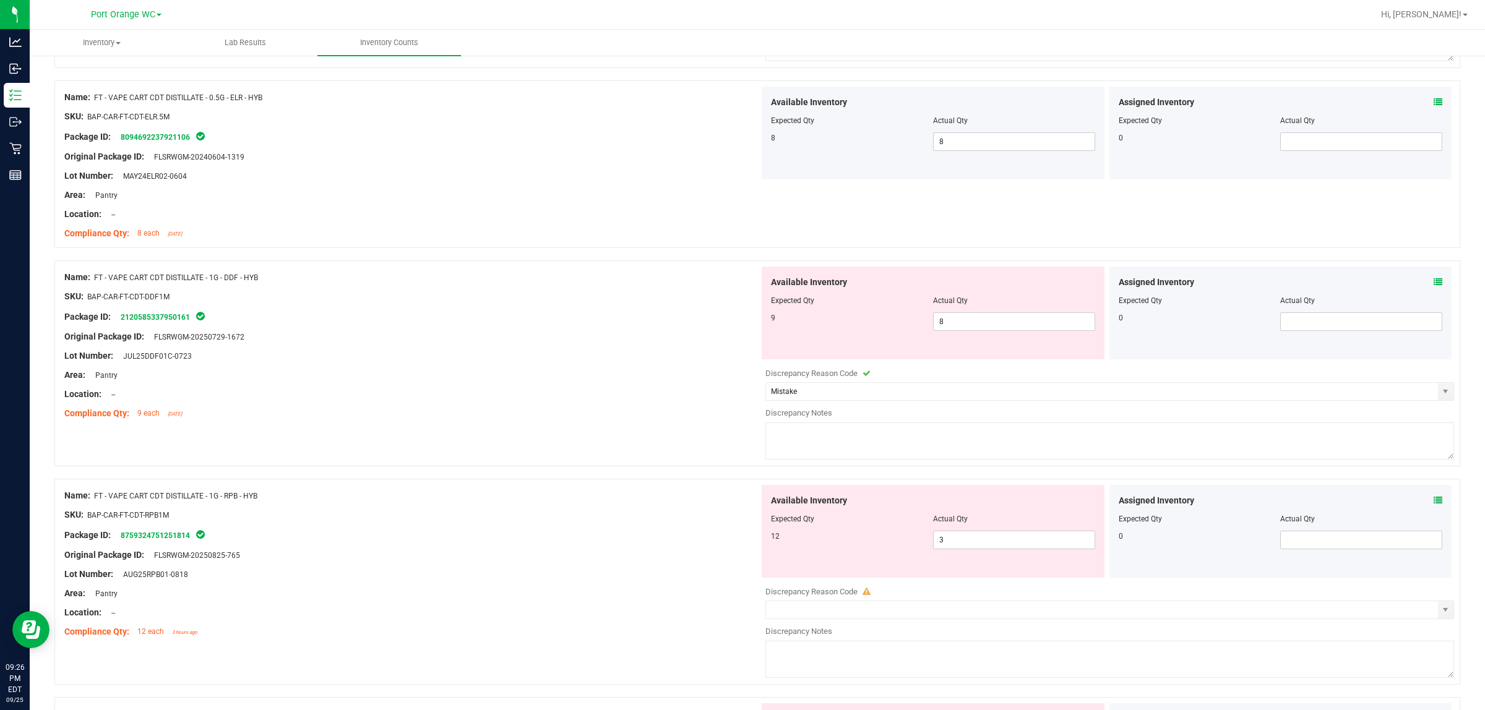
click at [740, 452] on textarea at bounding box center [1109, 441] width 689 height 37
type textarea "8 in stock"
drag, startPoint x: 582, startPoint y: 382, endPoint x: 715, endPoint y: 411, distance: 136.2
click at [583, 382] on div "Area: Pantry" at bounding box center [411, 375] width 695 height 13
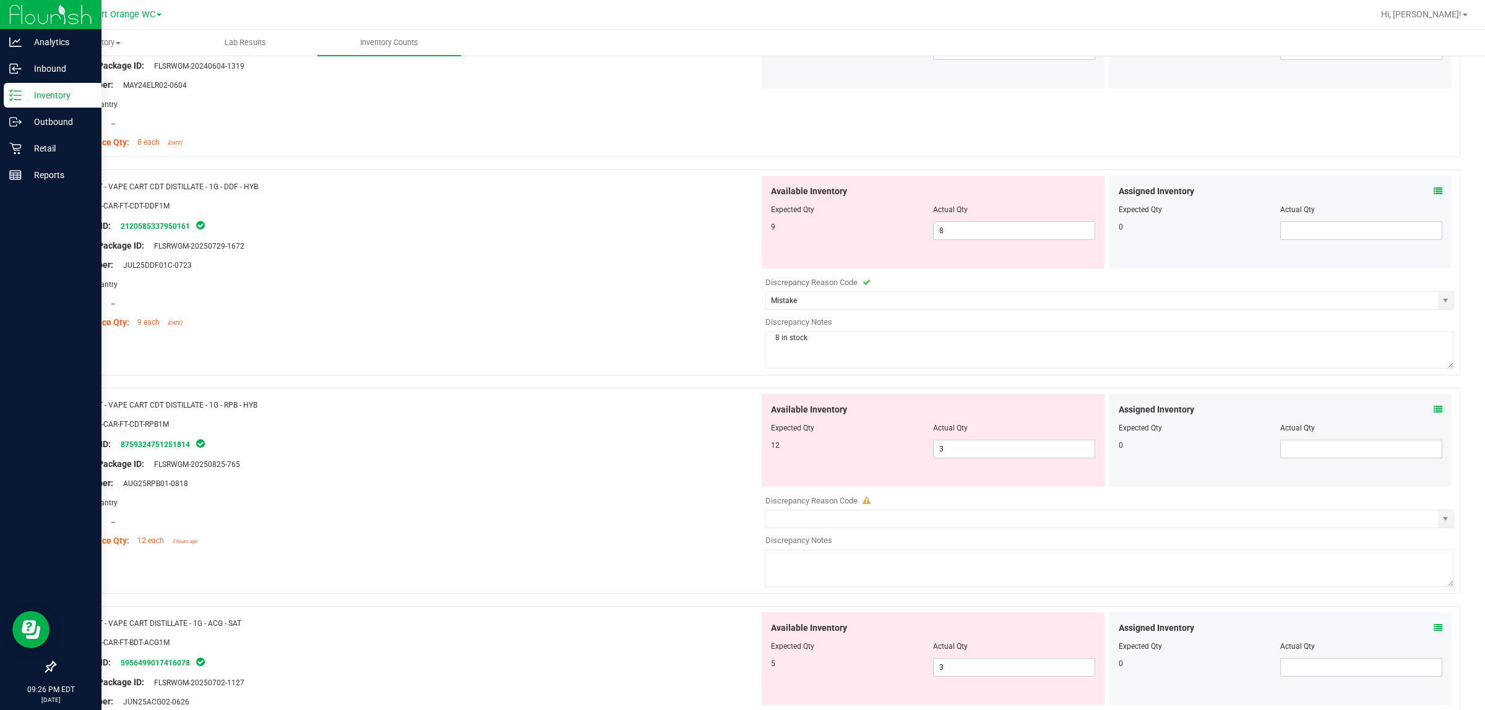
scroll to position [1985, 0]
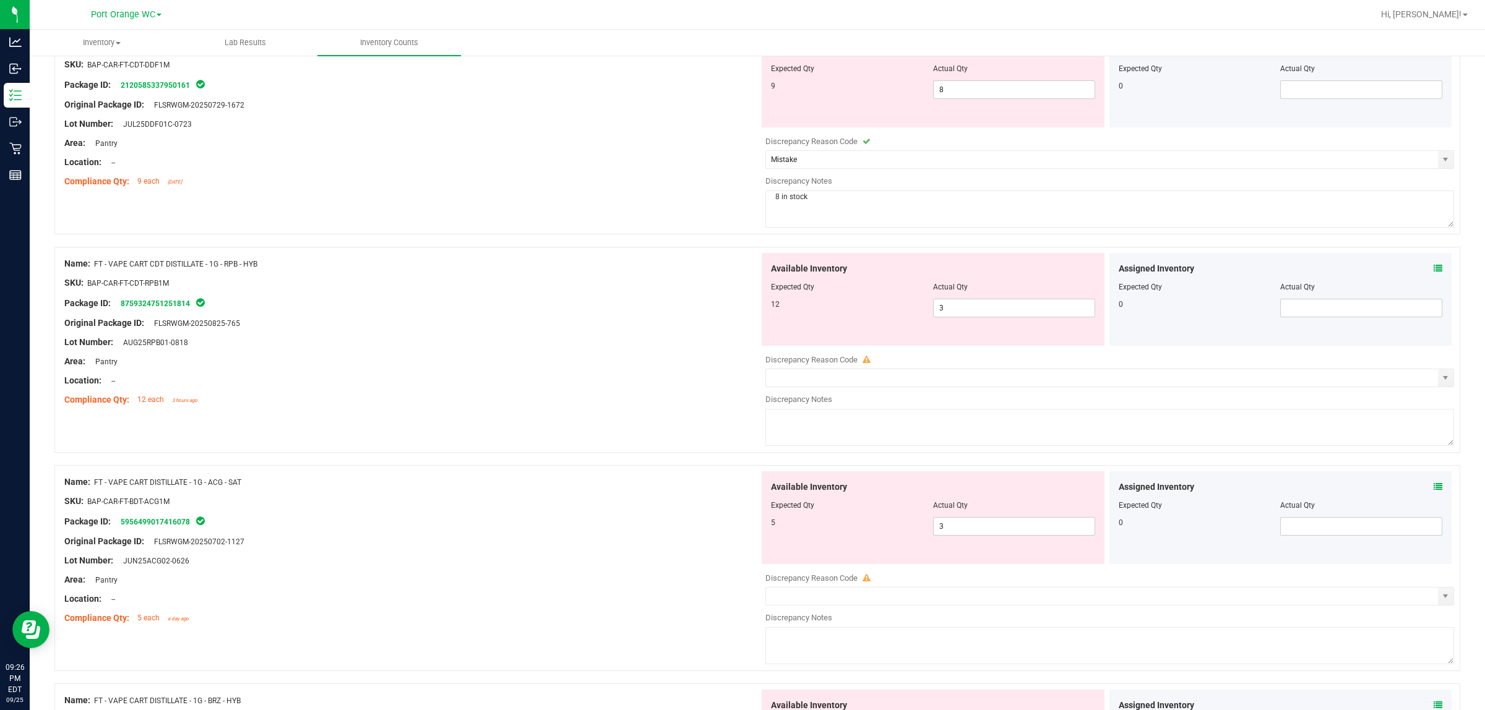
drag, startPoint x: 698, startPoint y: 374, endPoint x: 697, endPoint y: 381, distance: 6.8
click at [697, 381] on div "Name: FT - VAPE CART CDT DISTILLATE - 1G - RPB - HYB SKU: BAP-CAR-FT-CDT-RPB1M …" at bounding box center [411, 332] width 695 height 158
click at [740, 313] on span "3 3" at bounding box center [1014, 308] width 162 height 19
type input "12"
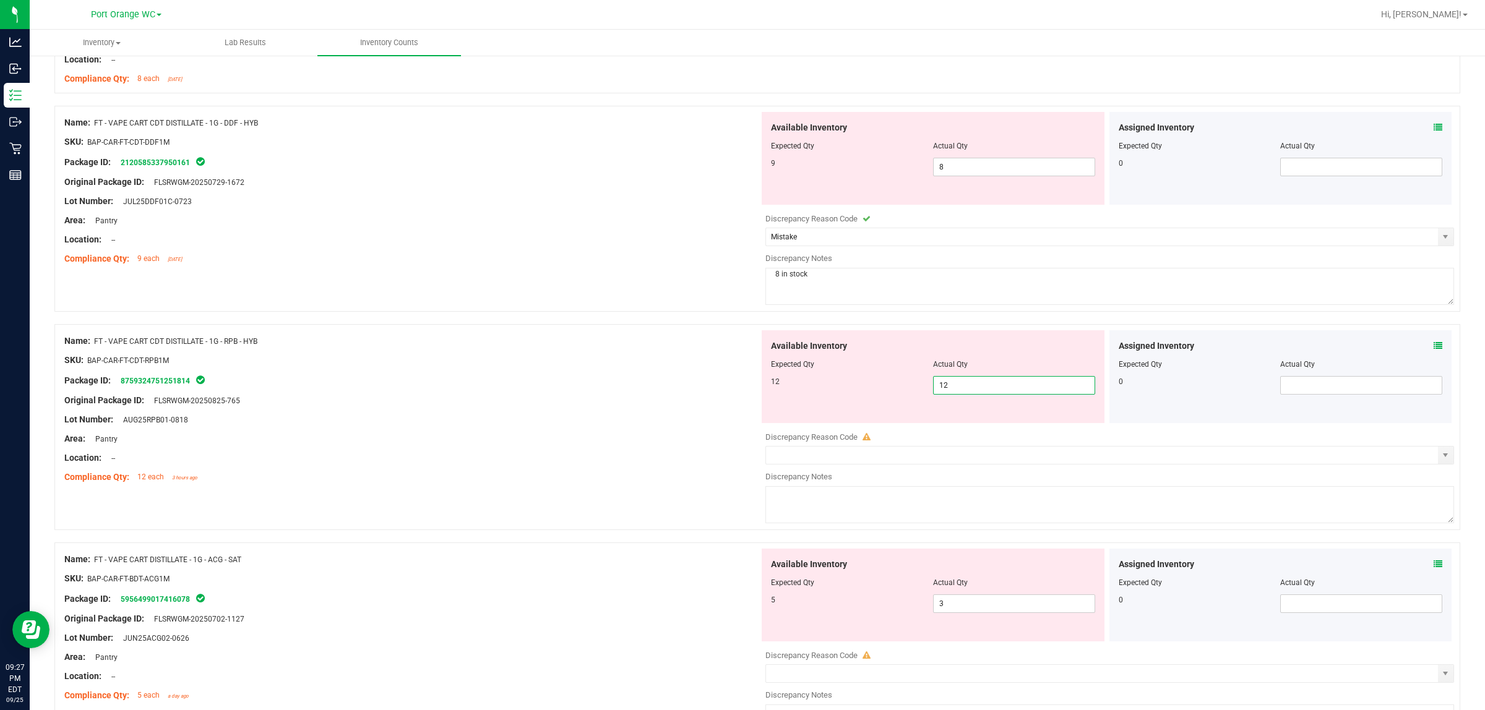
type input "12"
drag, startPoint x: 639, startPoint y: 369, endPoint x: 628, endPoint y: 438, distance: 70.2
click at [635, 367] on div "SKU: BAP-CAR-FT-CDT-RPB1M" at bounding box center [411, 360] width 695 height 13
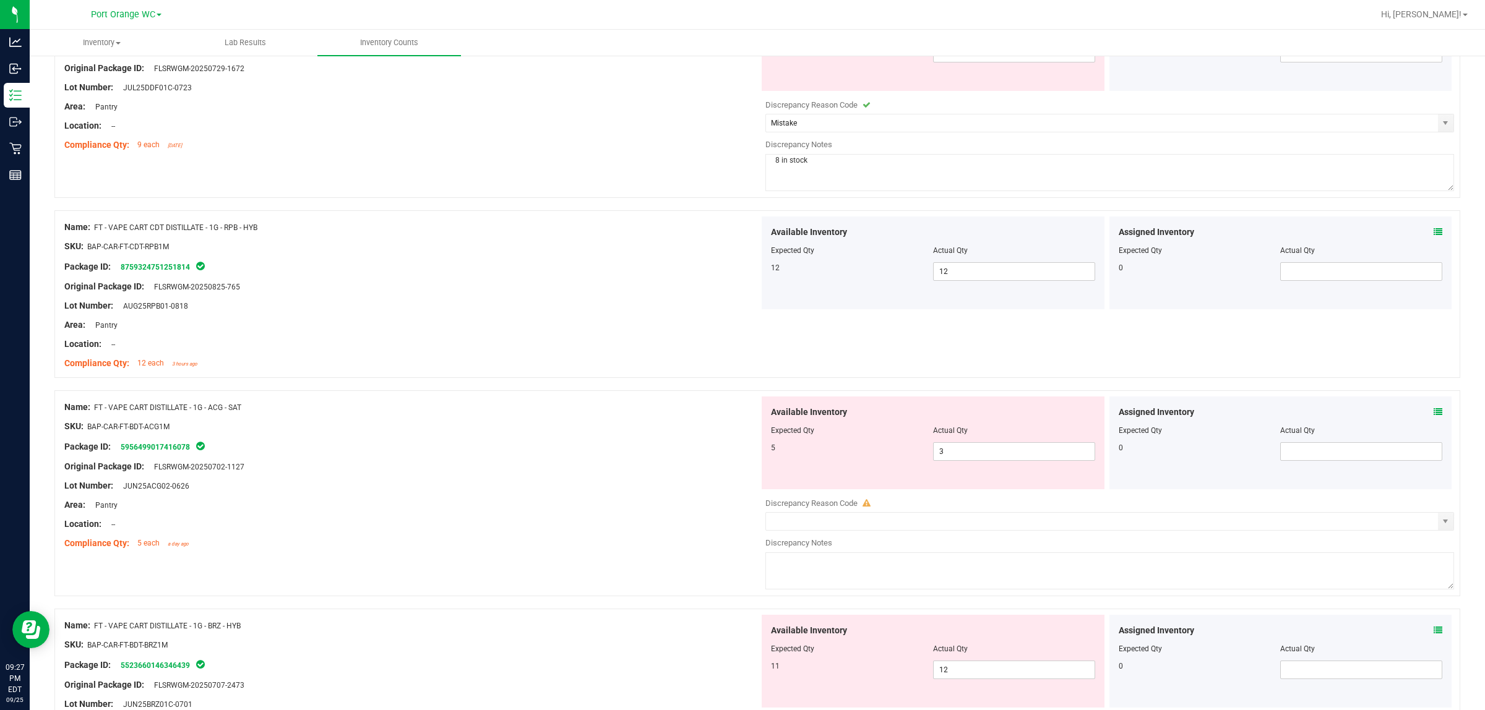
scroll to position [2140, 0]
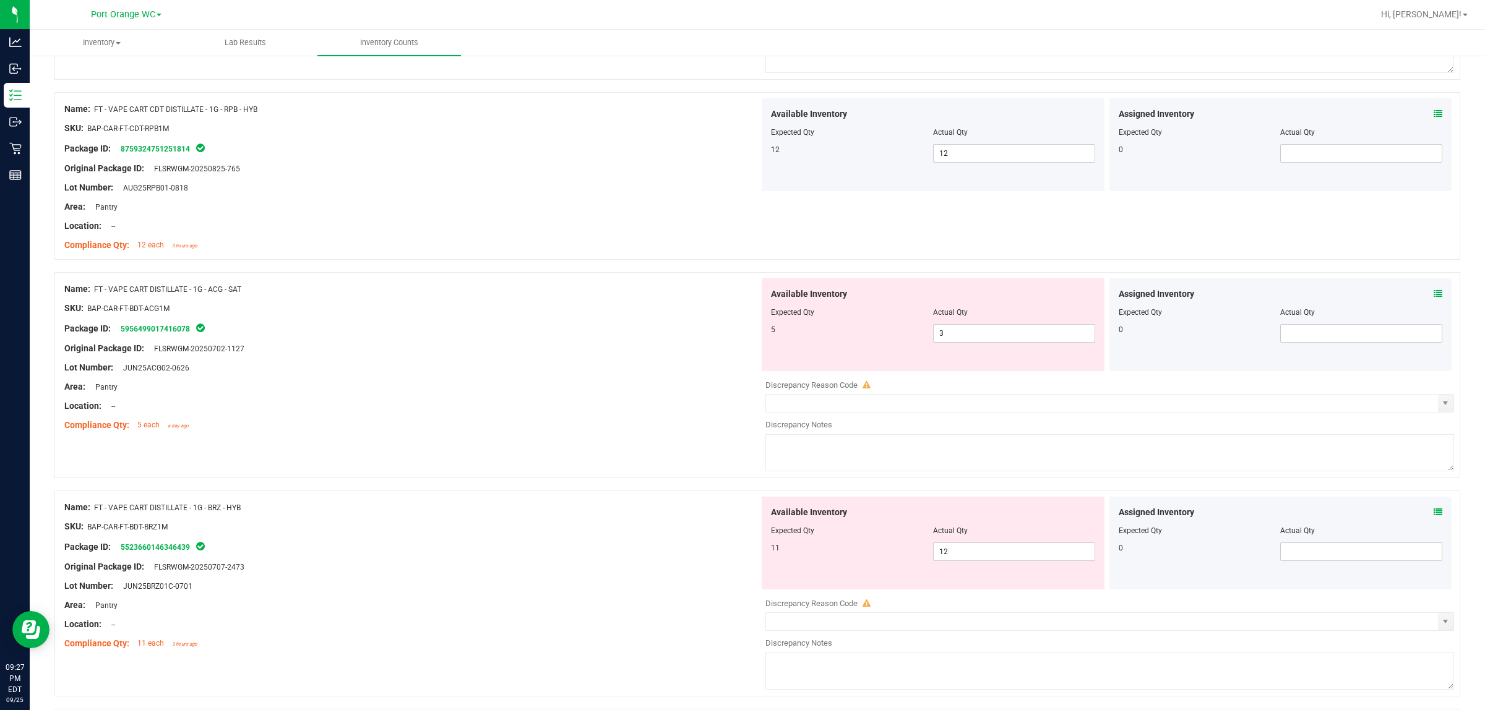
click at [740, 298] on icon at bounding box center [1438, 294] width 9 height 9
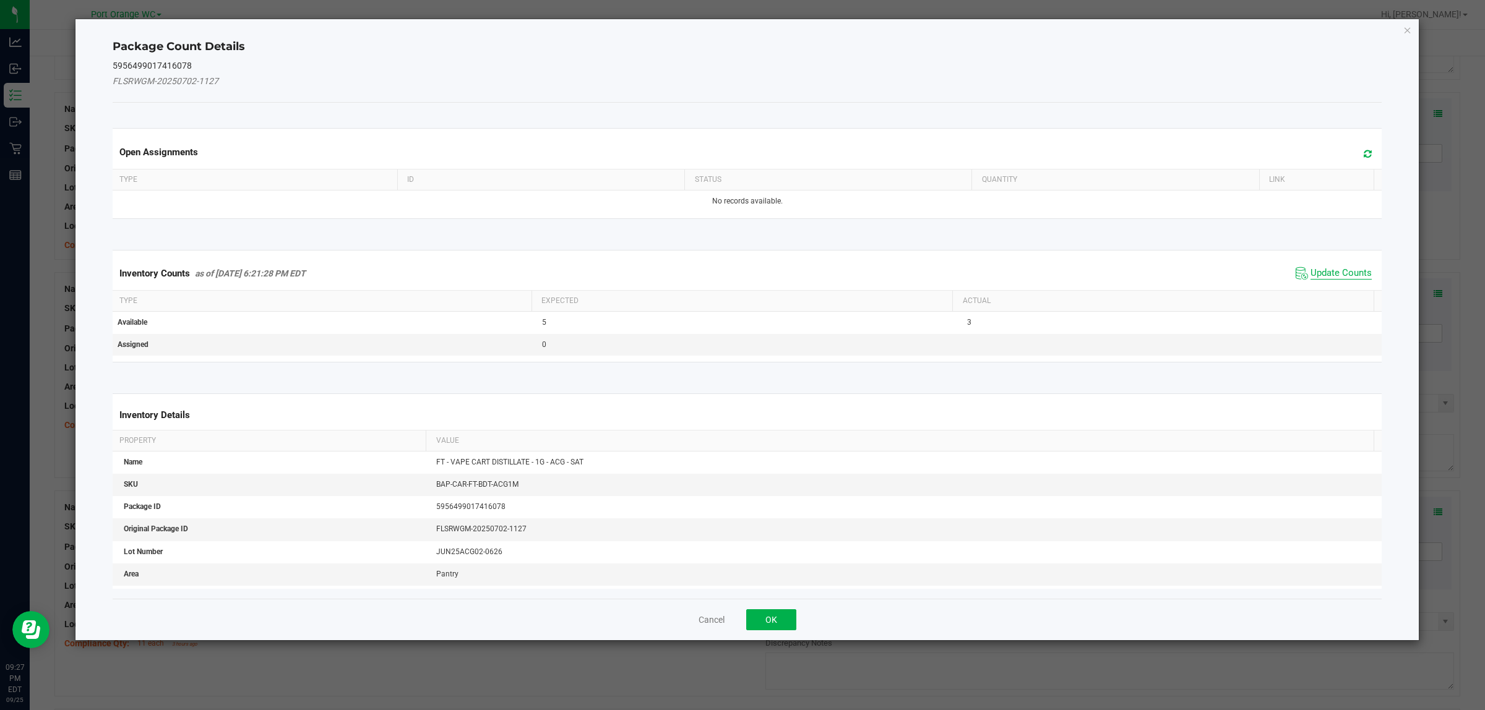
click at [740, 271] on span "Update Counts" at bounding box center [1340, 273] width 61 height 12
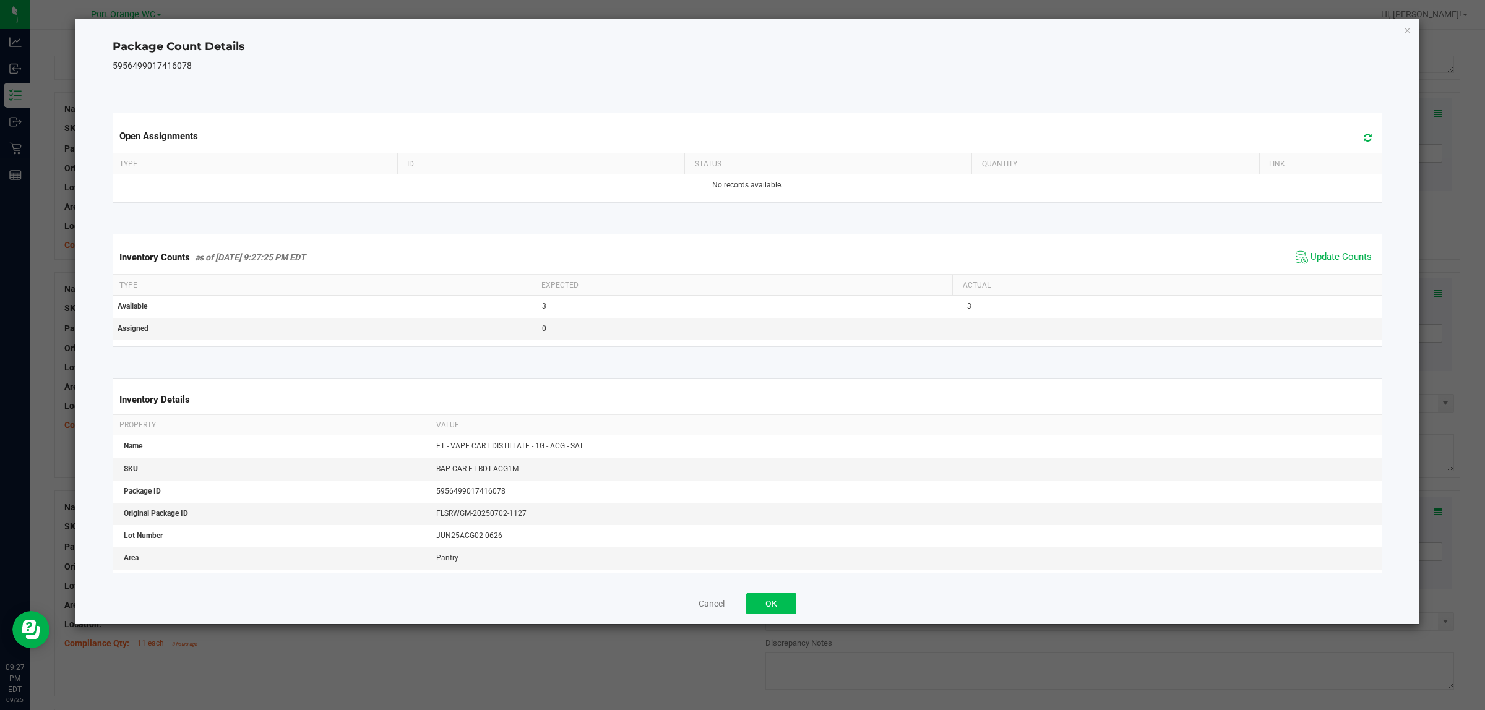
drag, startPoint x: 783, startPoint y: 590, endPoint x: 783, endPoint y: 597, distance: 7.5
click at [740, 592] on div "Cancel OK" at bounding box center [748, 603] width 1270 height 41
click at [740, 601] on button "OK" at bounding box center [771, 603] width 50 height 21
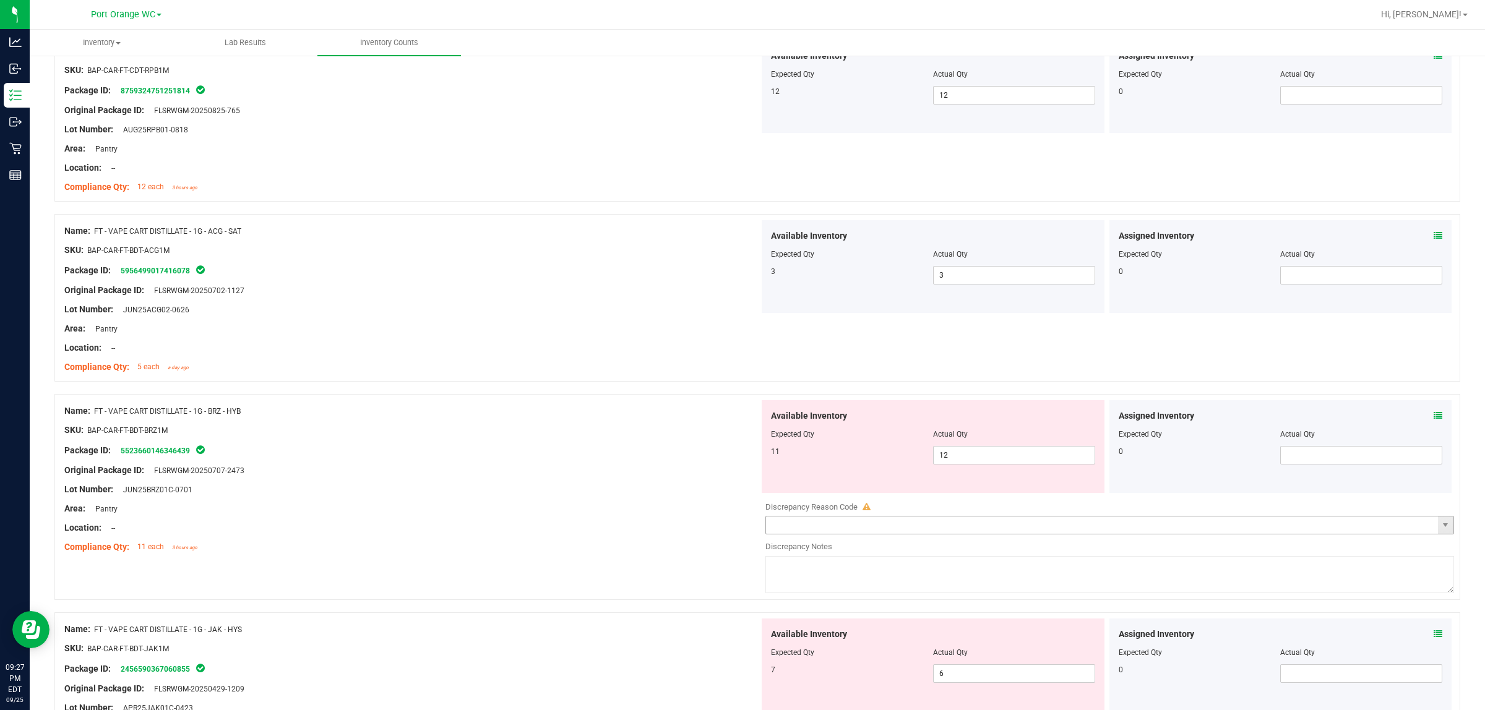
scroll to position [2294, 0]
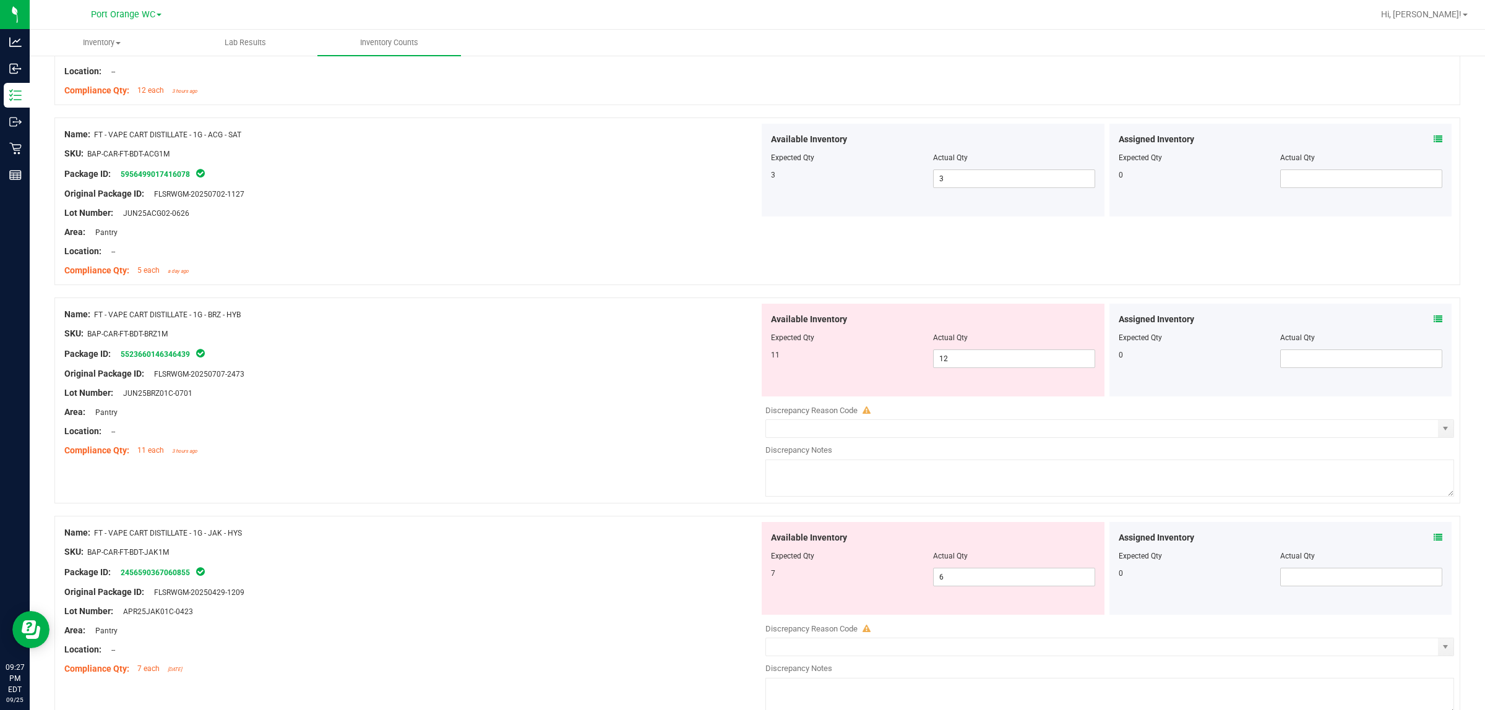
click at [740, 324] on icon at bounding box center [1438, 319] width 9 height 9
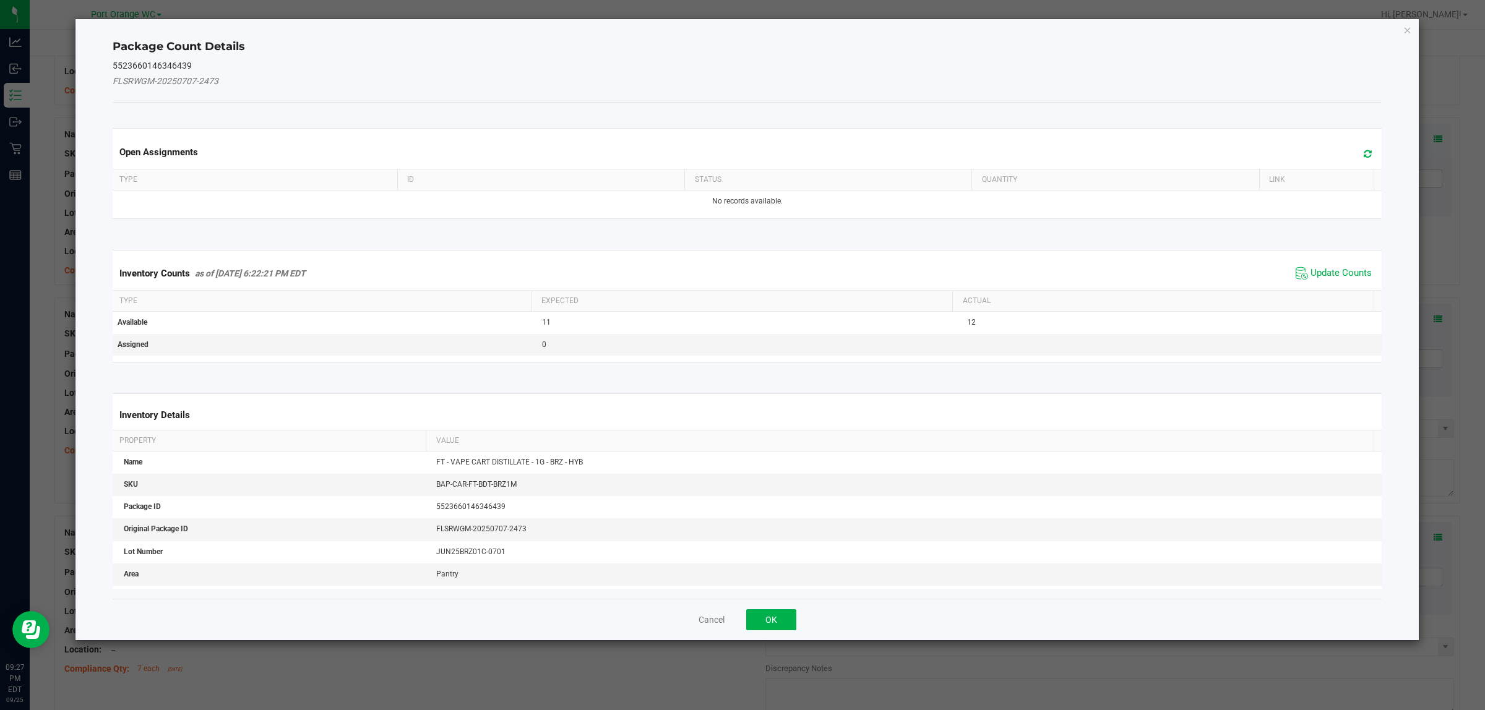
click at [740, 265] on span "Update Counts" at bounding box center [1334, 273] width 82 height 19
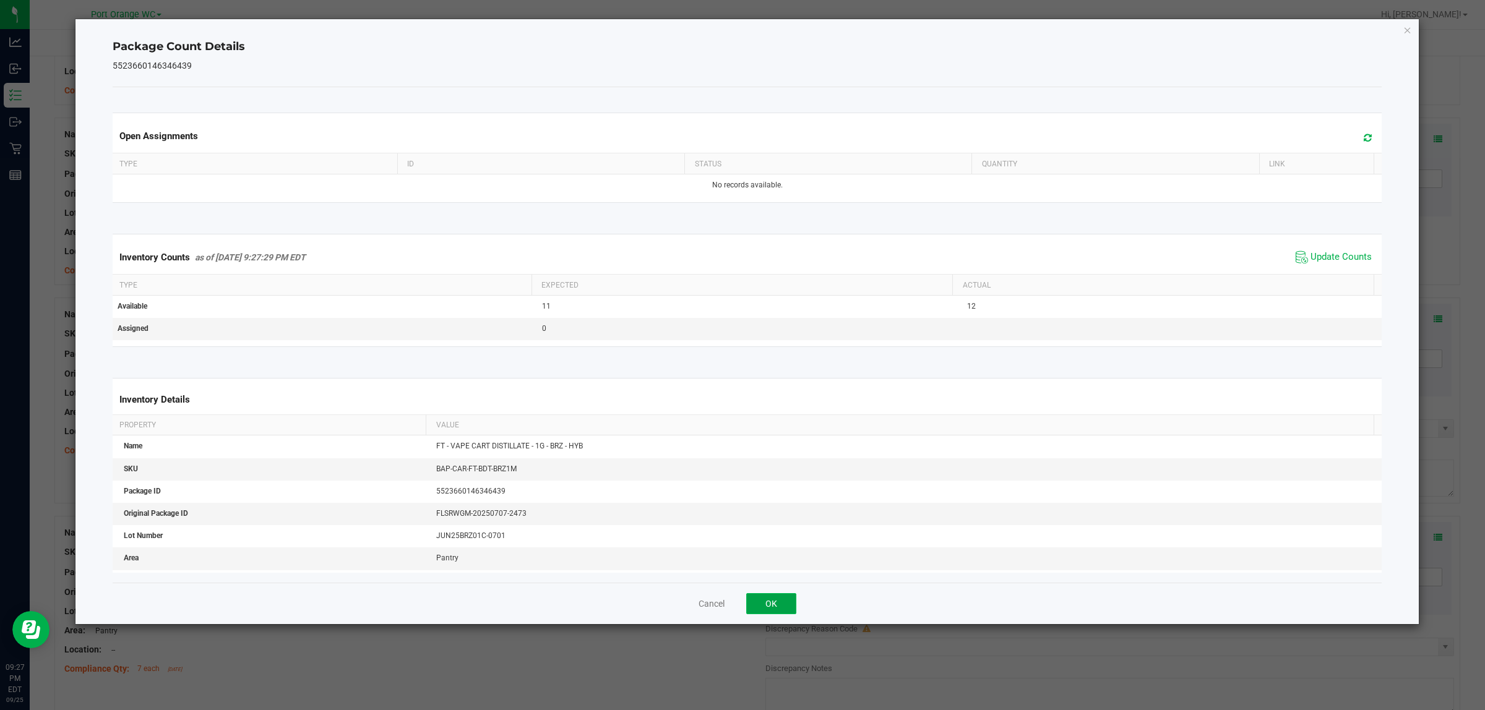
click at [740, 604] on button "OK" at bounding box center [771, 603] width 50 height 21
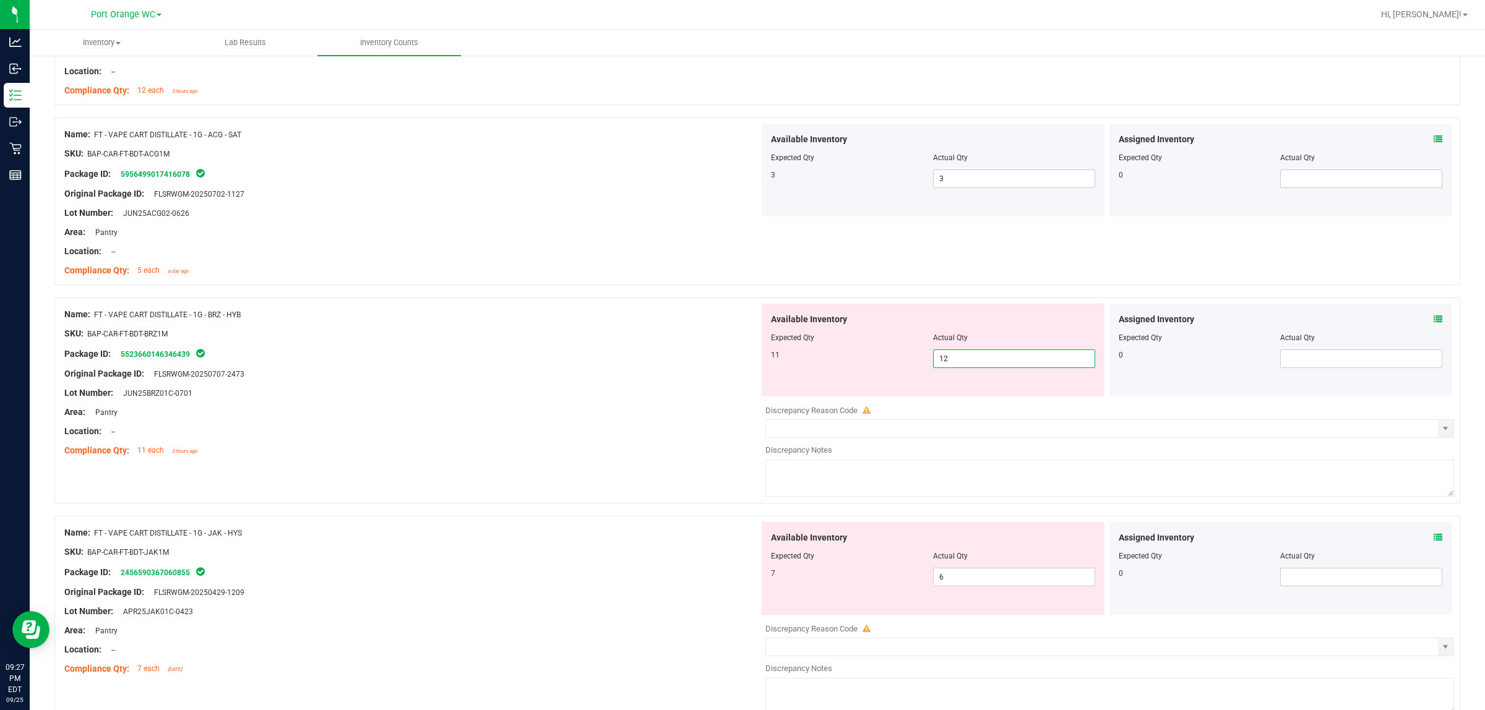
click at [740, 366] on span "12 12" at bounding box center [1014, 359] width 162 height 19
type input "11"
click at [609, 444] on div at bounding box center [411, 441] width 695 height 6
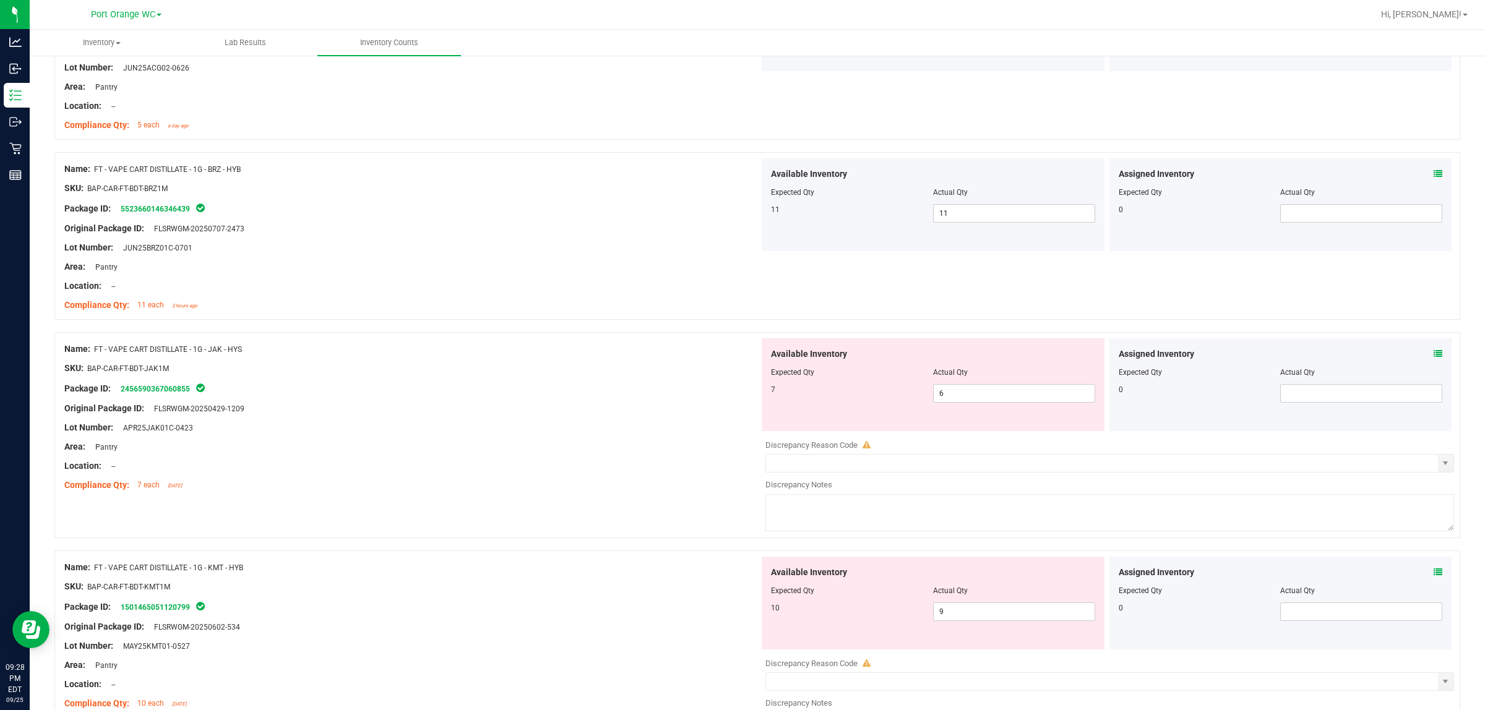
scroll to position [2604, 0]
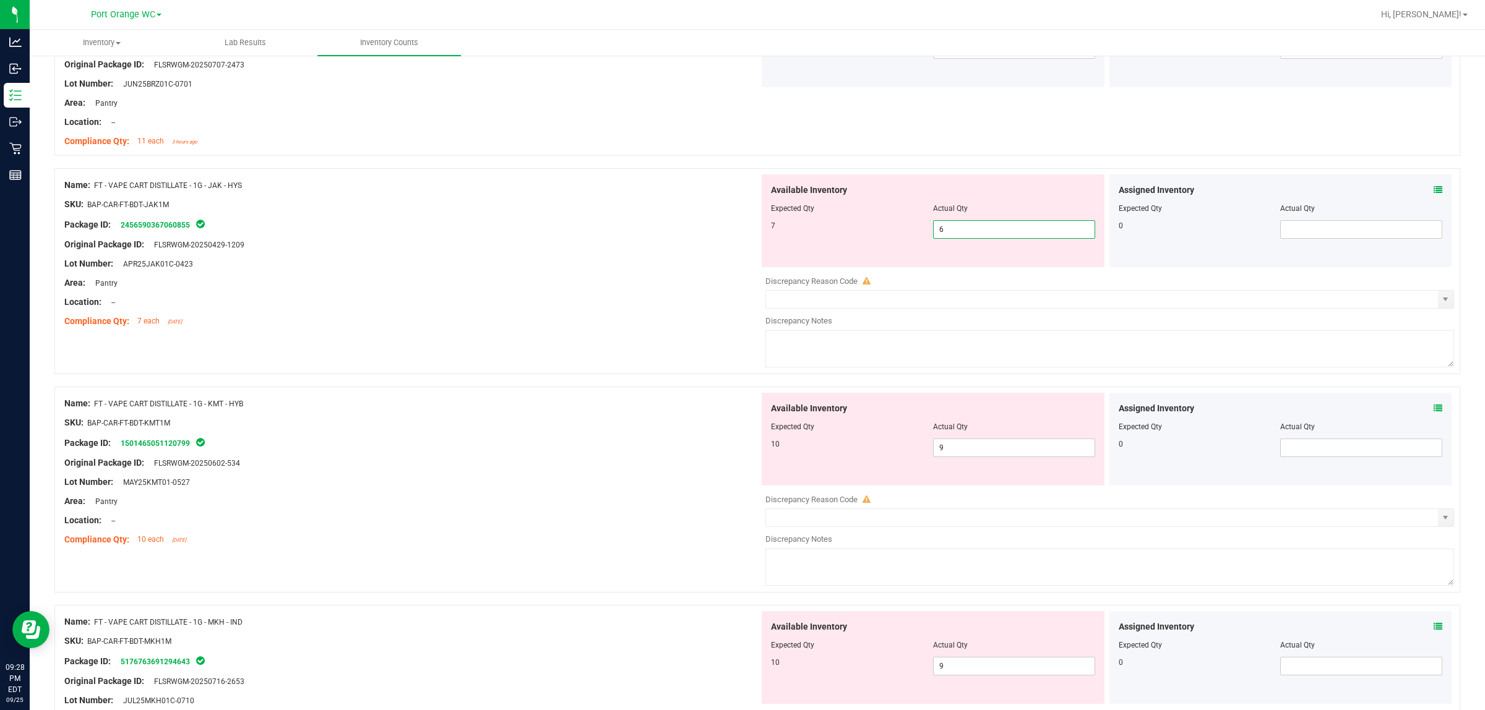
drag, startPoint x: 999, startPoint y: 230, endPoint x: 1440, endPoint y: 174, distance: 444.1
click at [740, 231] on span "6 6" at bounding box center [1014, 229] width 162 height 19
click at [740, 192] on icon at bounding box center [1438, 190] width 9 height 9
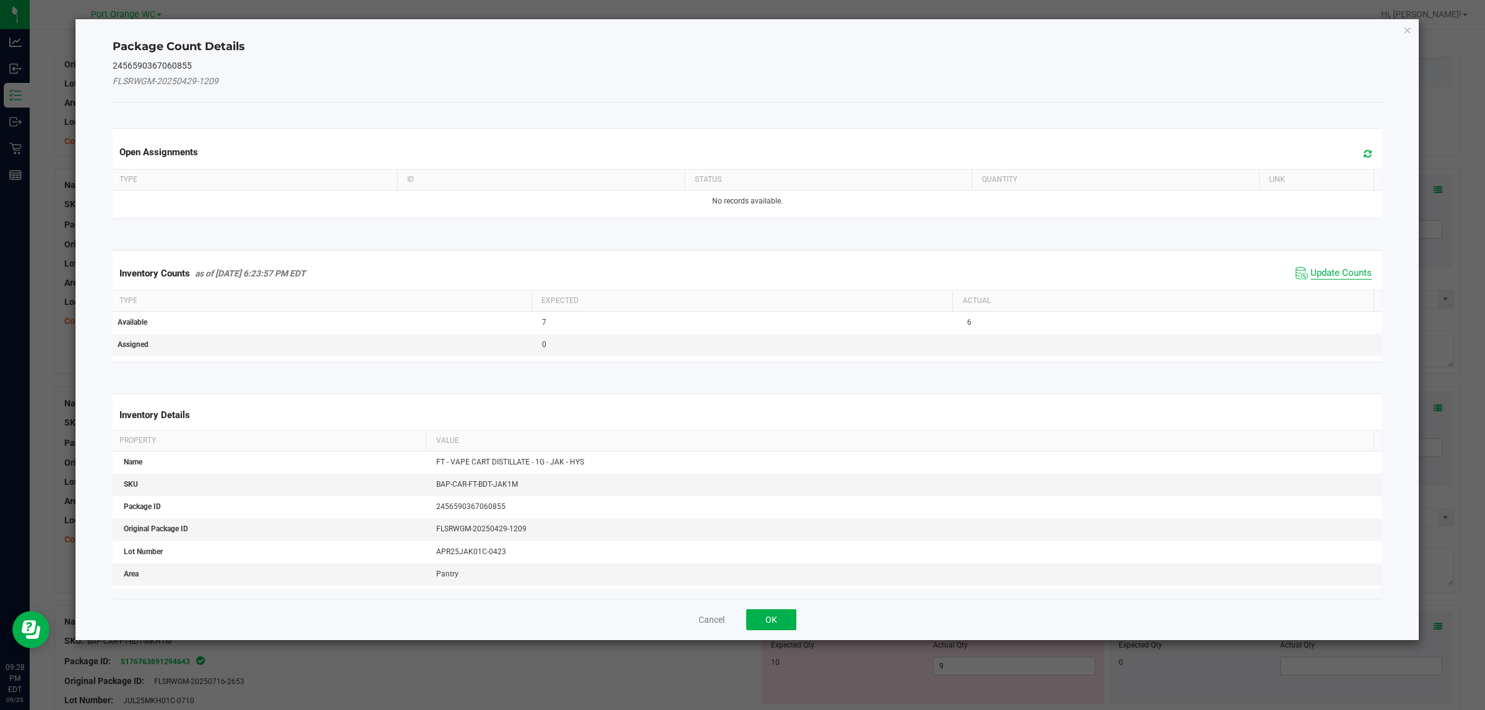
click at [740, 277] on span "Update Counts" at bounding box center [1340, 273] width 61 height 12
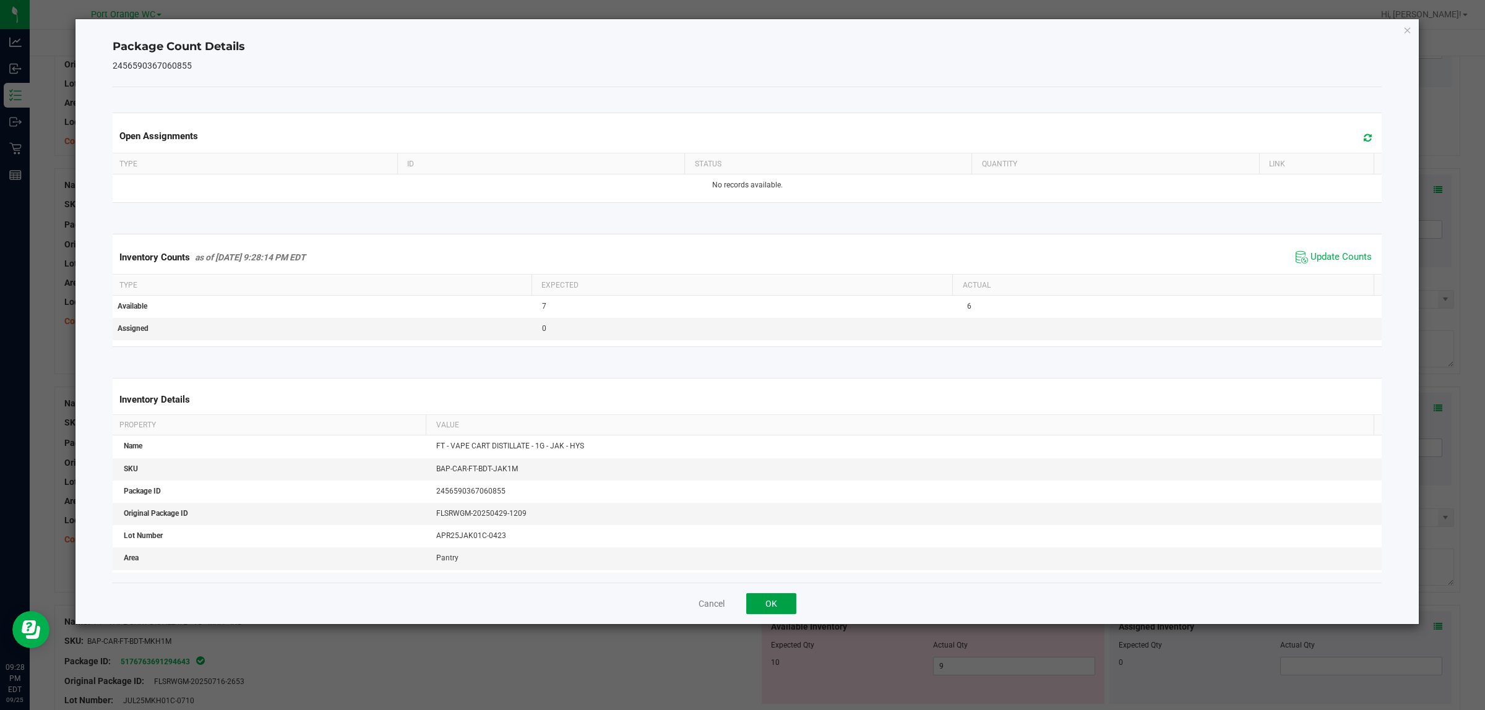
drag, startPoint x: 775, startPoint y: 605, endPoint x: 808, endPoint y: 551, distance: 63.0
click at [740, 601] on button "OK" at bounding box center [771, 603] width 50 height 21
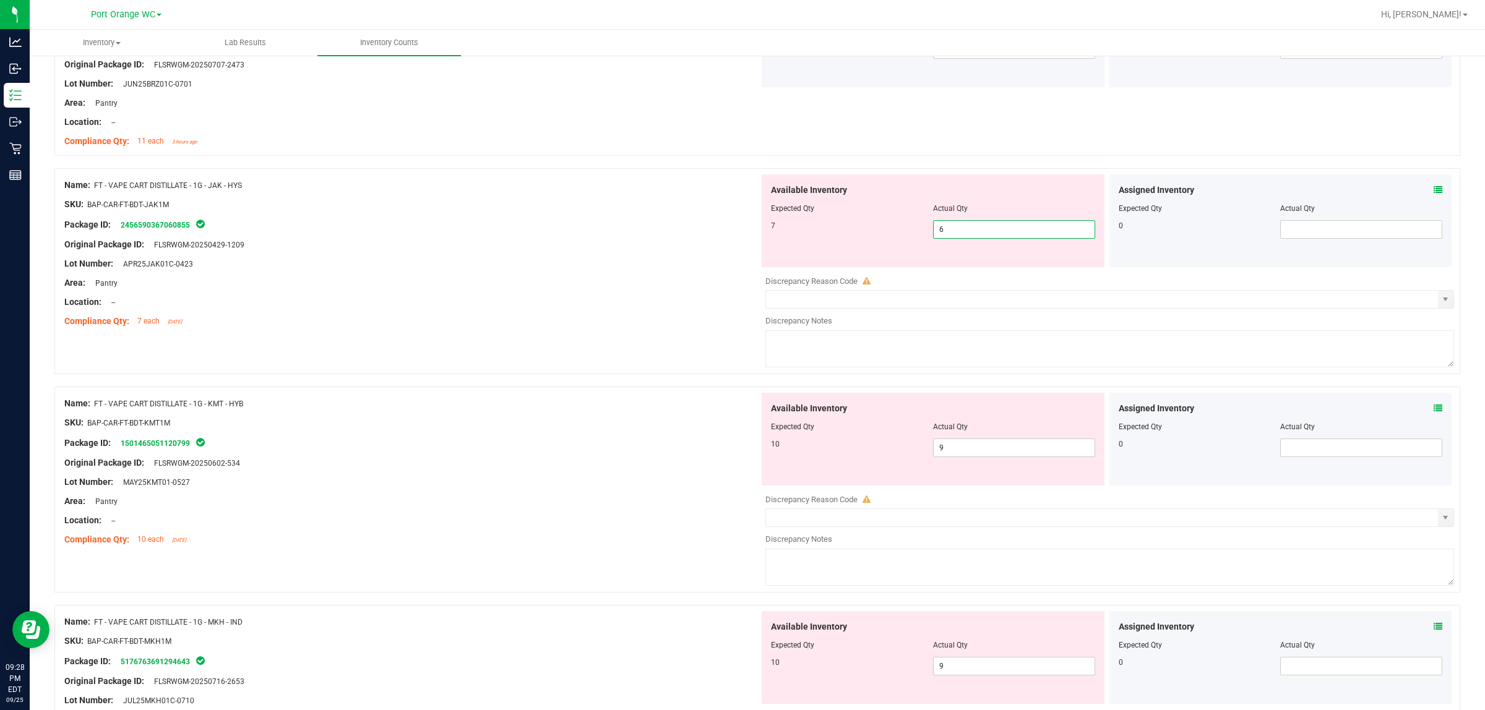
click at [740, 239] on span "6 6" at bounding box center [1014, 229] width 162 height 19
type input "7"
drag, startPoint x: 682, startPoint y: 332, endPoint x: 773, endPoint y: 327, distance: 91.1
click at [684, 328] on div "Compliance Qty: 7 each [DATE]" at bounding box center [411, 321] width 695 height 13
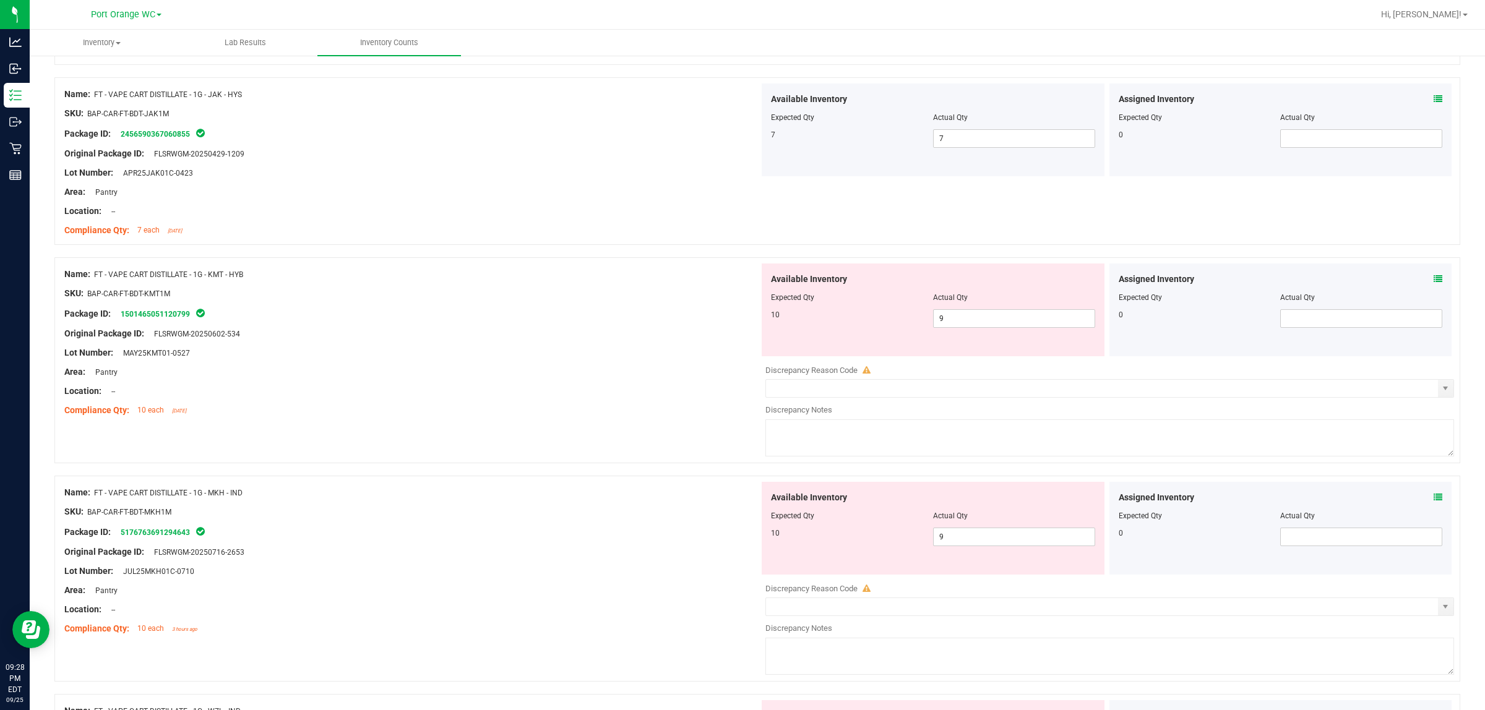
scroll to position [2836, 0]
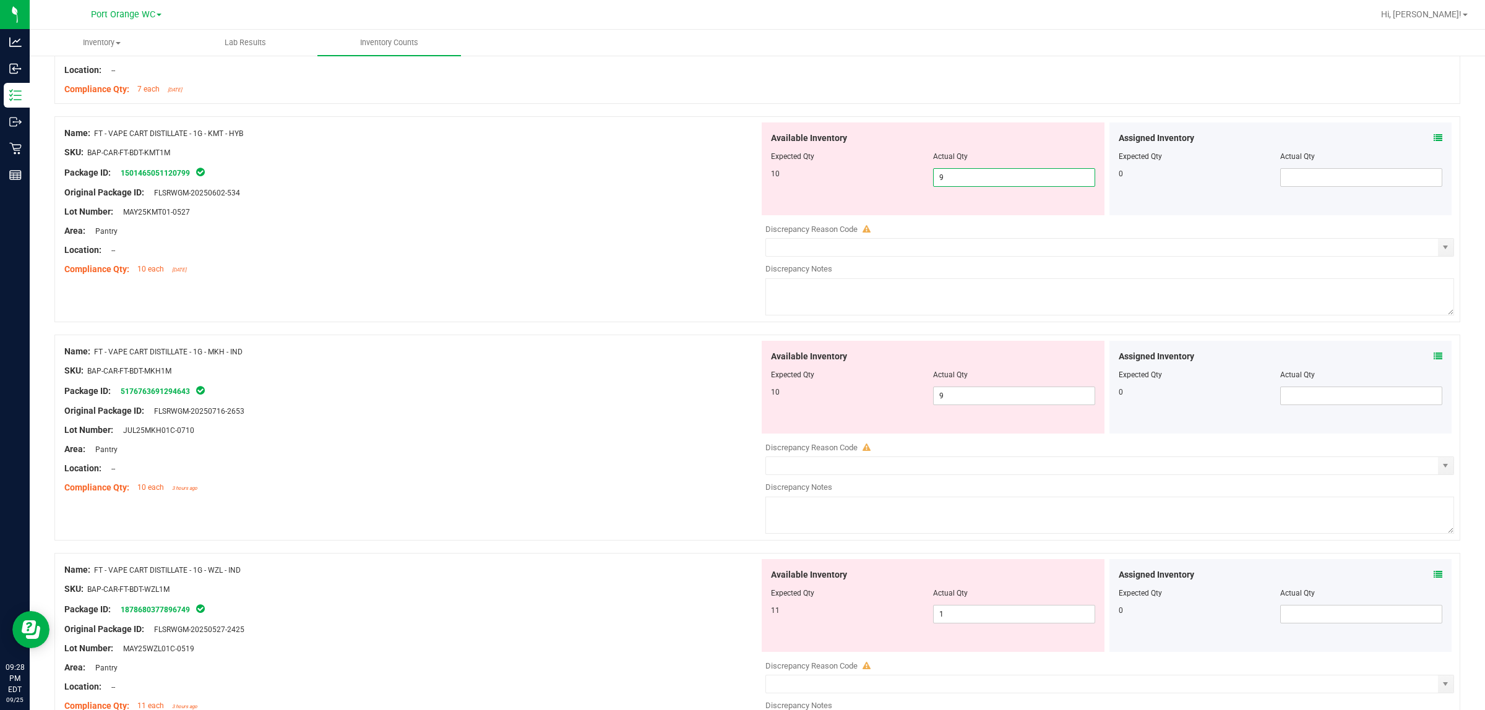
click at [740, 187] on span "9 9" at bounding box center [1014, 177] width 162 height 19
type input "10"
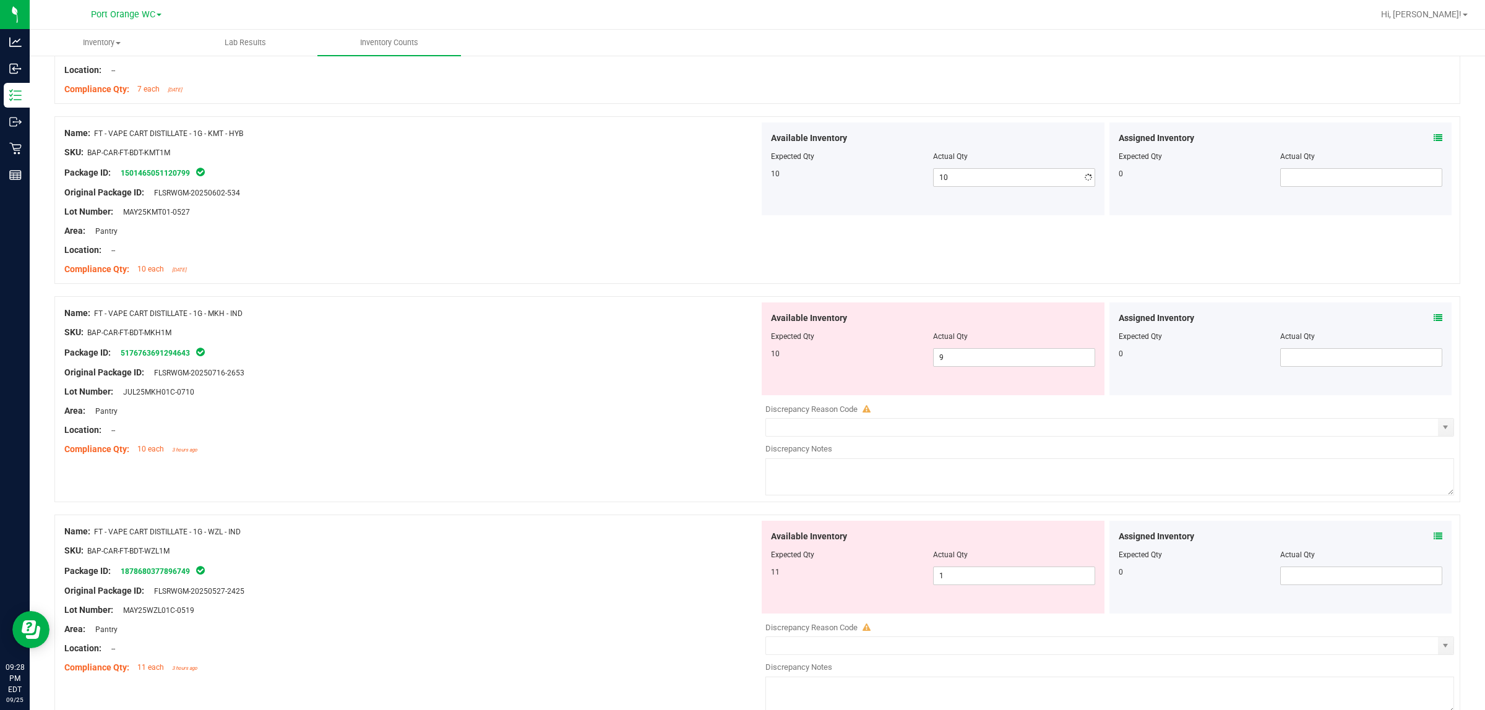
click at [614, 225] on div at bounding box center [411, 221] width 695 height 6
click at [740, 363] on span "9 9" at bounding box center [1014, 357] width 162 height 19
type input "10"
click at [620, 452] on div "Compliance Qty: 10 each 3 hours ago" at bounding box center [411, 449] width 695 height 13
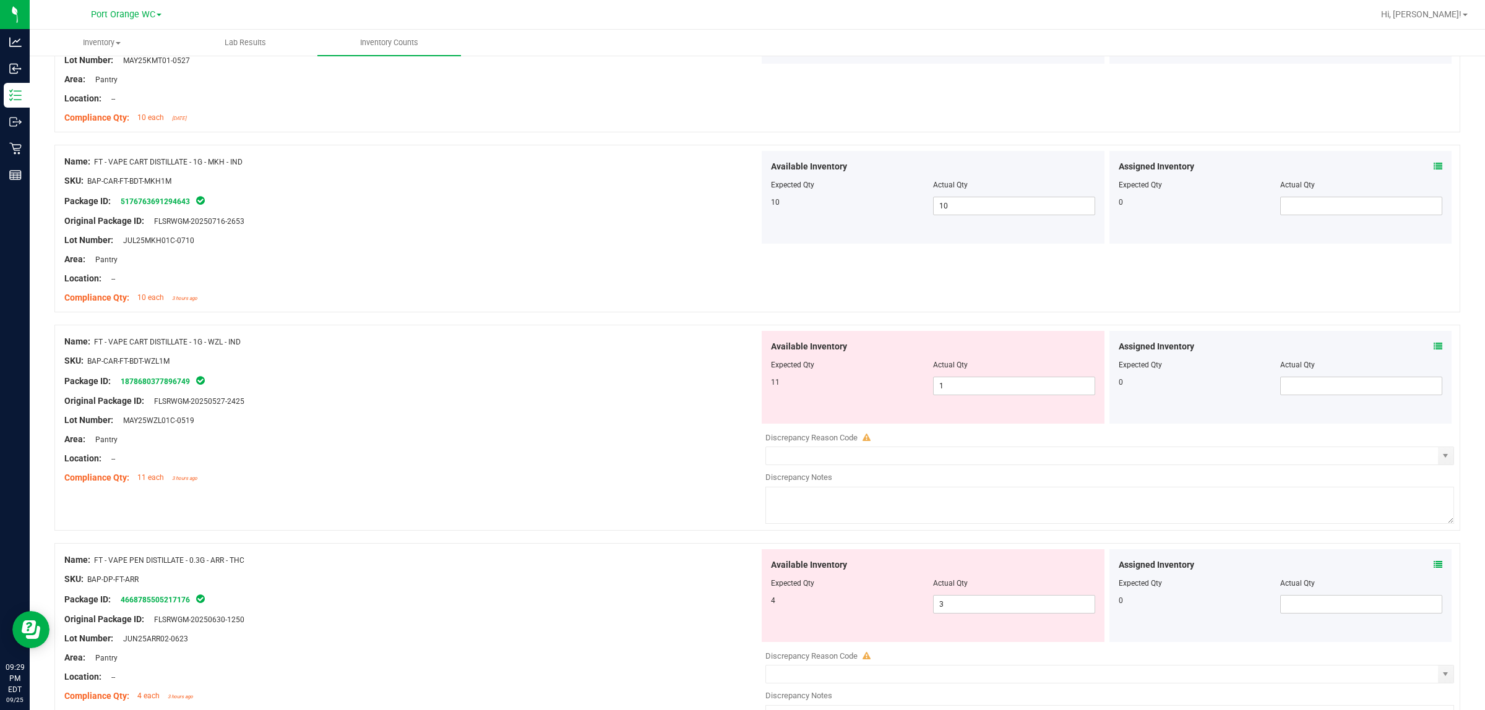
scroll to position [2990, 0]
click at [740, 348] on icon at bounding box center [1438, 343] width 9 height 9
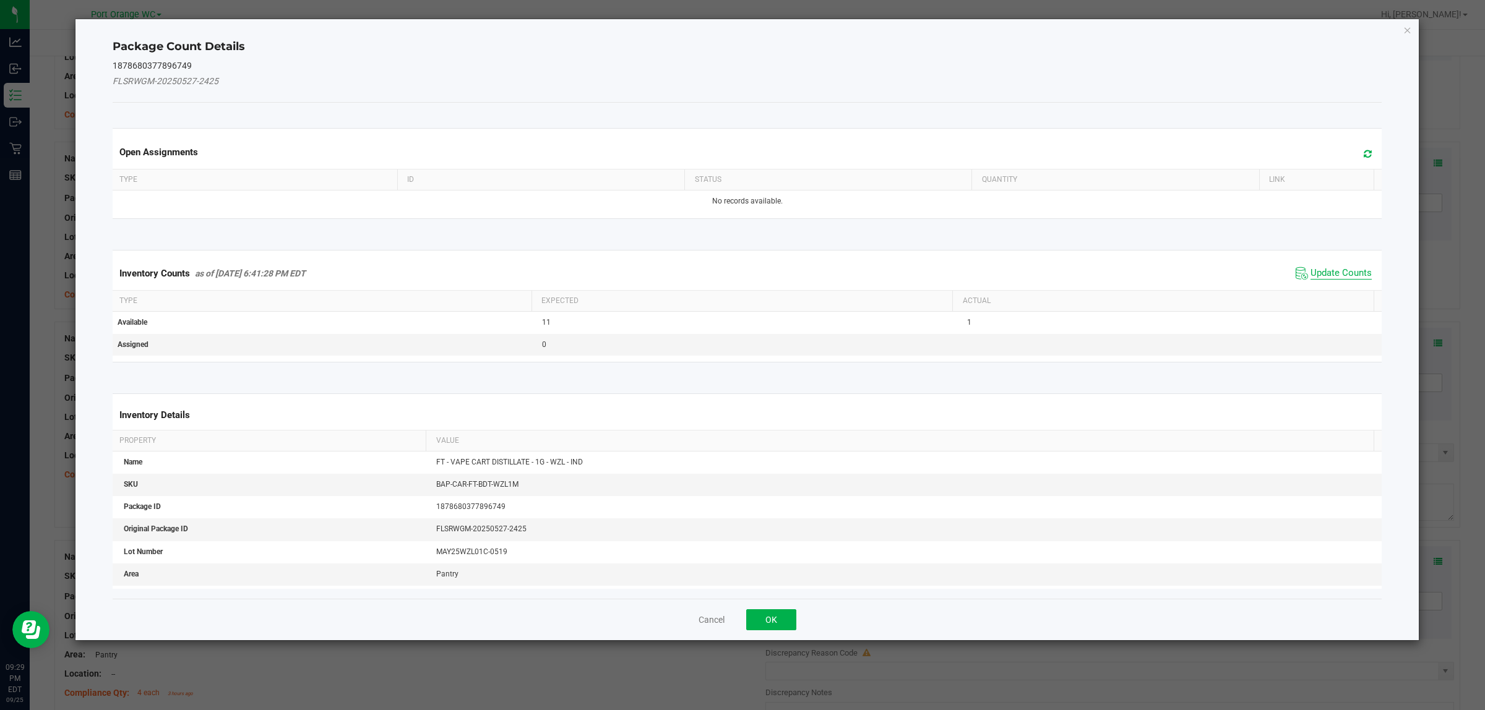
click at [740, 272] on span "Update Counts" at bounding box center [1340, 273] width 61 height 12
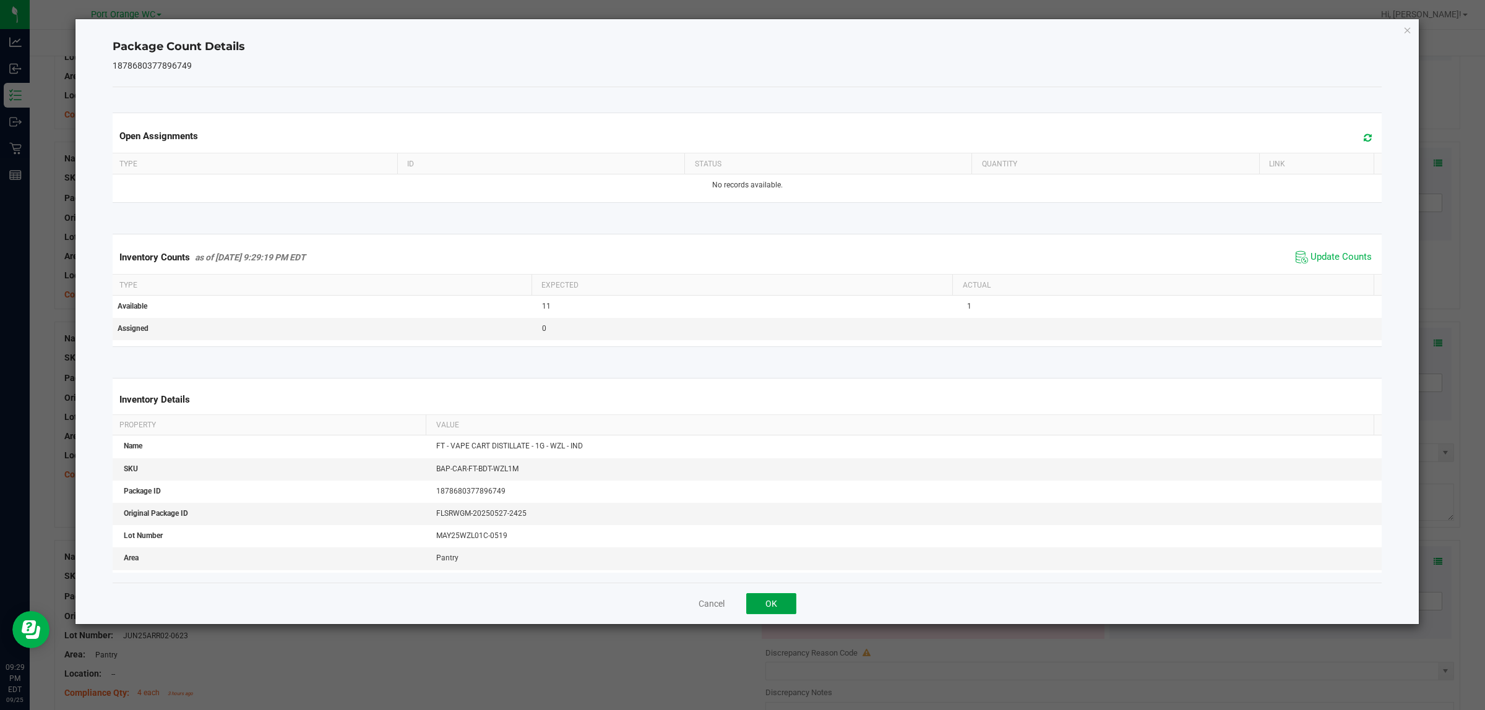
drag, startPoint x: 793, startPoint y: 606, endPoint x: 812, endPoint y: 588, distance: 25.8
click at [740, 605] on button "OK" at bounding box center [771, 603] width 50 height 21
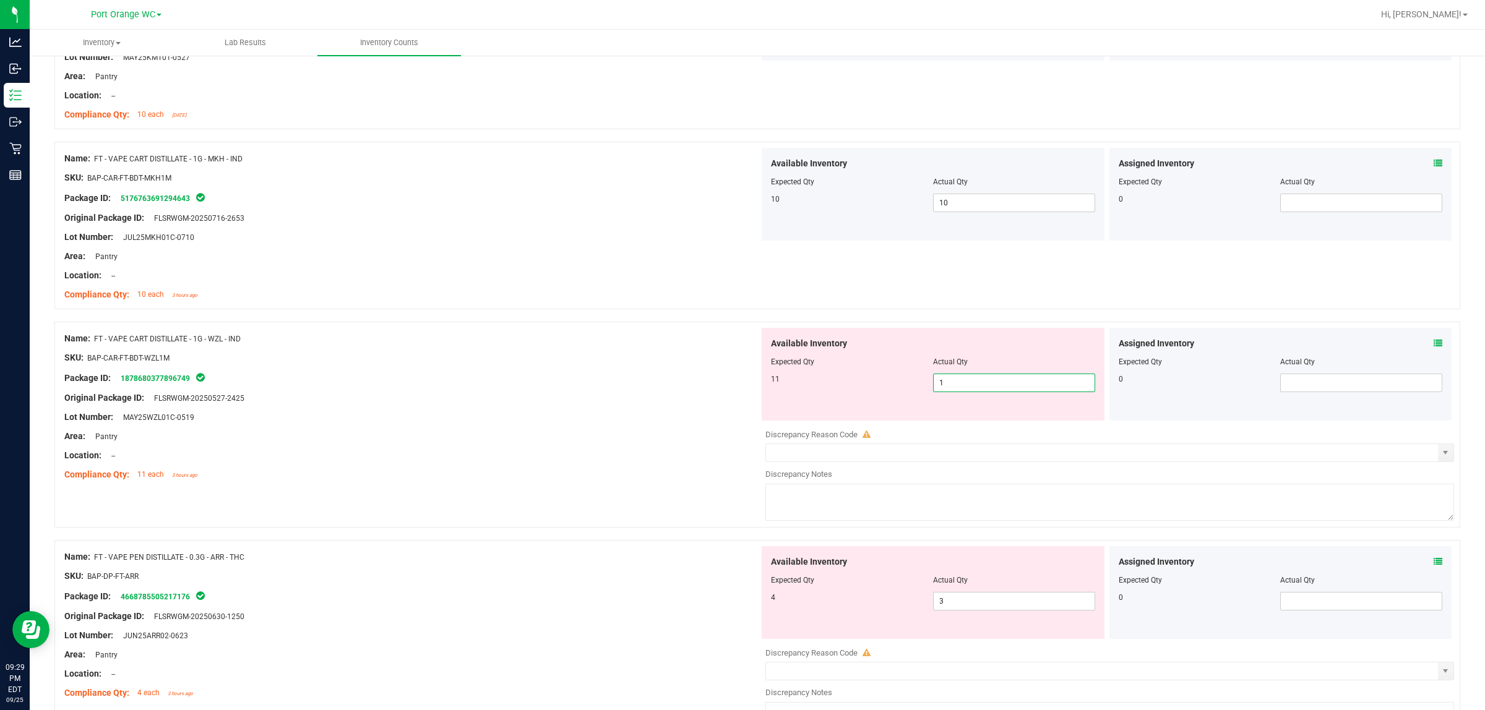
click at [740, 387] on span "1 1" at bounding box center [1014, 383] width 162 height 19
type input "11"
click at [622, 481] on div "Compliance Qty: 11 each 3 hours ago" at bounding box center [411, 474] width 695 height 13
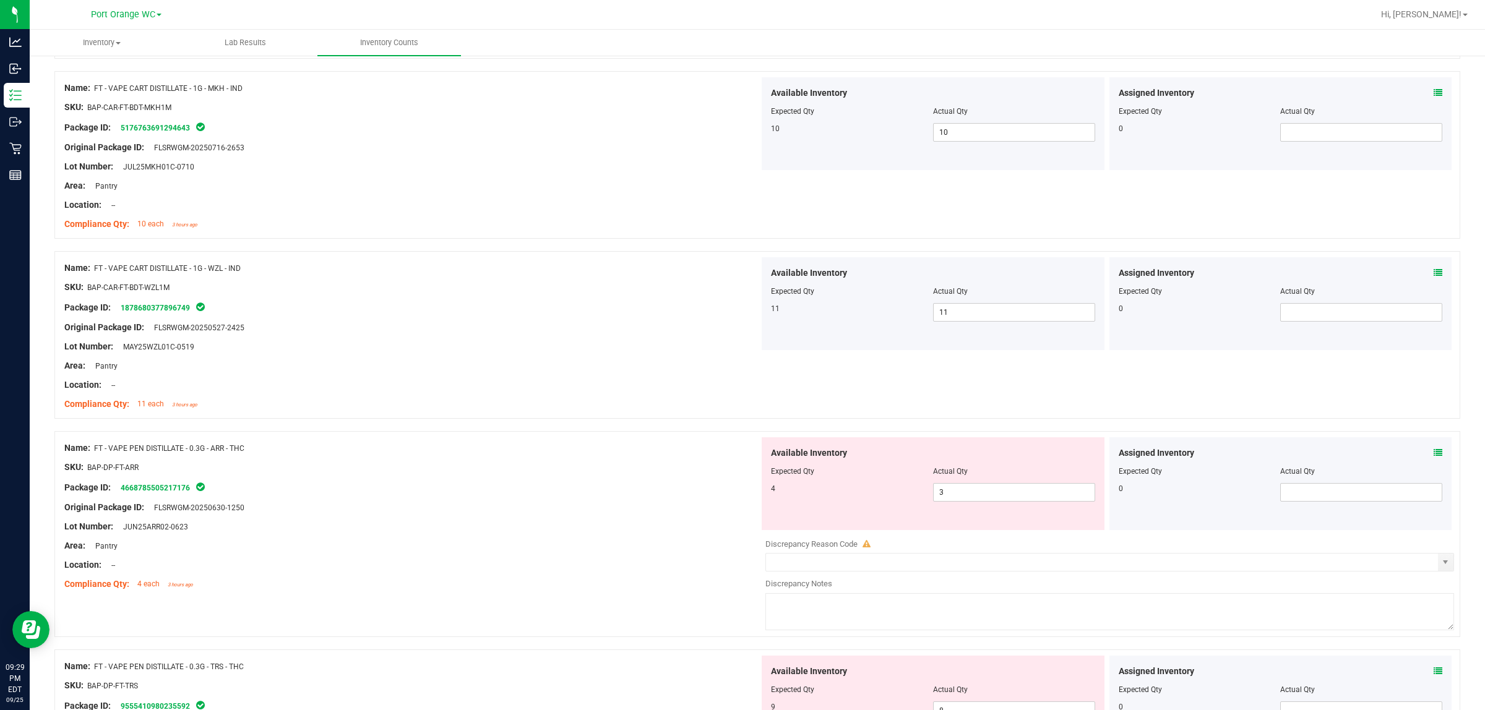
scroll to position [3222, 0]
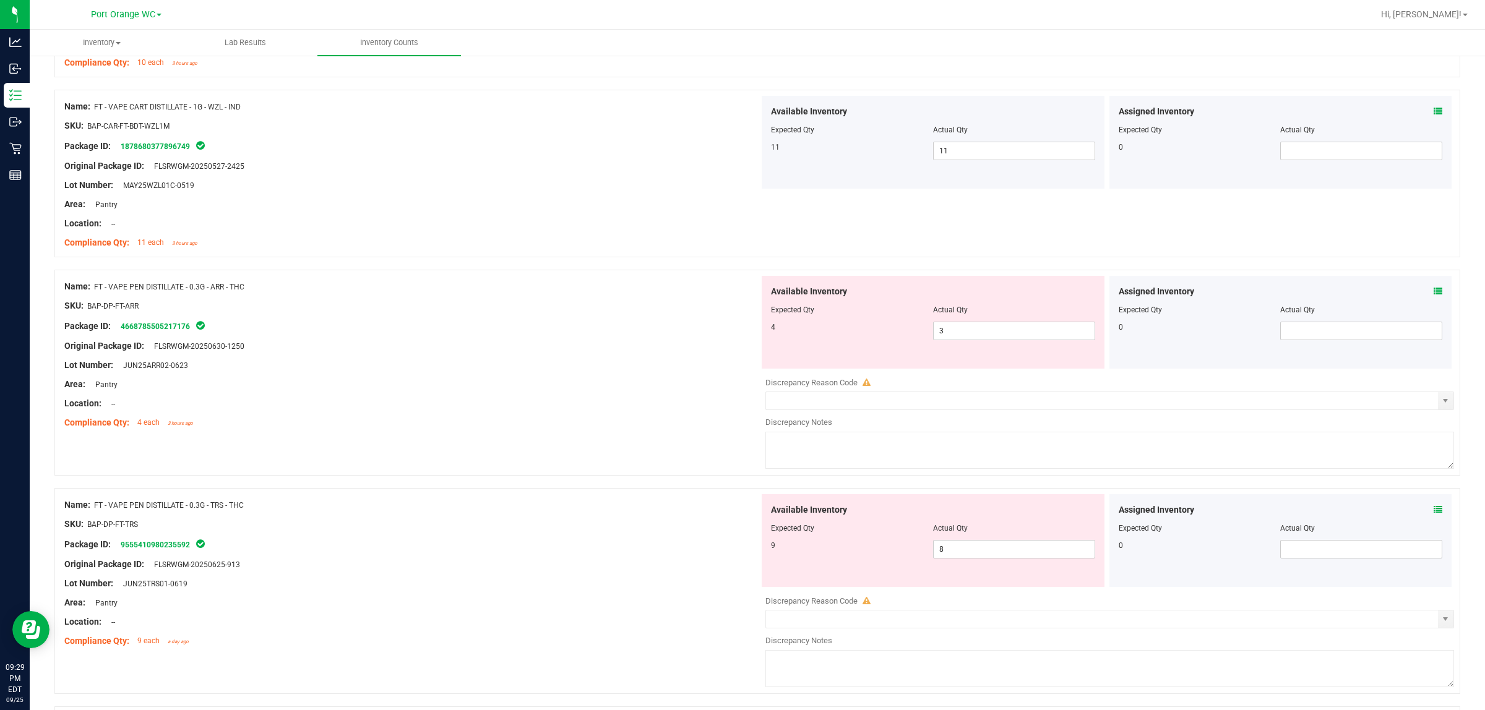
click at [740, 296] on icon at bounding box center [1438, 291] width 9 height 9
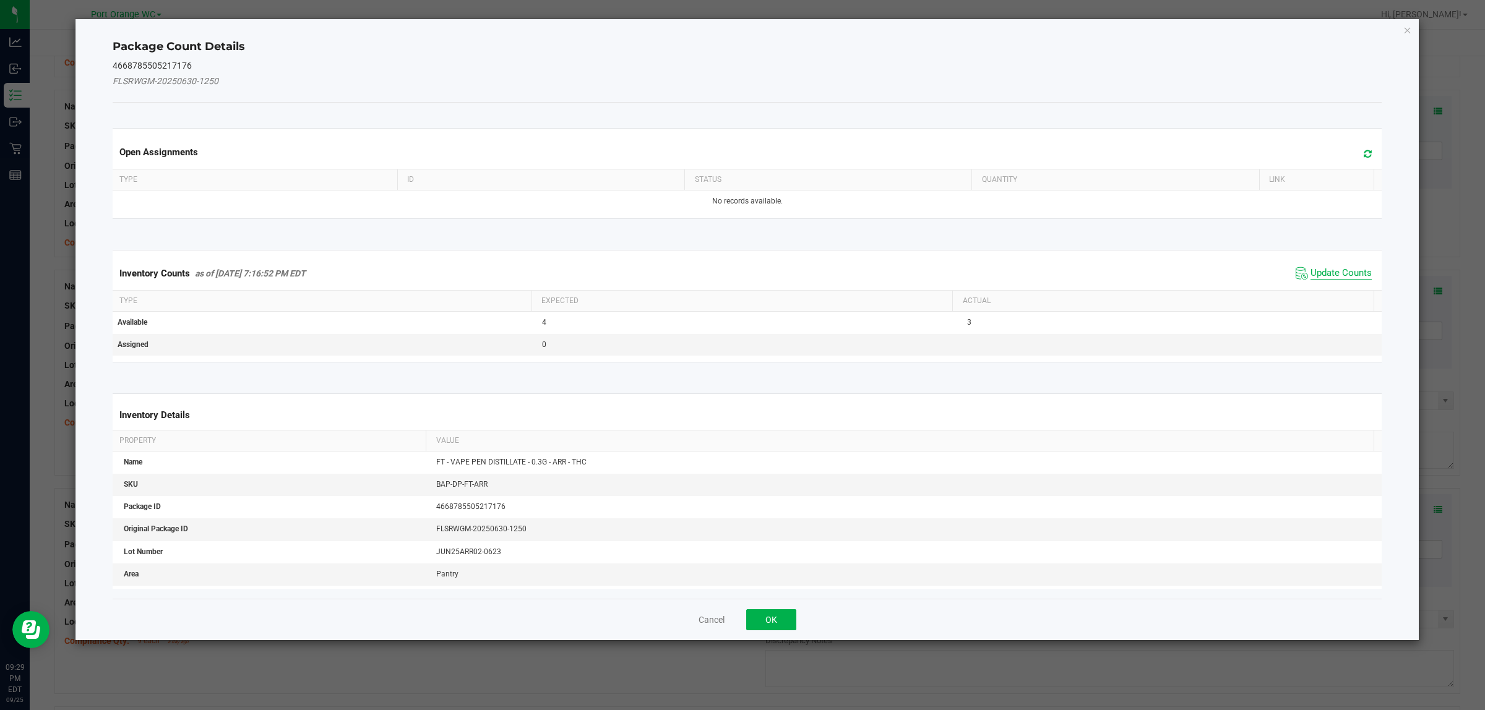
click at [740, 269] on span "Update Counts" at bounding box center [1340, 273] width 61 height 12
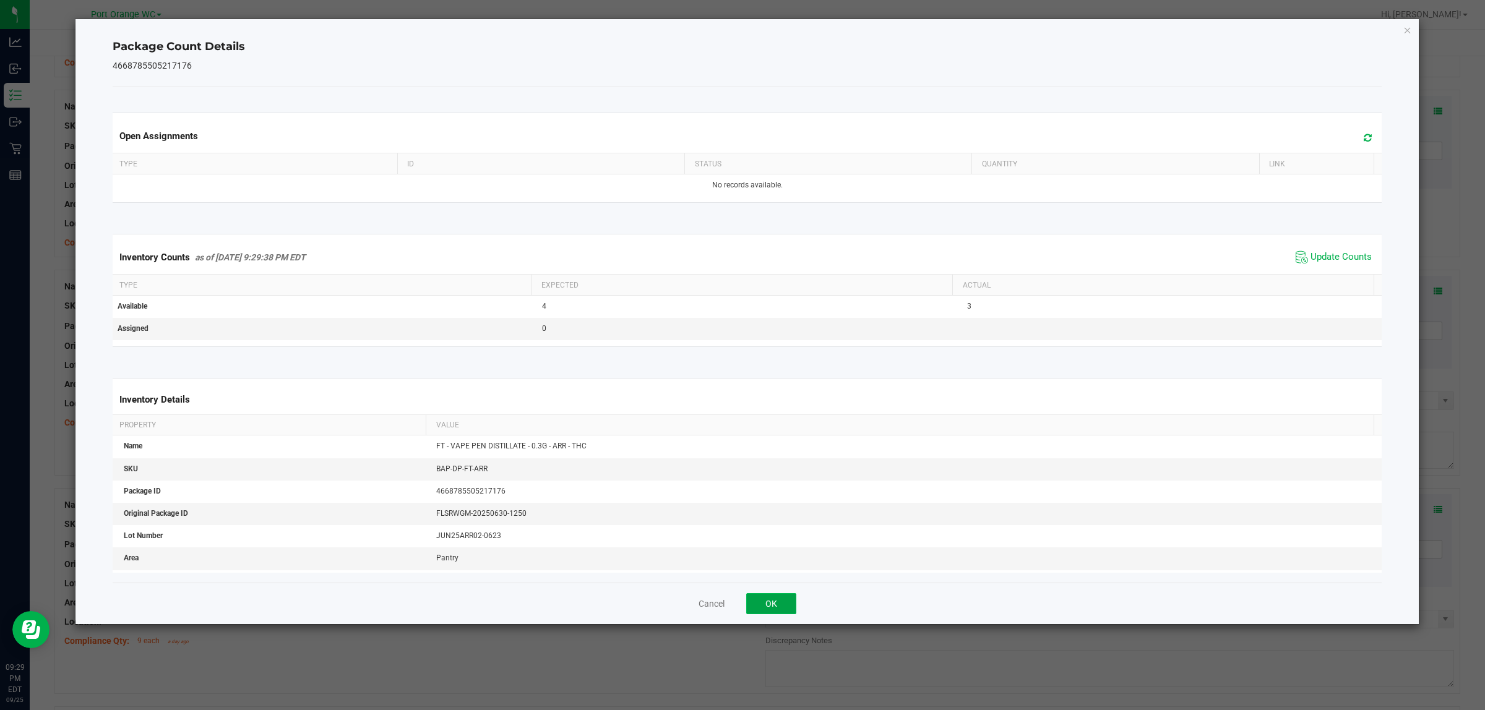
click at [740, 603] on button "OK" at bounding box center [771, 603] width 50 height 21
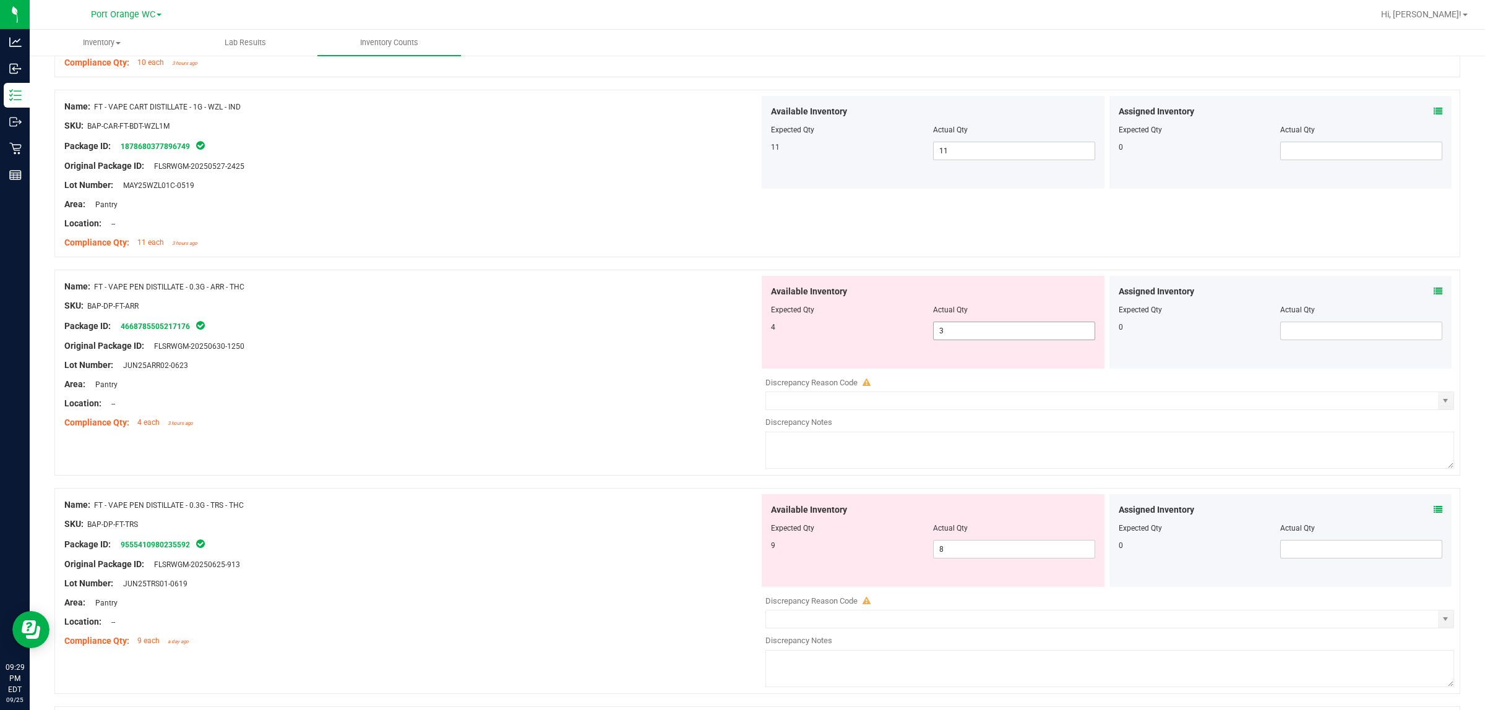
click at [740, 348] on div "Available Inventory Expected Qty Actual Qty 4 3 3" at bounding box center [933, 322] width 343 height 93
click at [740, 340] on span "3 3" at bounding box center [1014, 331] width 162 height 19
type input "4"
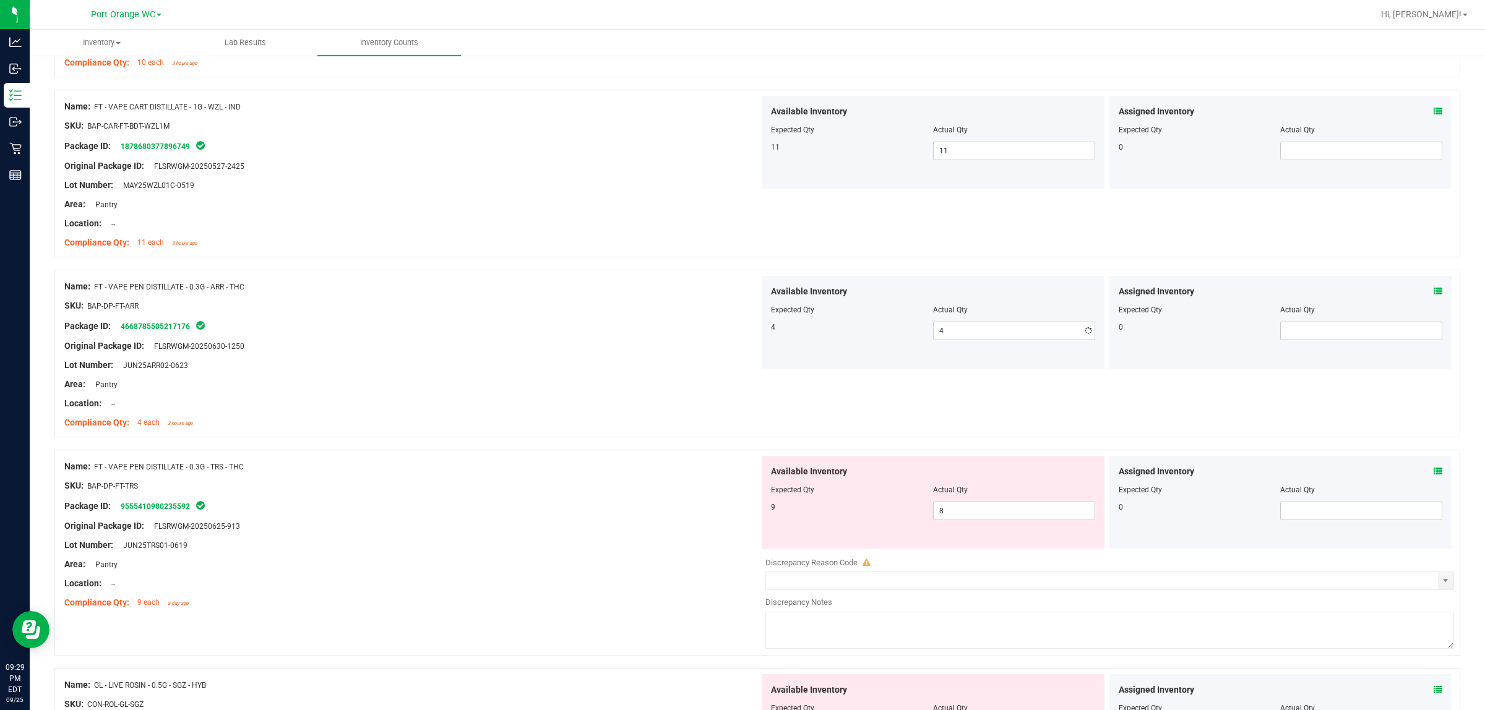
click at [656, 391] on div "Area: Pantry" at bounding box center [411, 384] width 695 height 13
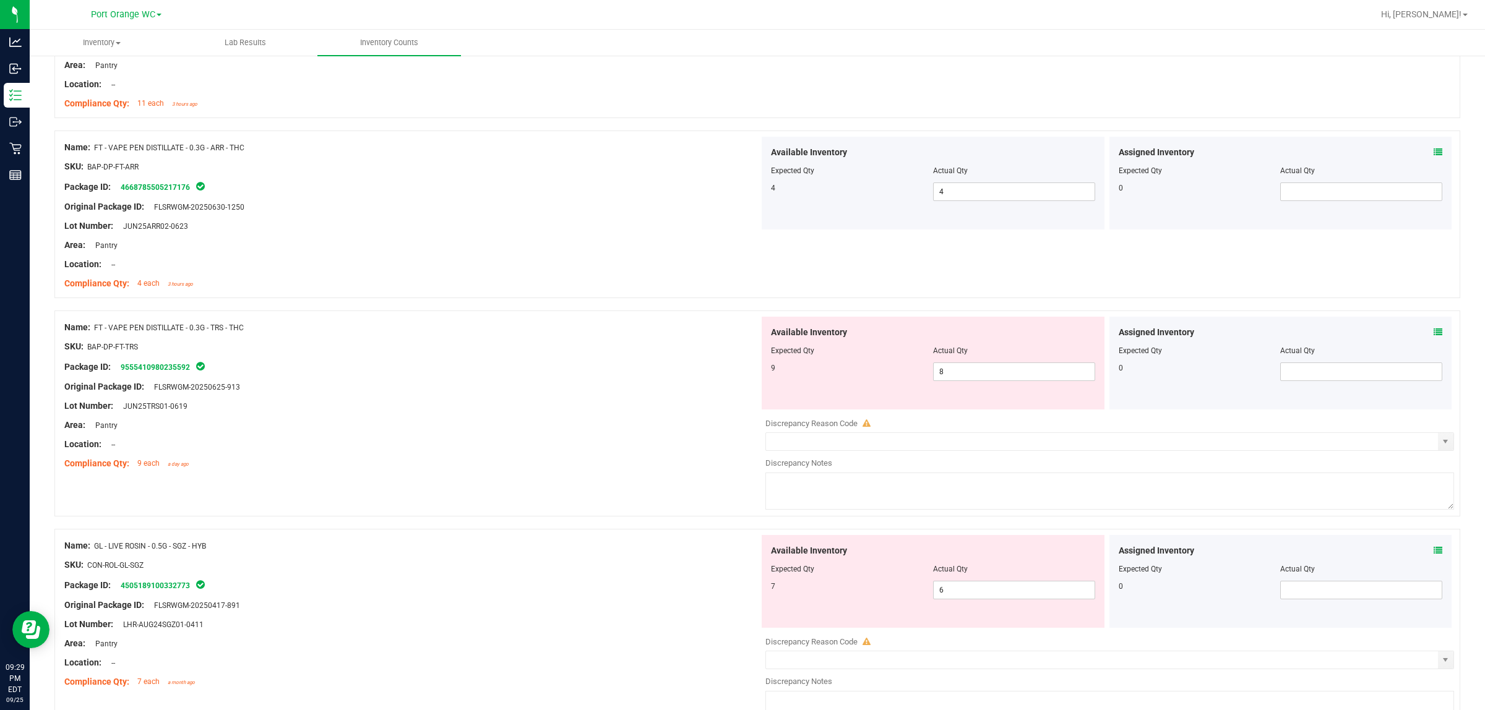
scroll to position [3450, 0]
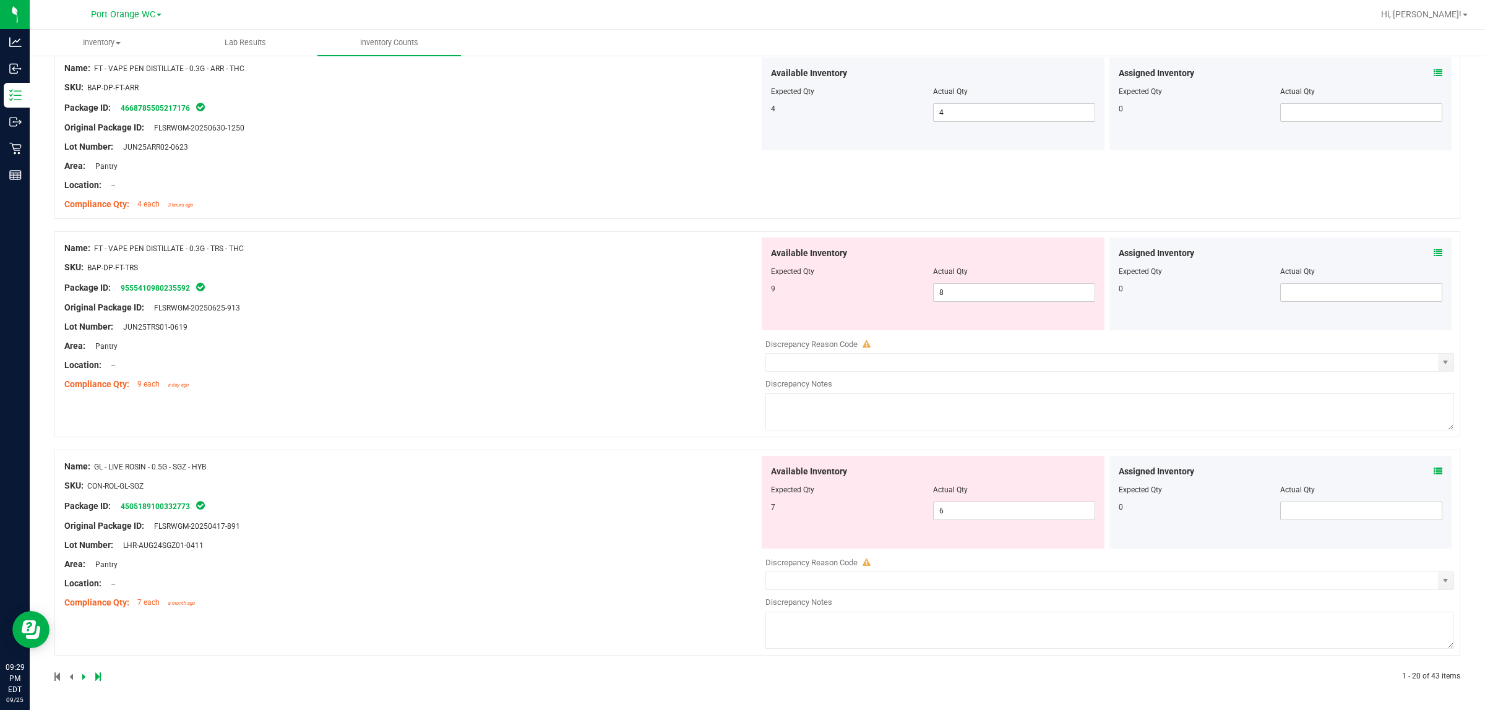
click at [740, 249] on icon at bounding box center [1438, 253] width 9 height 9
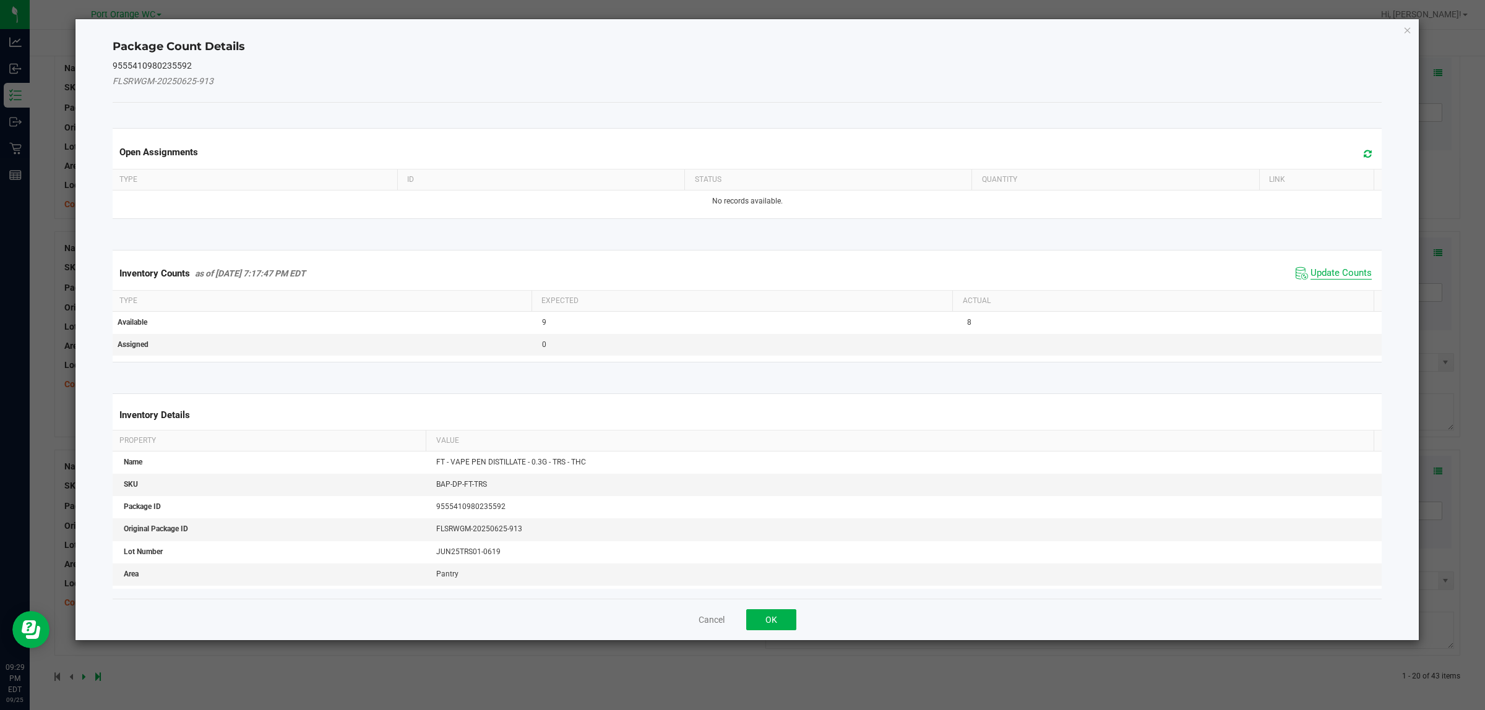
click at [740, 274] on span "Update Counts" at bounding box center [1340, 273] width 61 height 12
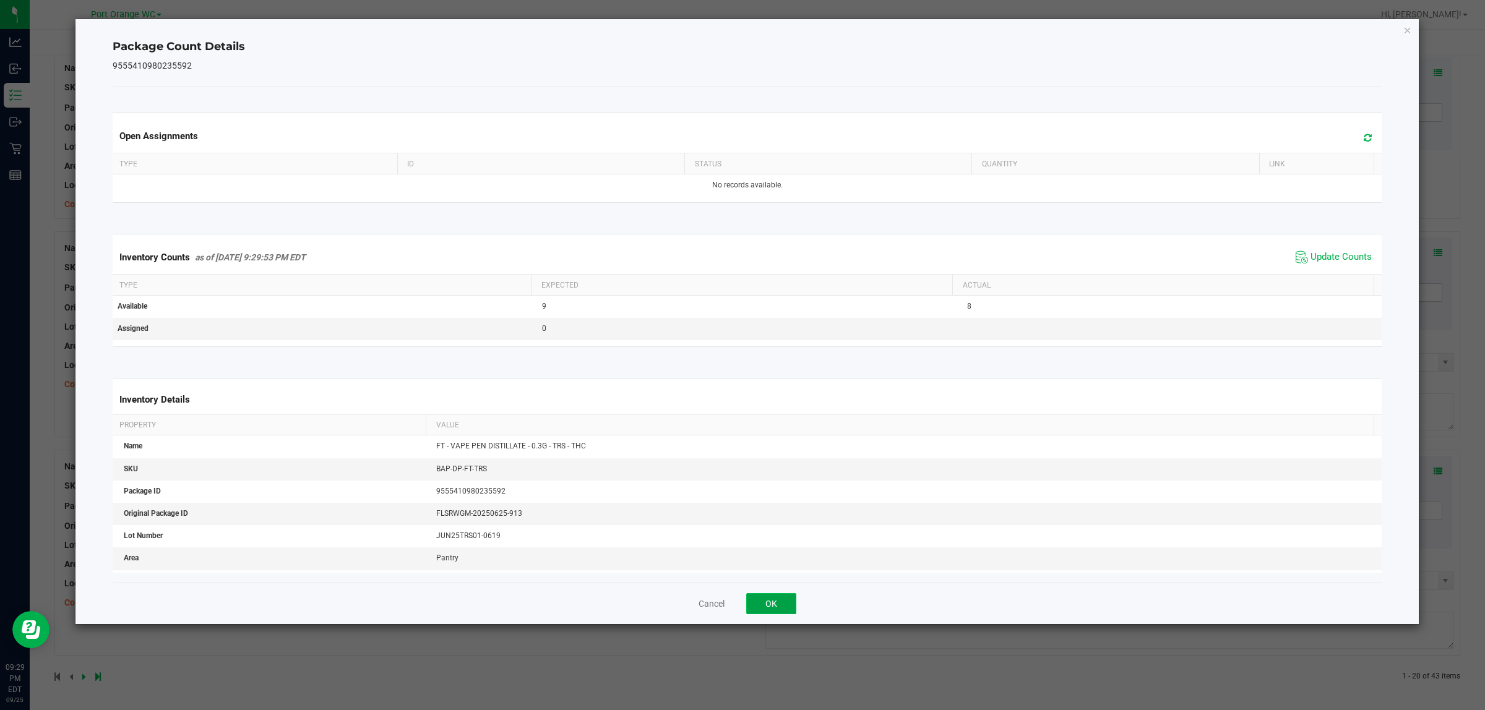
click at [740, 607] on button "OK" at bounding box center [771, 603] width 50 height 21
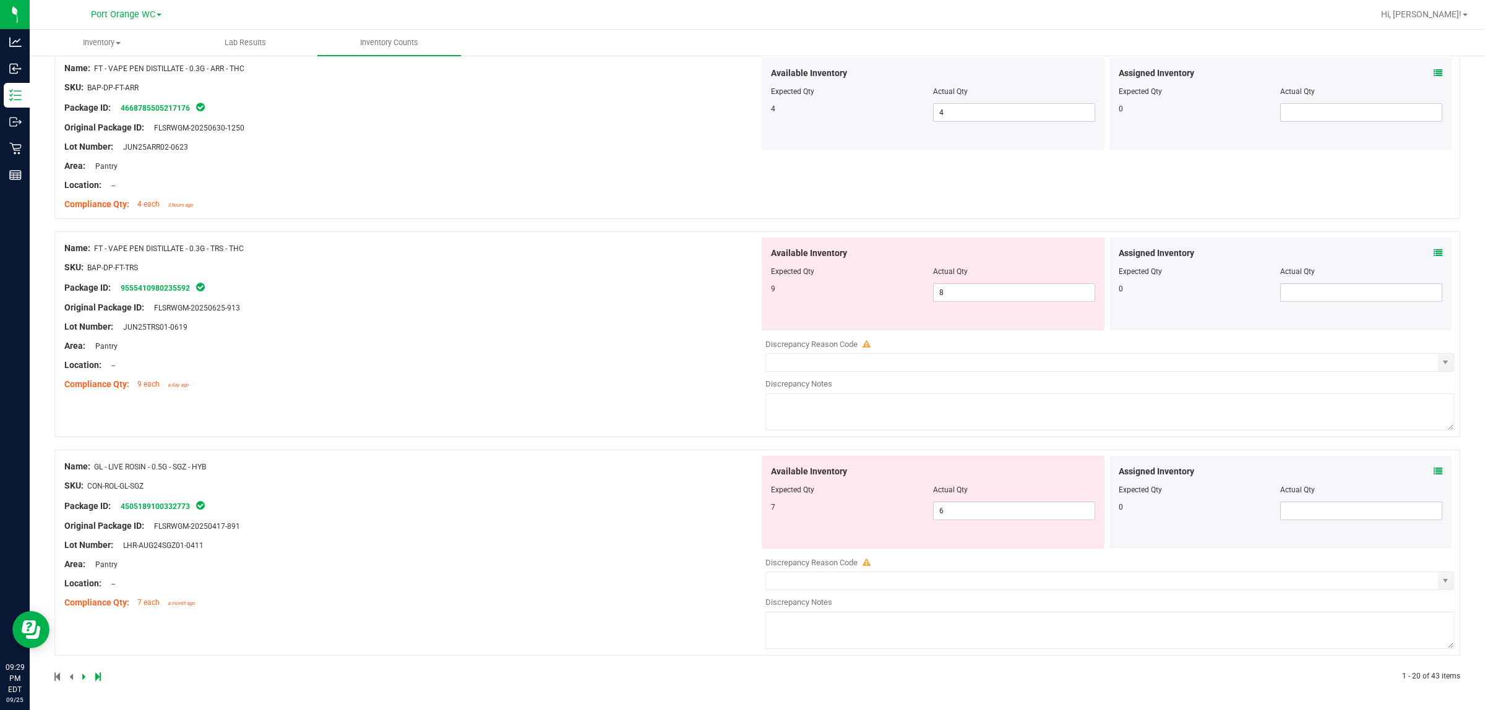
click at [740, 279] on div at bounding box center [933, 280] width 324 height 6
click at [740, 286] on span "8 8" at bounding box center [1014, 292] width 162 height 19
click at [740, 355] on span "select" at bounding box center [1445, 362] width 15 height 17
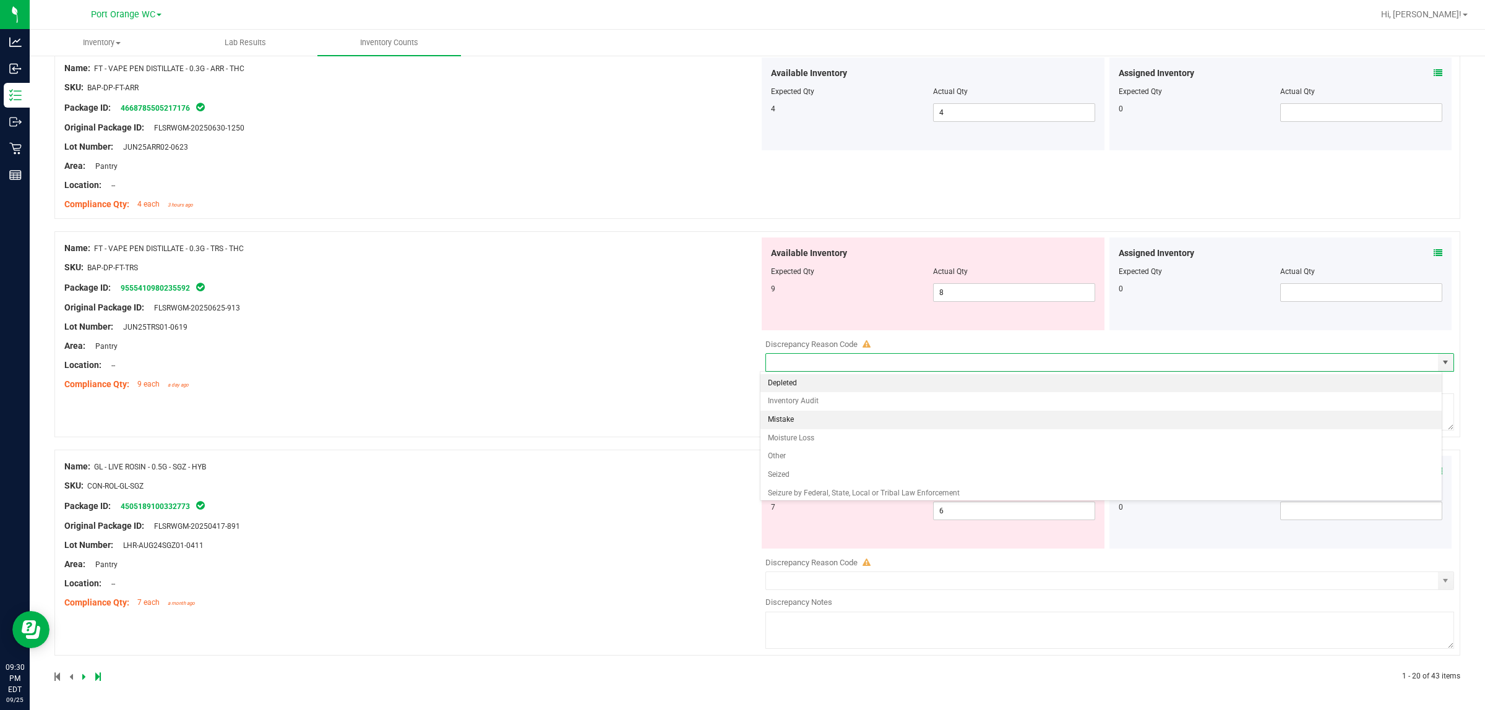
click at [740, 415] on li "Mistake" at bounding box center [1100, 420] width 681 height 19
type input "Mistake"
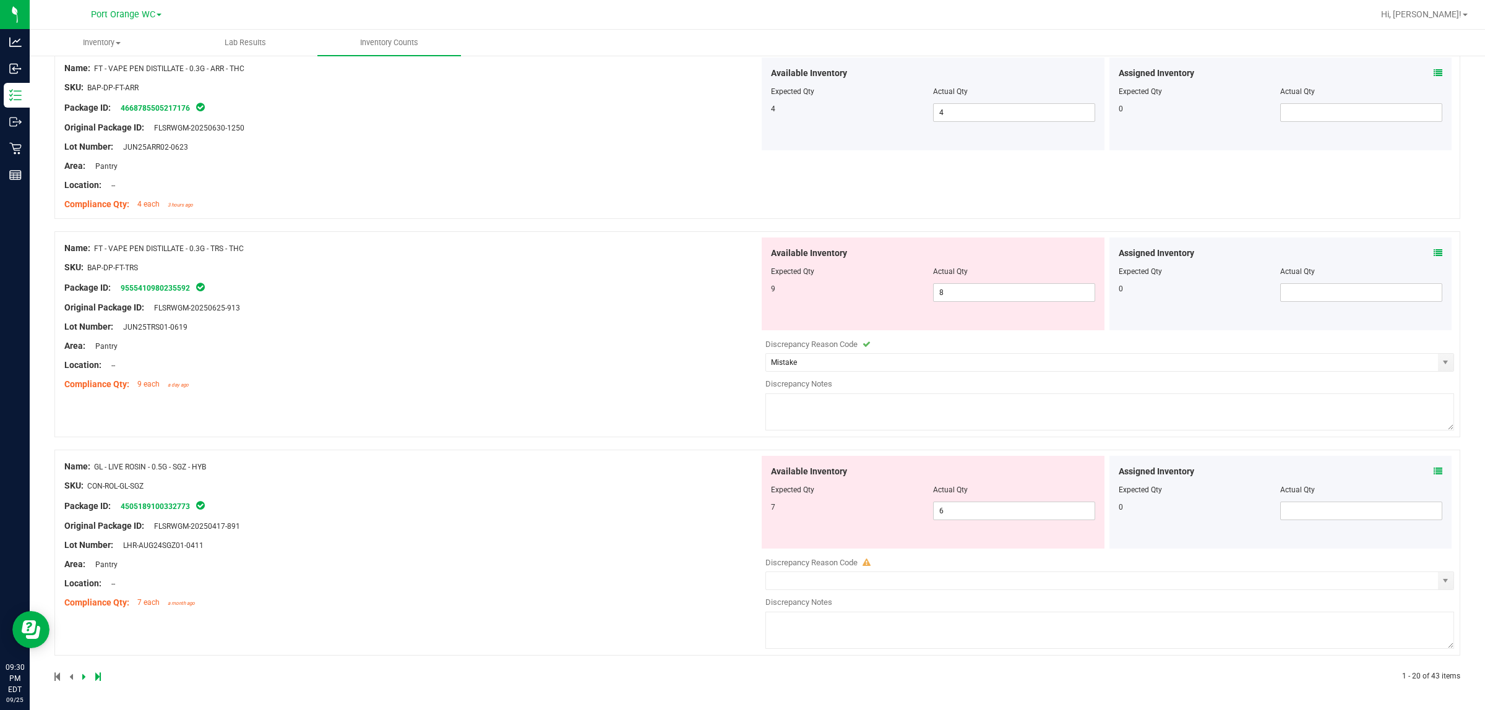
click at [740, 406] on textarea at bounding box center [1109, 412] width 689 height 37
type textarea "8 in stock"
drag, startPoint x: 657, startPoint y: 344, endPoint x: 715, endPoint y: 361, distance: 60.5
click at [657, 345] on div "Area: Pantry" at bounding box center [411, 346] width 695 height 13
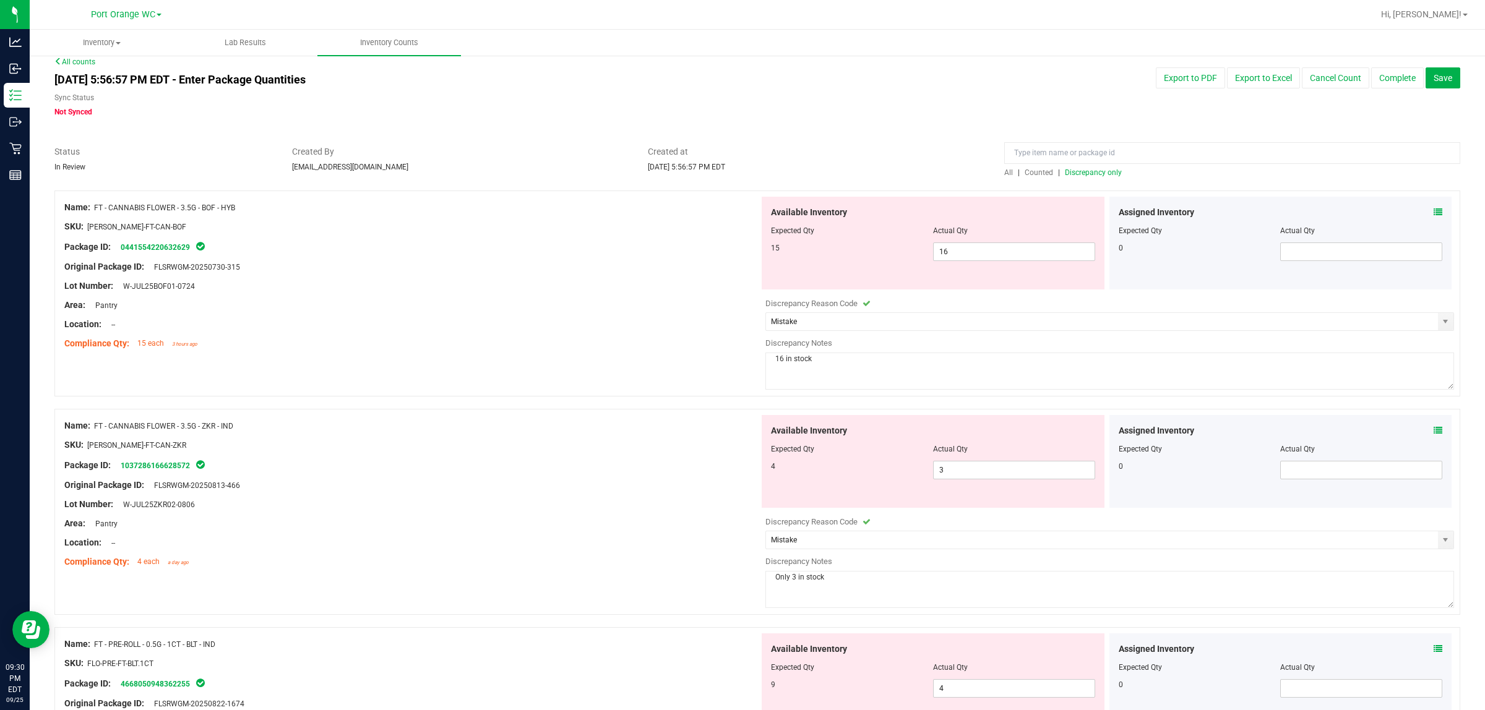
scroll to position [0, 0]
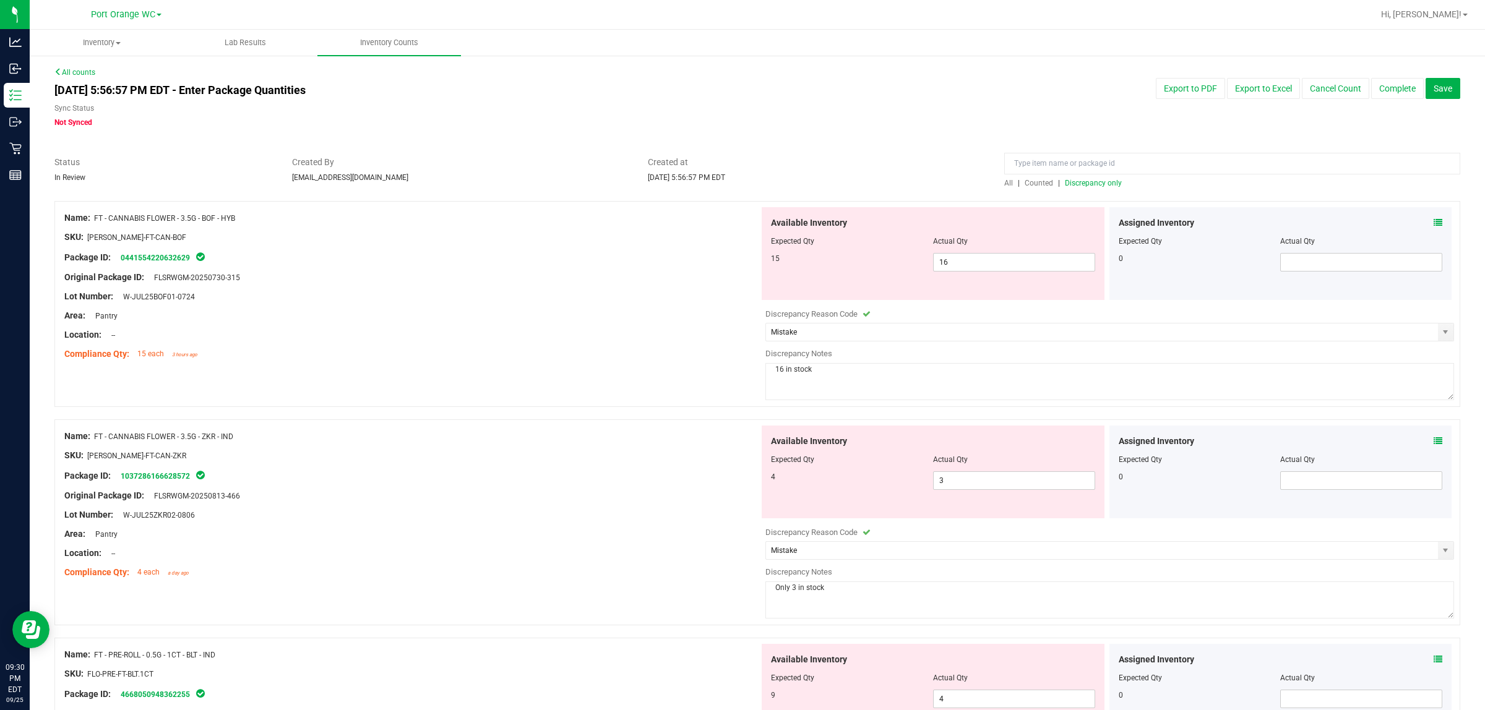
click at [740, 184] on span "Discrepancy only" at bounding box center [1093, 183] width 57 height 9
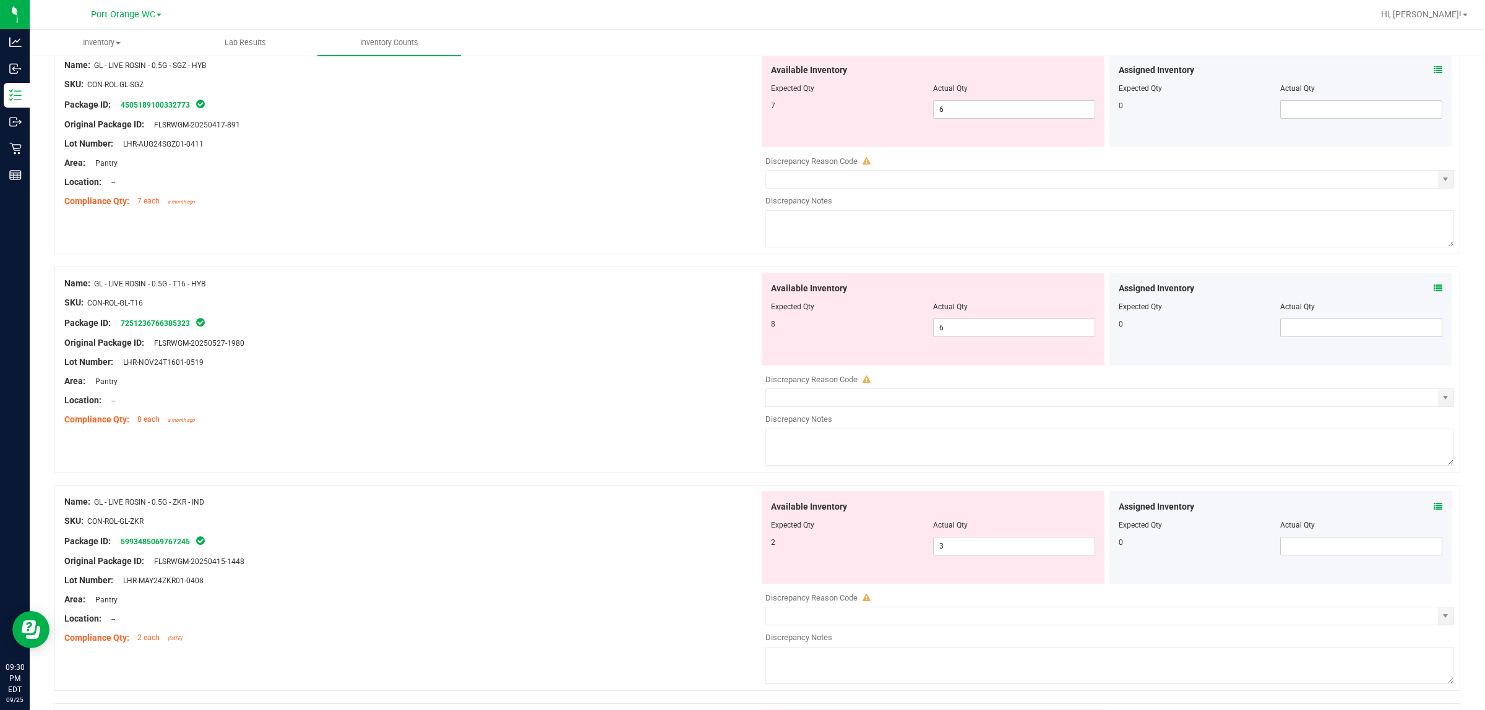
scroll to position [1701, 0]
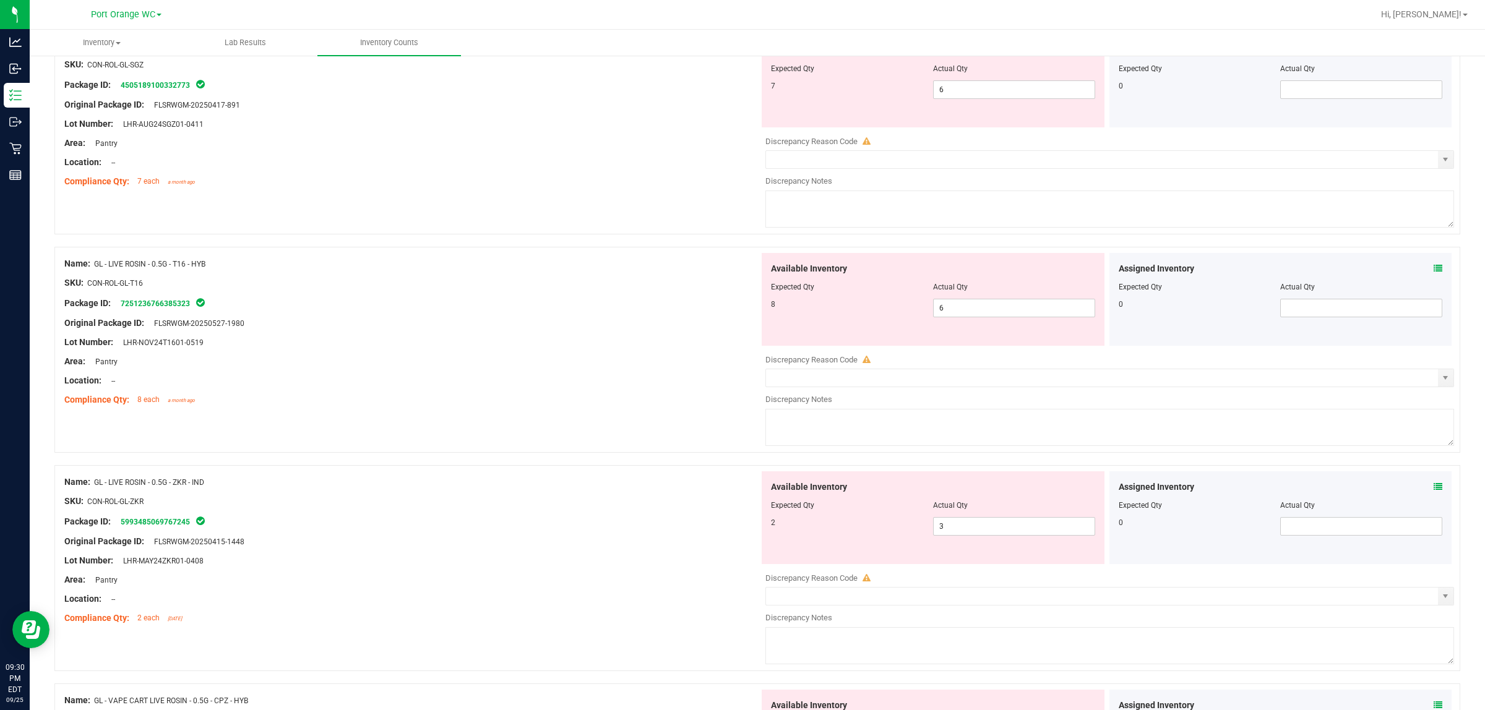
click at [740, 491] on icon at bounding box center [1438, 487] width 9 height 9
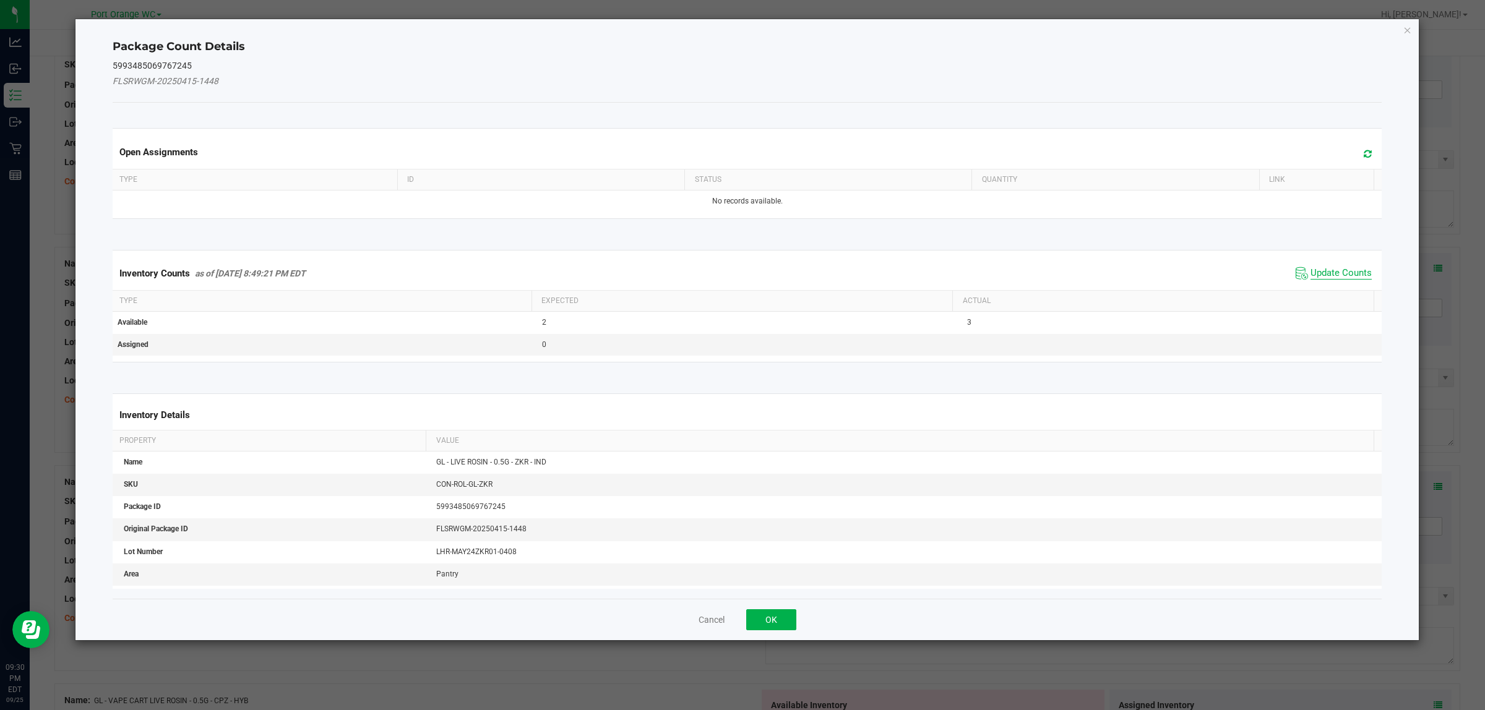
click at [740, 274] on span "Update Counts" at bounding box center [1340, 273] width 61 height 12
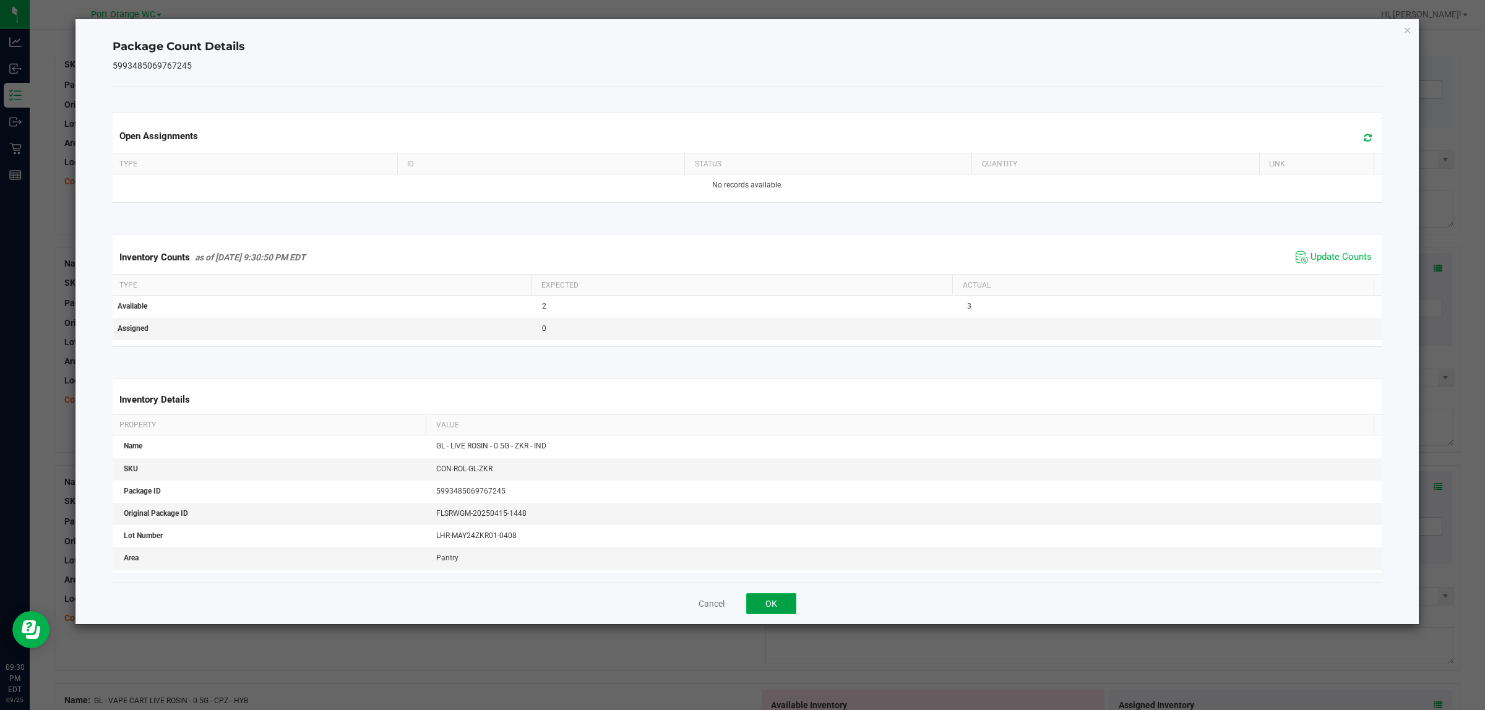
click at [740, 602] on button "OK" at bounding box center [771, 603] width 50 height 21
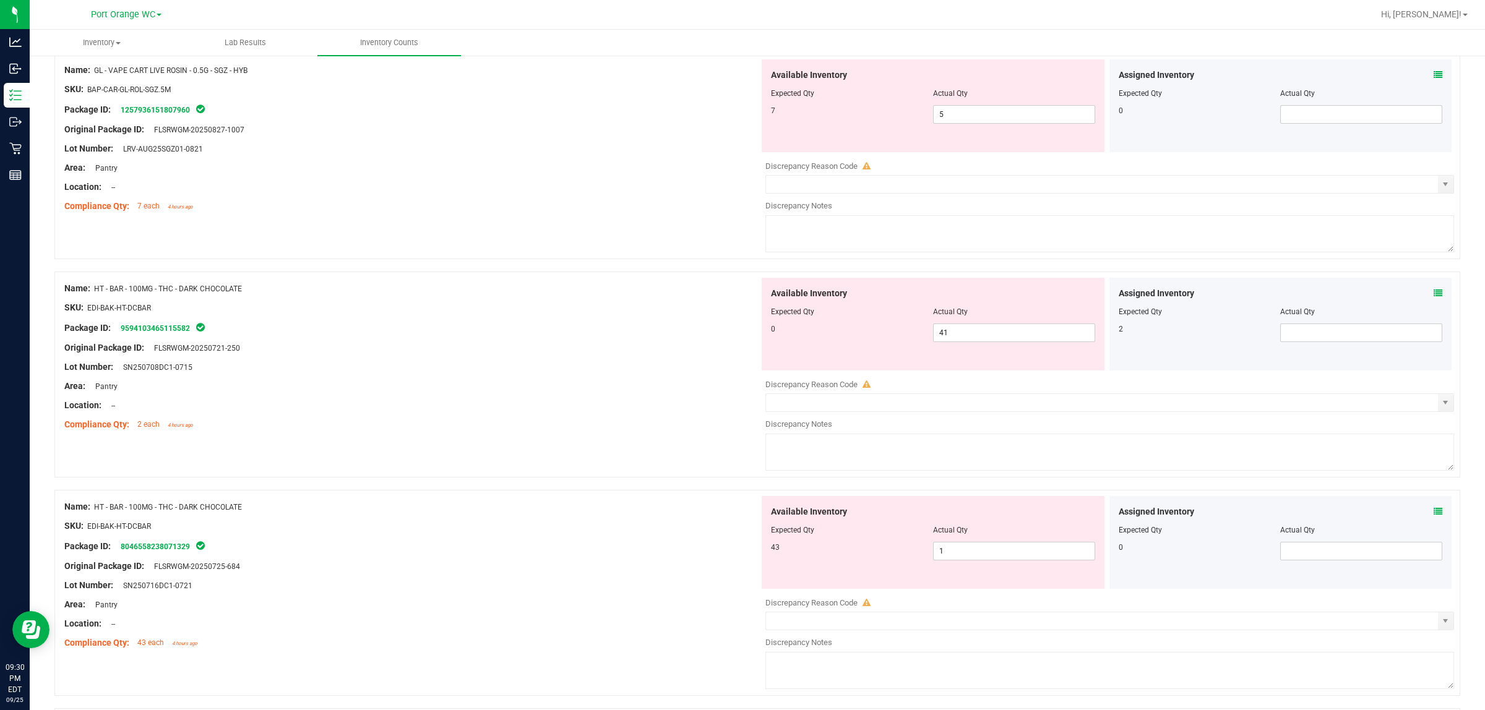
scroll to position [2552, 0]
click at [740, 302] on div "Assigned Inventory Expected Qty Actual Qty 2" at bounding box center [1280, 322] width 343 height 93
click at [740, 296] on icon at bounding box center [1438, 291] width 9 height 9
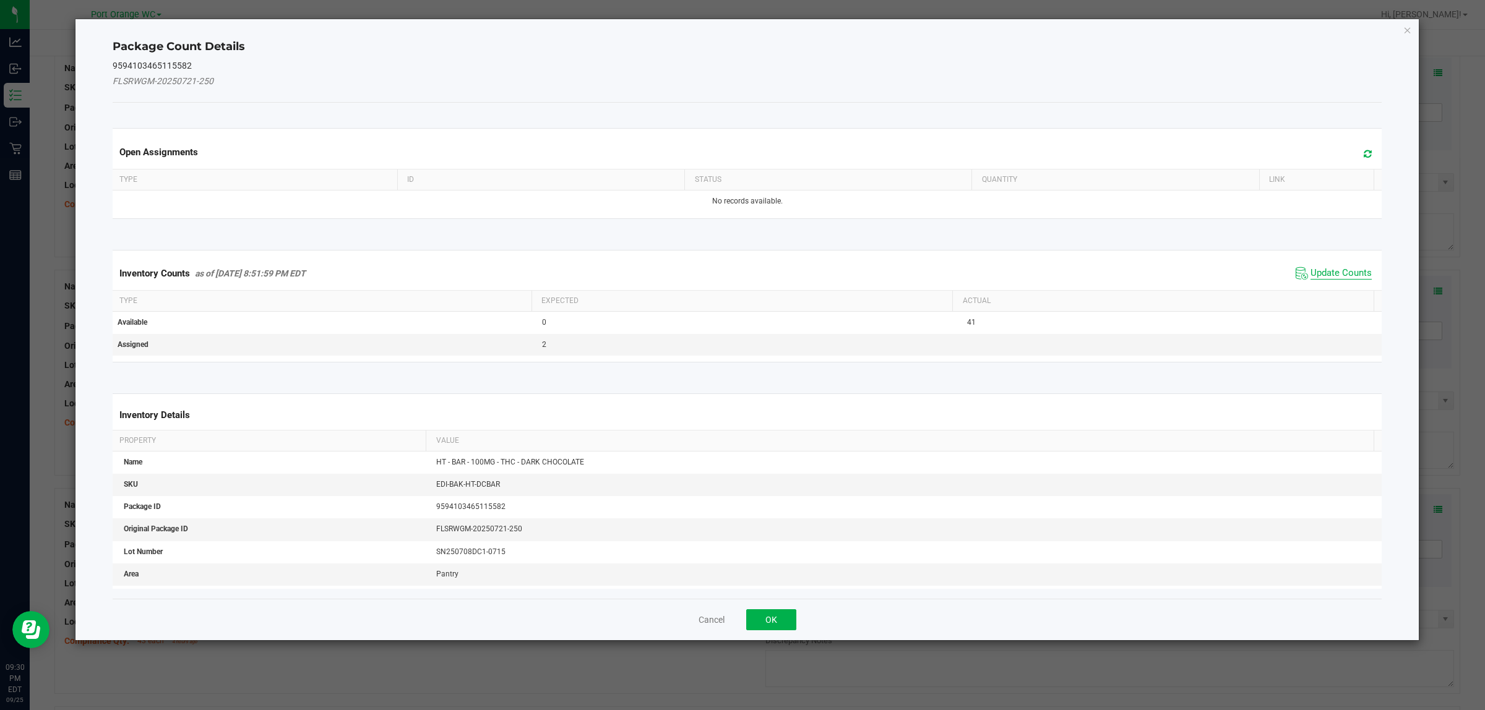
click at [740, 271] on span "Update Counts" at bounding box center [1340, 273] width 61 height 12
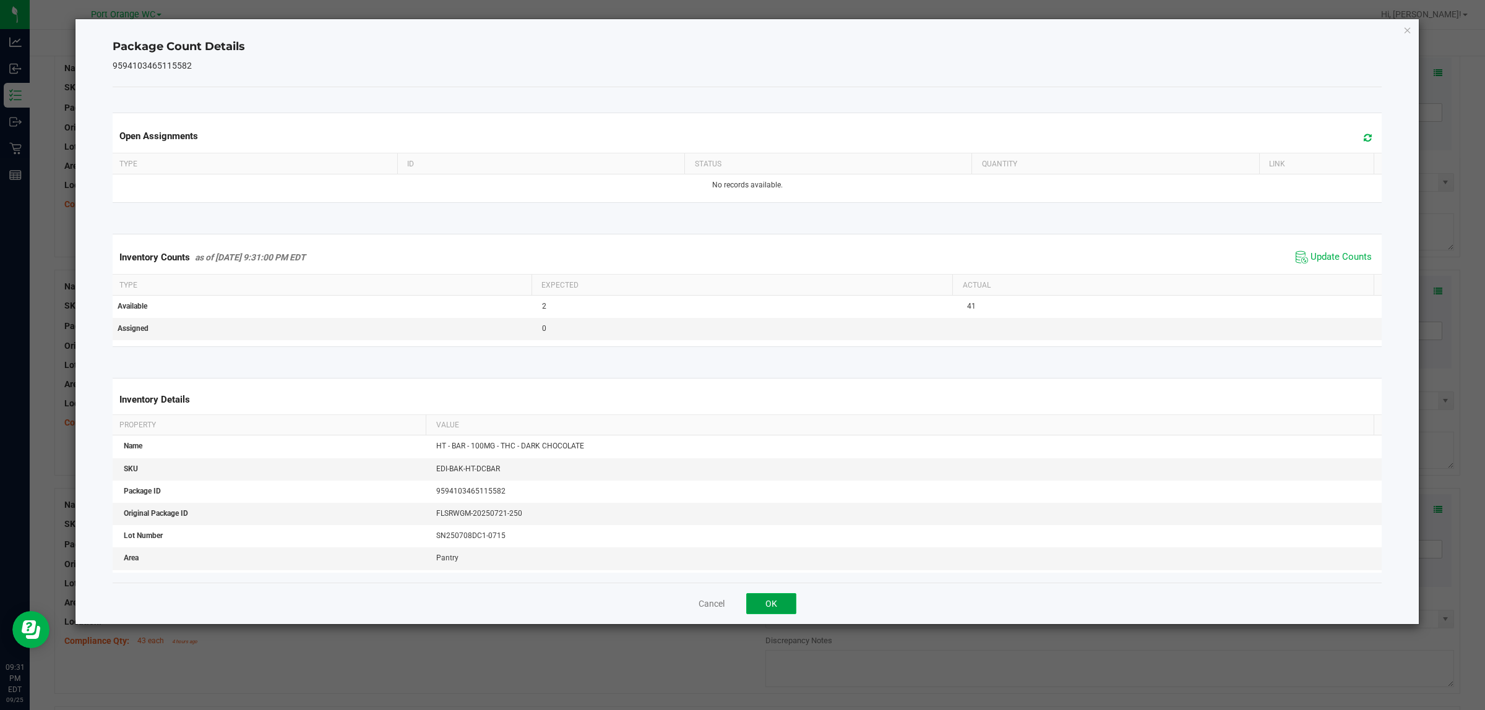
click at [740, 601] on button "OK" at bounding box center [771, 603] width 50 height 21
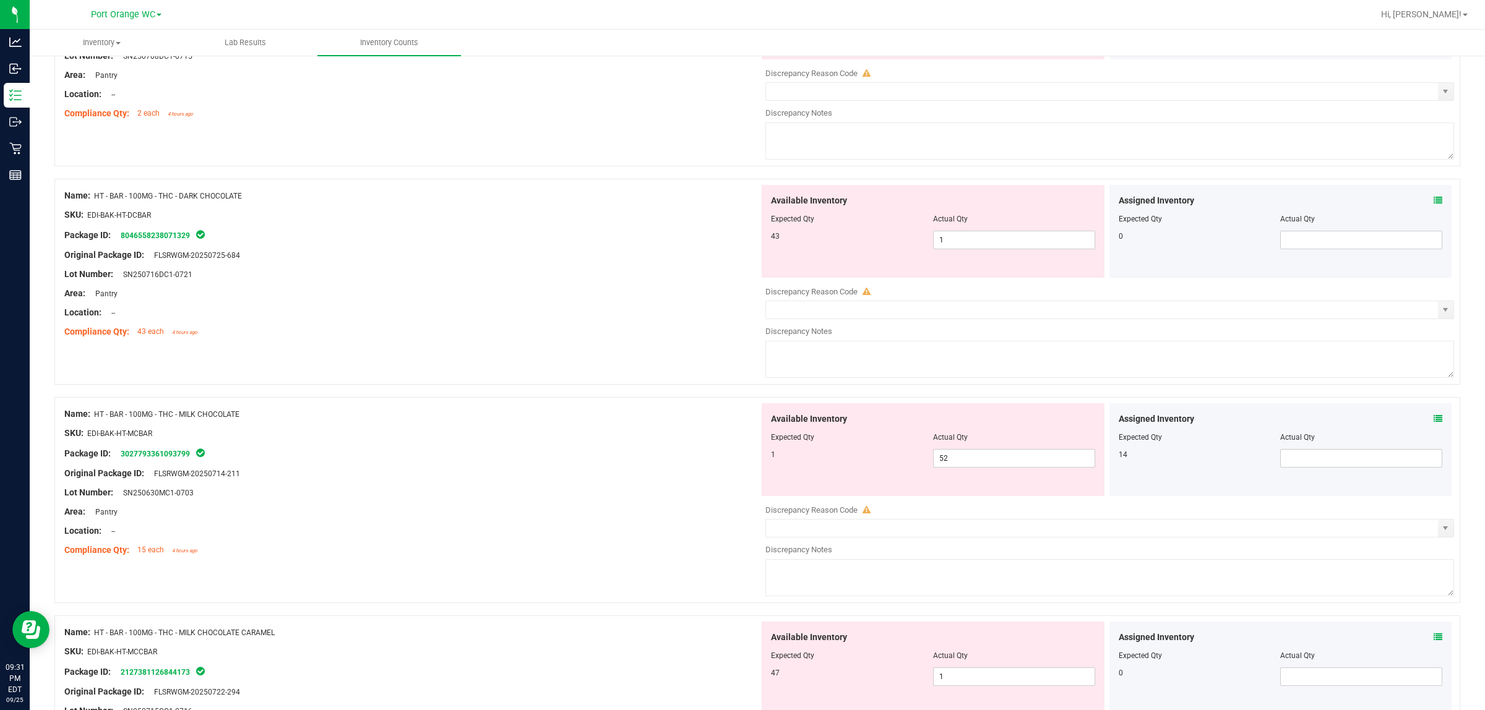
scroll to position [2707, 0]
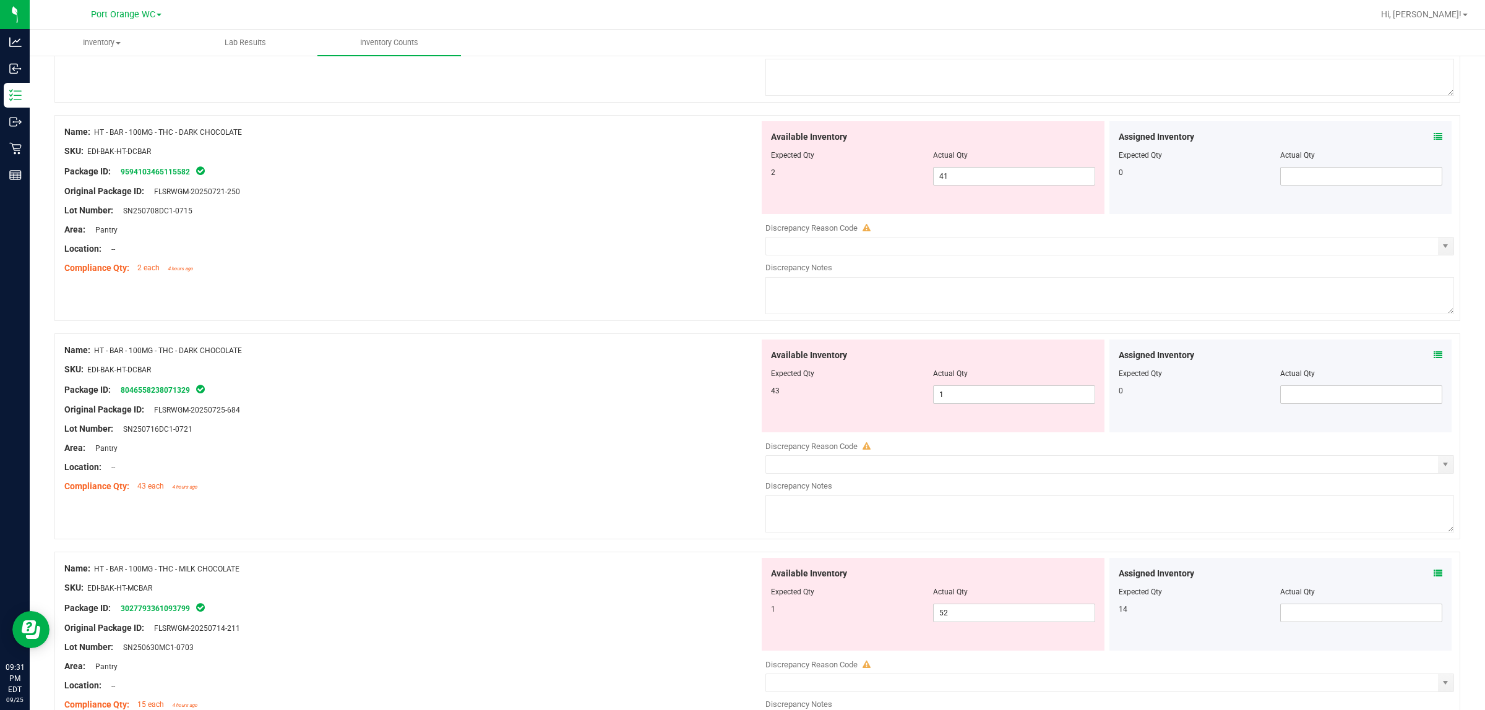
click at [740, 359] on icon at bounding box center [1438, 355] width 9 height 9
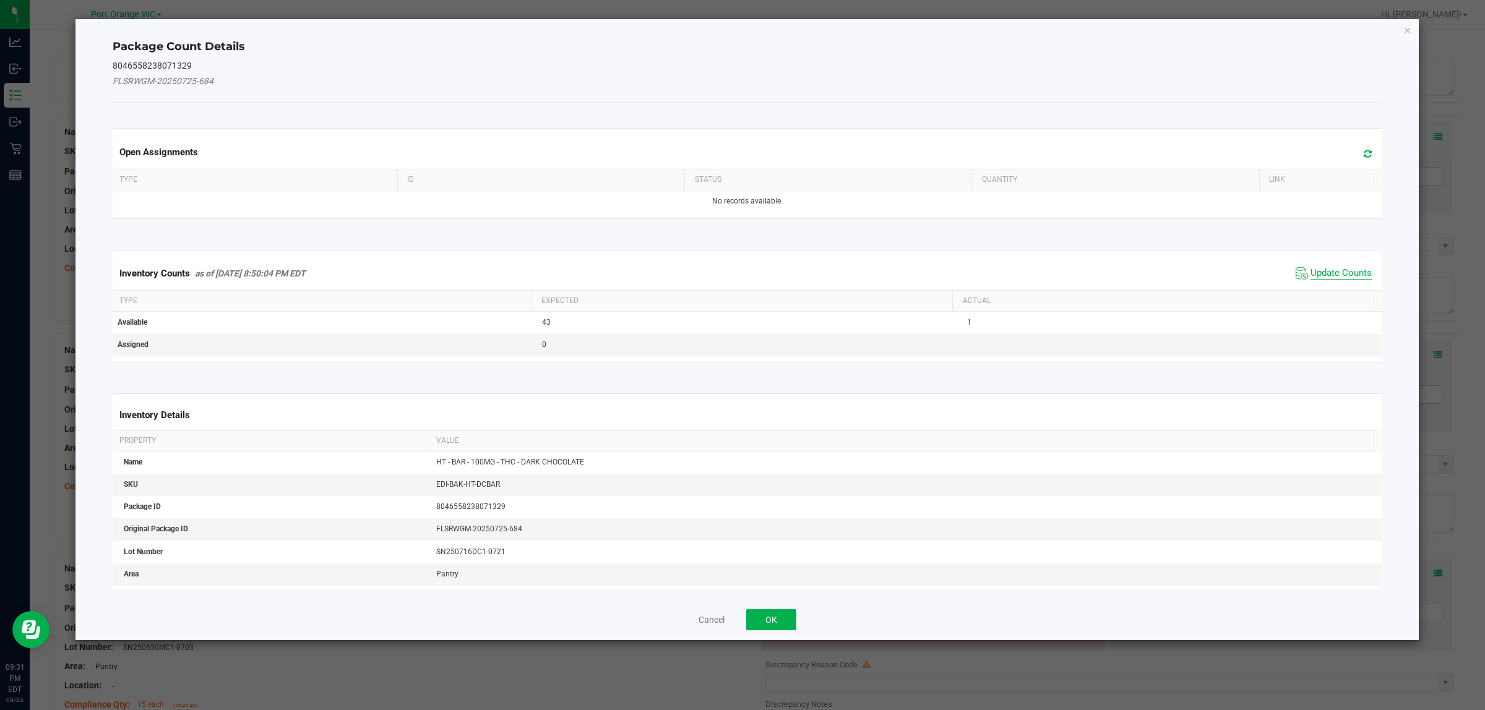
click at [740, 275] on span "Update Counts" at bounding box center [1340, 273] width 61 height 12
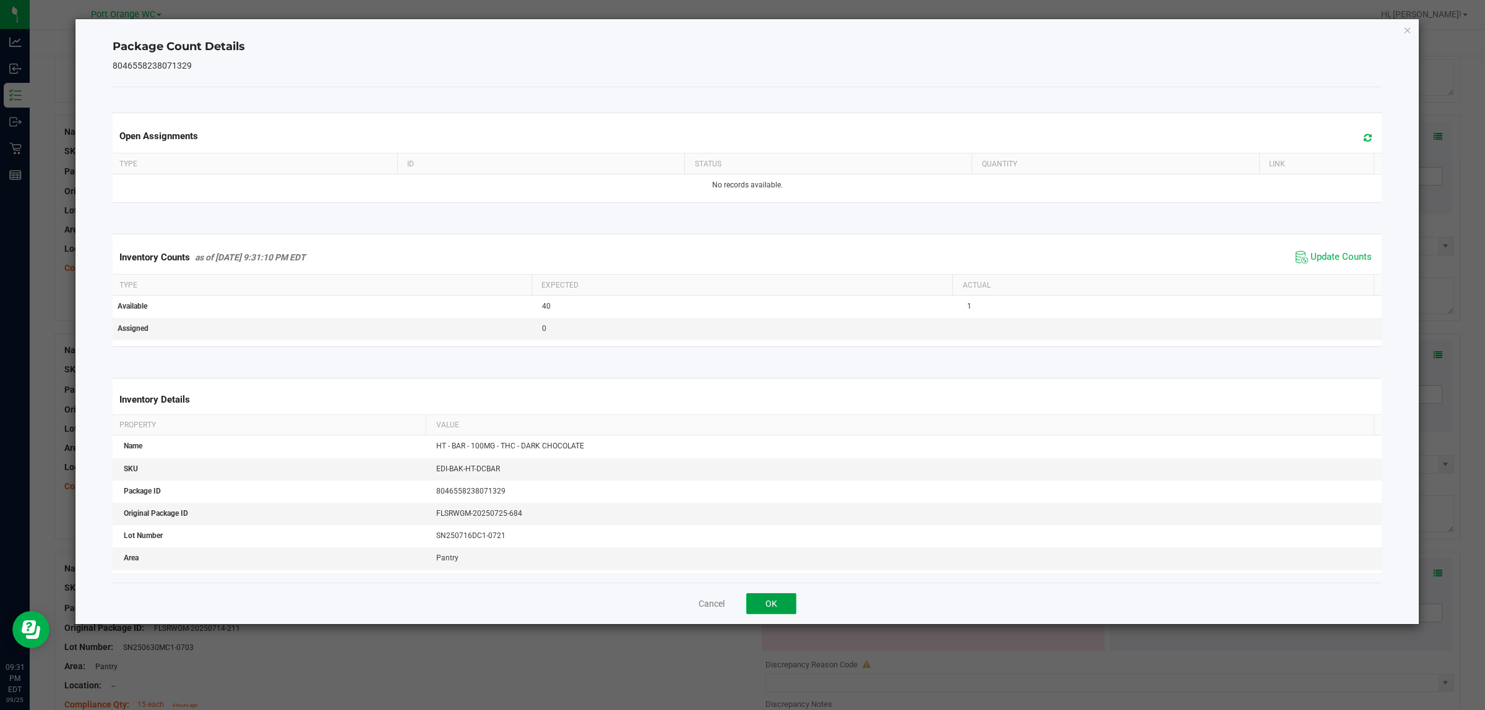
click at [740, 604] on button "OK" at bounding box center [771, 603] width 50 height 21
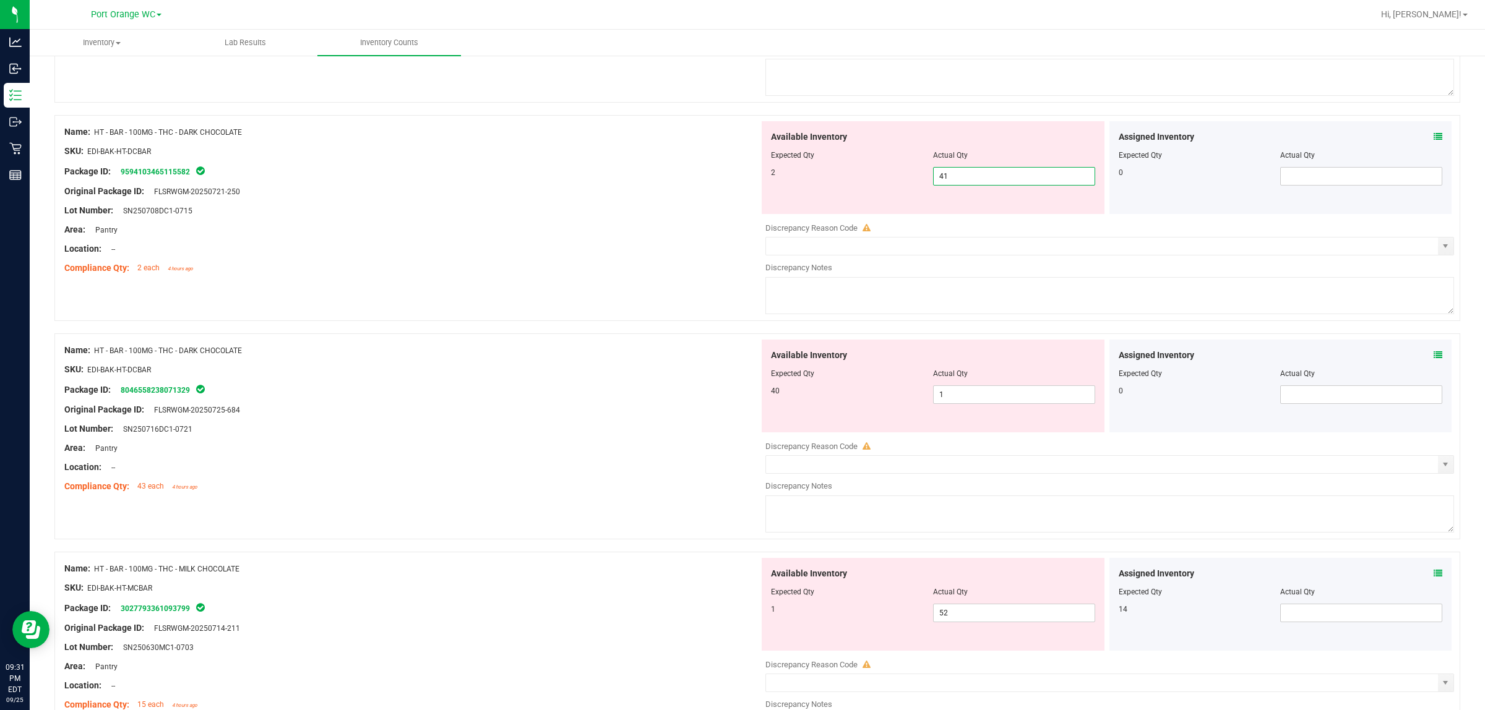
click at [740, 186] on span "41 41" at bounding box center [1014, 176] width 162 height 19
type input "4"
type input "2"
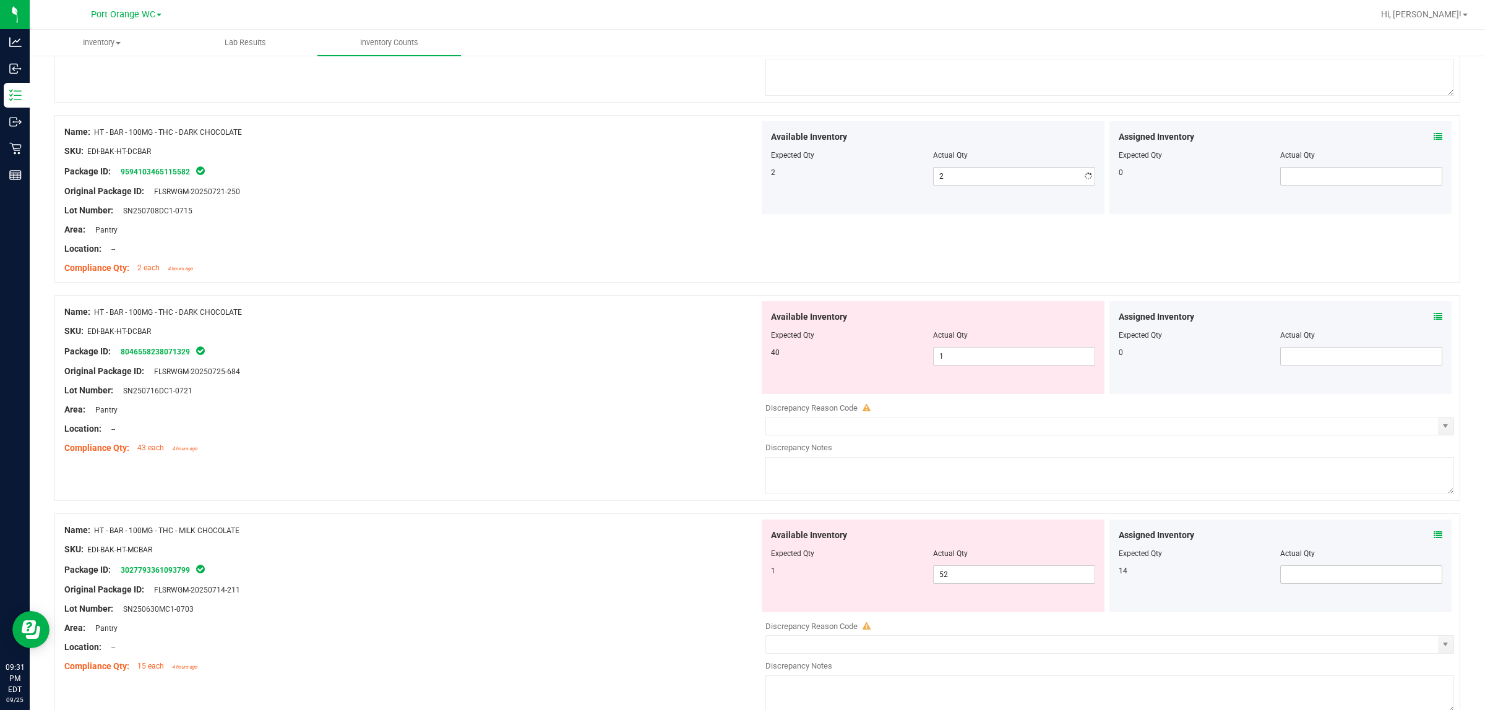
click at [725, 196] on div "Original Package ID: FLSRWGM-20250721-250" at bounding box center [411, 191] width 695 height 13
click at [740, 366] on span "1 1" at bounding box center [1014, 356] width 162 height 19
type input "40"
click at [740, 344] on div at bounding box center [411, 341] width 695 height 6
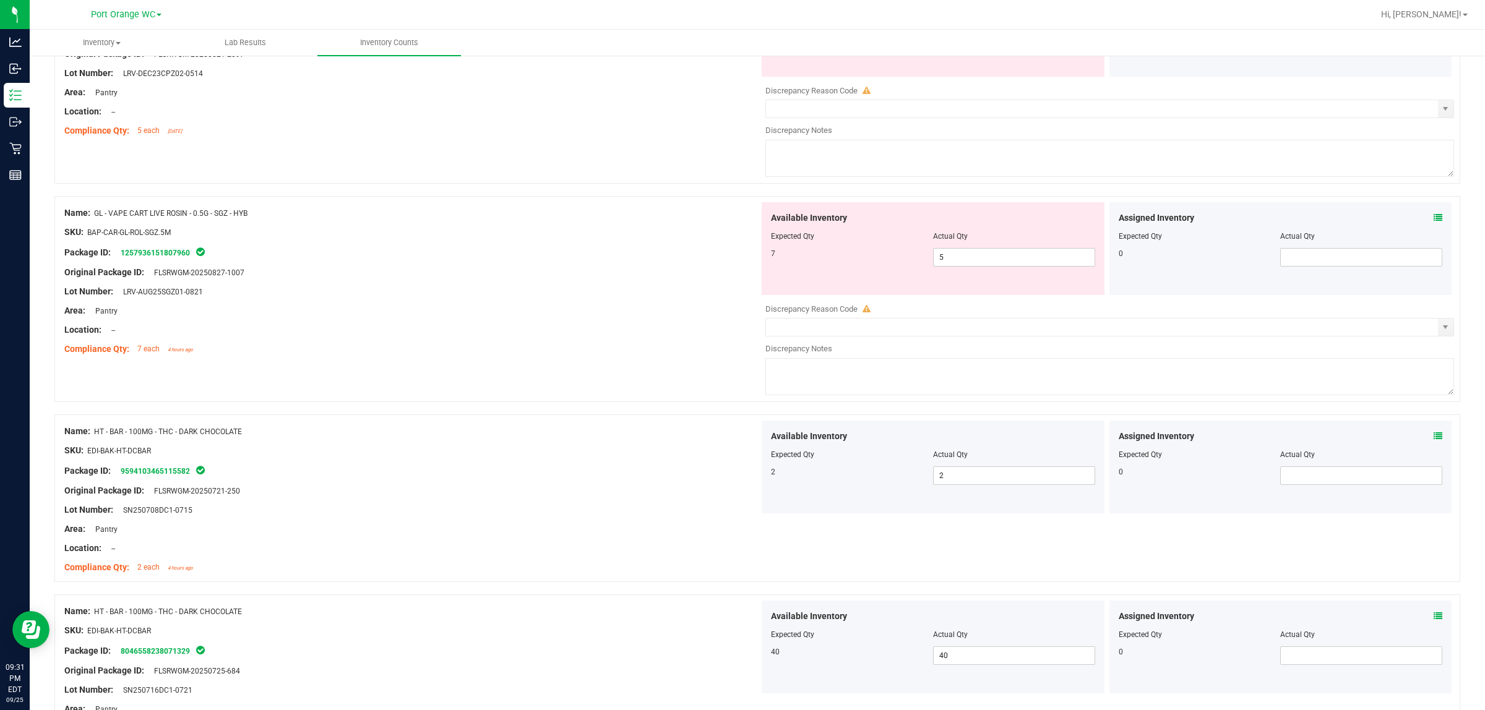
scroll to position [2320, 0]
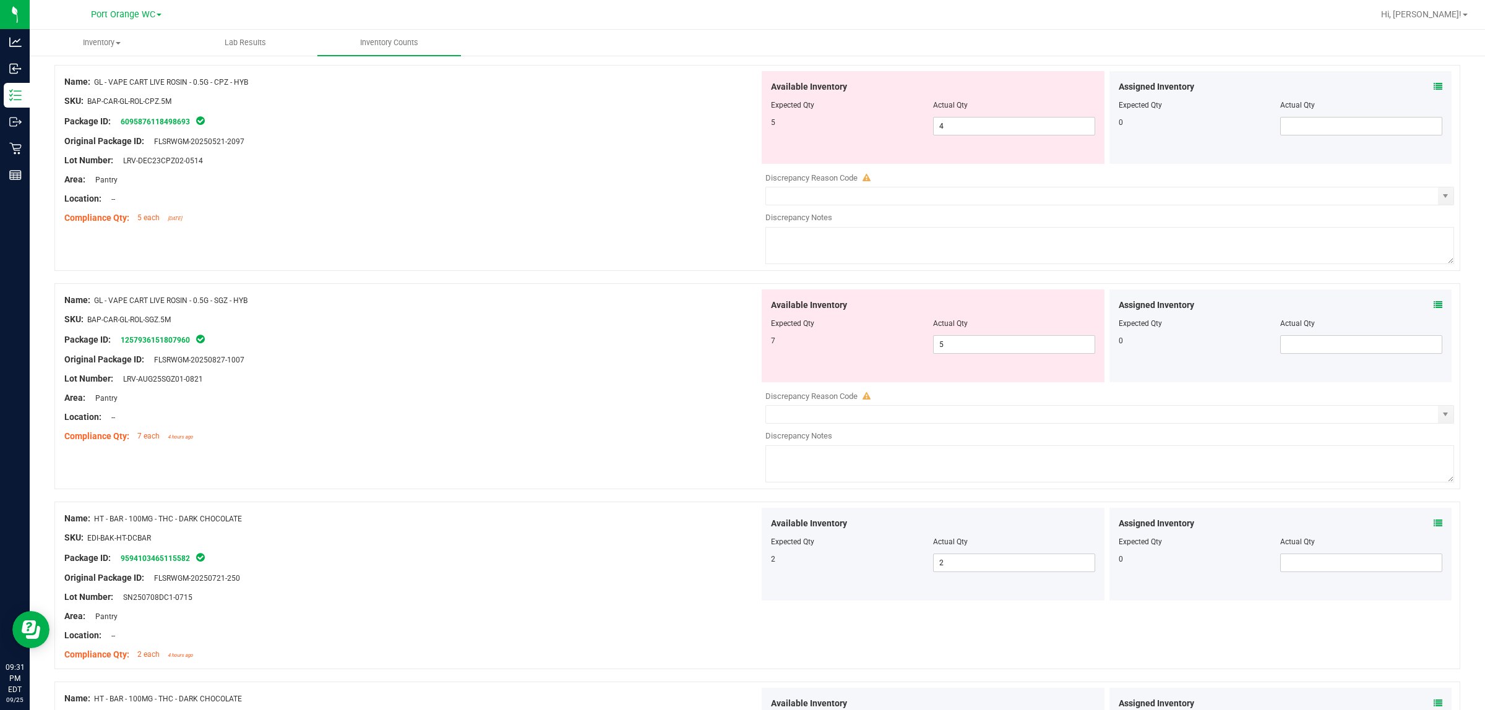
click at [740, 312] on div "Assigned Inventory" at bounding box center [1281, 305] width 324 height 13
click at [740, 309] on icon at bounding box center [1438, 305] width 9 height 9
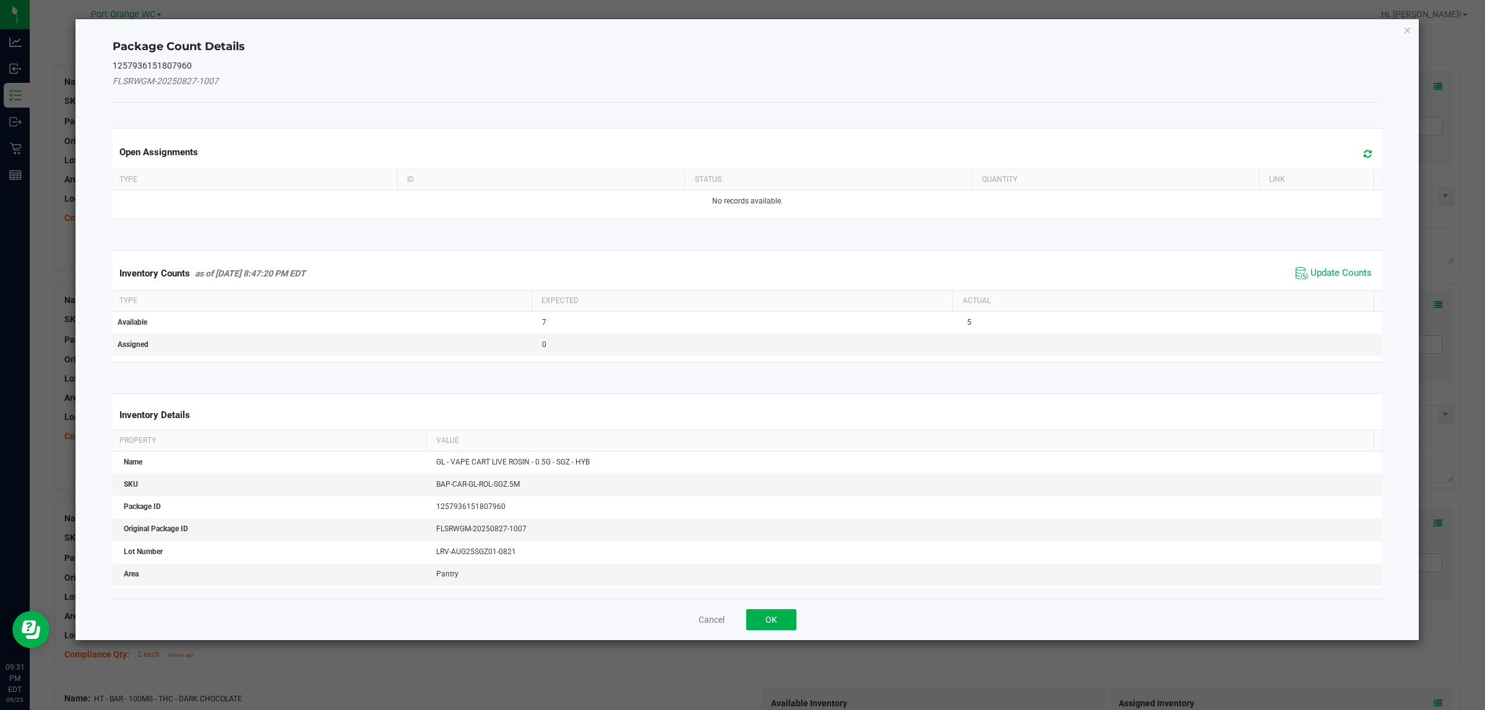
click at [740, 266] on span "Update Counts" at bounding box center [1334, 273] width 82 height 19
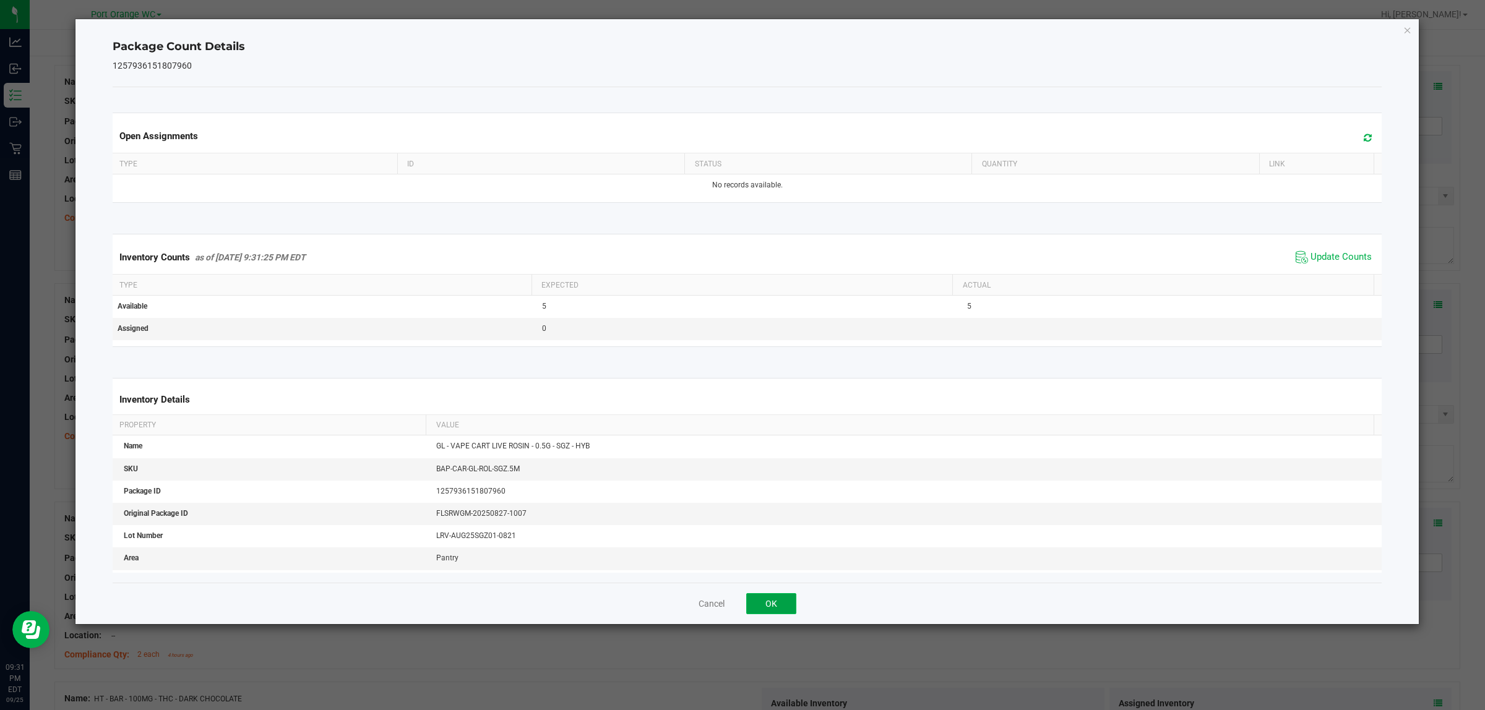
click at [740, 604] on button "OK" at bounding box center [771, 603] width 50 height 21
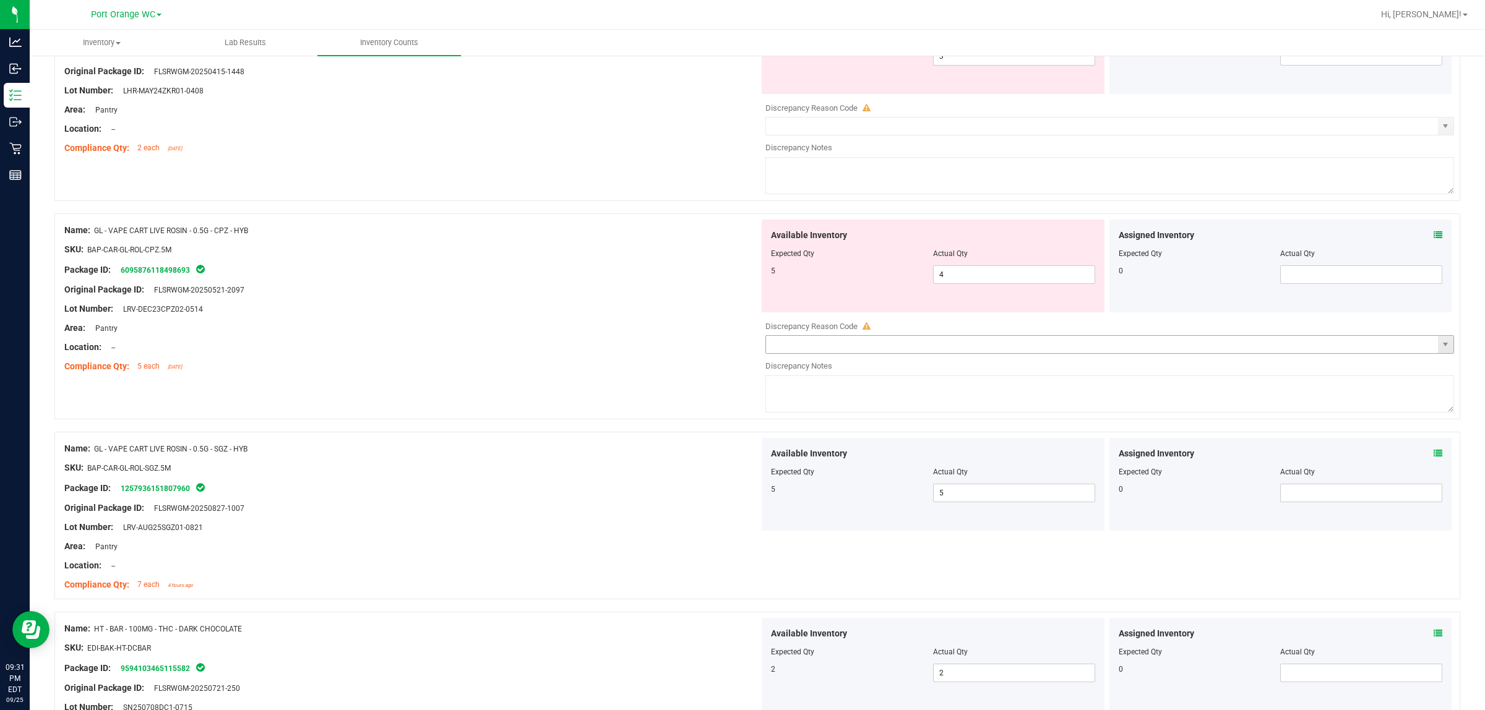
scroll to position [2166, 0]
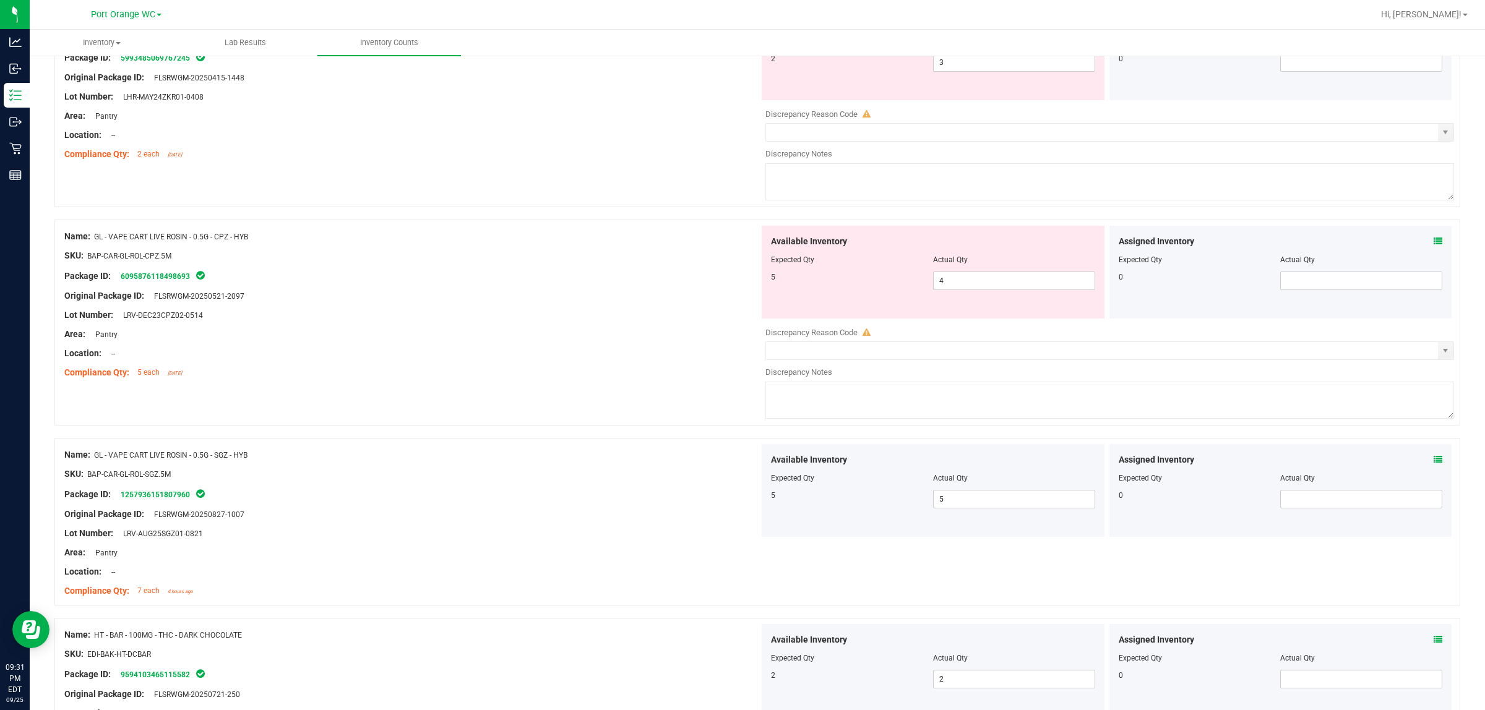
click at [740, 246] on icon at bounding box center [1438, 241] width 9 height 9
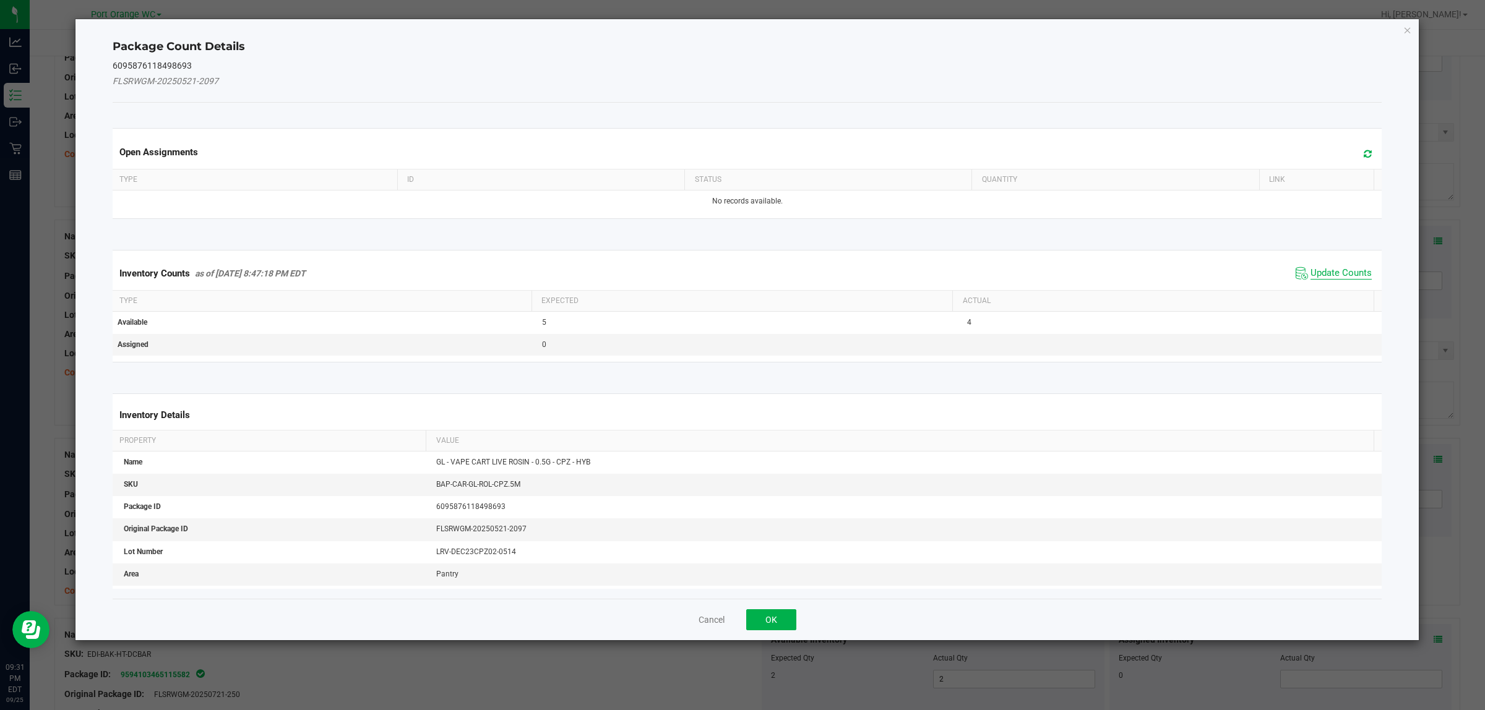
click at [740, 271] on span "Update Counts" at bounding box center [1340, 273] width 61 height 12
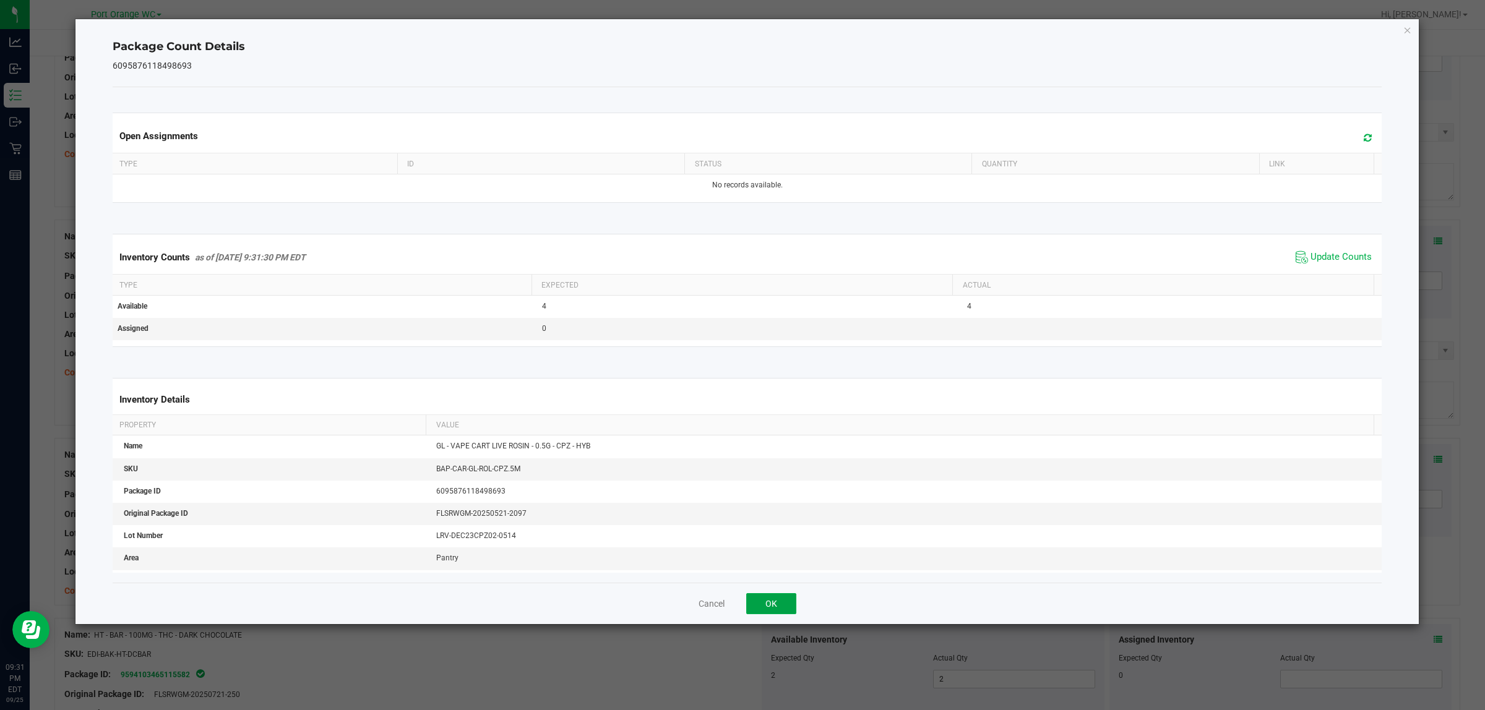
drag, startPoint x: 766, startPoint y: 601, endPoint x: 775, endPoint y: 566, distance: 35.9
click at [740, 601] on button "OK" at bounding box center [771, 603] width 50 height 21
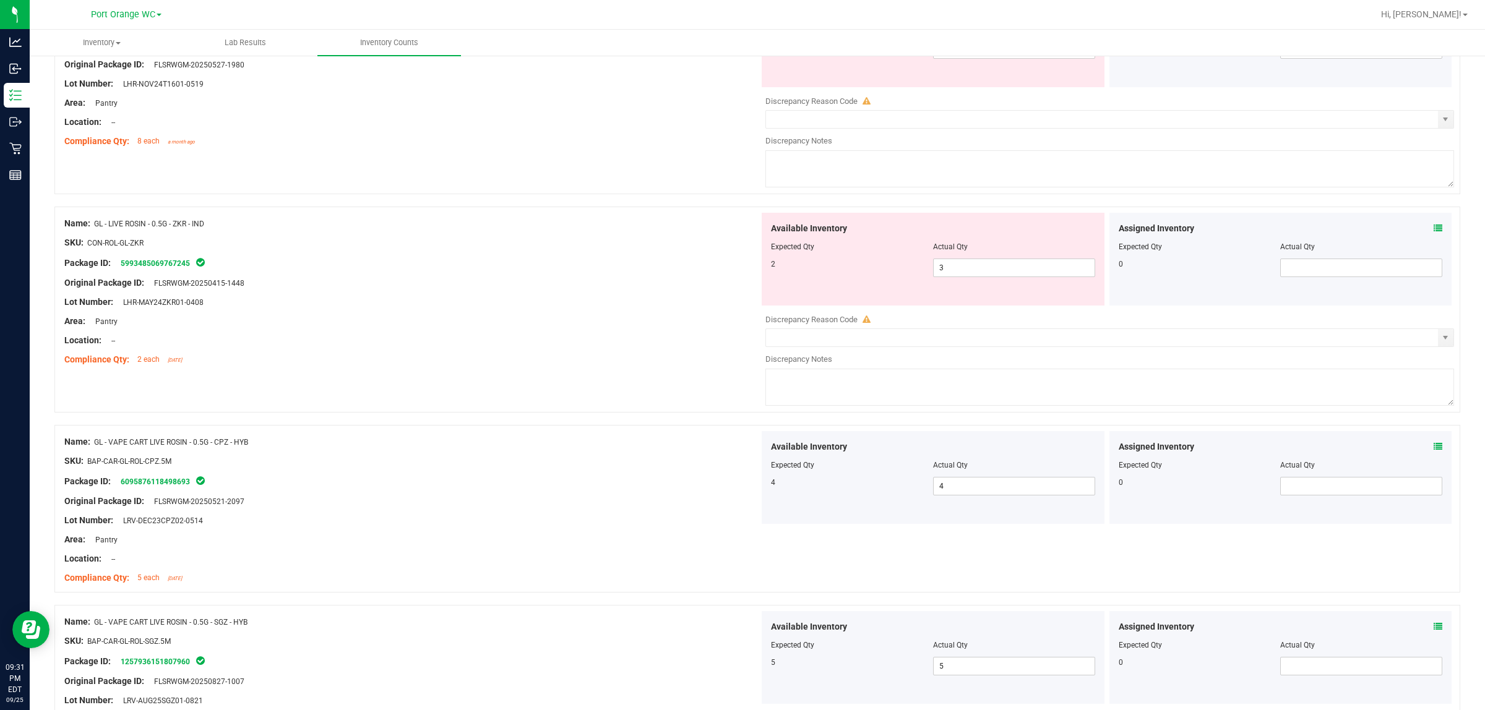
scroll to position [1933, 0]
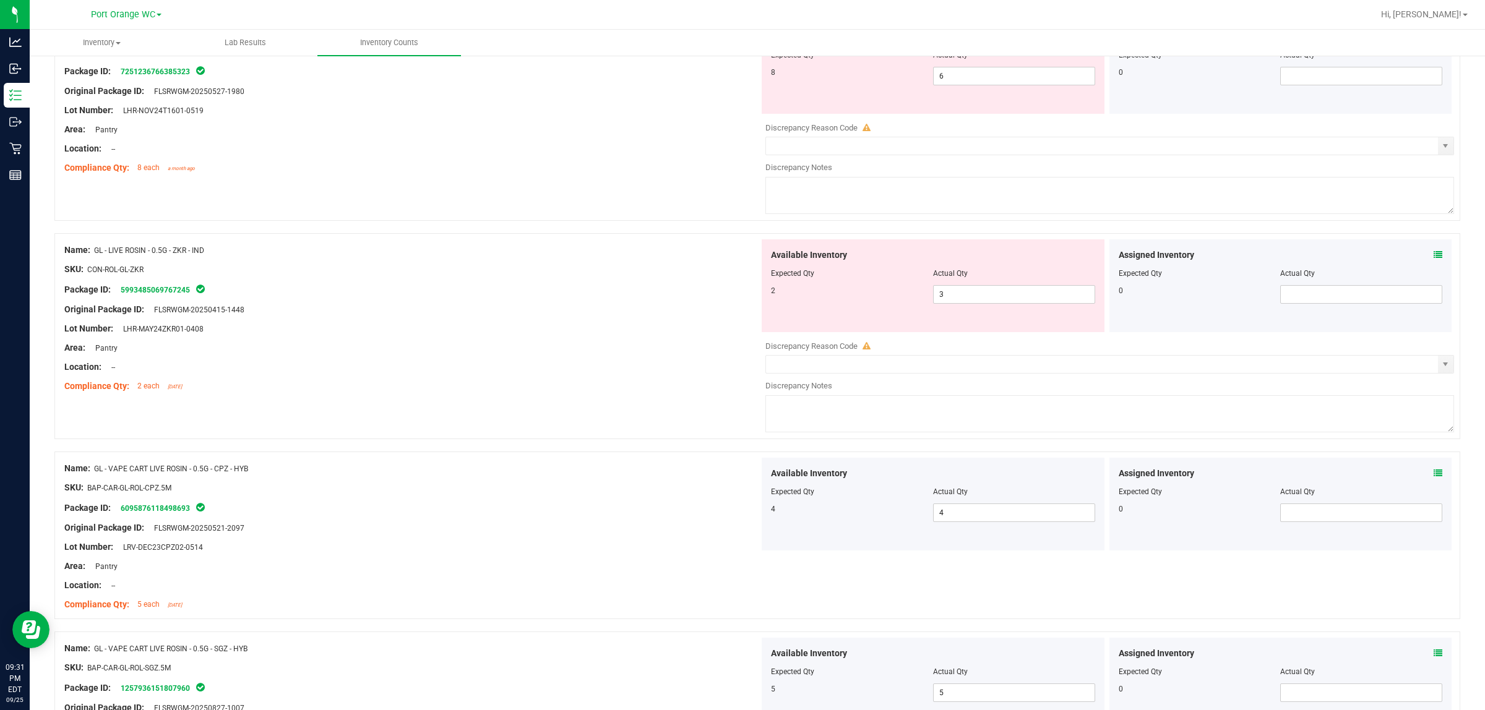
click at [740, 259] on icon at bounding box center [1438, 255] width 9 height 9
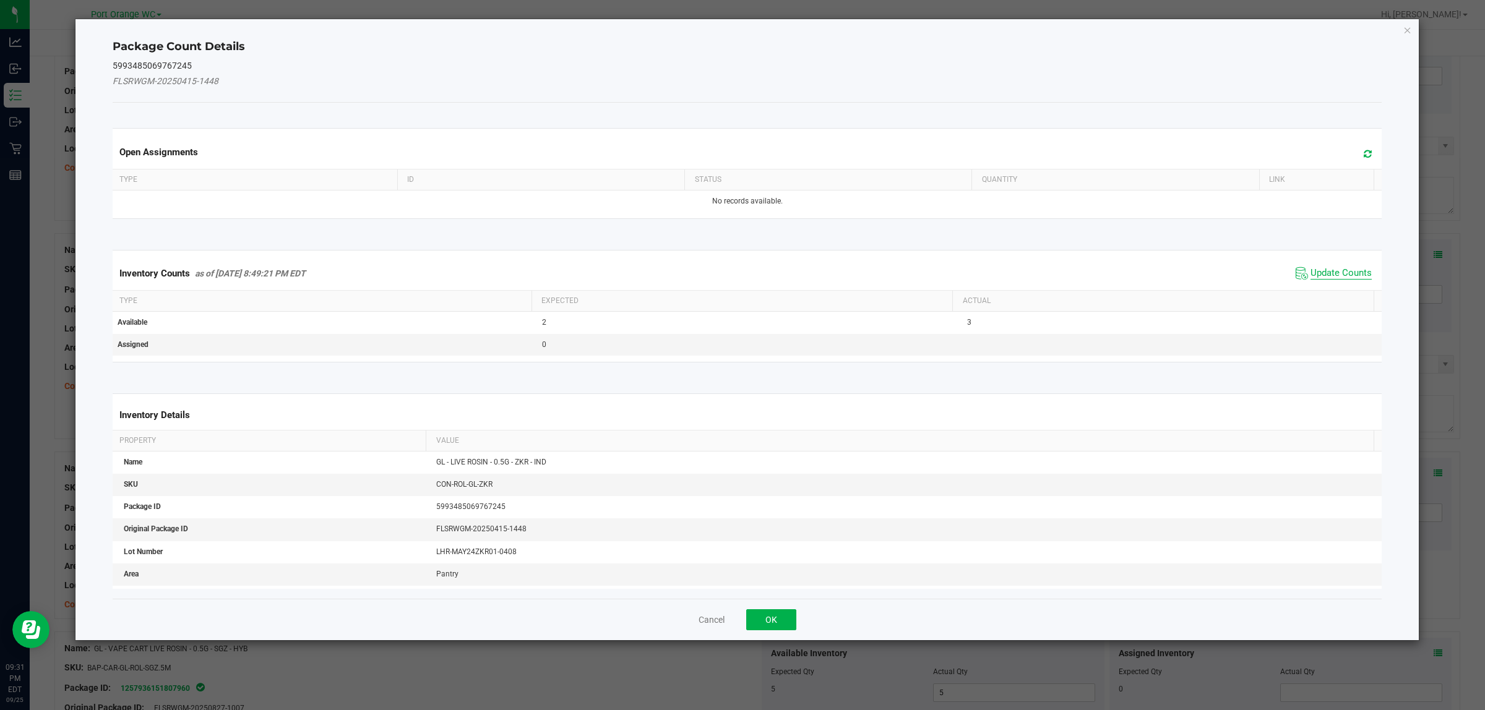
click at [740, 270] on span "Update Counts" at bounding box center [1340, 273] width 61 height 12
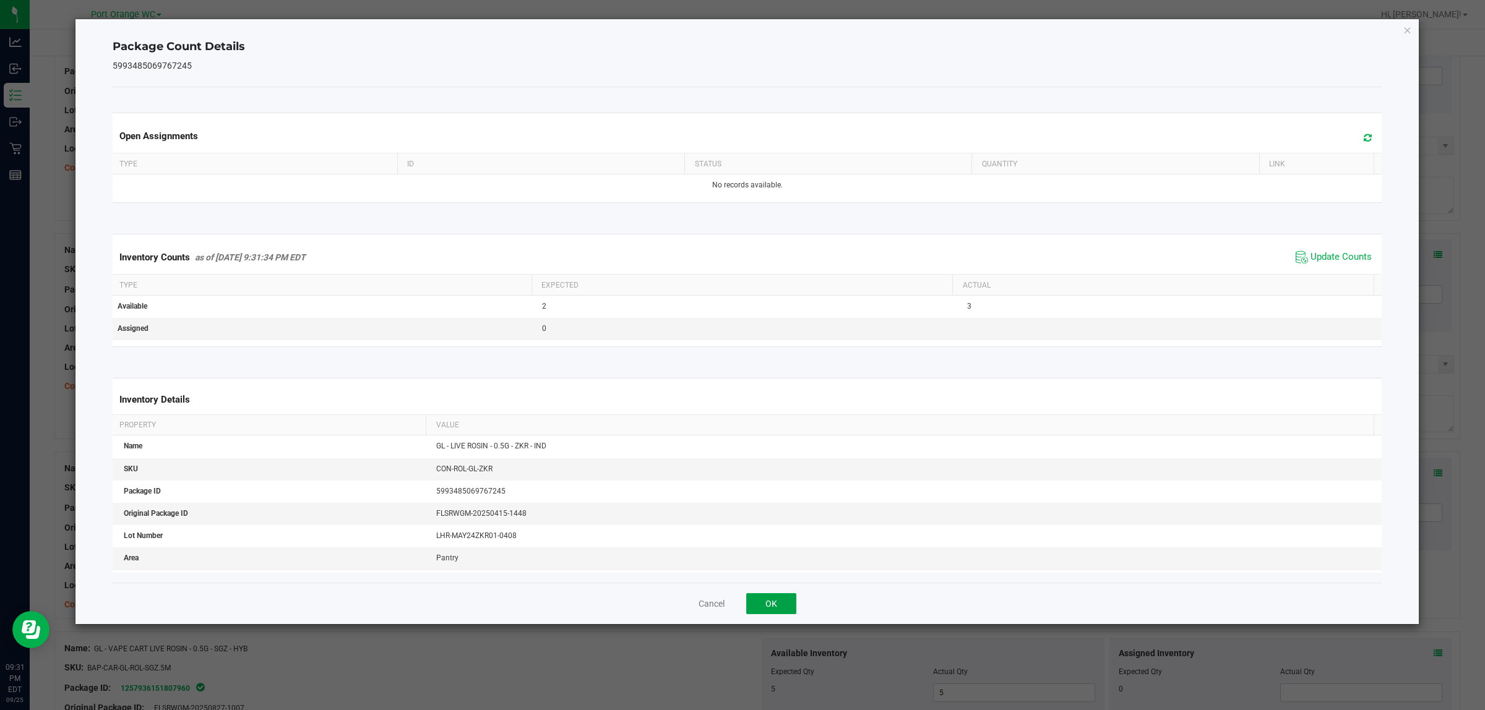
click at [740, 606] on button "OK" at bounding box center [771, 603] width 50 height 21
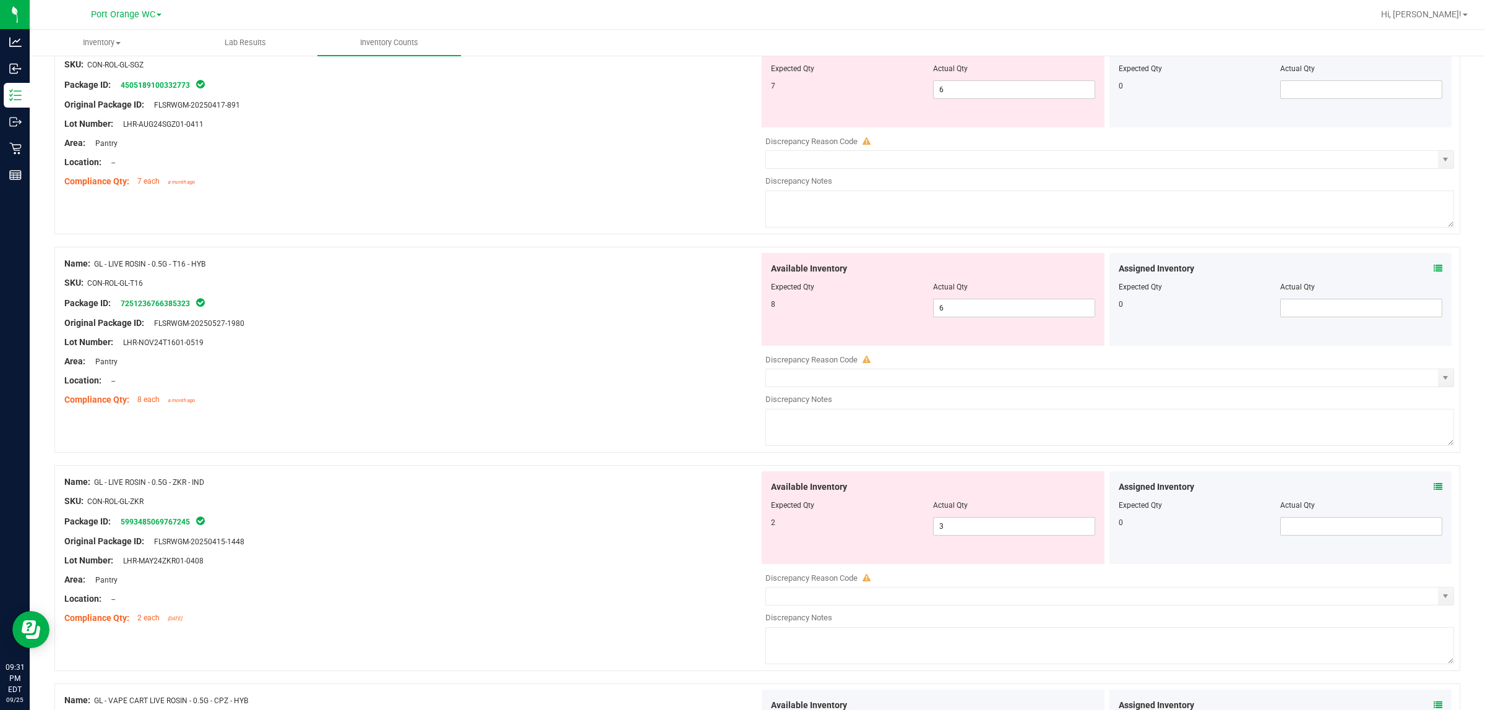
scroll to position [1624, 0]
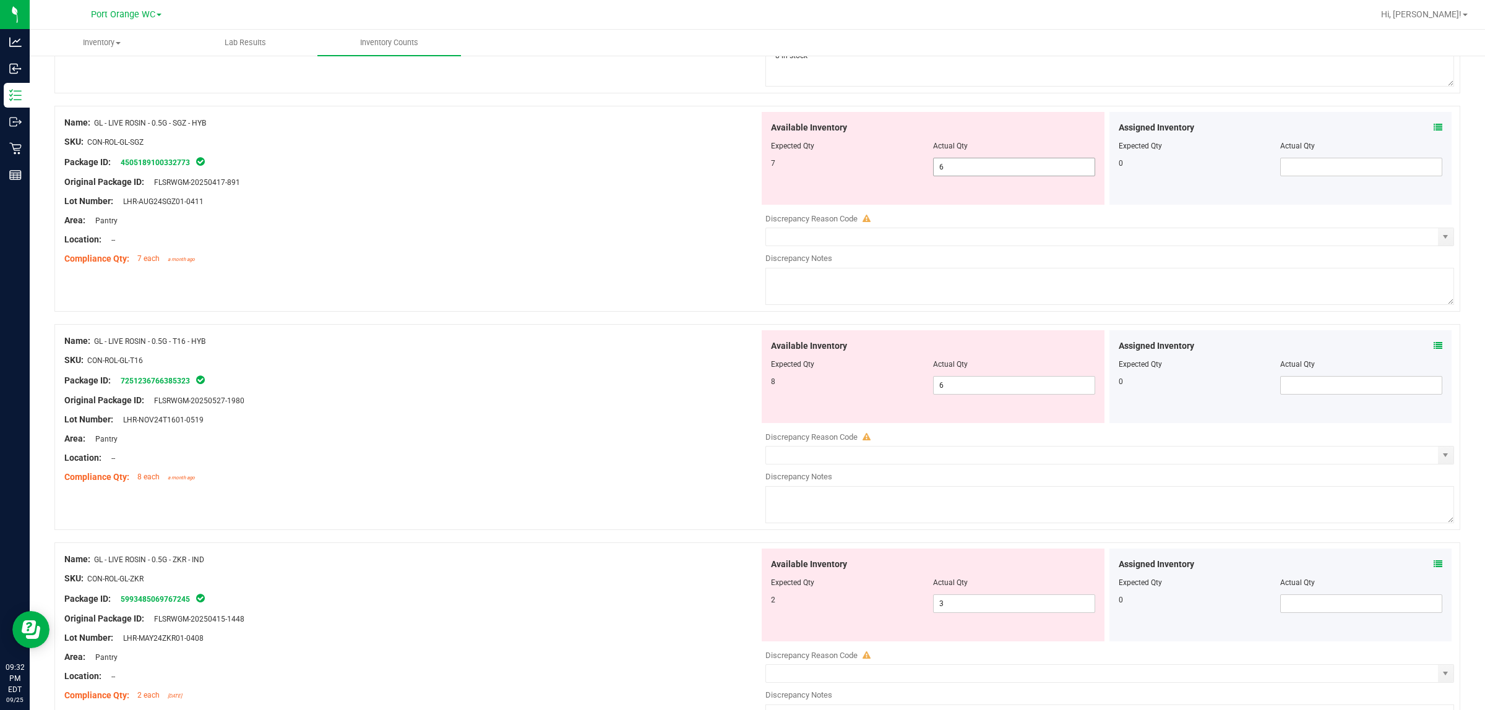
click at [740, 176] on span "6 6" at bounding box center [1014, 167] width 162 height 19
click at [740, 132] on icon at bounding box center [1438, 127] width 9 height 9
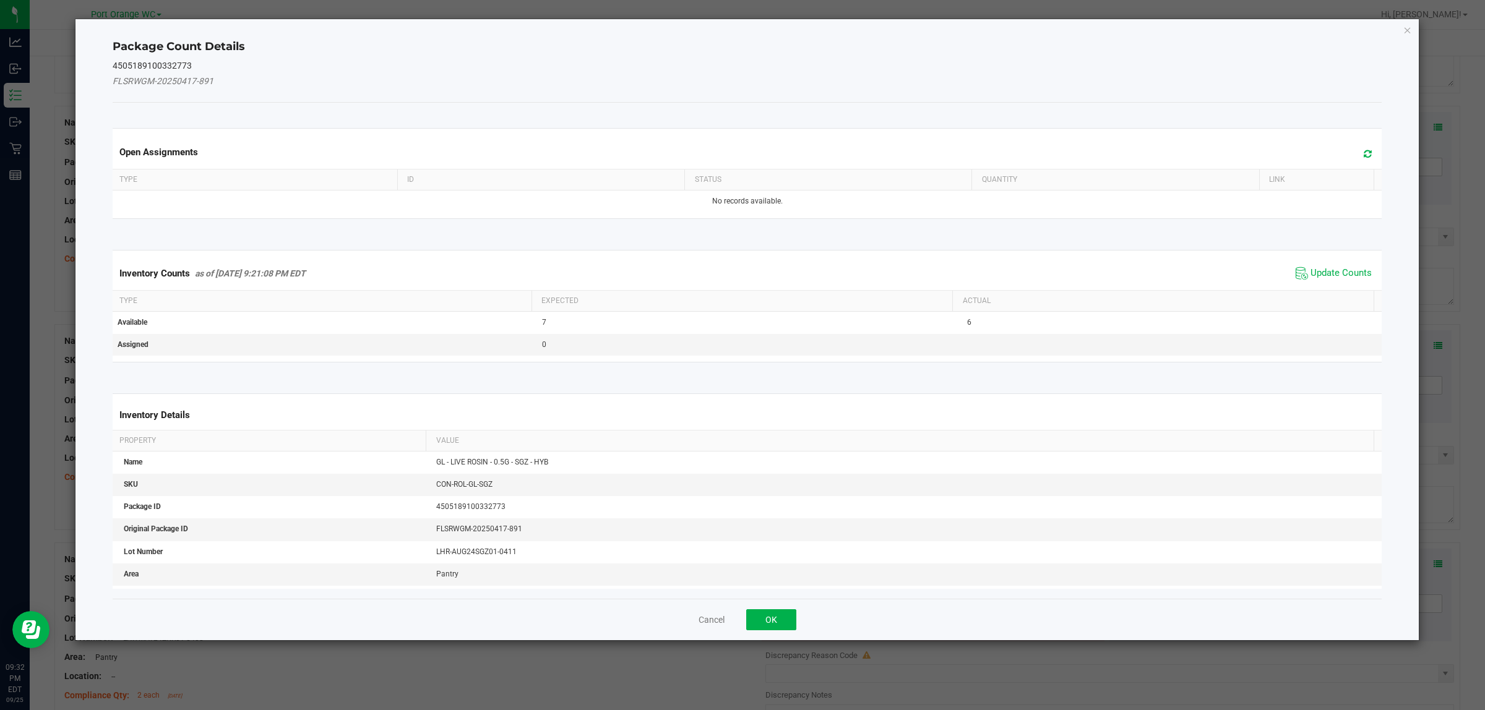
click at [740, 285] on div "Inventory Counts as of [DATE] 9:21:08 PM EDT Update Counts" at bounding box center [747, 273] width 1275 height 33
click at [740, 270] on span "Update Counts" at bounding box center [1340, 273] width 61 height 12
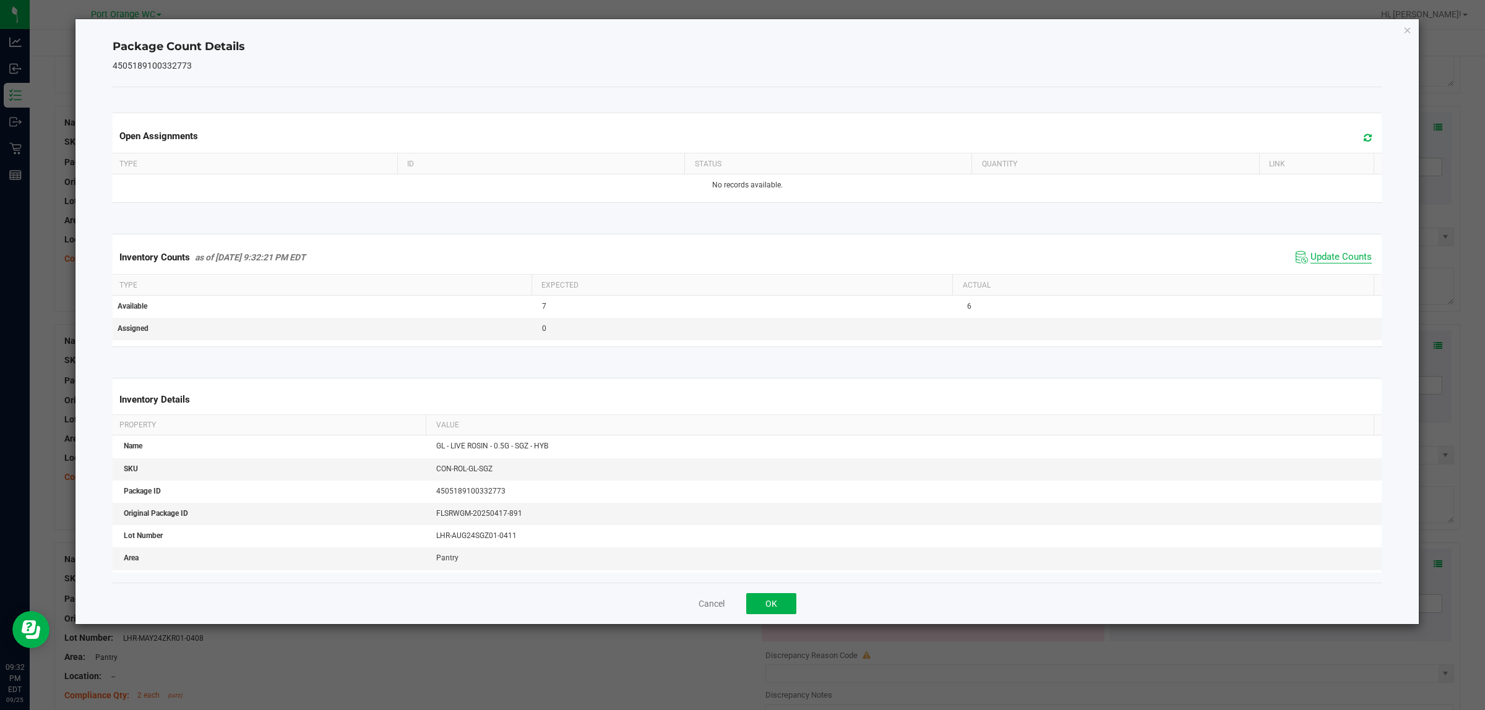
click at [740, 260] on span "Update Counts" at bounding box center [1340, 257] width 61 height 12
click at [740, 604] on button "OK" at bounding box center [771, 603] width 50 height 21
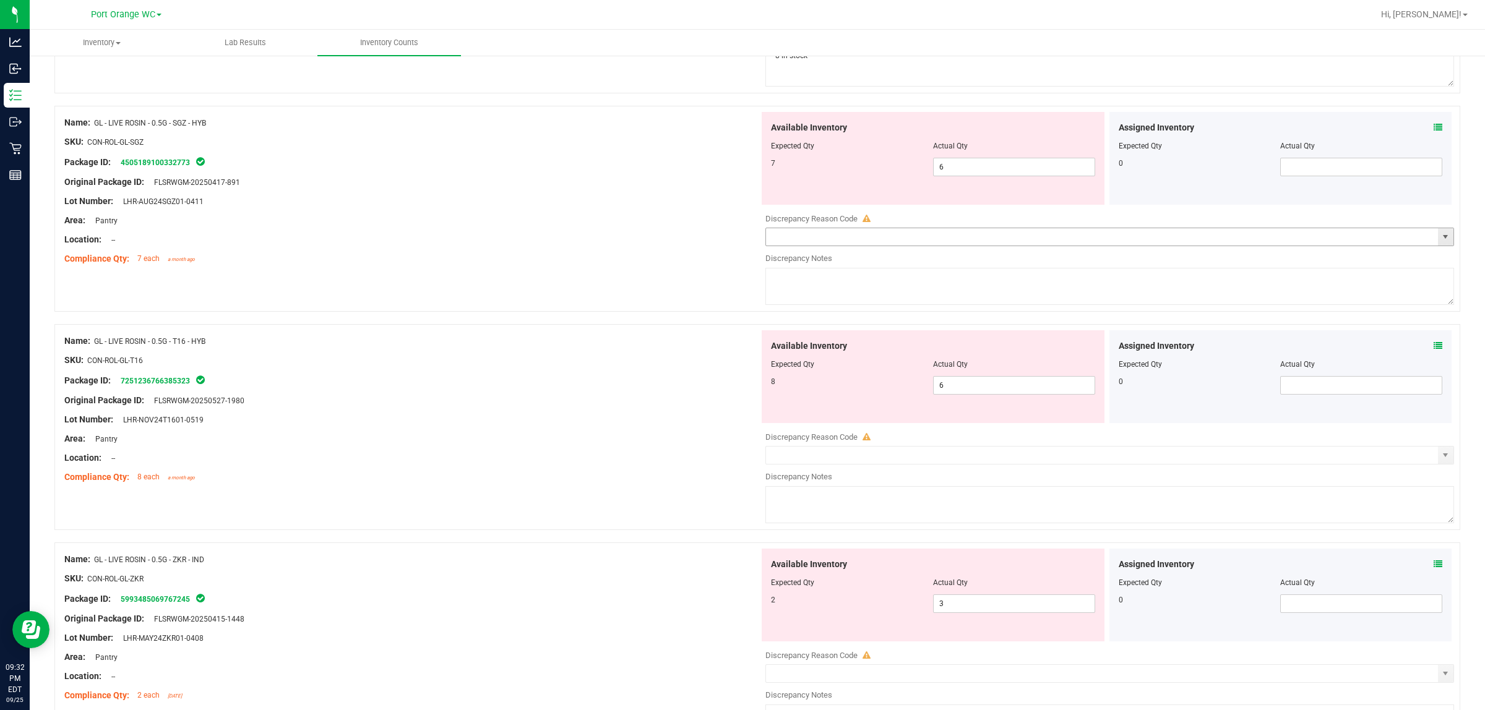
click at [740, 242] on span "select" at bounding box center [1445, 237] width 10 height 10
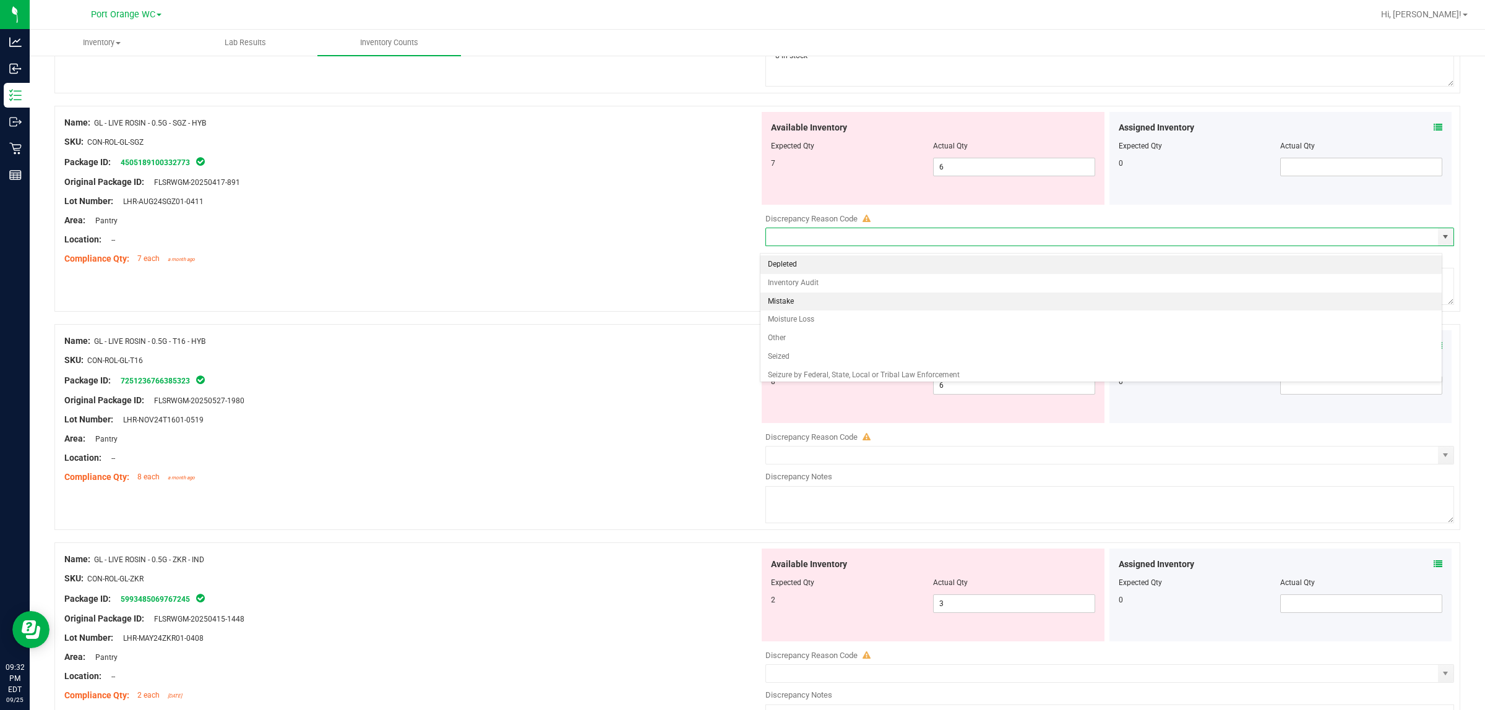
click at [740, 299] on li "Mistake" at bounding box center [1100, 302] width 681 height 19
type input "Mistake"
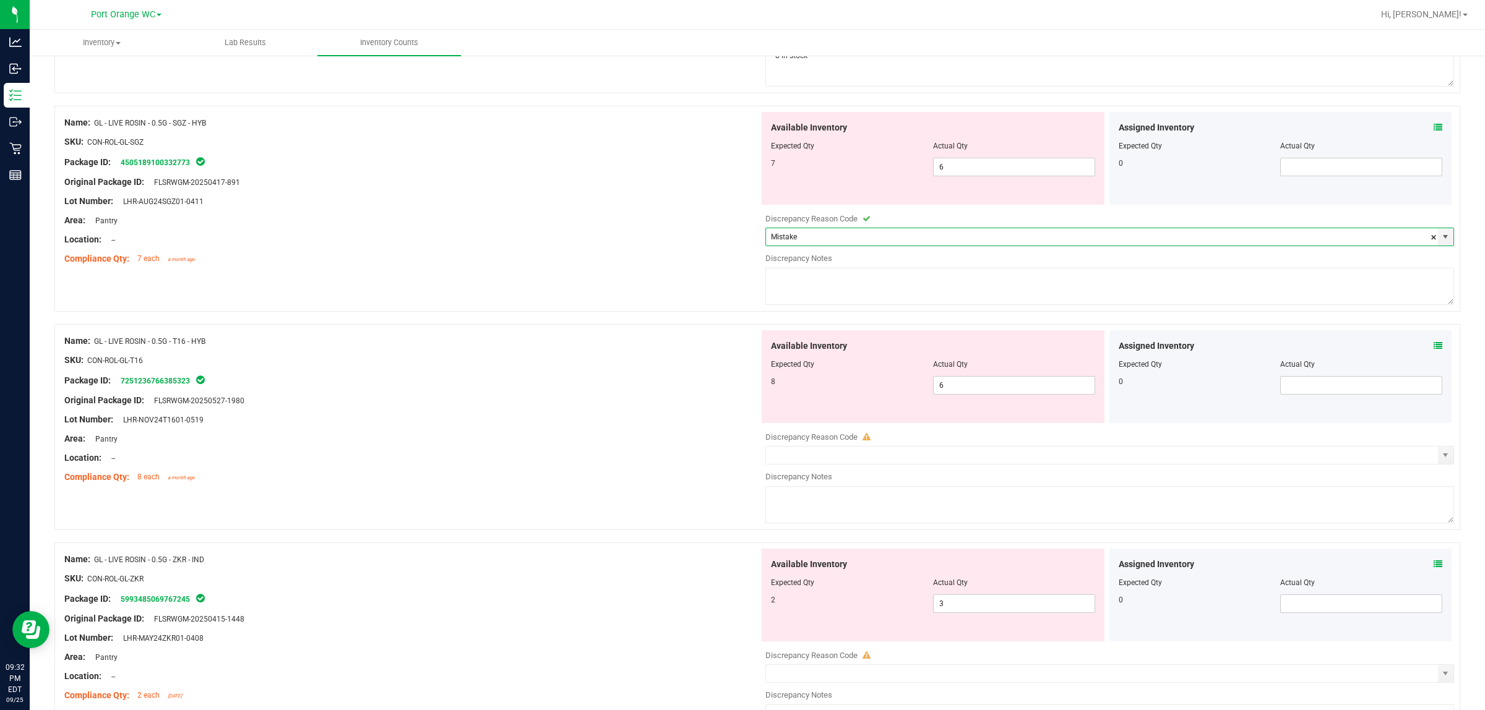
click at [740, 285] on textarea at bounding box center [1109, 286] width 689 height 37
type textarea "6 in stock"
click at [697, 176] on div at bounding box center [411, 173] width 695 height 6
click at [740, 389] on span "6 6" at bounding box center [1014, 385] width 162 height 19
type input "8"
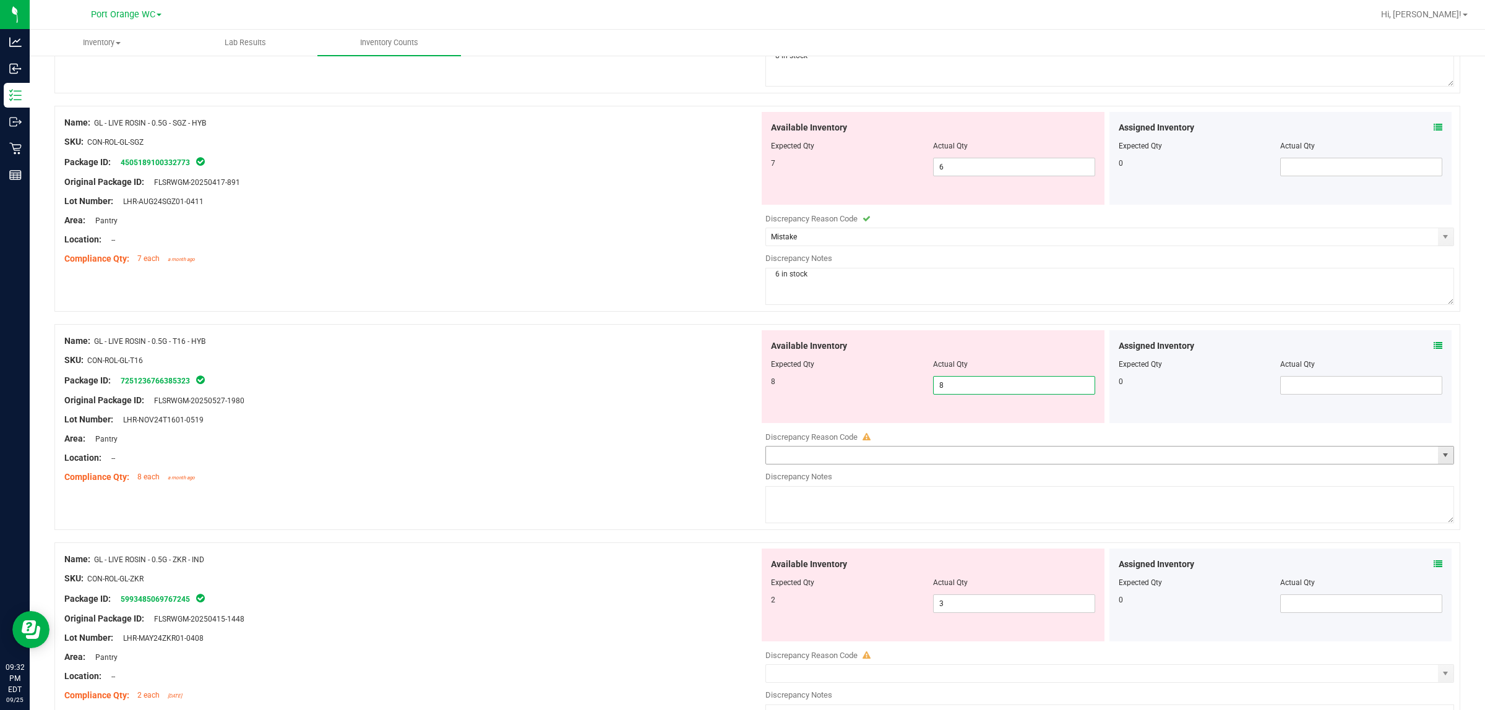
type input "8"
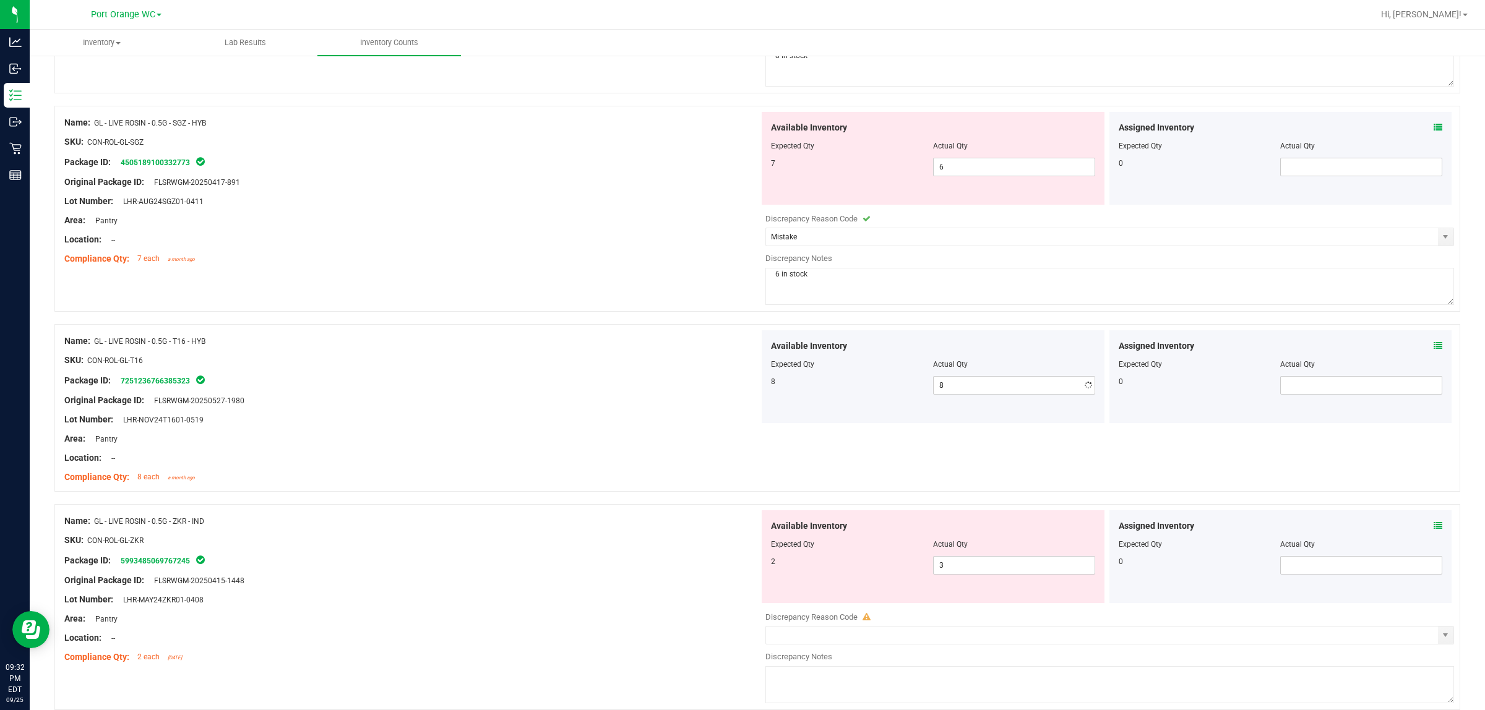
click at [701, 458] on div "Location: --" at bounding box center [411, 458] width 695 height 13
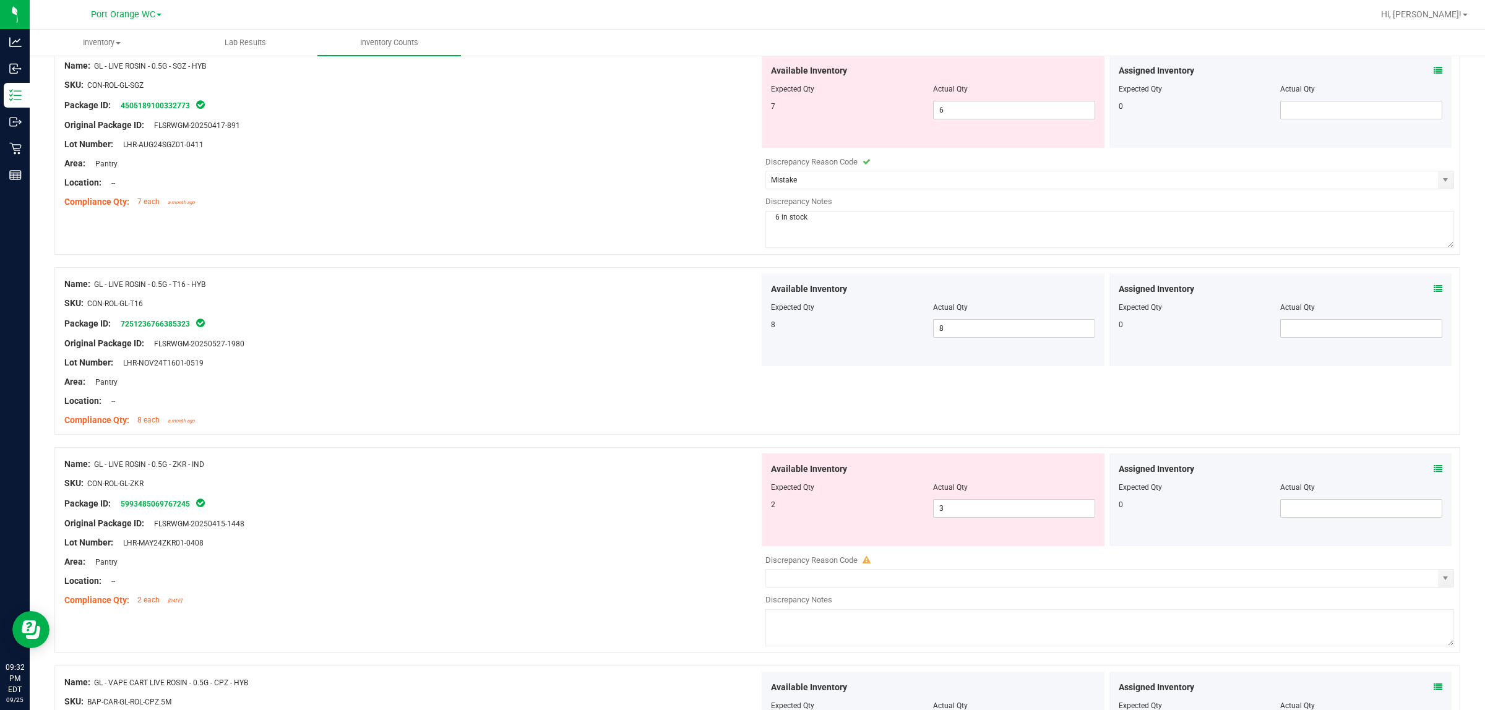
scroll to position [1779, 0]
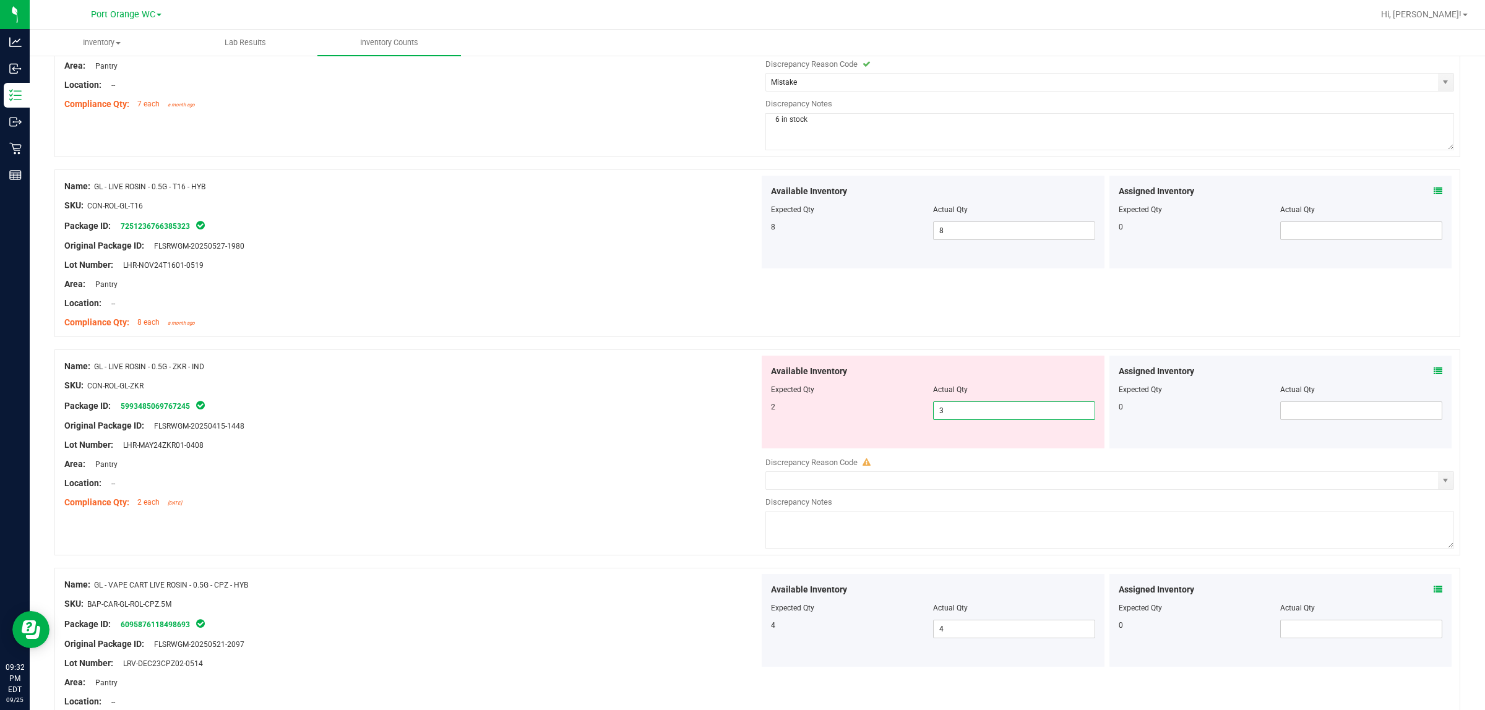
click at [740, 418] on span "3 3" at bounding box center [1014, 411] width 162 height 19
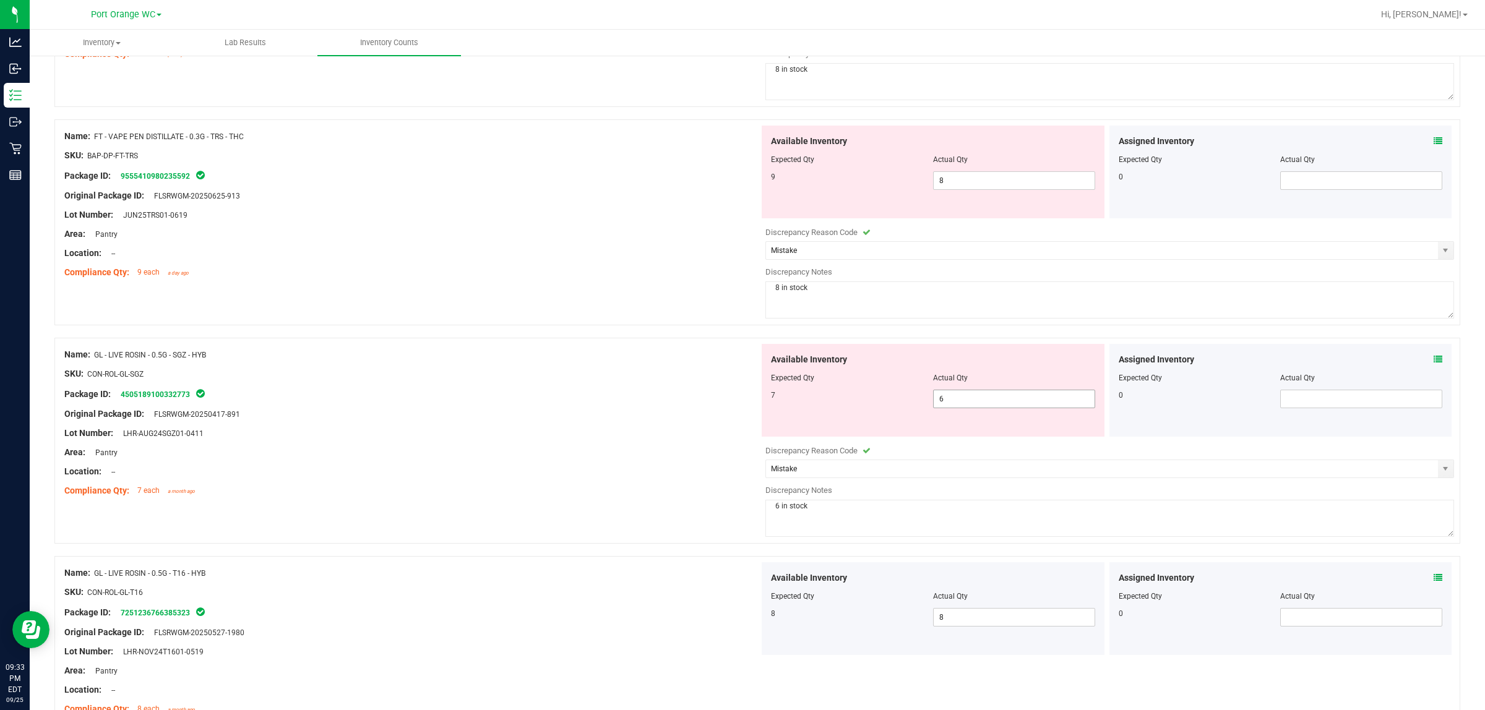
scroll to position [1315, 0]
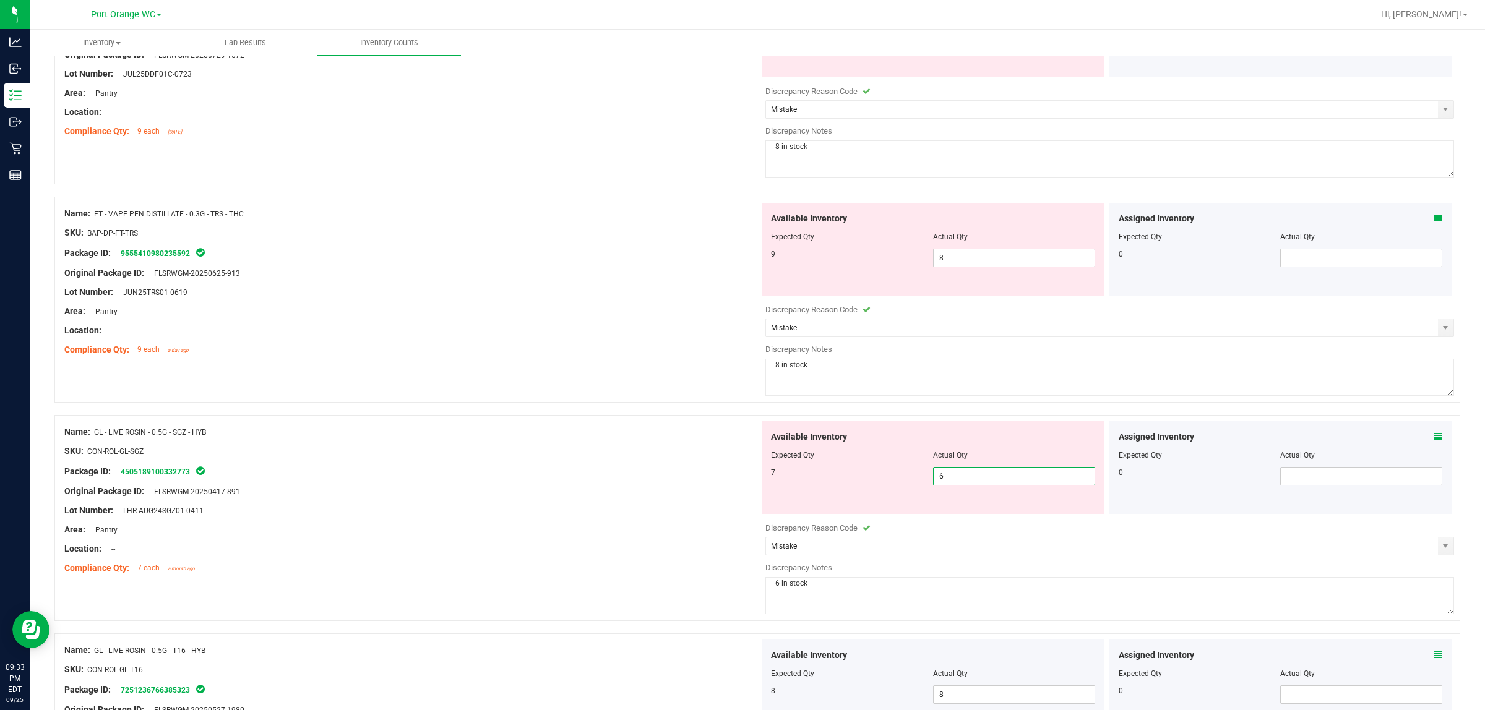
click at [740, 486] on span "6 6" at bounding box center [1014, 476] width 162 height 19
type input "7"
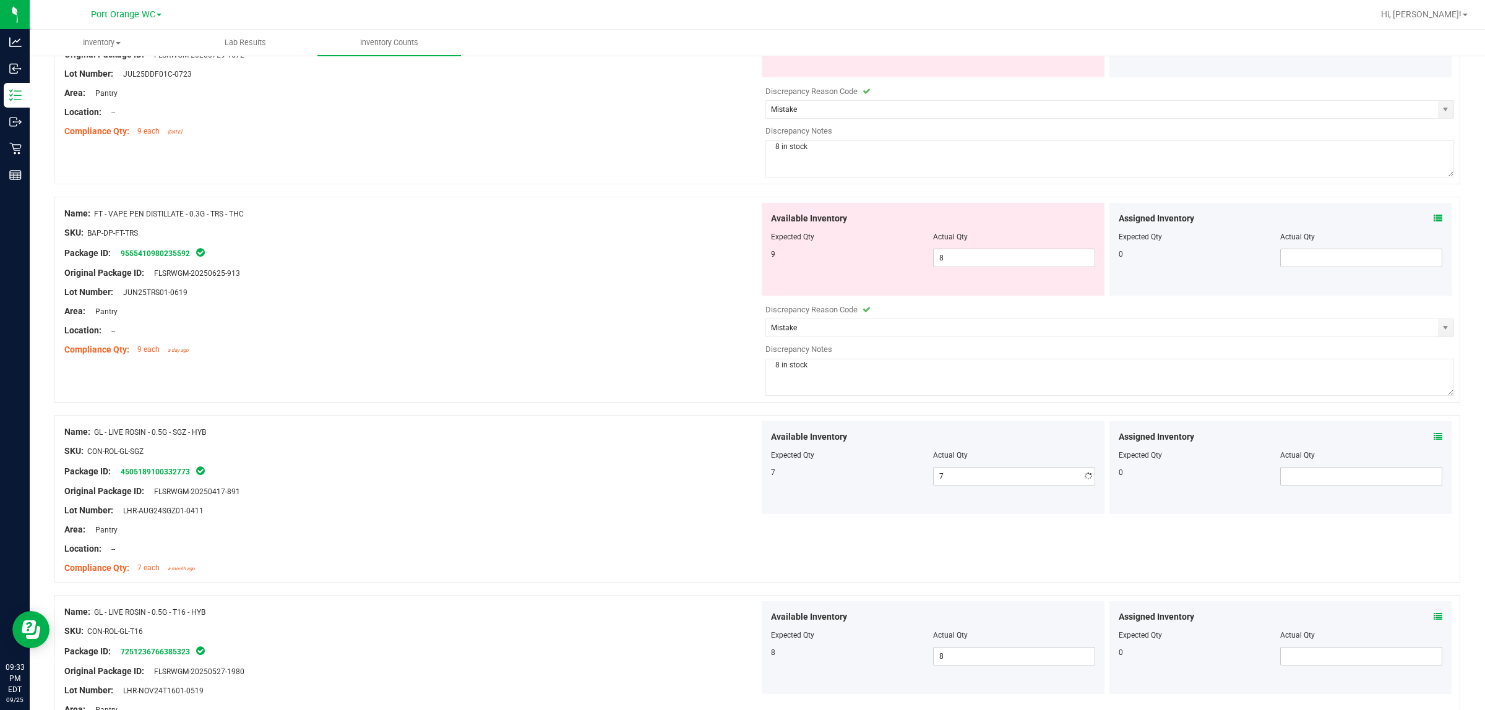
click at [682, 478] on div "Package ID: 4505189100332773" at bounding box center [411, 471] width 695 height 15
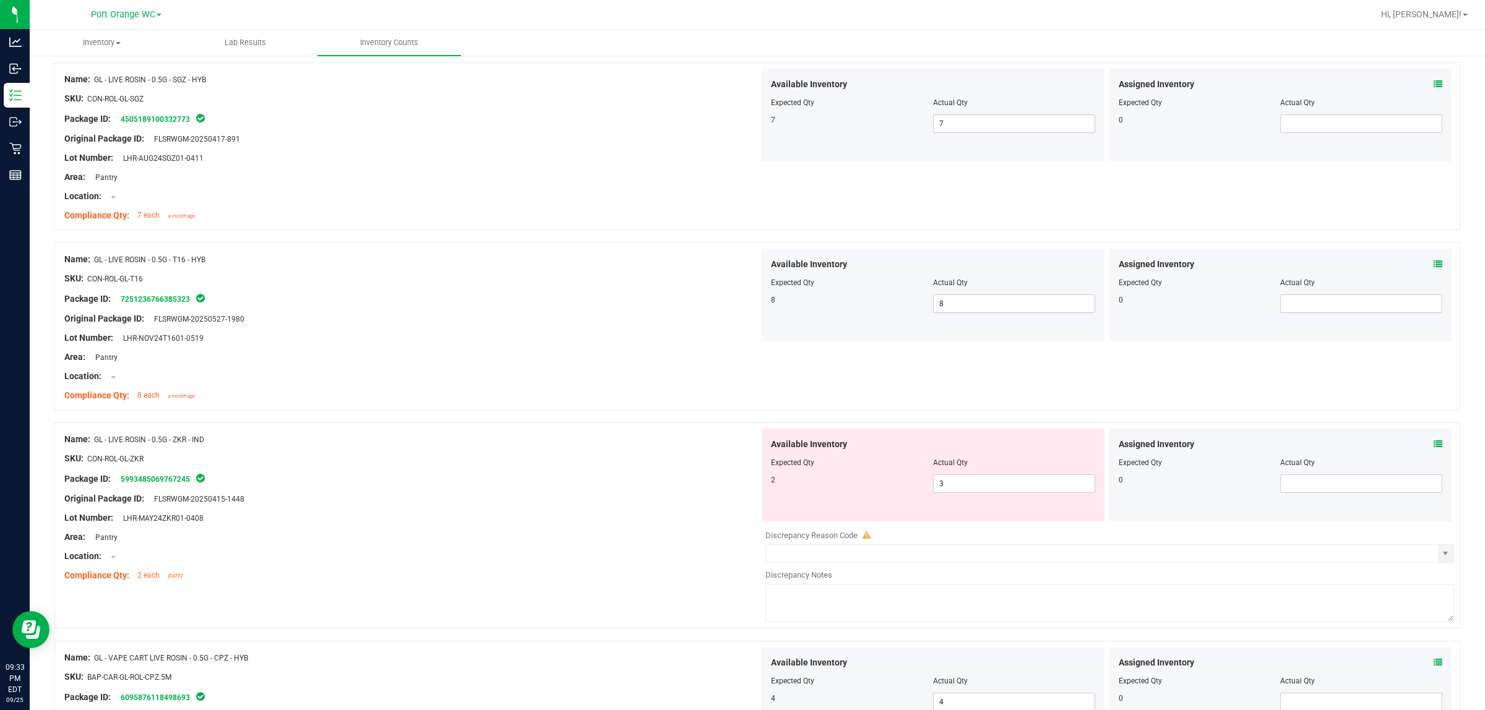
scroll to position [1779, 0]
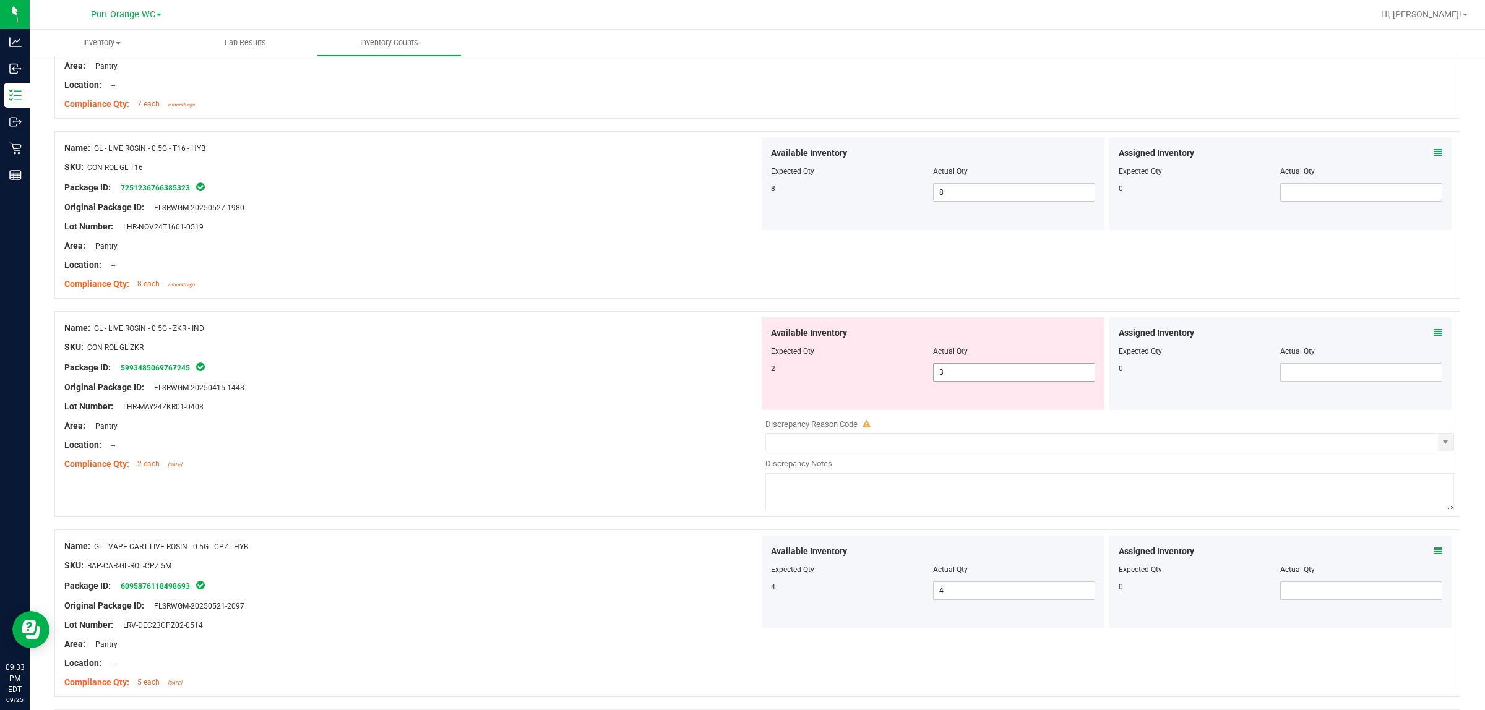
click at [740, 382] on span "3 3" at bounding box center [1014, 372] width 162 height 19
type input "2"
click at [551, 413] on div "Lot Number: LHR-MAY24ZKR01-0408" at bounding box center [411, 406] width 695 height 13
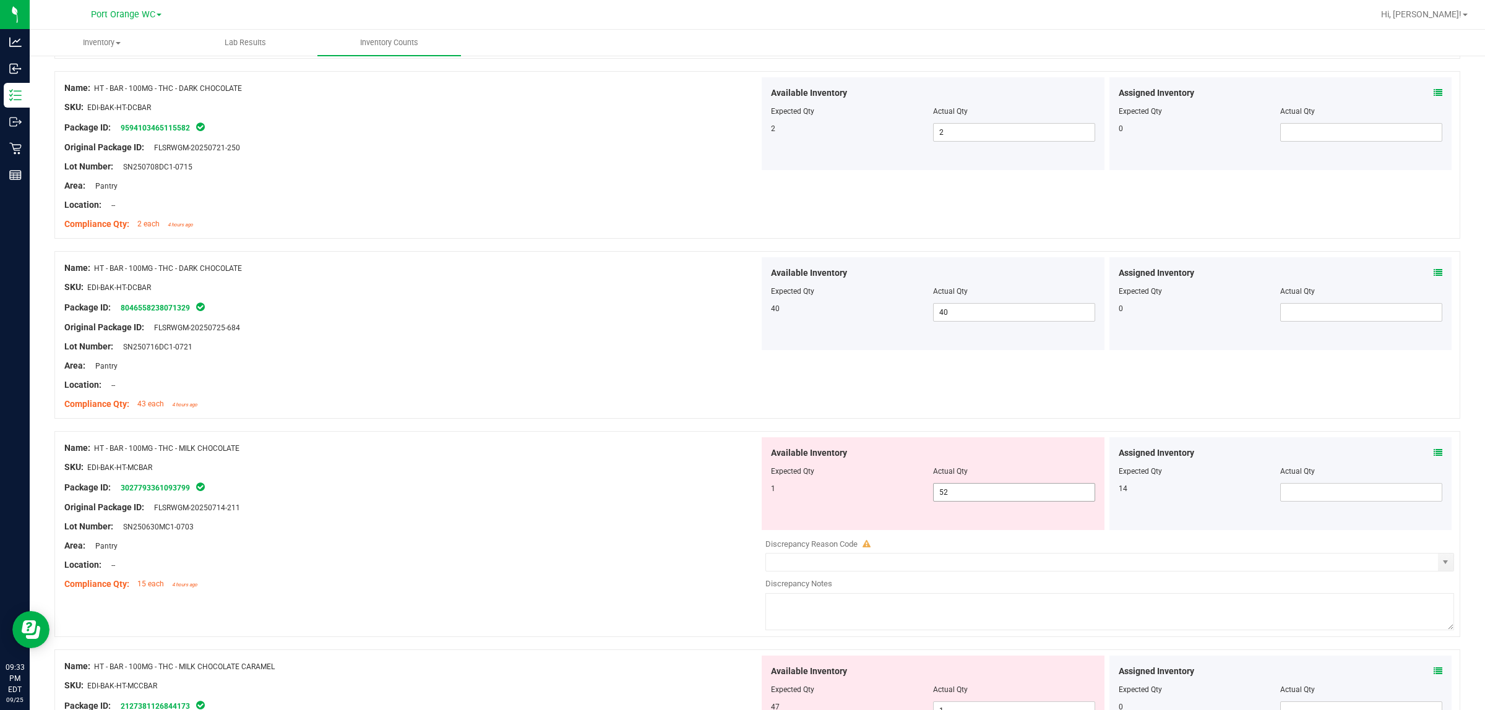
scroll to position [2707, 0]
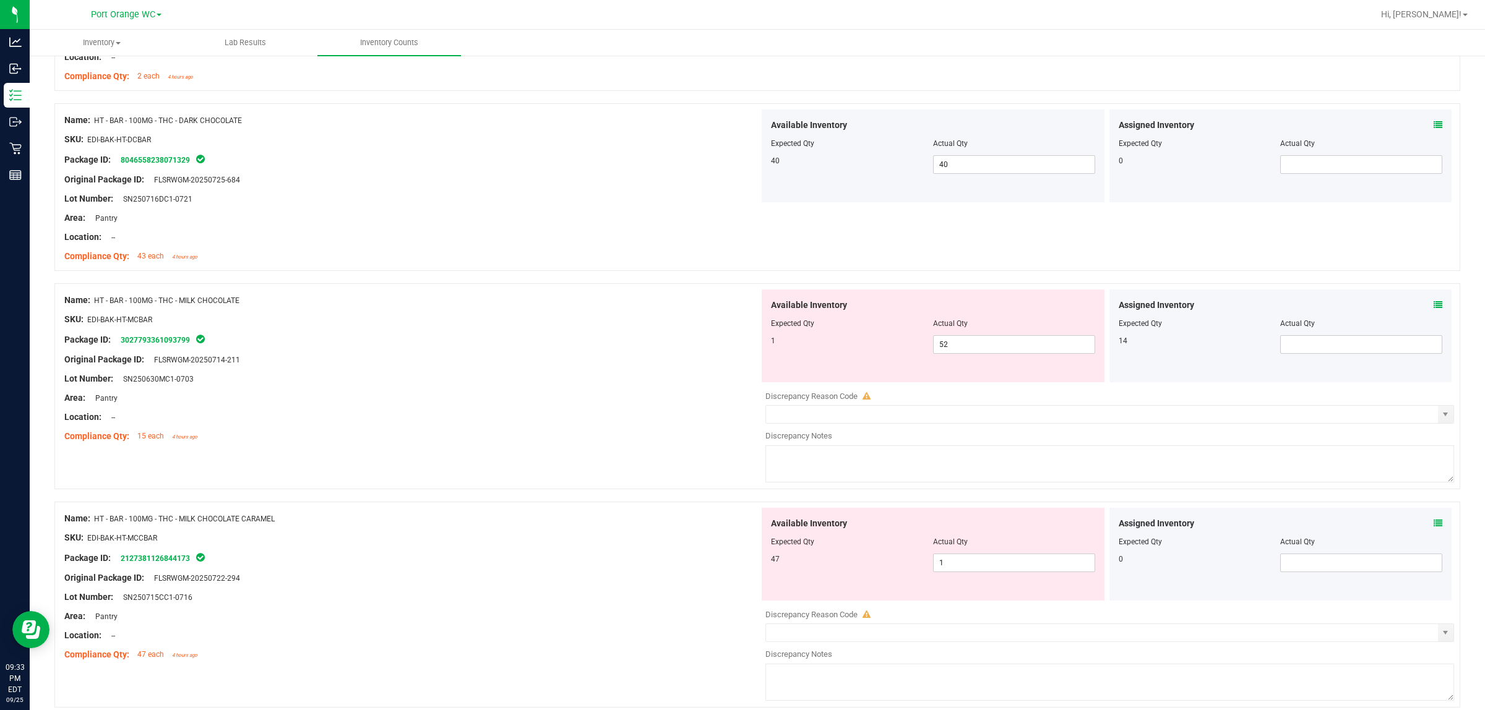
click at [740, 309] on icon at bounding box center [1438, 305] width 9 height 9
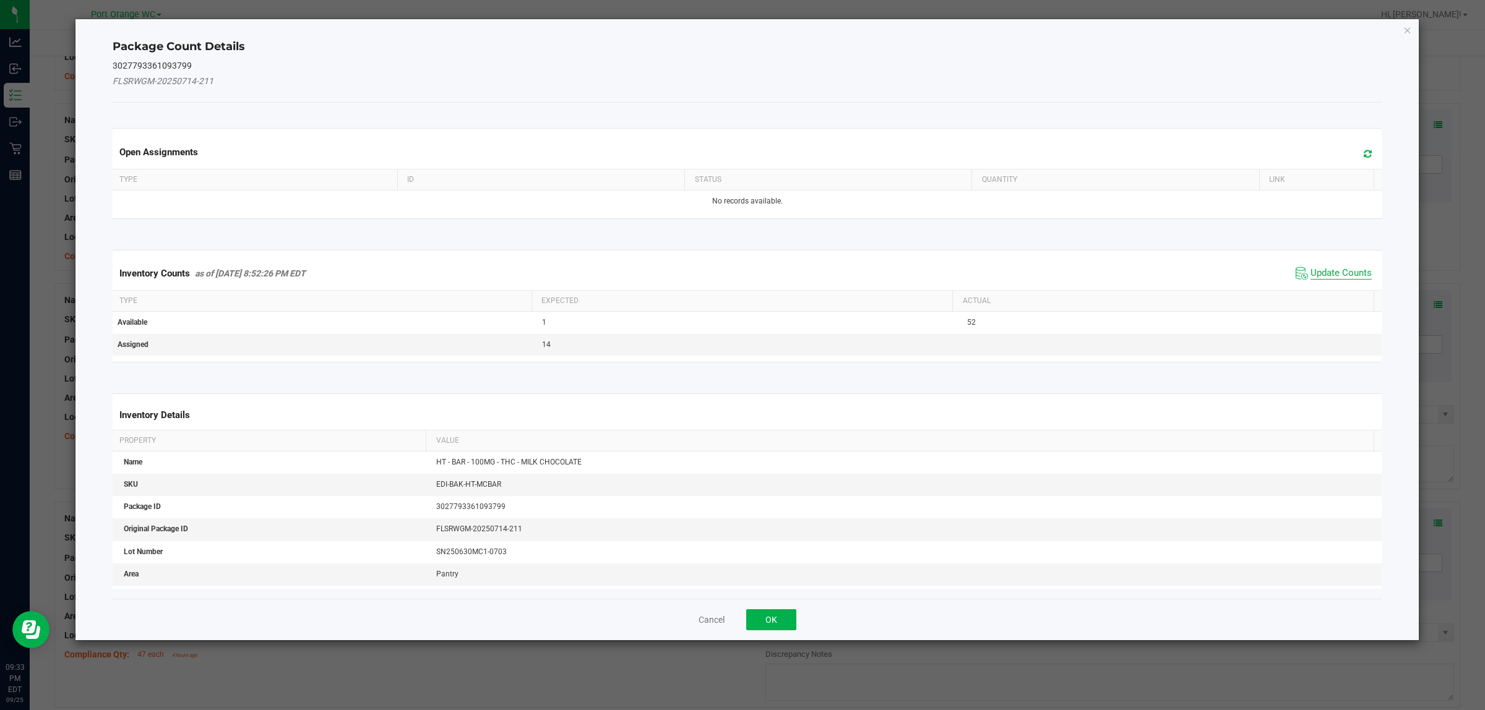
click at [740, 276] on span "Update Counts" at bounding box center [1340, 273] width 61 height 12
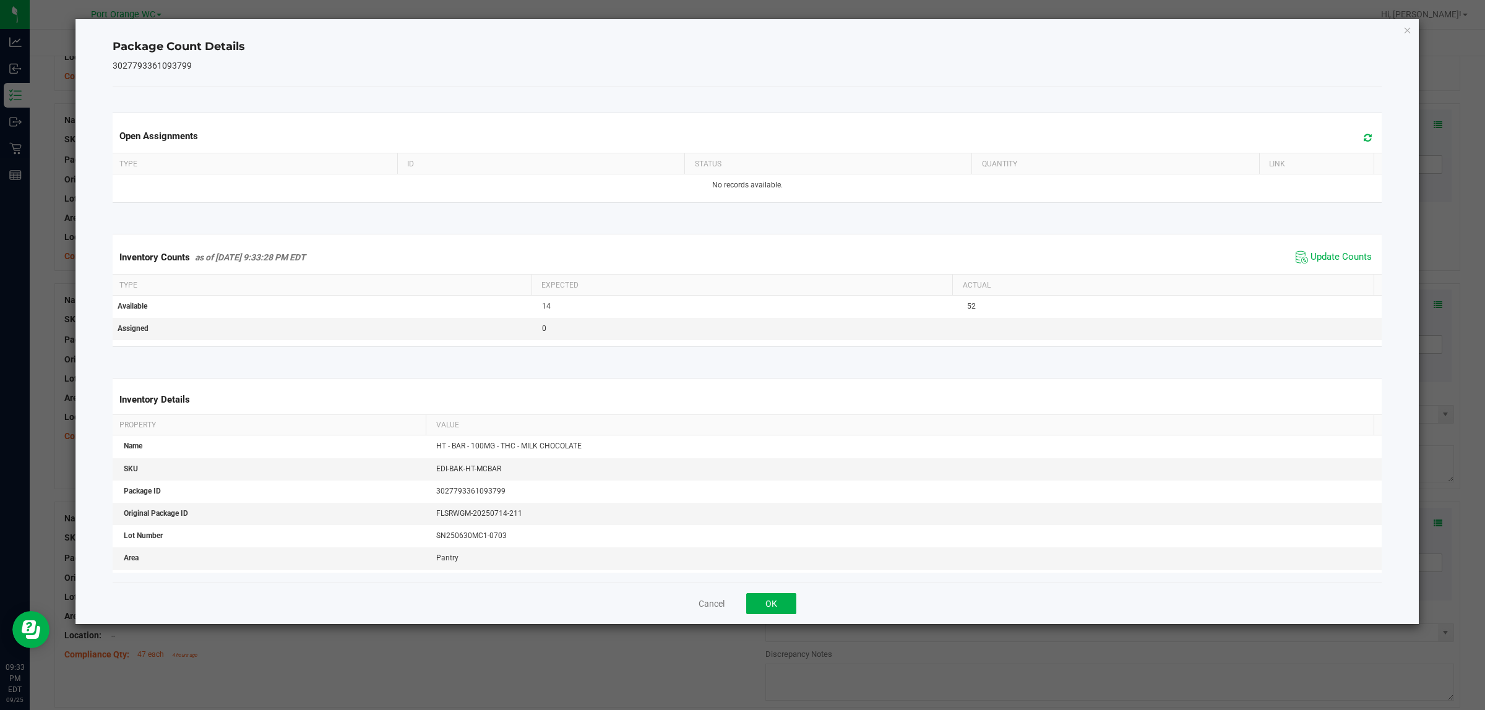
click at [740, 270] on div "Inventory Counts as of [DATE] 9:33:28 PM EDT Update Counts" at bounding box center [747, 257] width 1275 height 33
click at [740, 257] on span "Update Counts" at bounding box center [1340, 257] width 61 height 12
click at [740, 603] on button "OK" at bounding box center [771, 603] width 50 height 21
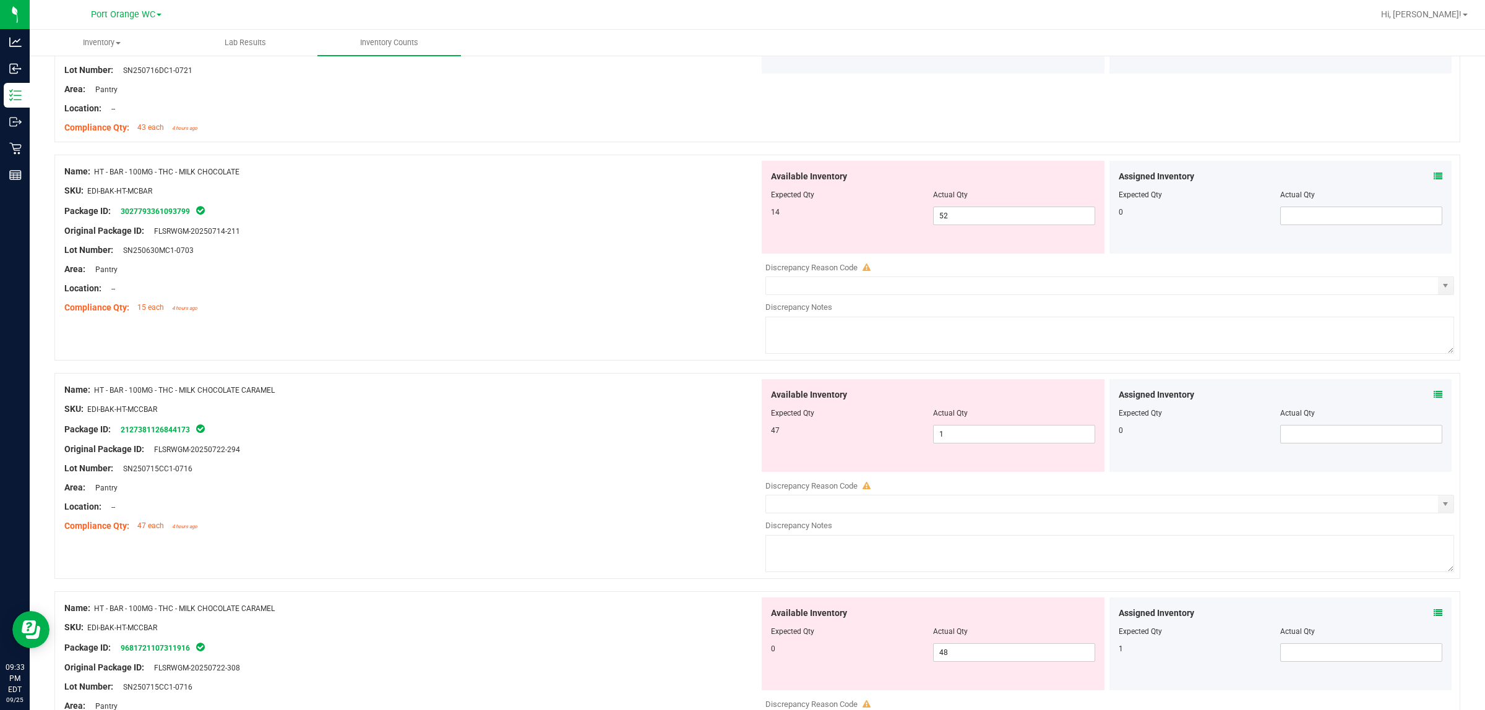
scroll to position [2862, 0]
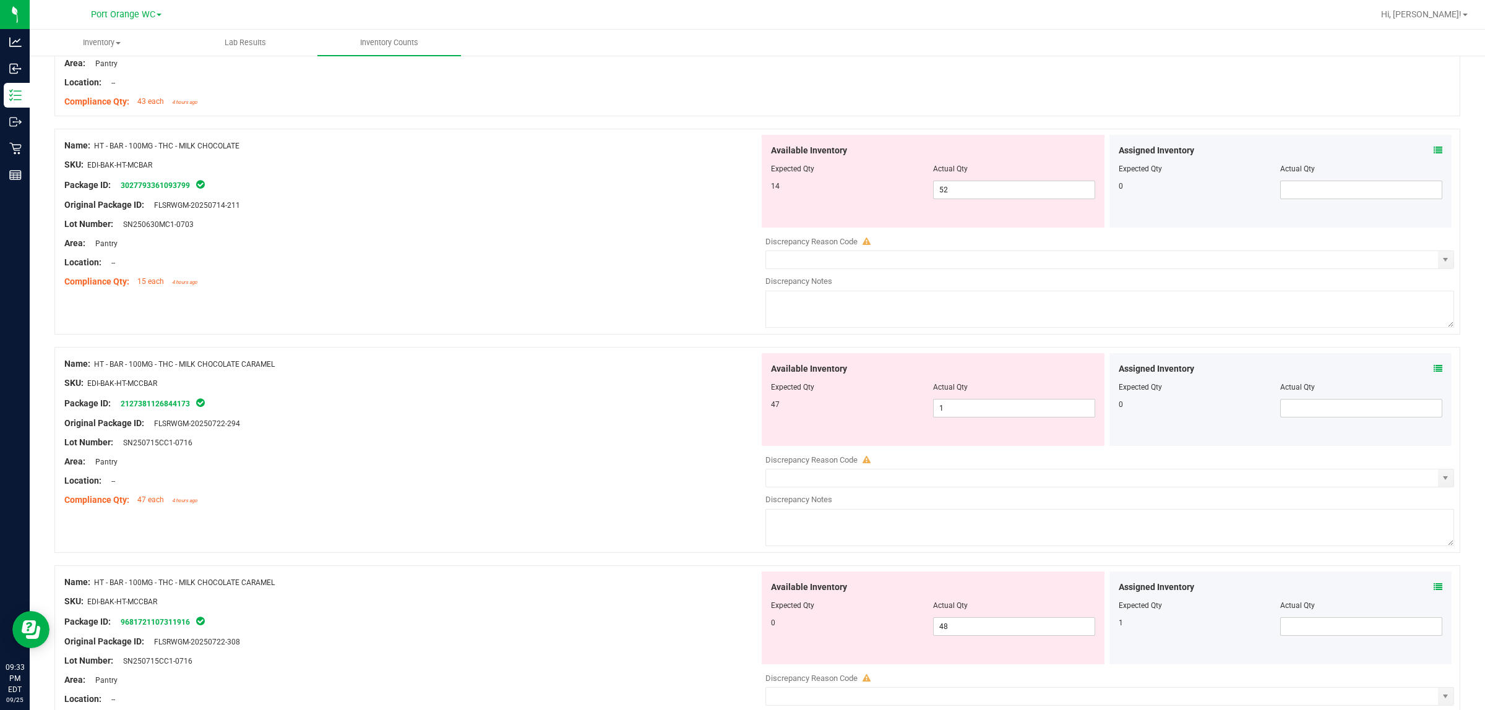
click at [740, 376] on div "Assigned Inventory" at bounding box center [1281, 369] width 324 height 13
click at [740, 373] on icon at bounding box center [1438, 368] width 9 height 9
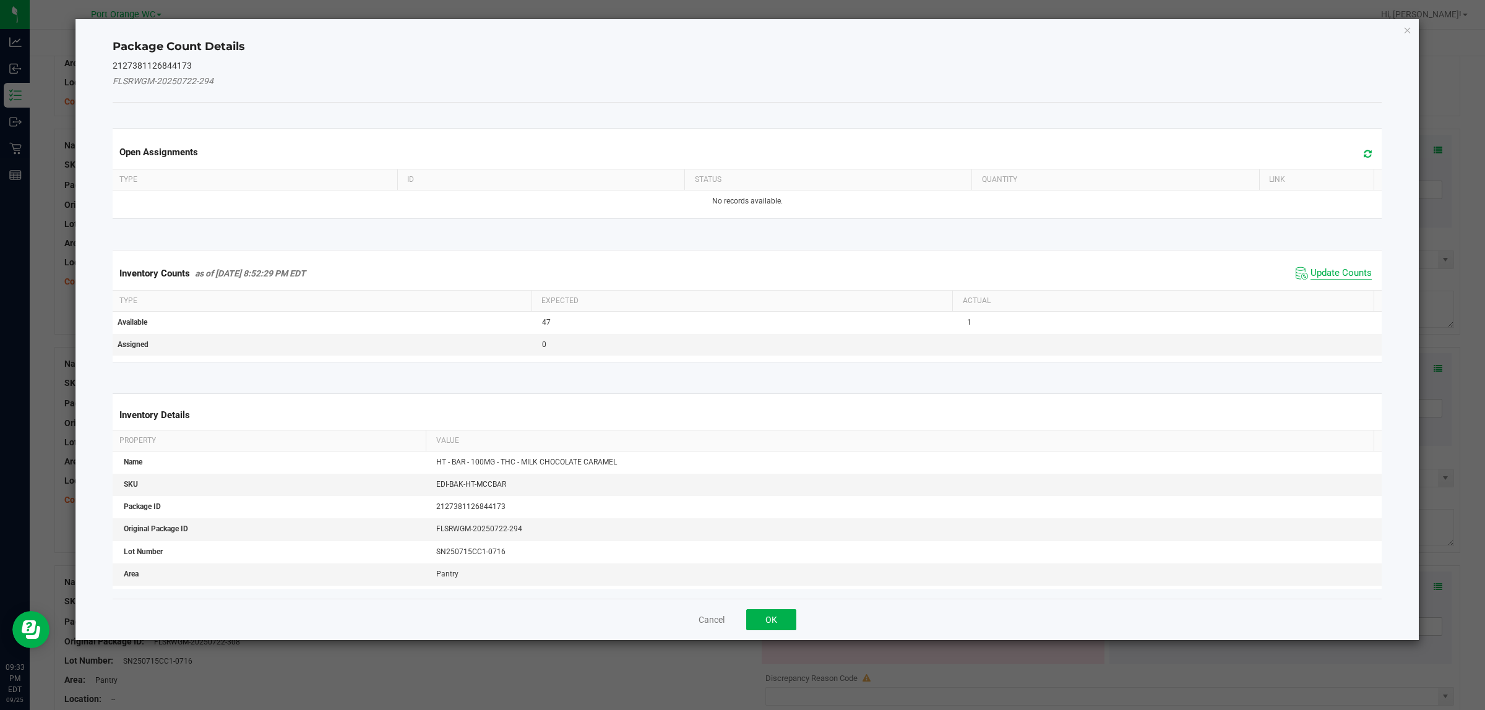
click at [740, 274] on span "Update Counts" at bounding box center [1340, 273] width 61 height 12
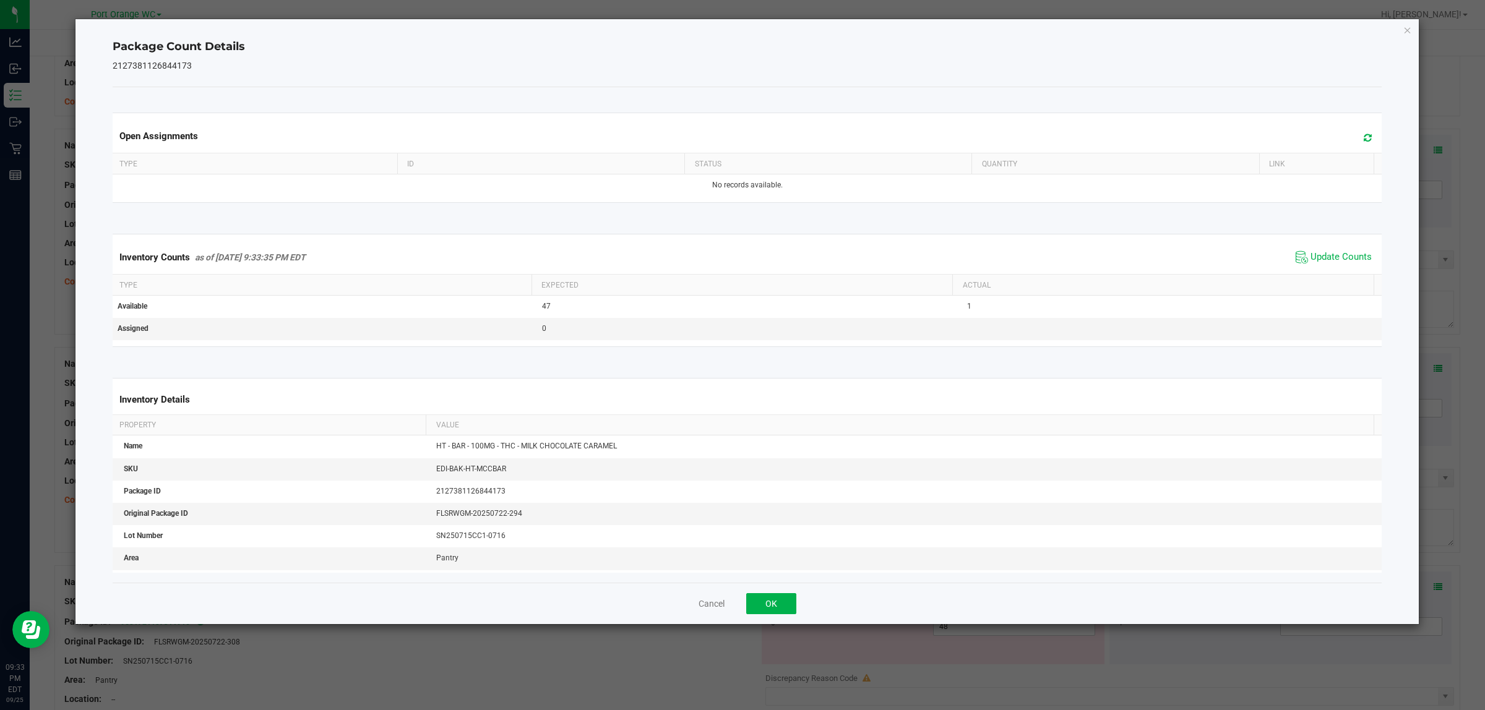
click at [740, 265] on span "Update Counts" at bounding box center [1334, 257] width 82 height 19
click at [740, 261] on span "Update Counts" at bounding box center [1340, 257] width 61 height 12
click at [740, 602] on button "OK" at bounding box center [771, 603] width 50 height 21
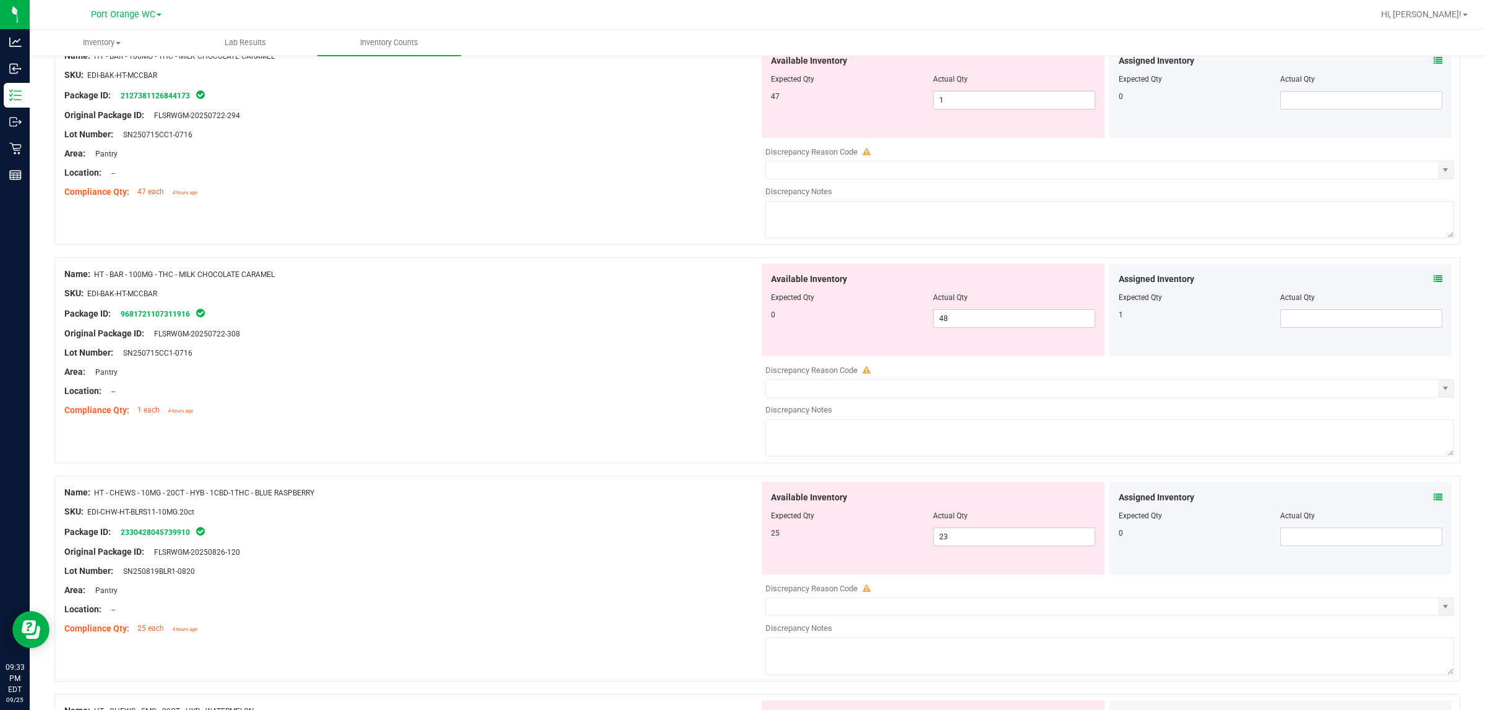
scroll to position [3171, 0]
click at [740, 282] on icon at bounding box center [1438, 277] width 9 height 9
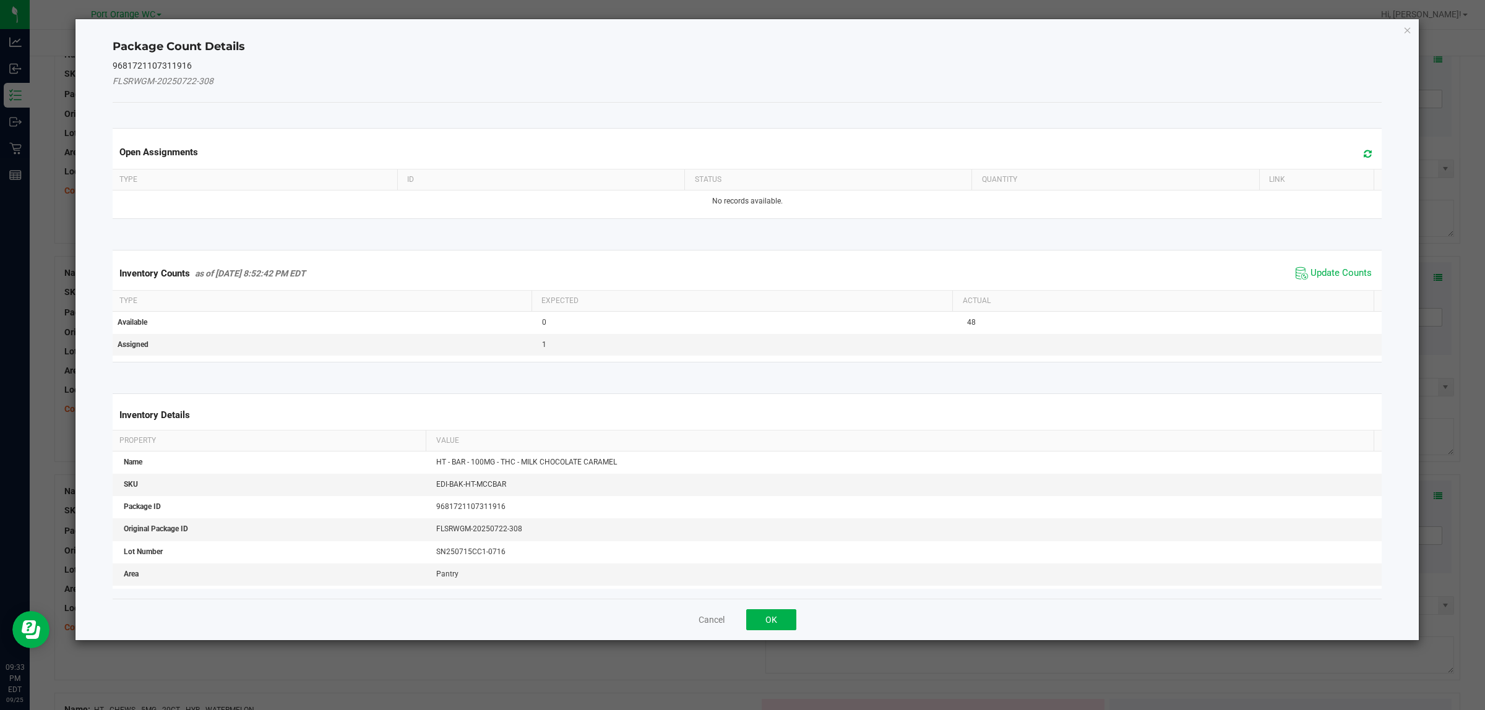
click at [740, 257] on div "Inventory Counts as of [DATE] 8:52:42 PM EDT Update Counts" at bounding box center [747, 273] width 1275 height 33
click at [740, 266] on span "Update Counts" at bounding box center [1334, 273] width 82 height 19
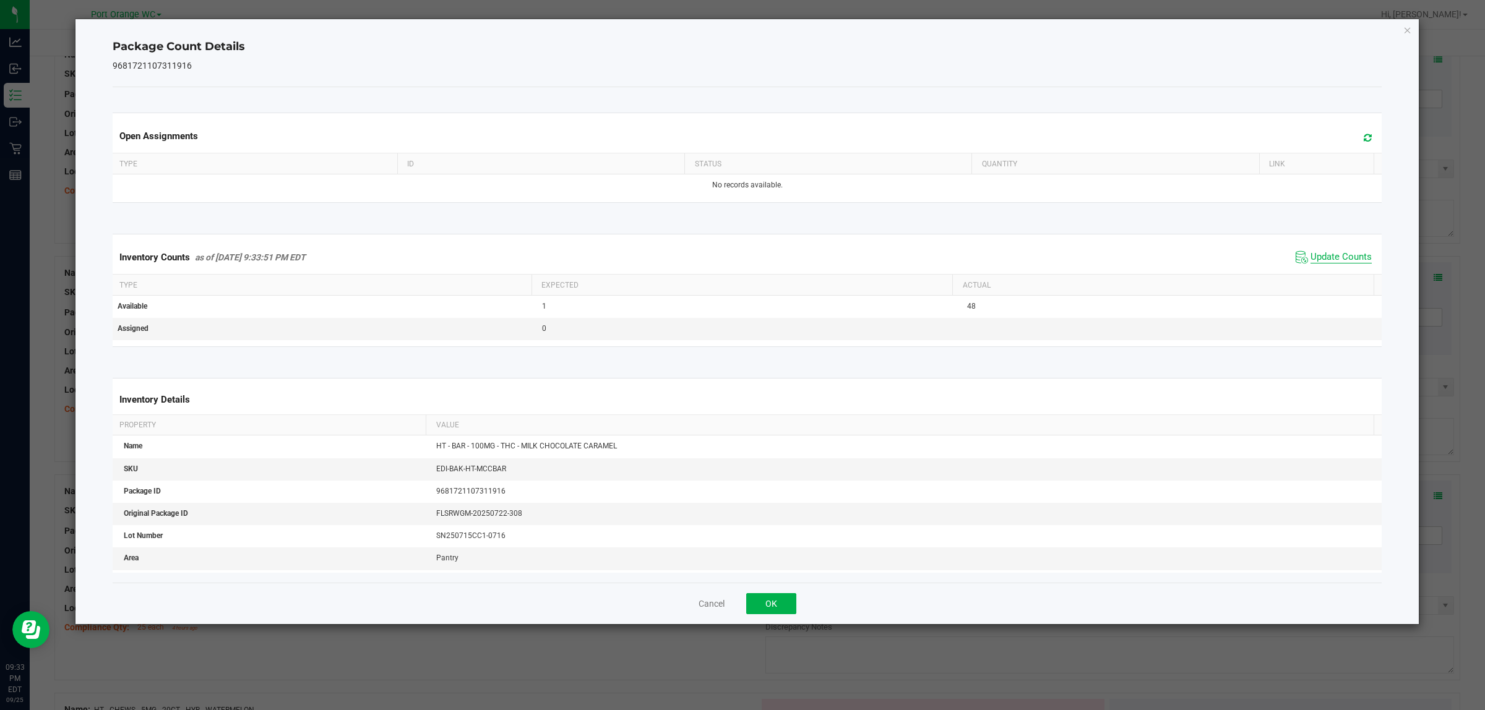
click at [740, 251] on span "Update Counts" at bounding box center [1340, 257] width 61 height 12
click at [740, 621] on div "Cancel OK" at bounding box center [748, 603] width 1270 height 41
click at [740, 605] on button "OK" at bounding box center [771, 603] width 50 height 21
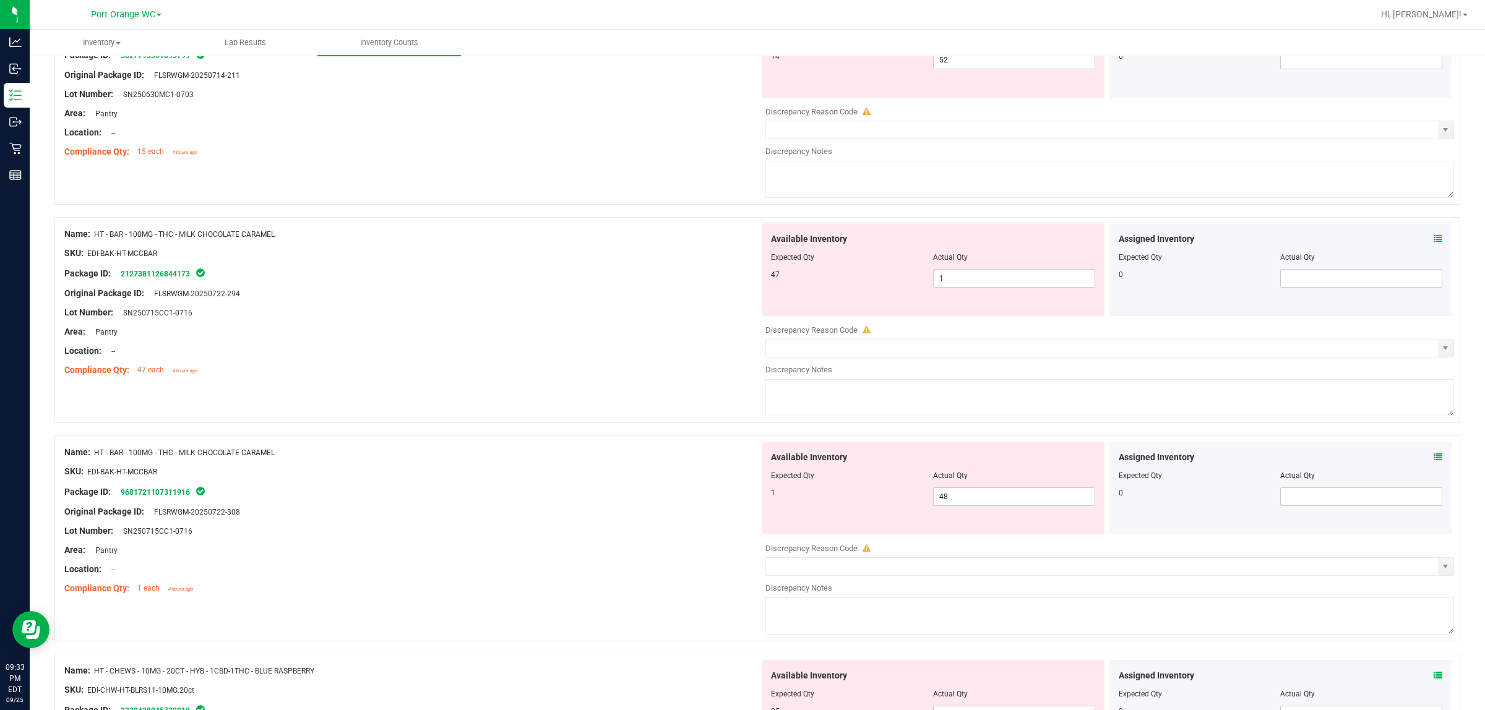
scroll to position [2939, 0]
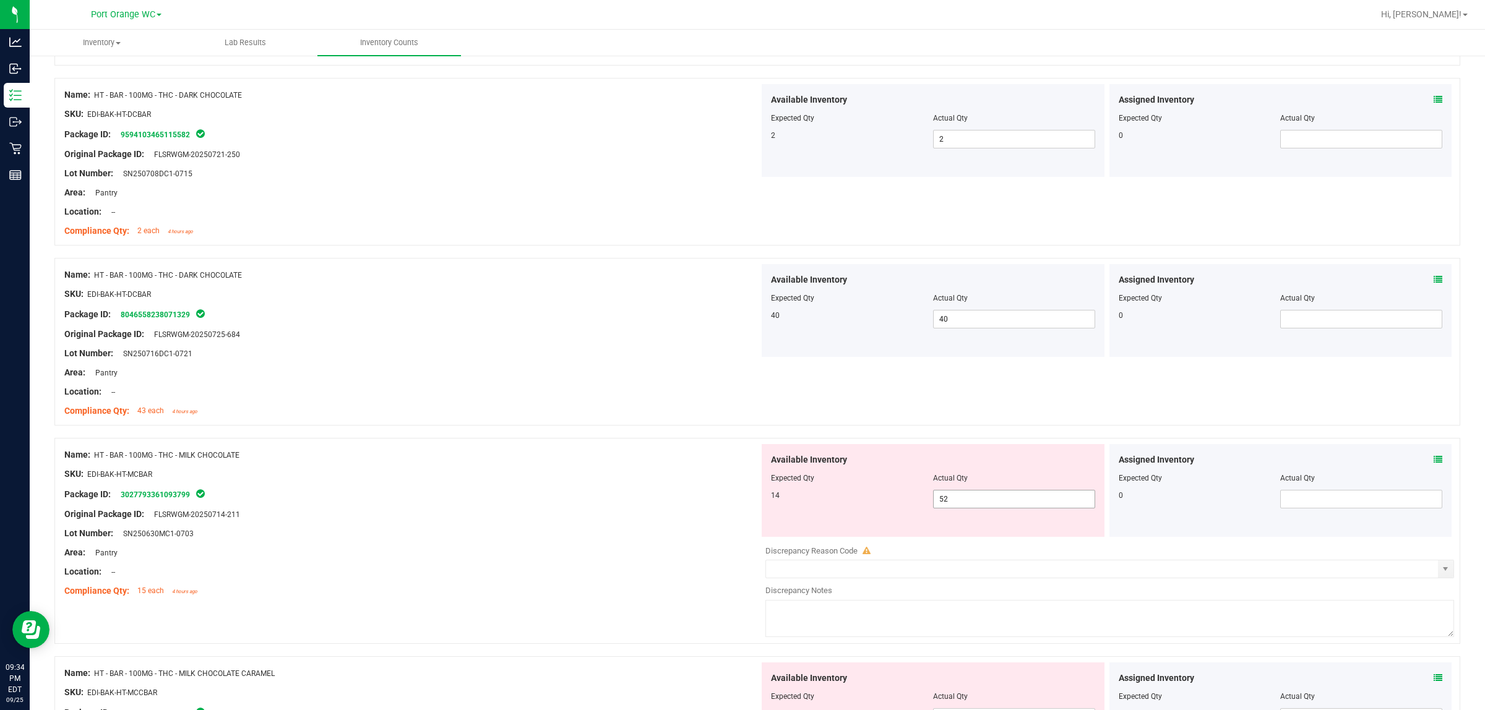
click at [740, 498] on span "52 52" at bounding box center [1014, 499] width 162 height 19
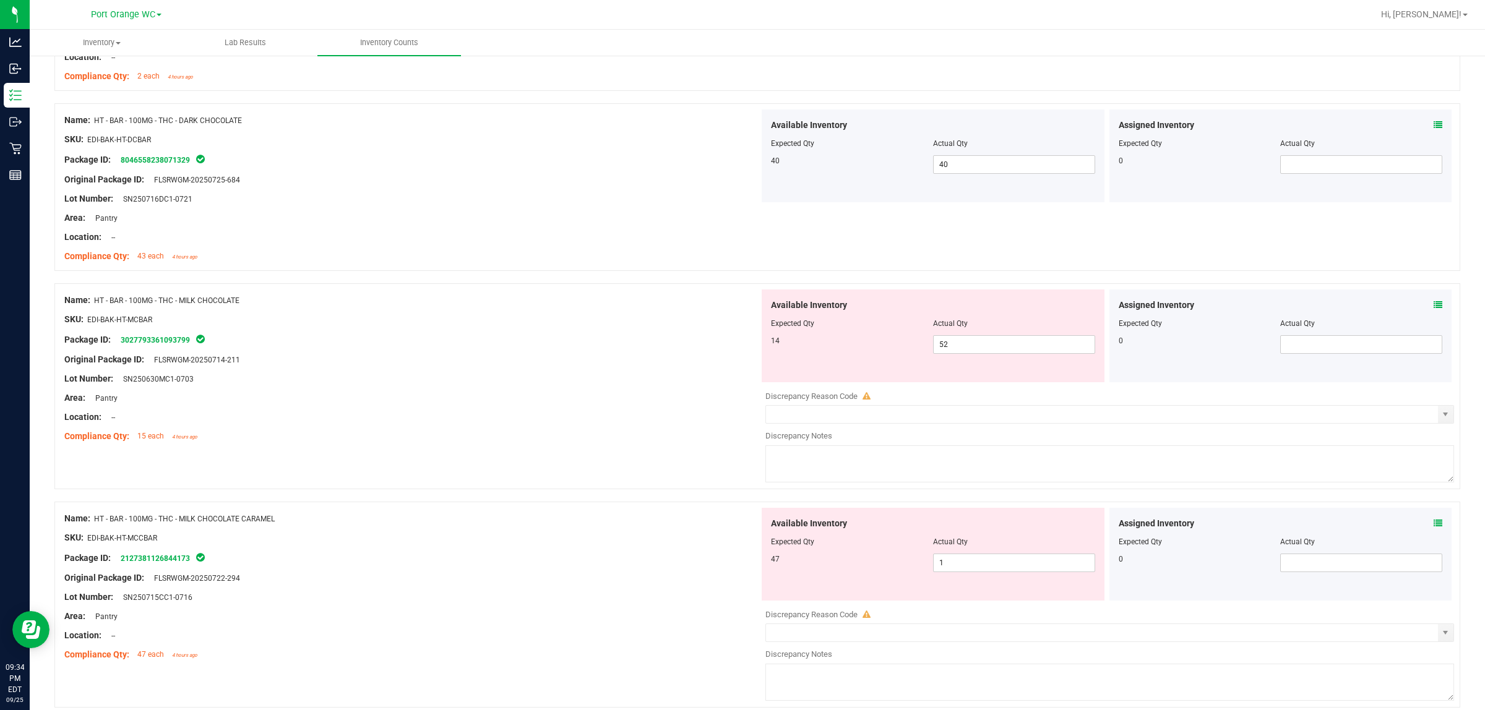
click at [708, 462] on div "Name: HT - BAR - 100MG - THC - MILK CHOCOLATE SKU: EDI-BAK-HT-MCBAR Package ID:…" at bounding box center [757, 386] width 1406 height 206
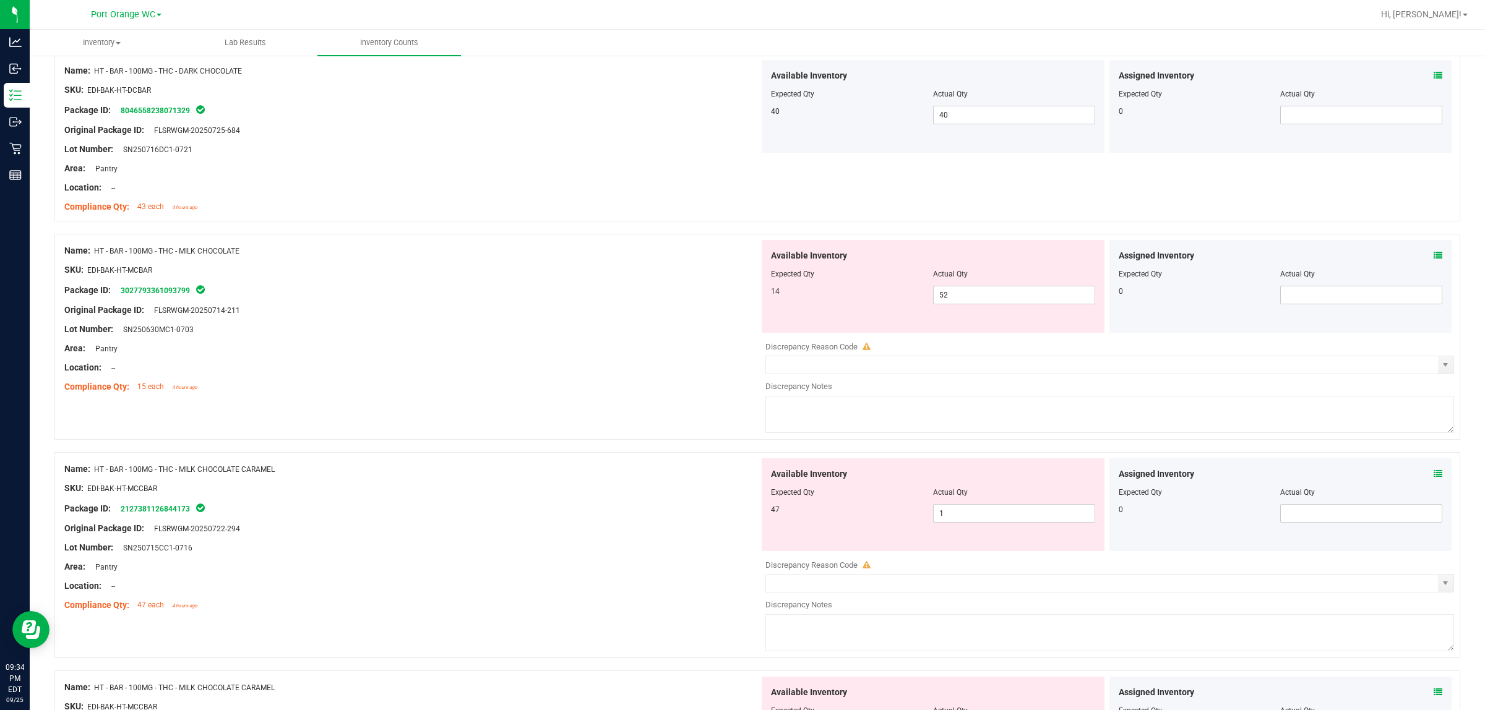
scroll to position [2784, 0]
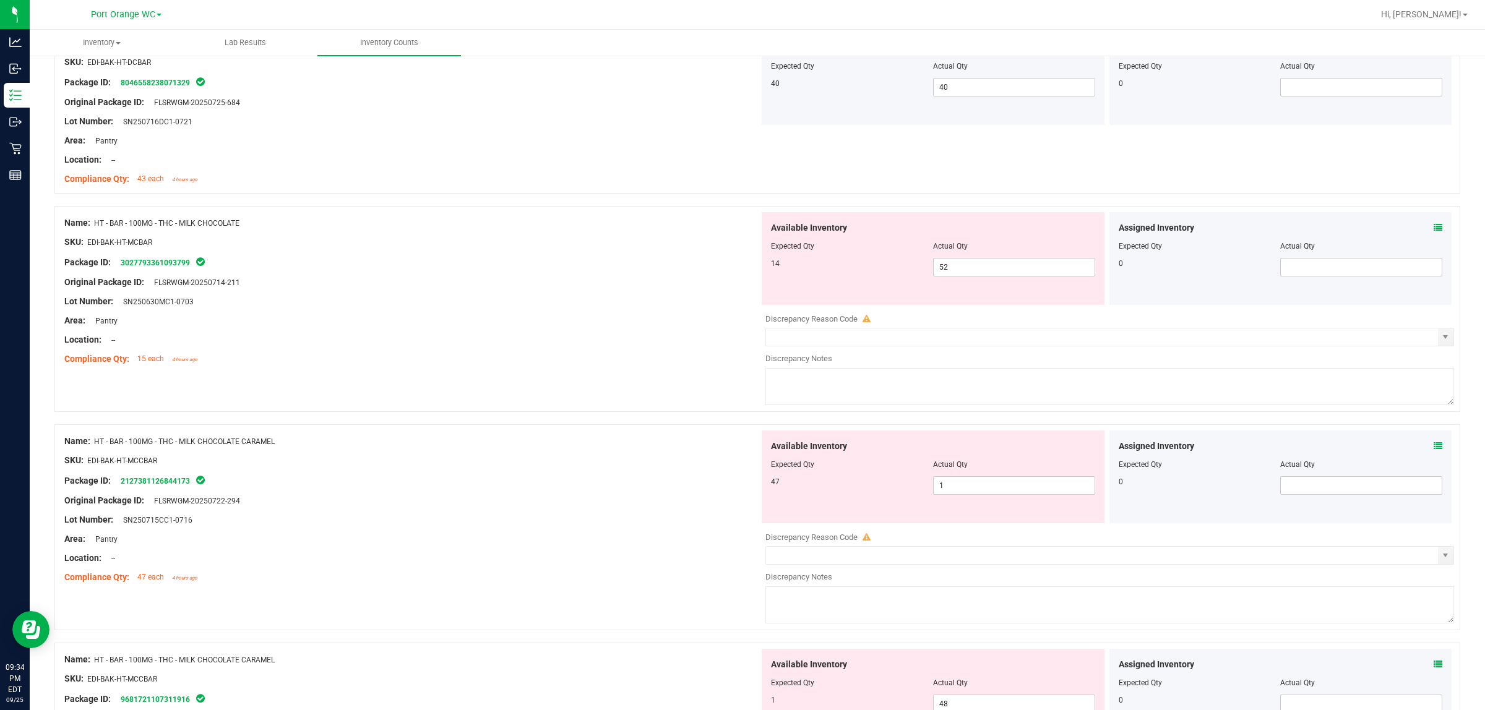
click at [673, 370] on div "Name: HT - BAR - 100MG - THC - MILK CHOCOLATE SKU: EDI-BAK-HT-MCBAR Package ID:…" at bounding box center [411, 291] width 695 height 158
click at [740, 277] on span "52 52" at bounding box center [1014, 267] width 162 height 19
click at [740, 276] on input "52" at bounding box center [1014, 267] width 161 height 17
type input "14"
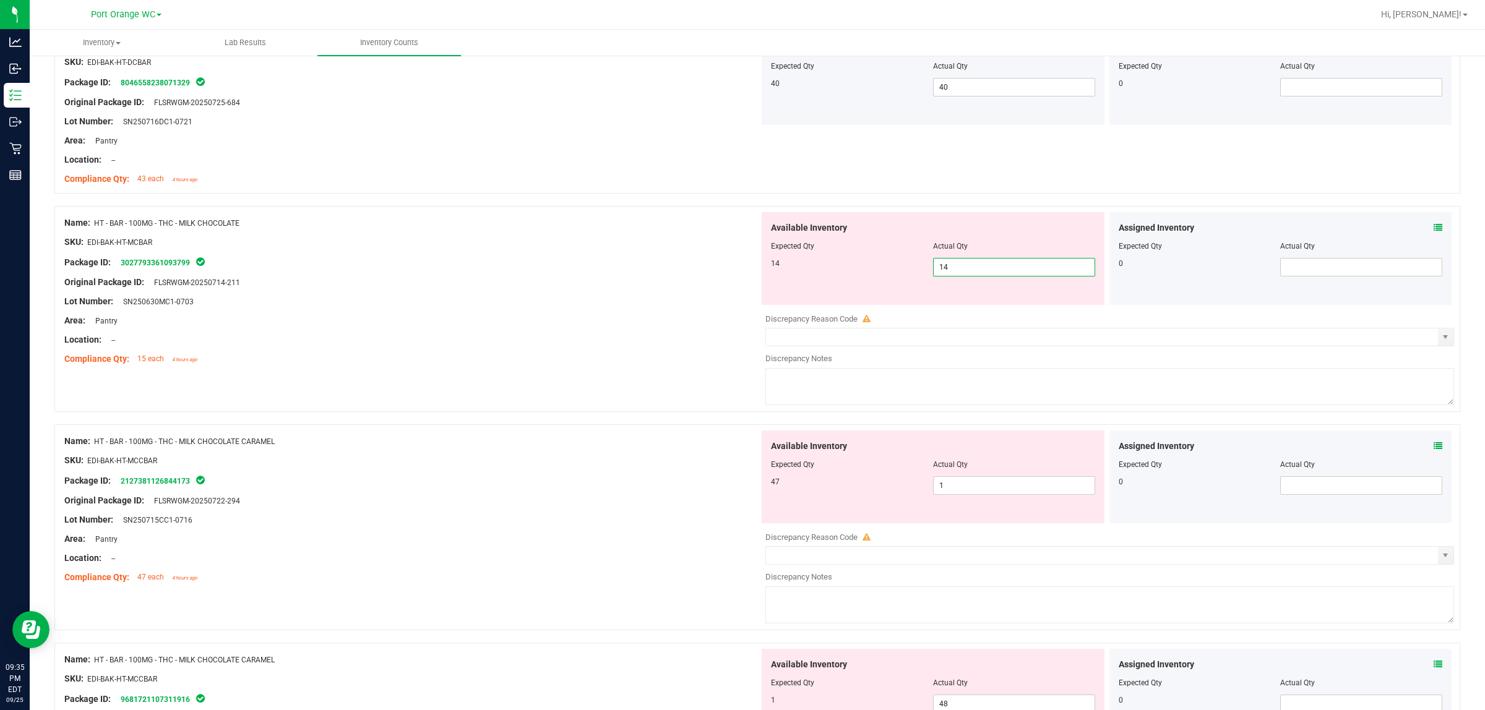
drag, startPoint x: 626, startPoint y: 333, endPoint x: 790, endPoint y: 324, distance: 164.2
click at [627, 327] on div "Area: Pantry" at bounding box center [411, 320] width 695 height 13
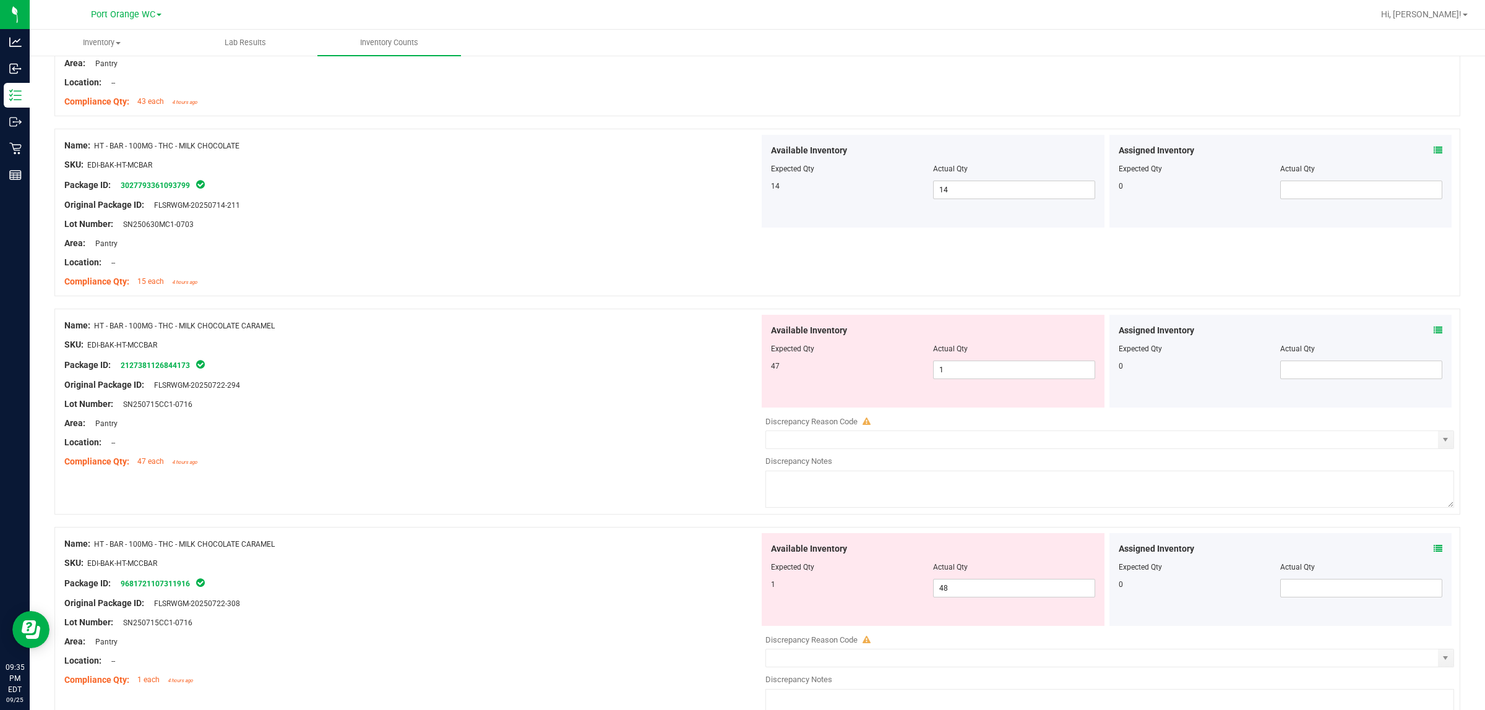
scroll to position [2939, 0]
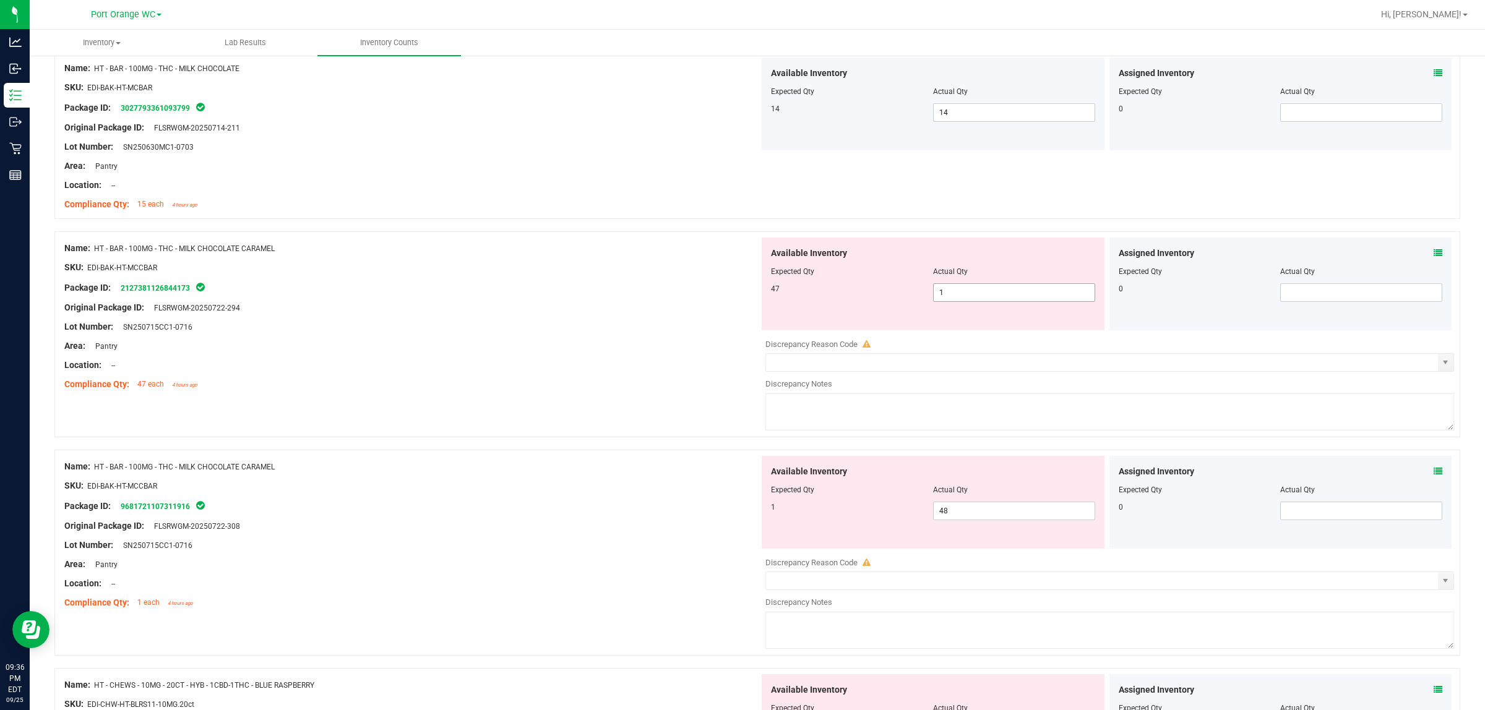
click at [740, 302] on span "1 1" at bounding box center [1014, 292] width 162 height 19
click at [740, 486] on div "Assigned Inventory Expected Qty Actual Qty 0" at bounding box center [1280, 502] width 343 height 93
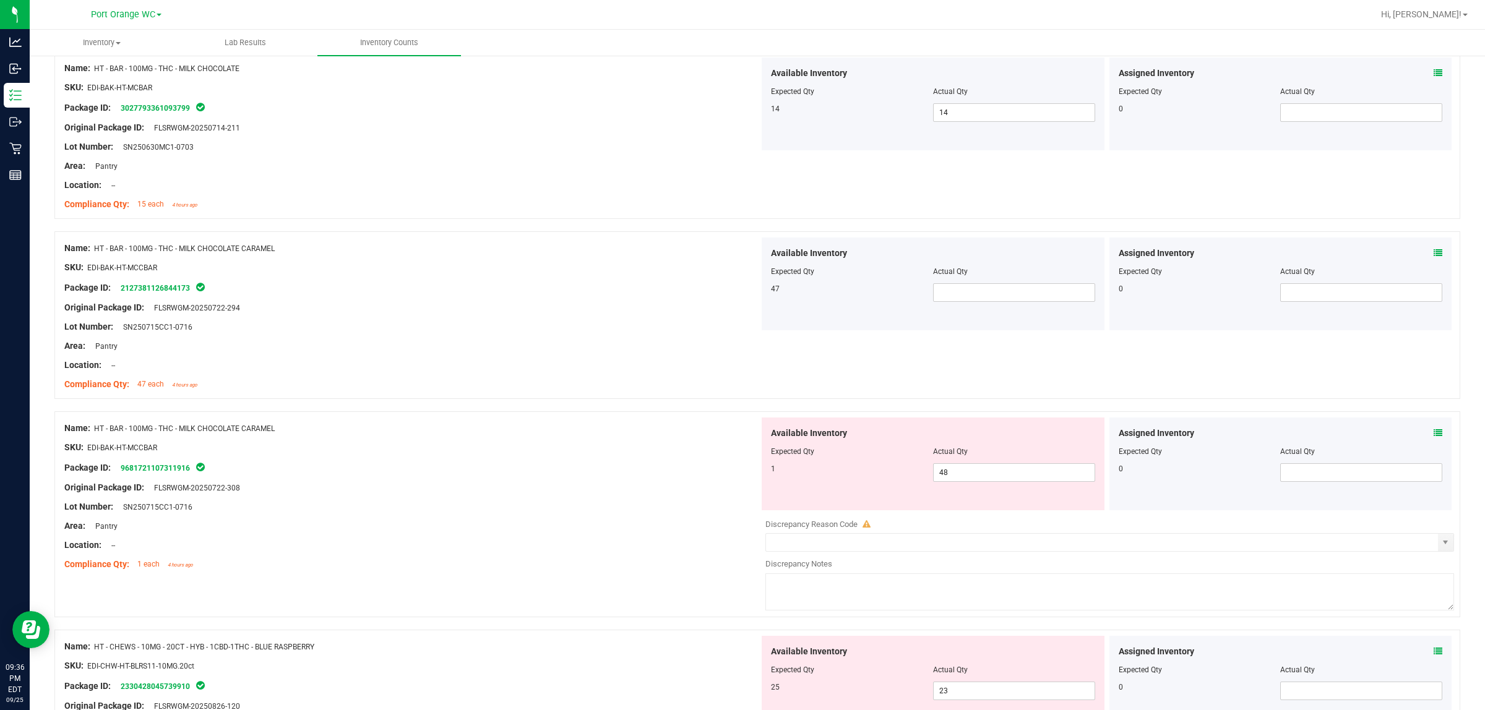
drag, startPoint x: 1442, startPoint y: 444, endPoint x: 1432, endPoint y: 444, distance: 9.3
click at [740, 444] on div "Assigned Inventory Expected Qty Actual Qty 0" at bounding box center [1281, 464] width 348 height 93
click at [740, 437] on icon at bounding box center [1438, 433] width 9 height 9
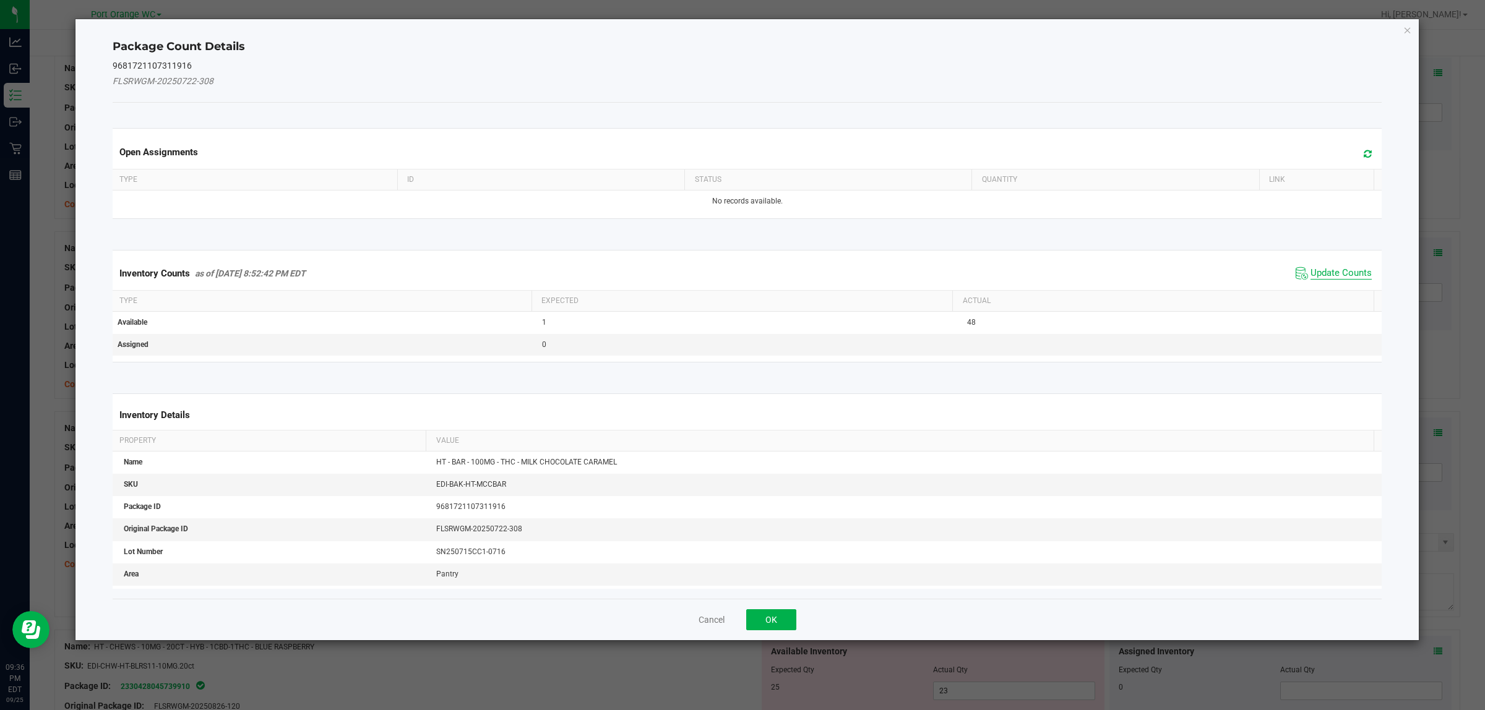
click at [740, 270] on span "Update Counts" at bounding box center [1340, 273] width 61 height 12
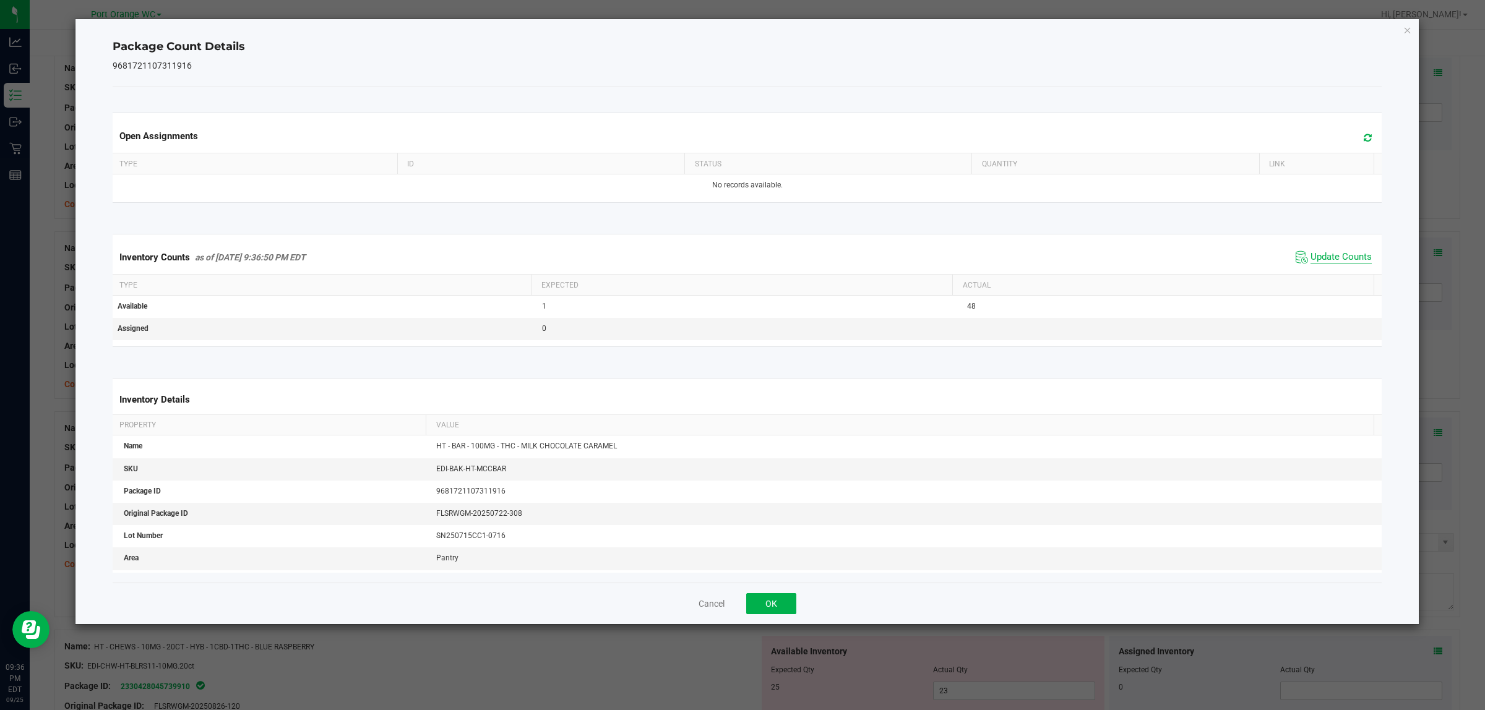
click at [740, 262] on span "Update Counts" at bounding box center [1340, 257] width 61 height 12
click at [740, 599] on button "OK" at bounding box center [771, 603] width 50 height 21
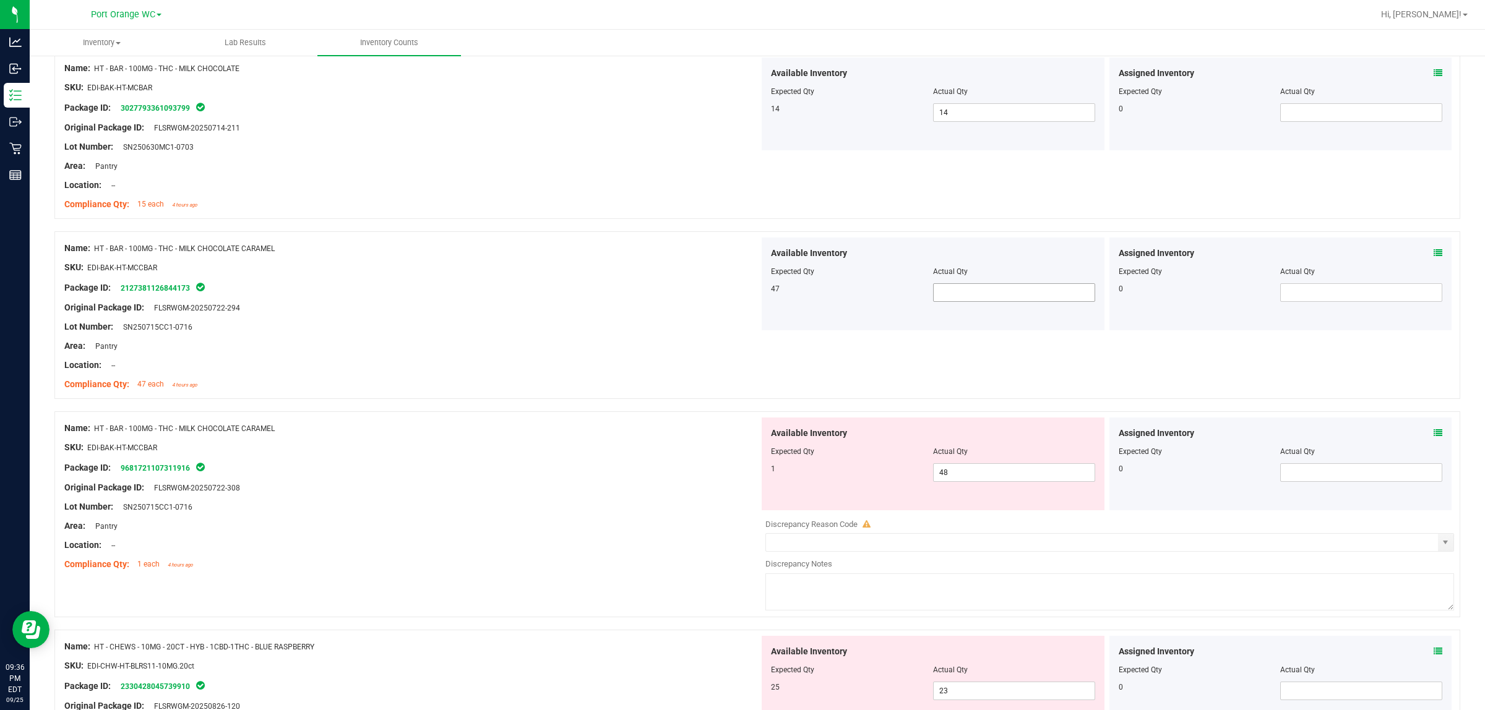
click at [740, 302] on span at bounding box center [1014, 292] width 162 height 19
type input "48"
click at [740, 483] on div "Available Inventory Expected Qty Actual Qty 1 48 48" at bounding box center [933, 464] width 343 height 93
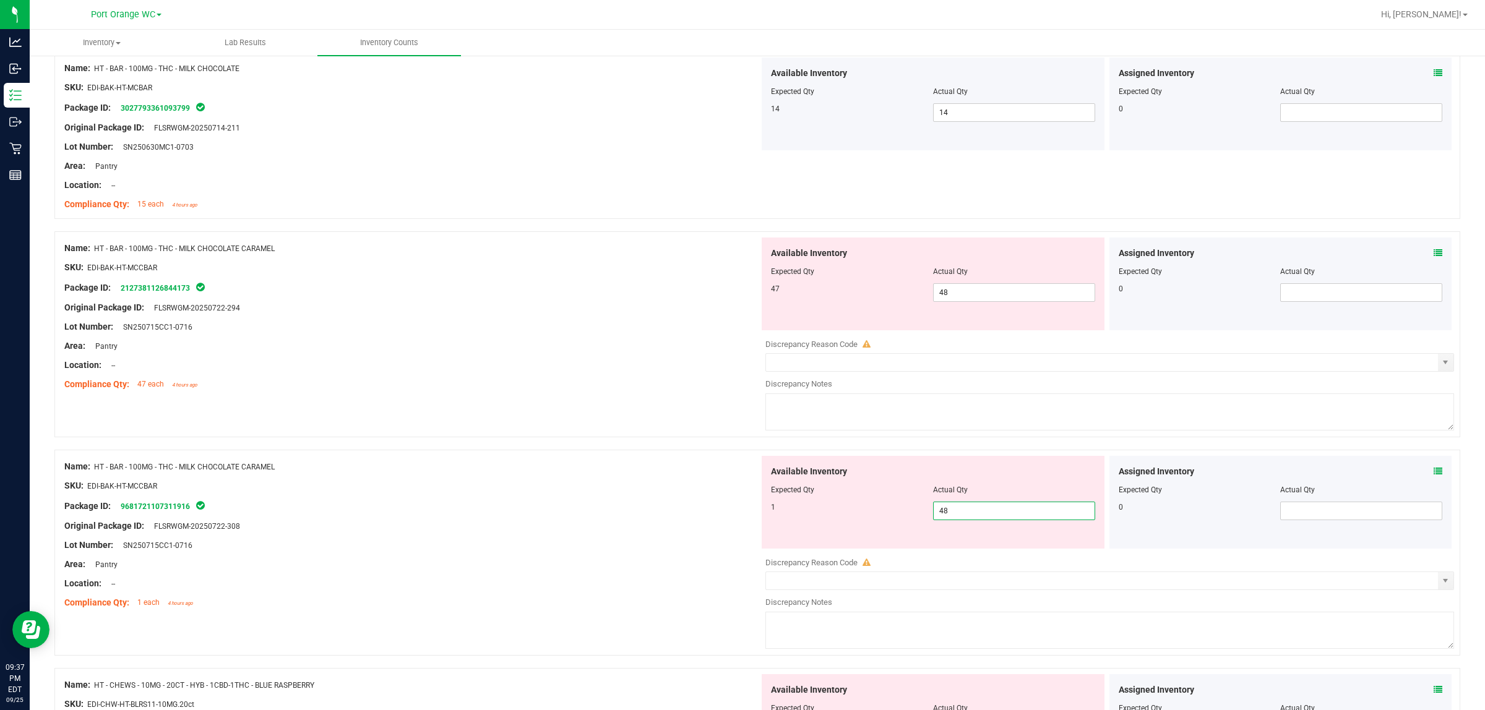
click at [740, 520] on input "48" at bounding box center [1014, 510] width 161 height 17
type input "1"
click at [740, 368] on span "select" at bounding box center [1445, 363] width 10 height 10
type input "1"
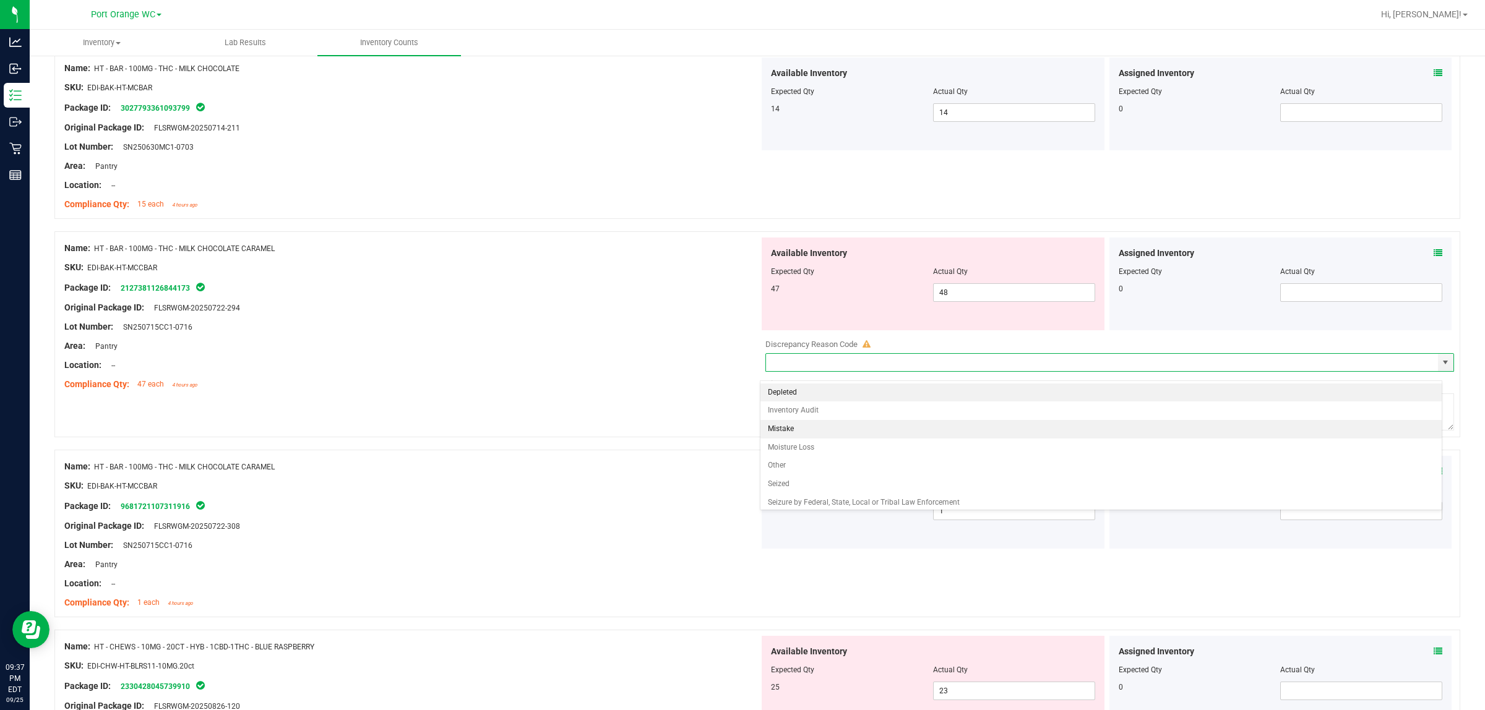
click at [740, 429] on li "Mistake" at bounding box center [1100, 429] width 681 height 19
type input "Mistake"
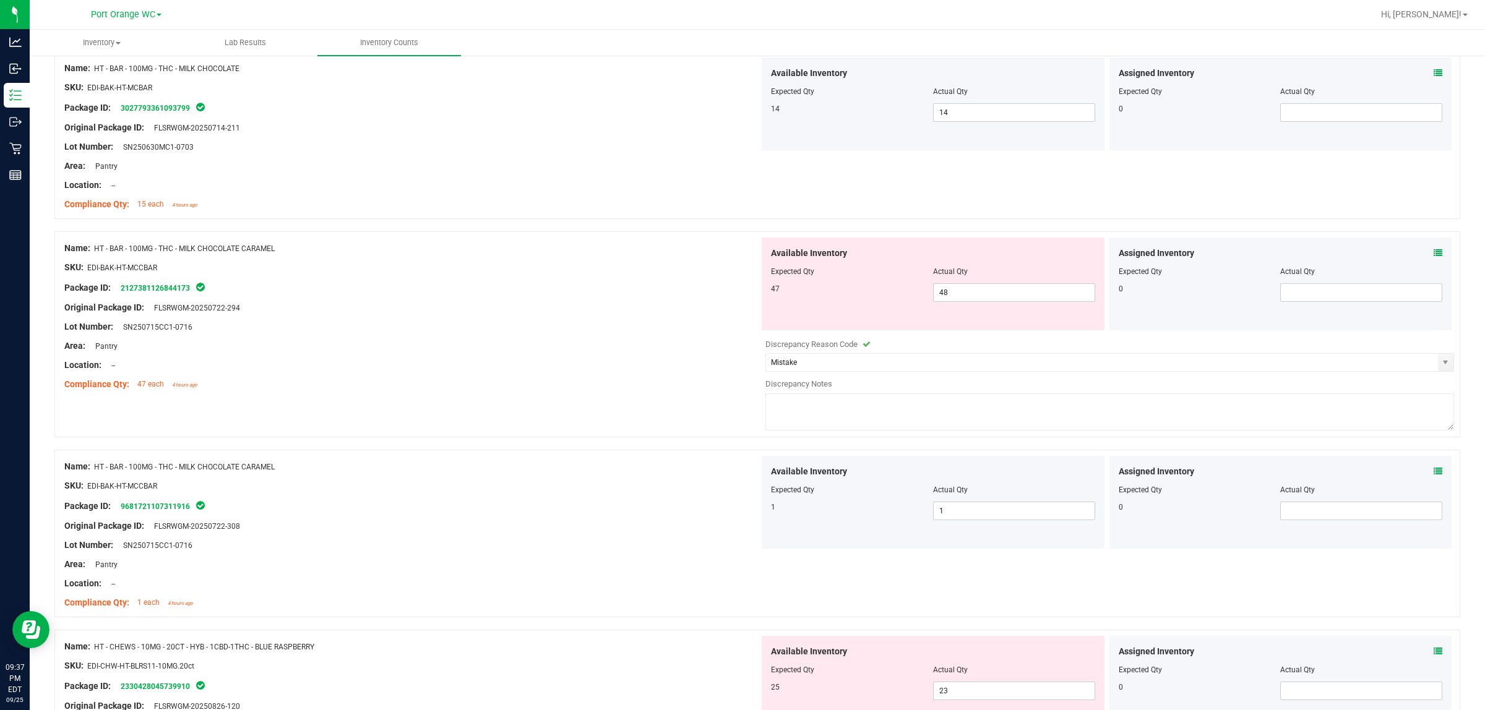
click at [740, 437] on div "Name: HT - BAR - 100MG - THC - MILK CHOCOLATE CARAMEL SKU: EDI-BAK-HT-MCCBAR Pa…" at bounding box center [757, 334] width 1406 height 206
click at [740, 422] on textarea at bounding box center [1109, 412] width 689 height 37
type textarea "48 total"
click at [665, 301] on div at bounding box center [411, 298] width 695 height 6
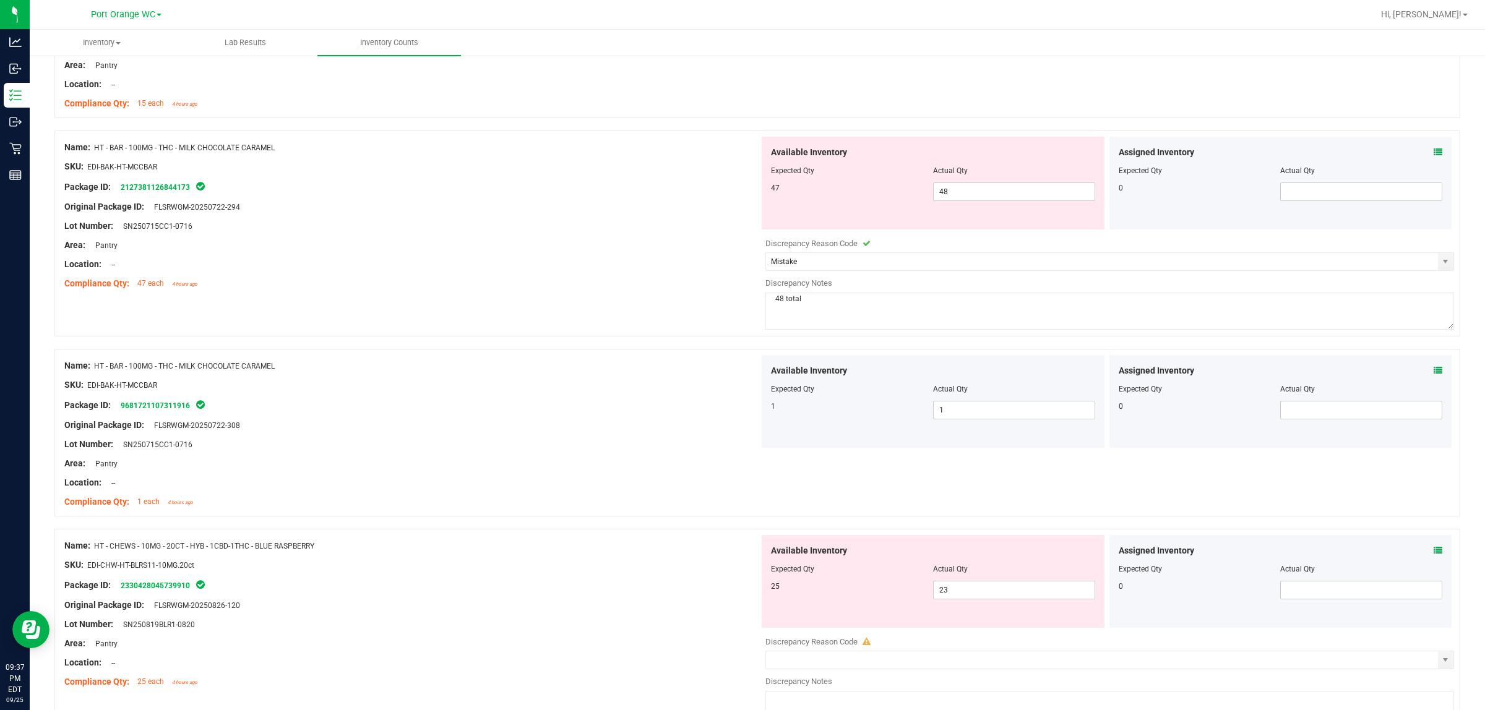
scroll to position [3016, 0]
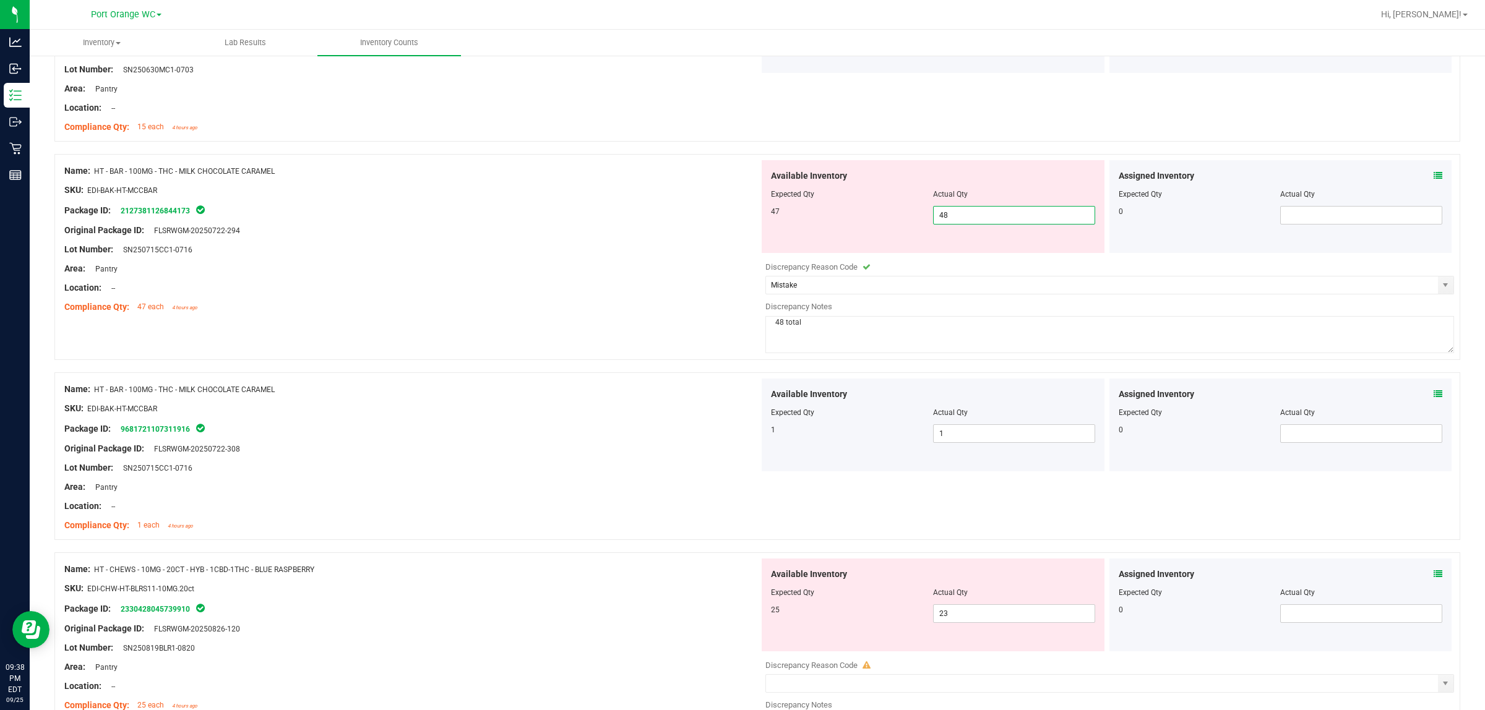
click at [740, 217] on span "48 48" at bounding box center [1014, 215] width 162 height 19
type input "47"
click at [635, 301] on div at bounding box center [411, 298] width 695 height 6
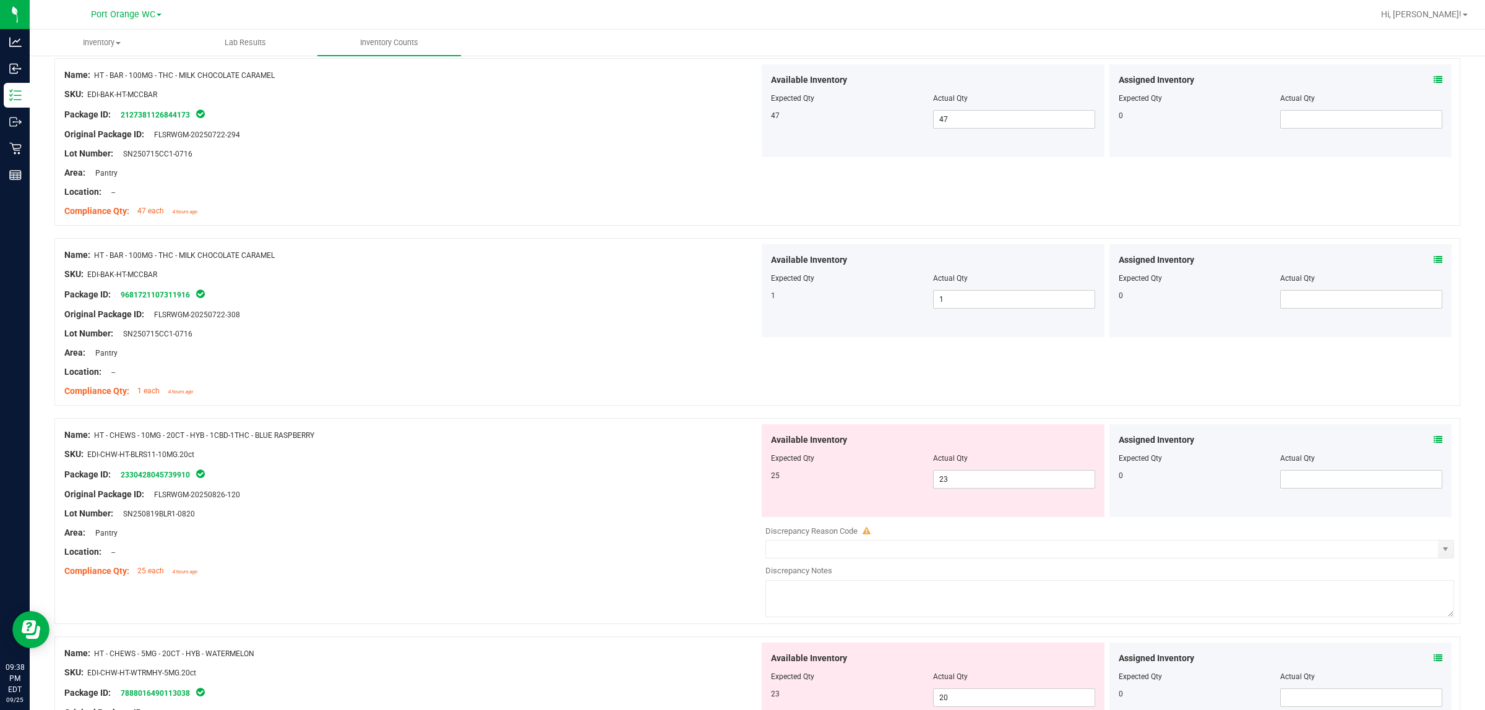
scroll to position [3248, 0]
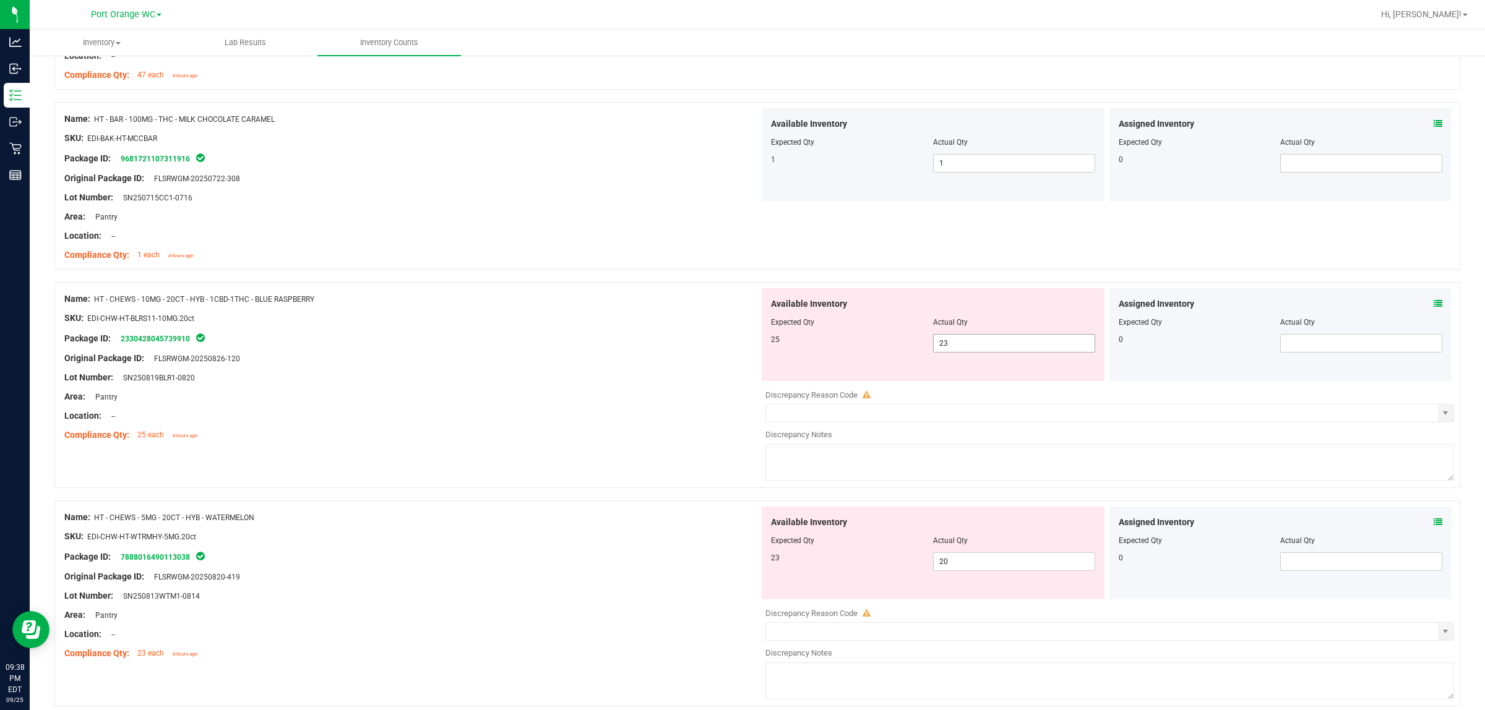
click at [740, 353] on span "23 23" at bounding box center [1014, 343] width 162 height 19
click at [740, 311] on div "Assigned Inventory Expected Qty Actual Qty 0" at bounding box center [1280, 334] width 343 height 93
click at [740, 308] on icon at bounding box center [1438, 303] width 9 height 9
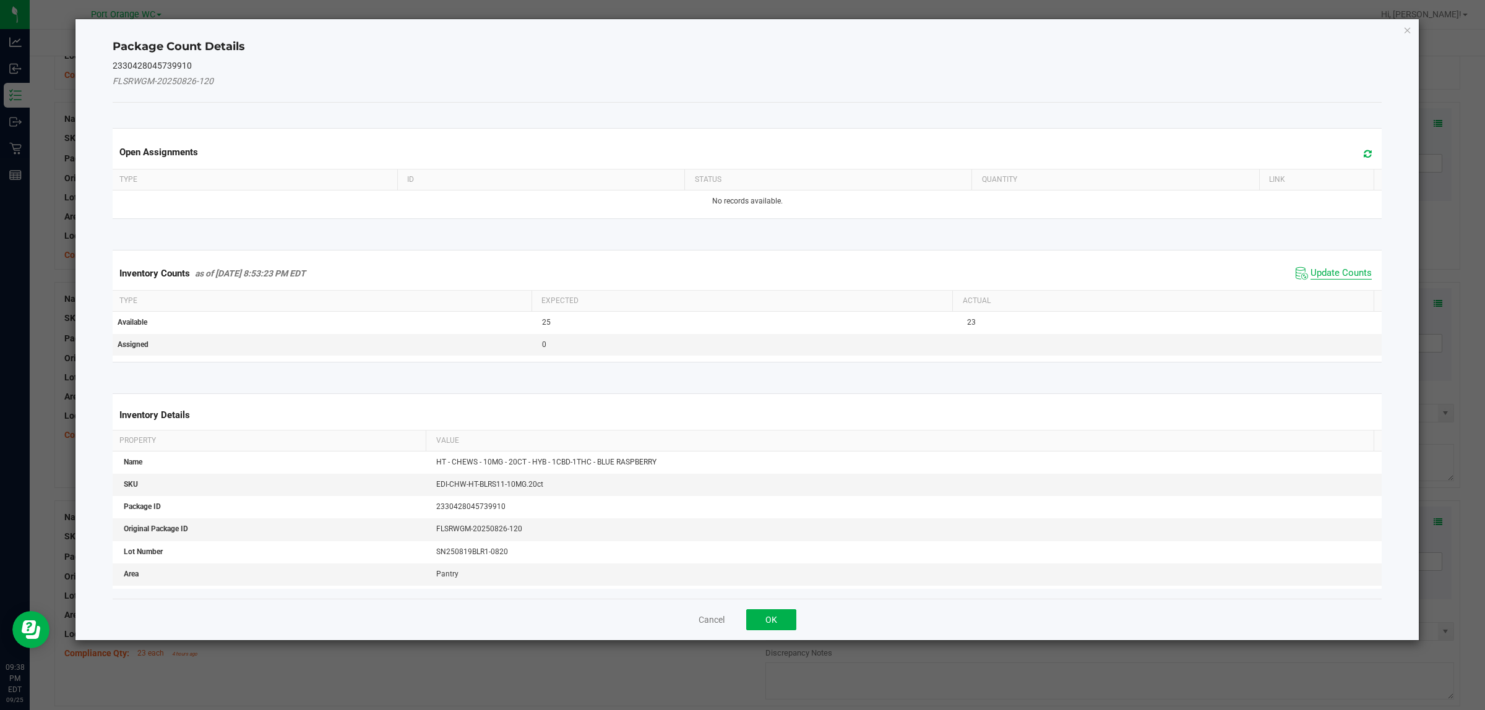
click at [740, 277] on span "Update Counts" at bounding box center [1340, 273] width 61 height 12
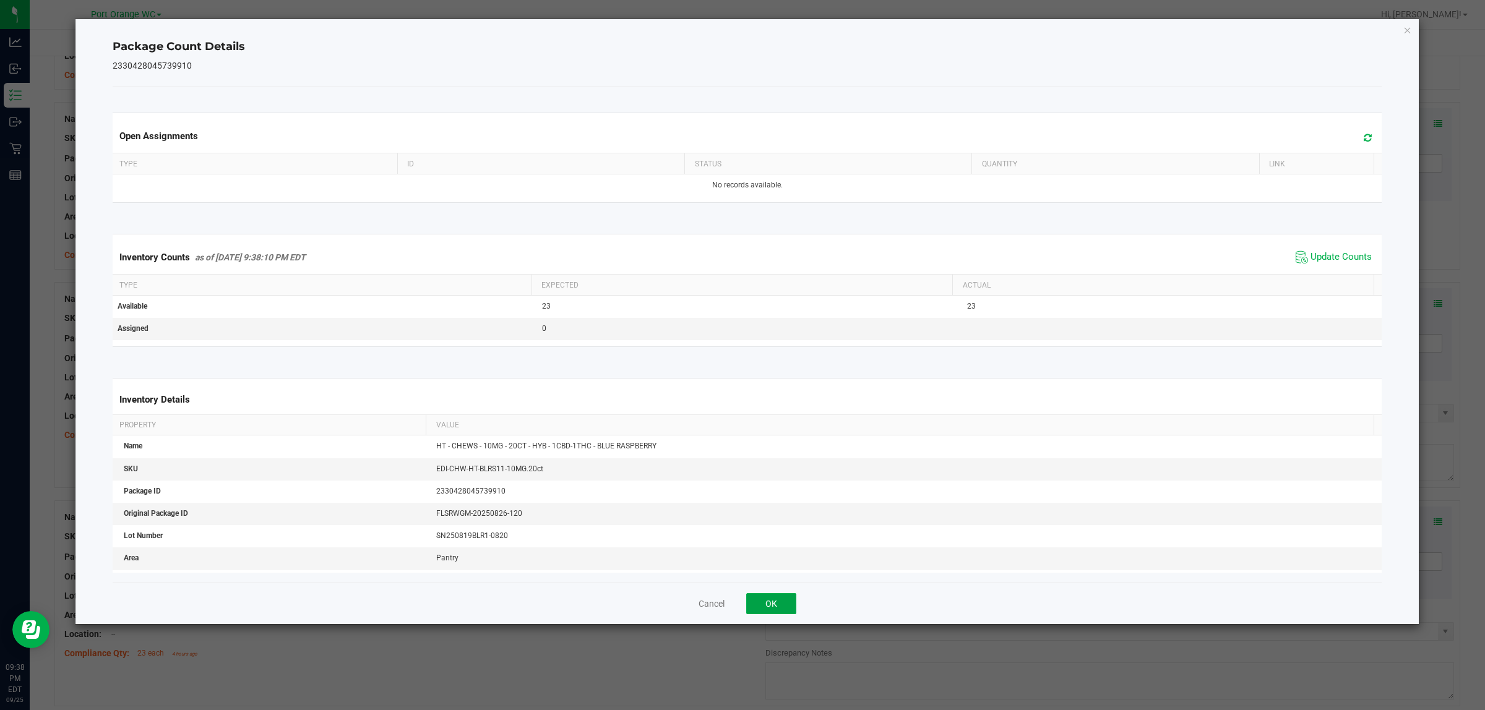
drag, startPoint x: 780, startPoint y: 608, endPoint x: 1123, endPoint y: 534, distance: 351.3
click at [740, 607] on button "OK" at bounding box center [771, 603] width 50 height 21
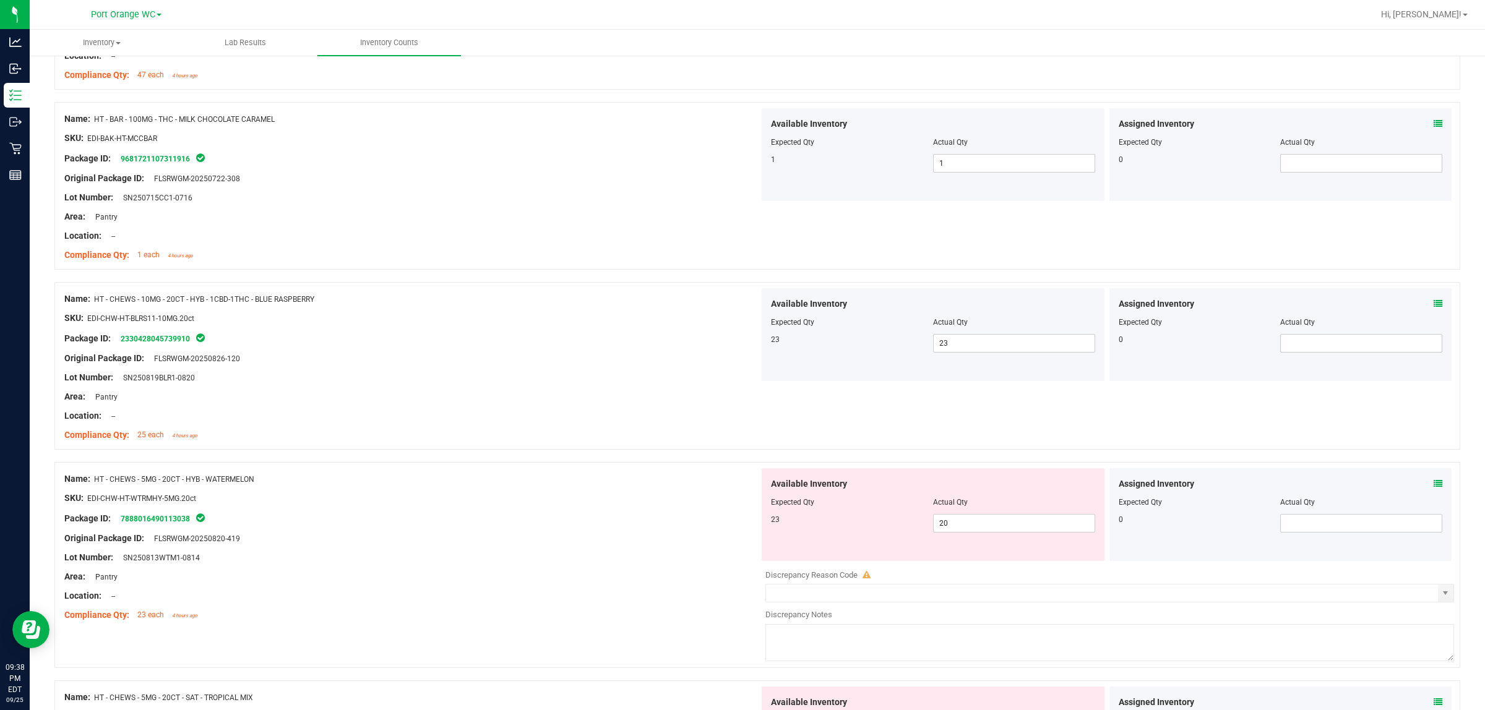
click at [740, 488] on span at bounding box center [1438, 484] width 9 height 13
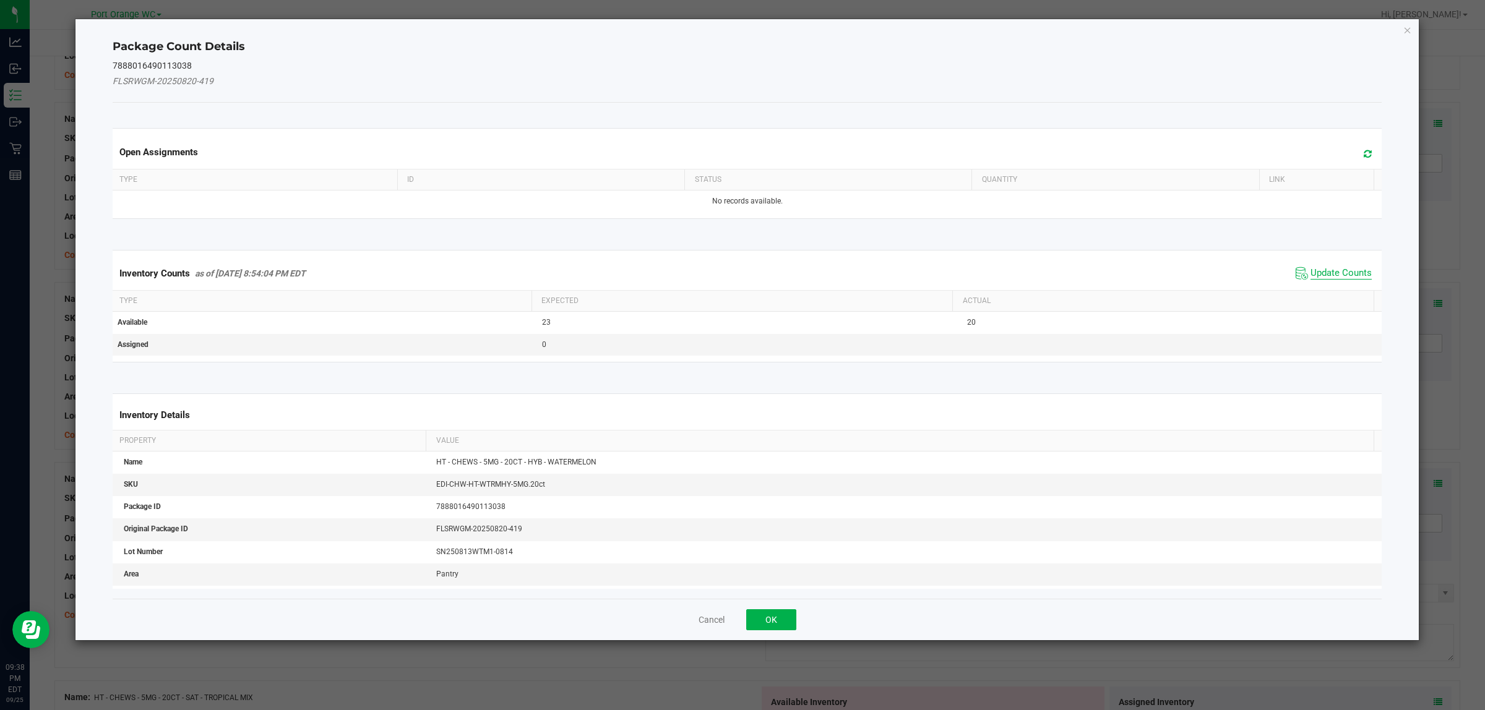
click at [740, 268] on span "Update Counts" at bounding box center [1340, 273] width 61 height 12
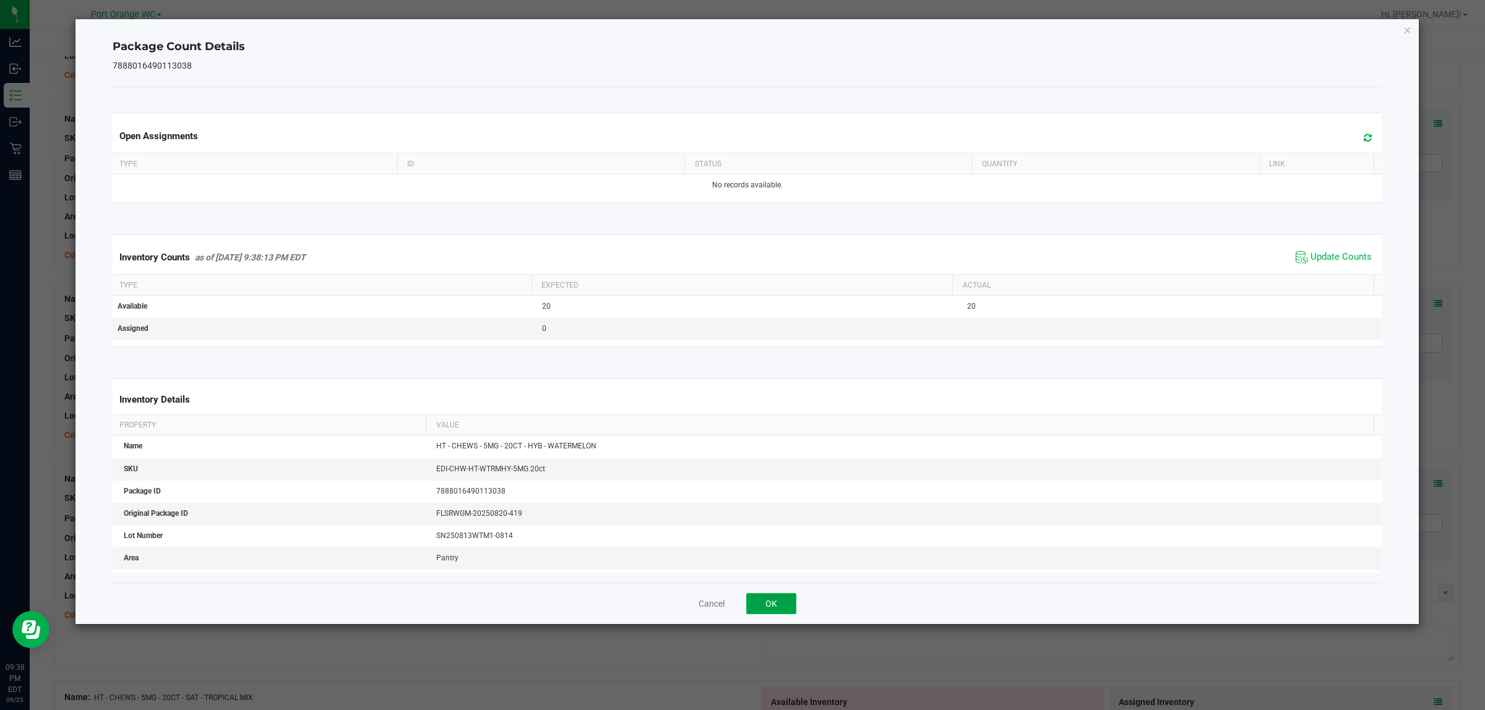
click at [740, 606] on button "OK" at bounding box center [771, 603] width 50 height 21
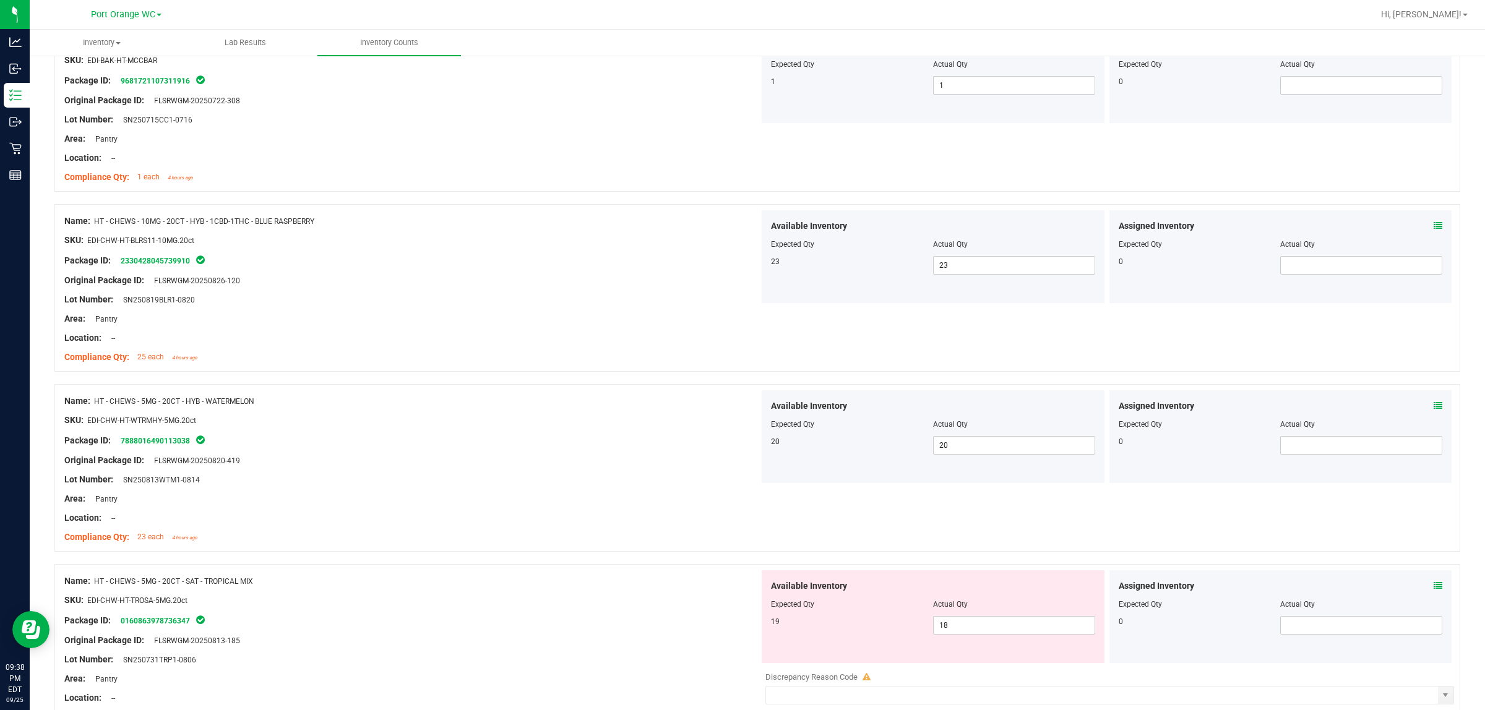
scroll to position [3450, 0]
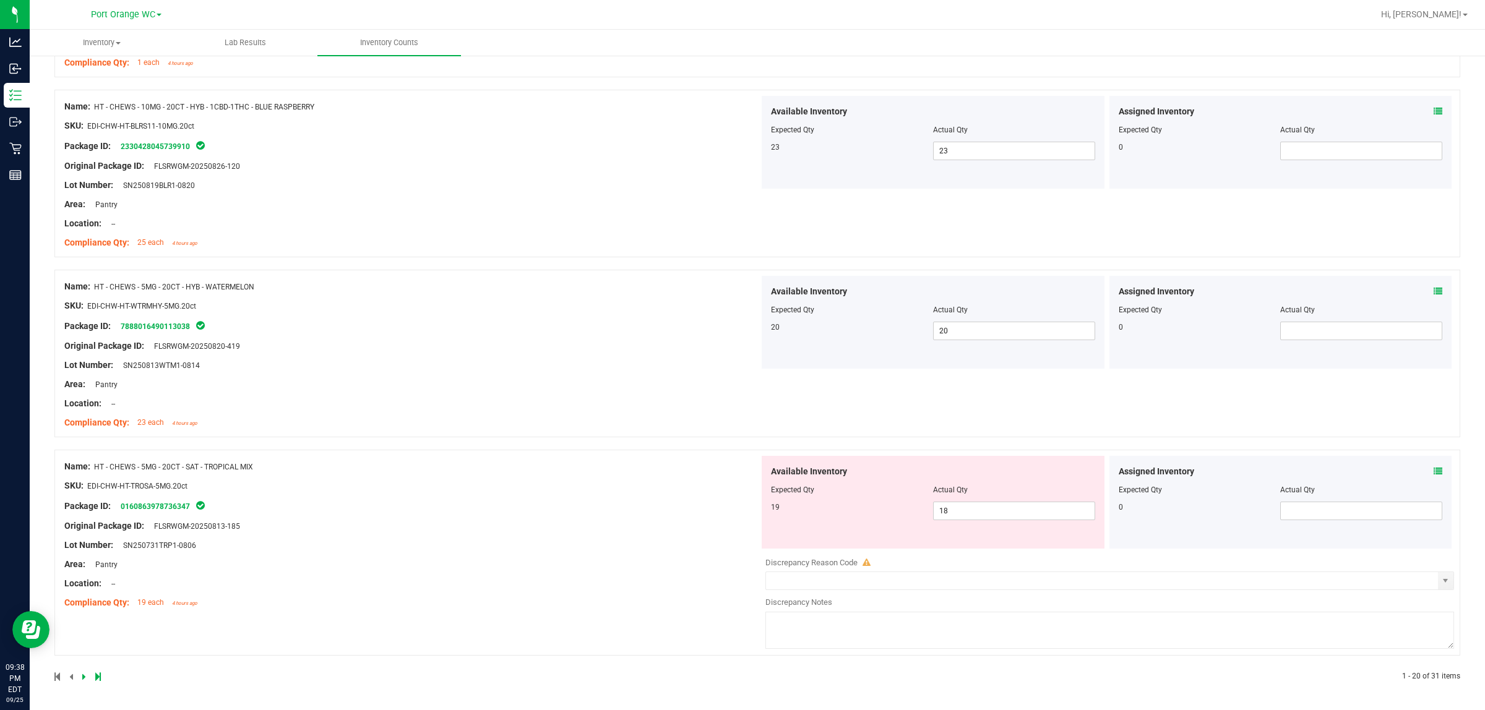
click at [740, 465] on span at bounding box center [1438, 471] width 9 height 13
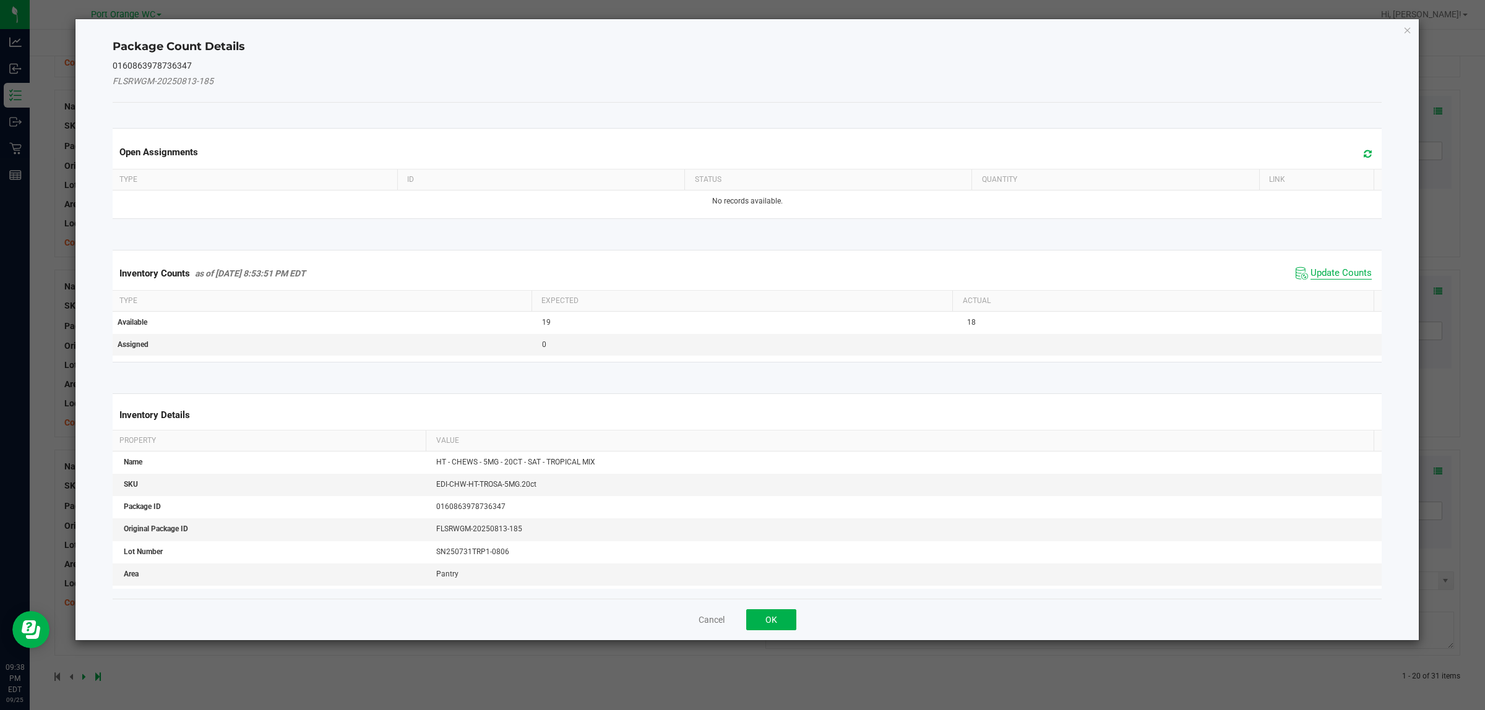
click at [740, 273] on span "Update Counts" at bounding box center [1340, 273] width 61 height 12
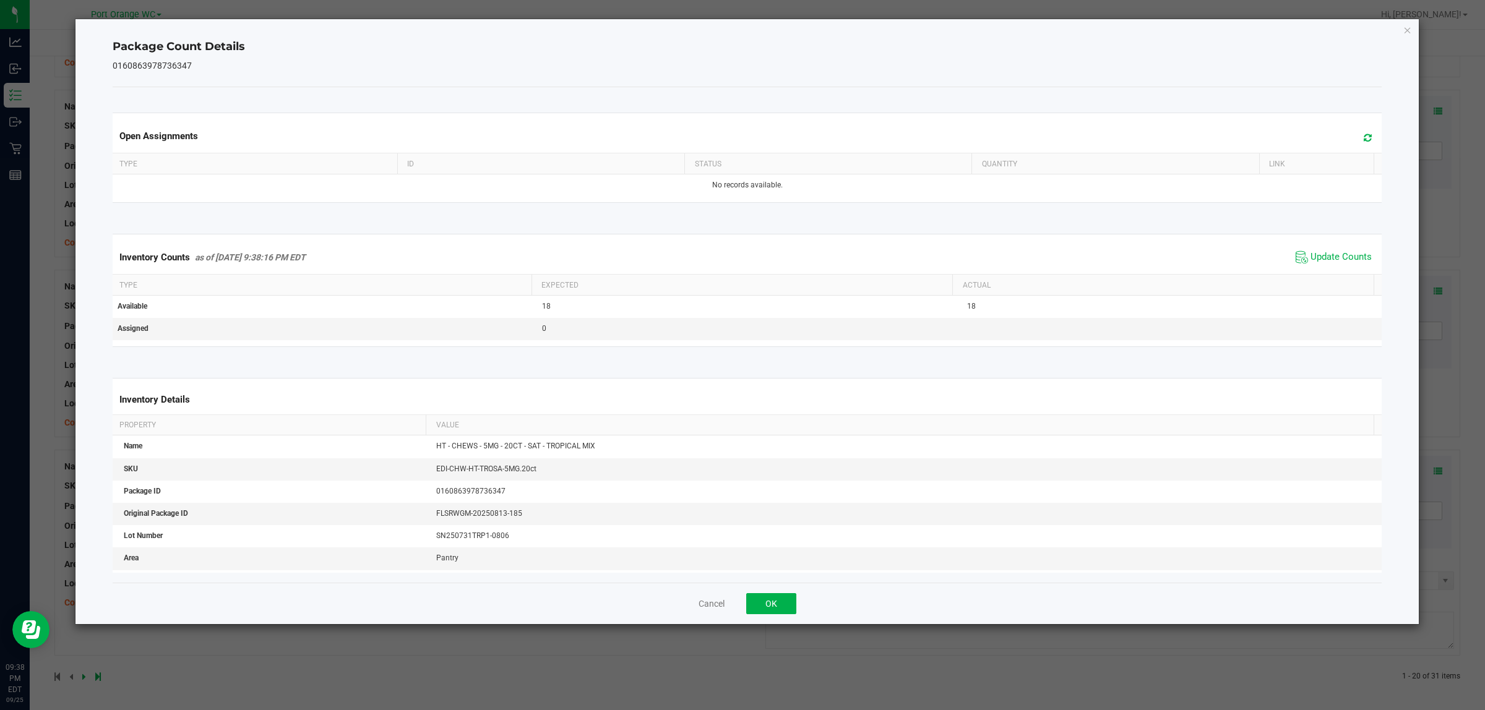
click at [740, 269] on div "Inventory Counts as of [DATE] 9:38:16 PM EDT Update Counts" at bounding box center [747, 257] width 1275 height 33
click at [740, 608] on button "OK" at bounding box center [771, 603] width 50 height 21
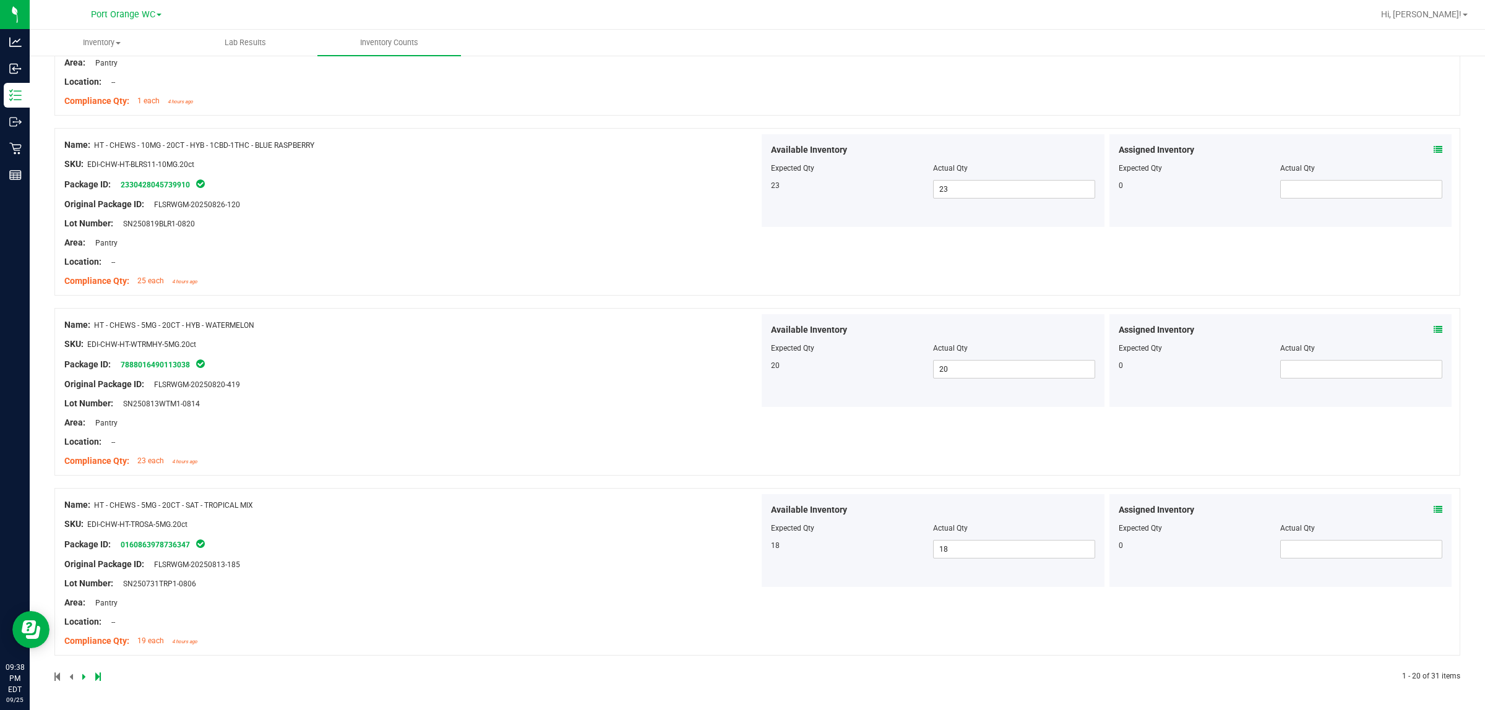
scroll to position [3411, 0]
click at [82, 679] on icon at bounding box center [84, 676] width 4 height 7
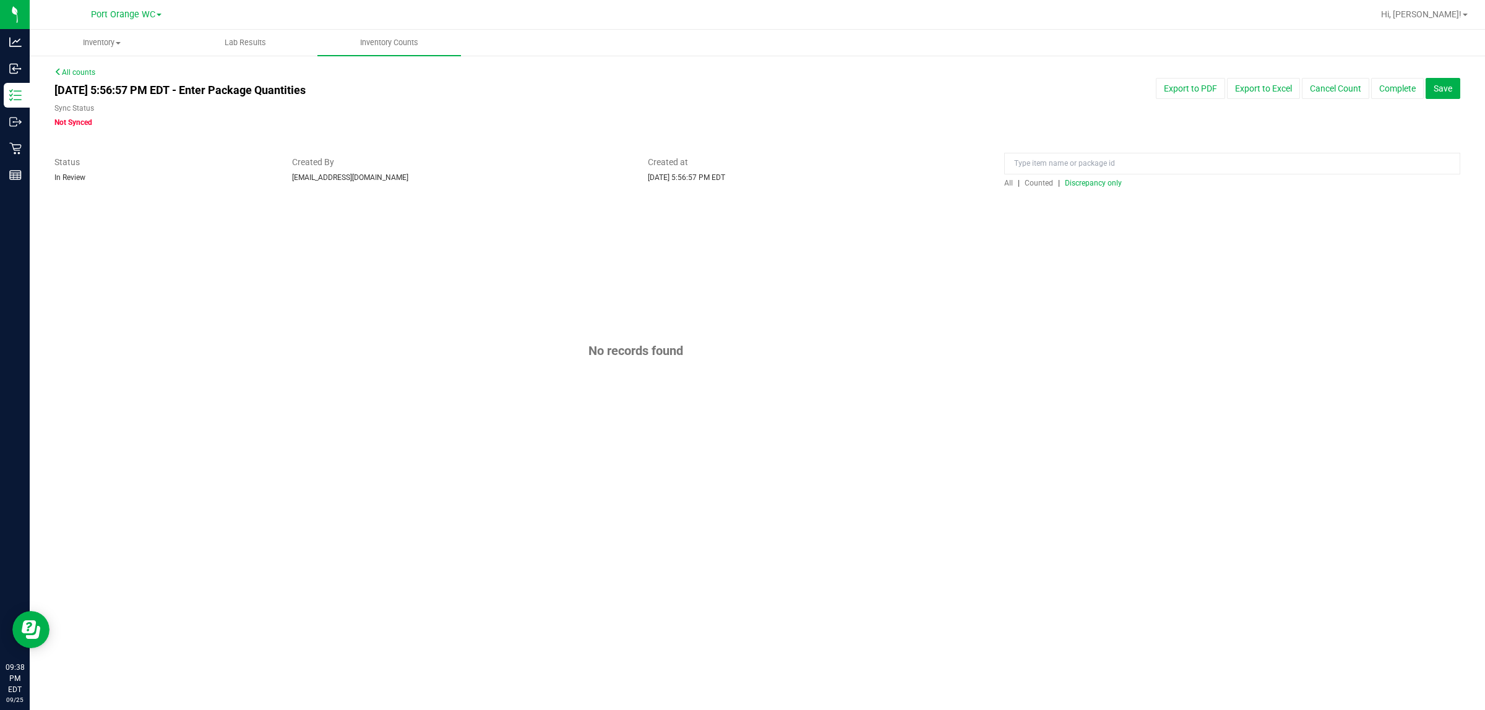
click at [740, 184] on span "Discrepancy only" at bounding box center [1093, 183] width 57 height 9
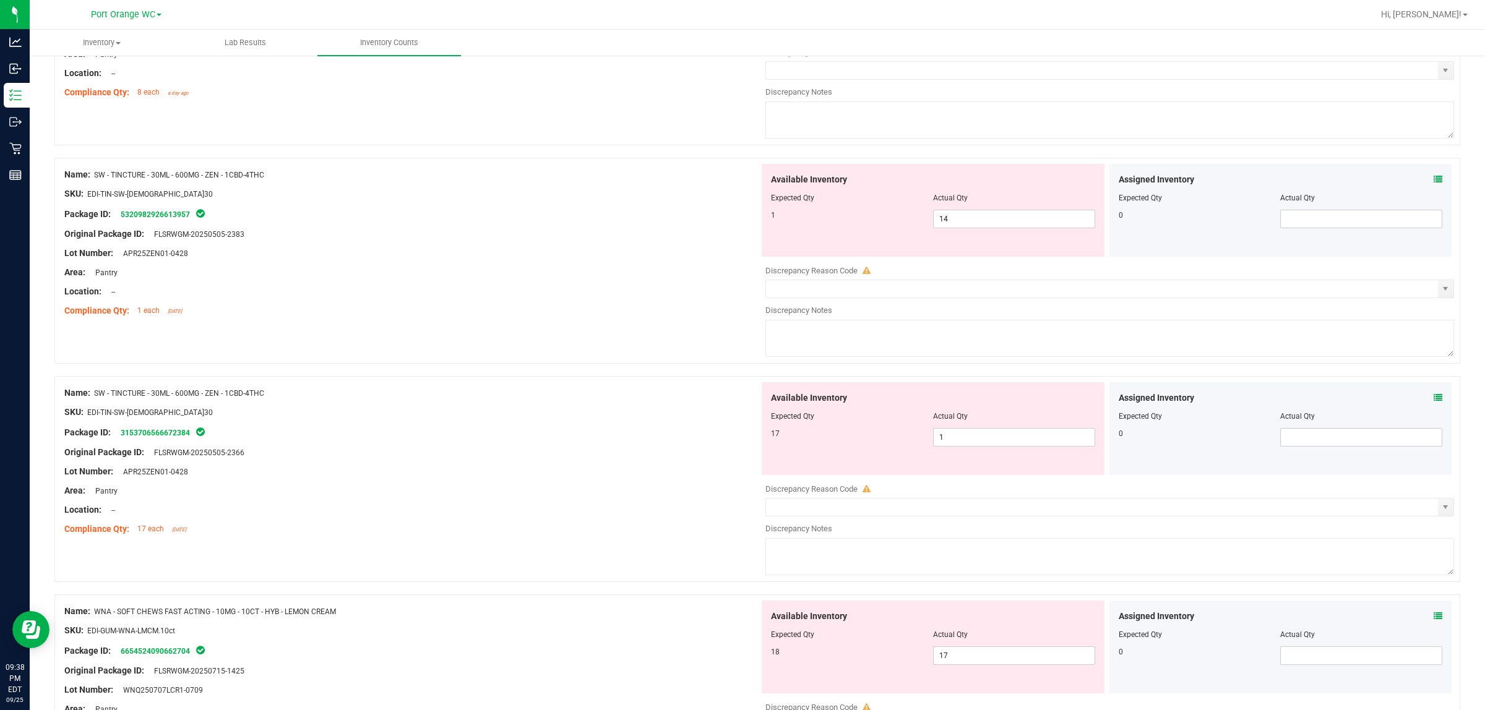
scroll to position [3479, 0]
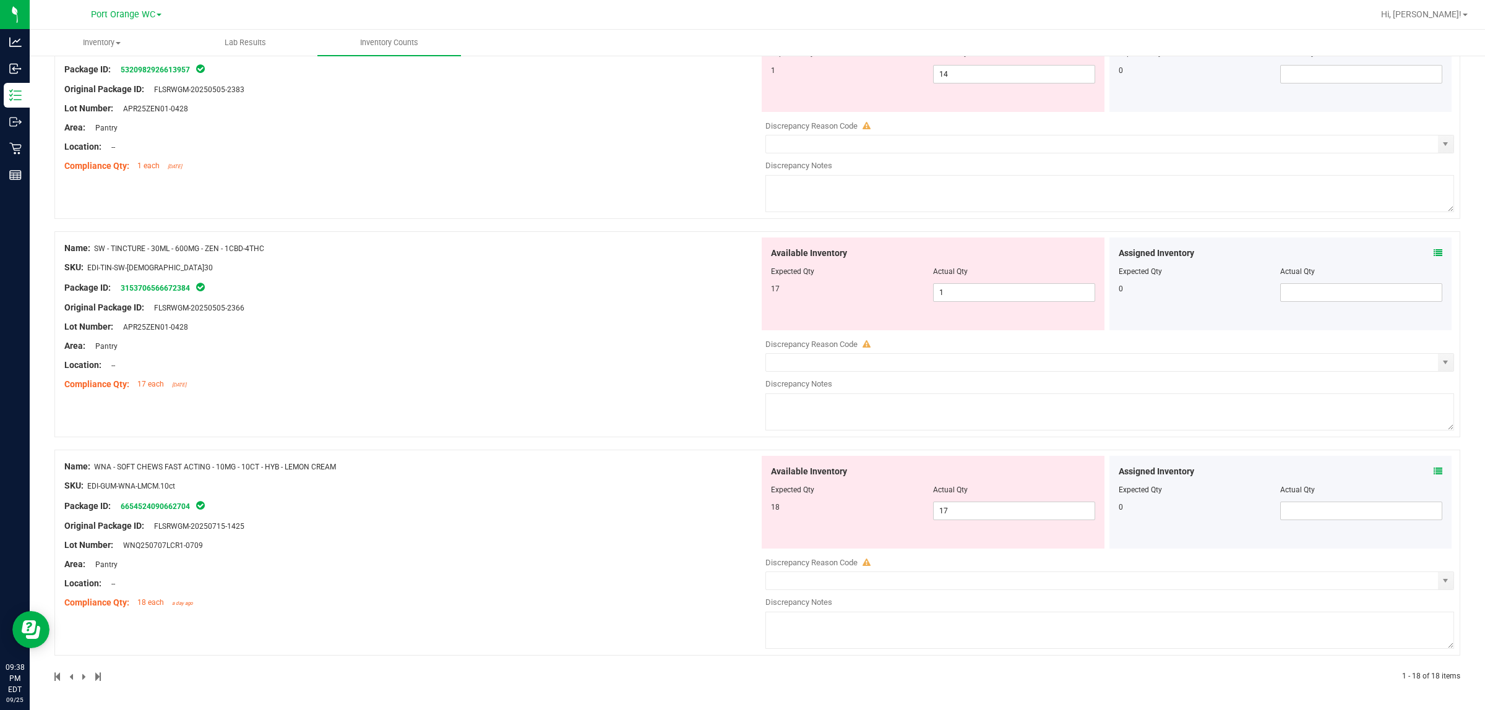
click at [740, 468] on icon at bounding box center [1438, 471] width 9 height 9
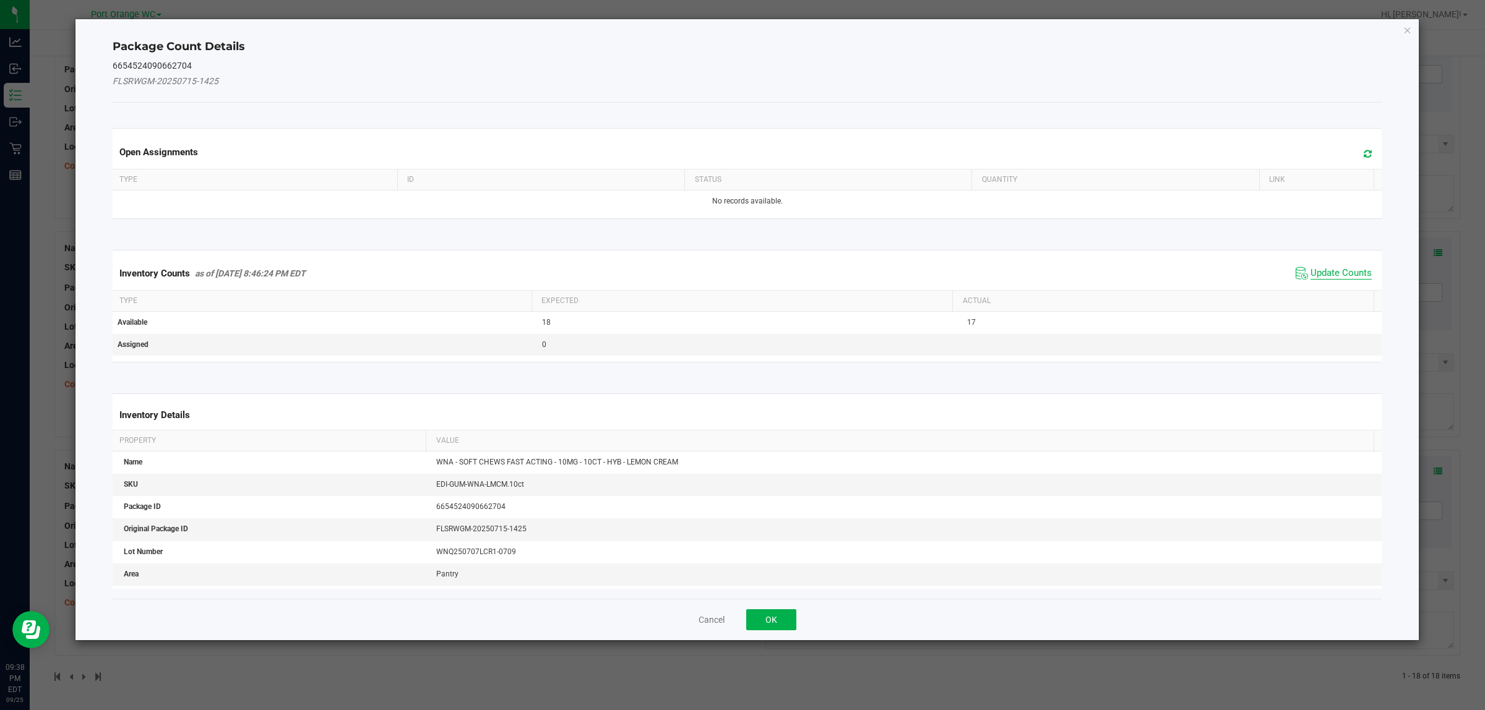
click at [740, 271] on span "Update Counts" at bounding box center [1340, 273] width 61 height 12
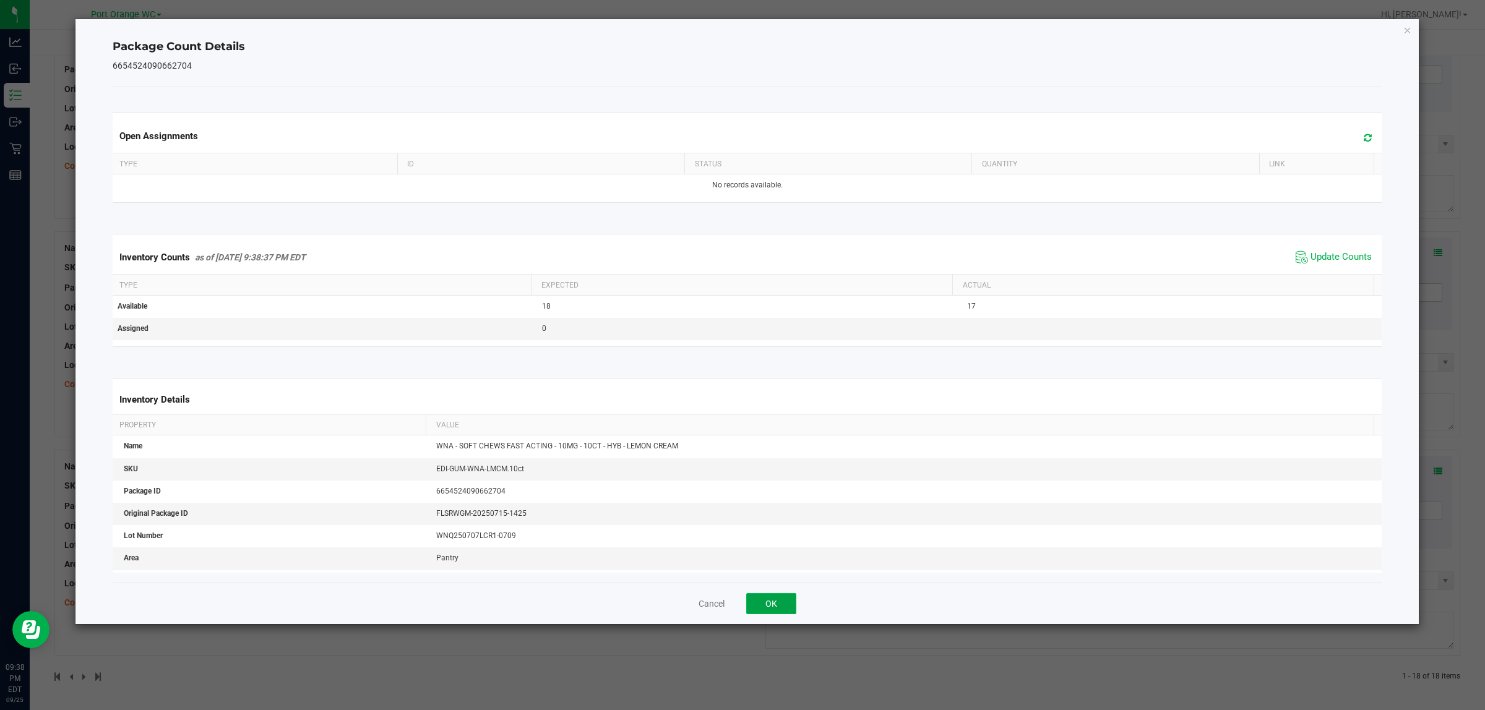
click at [740, 608] on button "OK" at bounding box center [771, 603] width 50 height 21
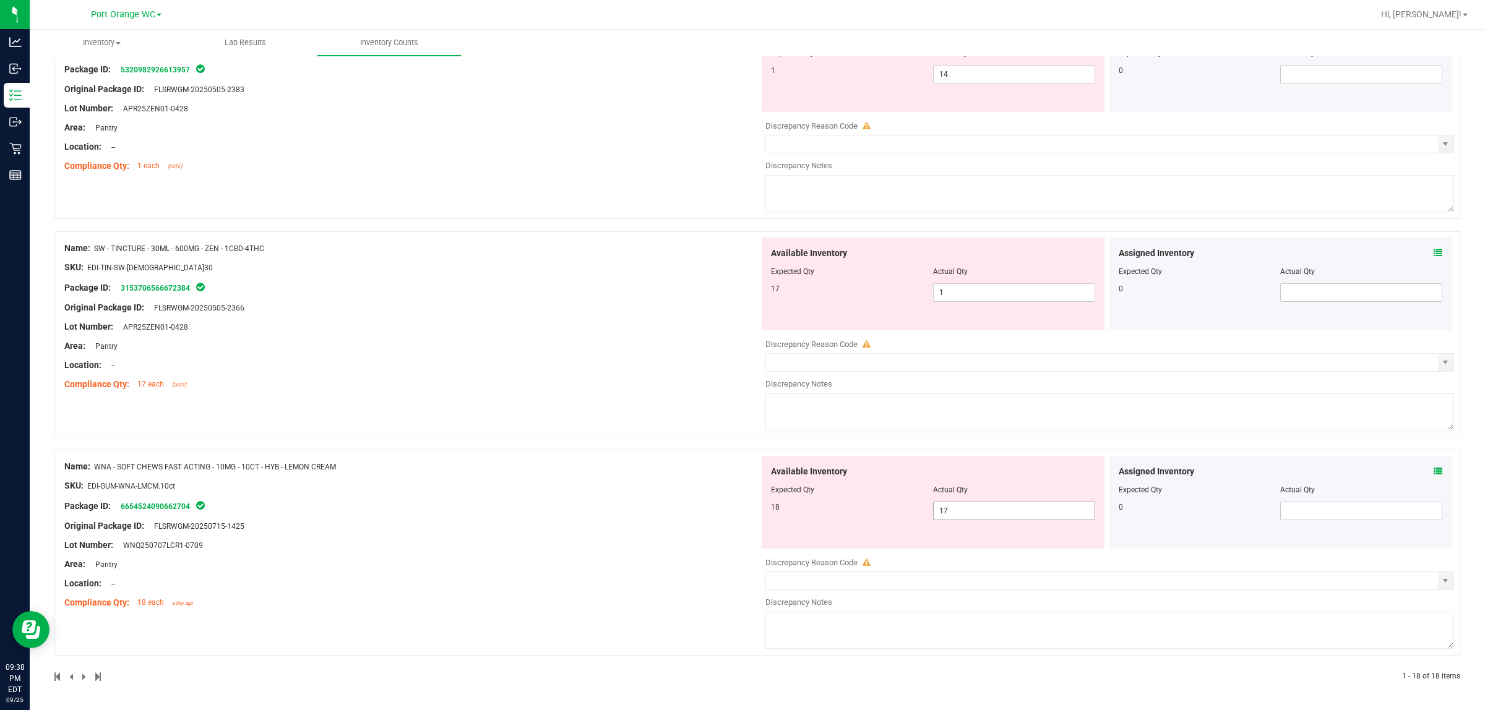
click at [740, 514] on span "17 17" at bounding box center [1014, 511] width 162 height 19
click at [740, 580] on input "text" at bounding box center [1102, 580] width 672 height 17
click at [740, 579] on span "select" at bounding box center [1445, 581] width 10 height 10
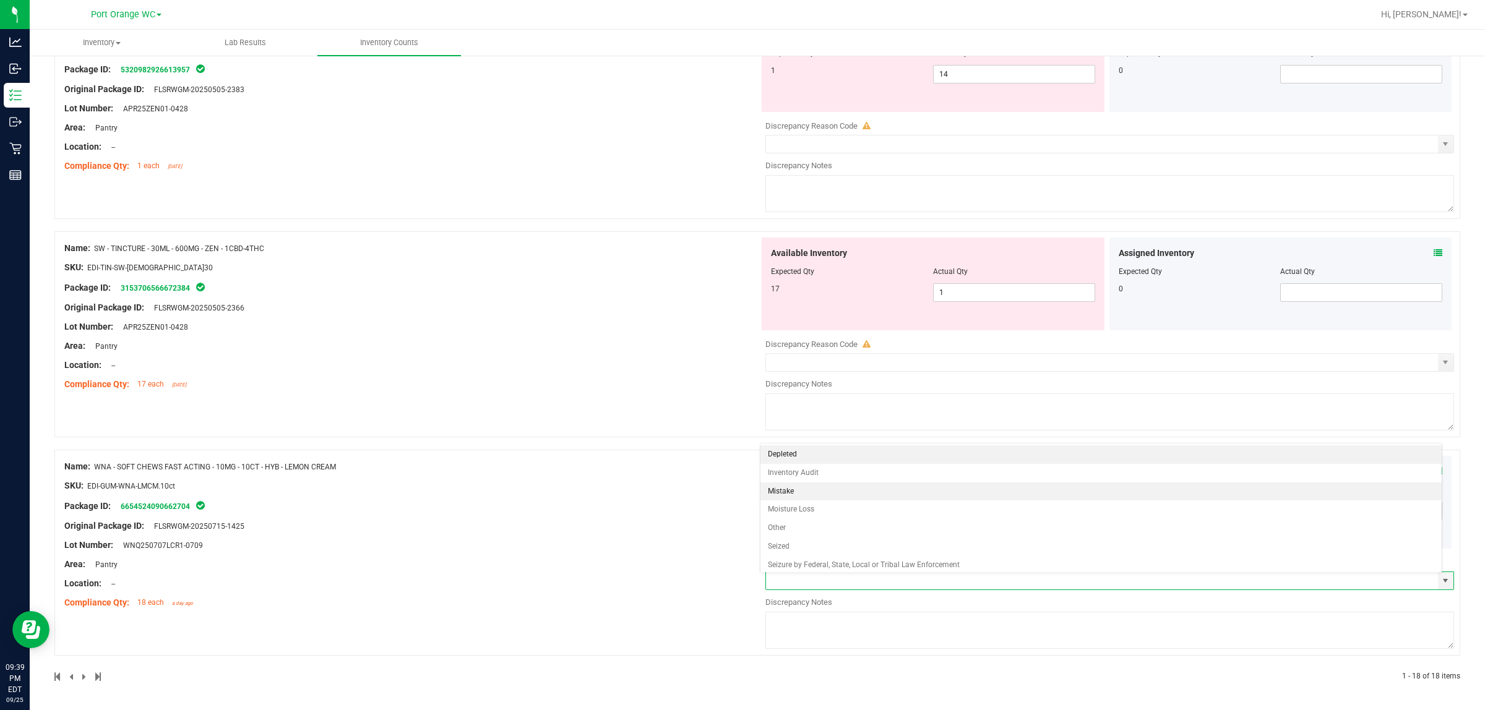
click at [740, 495] on li "Mistake" at bounding box center [1100, 492] width 681 height 19
type input "Mistake"
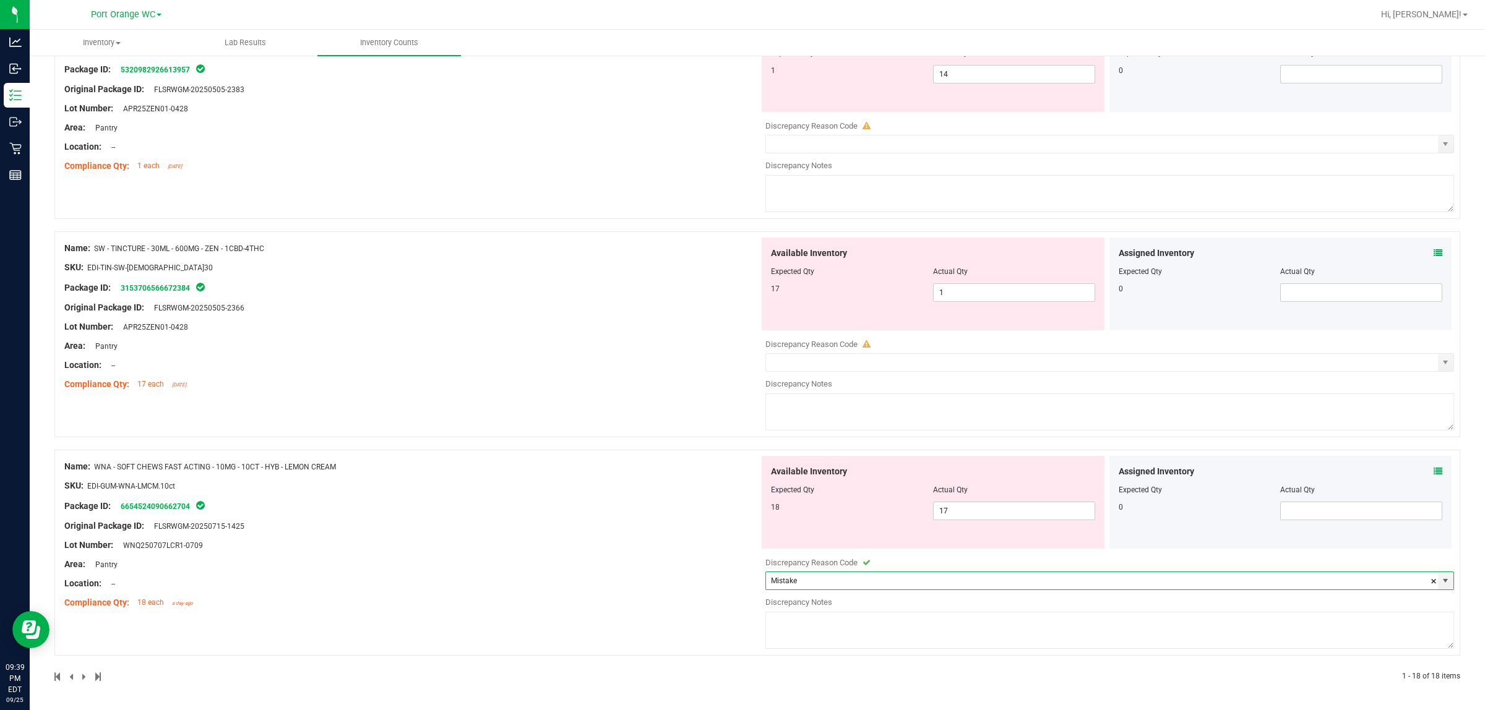
click at [740, 647] on textarea at bounding box center [1109, 630] width 689 height 37
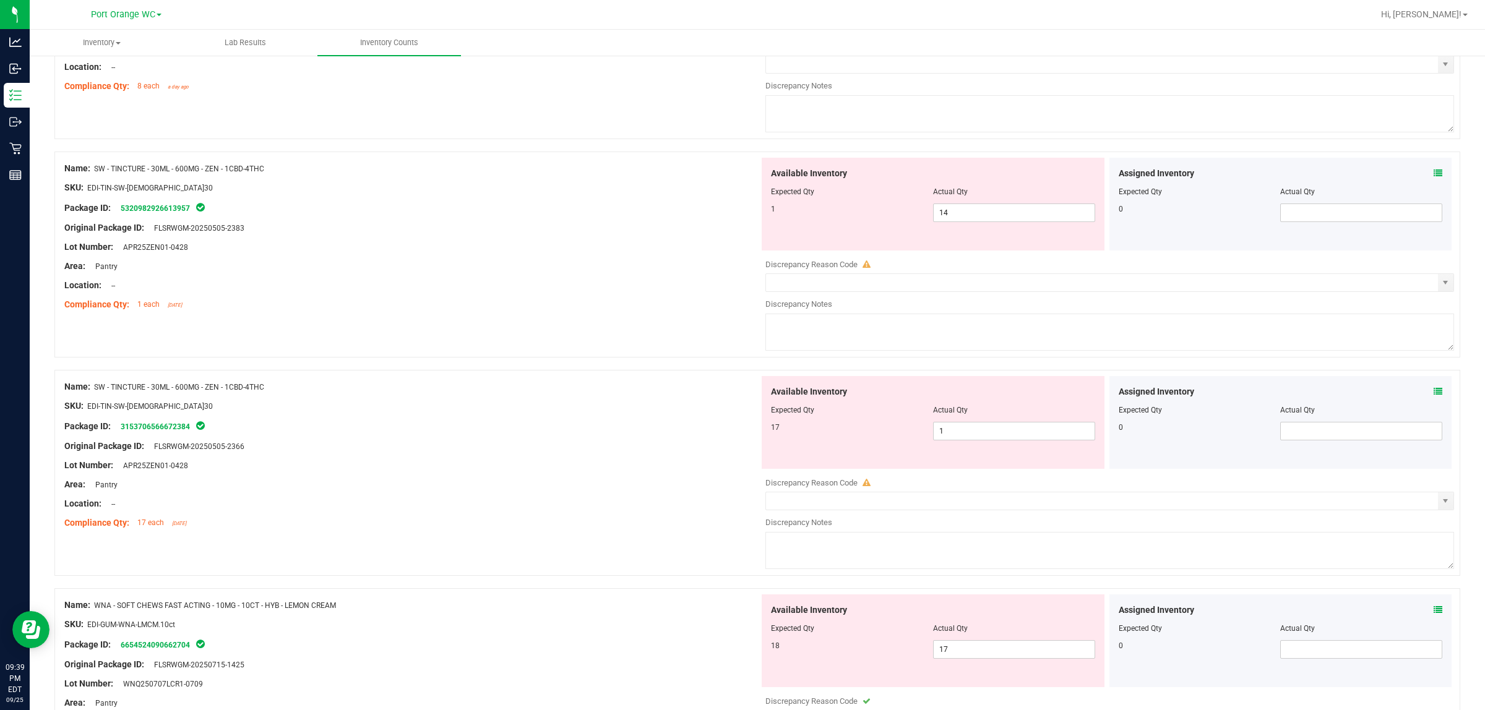
scroll to position [3324, 0]
type textarea "only 17 in stock"
click at [673, 512] on div "Location: --" at bounding box center [411, 505] width 695 height 13
click at [740, 397] on icon at bounding box center [1438, 393] width 9 height 9
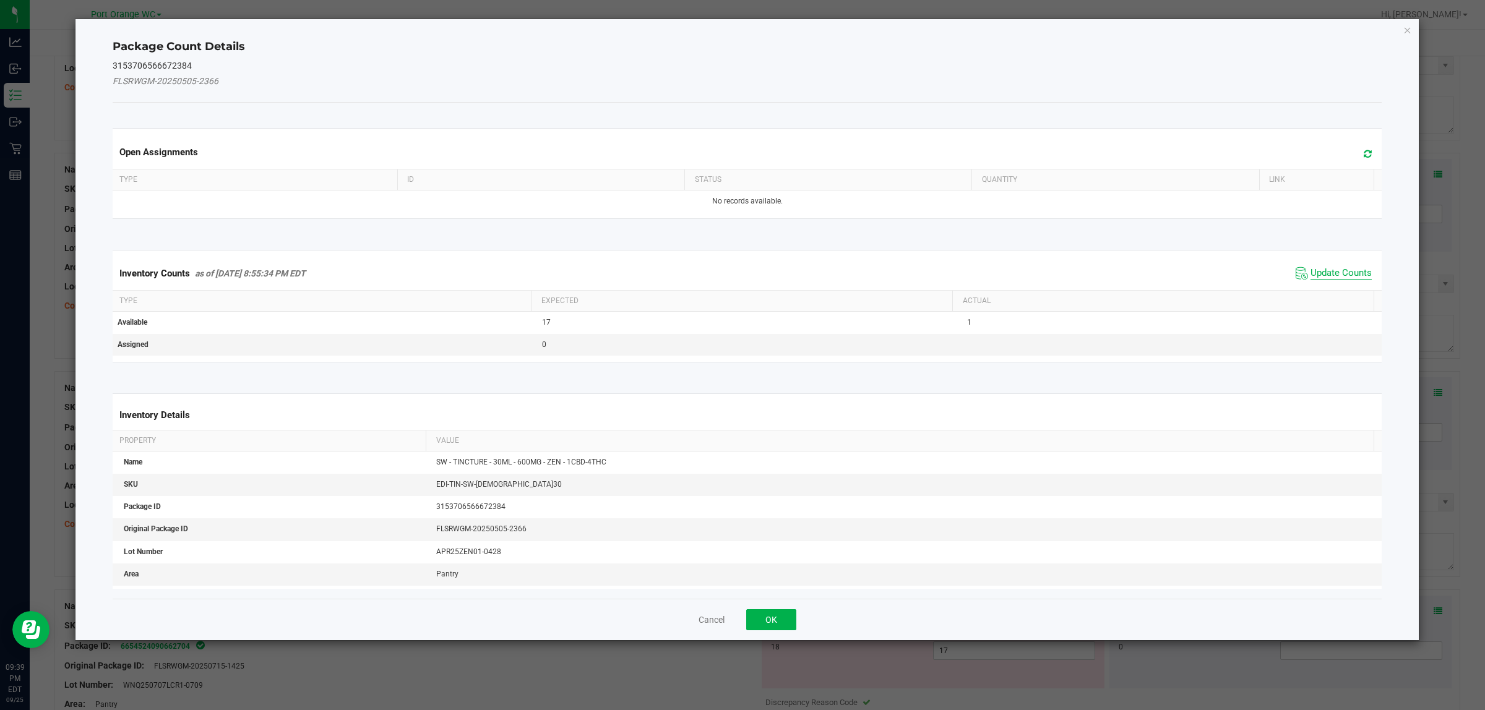
click at [740, 276] on span "Update Counts" at bounding box center [1340, 273] width 61 height 12
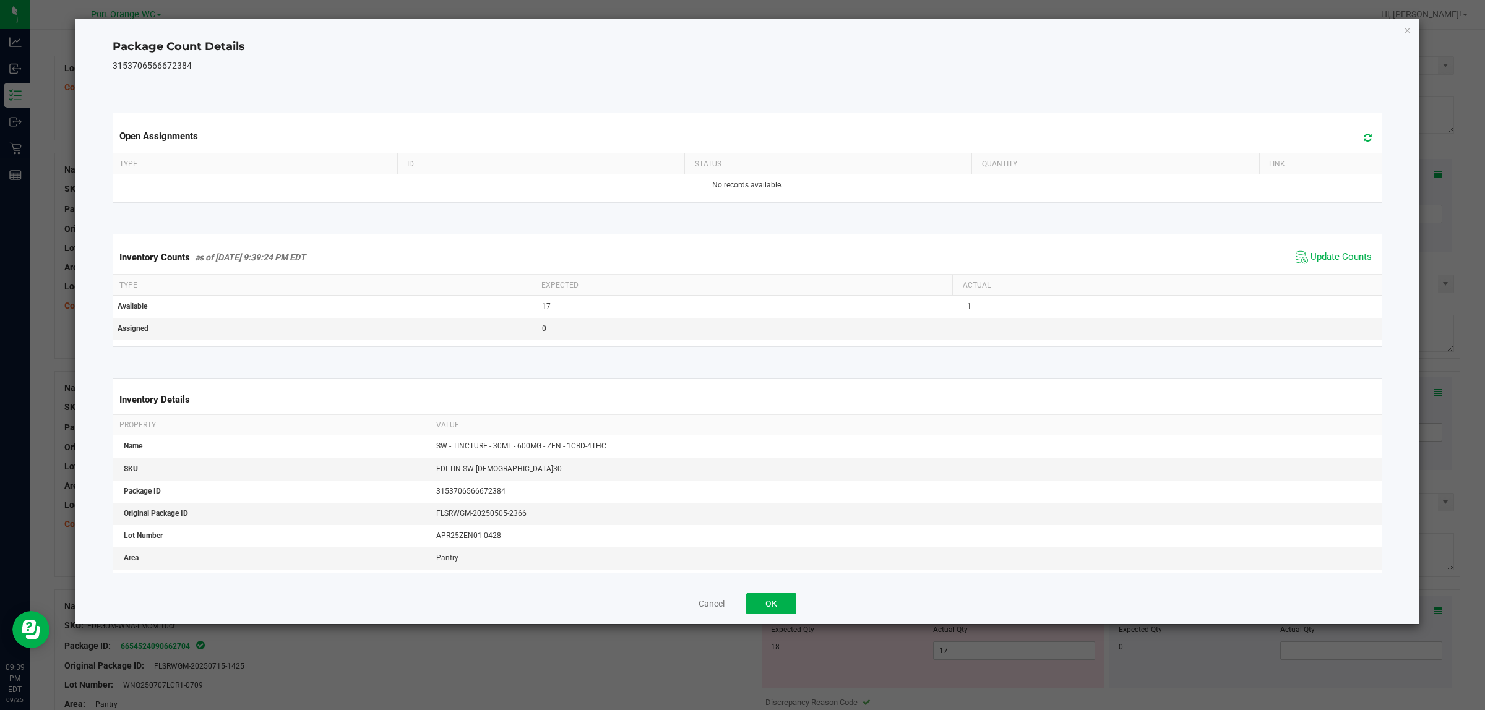
click at [740, 273] on div "Inventory Counts as of [DATE] 9:39:24 PM EDT Update Counts" at bounding box center [747, 257] width 1275 height 33
click at [740, 606] on button "OK" at bounding box center [771, 603] width 50 height 21
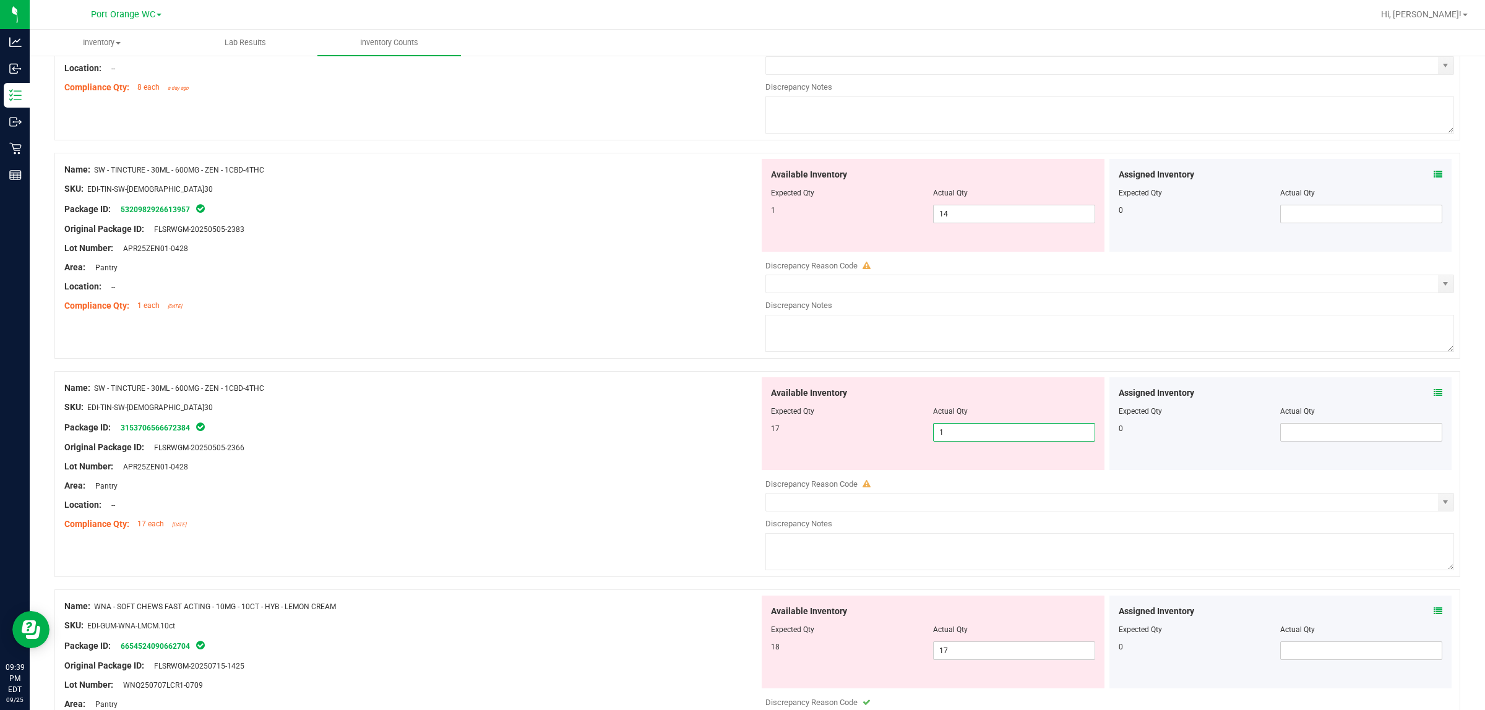
click at [740, 442] on span "1 1" at bounding box center [1014, 432] width 162 height 19
type input "18"
click at [740, 221] on span "14 14" at bounding box center [1014, 214] width 162 height 19
type input "1"
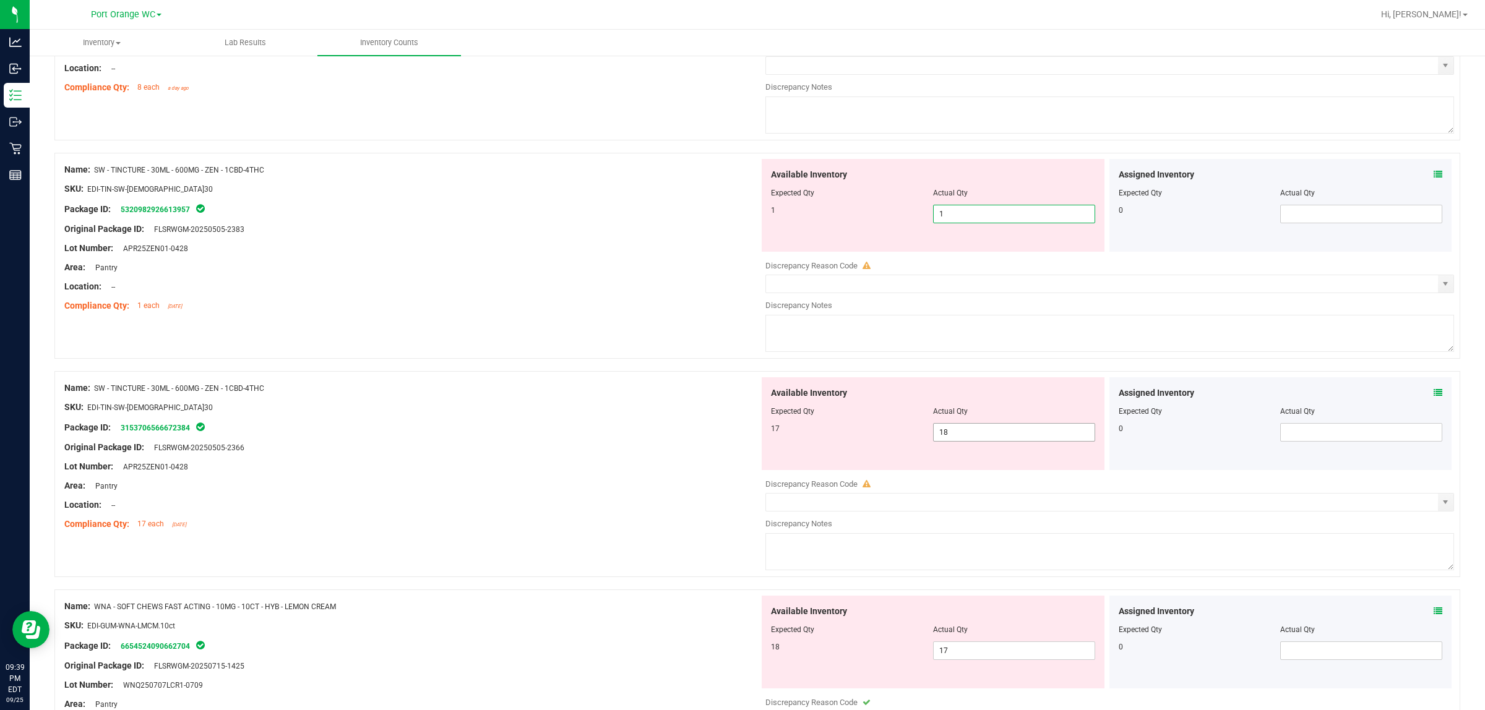
type input "1"
click at [740, 443] on div "Available Inventory Expected Qty Actual Qty 17 18 18" at bounding box center [933, 423] width 343 height 93
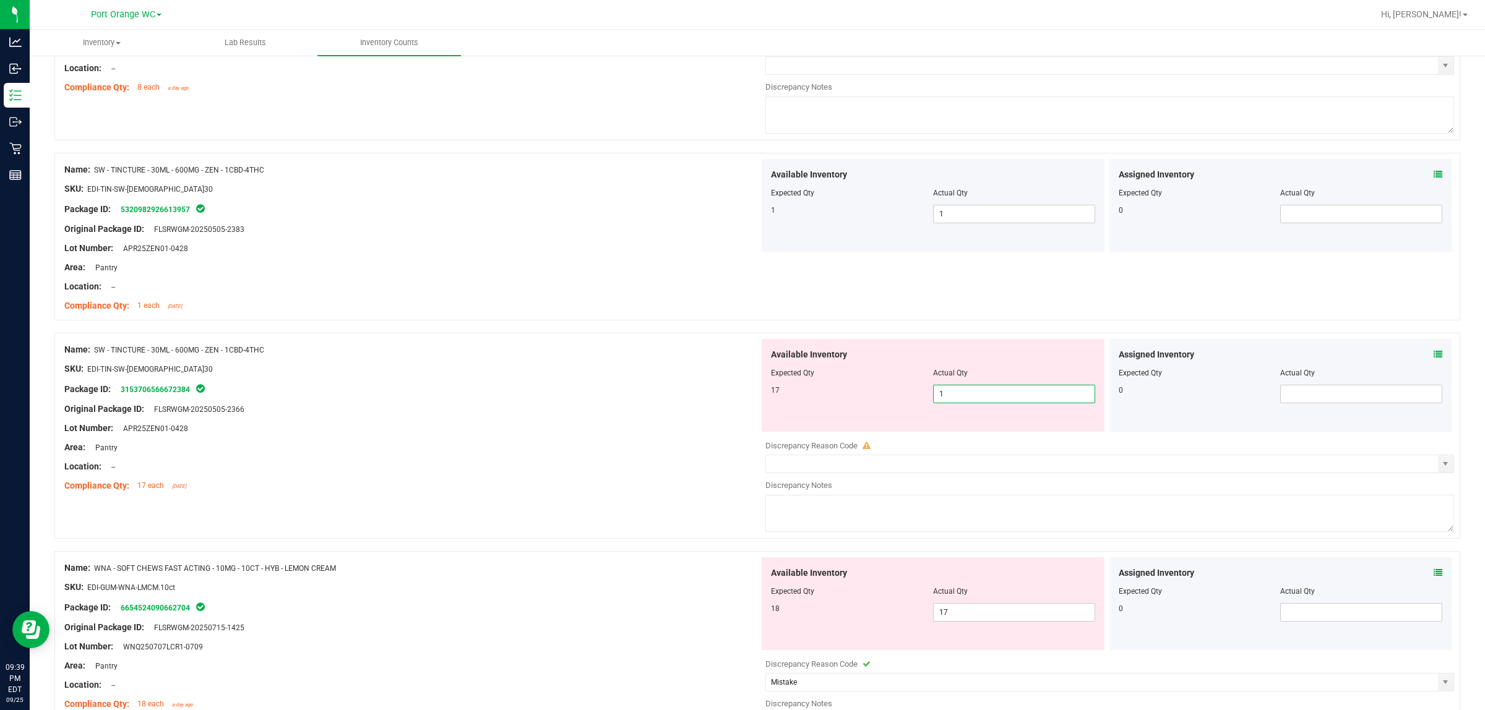
type input "17"
click at [579, 497] on div "Name: SW - TINCTURE - 30ML - 600MG - ZEN - 1CBD-4THC SKU: EDI-TIN-SW-[DEMOGRAPH…" at bounding box center [411, 418] width 695 height 158
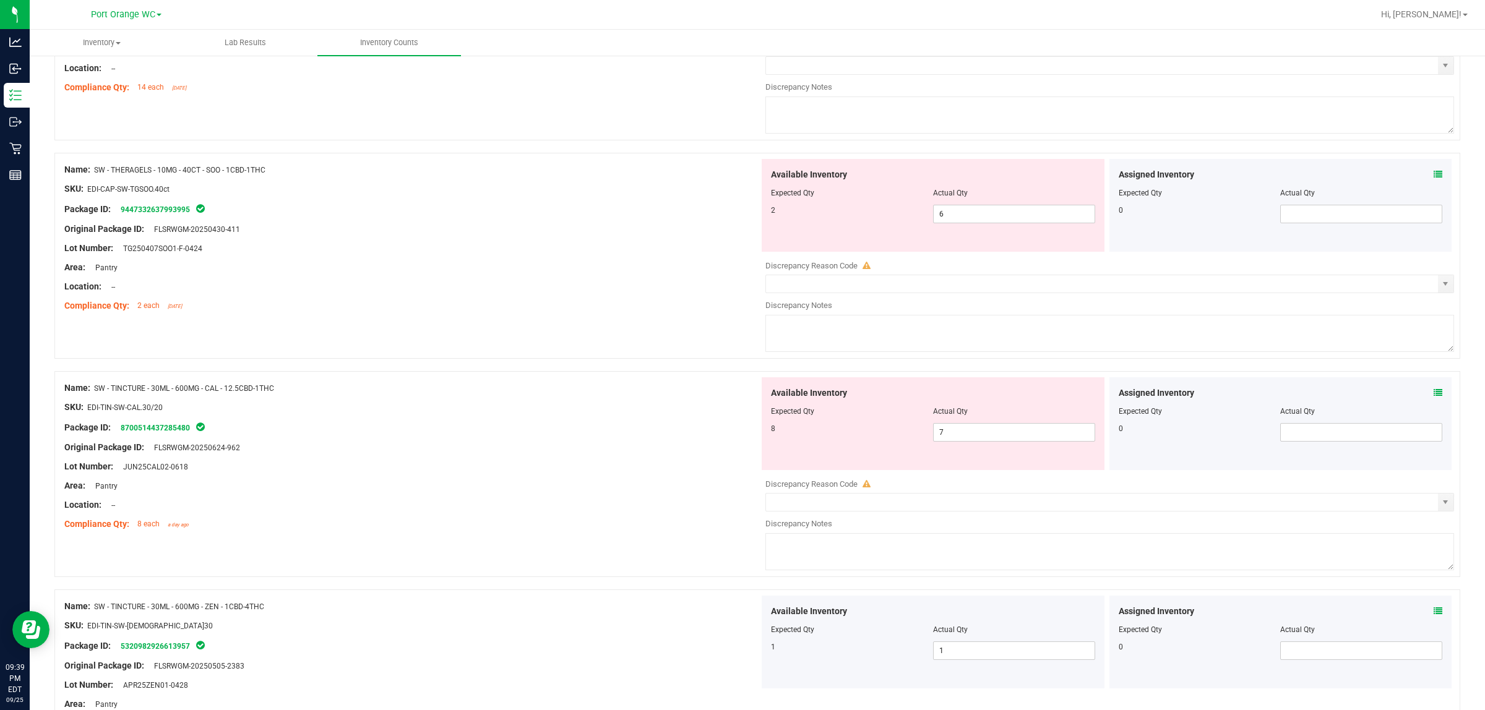
scroll to position [2860, 0]
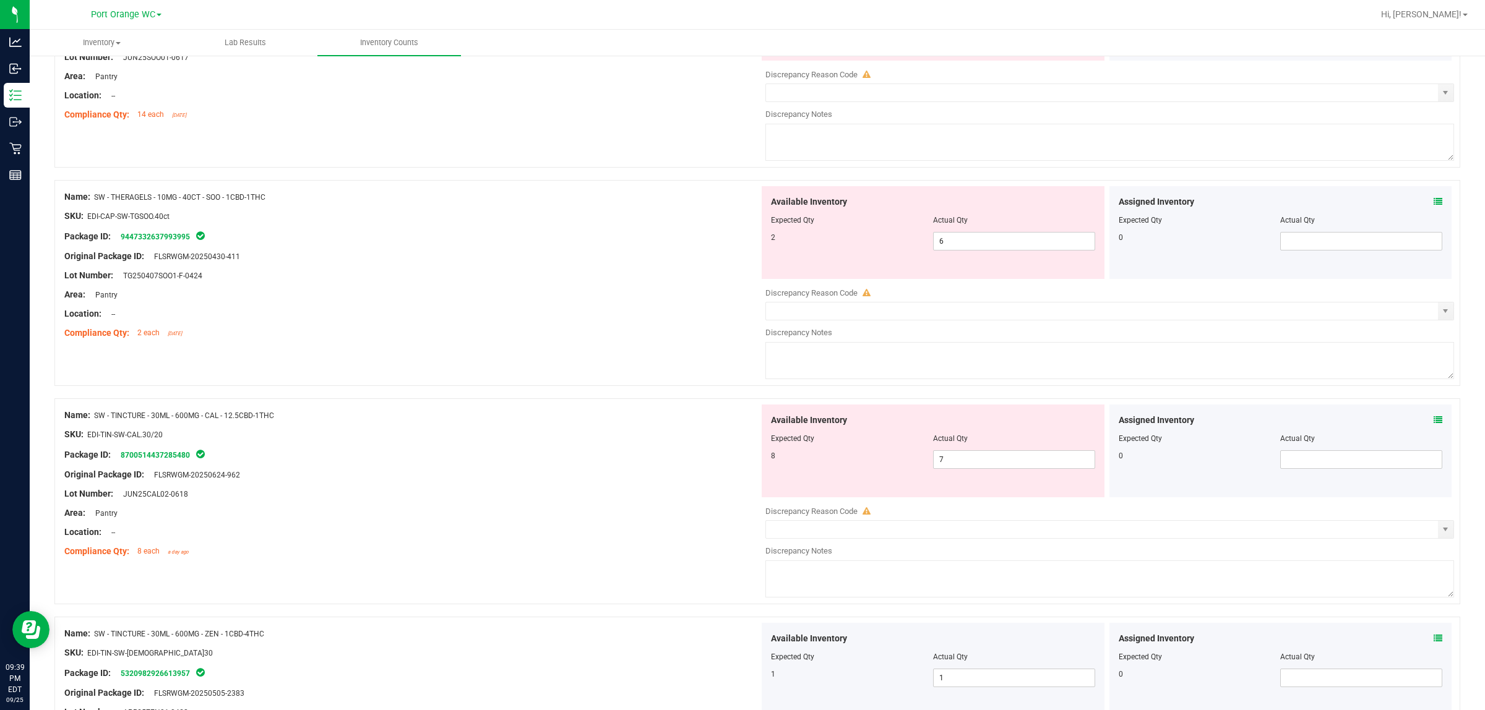
click at [740, 424] on icon at bounding box center [1438, 420] width 9 height 9
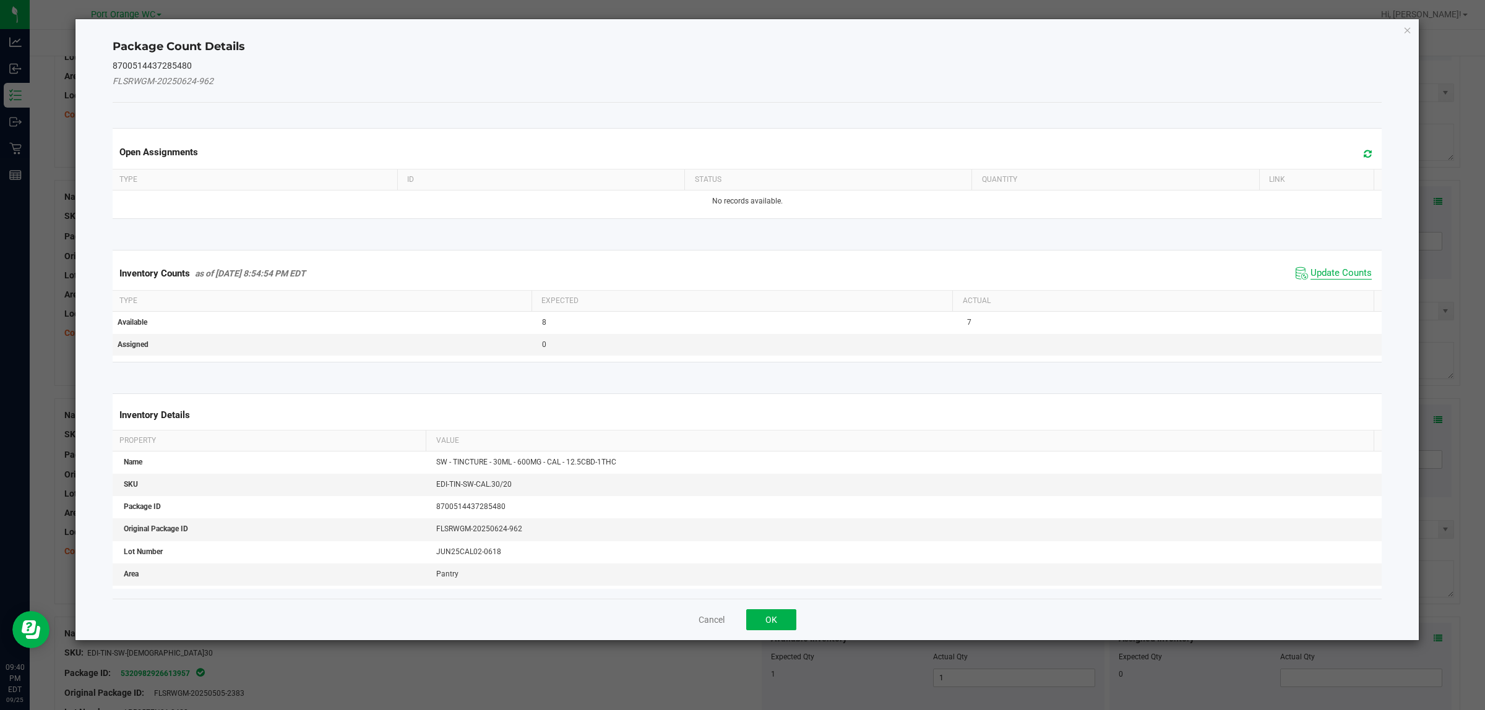
click at [740, 269] on span "Update Counts" at bounding box center [1340, 273] width 61 height 12
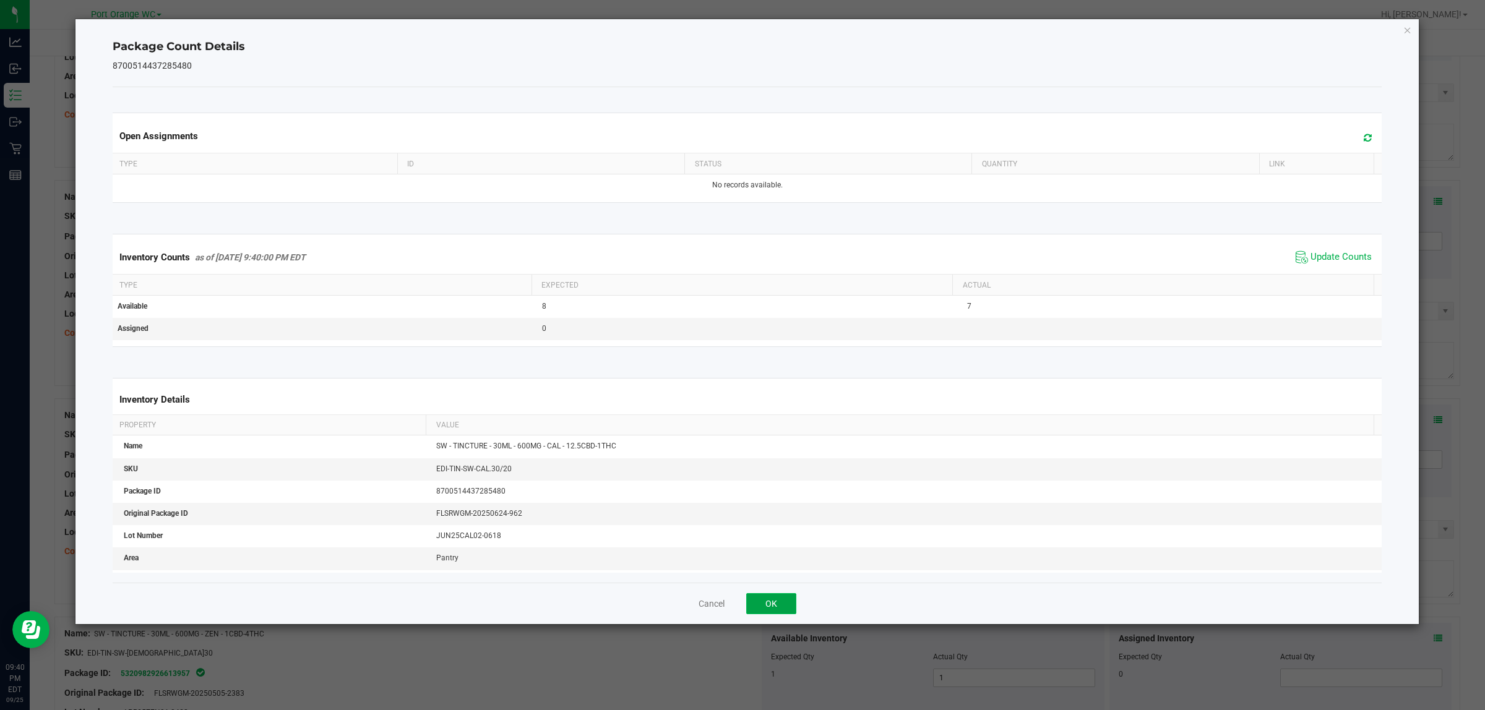
click at [740, 608] on button "OK" at bounding box center [771, 603] width 50 height 21
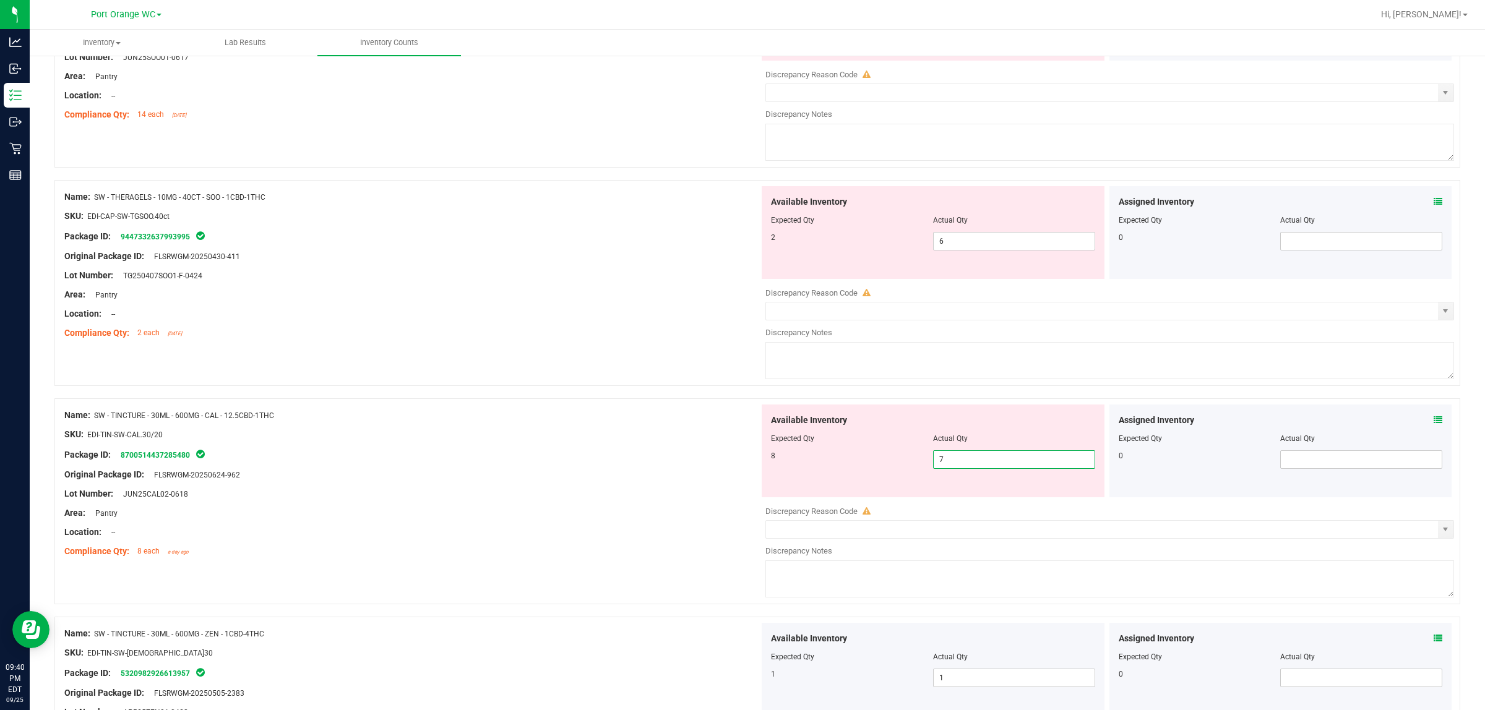
click at [740, 469] on span "7 7" at bounding box center [1014, 459] width 162 height 19
type input "8"
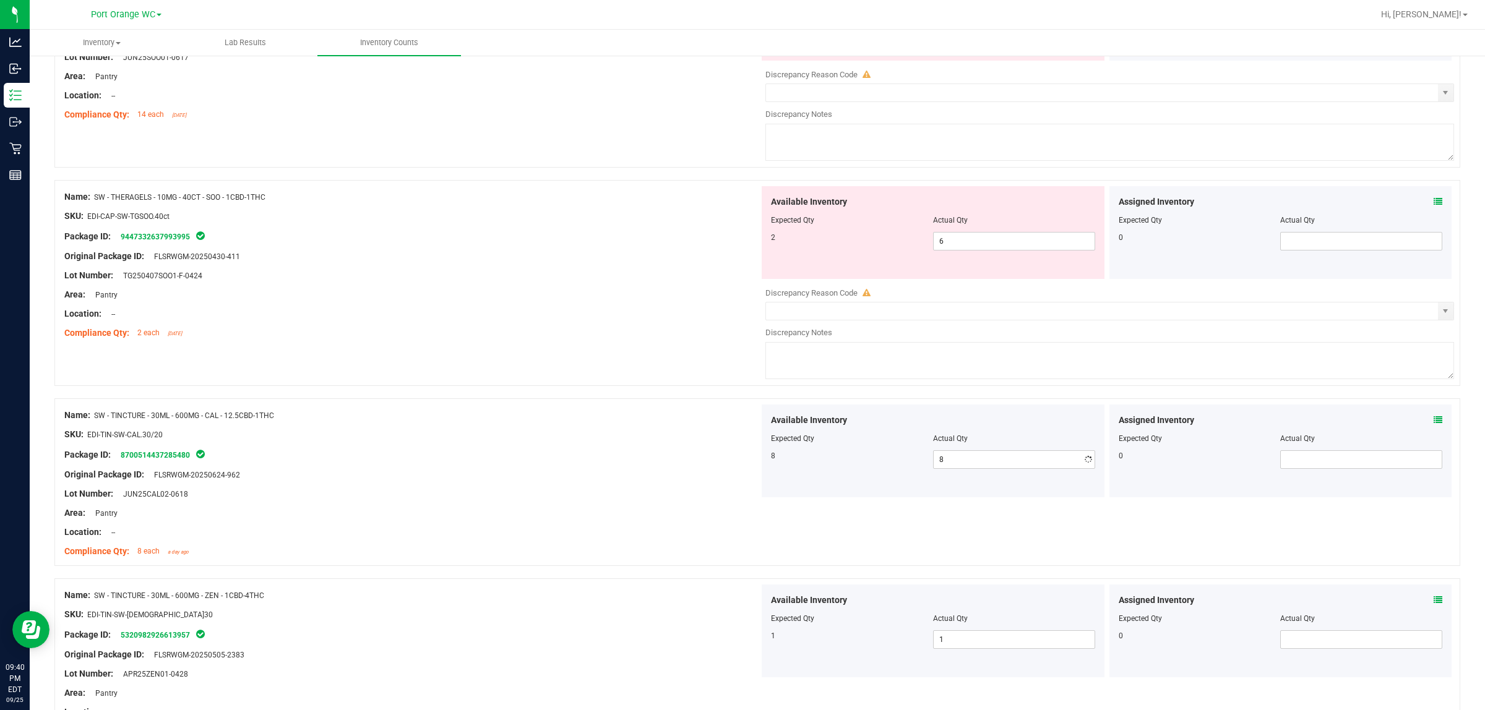
click at [484, 320] on div "Location: --" at bounding box center [411, 314] width 695 height 13
click at [740, 251] on span "6 6" at bounding box center [1014, 241] width 162 height 19
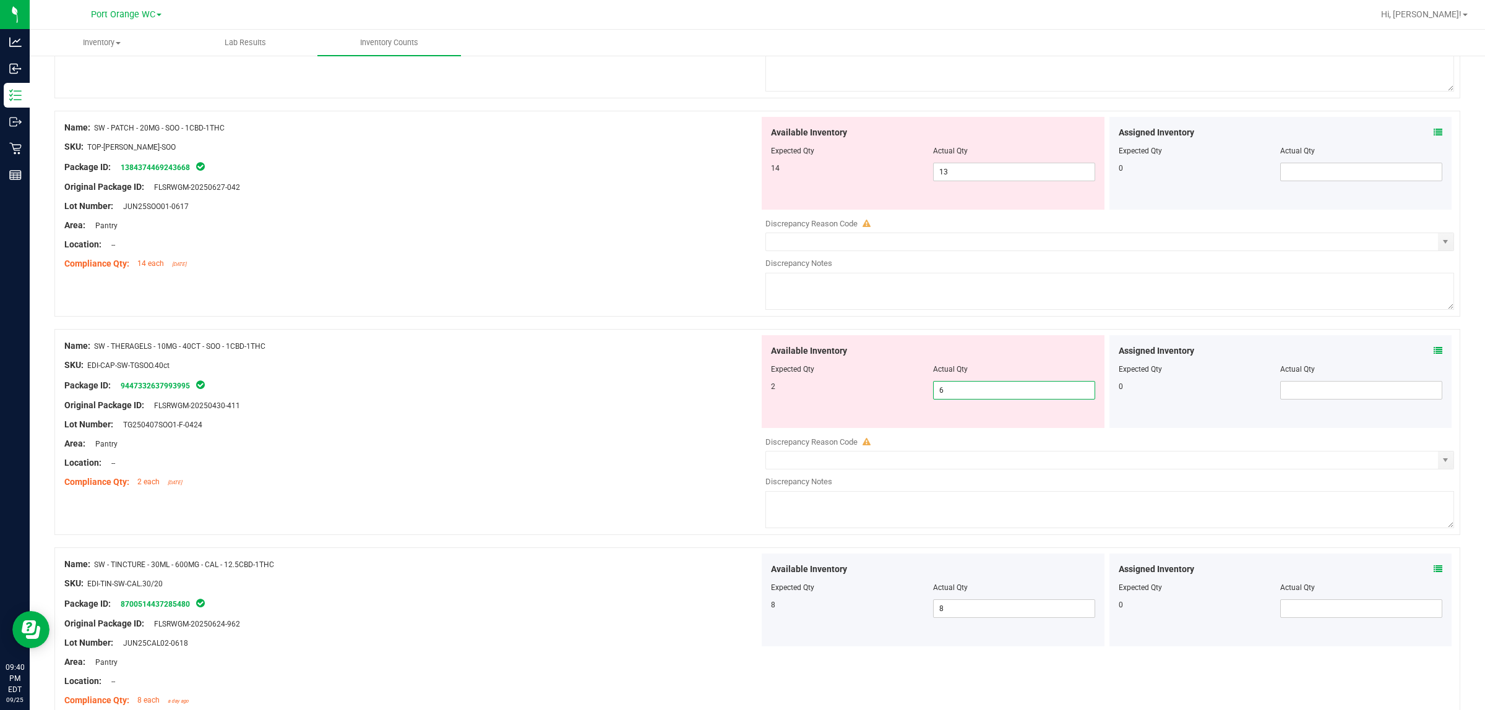
scroll to position [2712, 0]
type input "2"
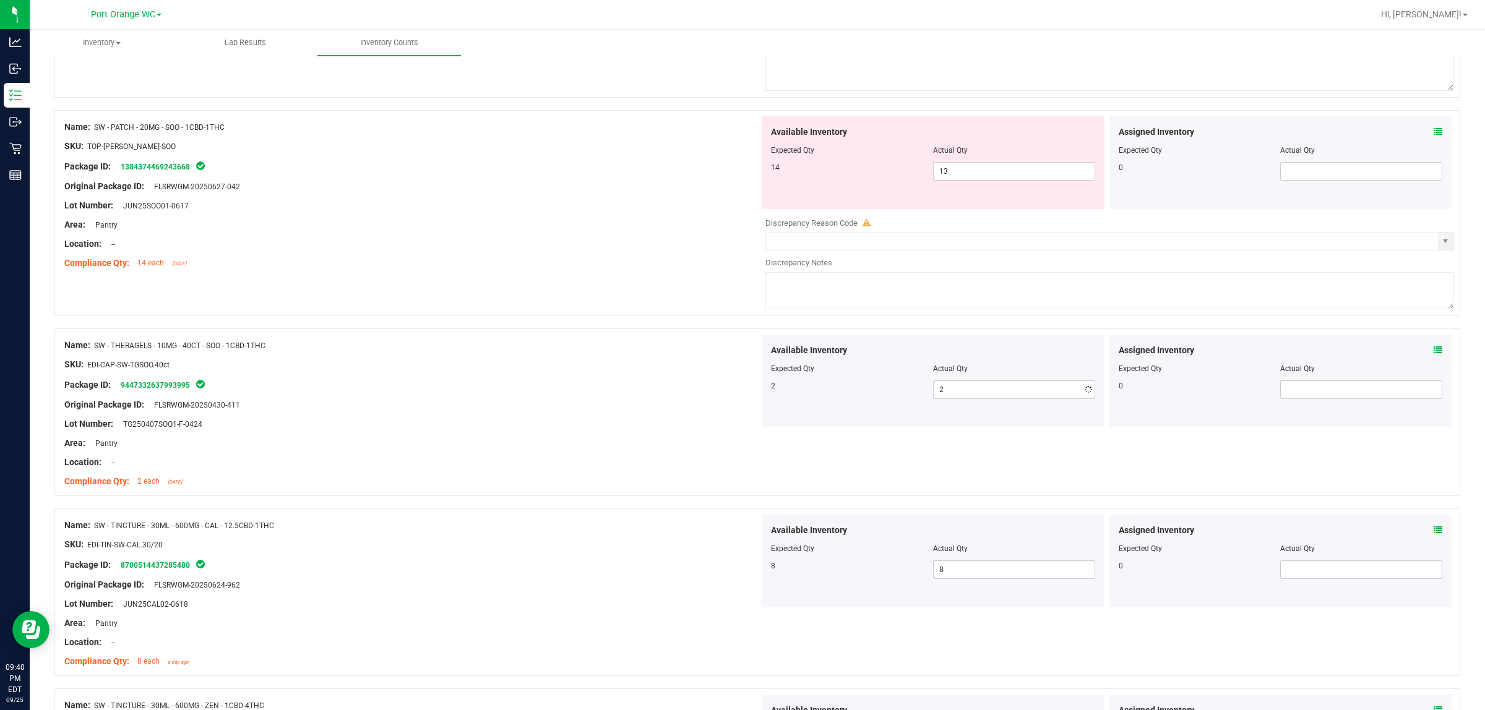
drag, startPoint x: 540, startPoint y: 251, endPoint x: 808, endPoint y: 232, distance: 269.2
click at [546, 251] on div "Location: --" at bounding box center [411, 244] width 695 height 13
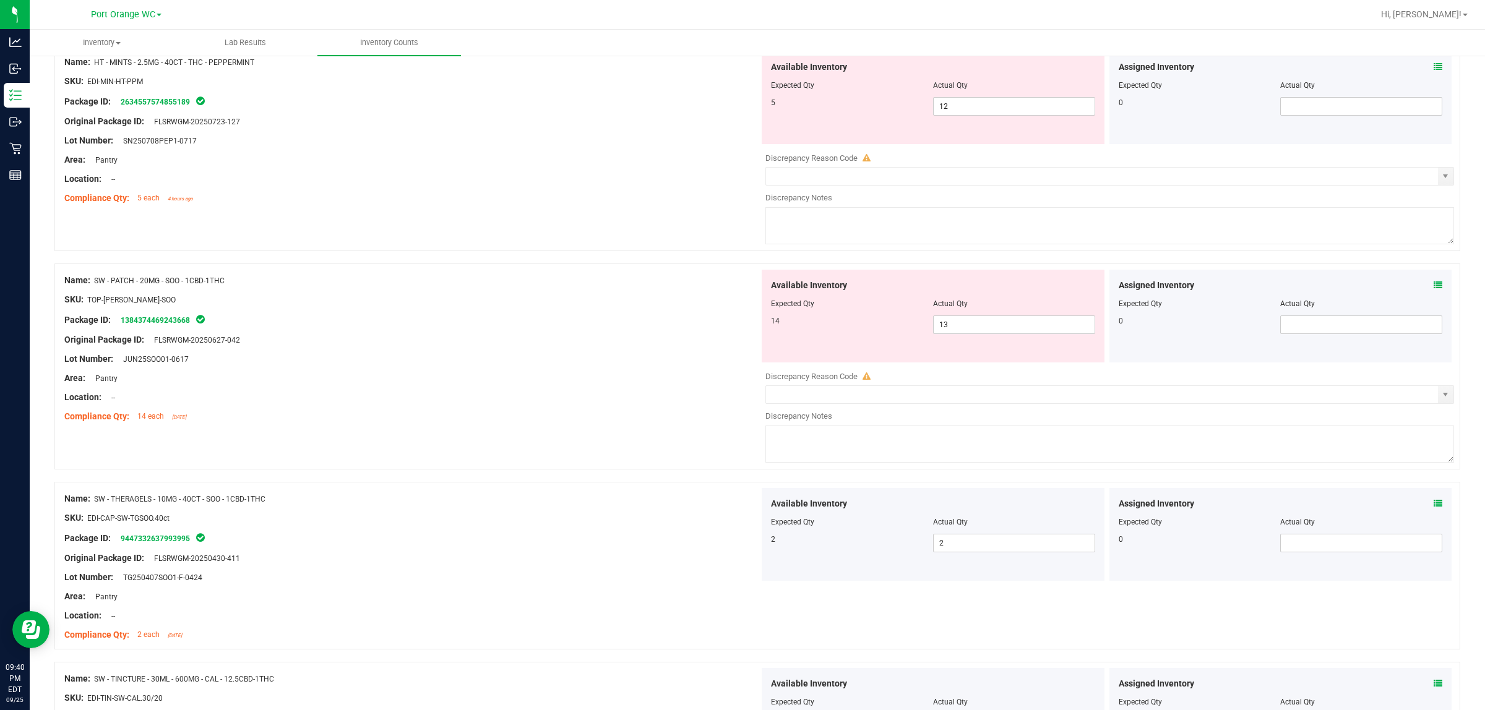
scroll to position [2557, 0]
click at [740, 293] on div "Assigned Inventory" at bounding box center [1281, 286] width 324 height 13
click at [740, 291] on icon at bounding box center [1438, 286] width 9 height 9
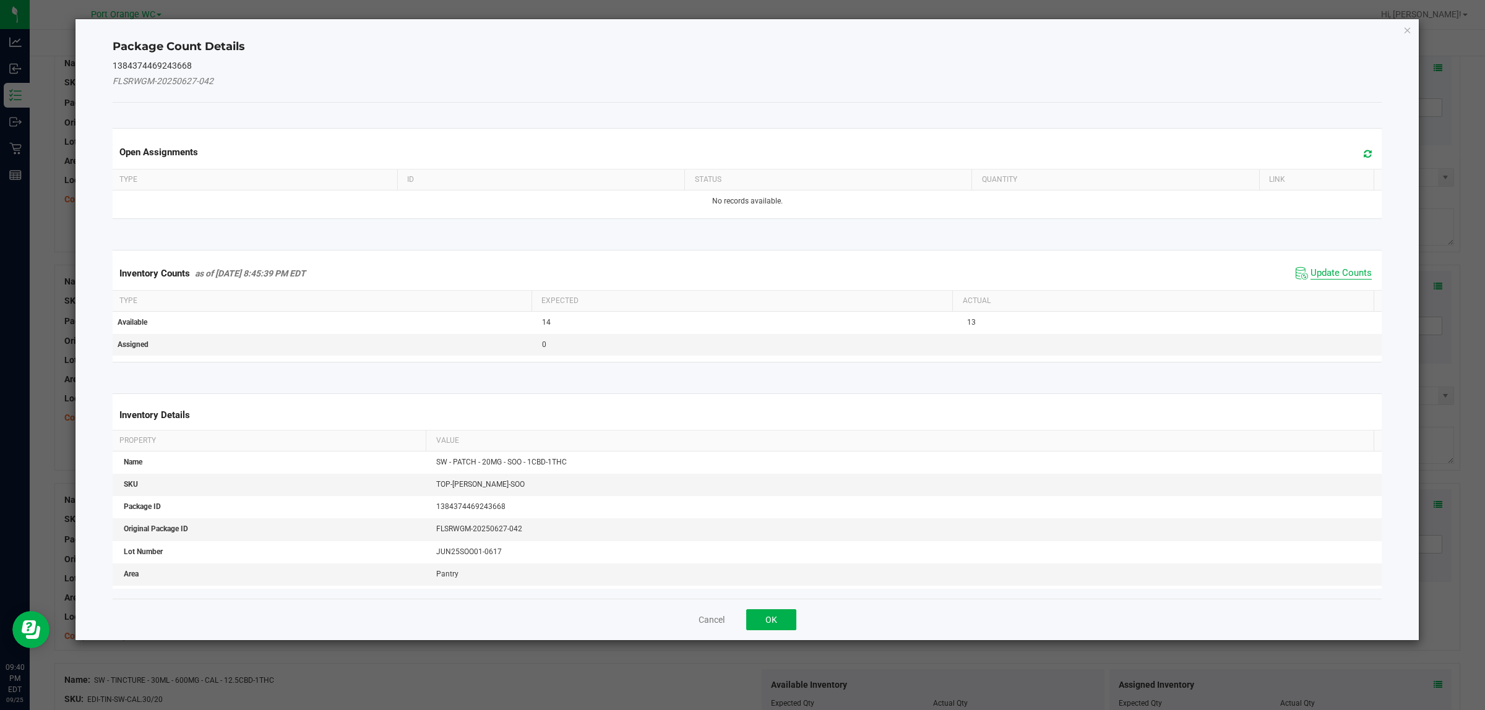
click at [740, 277] on span "Update Counts" at bounding box center [1340, 273] width 61 height 12
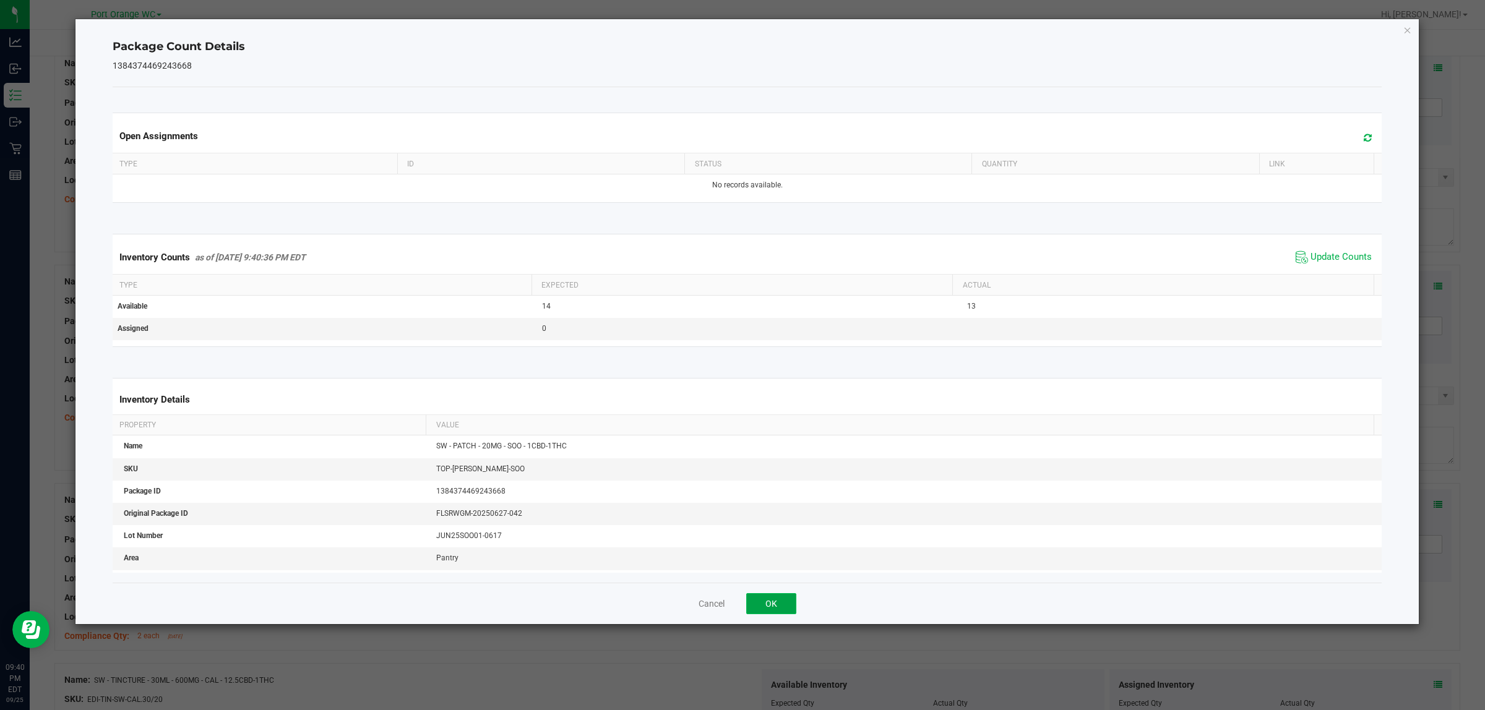
click at [740, 600] on button "OK" at bounding box center [771, 603] width 50 height 21
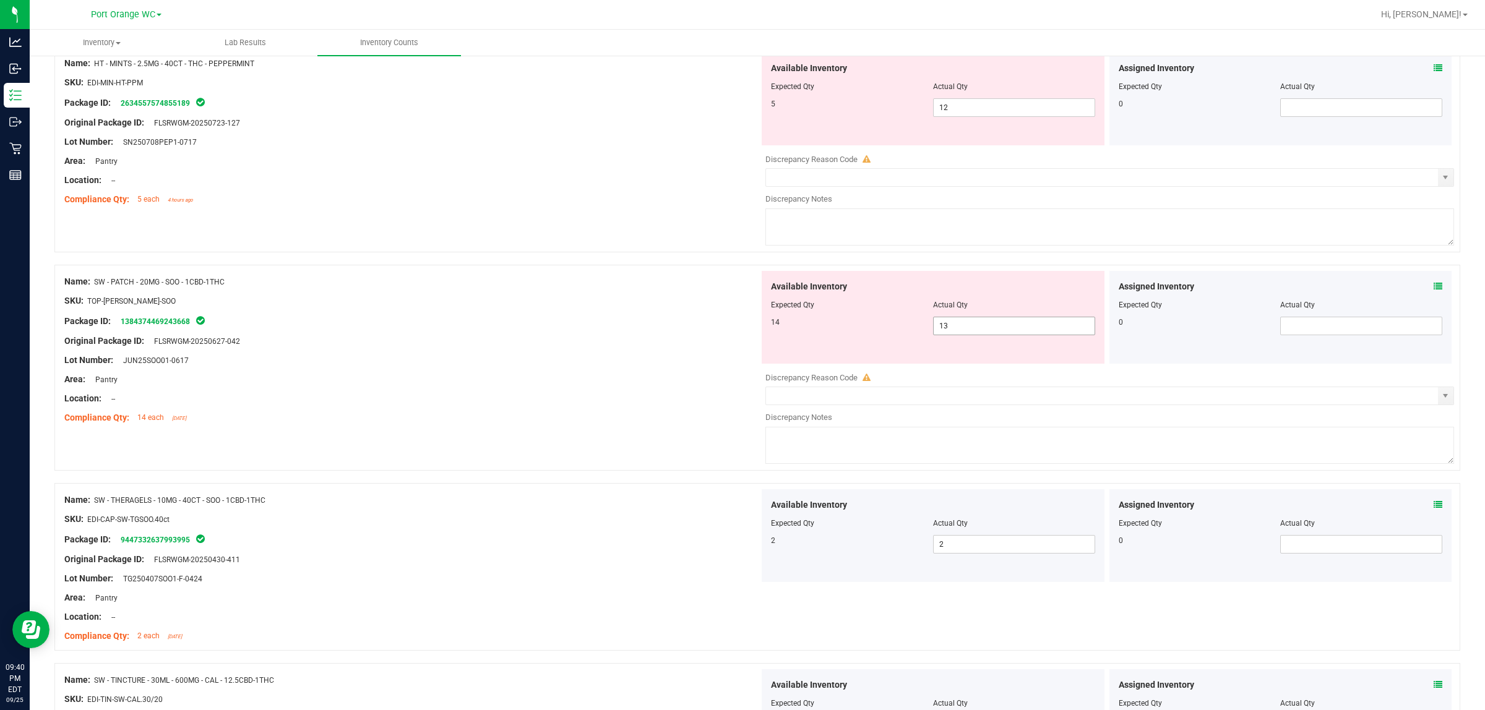
click at [740, 335] on span "13 13" at bounding box center [1014, 326] width 162 height 19
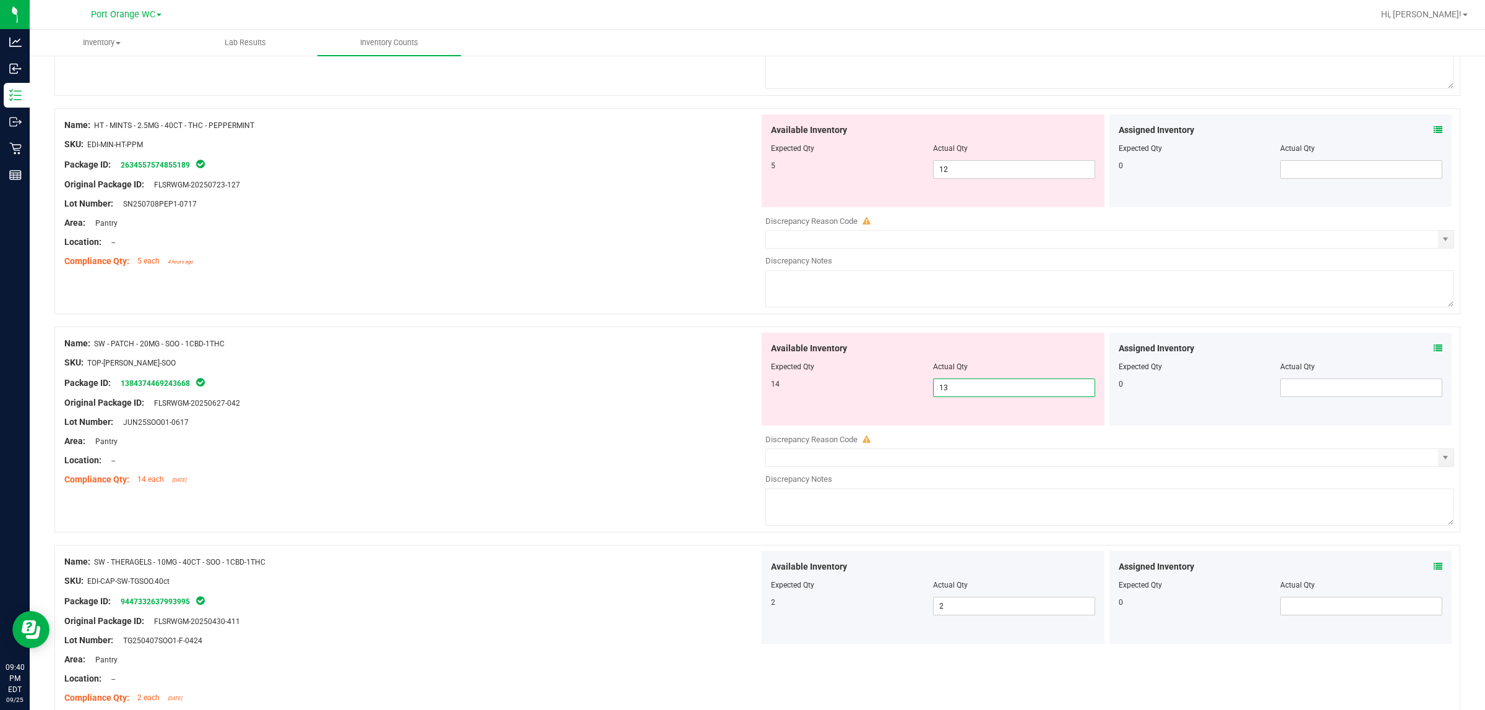
scroll to position [2402, 0]
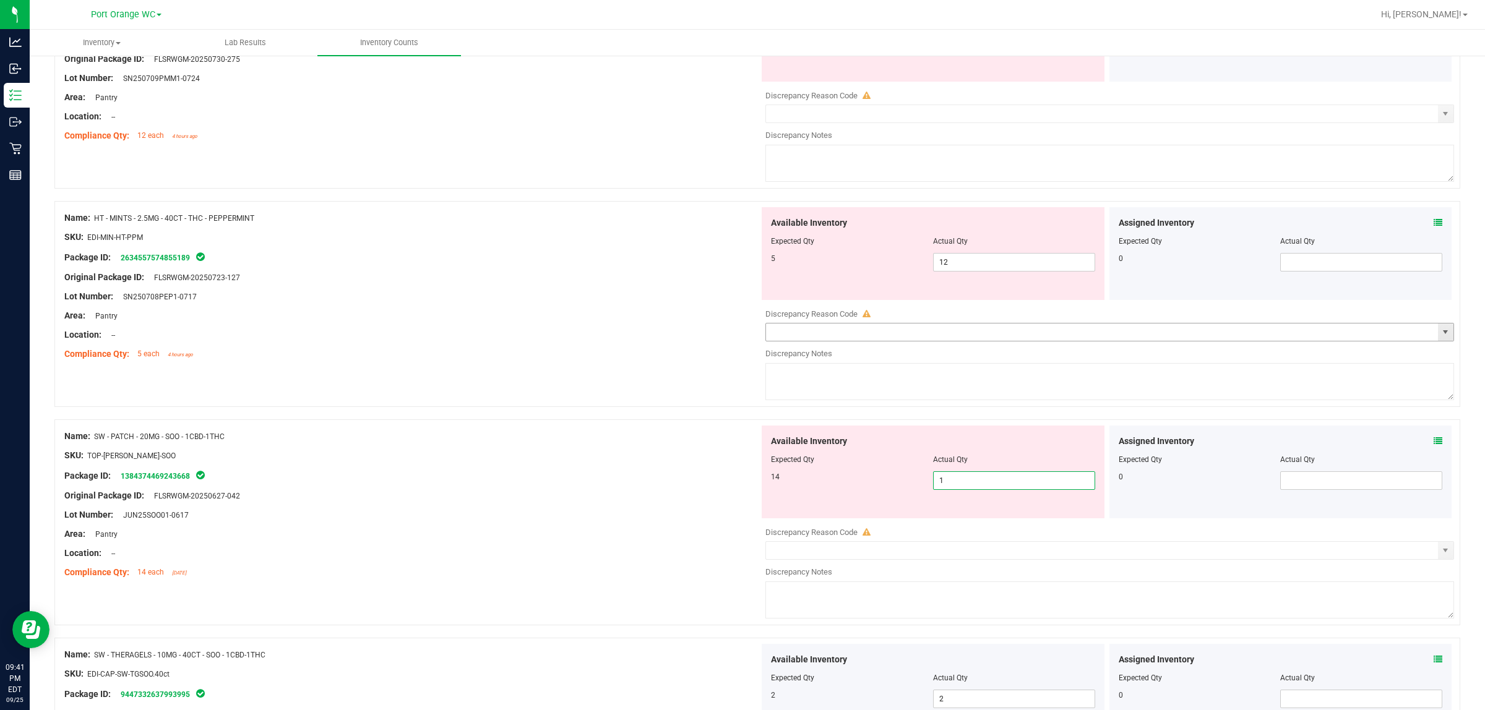
type input "14"
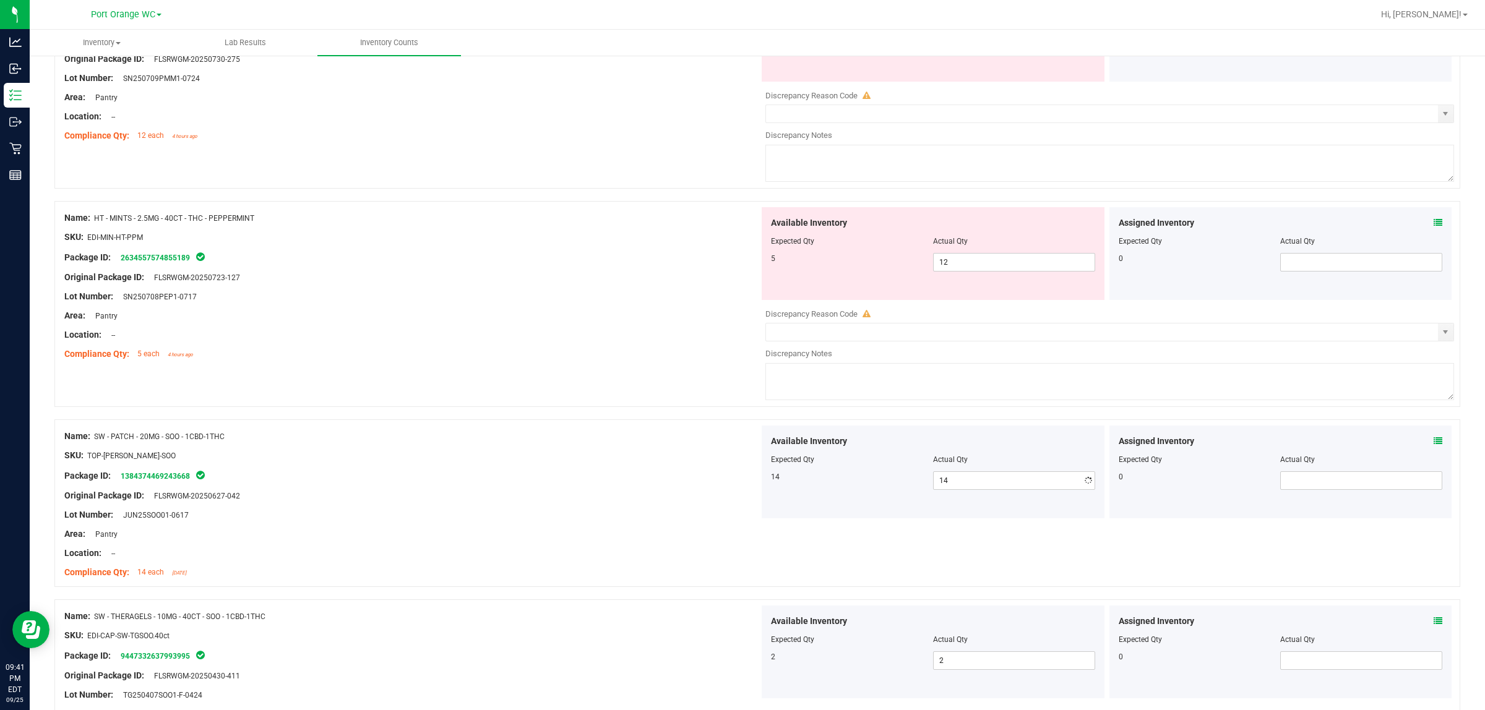
click at [597, 319] on div "Area: Pantry" at bounding box center [411, 315] width 695 height 13
click at [740, 272] on span "12 12" at bounding box center [1014, 262] width 162 height 19
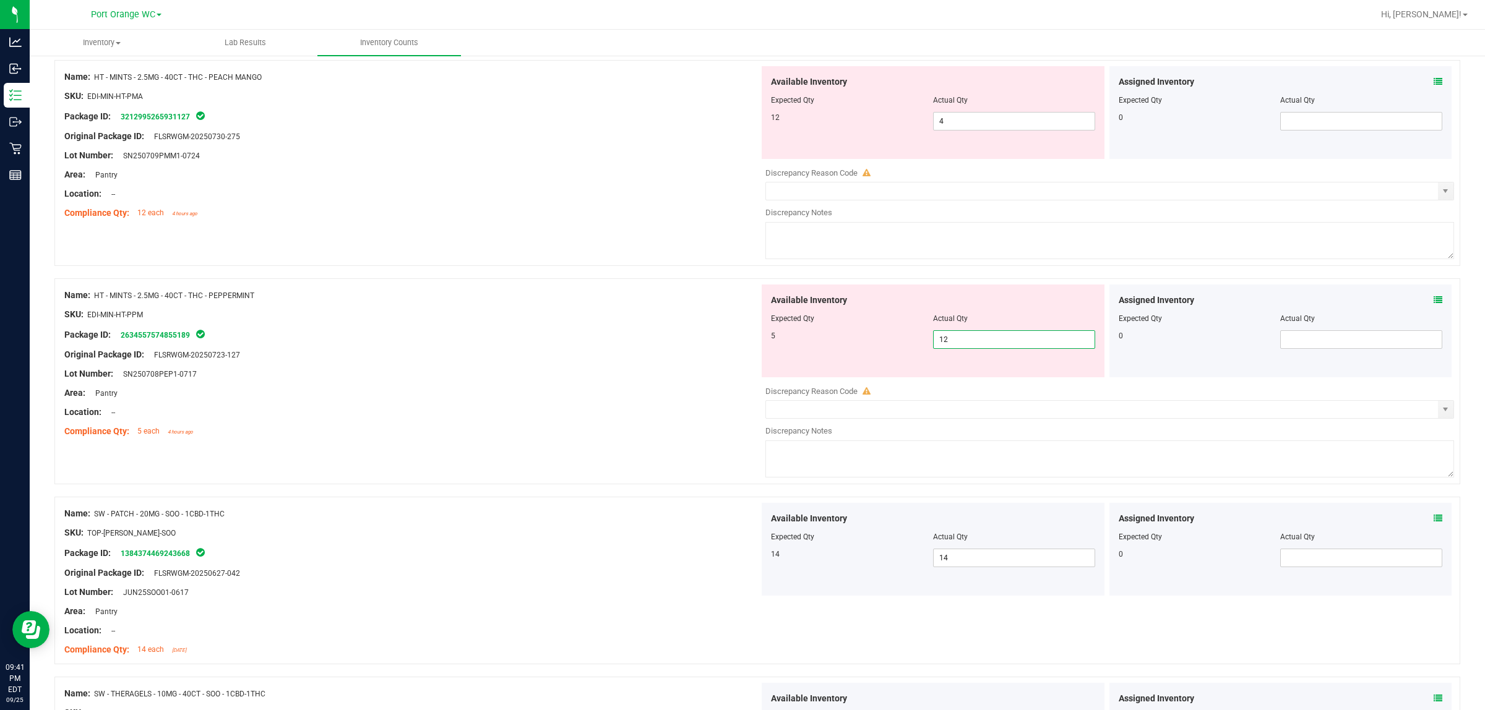
scroll to position [2170, 0]
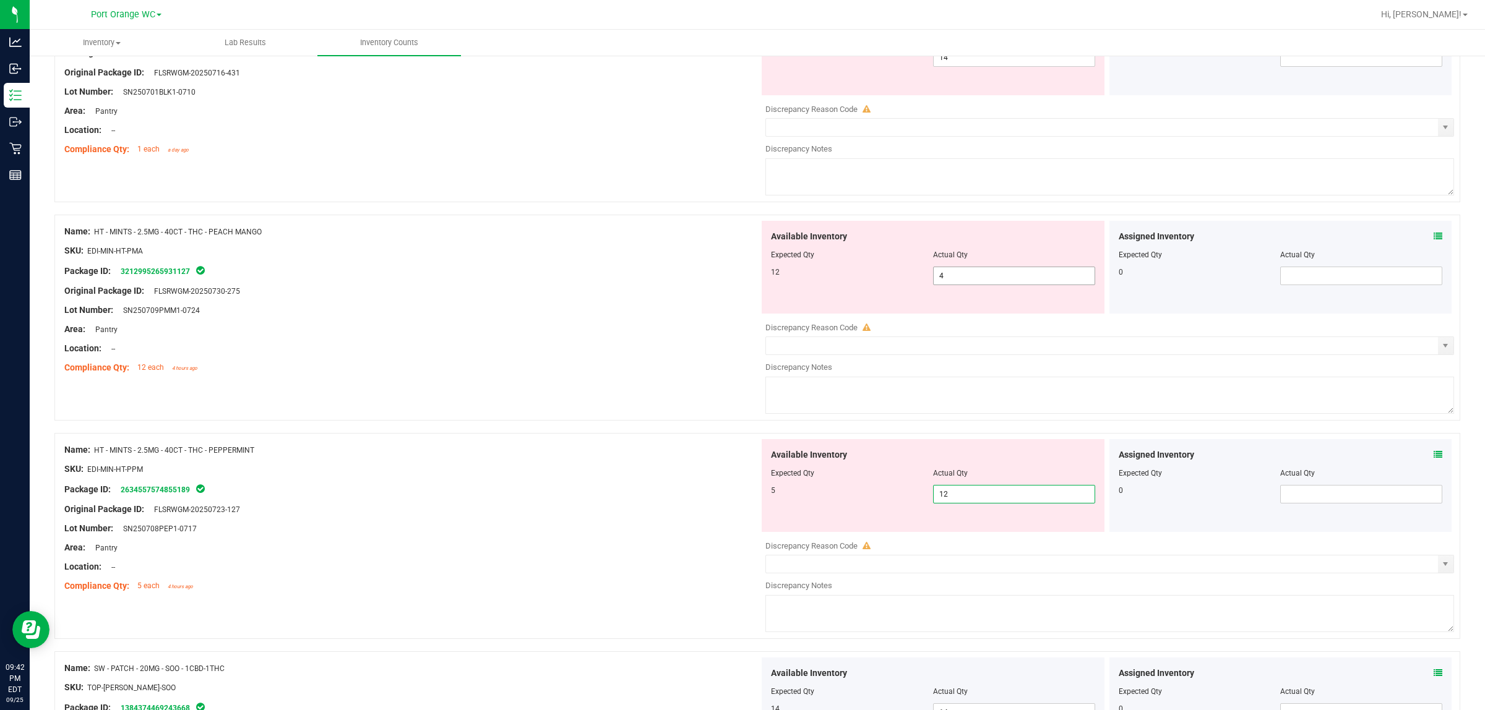
click at [740, 285] on span "4 4" at bounding box center [1014, 276] width 162 height 19
click at [740, 283] on span "4 4" at bounding box center [1014, 276] width 162 height 19
click at [740, 283] on input "4" at bounding box center [1014, 275] width 161 height 17
type input "12"
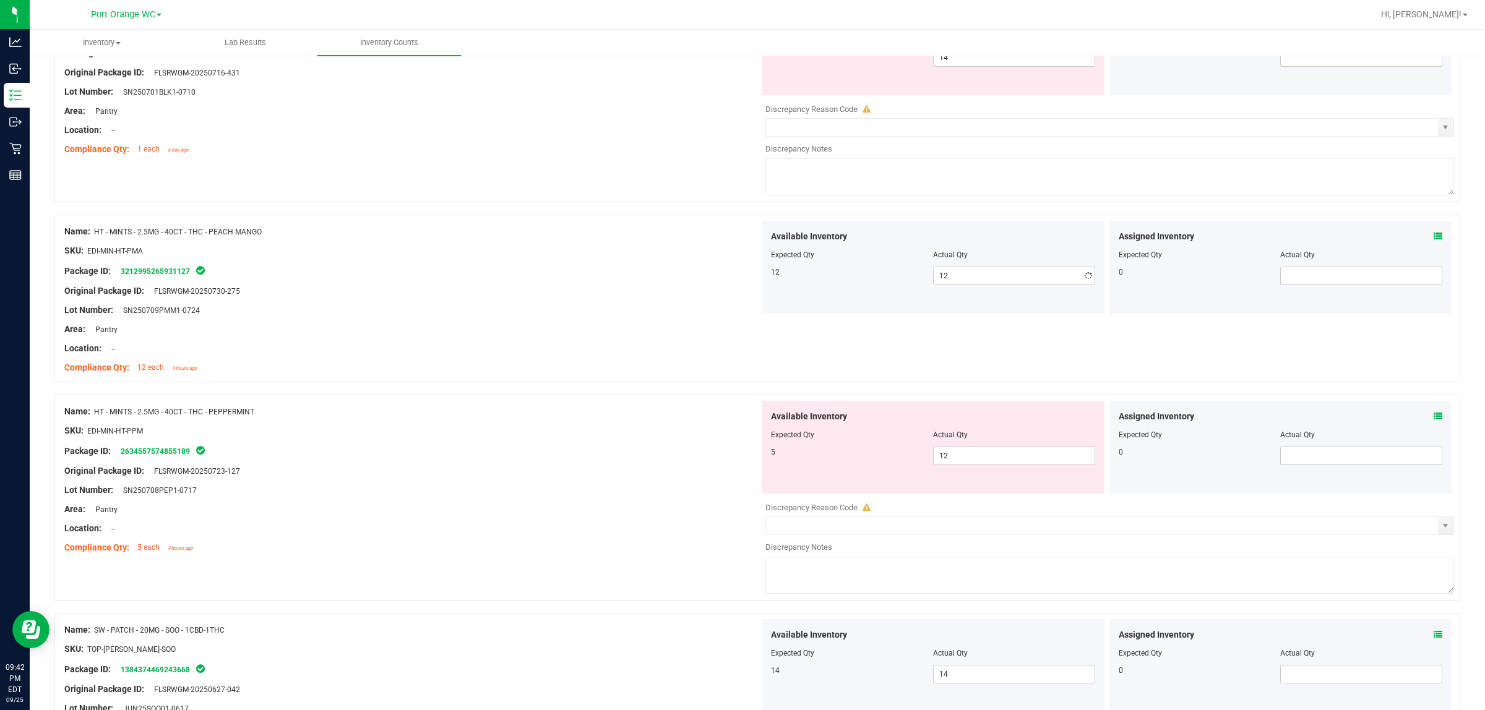
drag, startPoint x: 731, startPoint y: 316, endPoint x: 1004, endPoint y: 480, distance: 318.0
click at [738, 317] on div "Lot Number: SN250709PMM1-0724" at bounding box center [411, 310] width 695 height 13
click at [740, 462] on span "12 12" at bounding box center [1014, 456] width 162 height 19
click at [740, 462] on input "12" at bounding box center [1014, 455] width 161 height 17
type input "4"
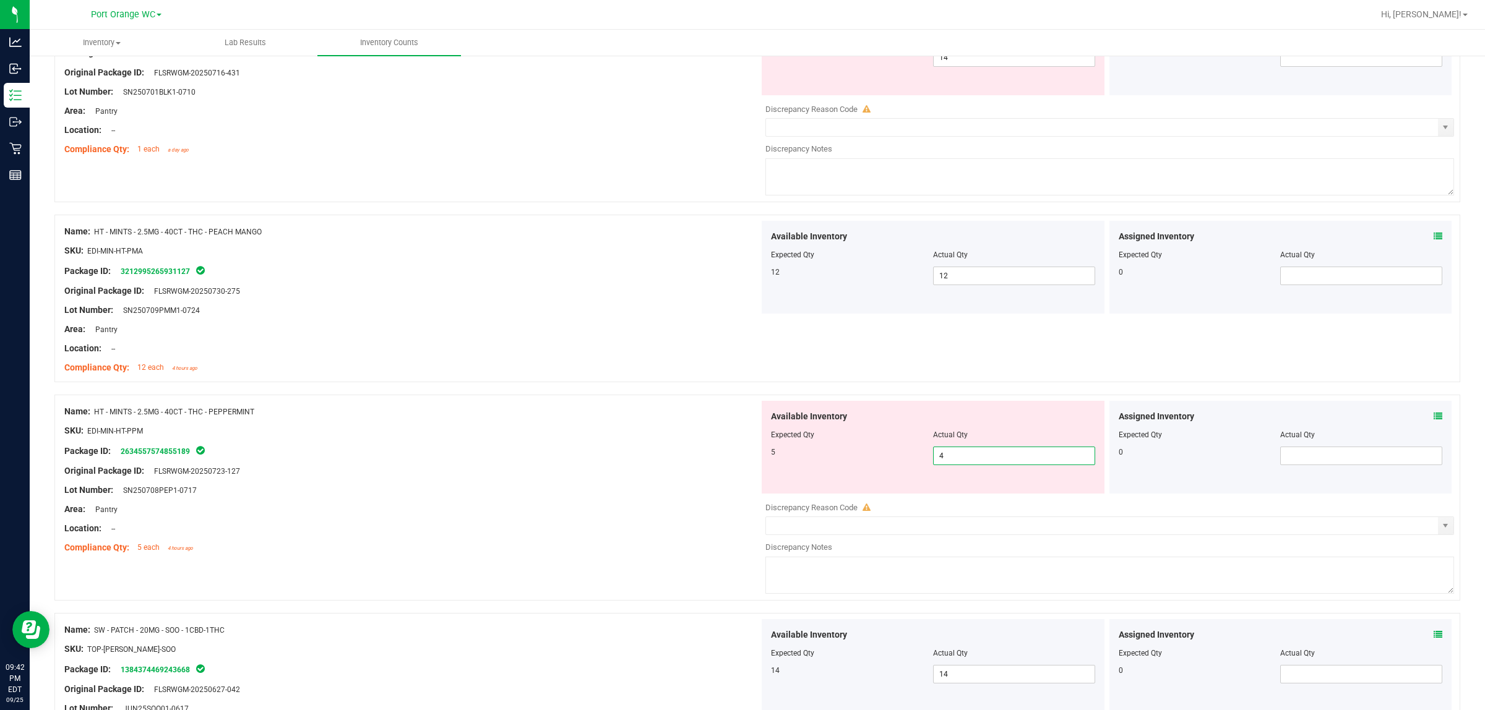
type input "4"
click at [740, 470] on div "Name: HT - MINTS - 2.5MG - 40CT - THC - PEPPERMINT SKU: EDI-MIN-HT-PPM Package …" at bounding box center [757, 498] width 1406 height 206
click at [740, 421] on icon at bounding box center [1438, 416] width 9 height 9
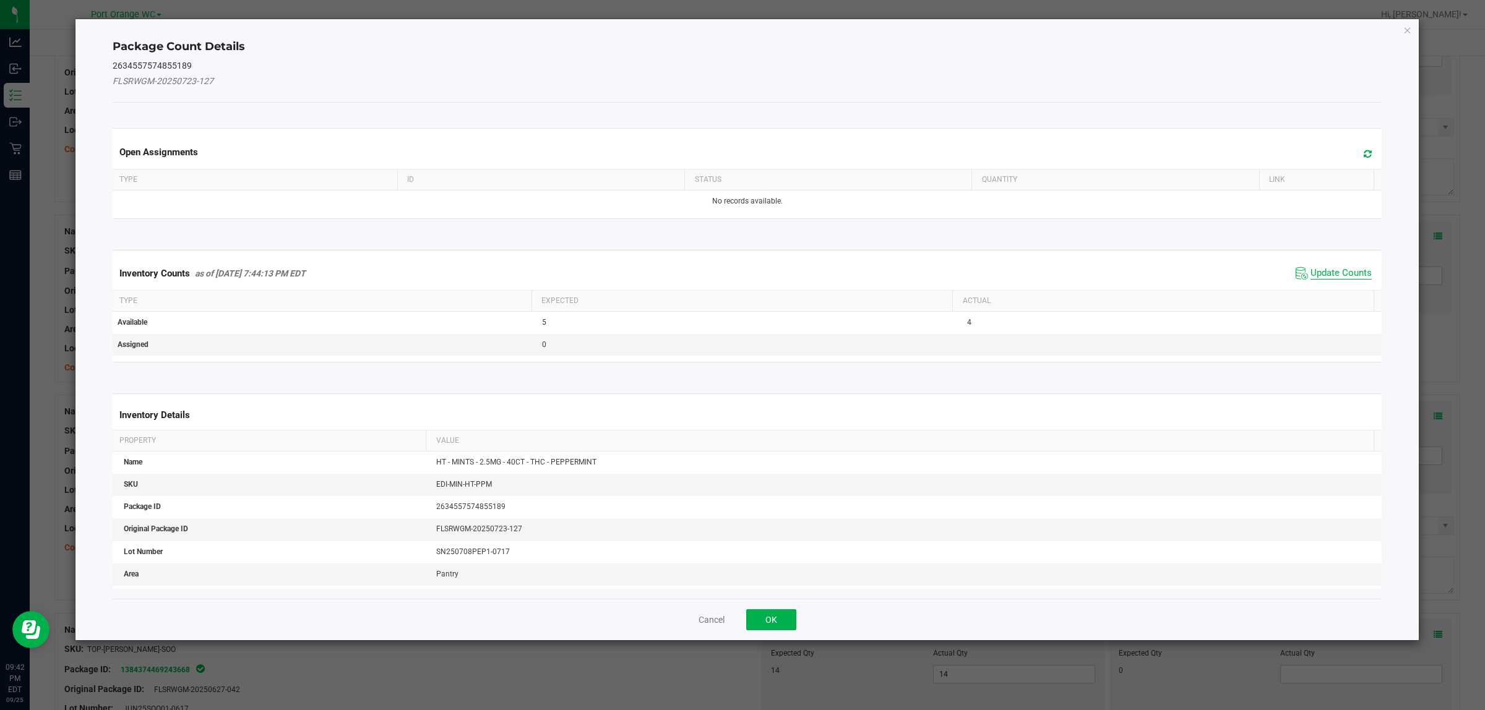
click at [740, 269] on span "Update Counts" at bounding box center [1340, 273] width 61 height 12
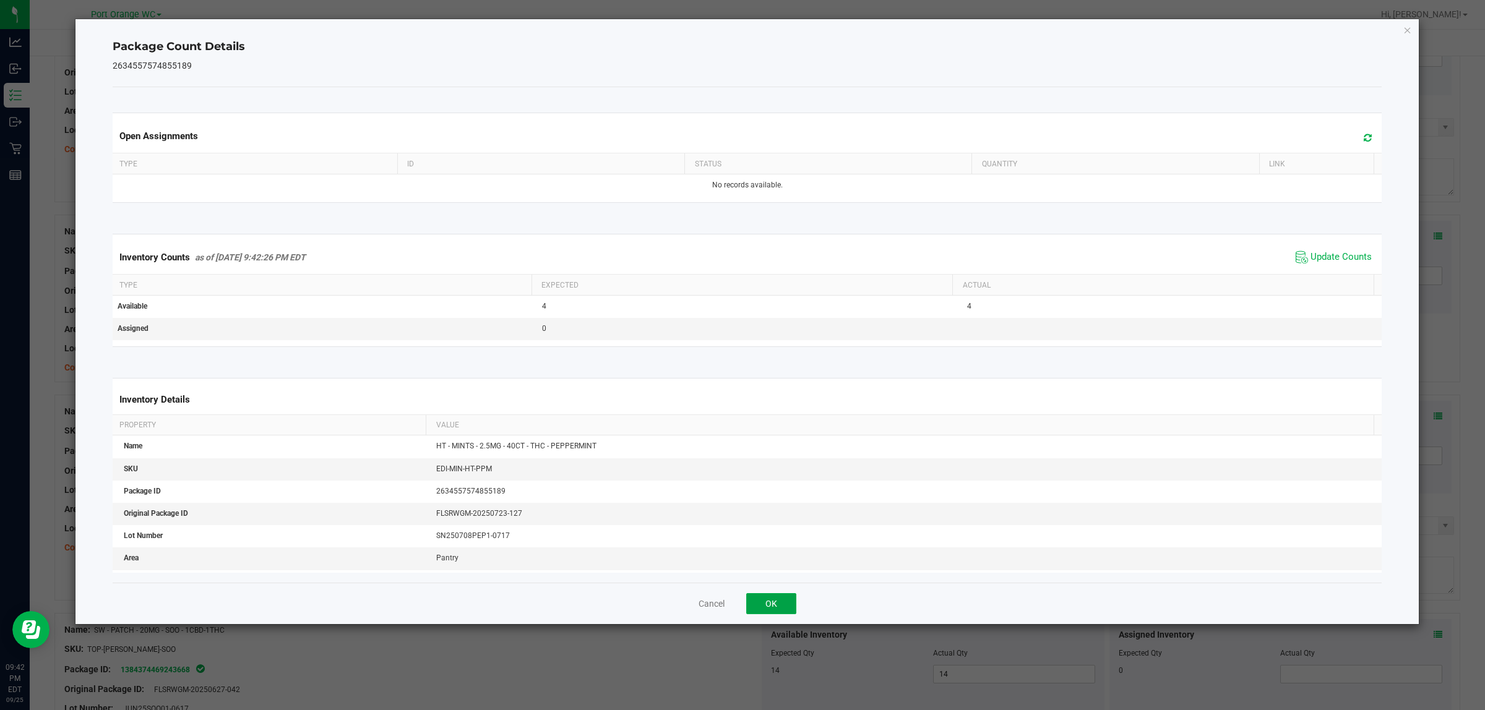
click at [740, 606] on button "OK" at bounding box center [771, 603] width 50 height 21
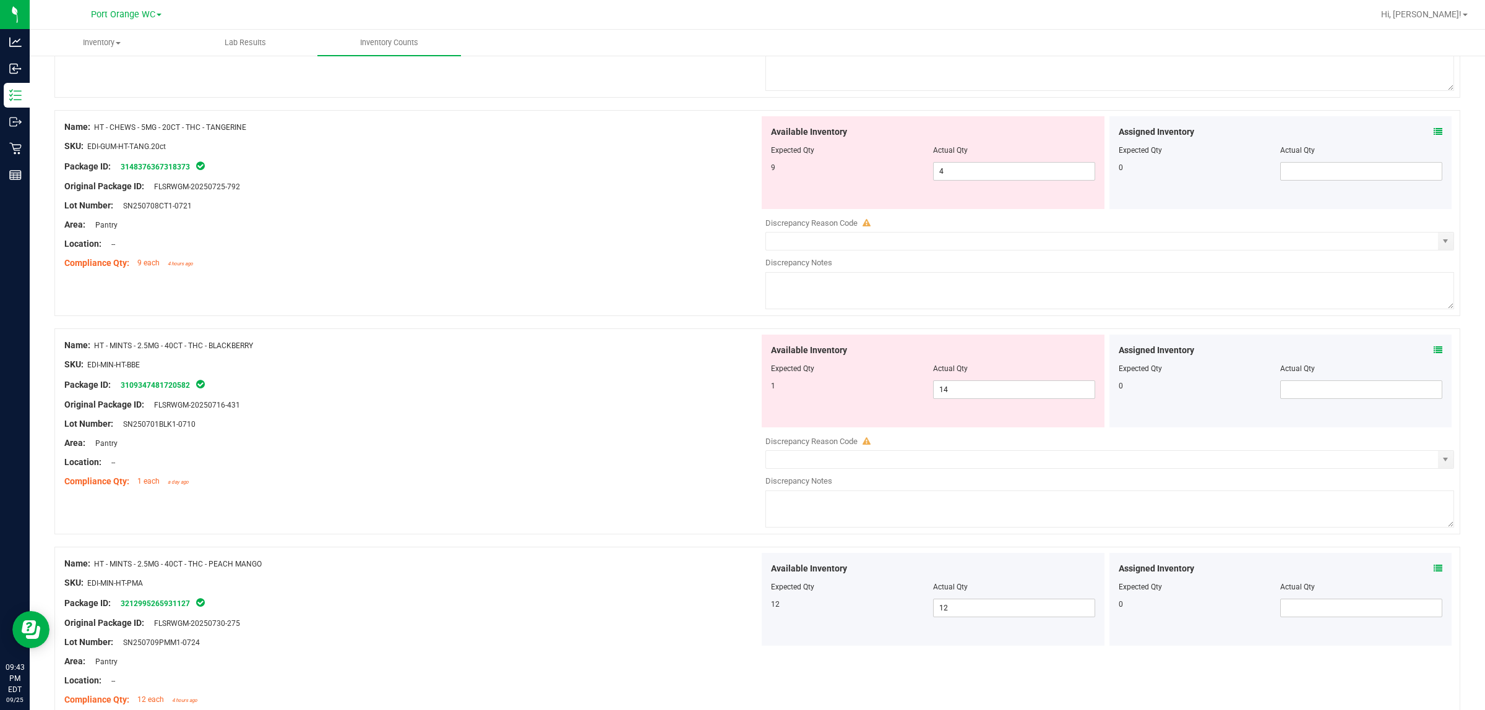
scroll to position [1861, 0]
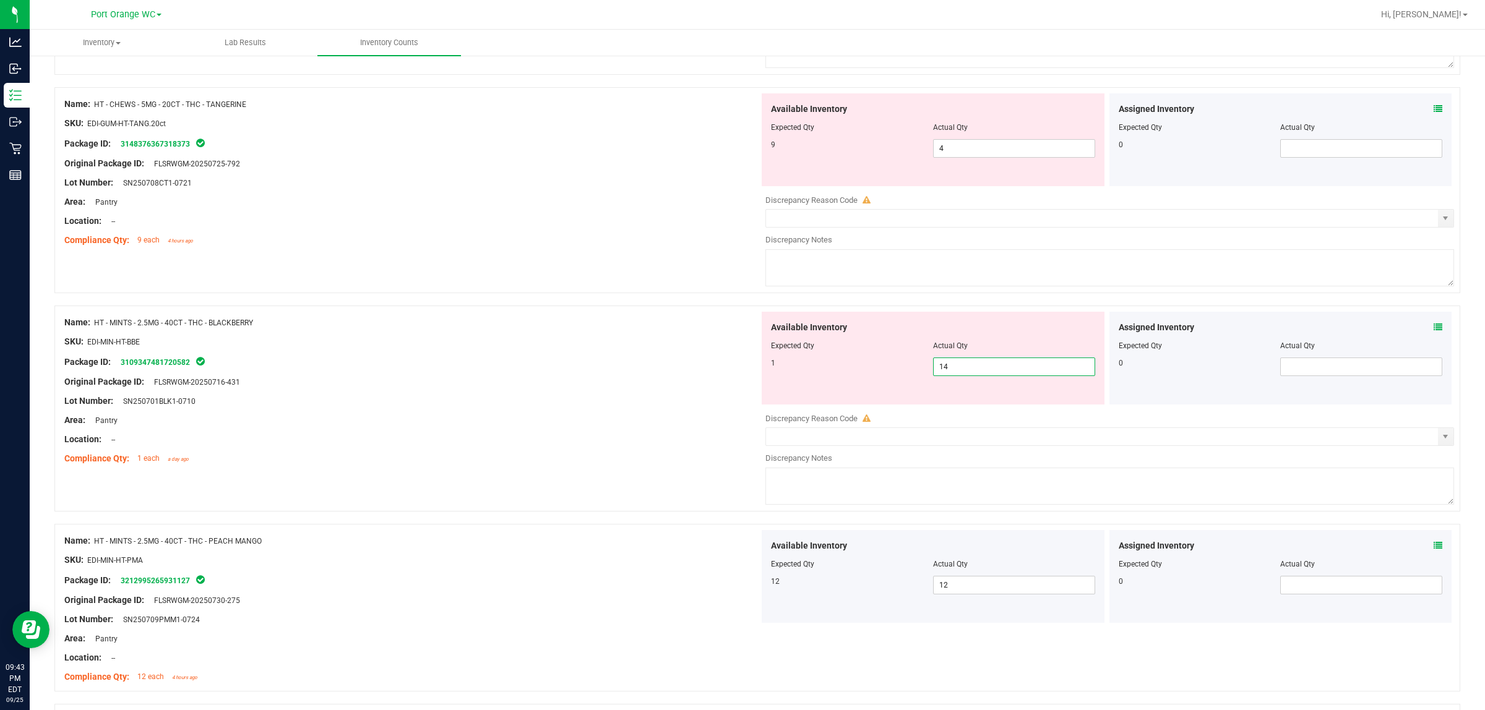
click at [740, 369] on span "14 14" at bounding box center [1014, 367] width 162 height 19
click at [740, 369] on input "14" at bounding box center [1014, 366] width 161 height 17
type input "0"
click at [492, 496] on div "Name: HT - MINTS - 2.5MG - 40CT - THC - BLACKBERRY SKU: EDI-MIN-HT-BBE Package …" at bounding box center [757, 409] width 1406 height 206
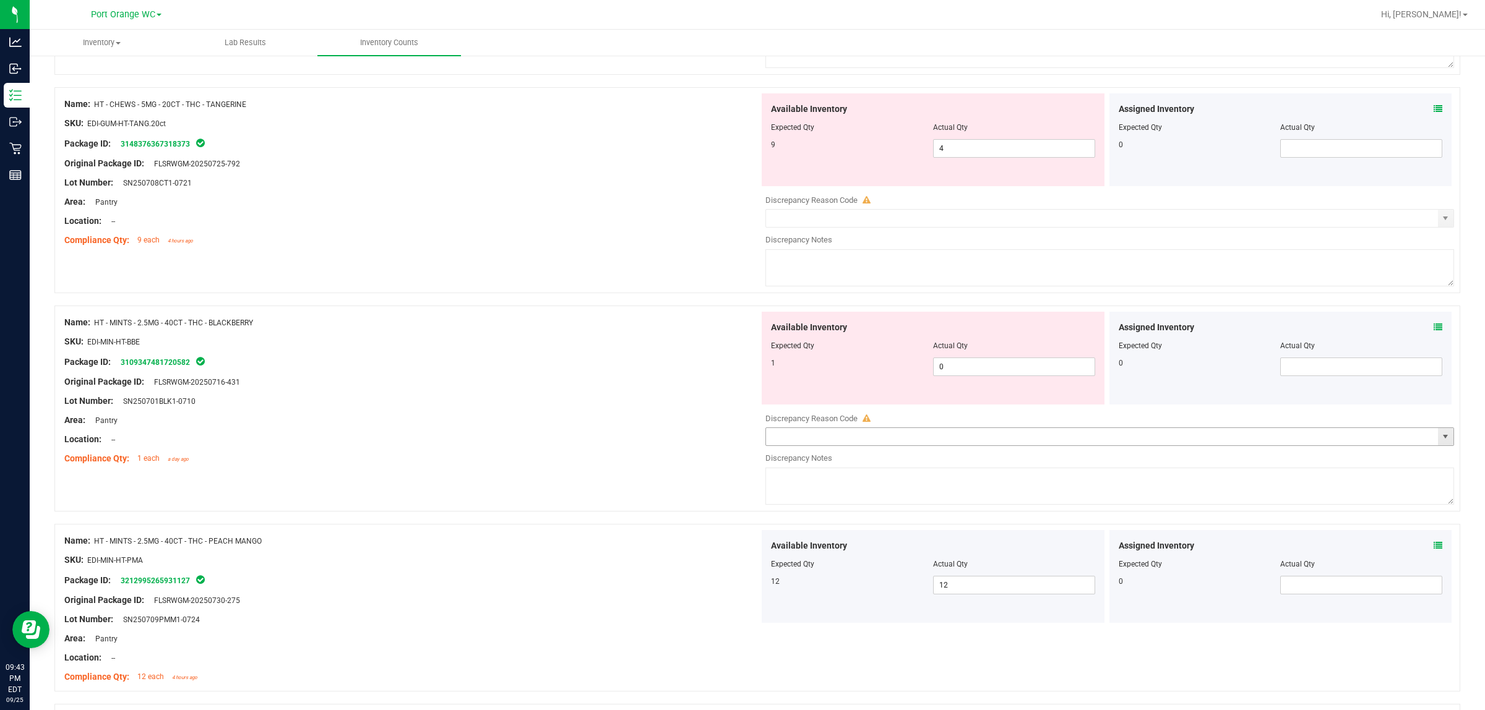
click at [740, 441] on span "select" at bounding box center [1445, 437] width 10 height 10
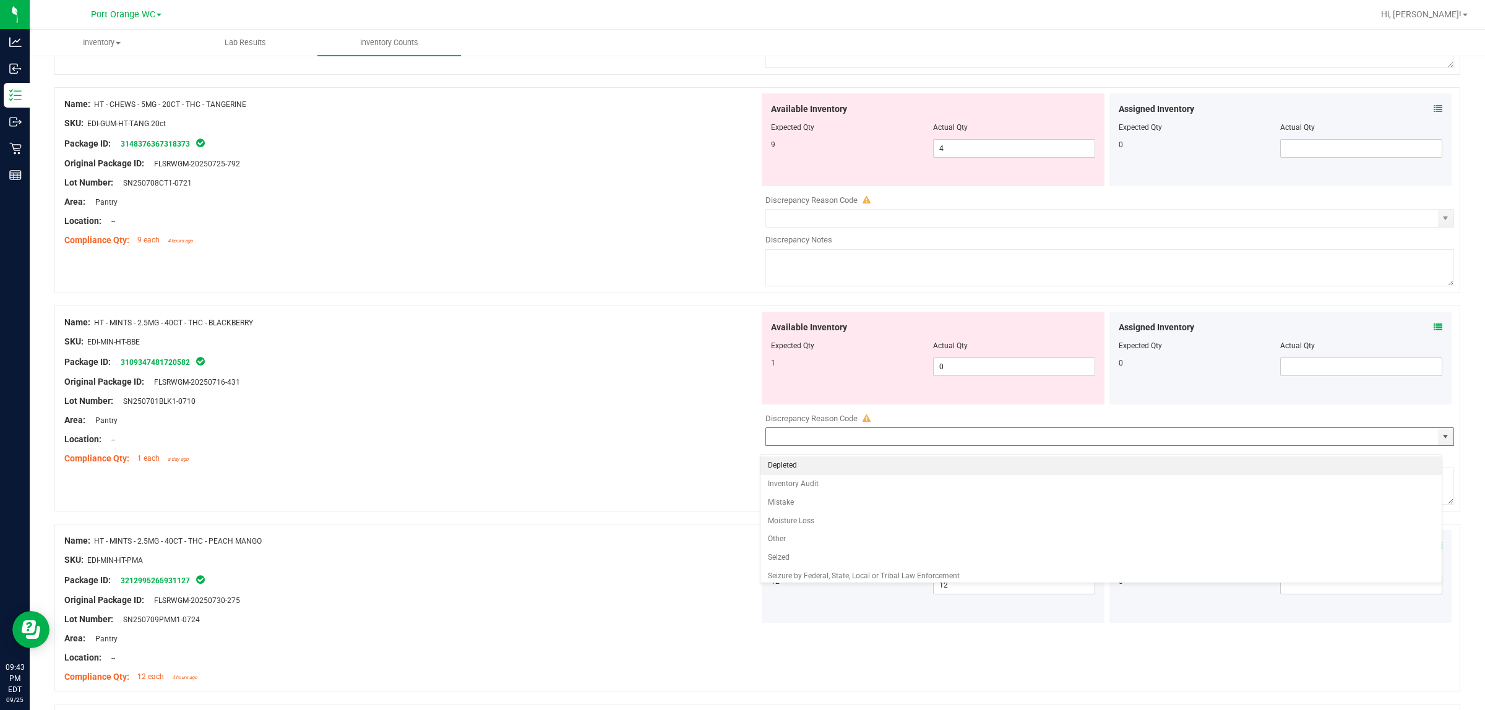
click at [740, 470] on li "Depleted" at bounding box center [1100, 466] width 681 height 19
type input "Depleted"
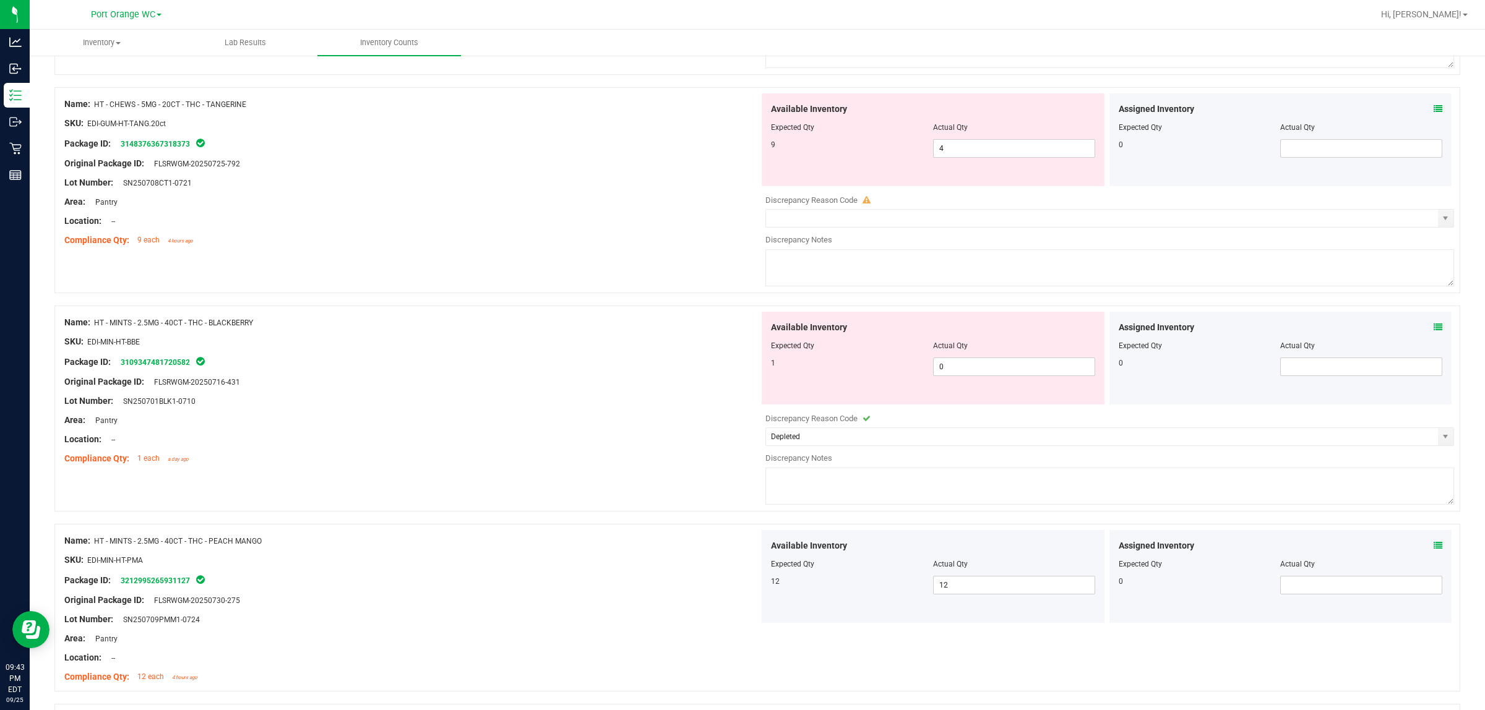
click at [740, 496] on textarea at bounding box center [1109, 486] width 689 height 37
type textarea "f"
type textarea "depleted"
drag, startPoint x: 549, startPoint y: 452, endPoint x: 590, endPoint y: 459, distance: 40.9
click at [552, 454] on div "Name: HT - MINTS - 2.5MG - 40CT - THC - BLACKBERRY SKU: EDI-MIN-HT-BBE Package …" at bounding box center [411, 391] width 695 height 158
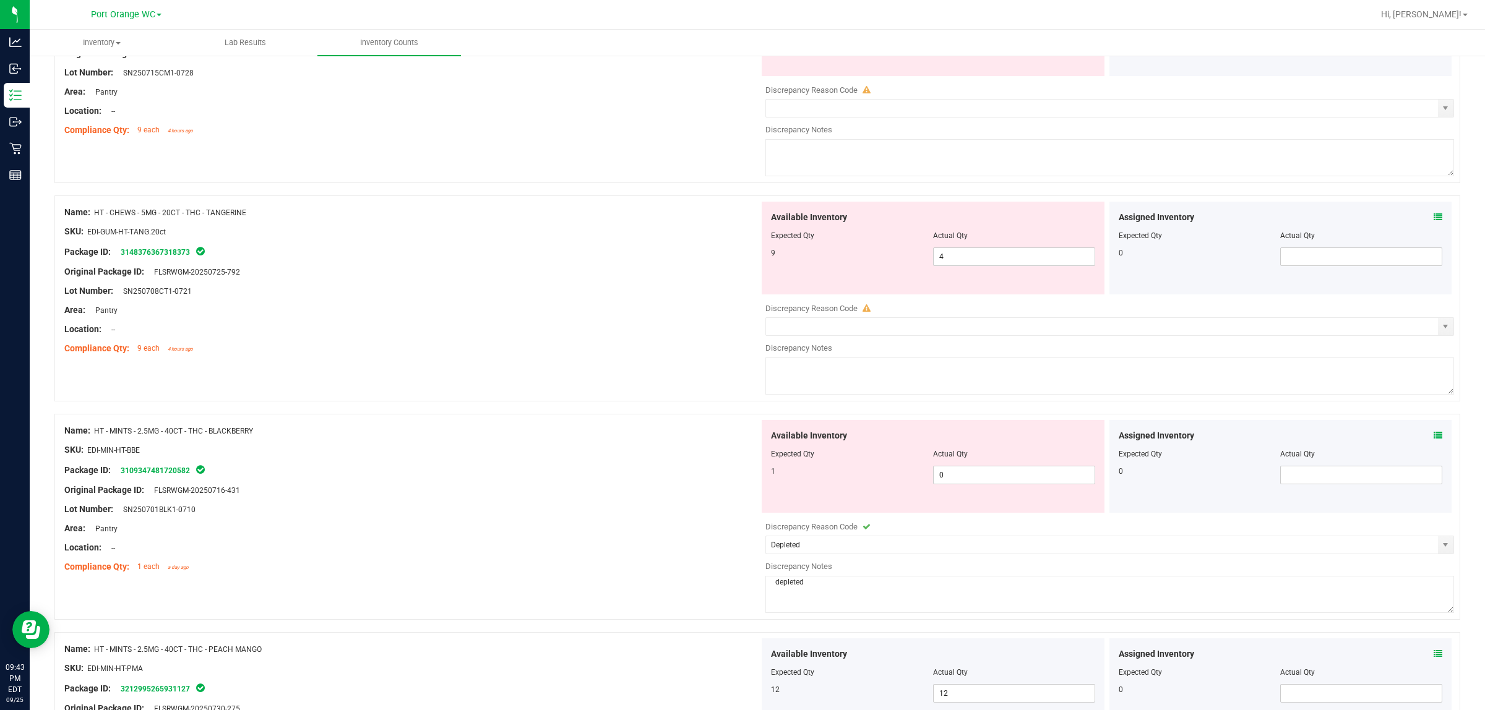
scroll to position [1629, 0]
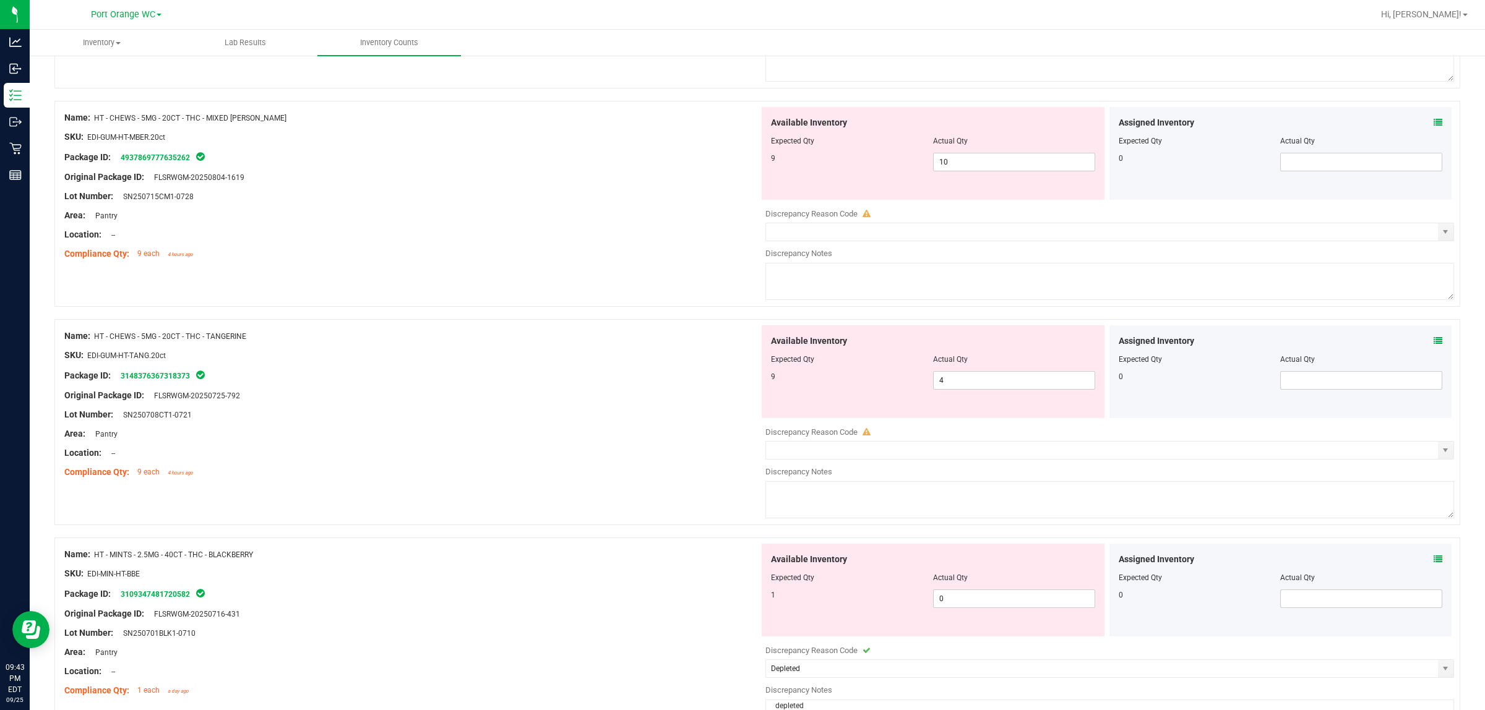
click at [740, 351] on div "Assigned Inventory Expected Qty Actual Qty 0" at bounding box center [1280, 371] width 343 height 93
click at [740, 345] on icon at bounding box center [1438, 341] width 9 height 9
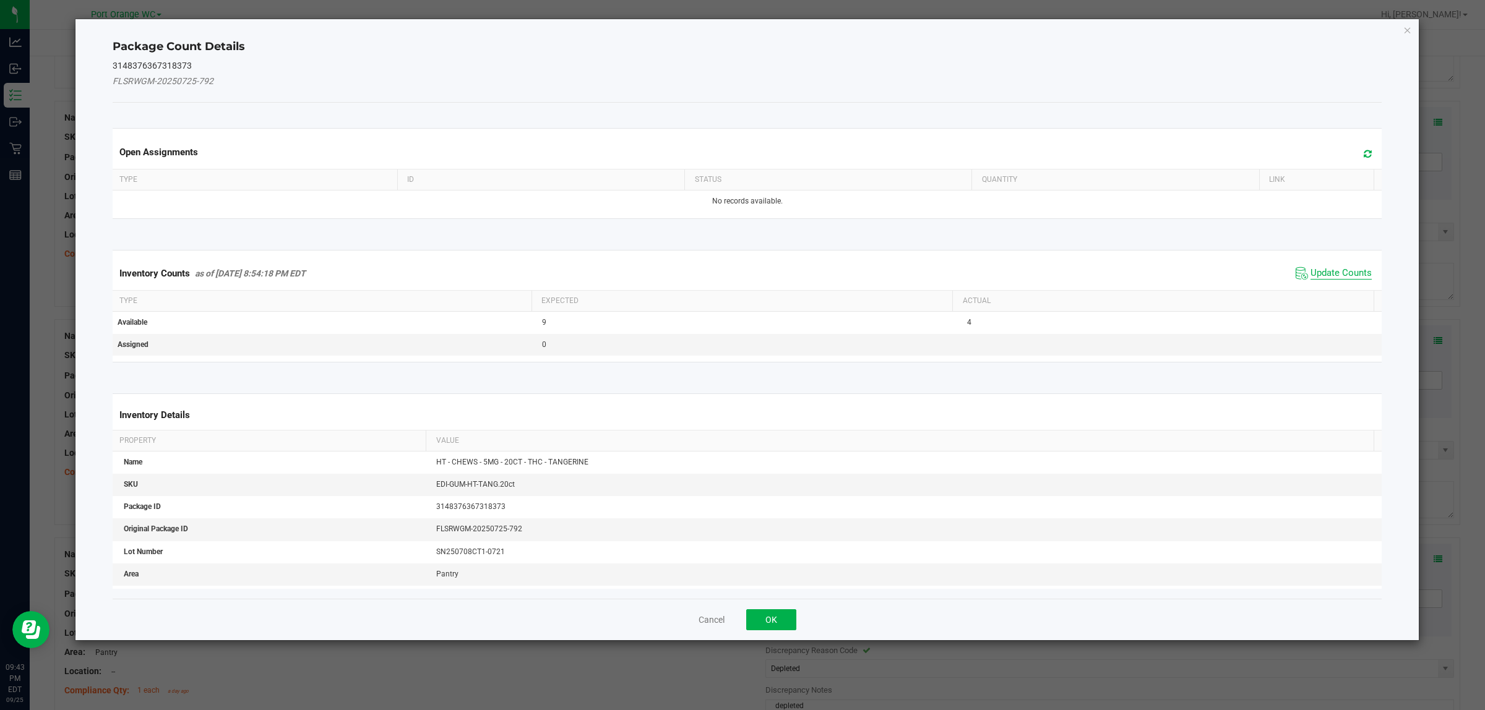
click at [740, 271] on span "Update Counts" at bounding box center [1340, 273] width 61 height 12
click at [740, 271] on div "Inventory Counts as of [DATE] 8:54:18 PM EDT Update Counts" at bounding box center [747, 273] width 1275 height 32
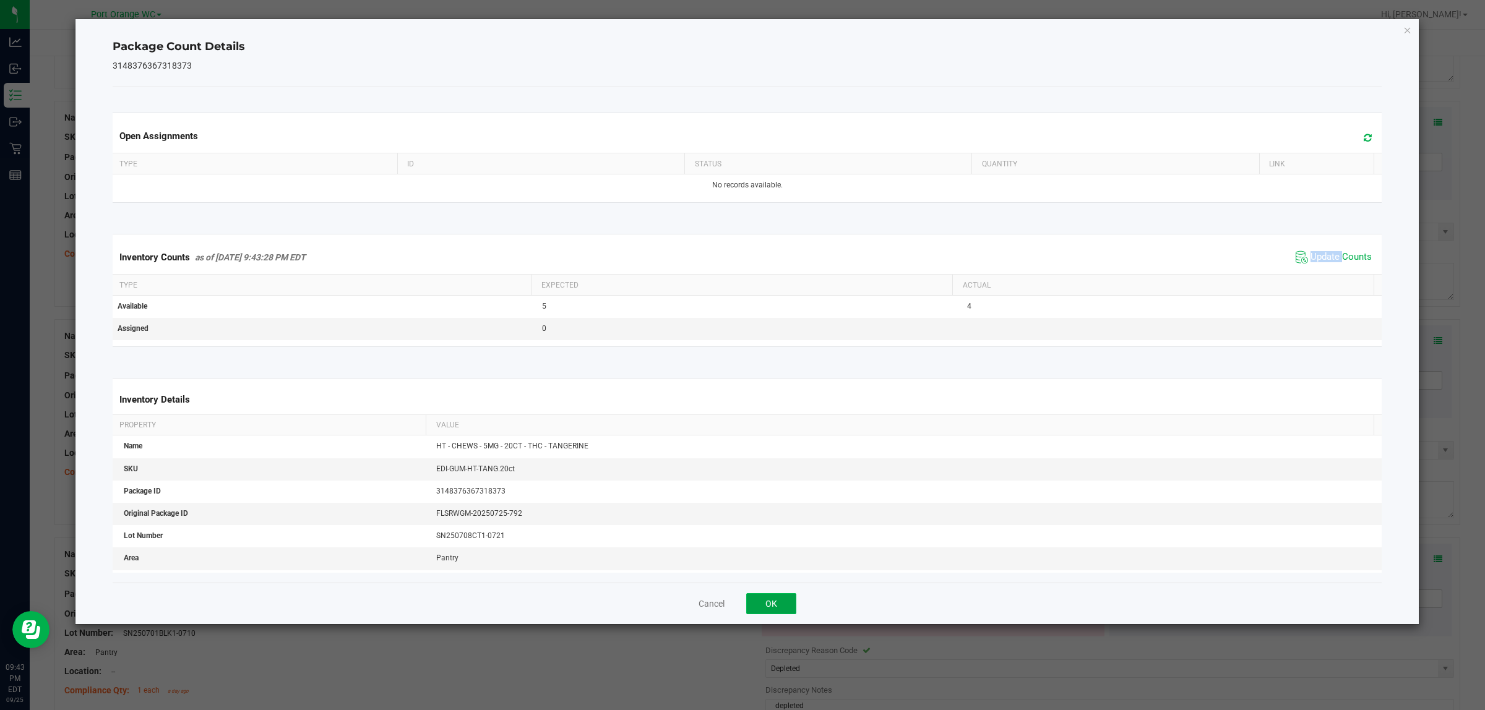
click at [740, 601] on button "OK" at bounding box center [771, 603] width 50 height 21
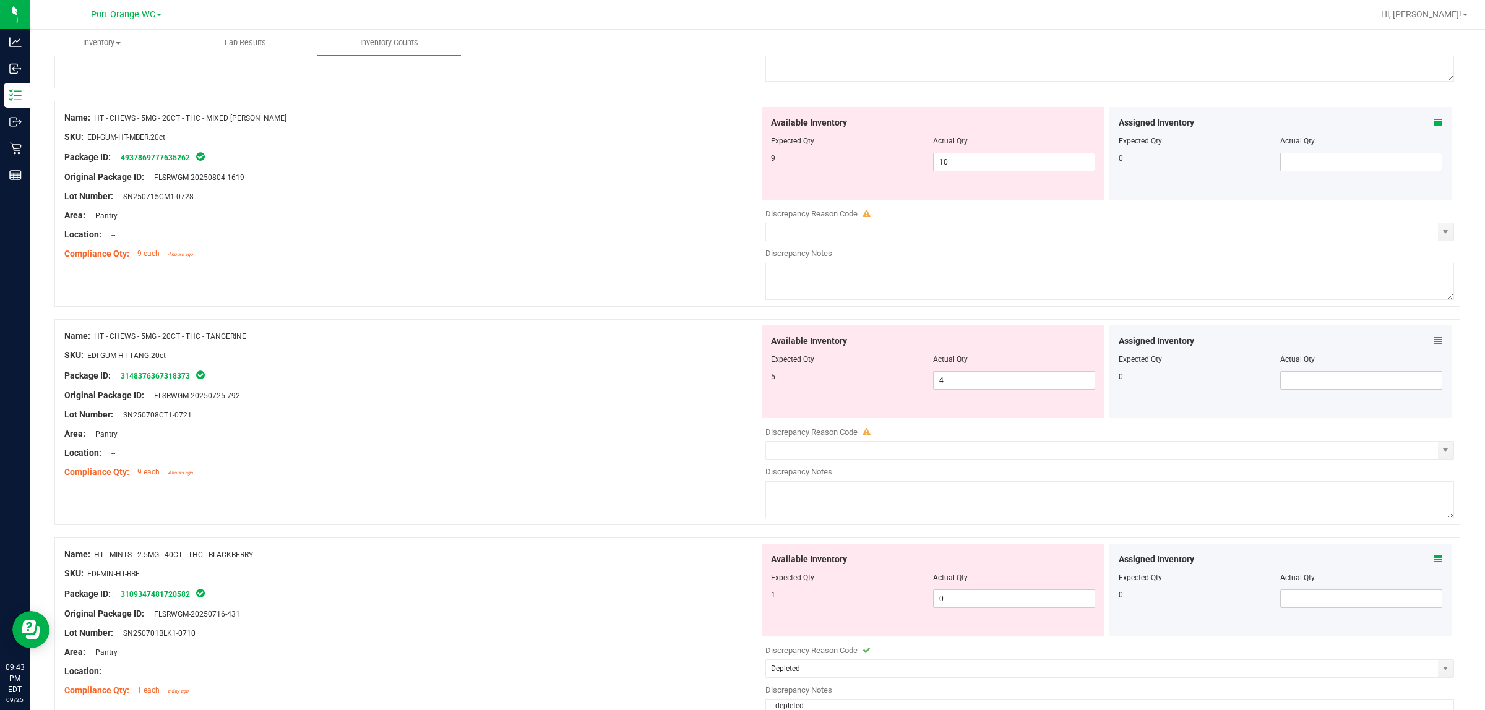
click at [740, 401] on div "Available Inventory Expected Qty Actual Qty 5 4 4" at bounding box center [933, 371] width 343 height 93
click at [740, 389] on span "4 4" at bounding box center [1014, 380] width 162 height 19
type input "5"
click at [582, 438] on div "Area: Pantry" at bounding box center [411, 434] width 695 height 13
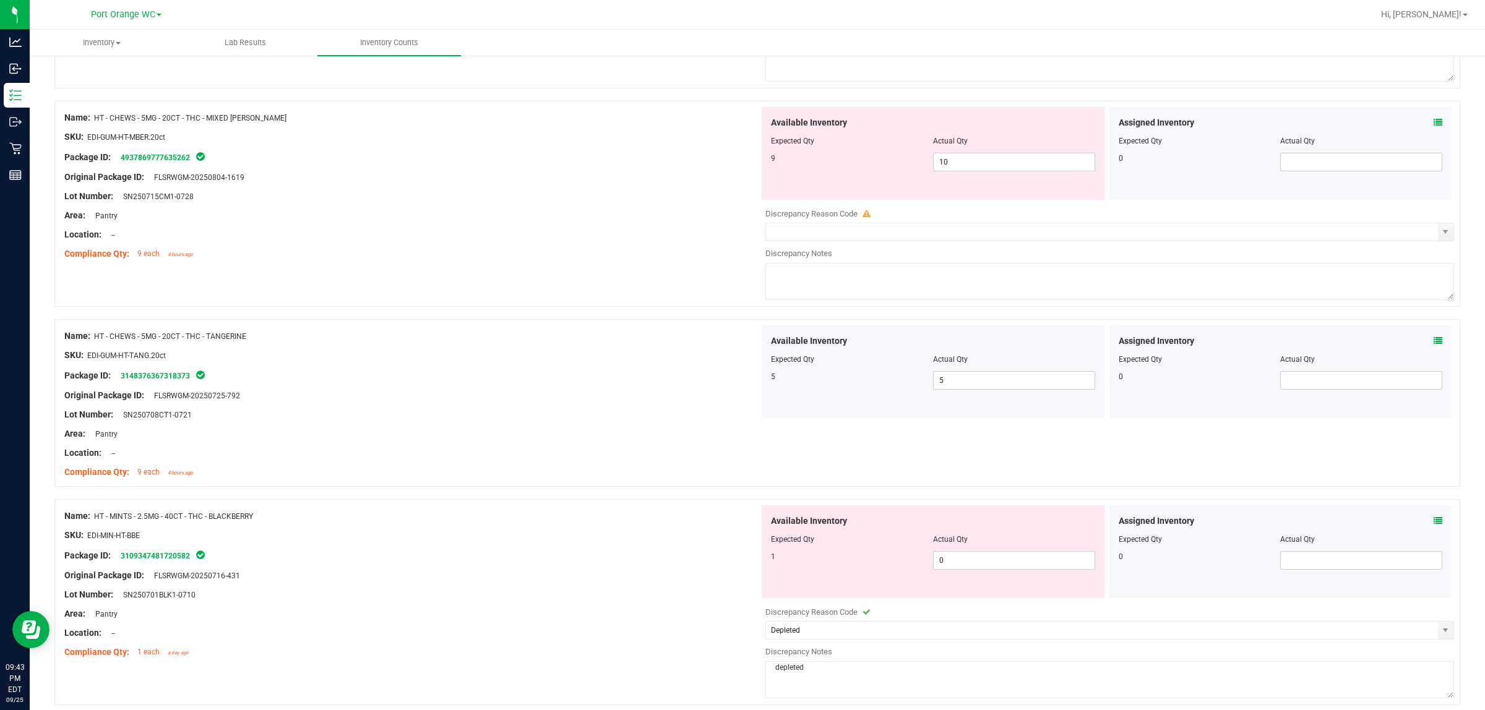
scroll to position [1320, 0]
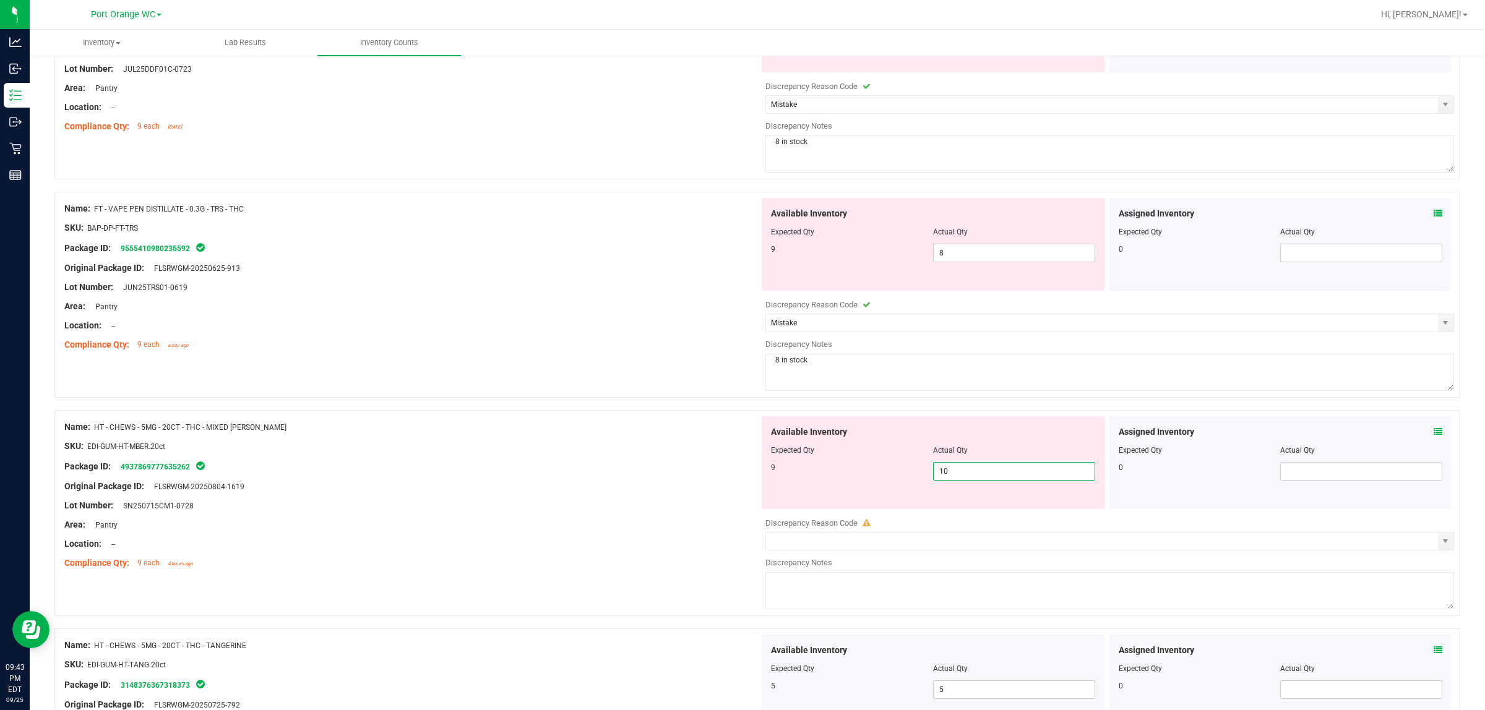
click at [740, 478] on span "10 10" at bounding box center [1014, 471] width 162 height 19
type input "1"
type input "9"
click at [677, 510] on div "Lot Number: SN250715CM1-0728" at bounding box center [411, 505] width 695 height 13
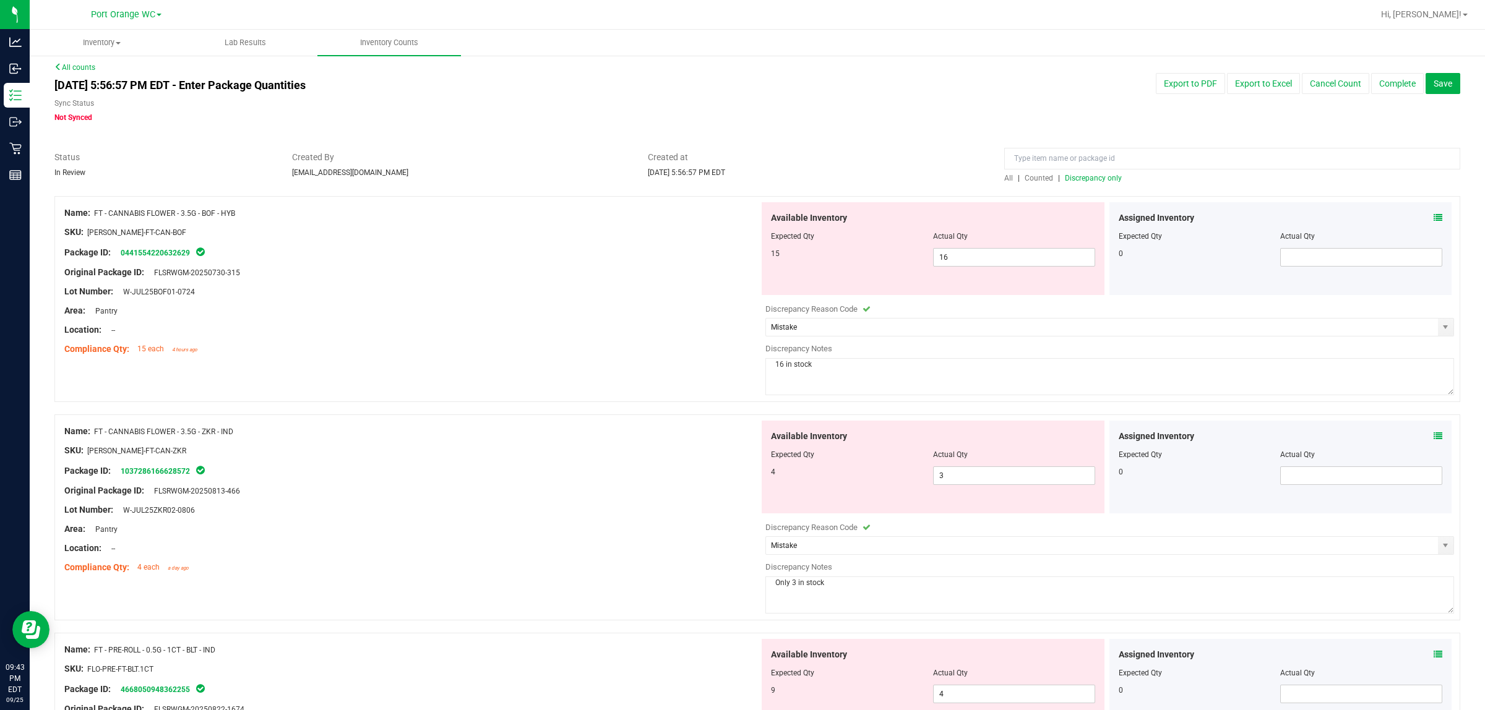
scroll to position [0, 0]
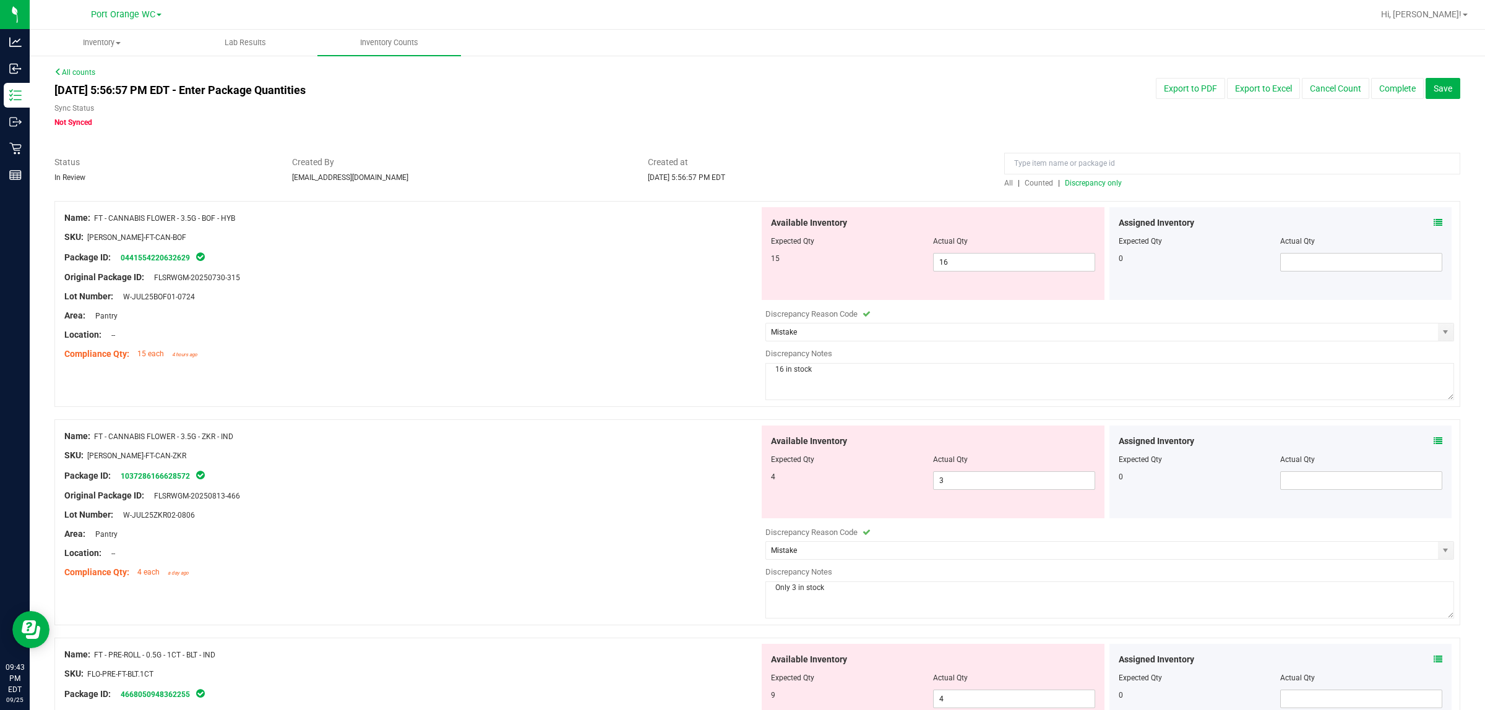
drag, startPoint x: 1080, startPoint y: 187, endPoint x: 1078, endPoint y: 181, distance: 6.3
click at [740, 186] on div "All | Counted | Discrepancy only" at bounding box center [1232, 183] width 456 height 11
click at [740, 180] on span "Discrepancy only" at bounding box center [1093, 183] width 57 height 9
click at [740, 85] on button "Complete" at bounding box center [1397, 88] width 53 height 21
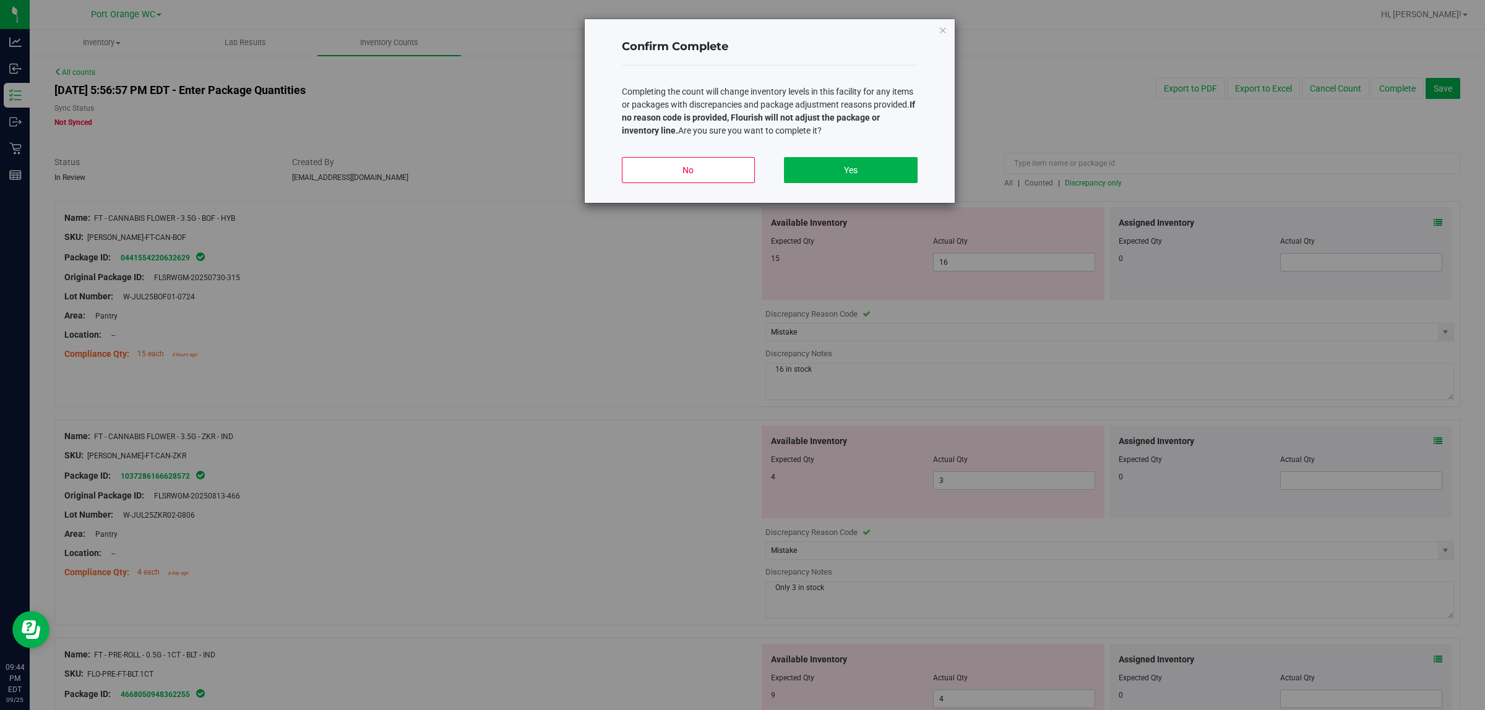
click at [740, 153] on div "No Yes" at bounding box center [770, 175] width 296 height 56
click at [740, 161] on button "Yes" at bounding box center [850, 170] width 133 height 26
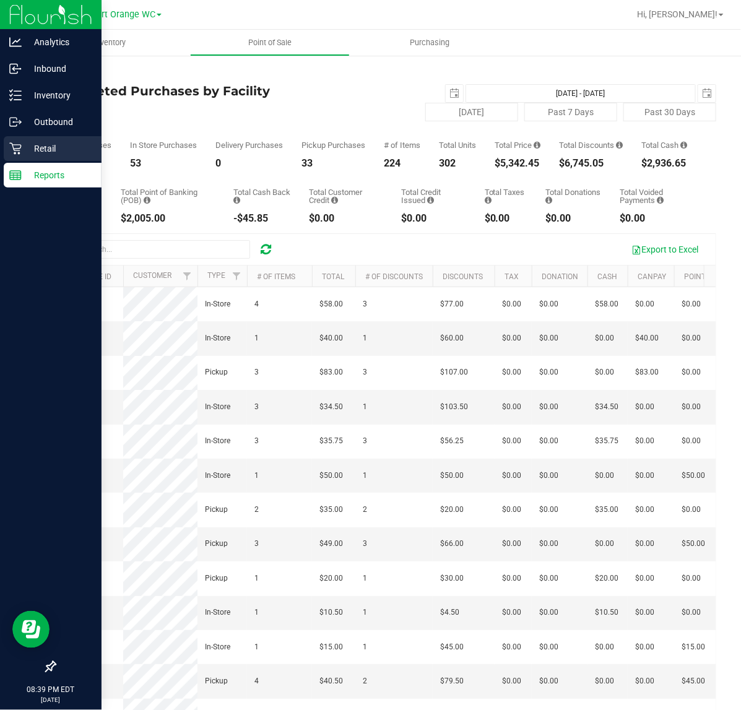
click at [25, 147] on p "Retail" at bounding box center [59, 148] width 74 height 15
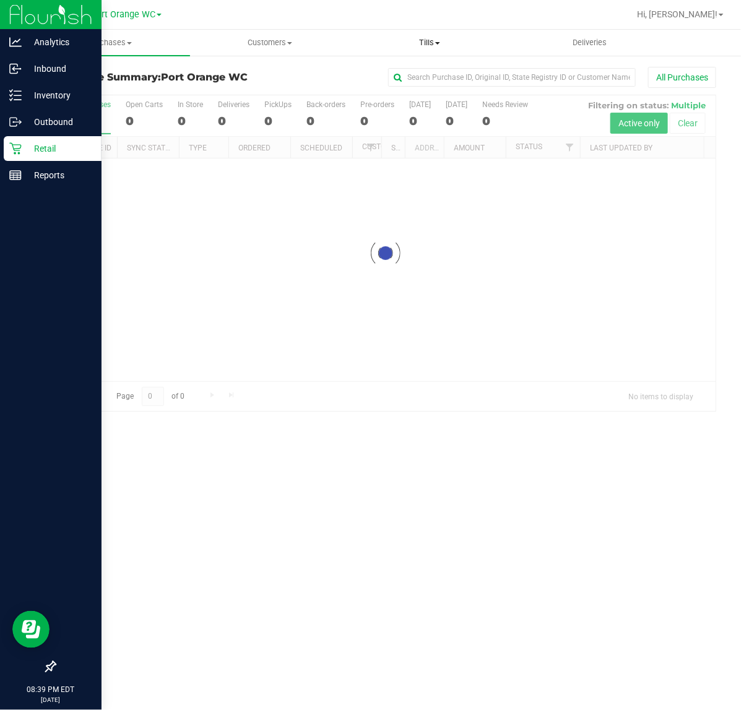
click at [424, 32] on uib-tab-heading "Tills Manage tills Reconcile e-payments" at bounding box center [429, 42] width 159 height 25
click at [403, 76] on span "Manage tills" at bounding box center [392, 74] width 84 height 11
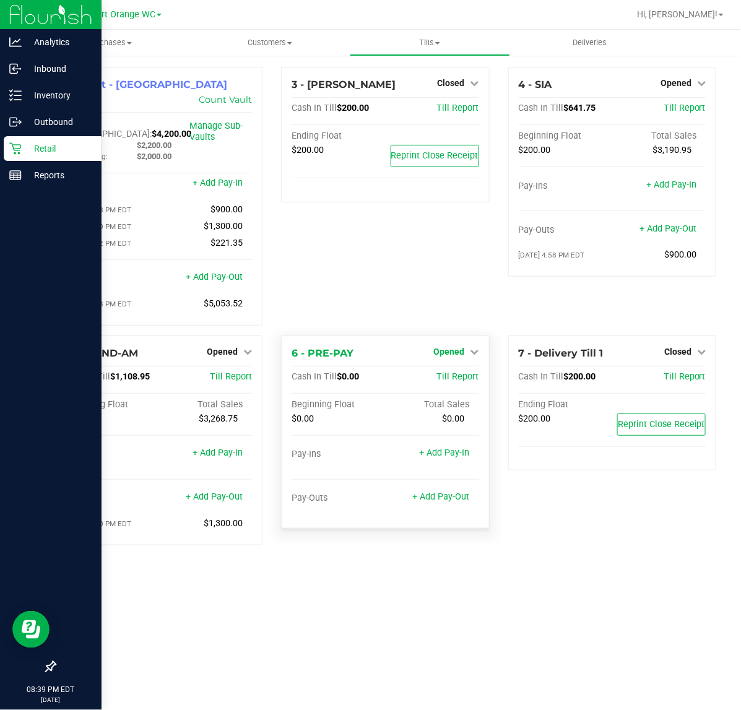
click at [462, 346] on span "Opened" at bounding box center [449, 351] width 31 height 10
click at [459, 372] on link "Close Till" at bounding box center [450, 377] width 33 height 10
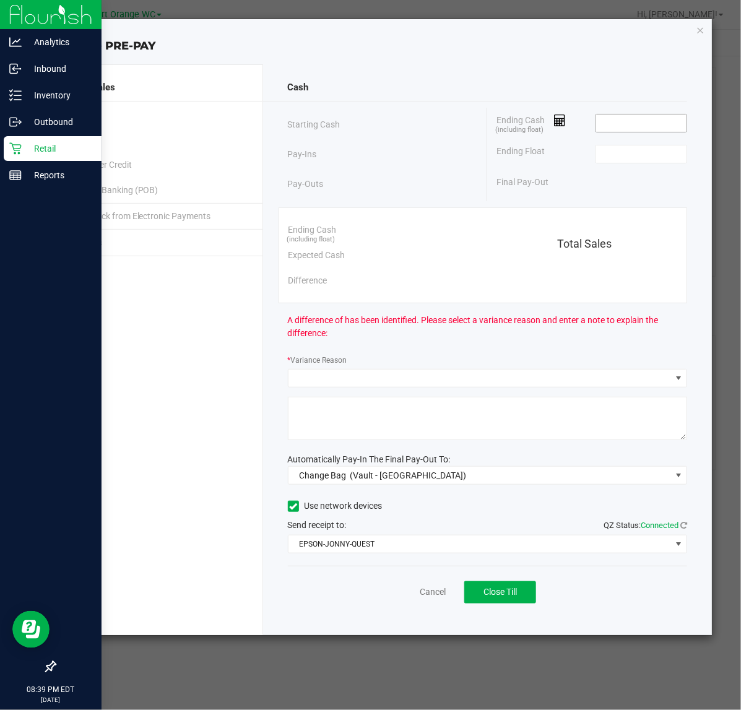
click at [624, 116] on input at bounding box center [641, 122] width 91 height 17
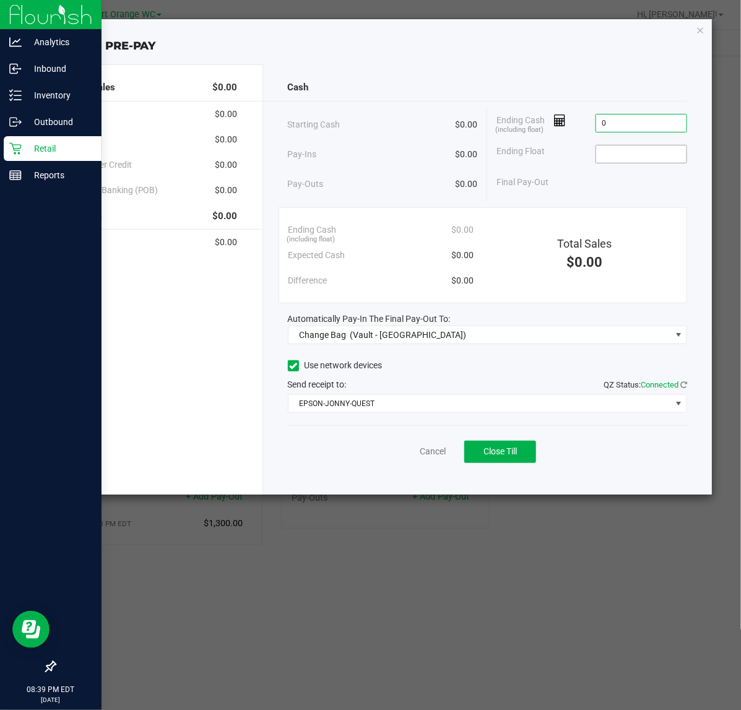
type input "$0.00"
click at [648, 160] on input at bounding box center [641, 153] width 91 height 17
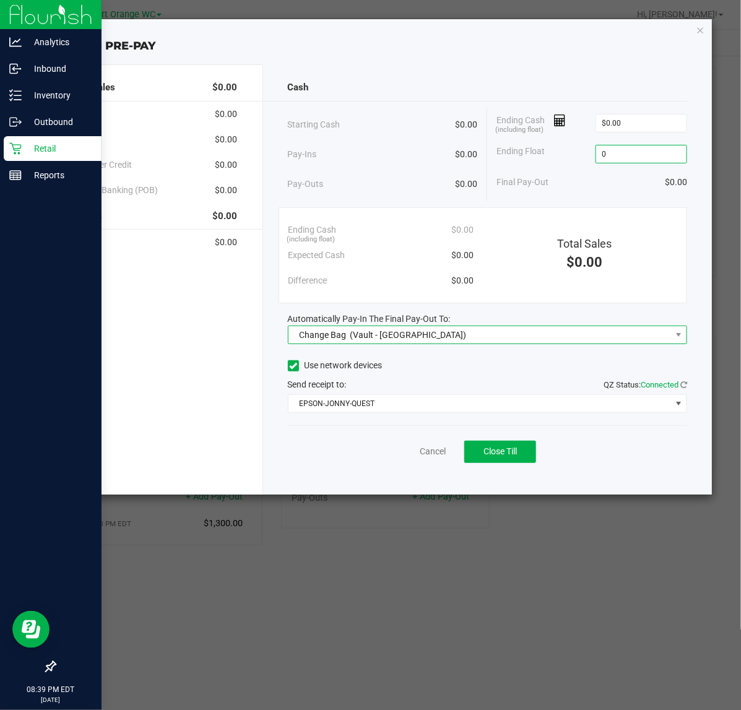
type input "$0.00"
click at [496, 333] on span "Change Bag (Vault - Port Orange)" at bounding box center [479, 334] width 383 height 17
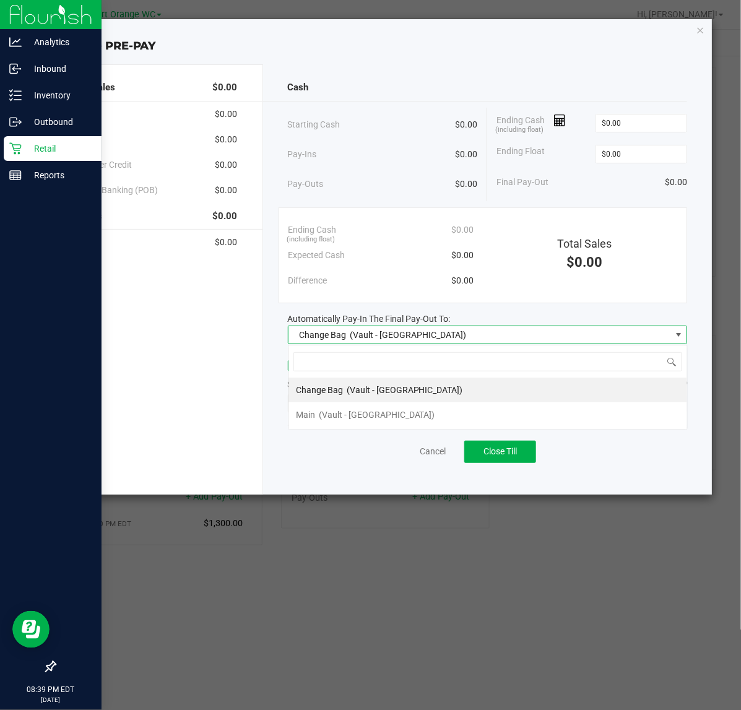
scroll to position [19, 399]
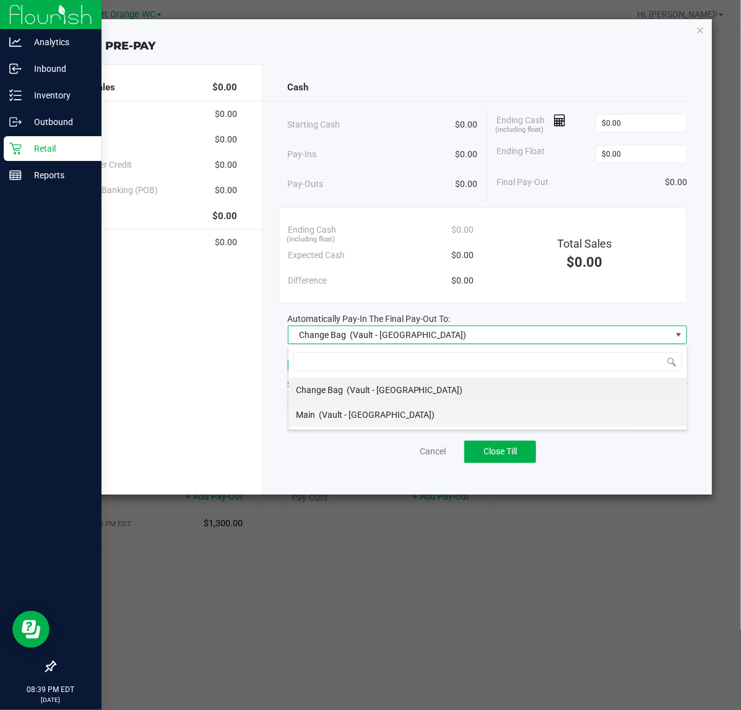
click at [358, 413] on span "(Vault - Port Orange)" at bounding box center [377, 415] width 116 height 10
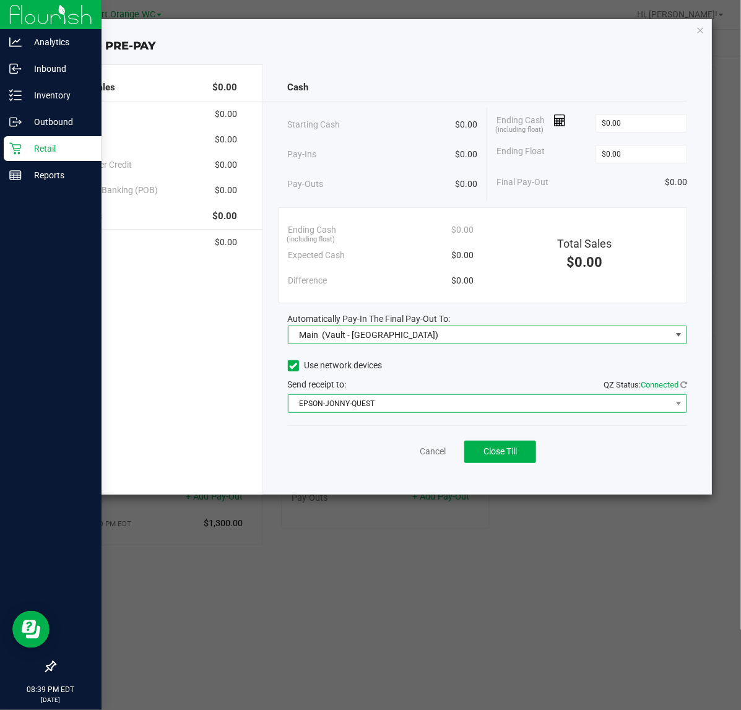
click at [358, 410] on span "EPSON-JONNY-QUEST" at bounding box center [479, 403] width 383 height 17
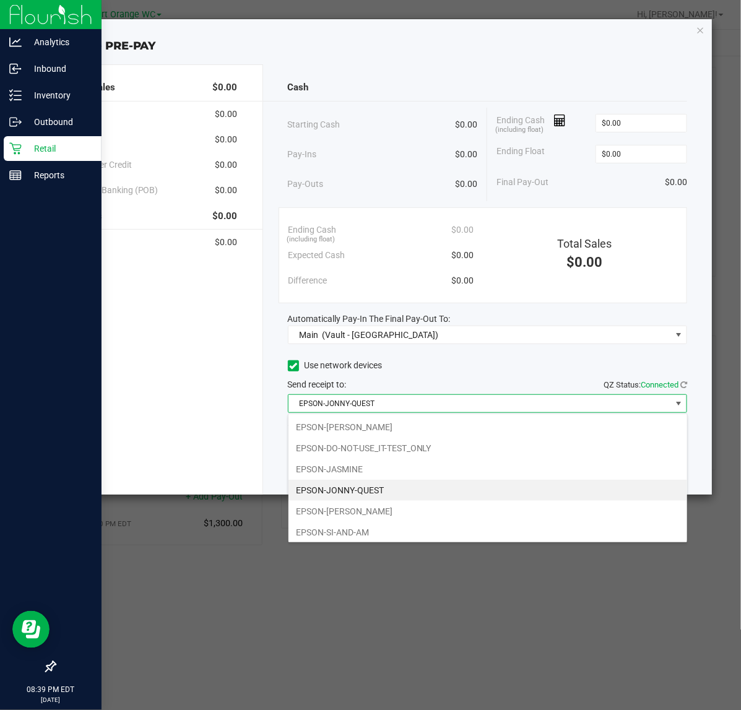
click at [366, 490] on li "EPSON-JONNY-QUEST" at bounding box center [487, 490] width 398 height 21
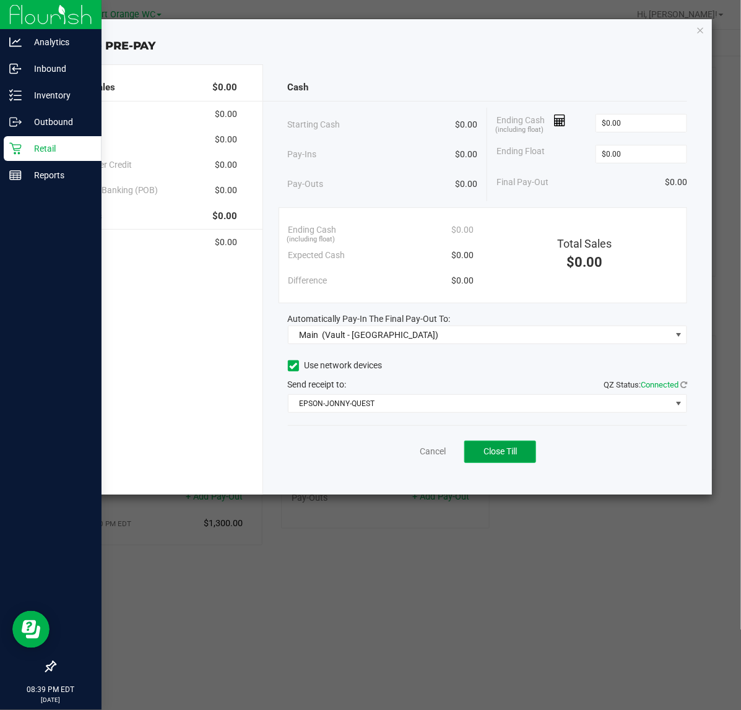
click at [490, 450] on span "Close Till" at bounding box center [499, 451] width 33 height 10
click at [411, 455] on link "Dismiss" at bounding box center [405, 451] width 30 height 13
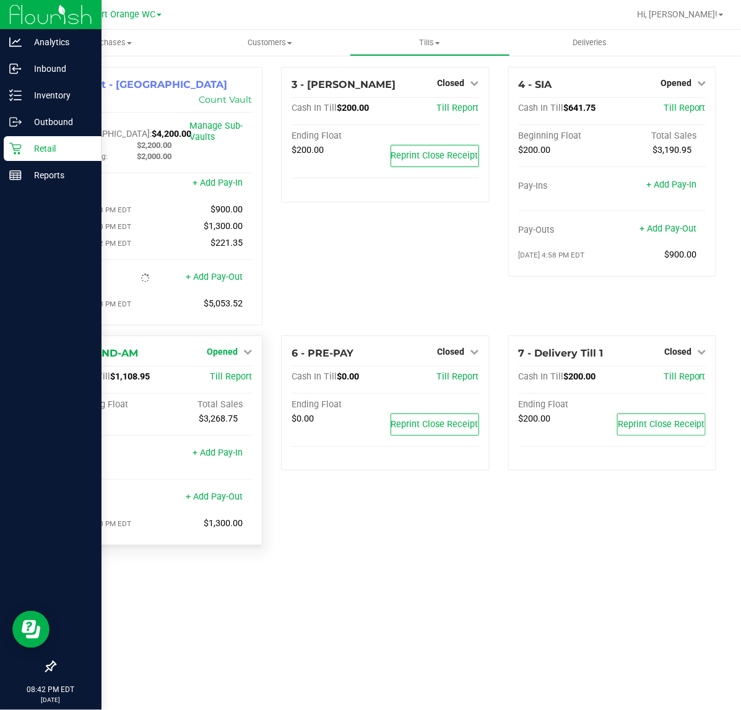
click at [222, 346] on span "Opened" at bounding box center [222, 351] width 31 height 10
click at [222, 372] on link "Close Till" at bounding box center [223, 377] width 33 height 10
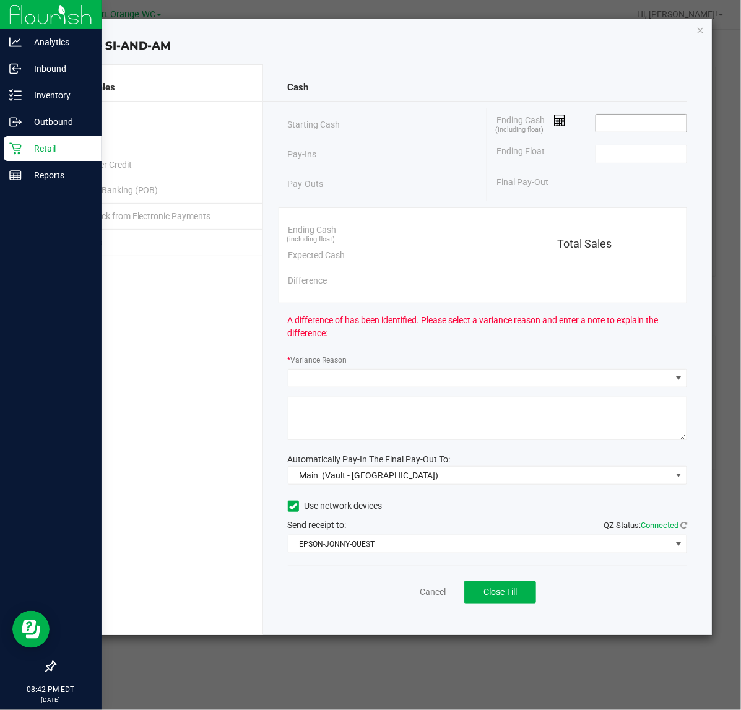
click at [620, 123] on input at bounding box center [641, 122] width 91 height 17
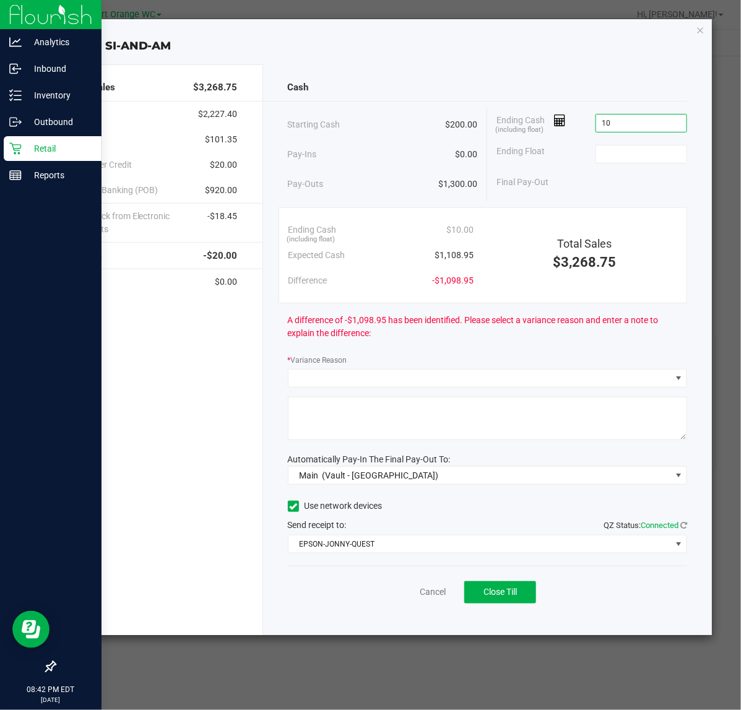
type input "1"
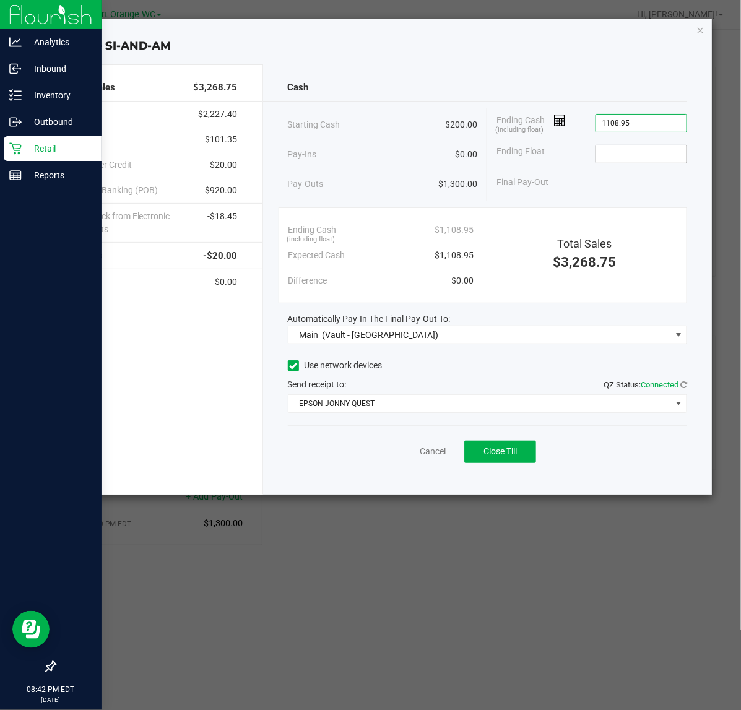
type input "$1,108.95"
click at [617, 158] on input at bounding box center [641, 153] width 91 height 17
type input "$200.00"
click at [685, 447] on div "Cancel Close Till" at bounding box center [488, 449] width 400 height 48
click at [520, 447] on button "Close Till" at bounding box center [500, 452] width 72 height 22
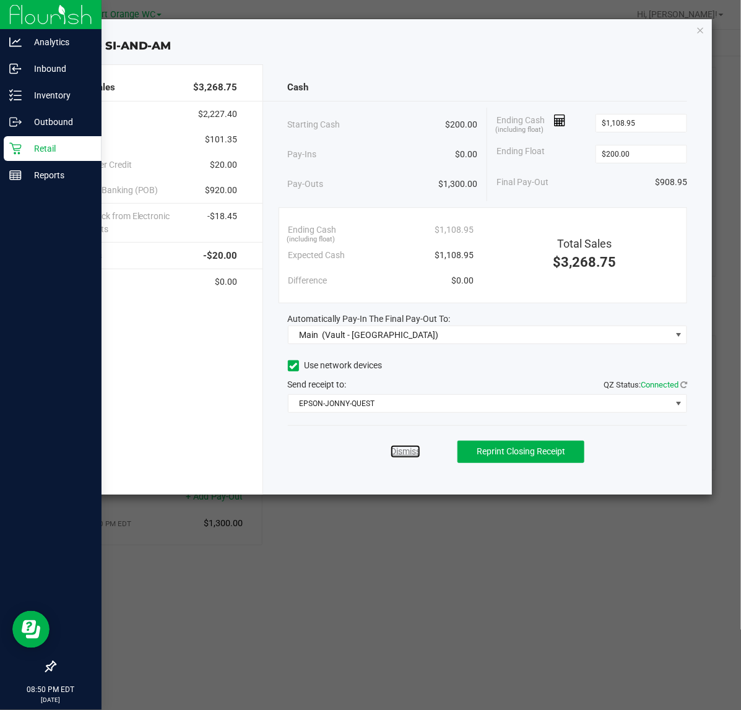
click at [411, 450] on link "Dismiss" at bounding box center [405, 451] width 30 height 13
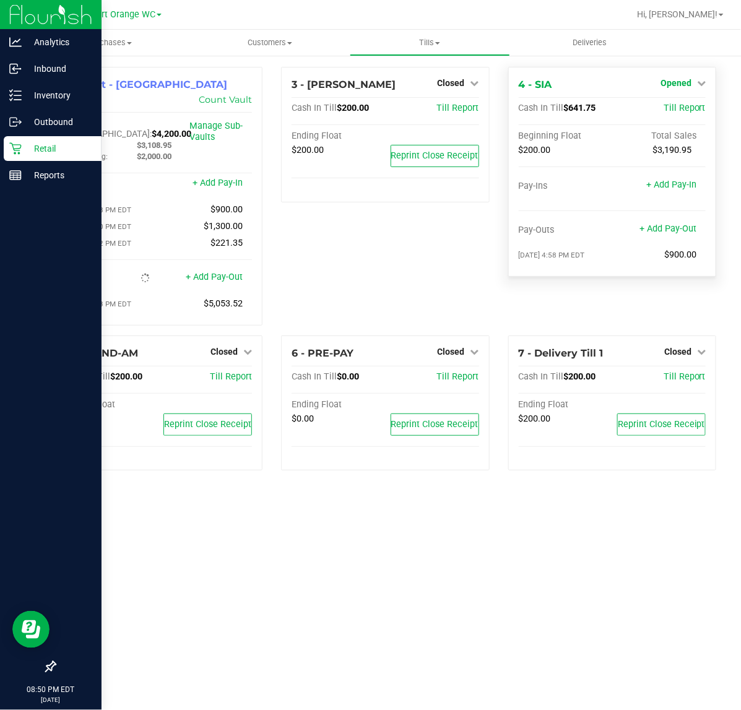
click at [684, 79] on span "Opened" at bounding box center [675, 83] width 31 height 10
click at [681, 106] on link "Close Till" at bounding box center [676, 109] width 33 height 10
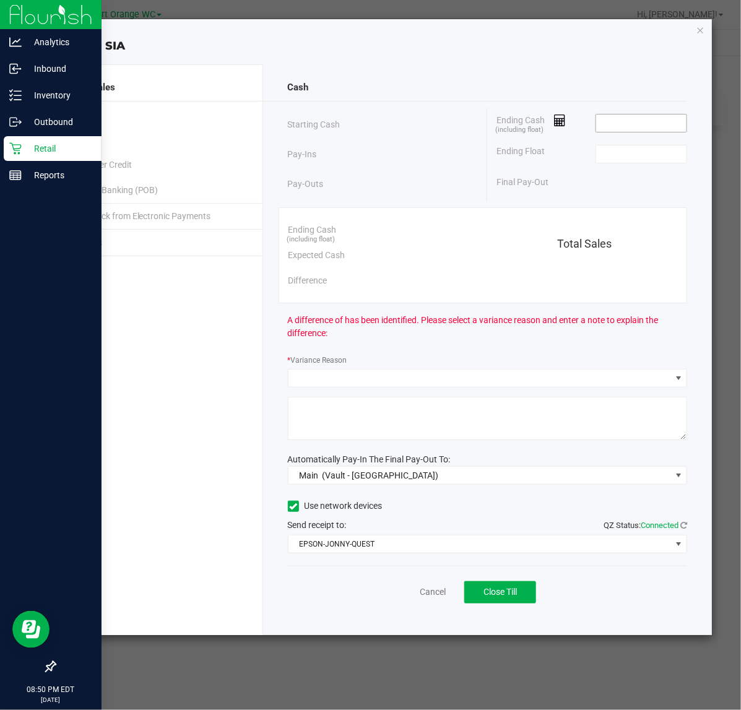
click at [652, 127] on input at bounding box center [641, 122] width 91 height 17
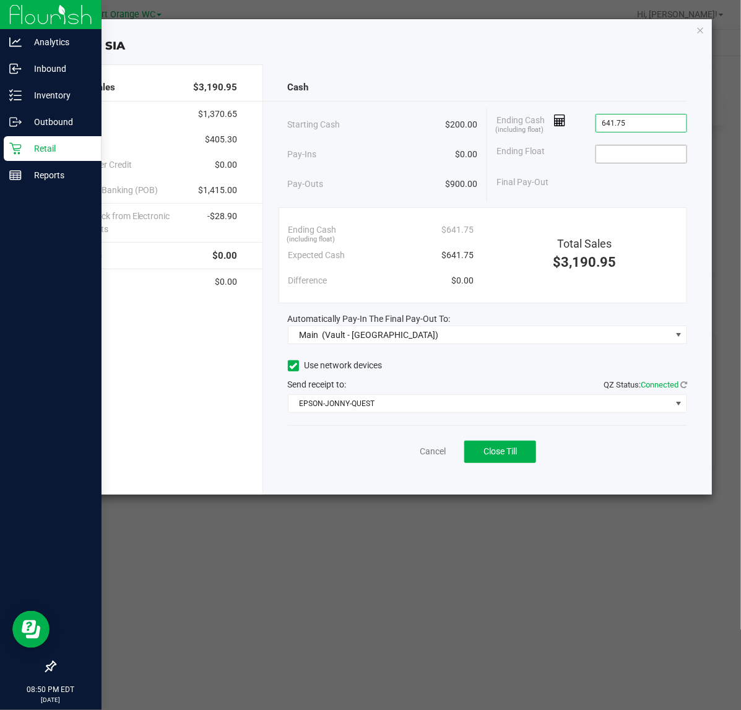
type input "$641.75"
click at [650, 147] on input at bounding box center [641, 153] width 91 height 17
type input "$200.00"
click at [520, 455] on button "Close Till" at bounding box center [500, 452] width 72 height 22
click at [397, 456] on link "Dismiss" at bounding box center [405, 451] width 30 height 13
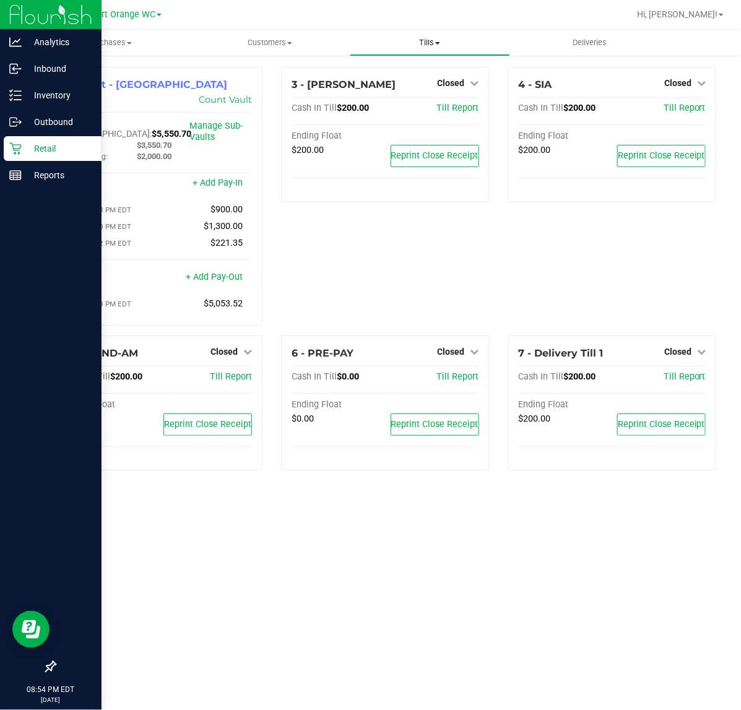
click at [419, 39] on span "Tills" at bounding box center [429, 42] width 159 height 11
click at [388, 90] on span "Reconcile e-payments" at bounding box center [411, 89] width 123 height 11
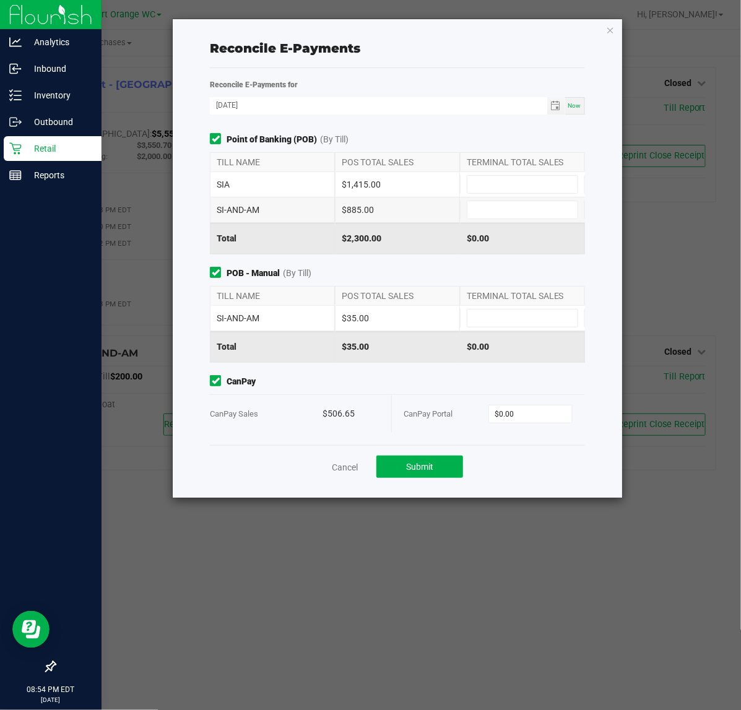
click at [473, 169] on div "TERMINAL TOTAL SALES" at bounding box center [522, 162] width 125 height 19
click at [480, 181] on input at bounding box center [522, 184] width 110 height 17
type input "$1,415.00"
click at [486, 219] on span at bounding box center [522, 209] width 111 height 19
click at [486, 212] on input at bounding box center [522, 209] width 110 height 17
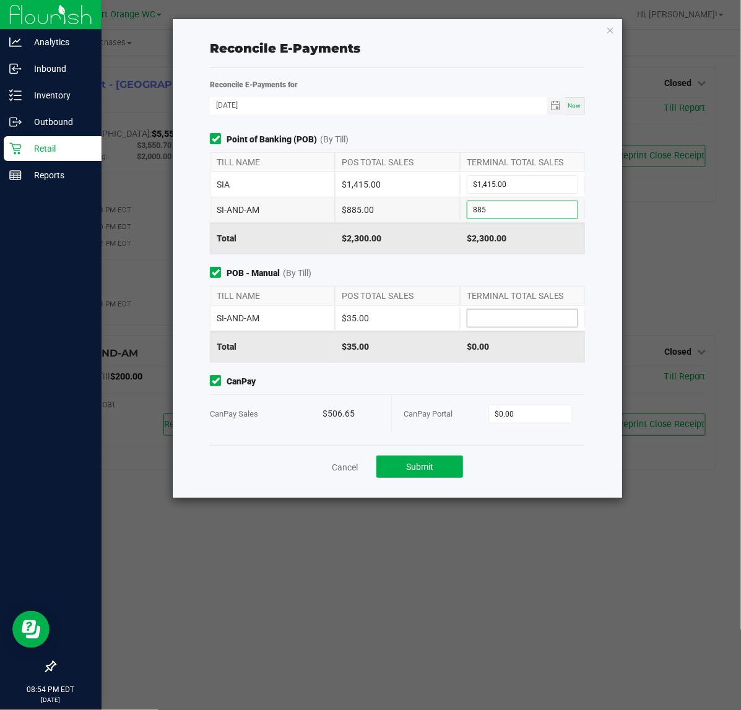
type input "$885.00"
click at [520, 320] on input at bounding box center [522, 317] width 110 height 17
type input "$35.00"
click at [529, 416] on input "0" at bounding box center [530, 413] width 83 height 17
type input "$506.65"
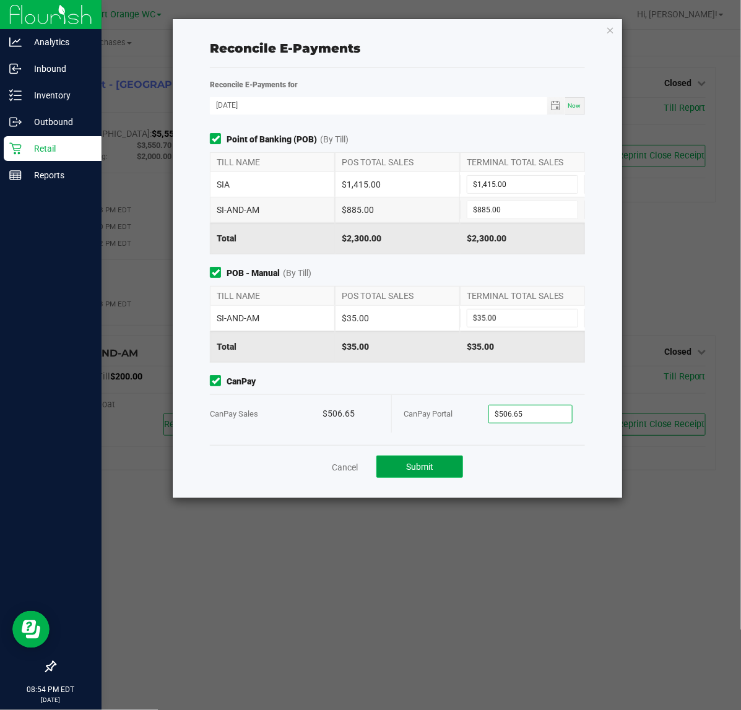
click at [431, 478] on button "Submit" at bounding box center [419, 466] width 87 height 22
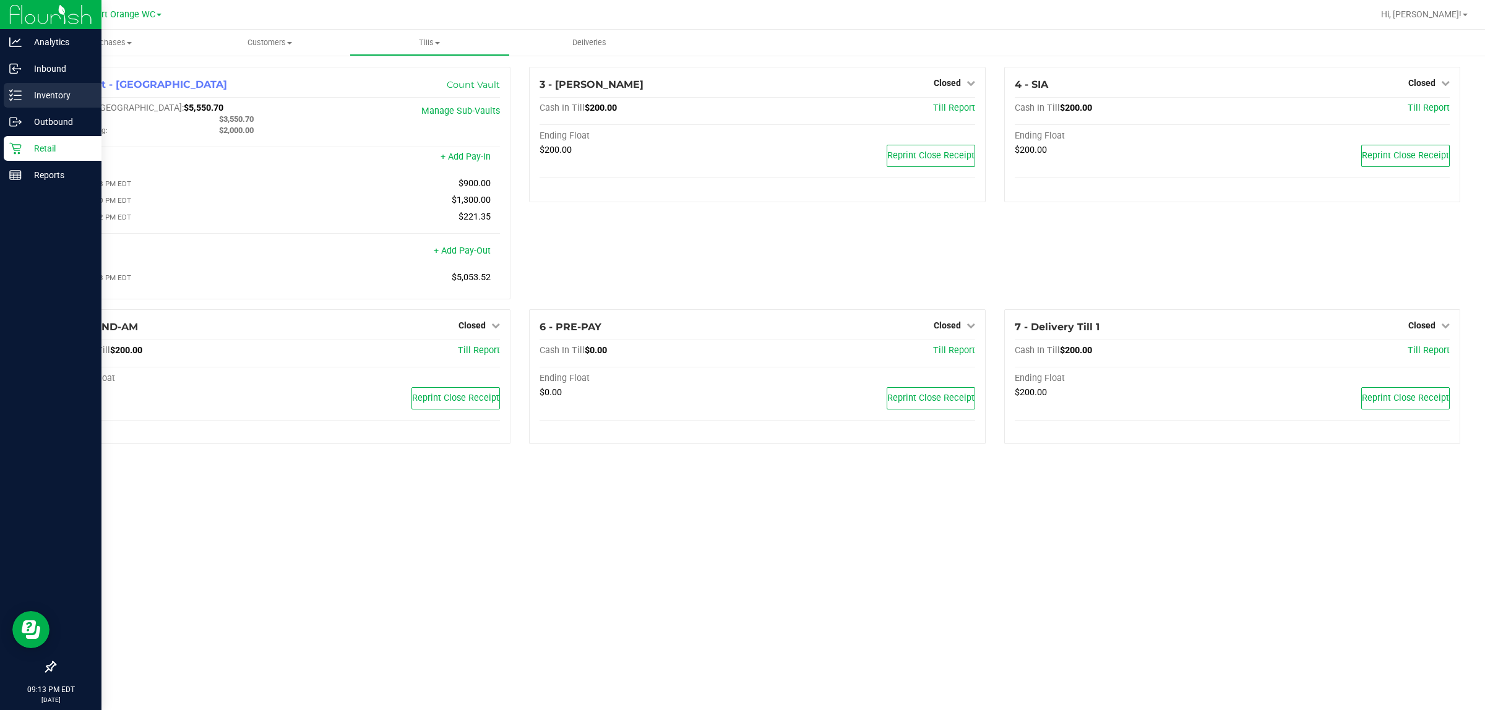
click at [15, 97] on icon at bounding box center [15, 95] width 12 height 12
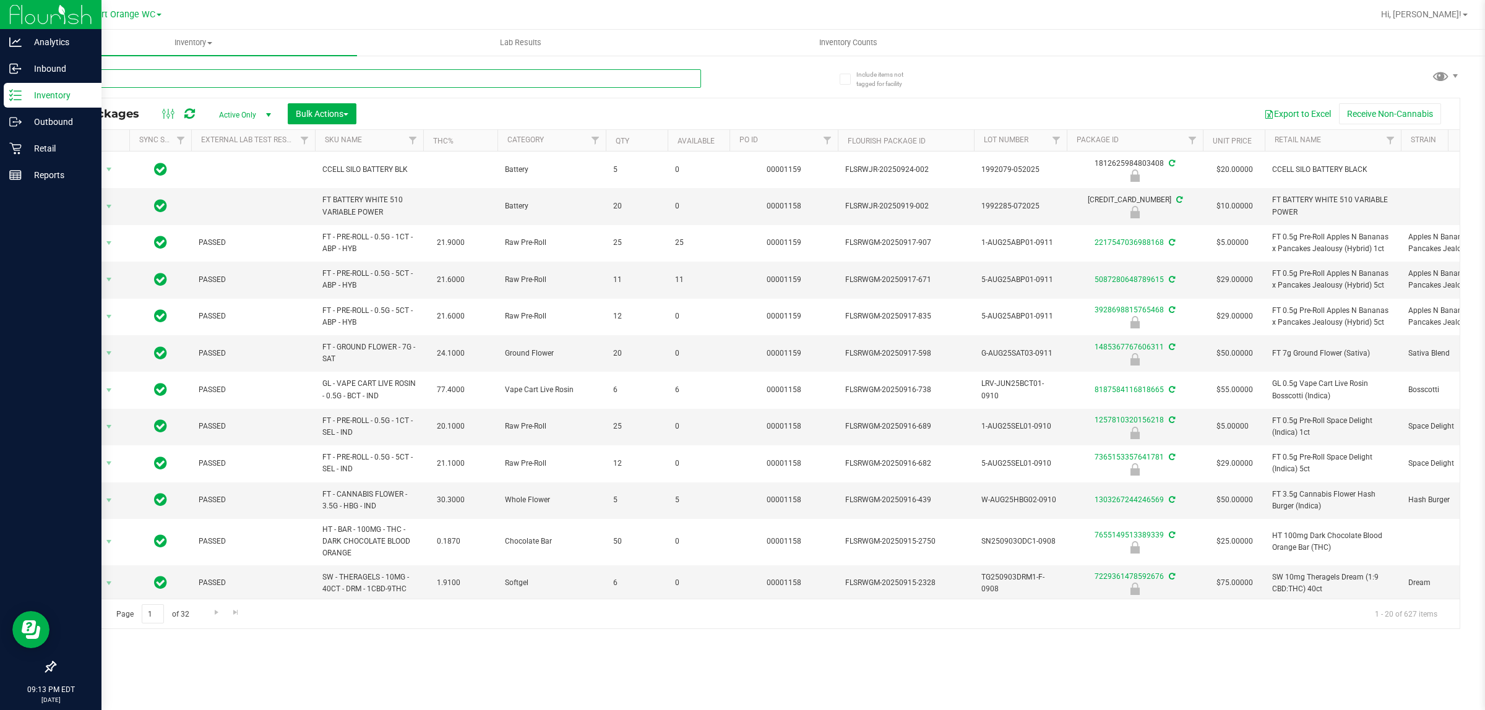
click at [245, 79] on input "text" at bounding box center [377, 78] width 647 height 19
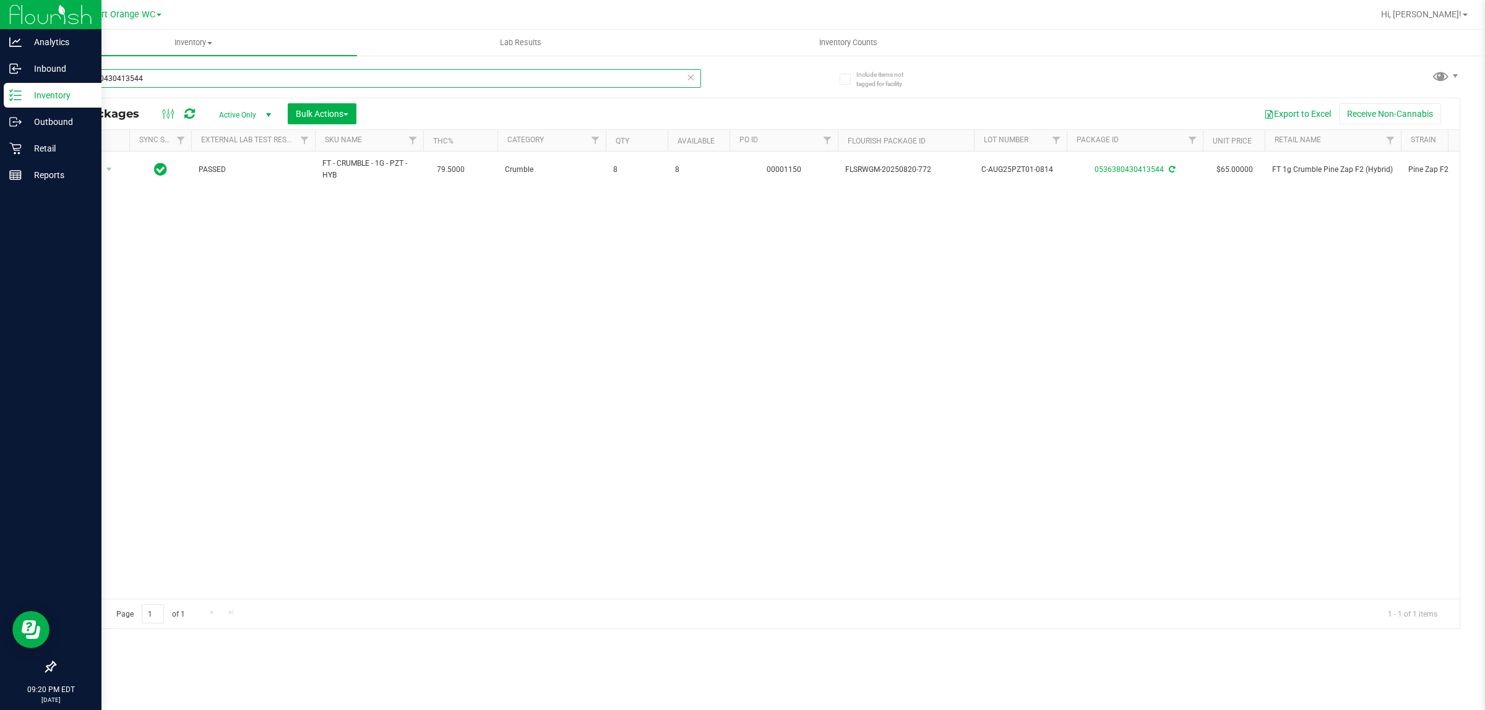
click at [226, 82] on input "0536380430413544" at bounding box center [377, 78] width 647 height 19
paste input "FT - PRE-ROLL - 1G - 1CT - BCT - IND"
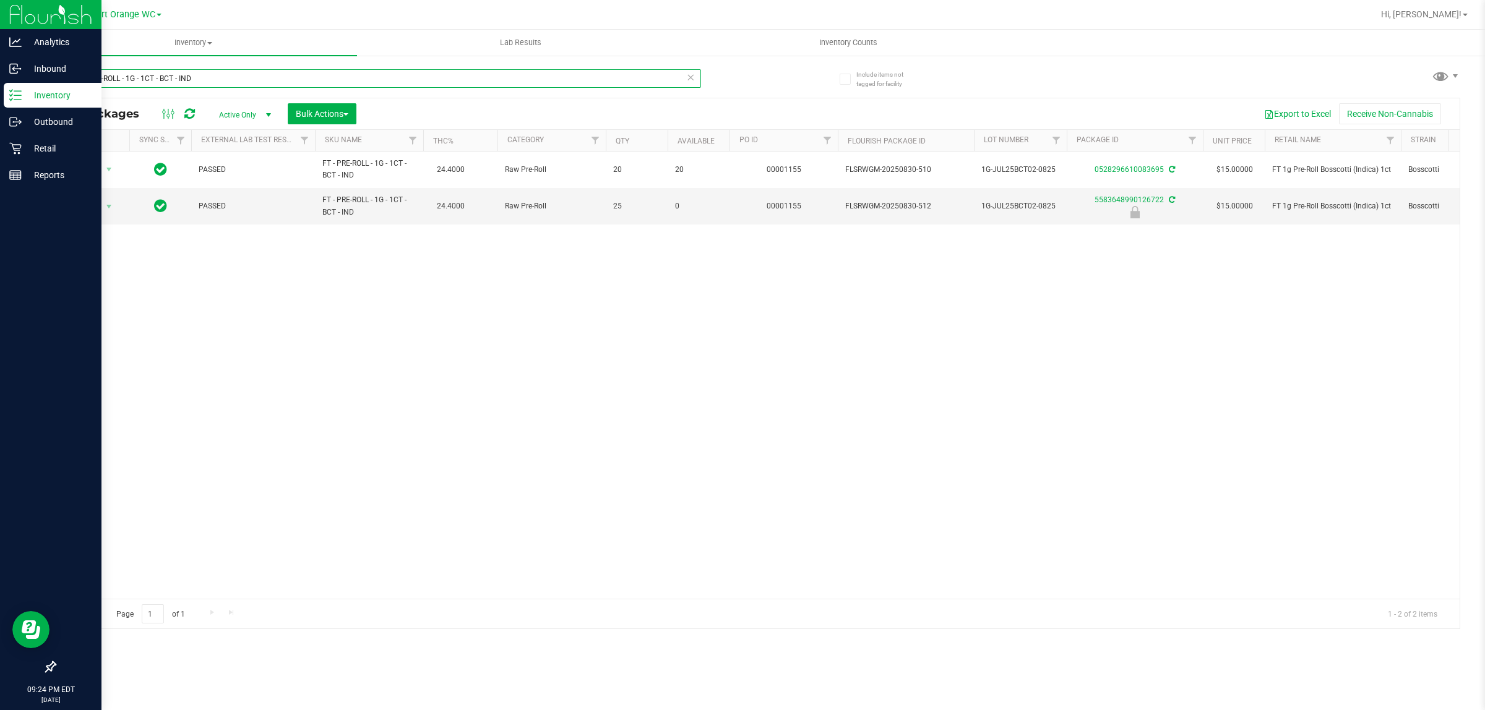
click at [248, 80] on input "FT - PRE-ROLL - 1G - 1CT - BCT - IND" at bounding box center [377, 78] width 647 height 19
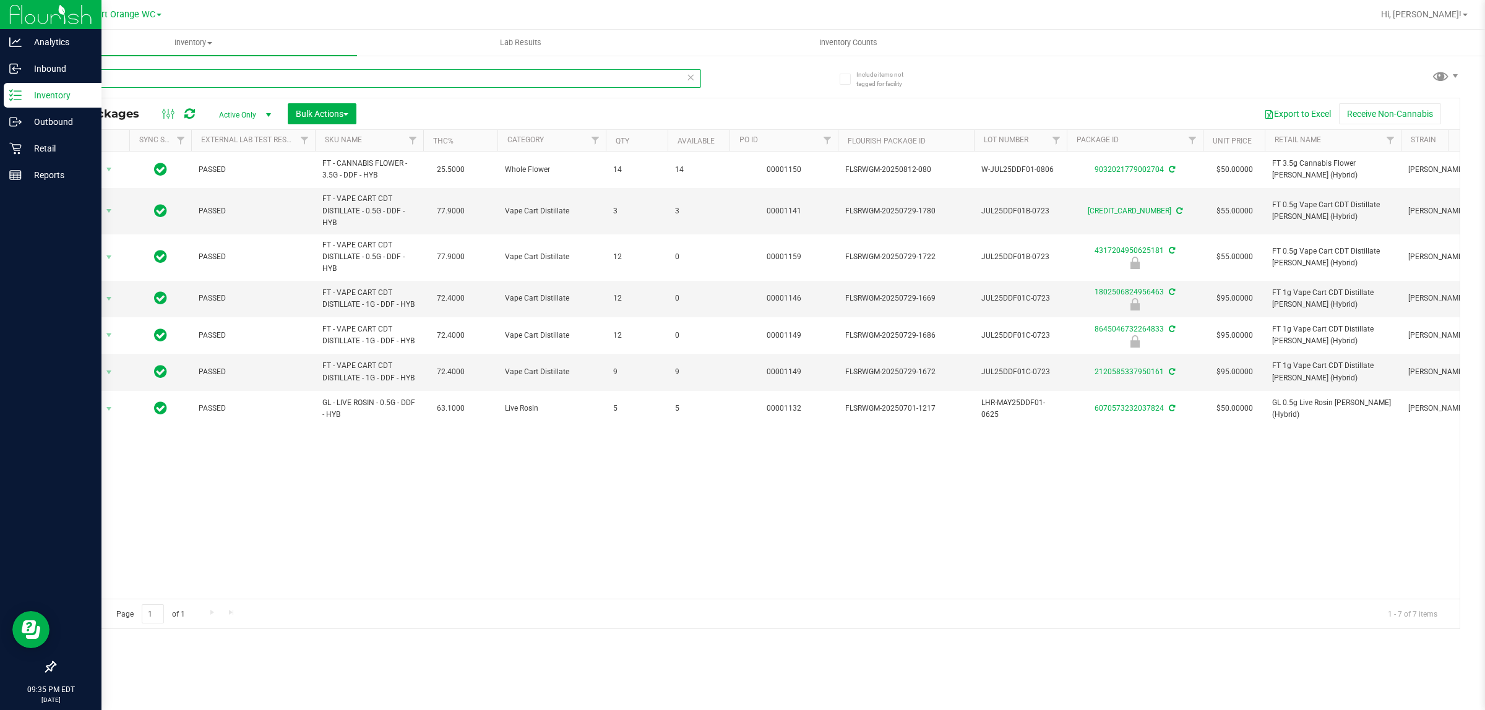
click at [213, 74] on input "ddf" at bounding box center [377, 78] width 647 height 19
type input "c"
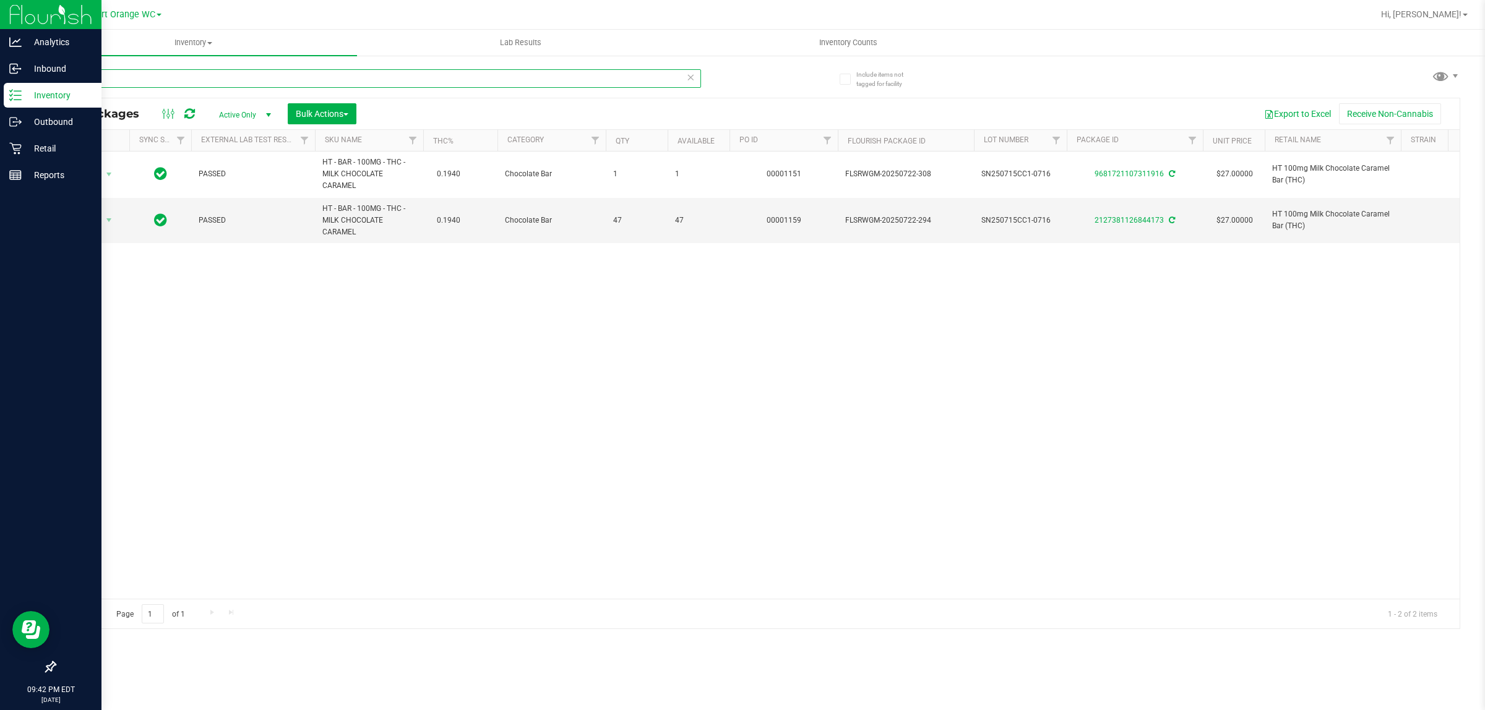
click at [195, 75] on input "caramel" at bounding box center [377, 78] width 647 height 19
type input "n"
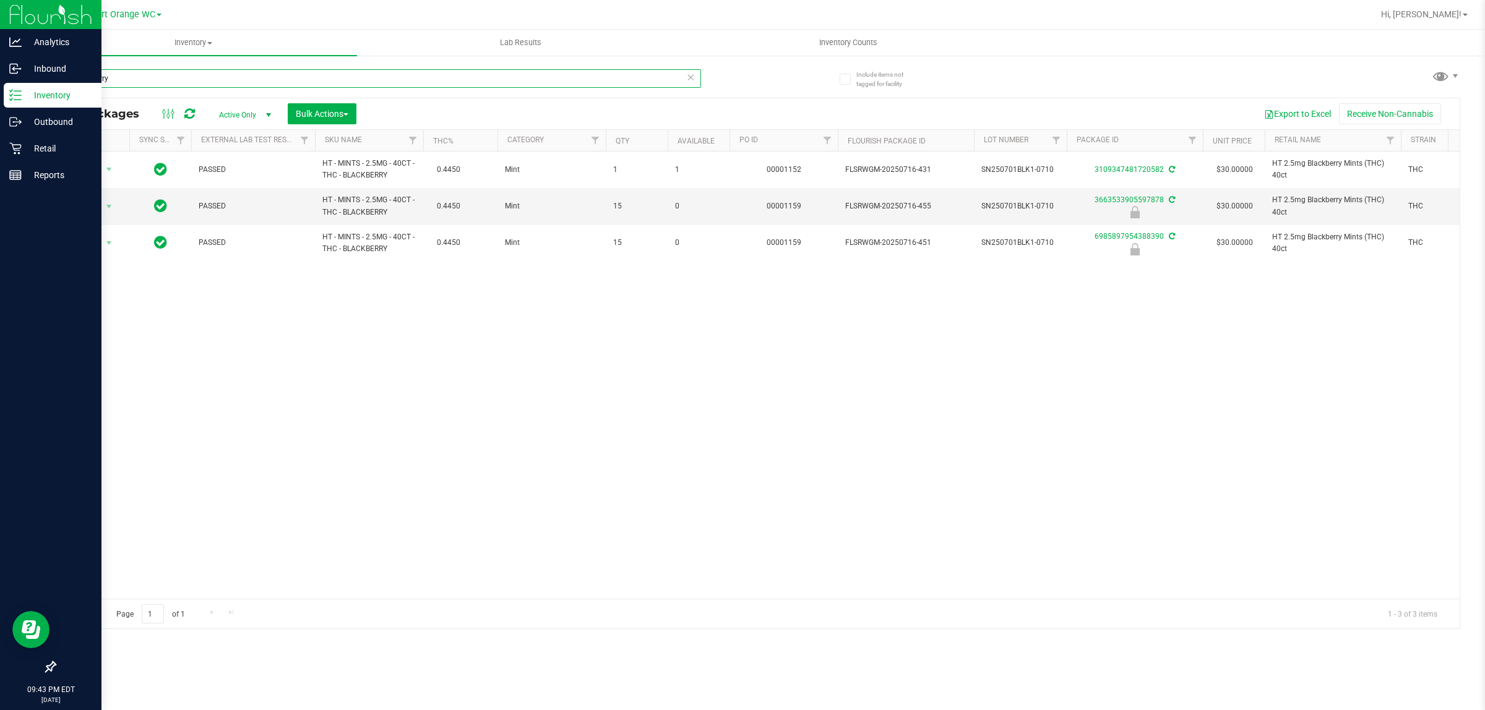
type input "blackberry"
